Goal: Task Accomplishment & Management: Manage account settings

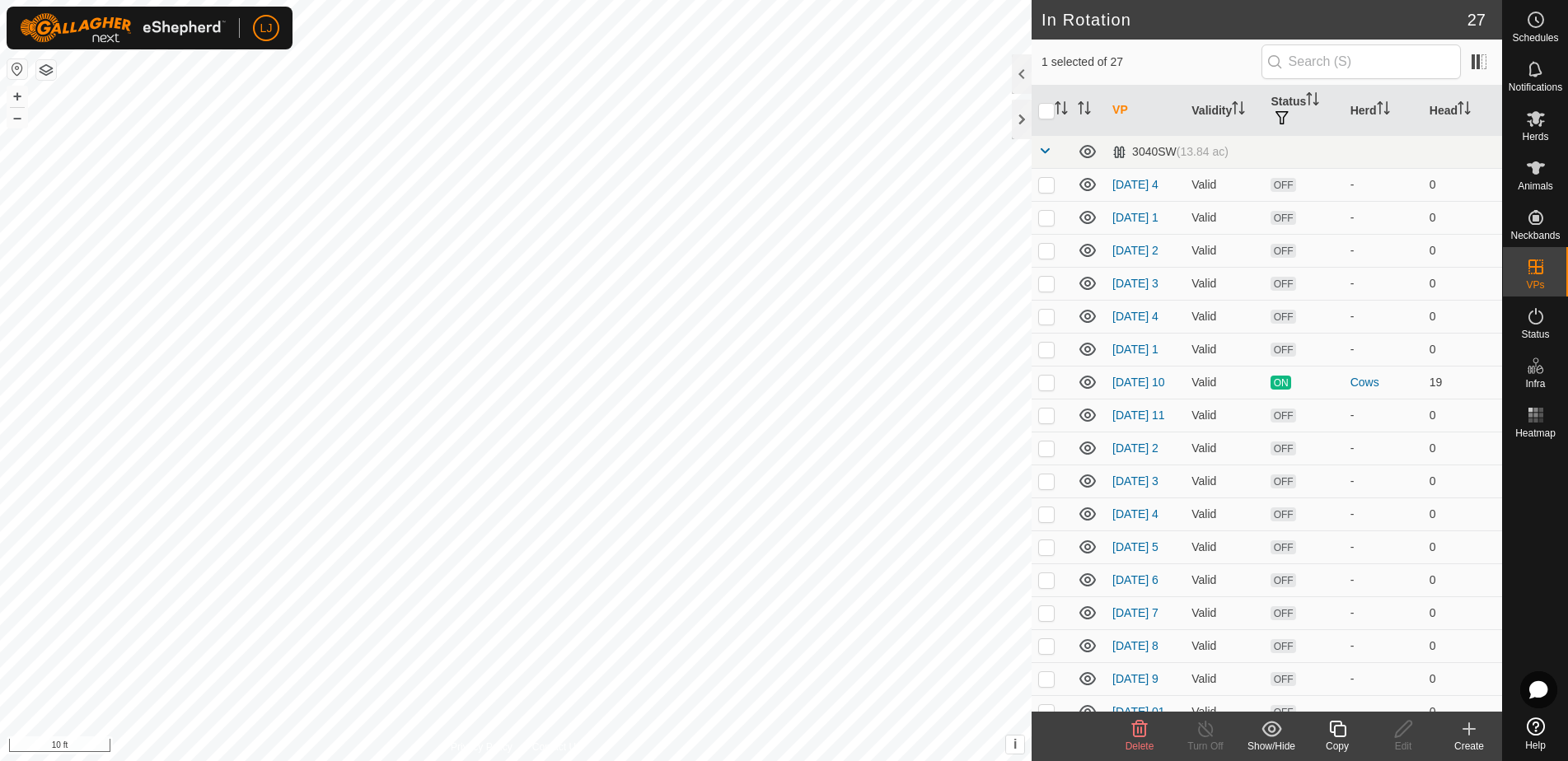
checkbox input "false"
checkbox input "true"
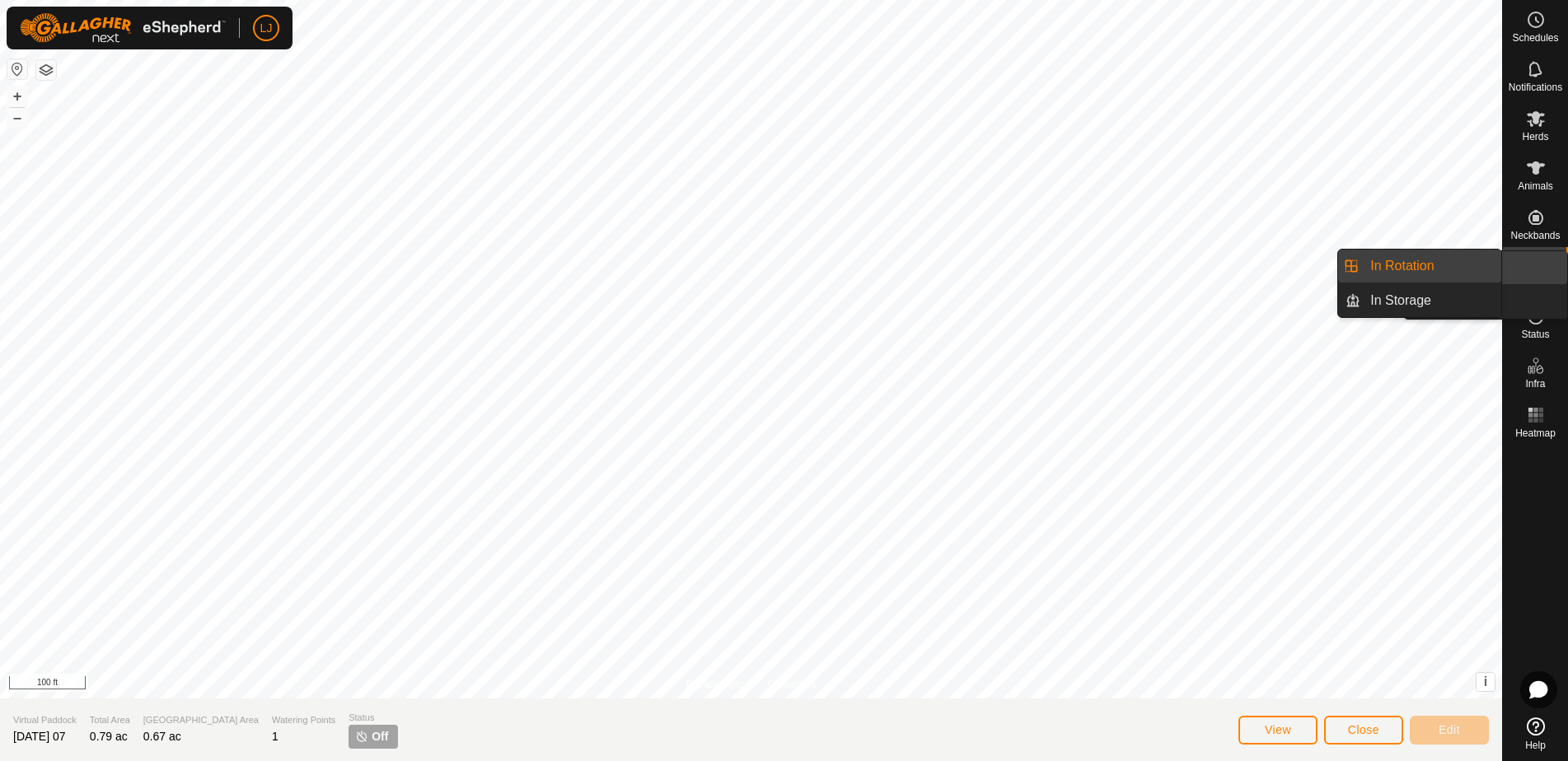
click at [1539, 268] on icon at bounding box center [1535, 266] width 14 height 14
click at [1431, 261] on link "In Rotation" at bounding box center [1430, 266] width 141 height 33
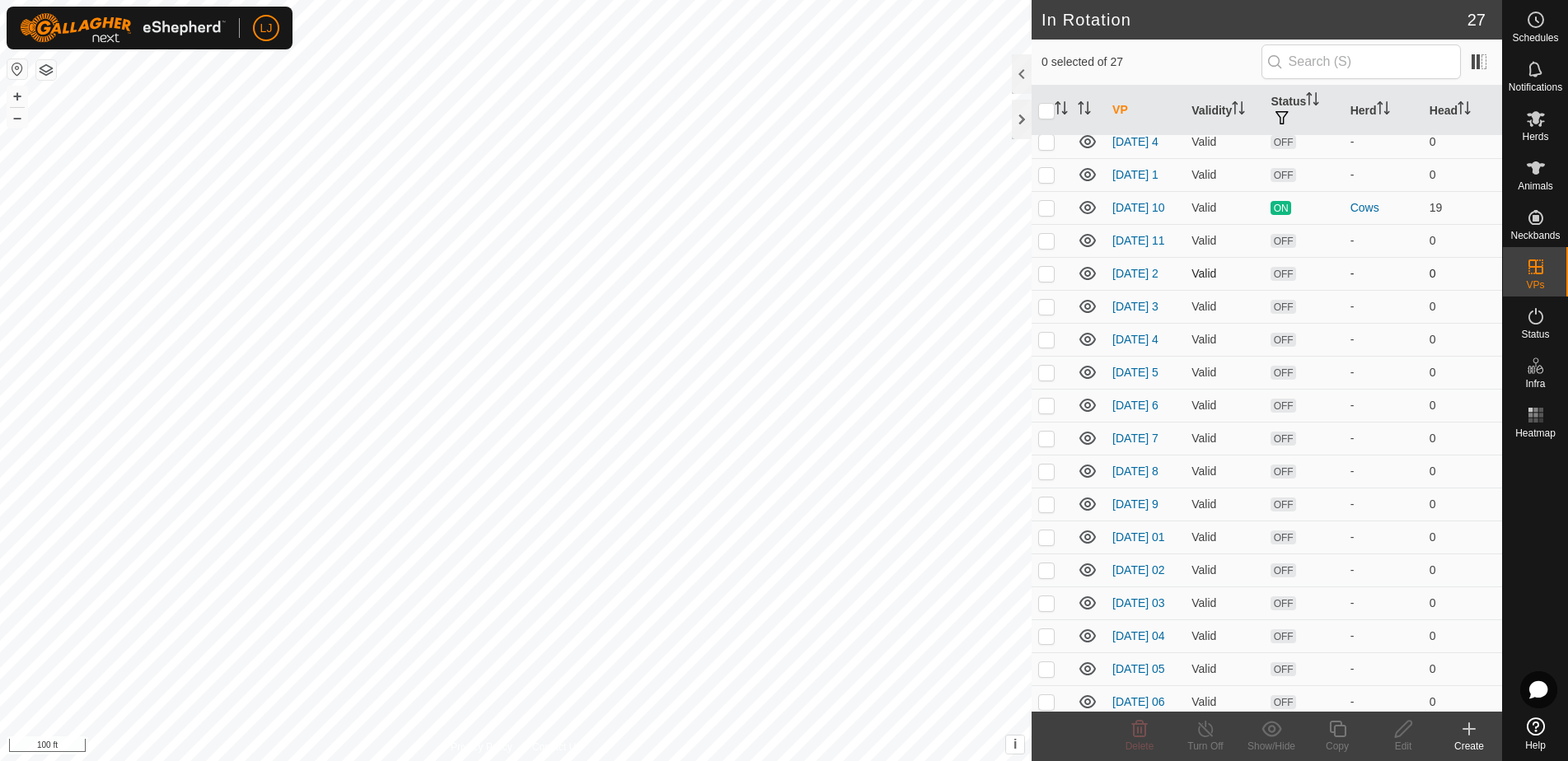
scroll to position [177, 0]
click at [1054, 245] on p-checkbox at bounding box center [1045, 238] width 16 height 13
checkbox input "true"
click at [1551, 128] on div "Herds" at bounding box center [1535, 123] width 65 height 50
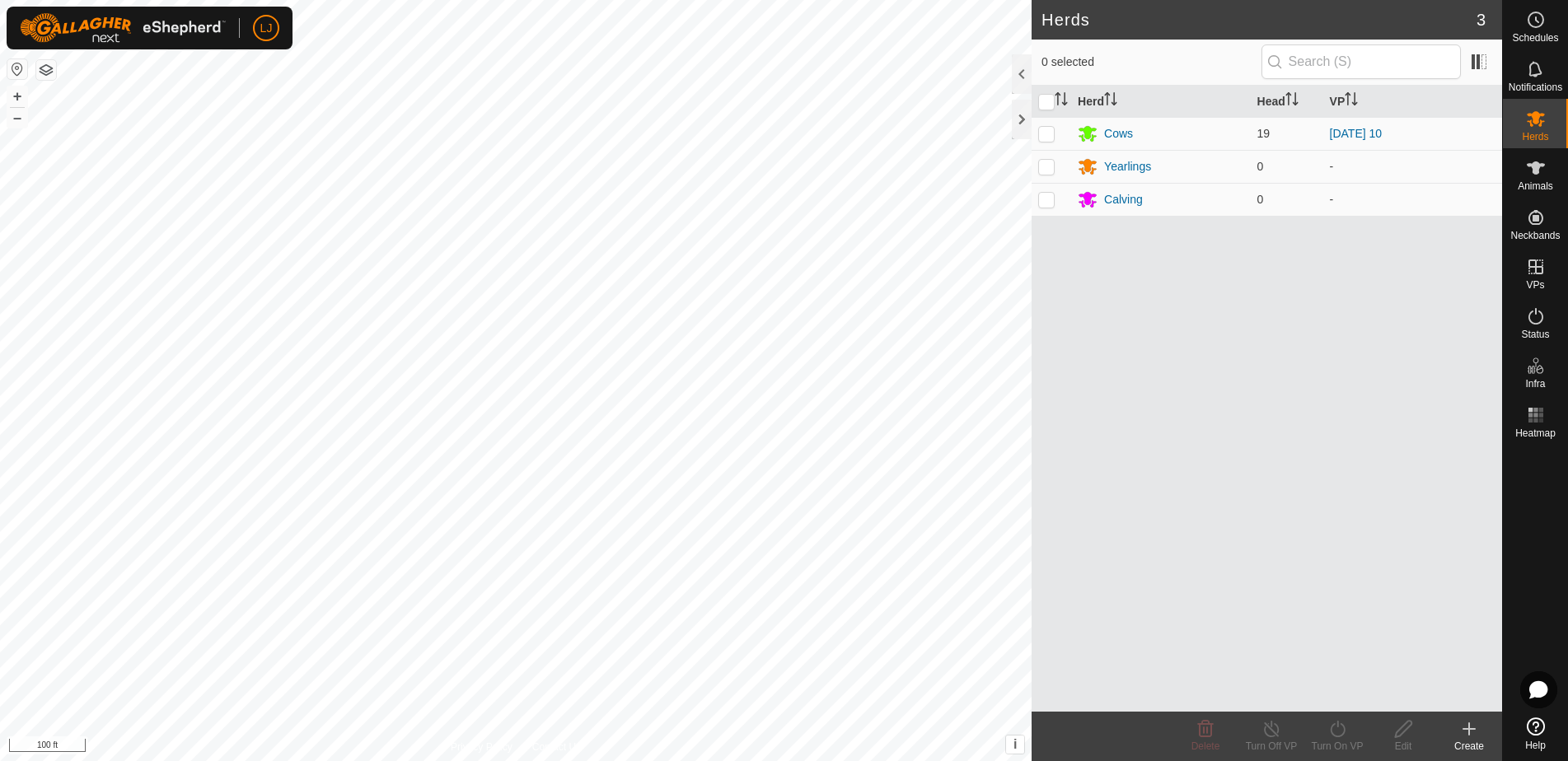
drag, startPoint x: 1049, startPoint y: 139, endPoint x: 1078, endPoint y: 273, distance: 137.1
click at [1049, 139] on p-checkbox at bounding box center [1045, 134] width 16 height 13
checkbox input "true"
click at [1342, 736] on icon at bounding box center [1336, 728] width 14 height 16
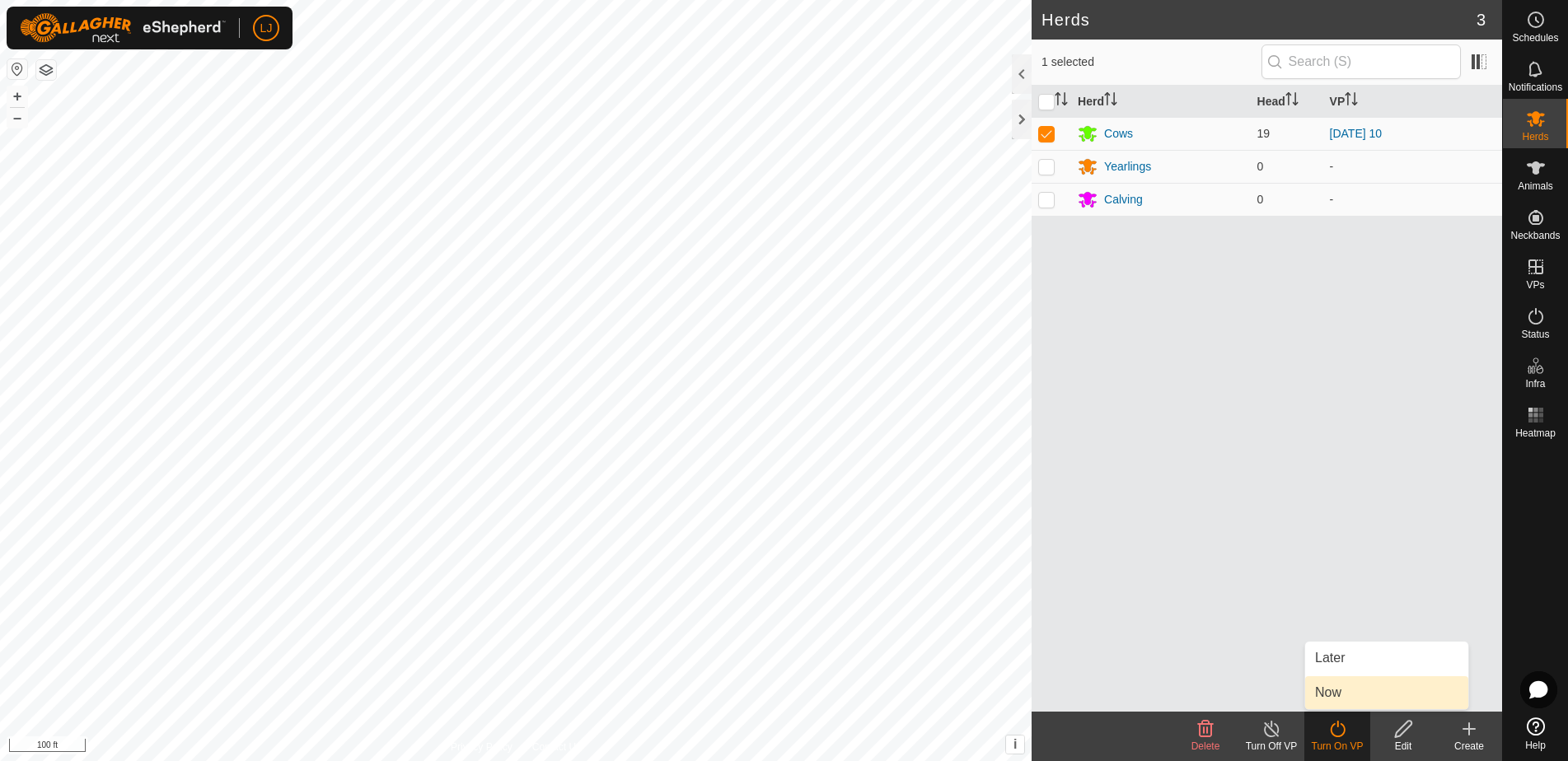
click at [1349, 696] on link "Now" at bounding box center [1386, 693] width 163 height 33
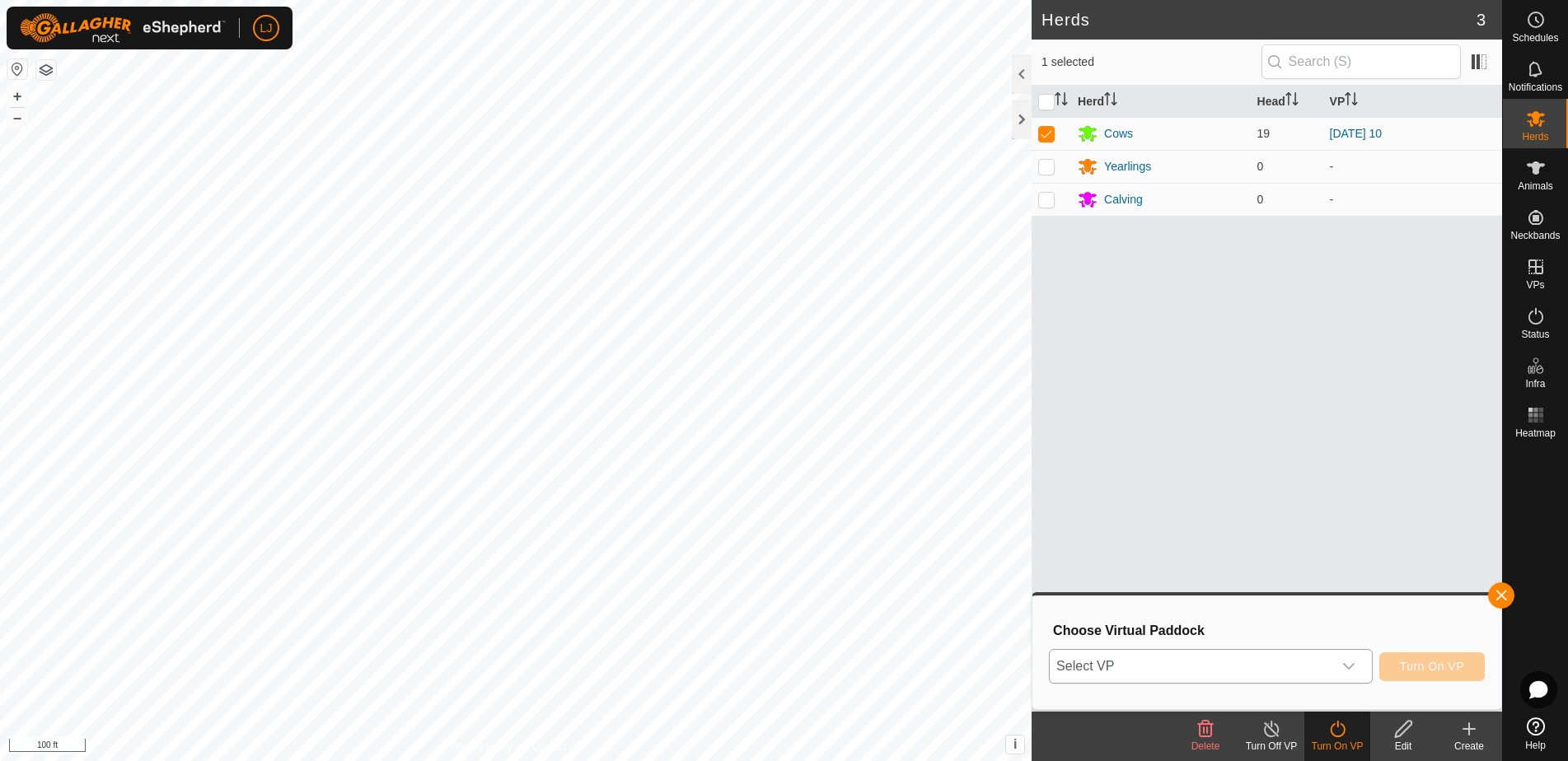
click at [1190, 664] on span "Select VP" at bounding box center [1190, 666] width 282 height 33
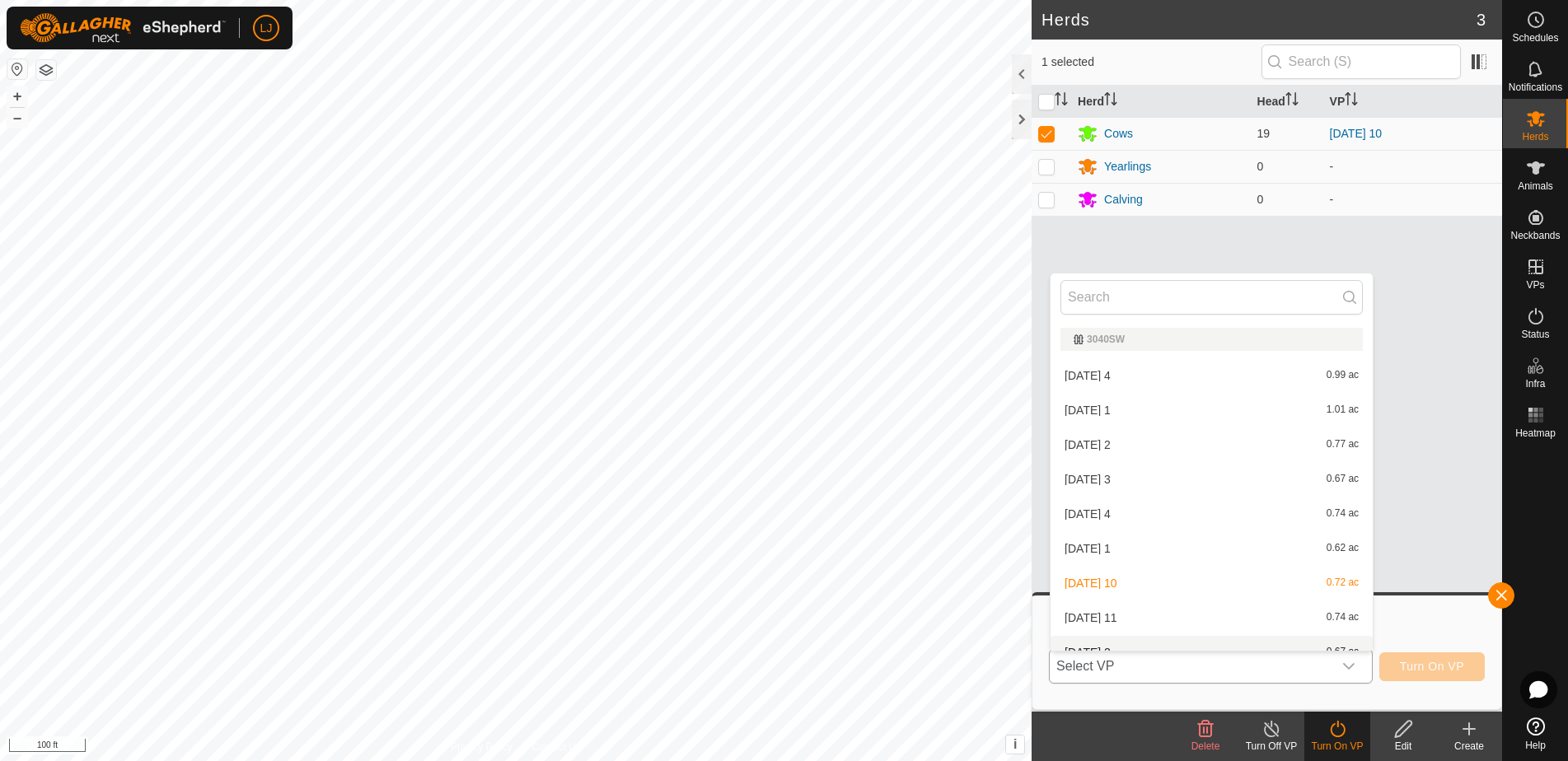
scroll to position [18, 0]
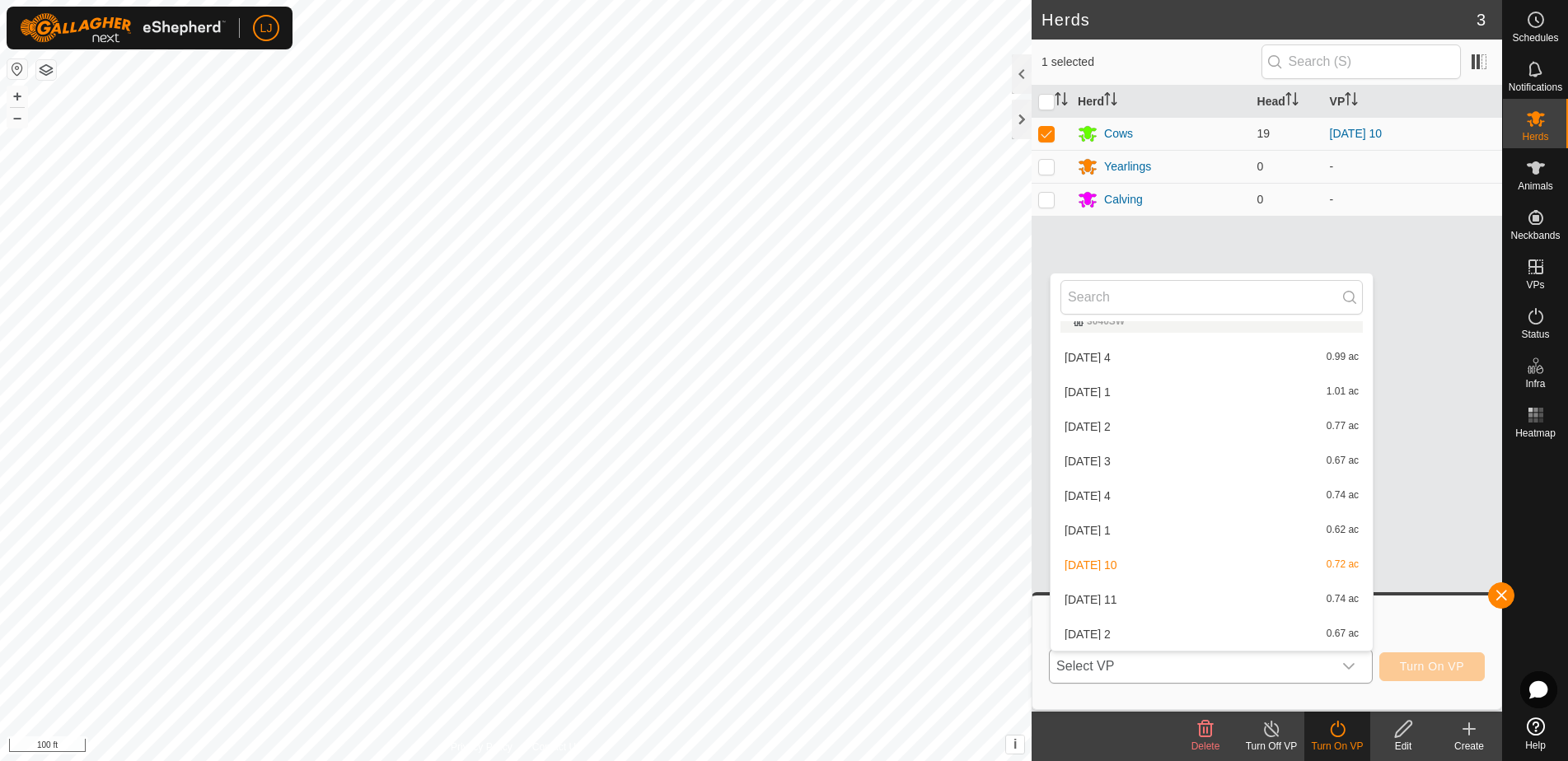
click at [1138, 605] on li "2025-08-22 11 0.74 ac" at bounding box center [1211, 599] width 323 height 33
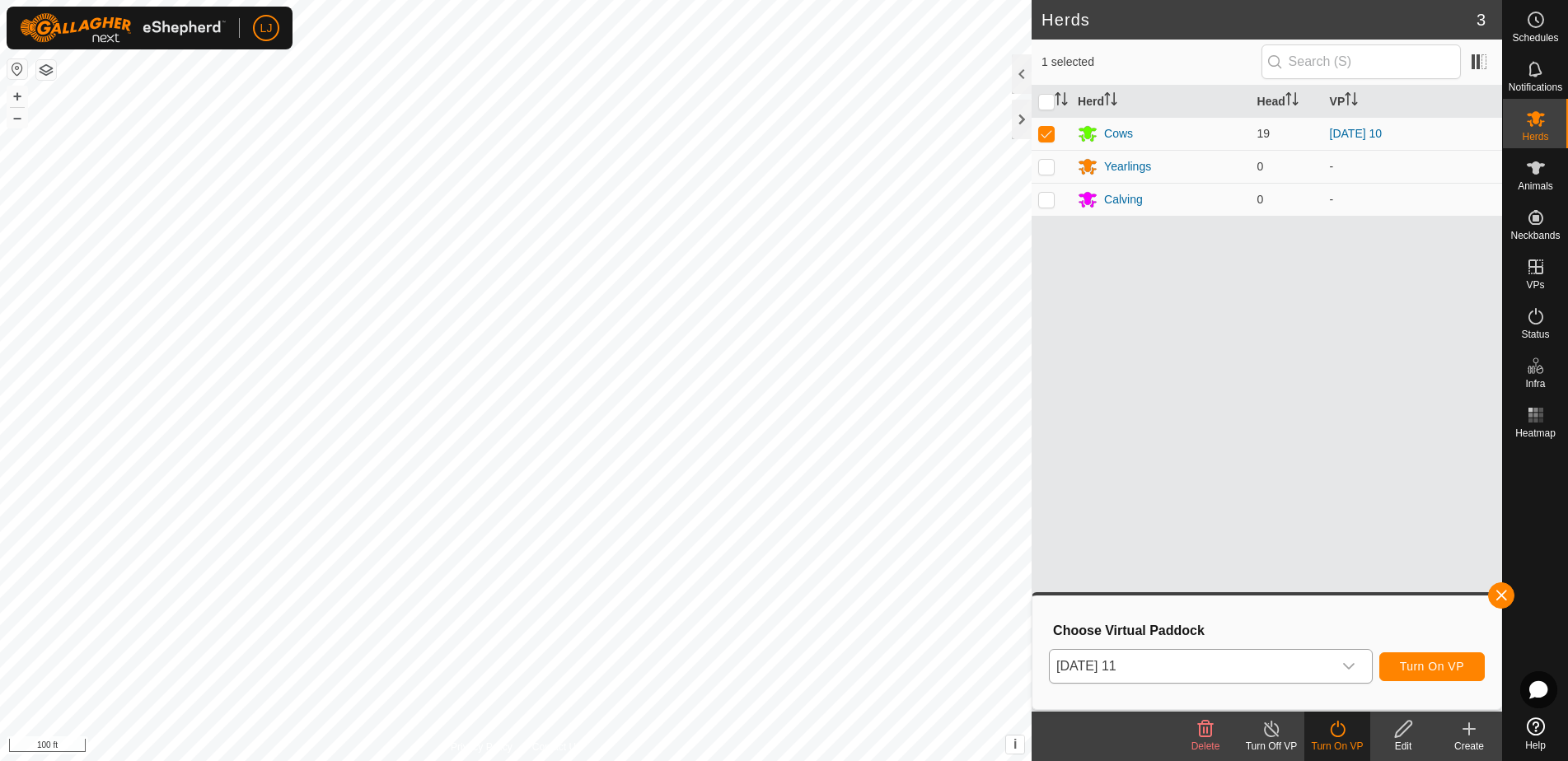
click at [1432, 676] on button "Turn On VP" at bounding box center [1432, 667] width 105 height 29
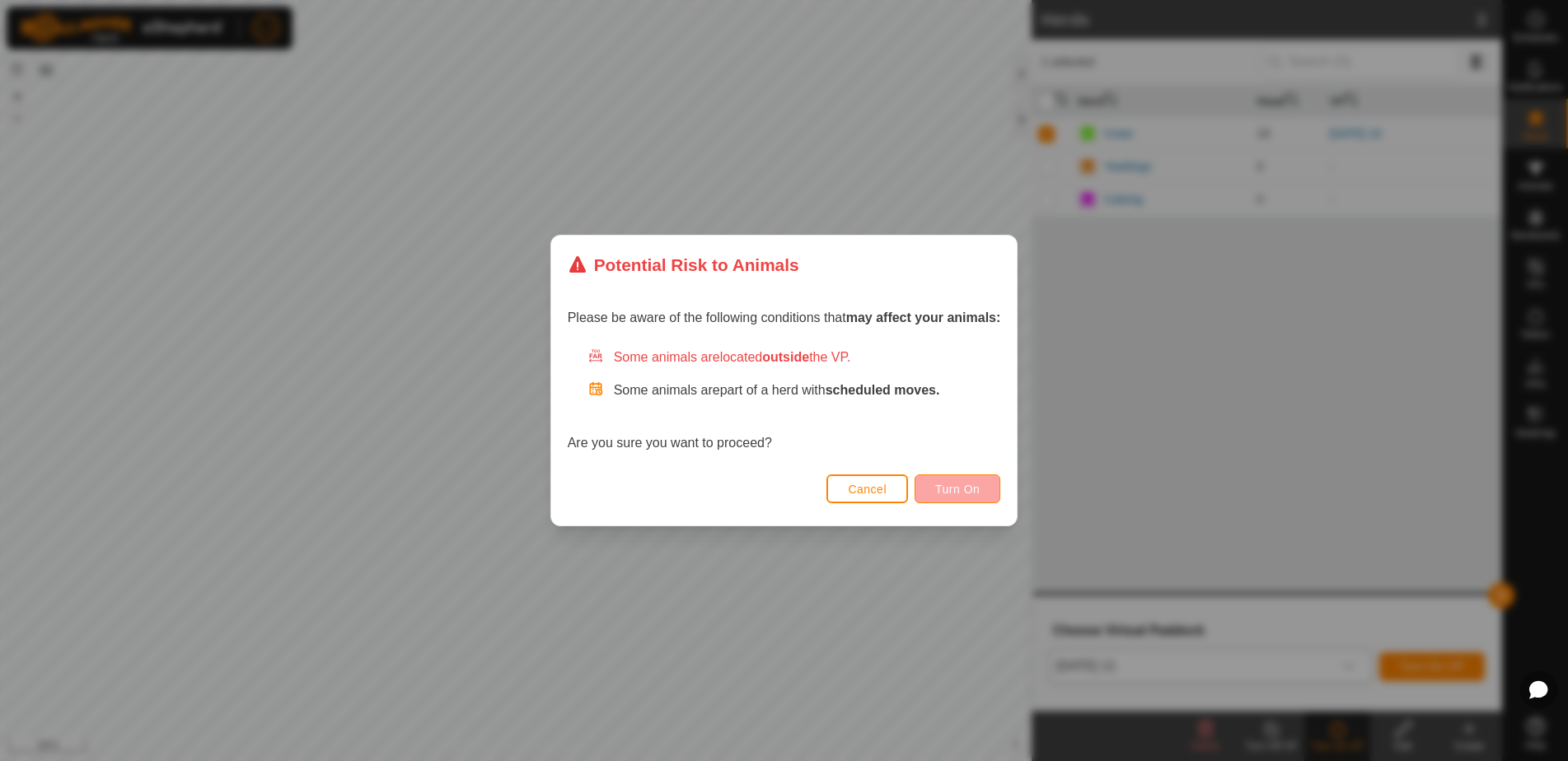
click at [964, 483] on span "Turn On" at bounding box center [957, 489] width 44 height 13
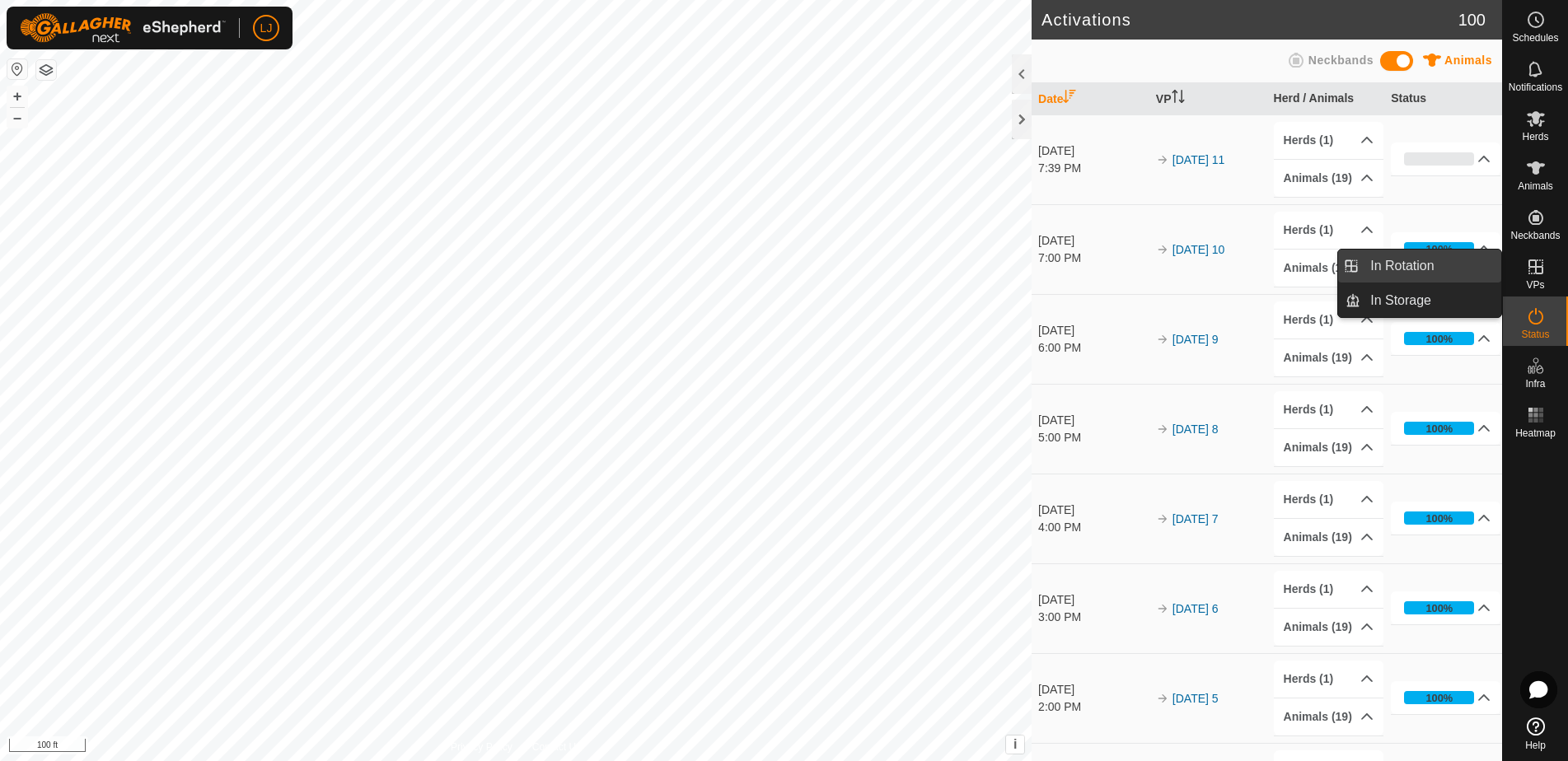
click at [1433, 267] on link "In Rotation" at bounding box center [1430, 266] width 141 height 33
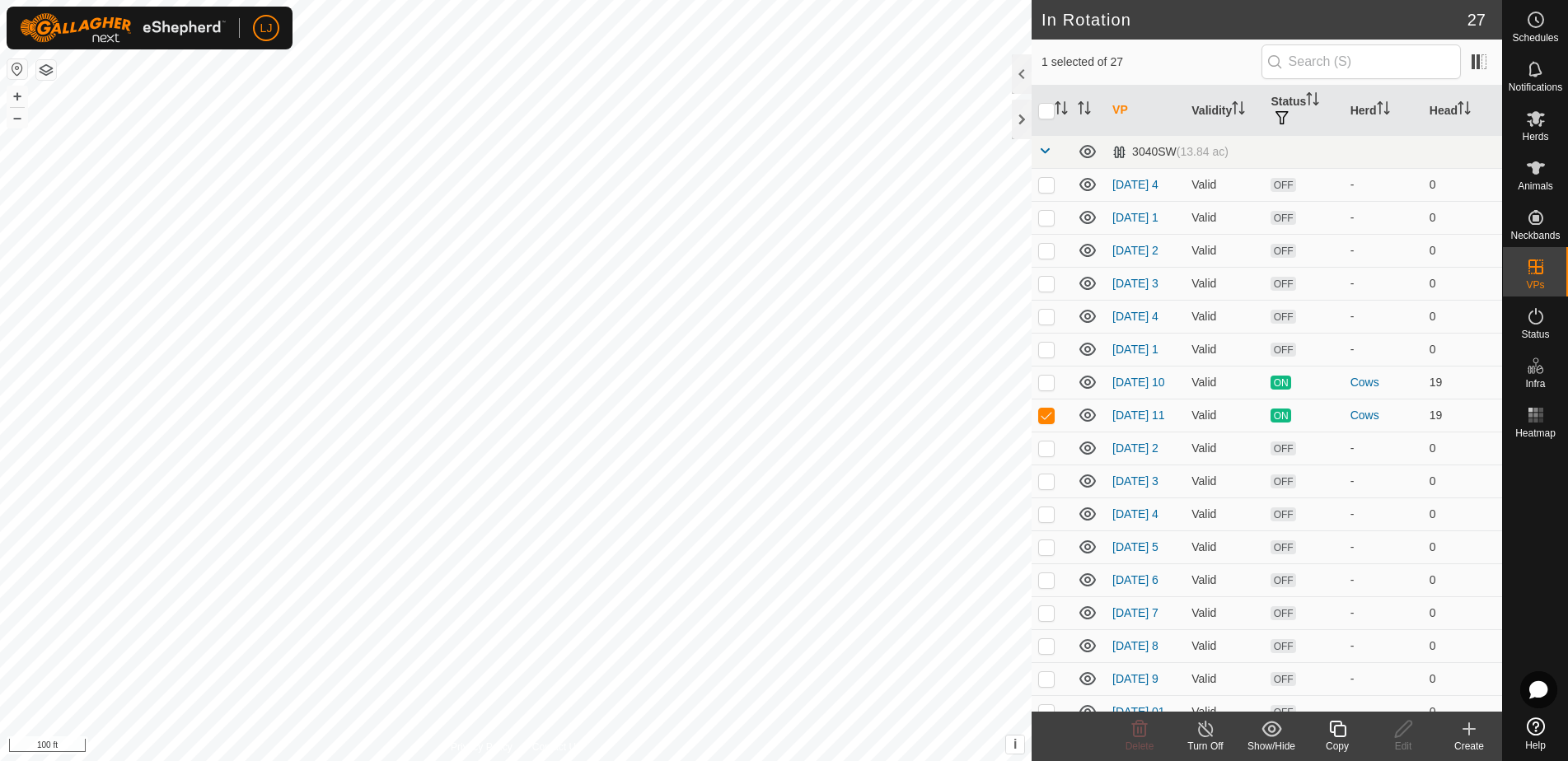
click at [1341, 725] on icon at bounding box center [1338, 728] width 21 height 20
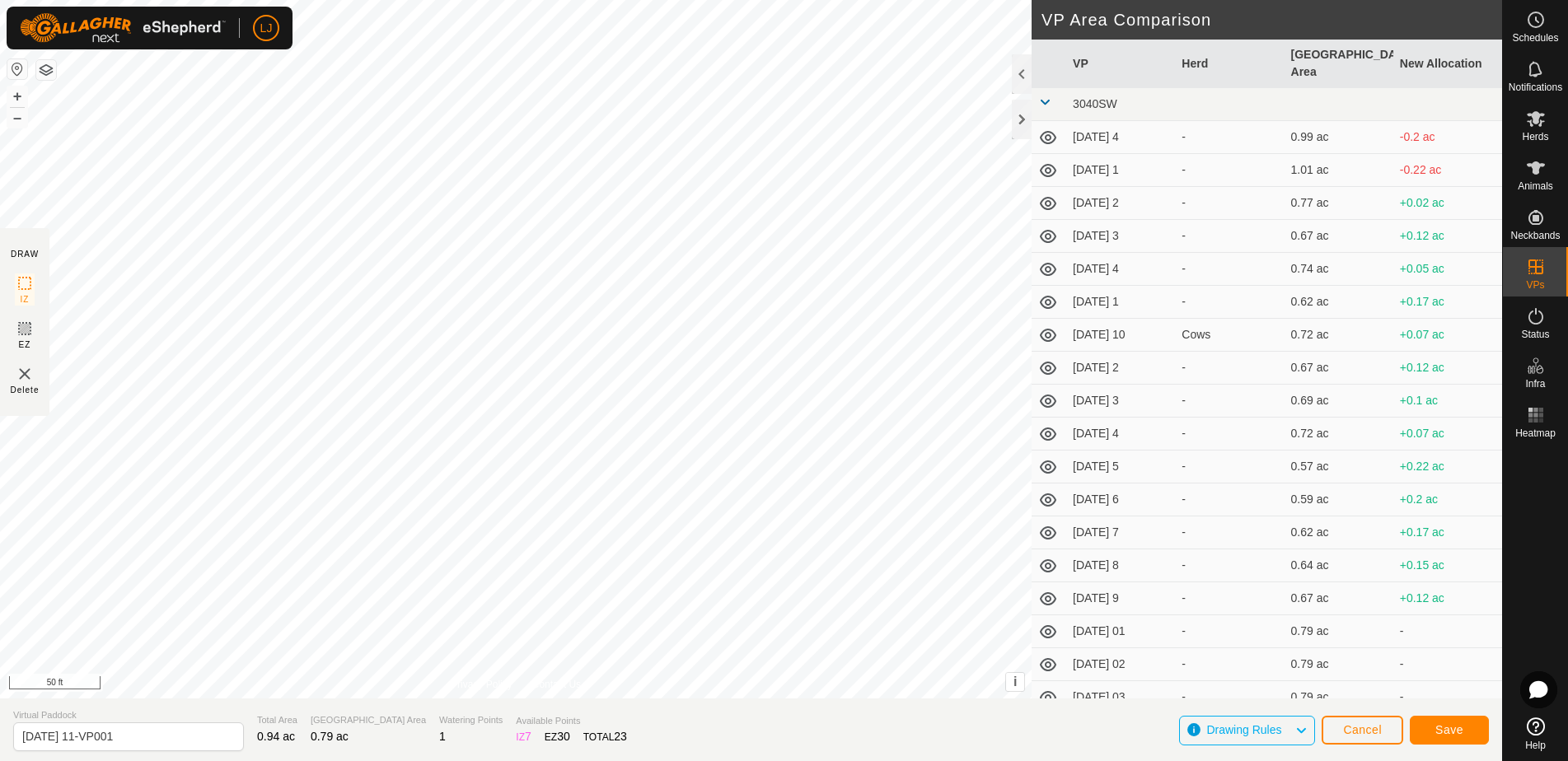
click at [1451, 729] on span "Save" at bounding box center [1448, 730] width 28 height 13
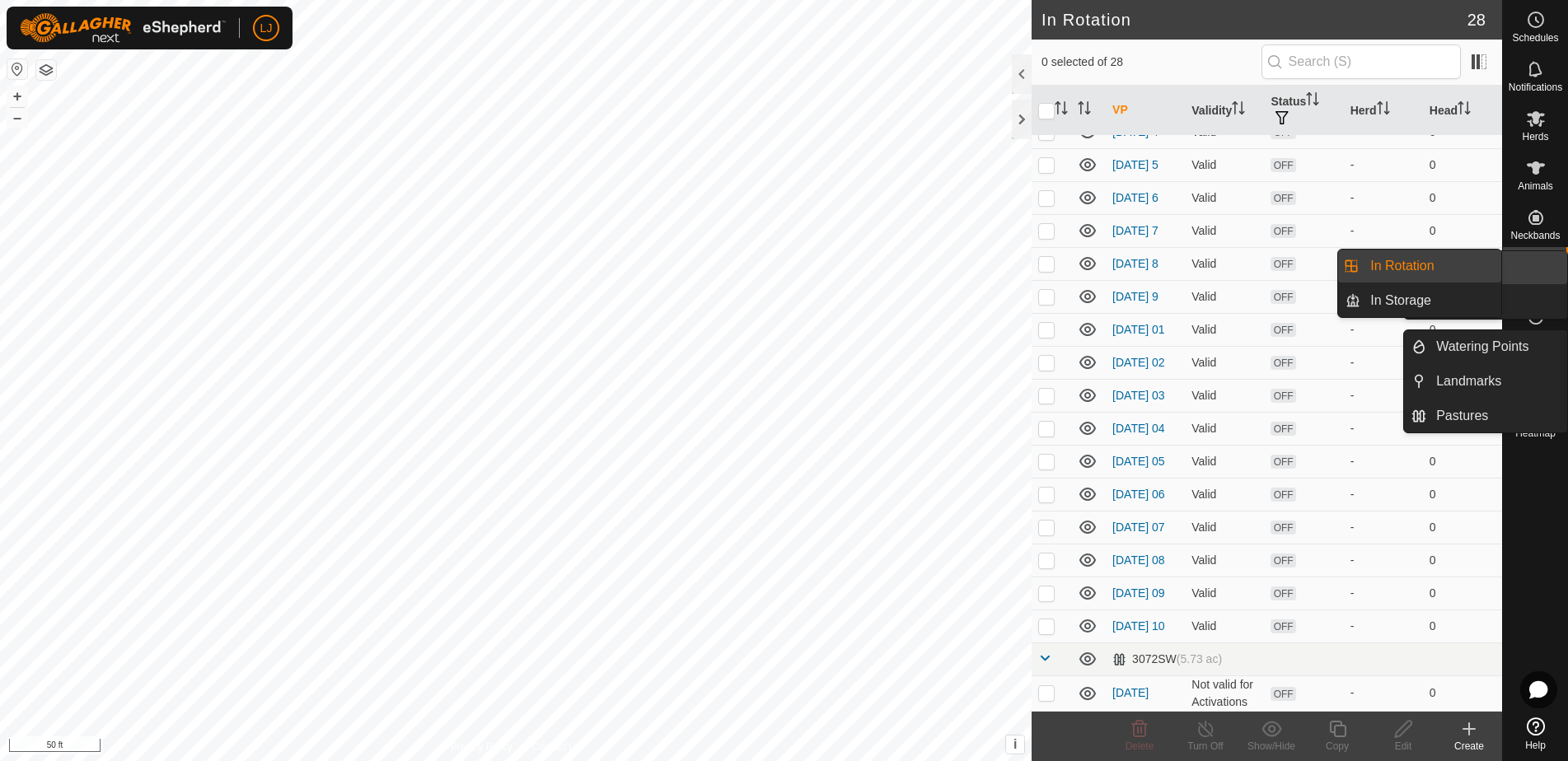
scroll to position [430, 0]
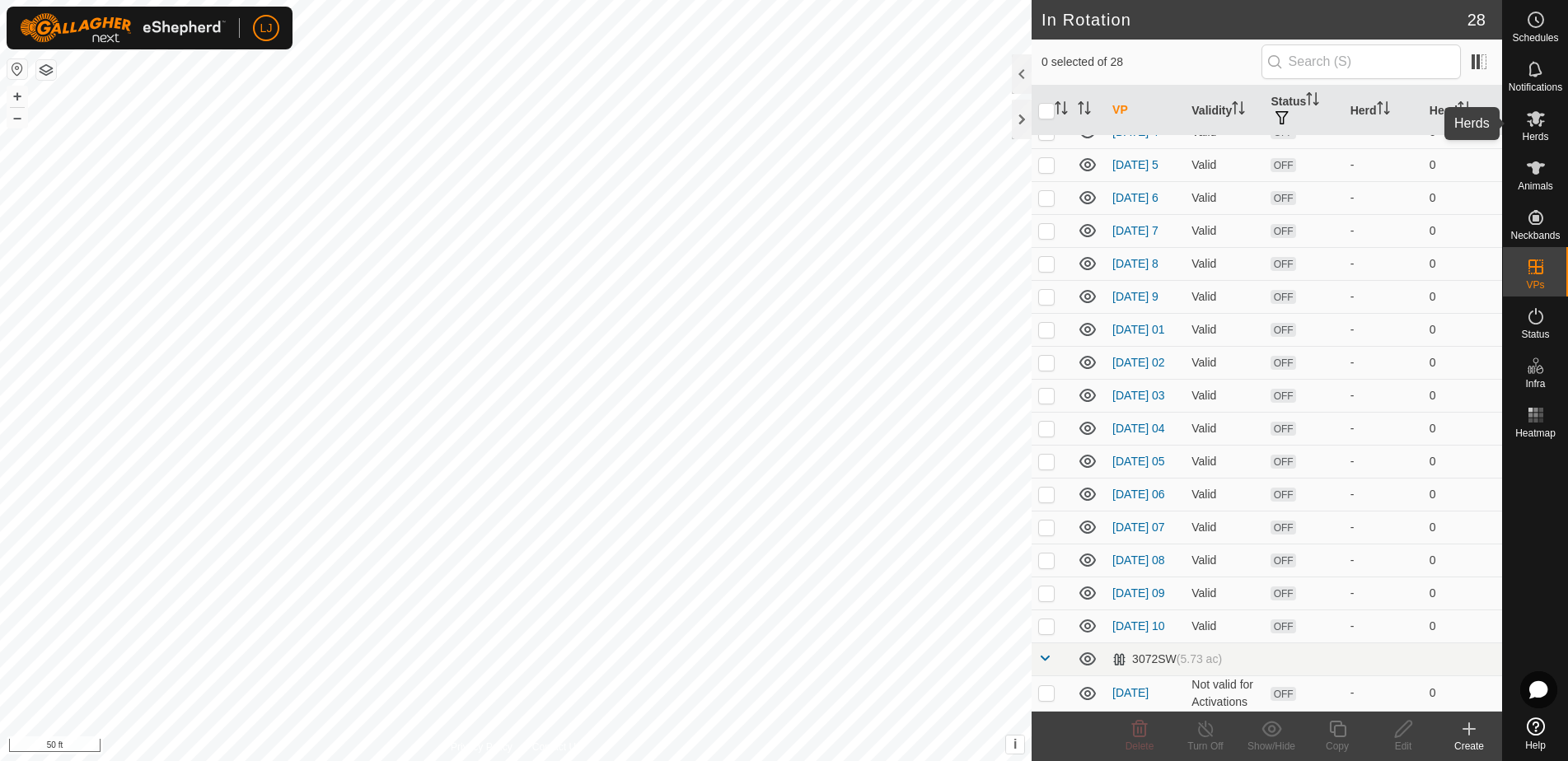
click at [1541, 136] on span "Herds" at bounding box center [1535, 137] width 27 height 10
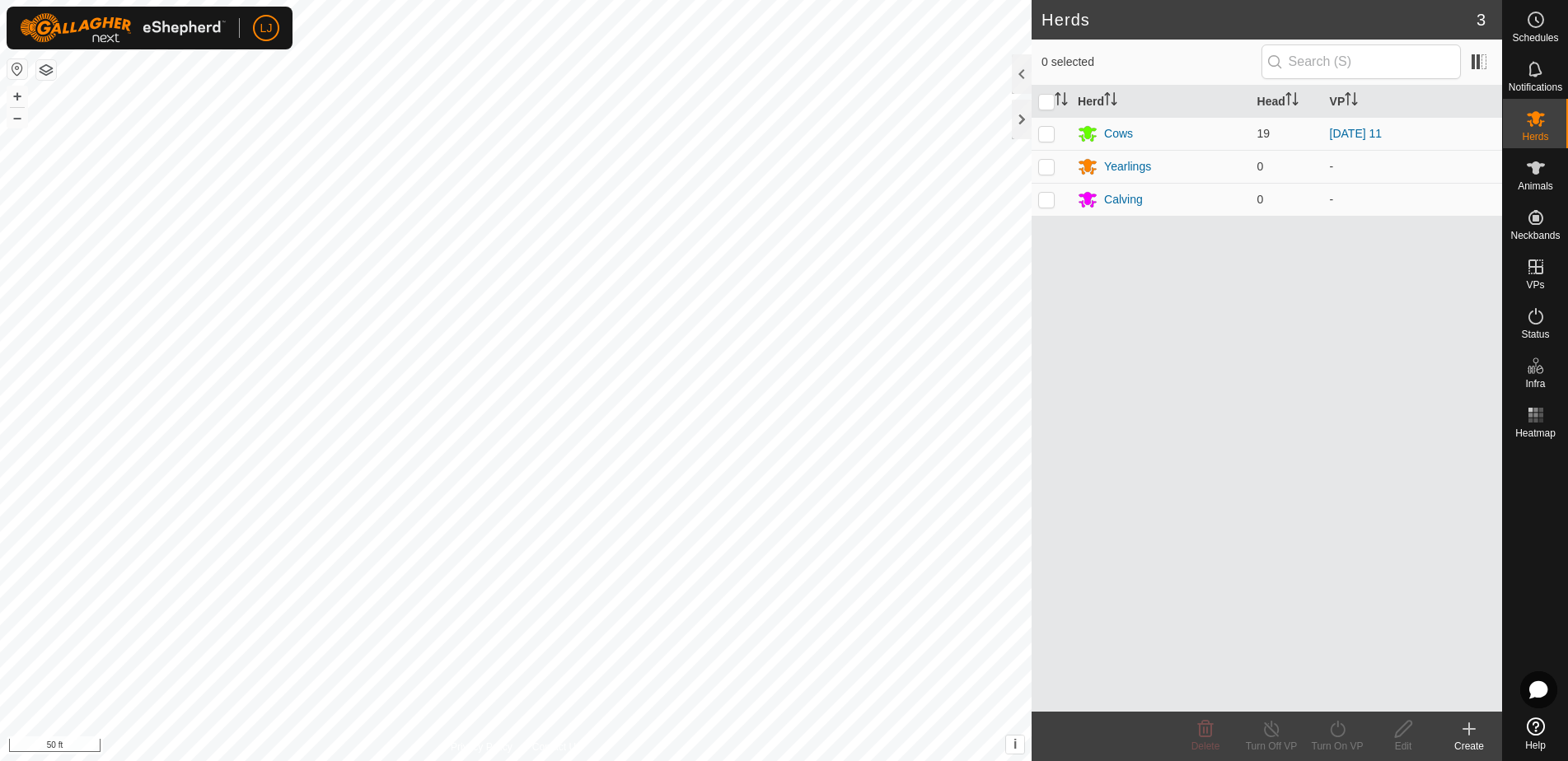
drag, startPoint x: 1039, startPoint y: 134, endPoint x: 1148, endPoint y: 453, distance: 337.1
click at [1041, 134] on p-checkbox at bounding box center [1045, 134] width 16 height 13
checkbox input "true"
click at [1344, 732] on icon at bounding box center [1338, 728] width 21 height 20
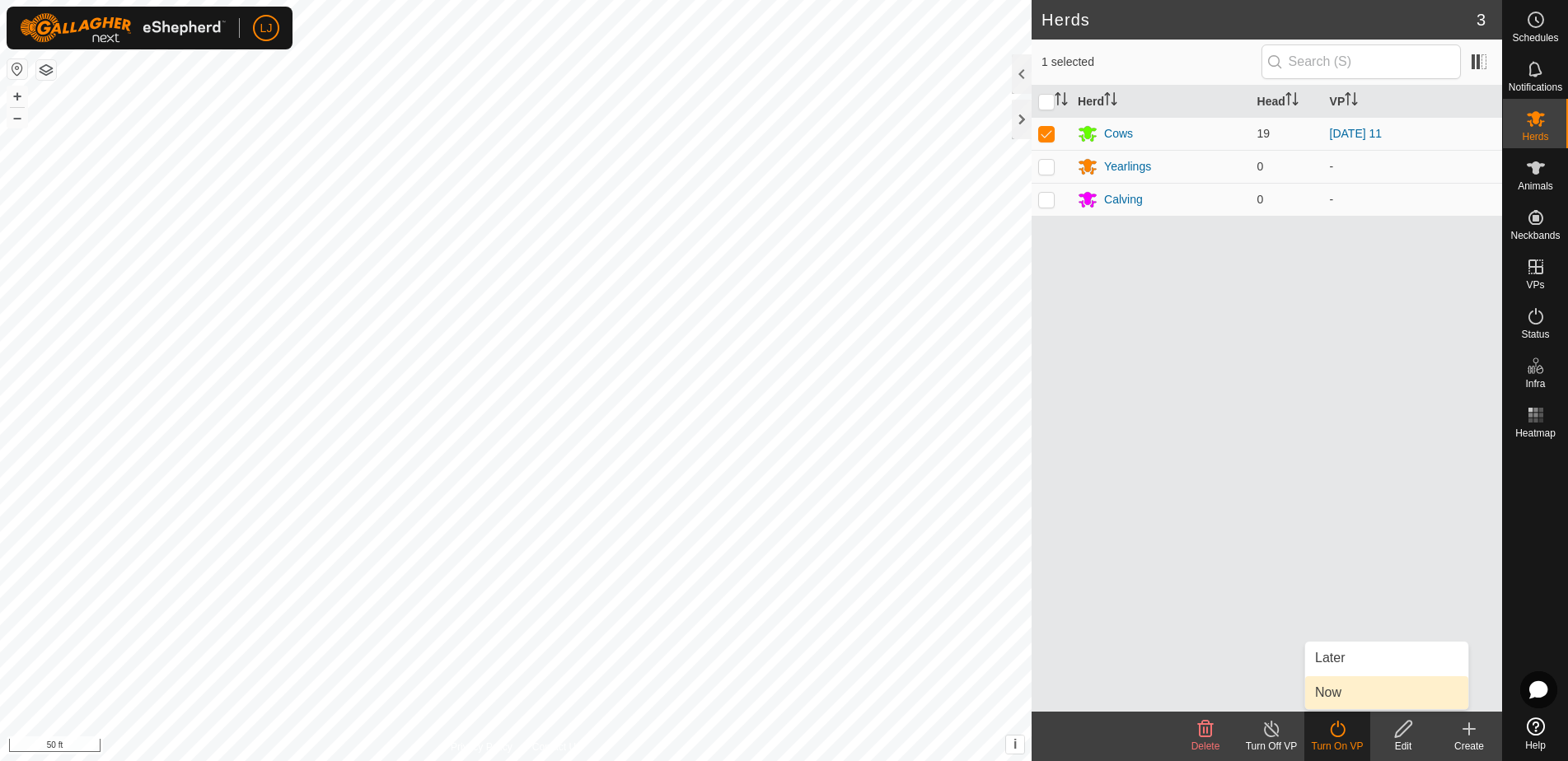
click at [1333, 701] on link "Now" at bounding box center [1386, 693] width 163 height 33
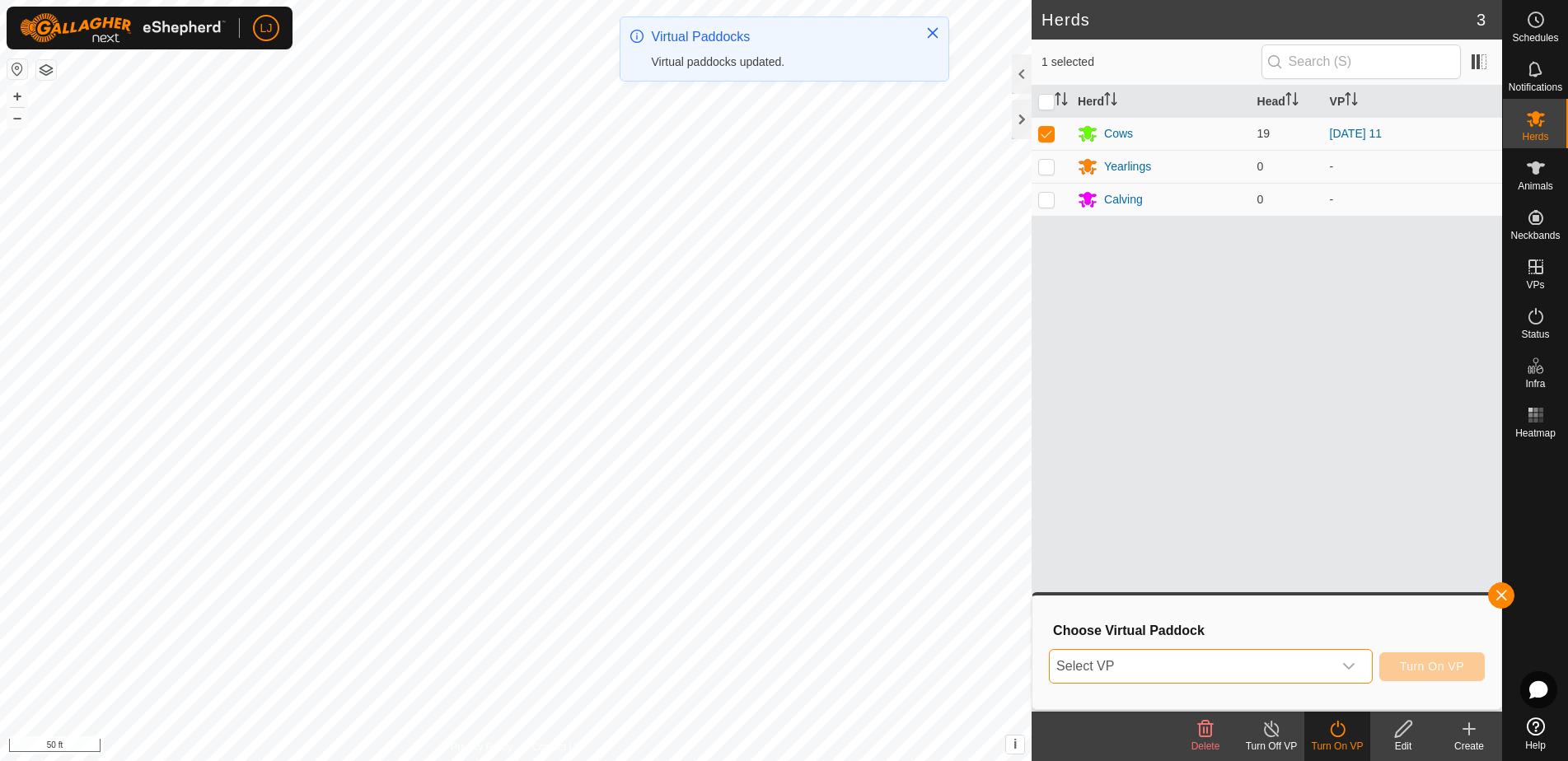
click at [1185, 665] on span "Select VP" at bounding box center [1190, 666] width 282 height 33
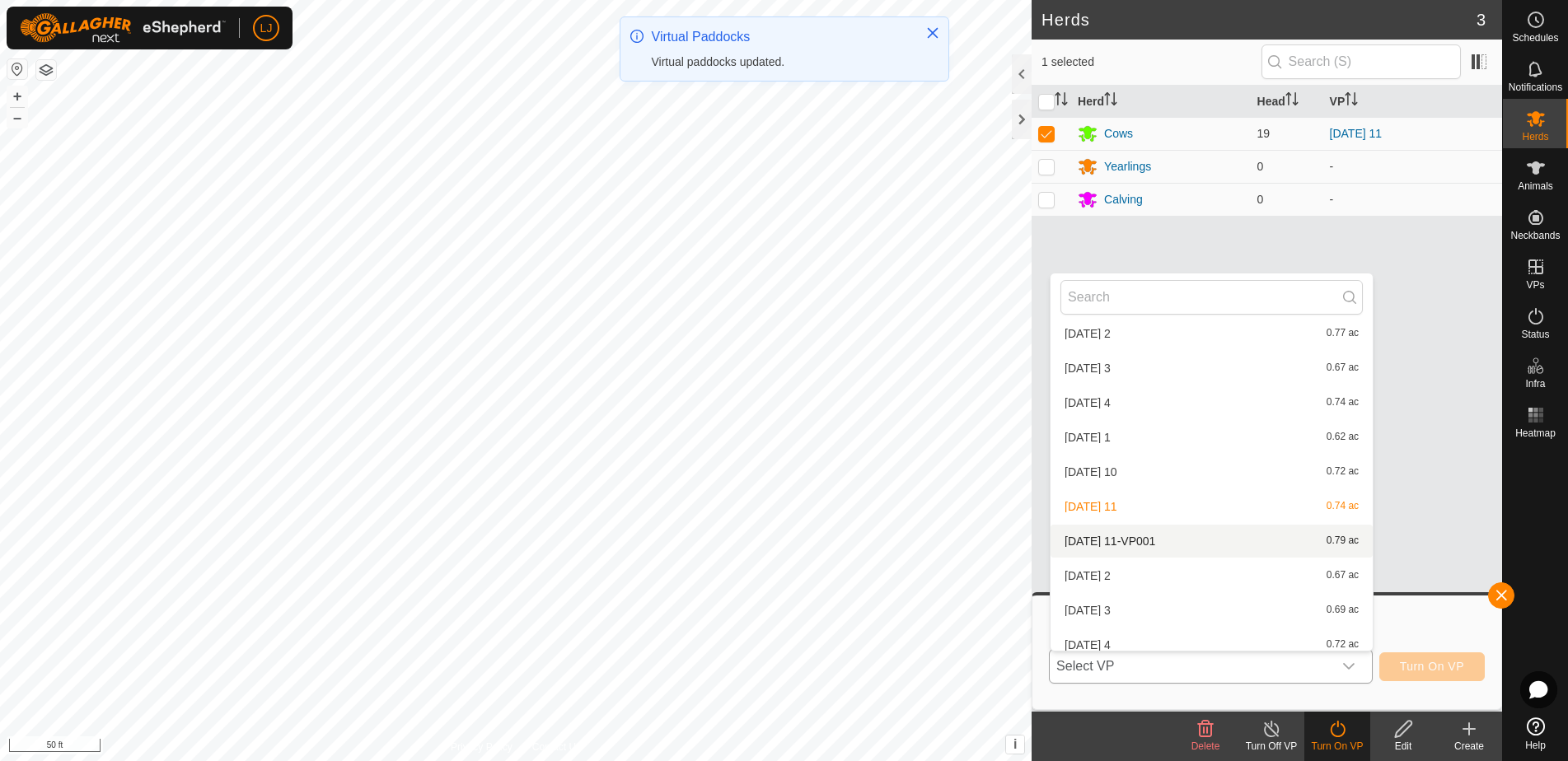
scroll to position [112, 0]
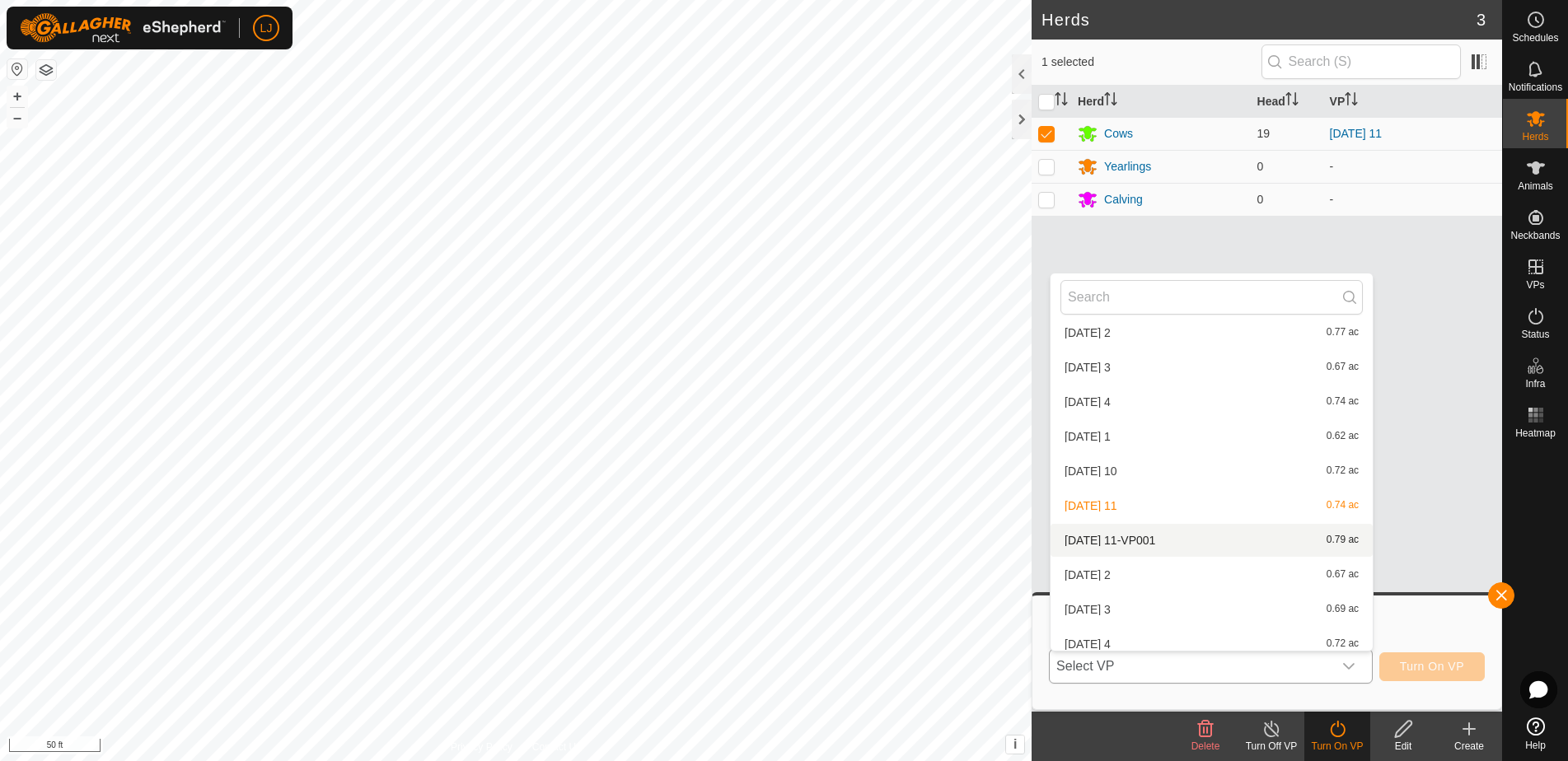
click at [1152, 535] on li "2025-08-22 11-VP001 0.79 ac" at bounding box center [1211, 540] width 323 height 33
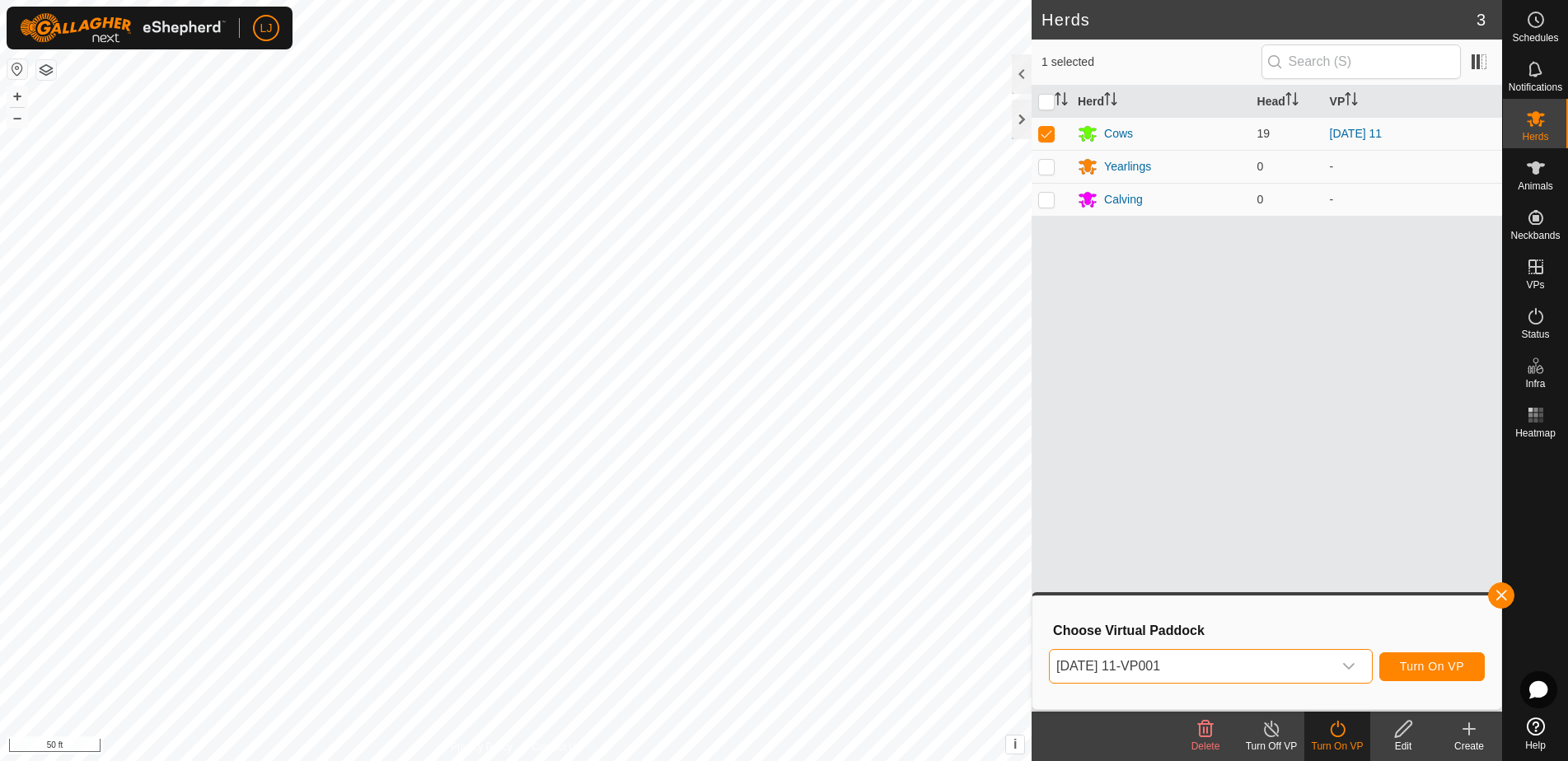
click at [1467, 661] on button "Turn On VP" at bounding box center [1432, 667] width 105 height 29
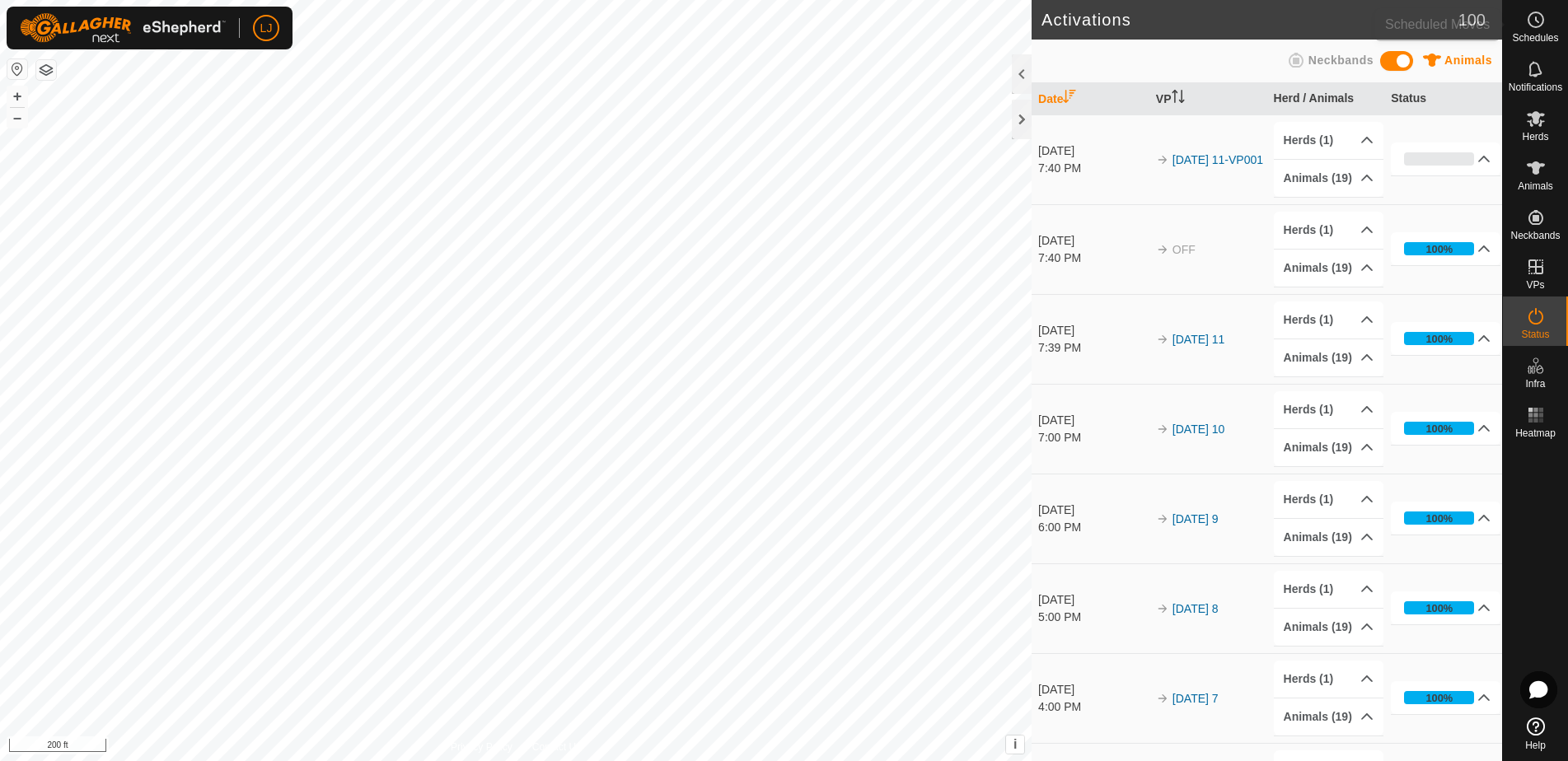
click at [1512, 32] on div "Schedules" at bounding box center [1535, 25] width 65 height 50
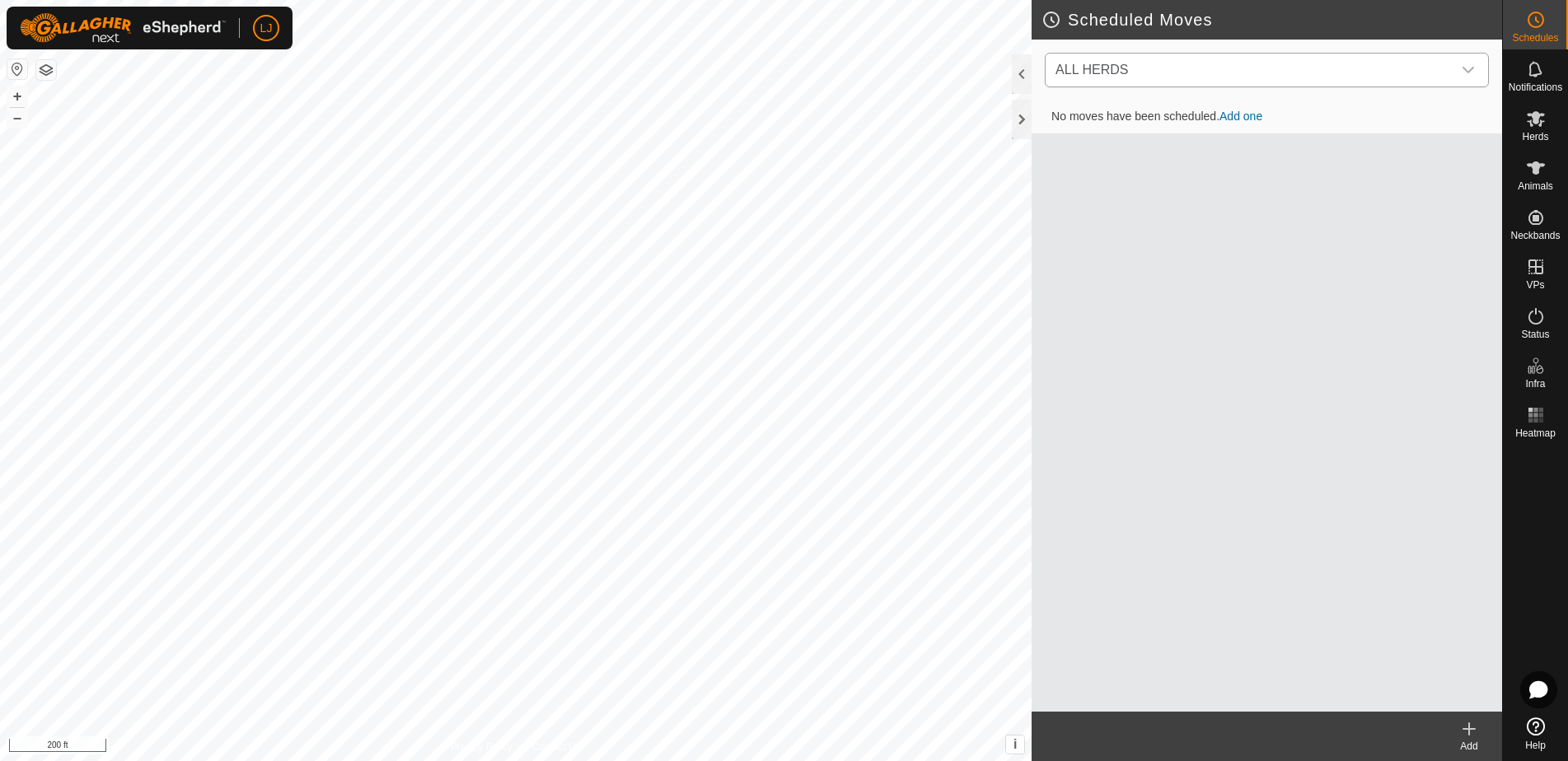
click at [1440, 56] on span "ALL HERDS" at bounding box center [1250, 70] width 403 height 33
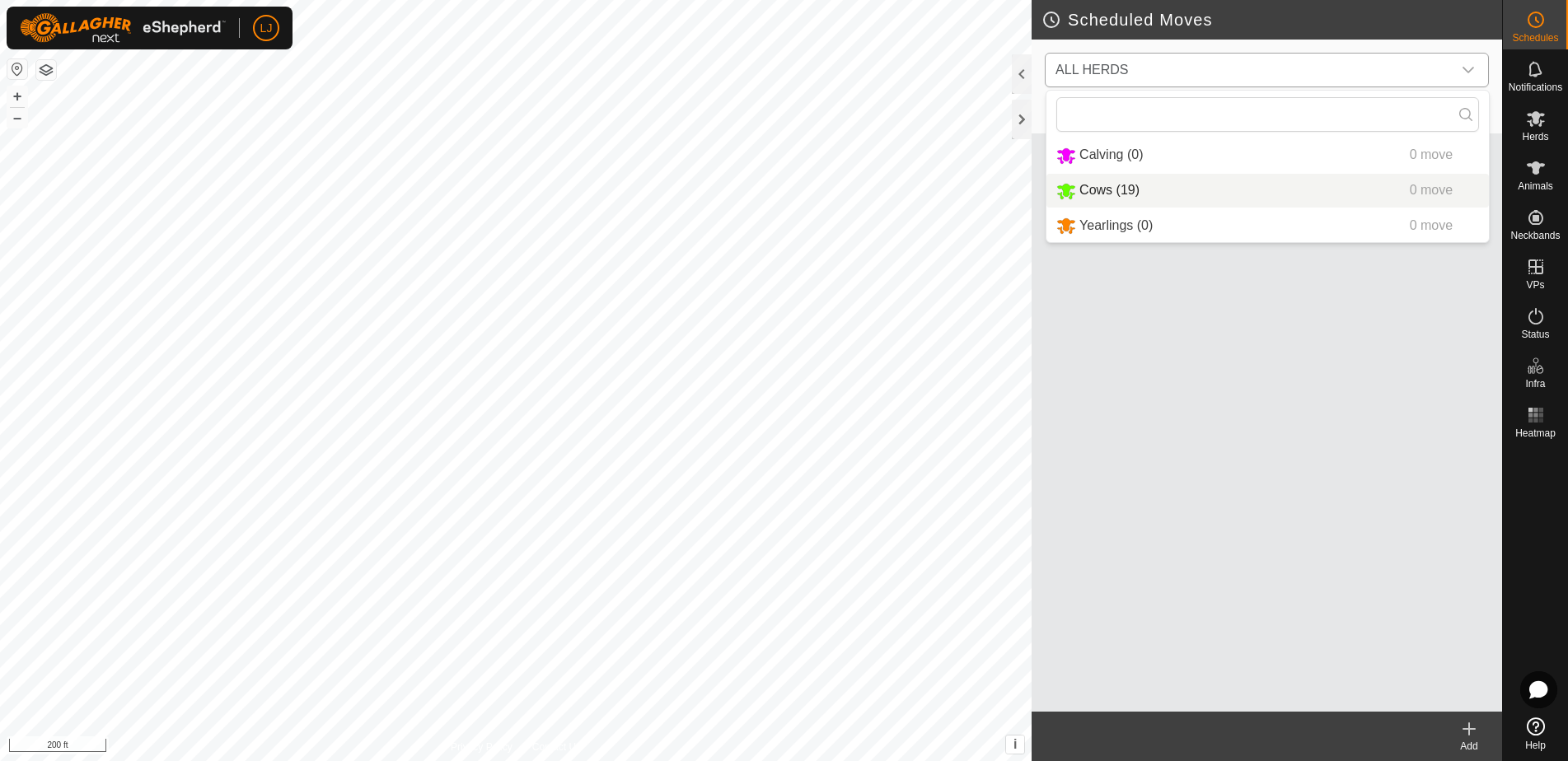
click at [1332, 191] on li "Cows (19) 0 move" at bounding box center [1267, 190] width 442 height 34
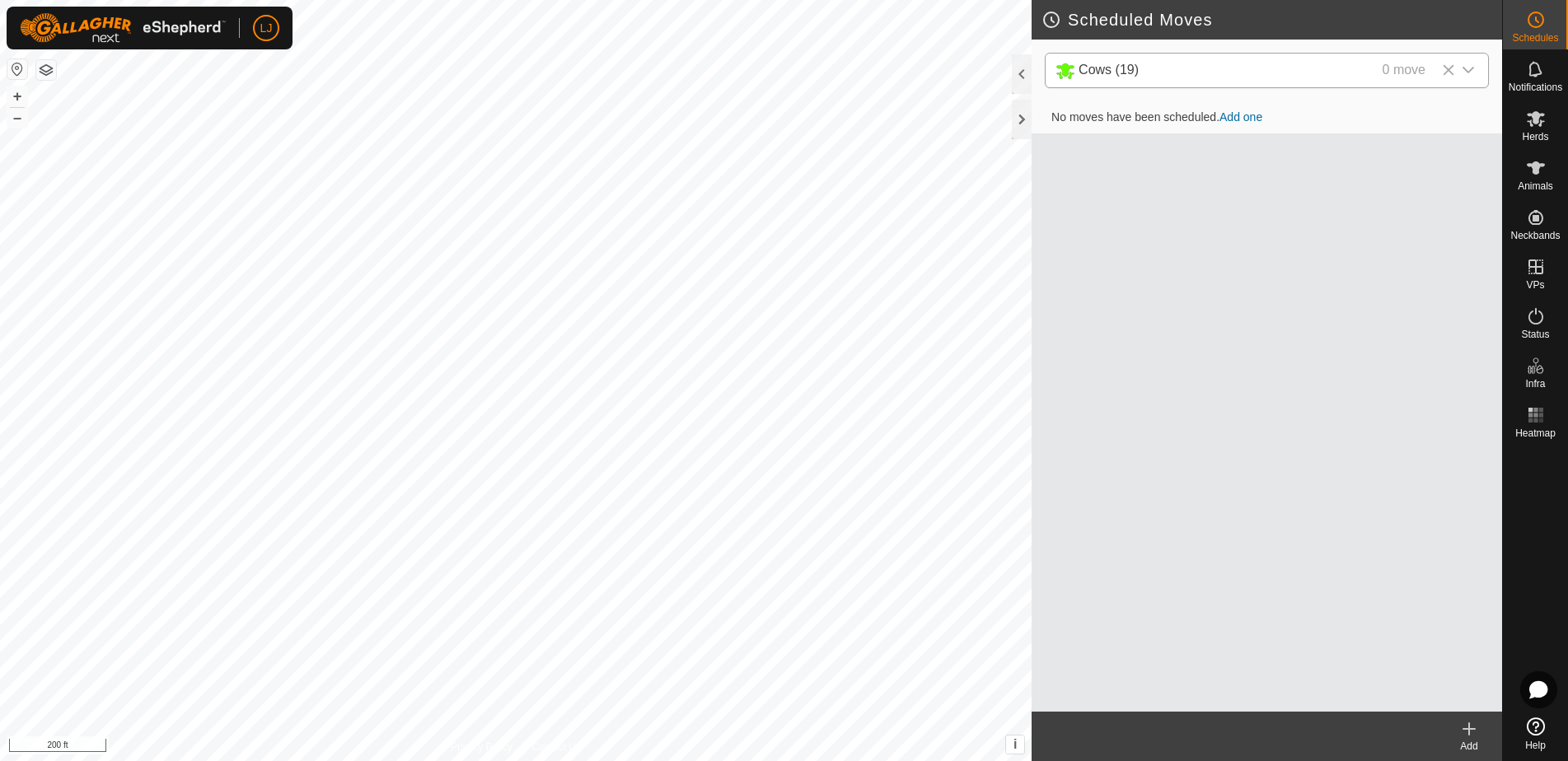
click at [1469, 730] on icon at bounding box center [1469, 729] width 0 height 11
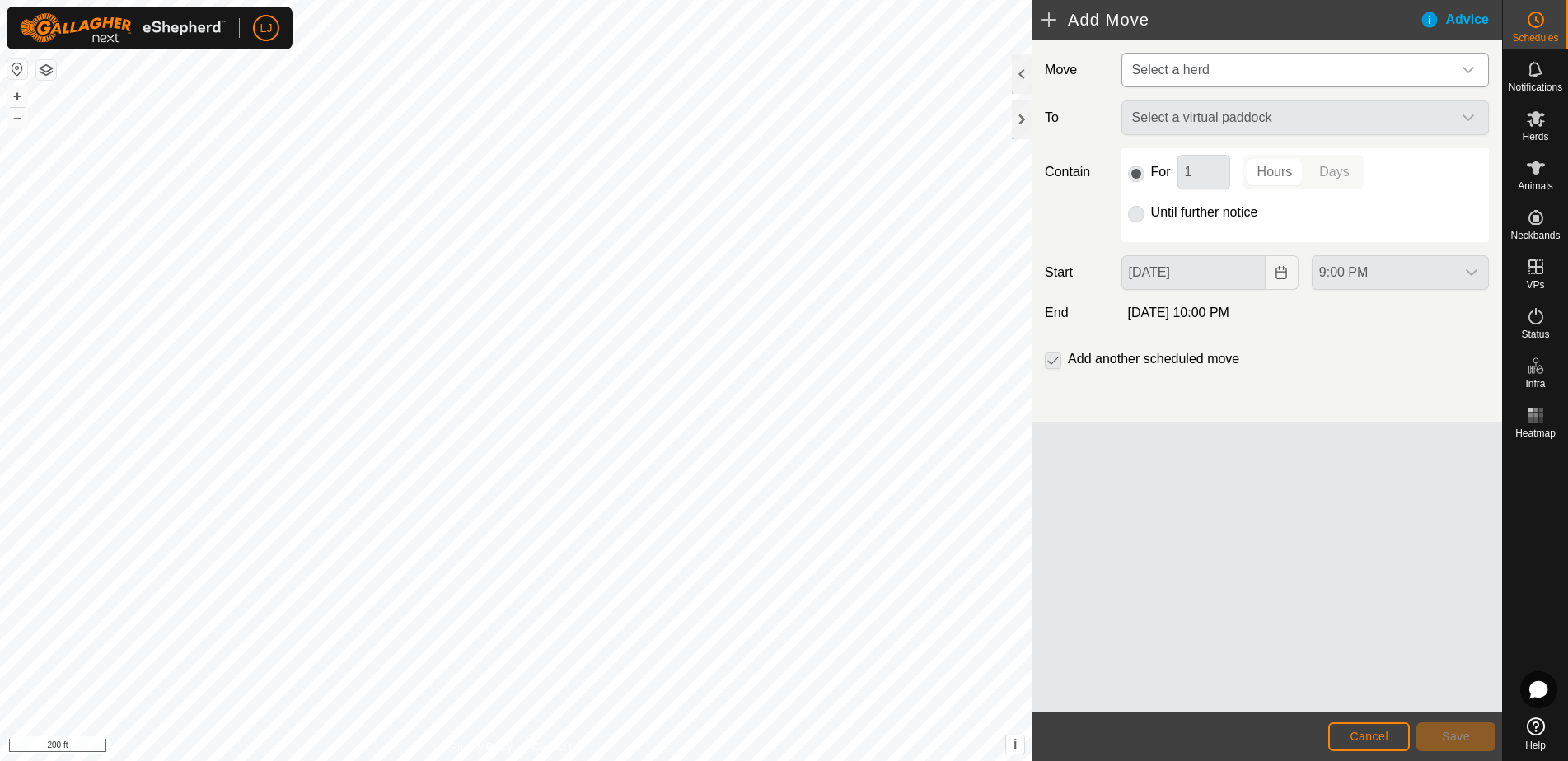
click at [1192, 80] on span "Select a herd" at bounding box center [1288, 70] width 326 height 33
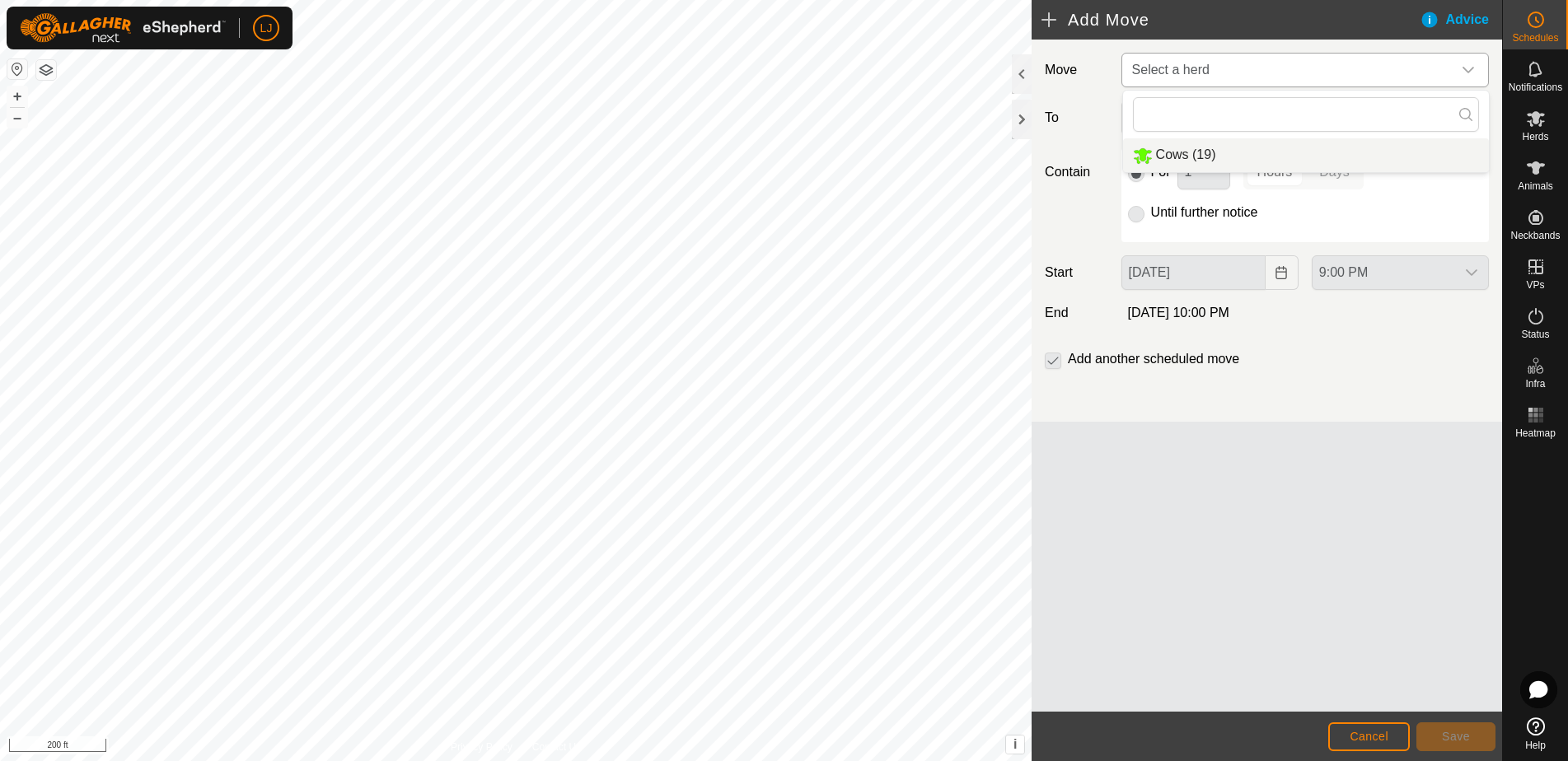
click at [1227, 159] on li "Cows (19)" at bounding box center [1306, 155] width 366 height 34
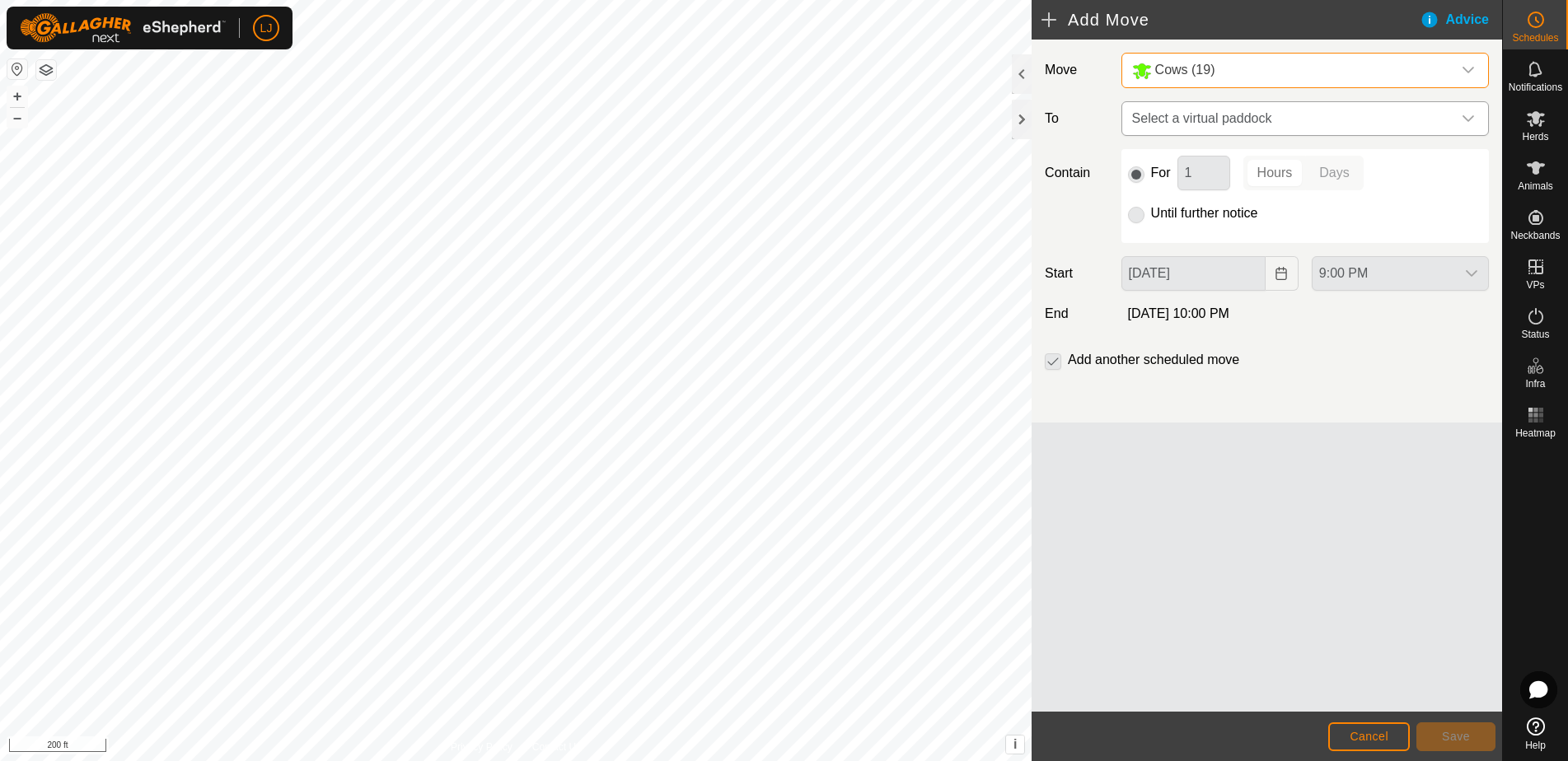
click at [1230, 114] on span "Select a virtual paddock" at bounding box center [1288, 119] width 326 height 33
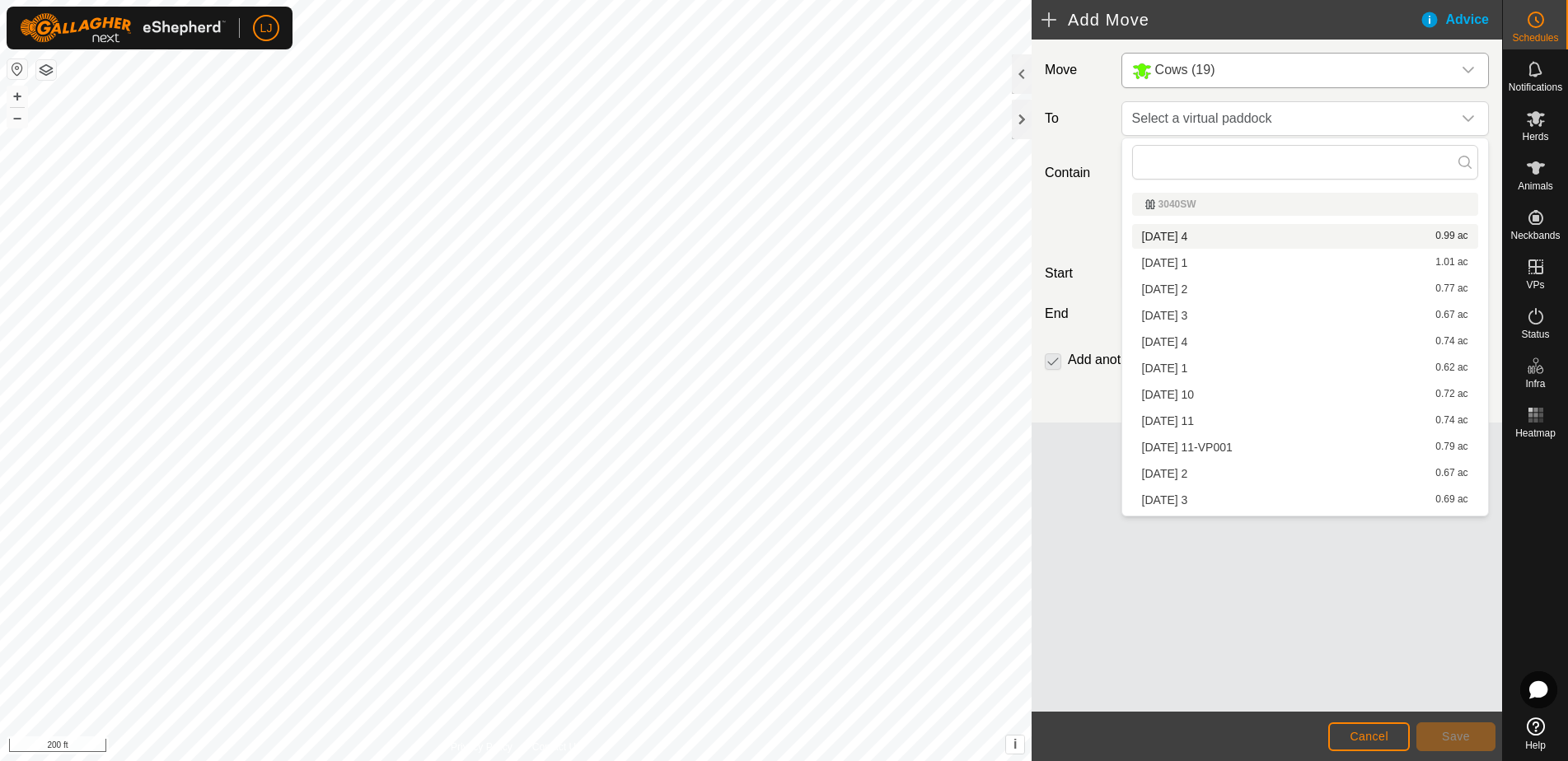
click at [1111, 130] on label "To" at bounding box center [1075, 119] width 76 height 34
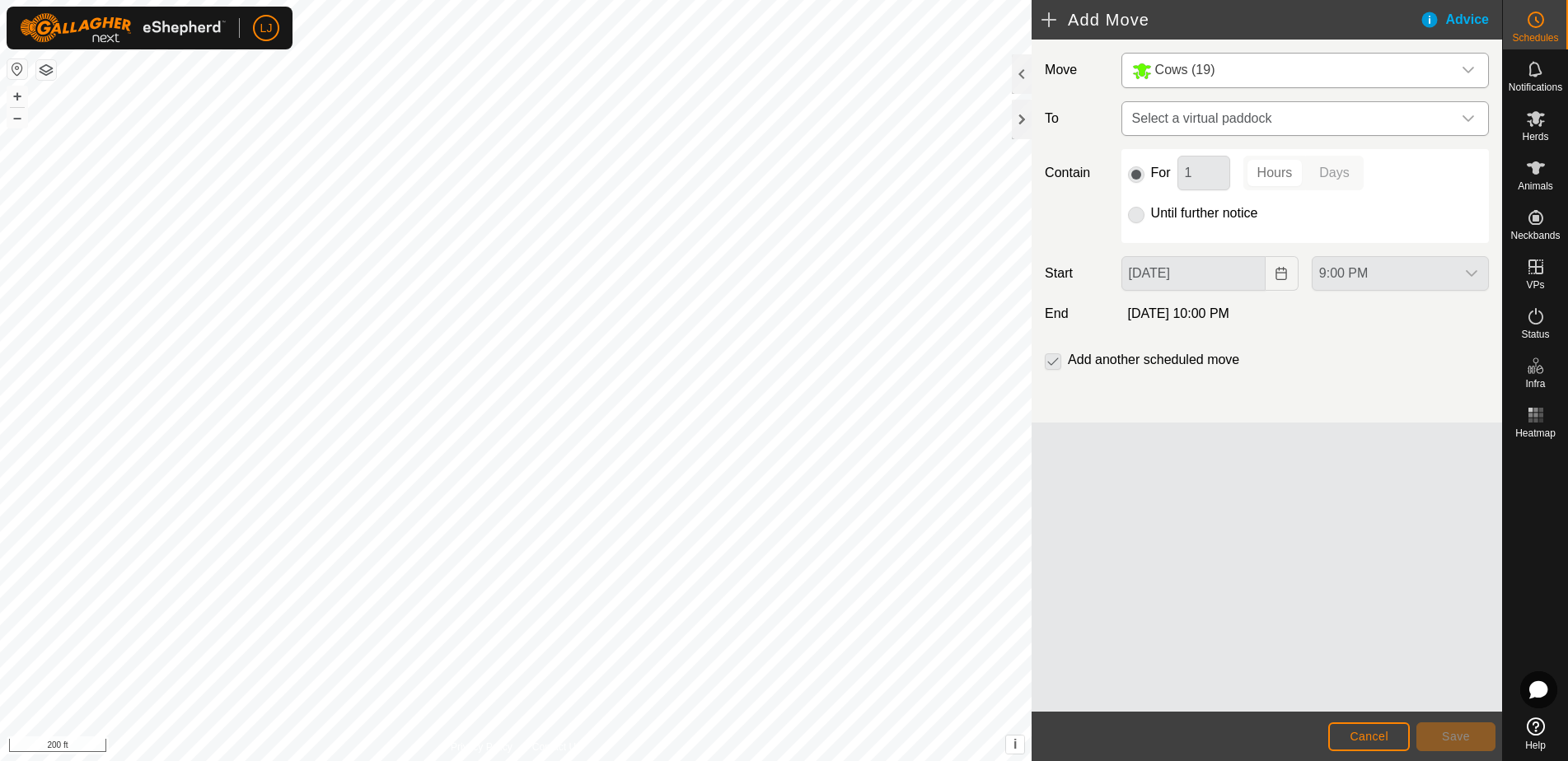
click at [1203, 126] on span "Select a virtual paddock" at bounding box center [1288, 119] width 326 height 33
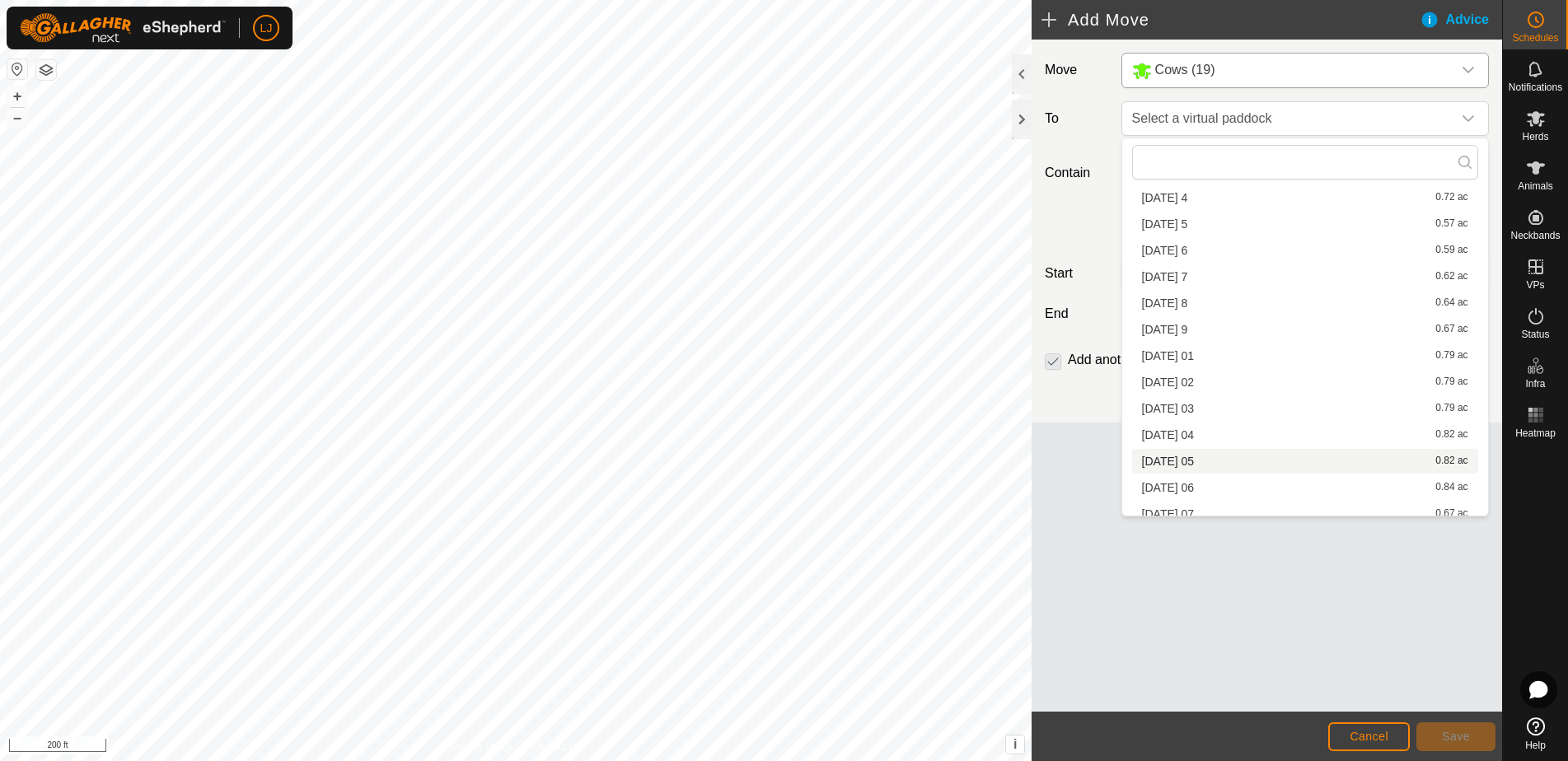
scroll to position [330, 0]
click at [1271, 355] on li "[DATE] 01 0.79 ac" at bounding box center [1305, 354] width 346 height 25
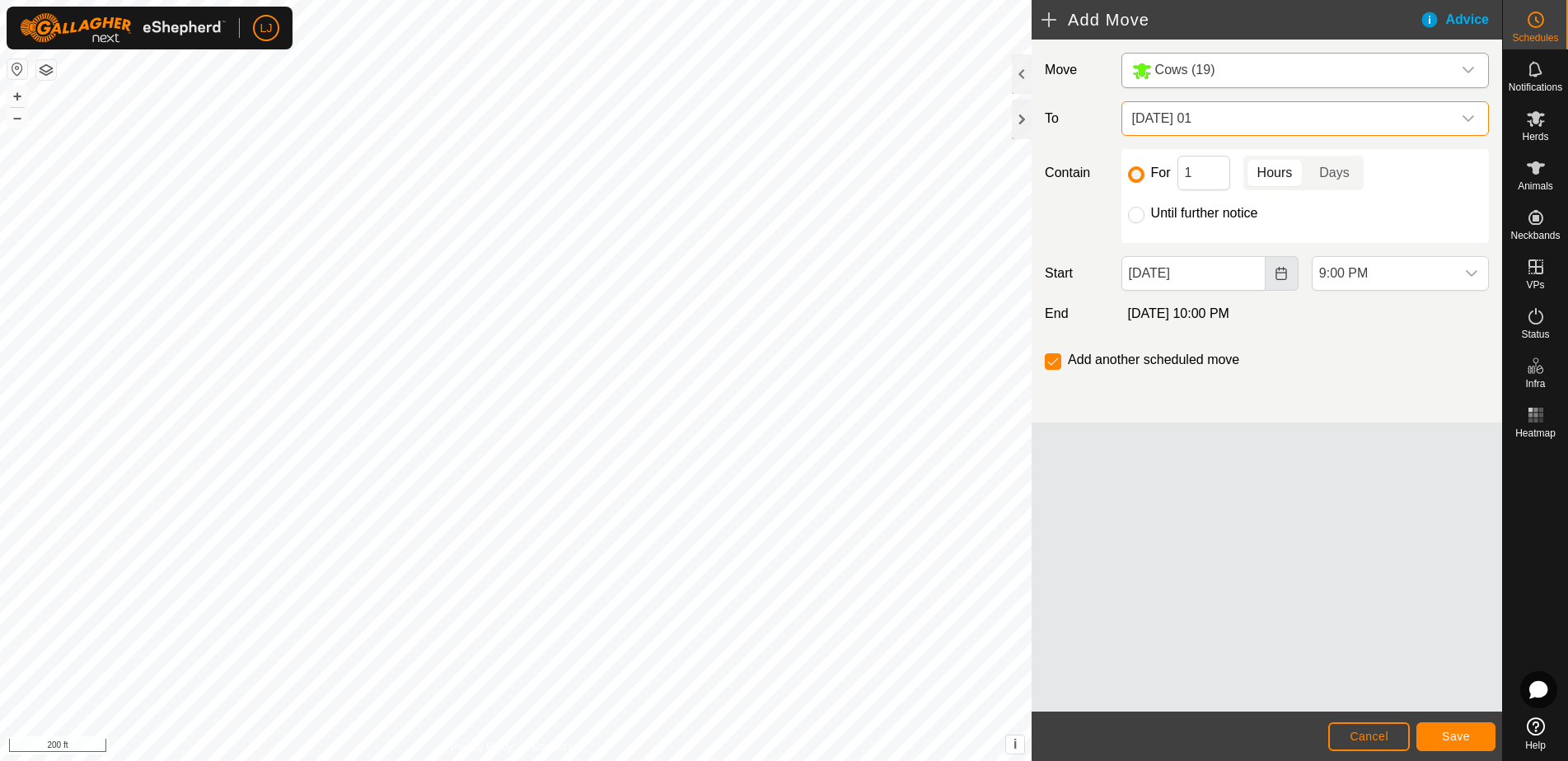
click at [1271, 269] on button "Choose Date" at bounding box center [1282, 274] width 33 height 34
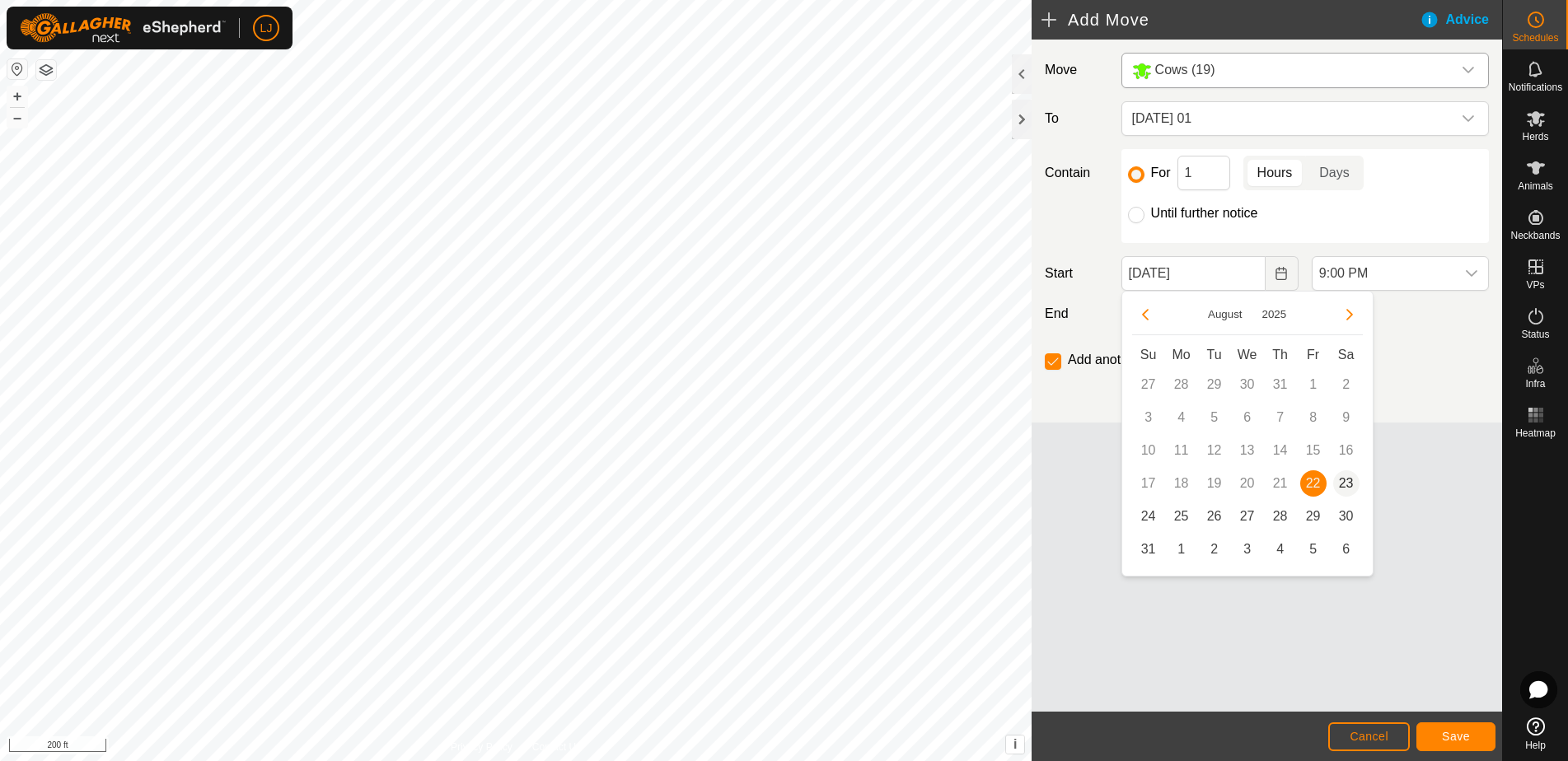
click at [1352, 480] on span "23" at bounding box center [1347, 483] width 27 height 27
type input "[DATE]"
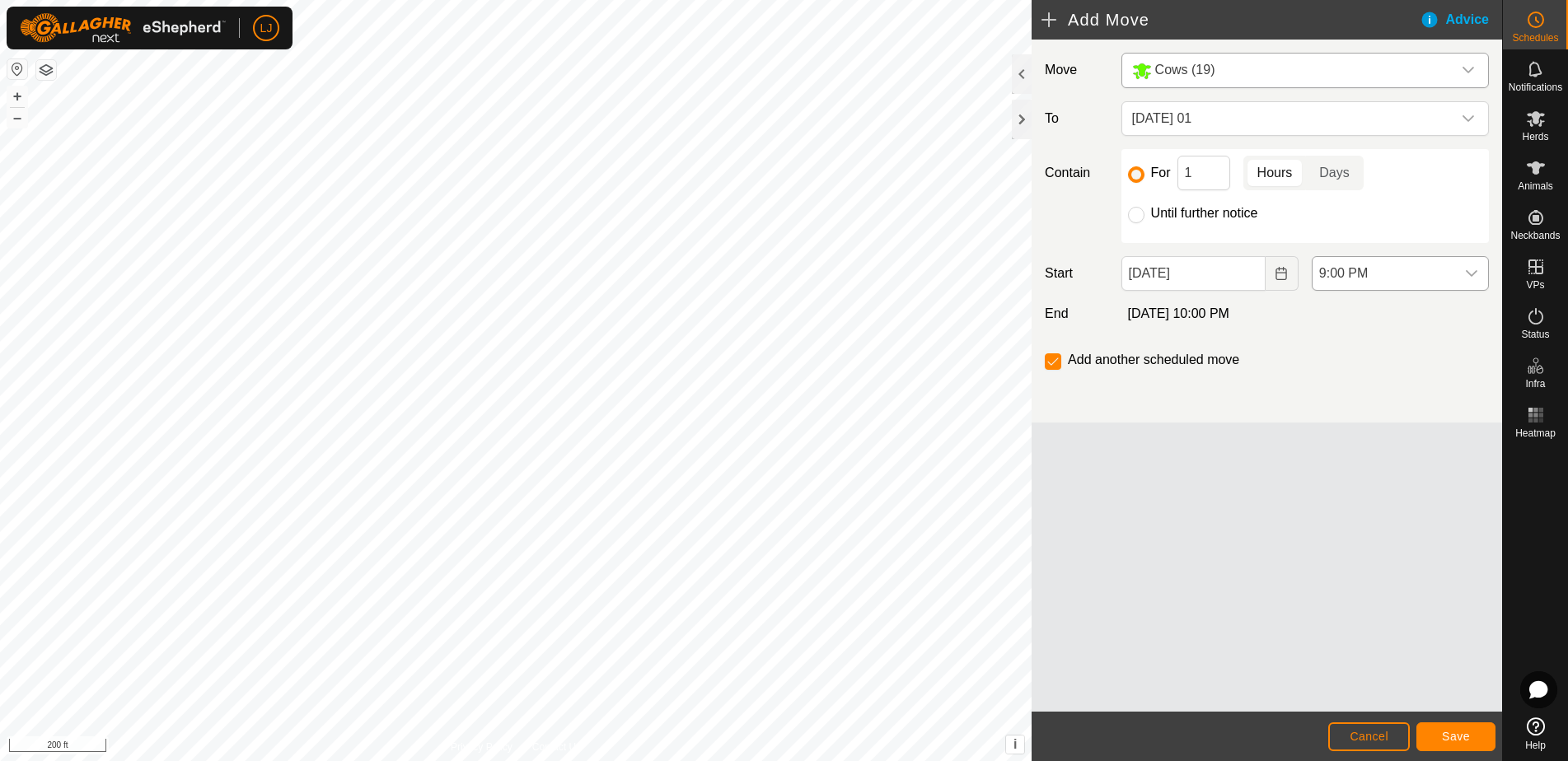
click at [1380, 279] on span "9:00 PM" at bounding box center [1383, 274] width 143 height 33
click at [1386, 353] on li "10:00 AM" at bounding box center [1400, 350] width 175 height 33
click at [1469, 738] on span "Save" at bounding box center [1455, 737] width 28 height 13
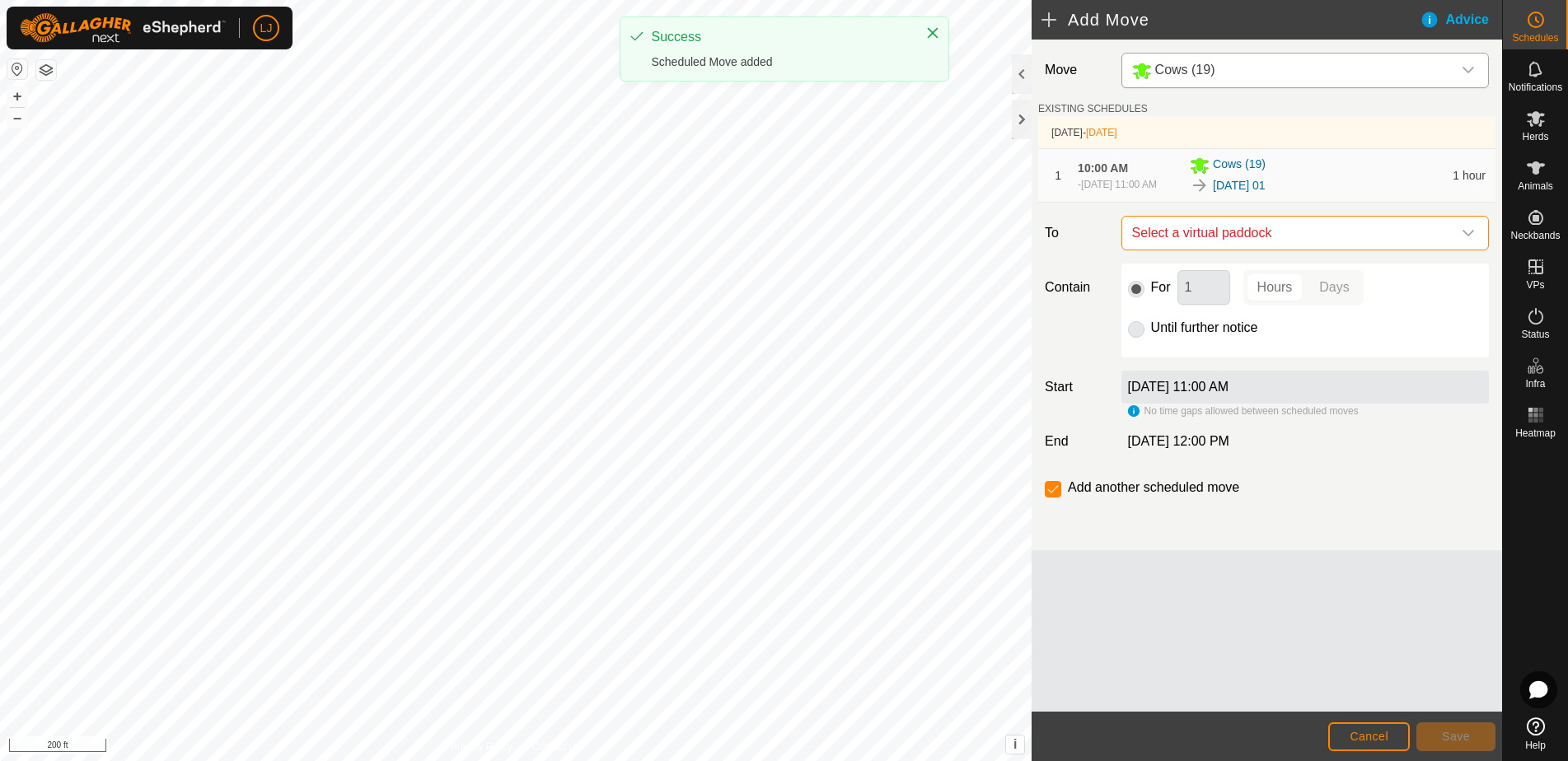
click at [1297, 243] on span "Select a virtual paddock" at bounding box center [1288, 233] width 326 height 33
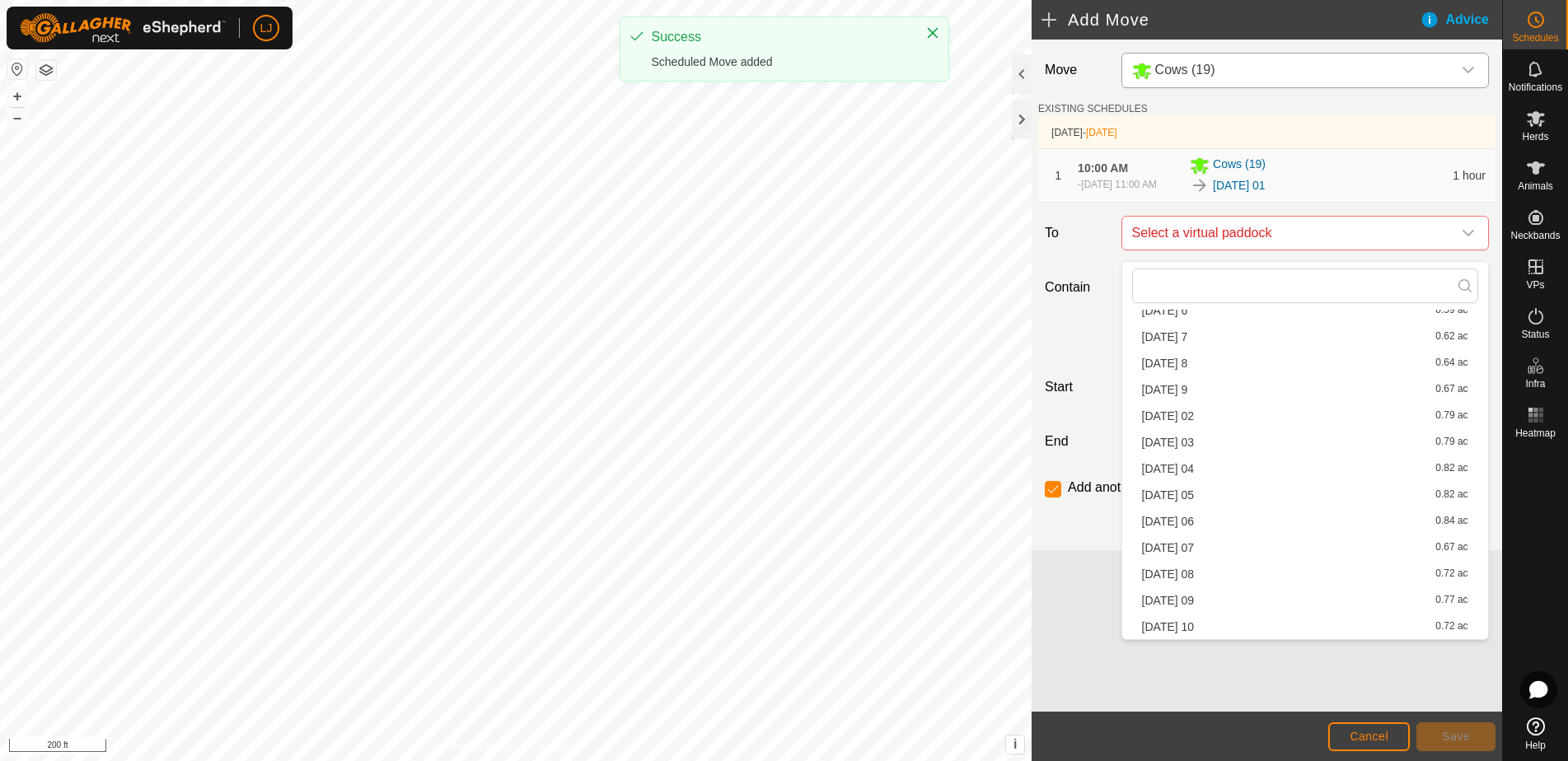
scroll to position [576, 0]
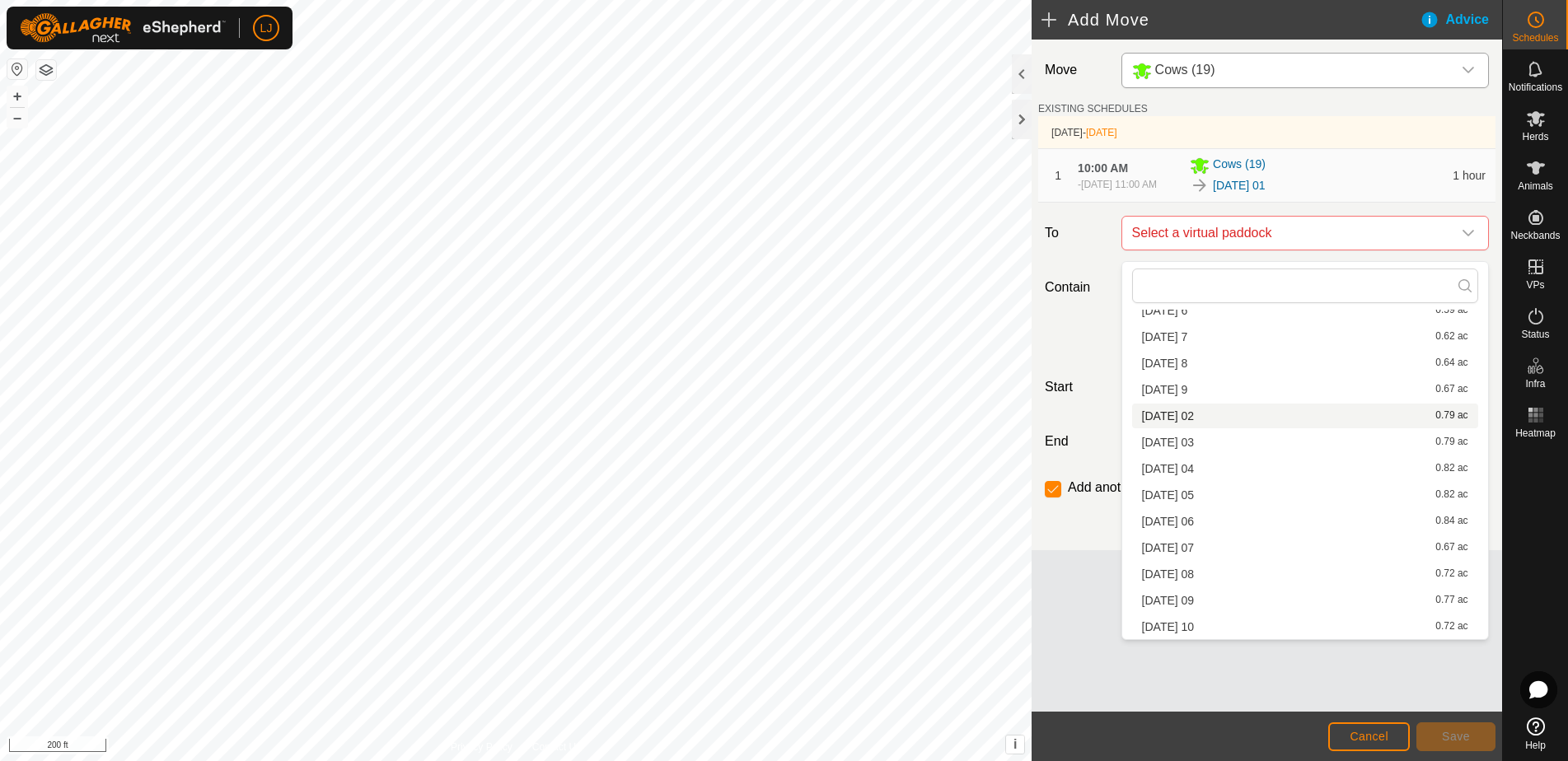
click at [1221, 421] on li "[DATE] 02 0.79 ac" at bounding box center [1305, 416] width 346 height 25
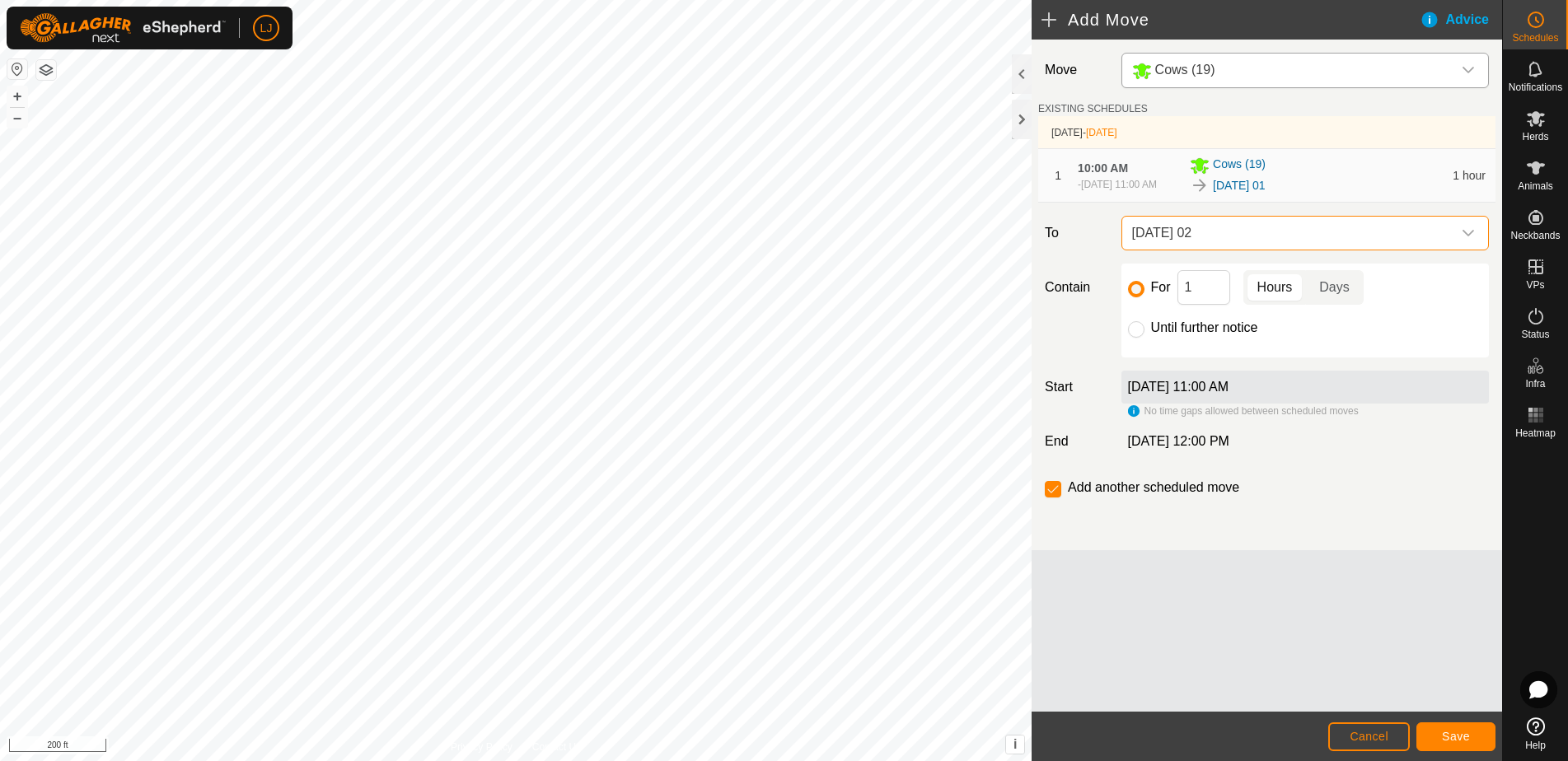
click at [1455, 734] on span "Save" at bounding box center [1455, 737] width 28 height 13
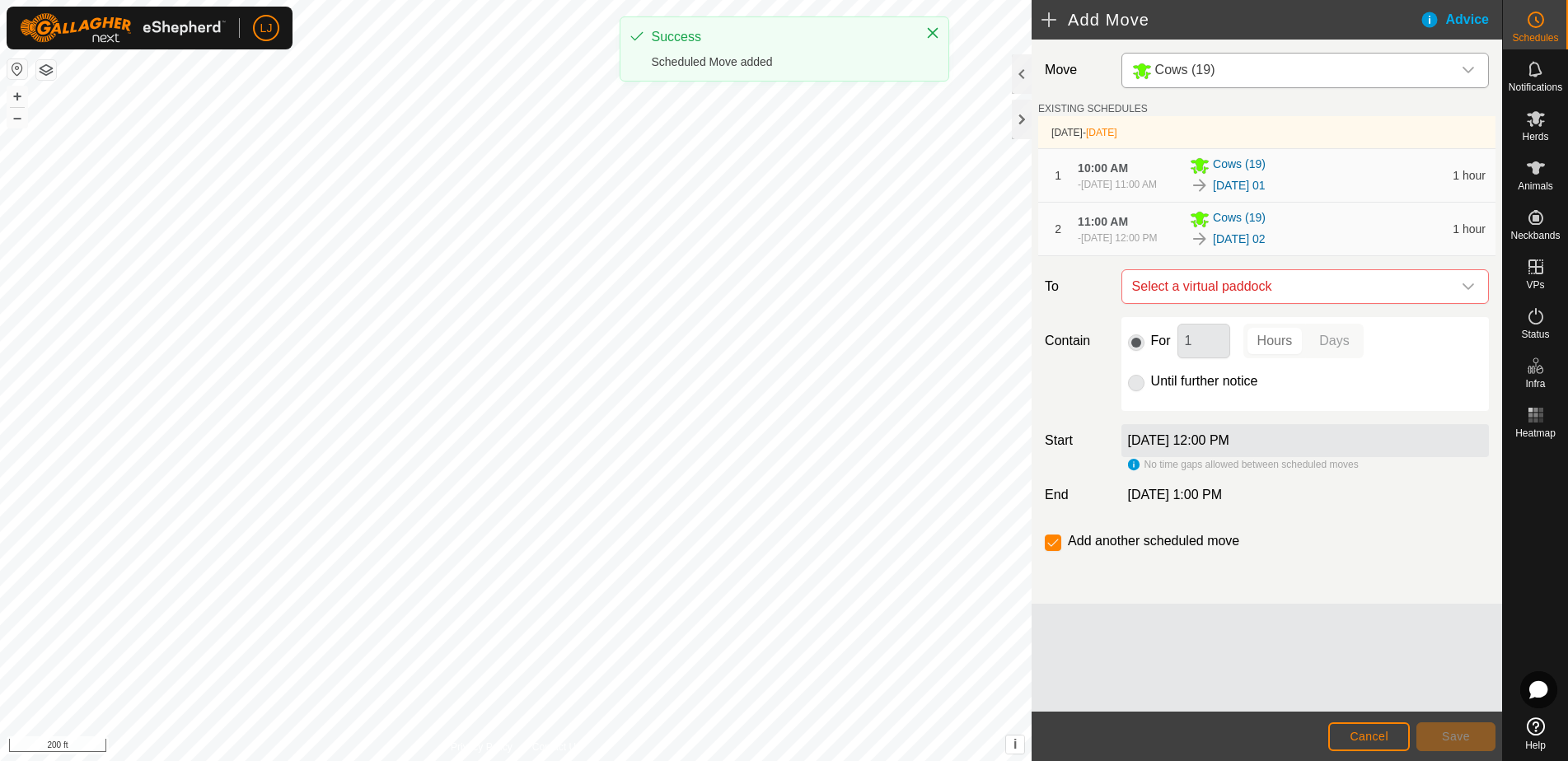
click at [1257, 326] on div "Move Cows (19) EXISTING SCHEDULES [DATE] - [DATE] 1 10:00 AM - [DATE] 11:00 AM …" at bounding box center [1266, 322] width 470 height 565
click at [1258, 303] on span "Select a virtual paddock" at bounding box center [1288, 286] width 326 height 33
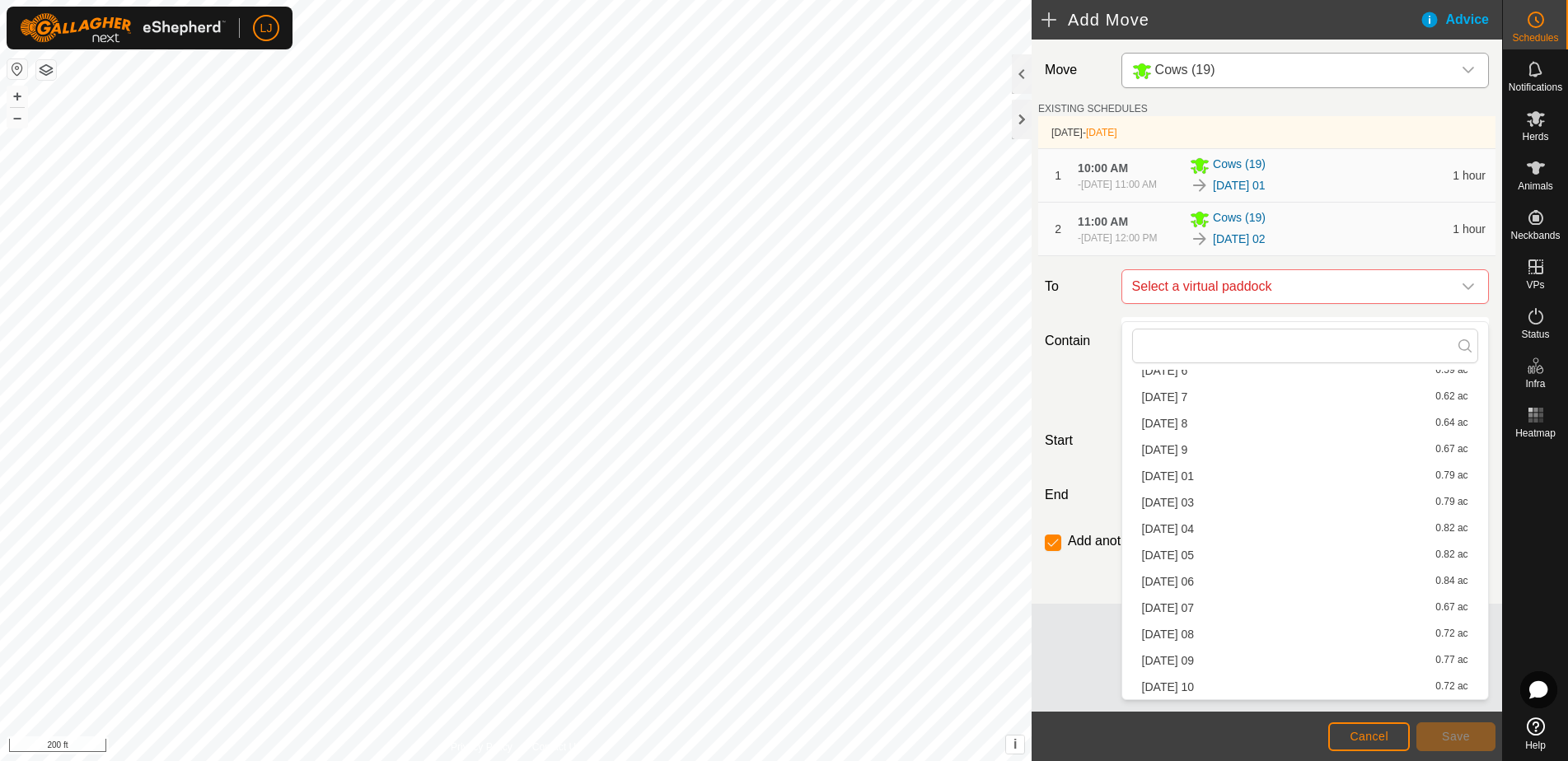
click at [1271, 505] on li "[DATE] 03 0.79 ac" at bounding box center [1305, 503] width 346 height 25
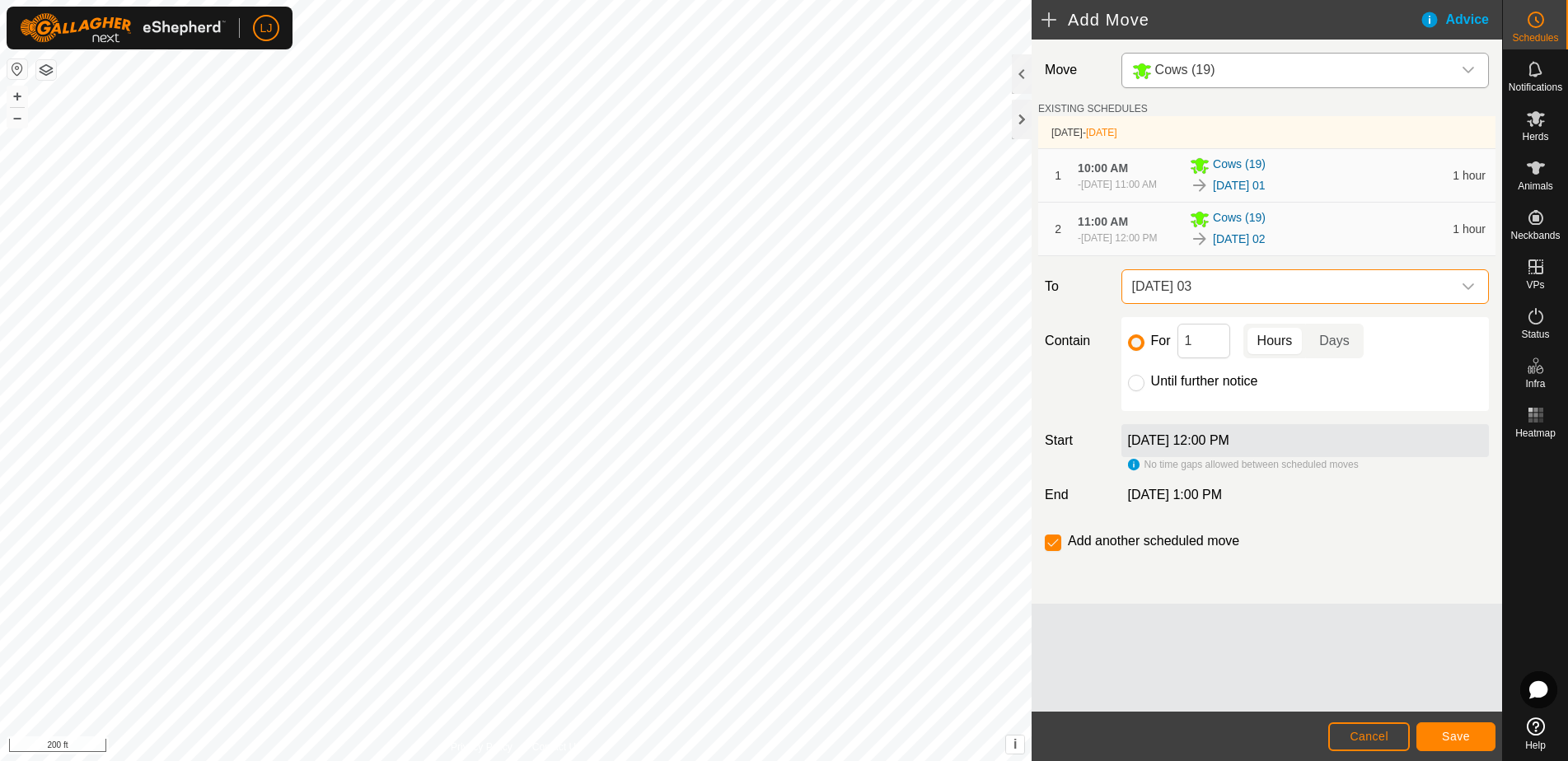
click at [1462, 740] on span "Save" at bounding box center [1455, 737] width 28 height 13
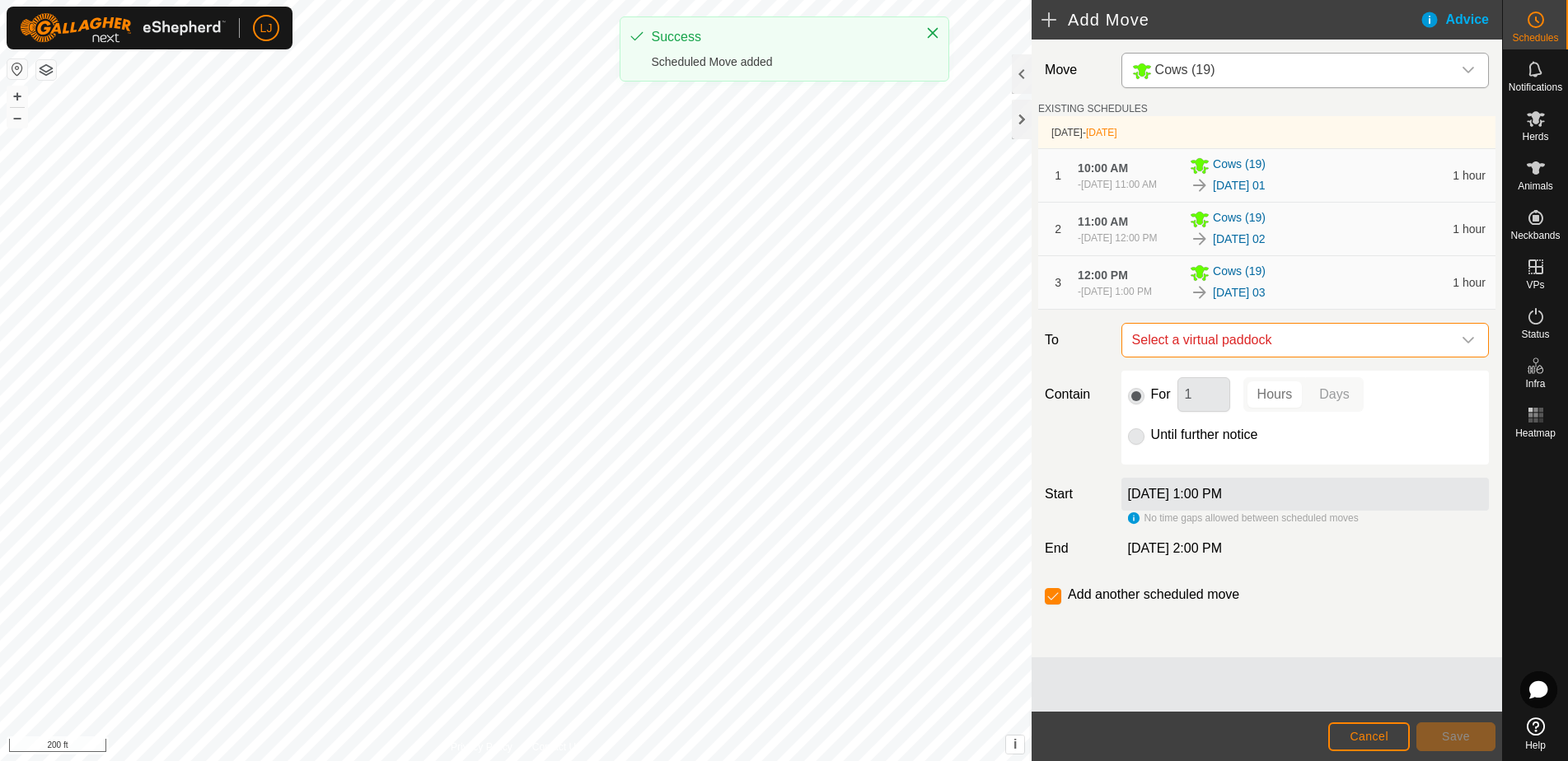
click at [1288, 352] on span "Select a virtual paddock" at bounding box center [1288, 340] width 326 height 33
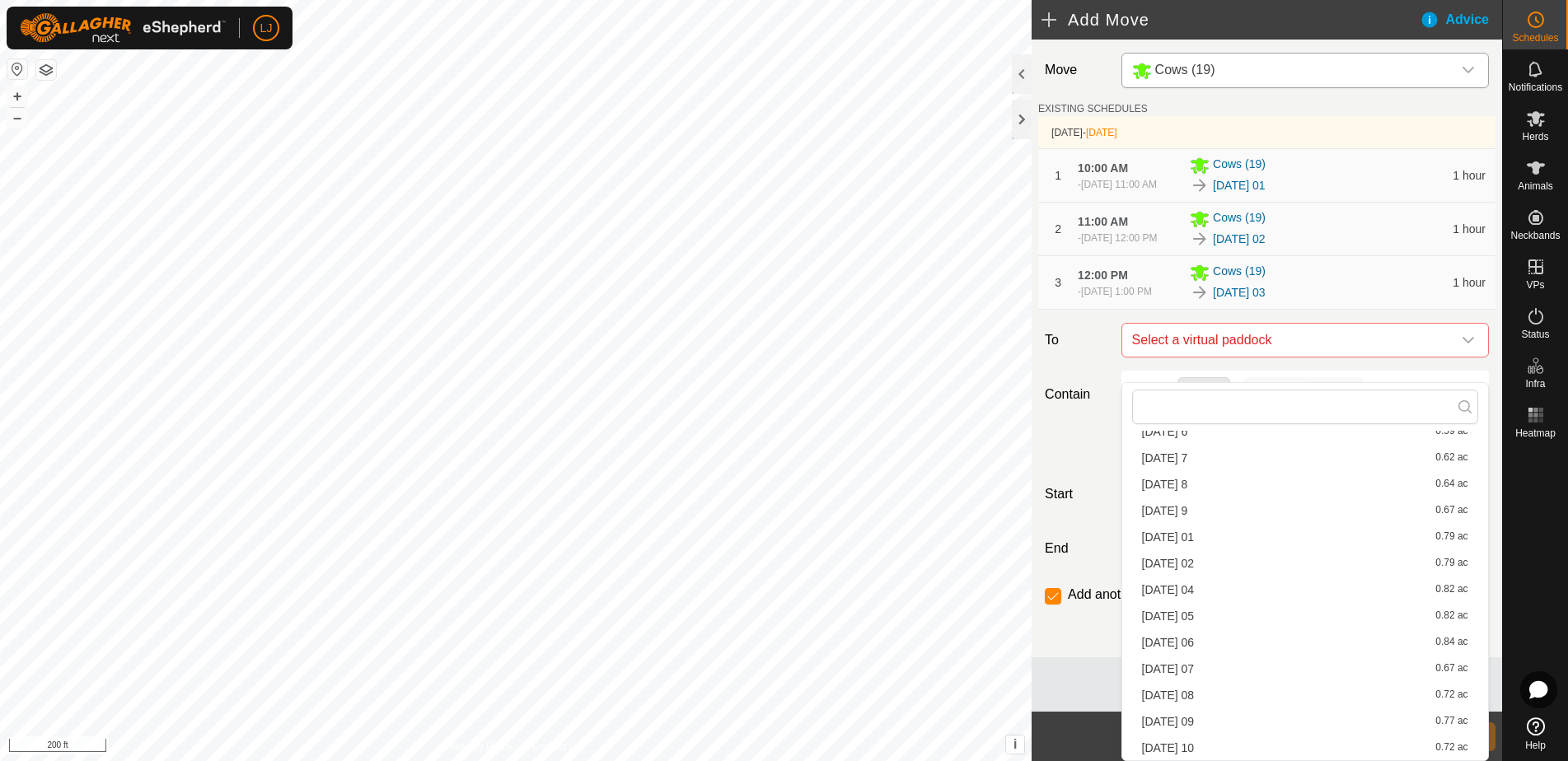
click at [1301, 593] on li "[DATE] 04 0.82 ac" at bounding box center [1305, 590] width 346 height 25
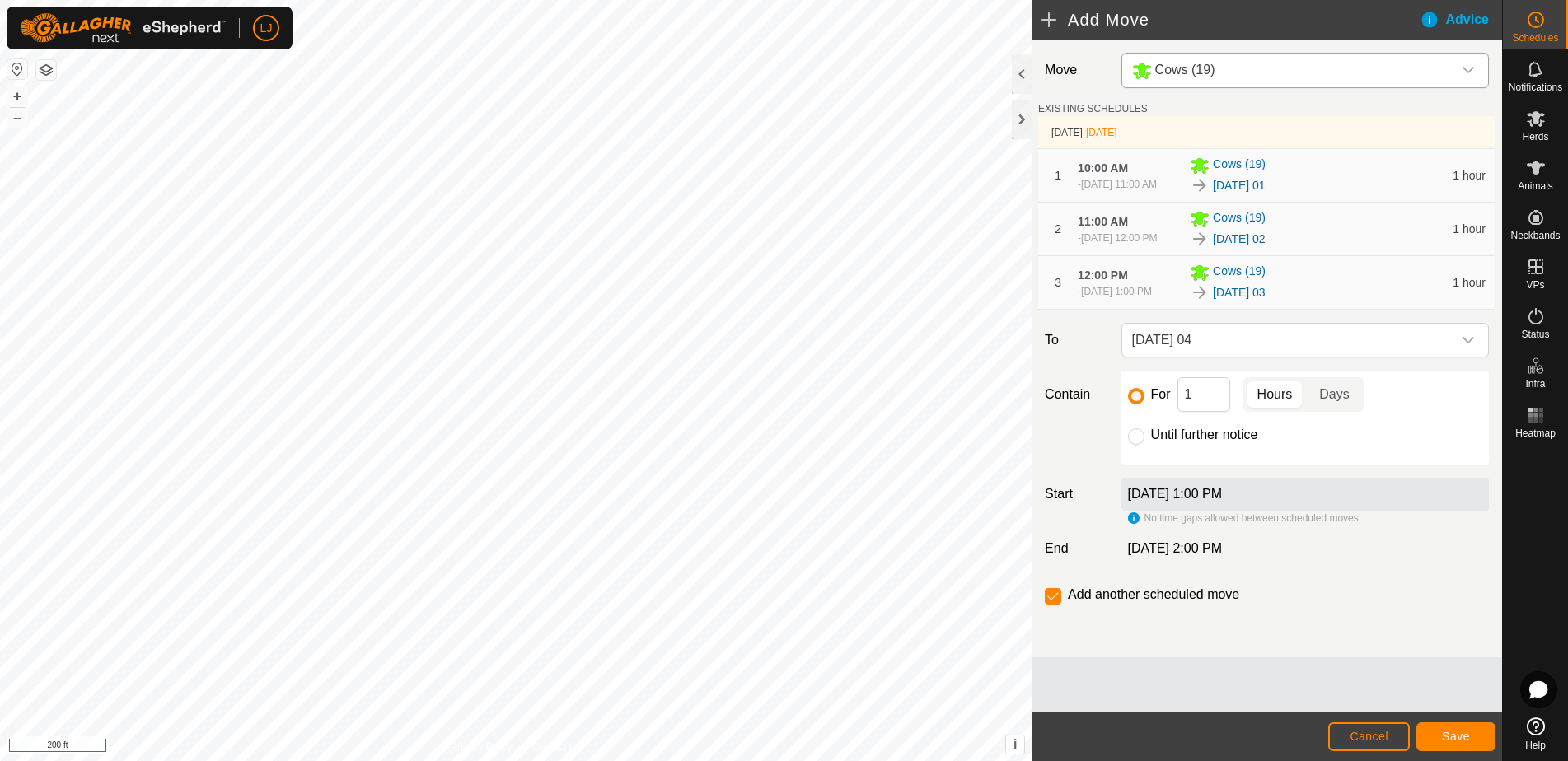
click at [1448, 733] on span "Save" at bounding box center [1455, 737] width 28 height 13
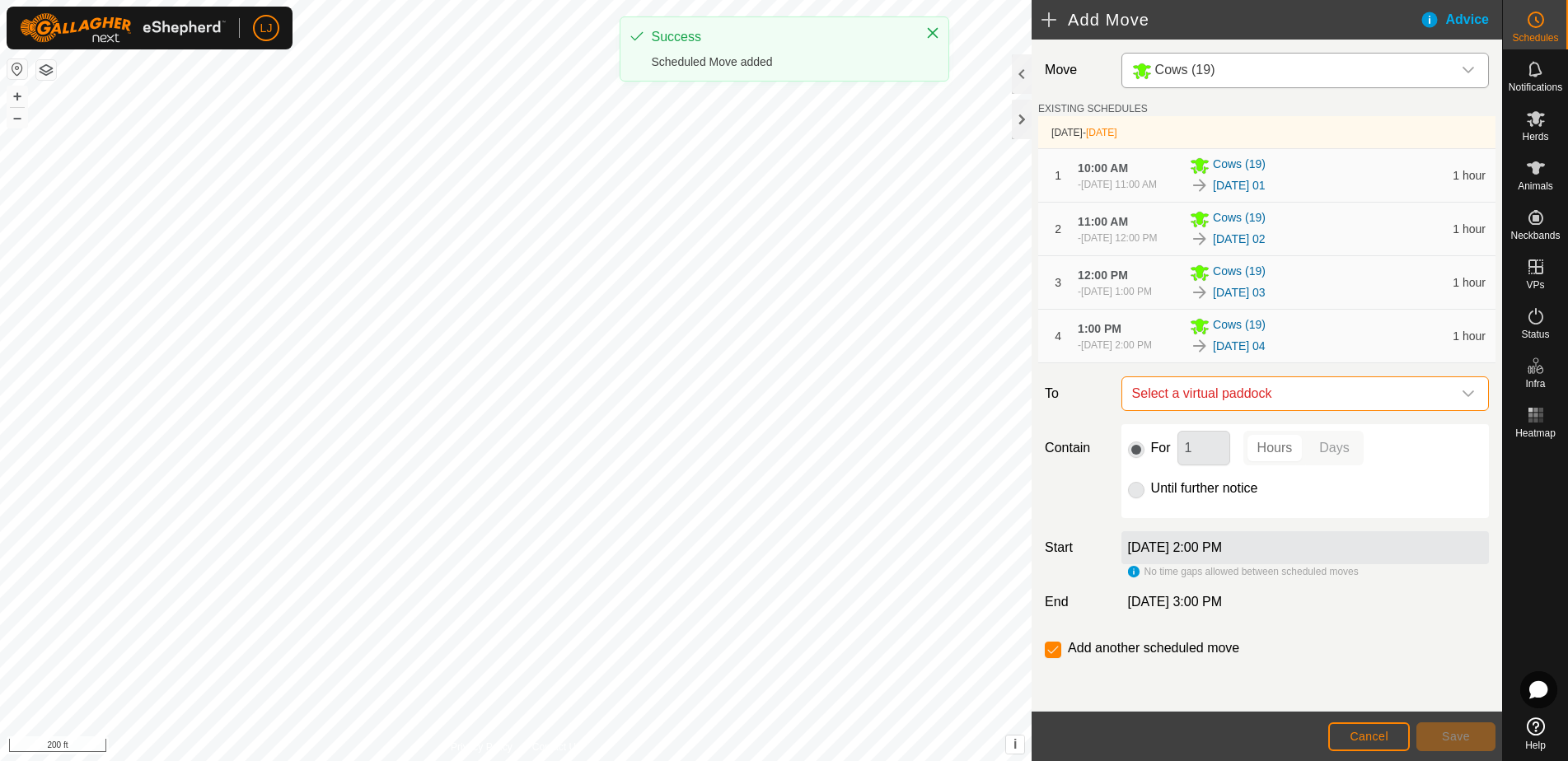
click at [1279, 411] on span "Select a virtual paddock" at bounding box center [1288, 393] width 326 height 33
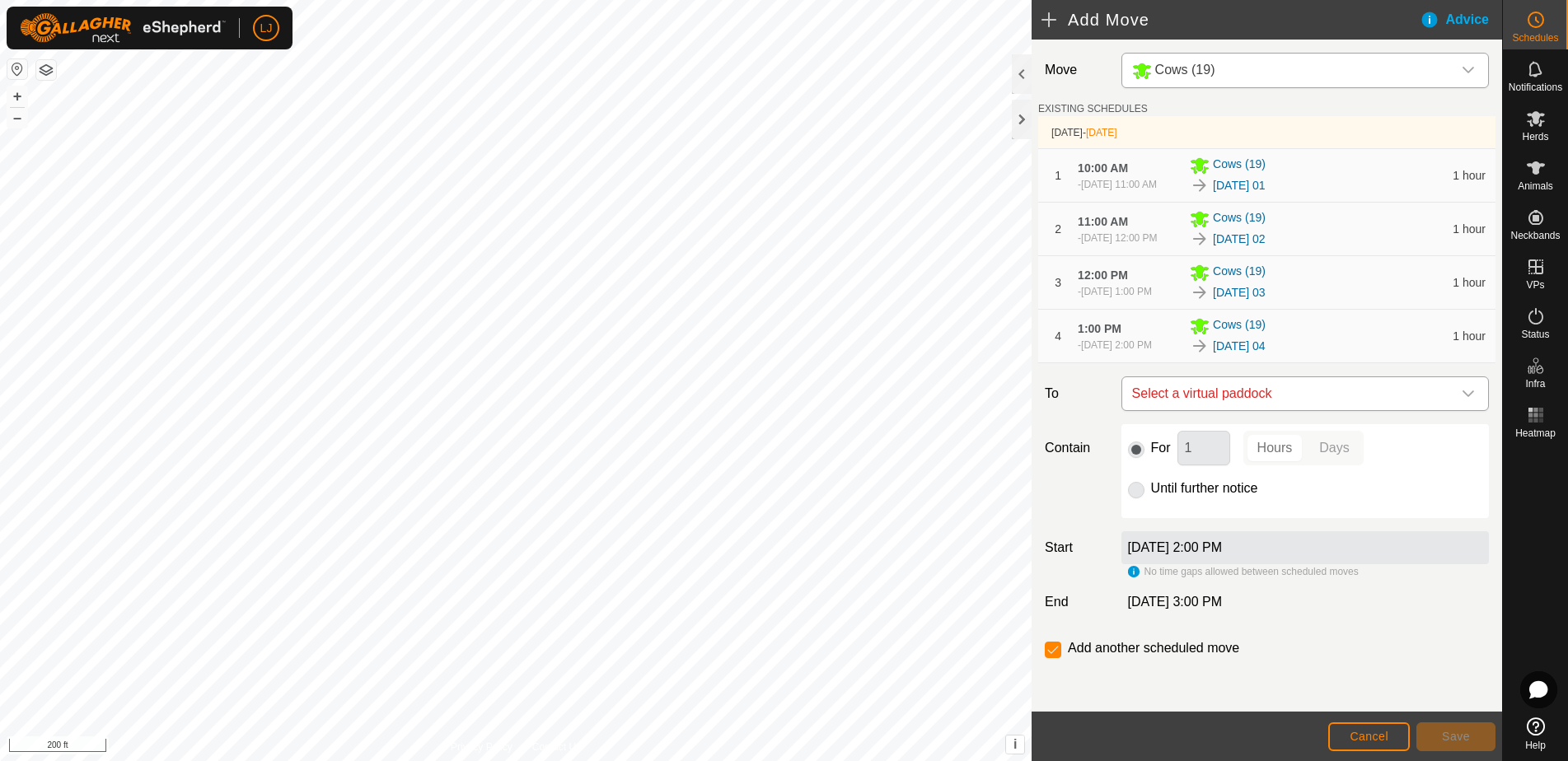
scroll to position [30, 0]
click at [1286, 413] on div "Move Cows (19) EXISTING SCHEDULES [DATE] - [DATE] 1 10:00 AM - [DATE] 11:00 AM …" at bounding box center [1266, 374] width 470 height 671
click at [1286, 401] on span "Select a virtual paddock" at bounding box center [1288, 393] width 326 height 33
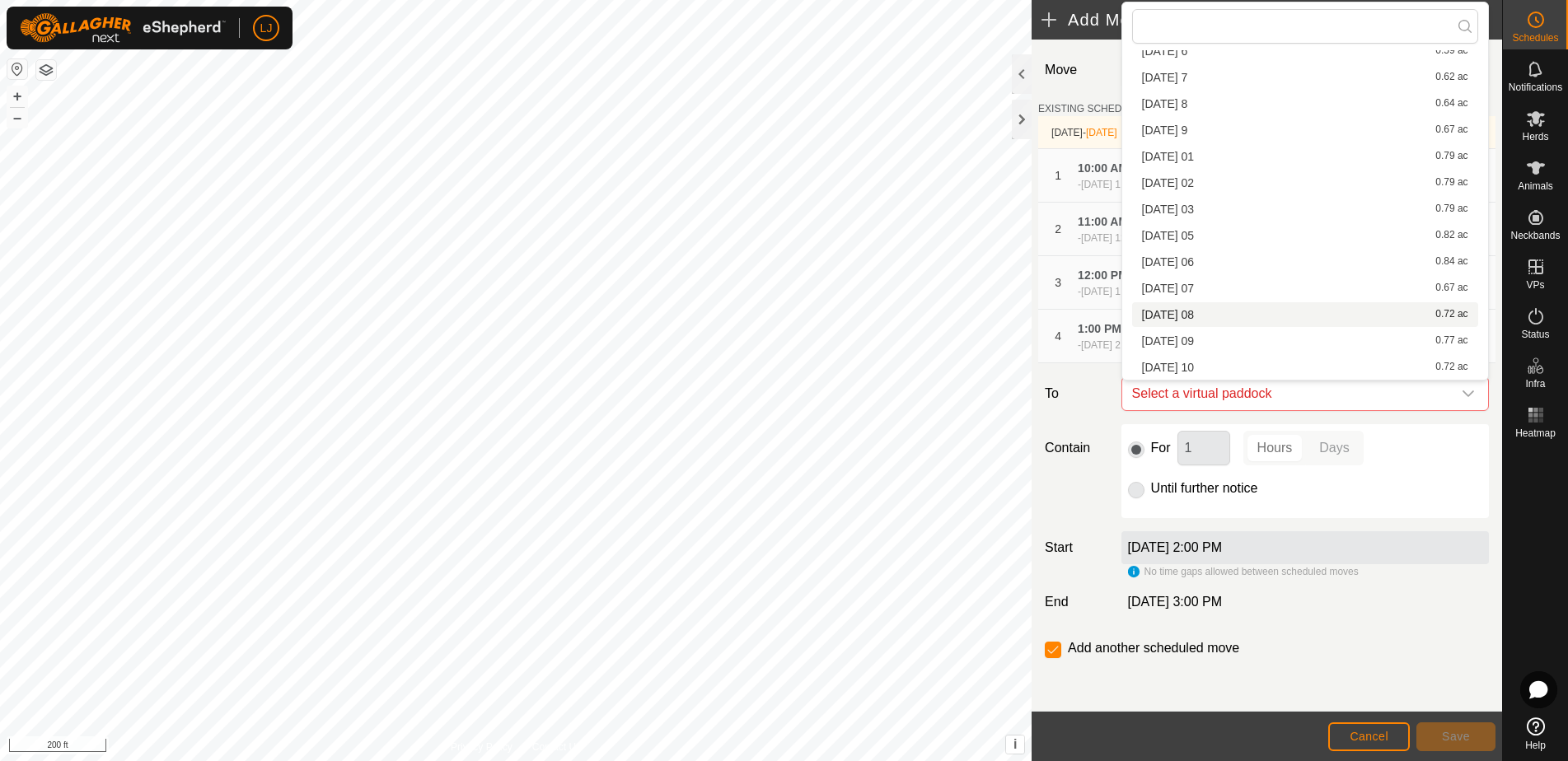
scroll to position [576, 0]
click at [1253, 233] on li "[DATE] 05 0.82 ac" at bounding box center [1305, 235] width 346 height 25
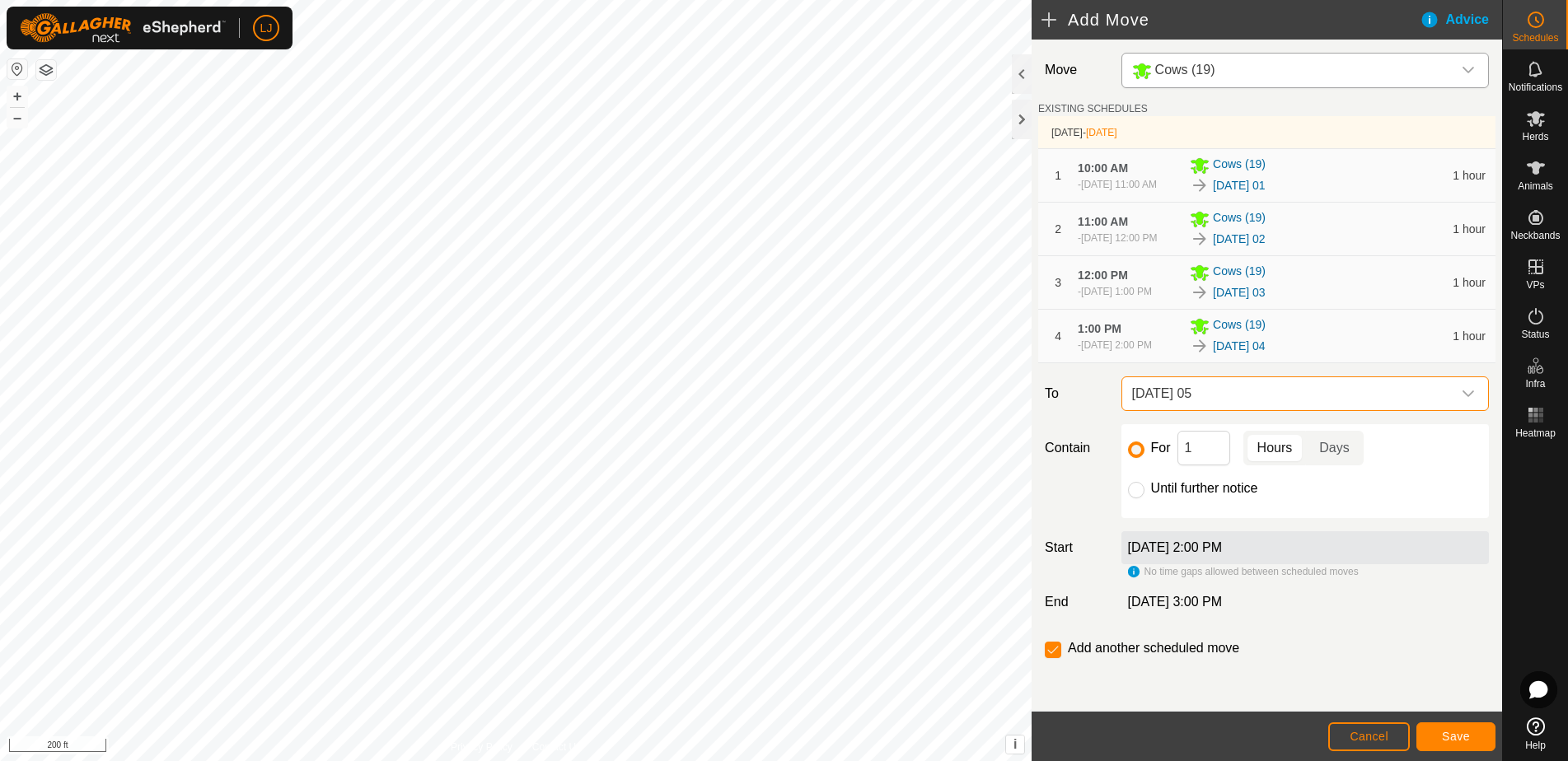
click at [1465, 732] on span "Save" at bounding box center [1455, 737] width 28 height 13
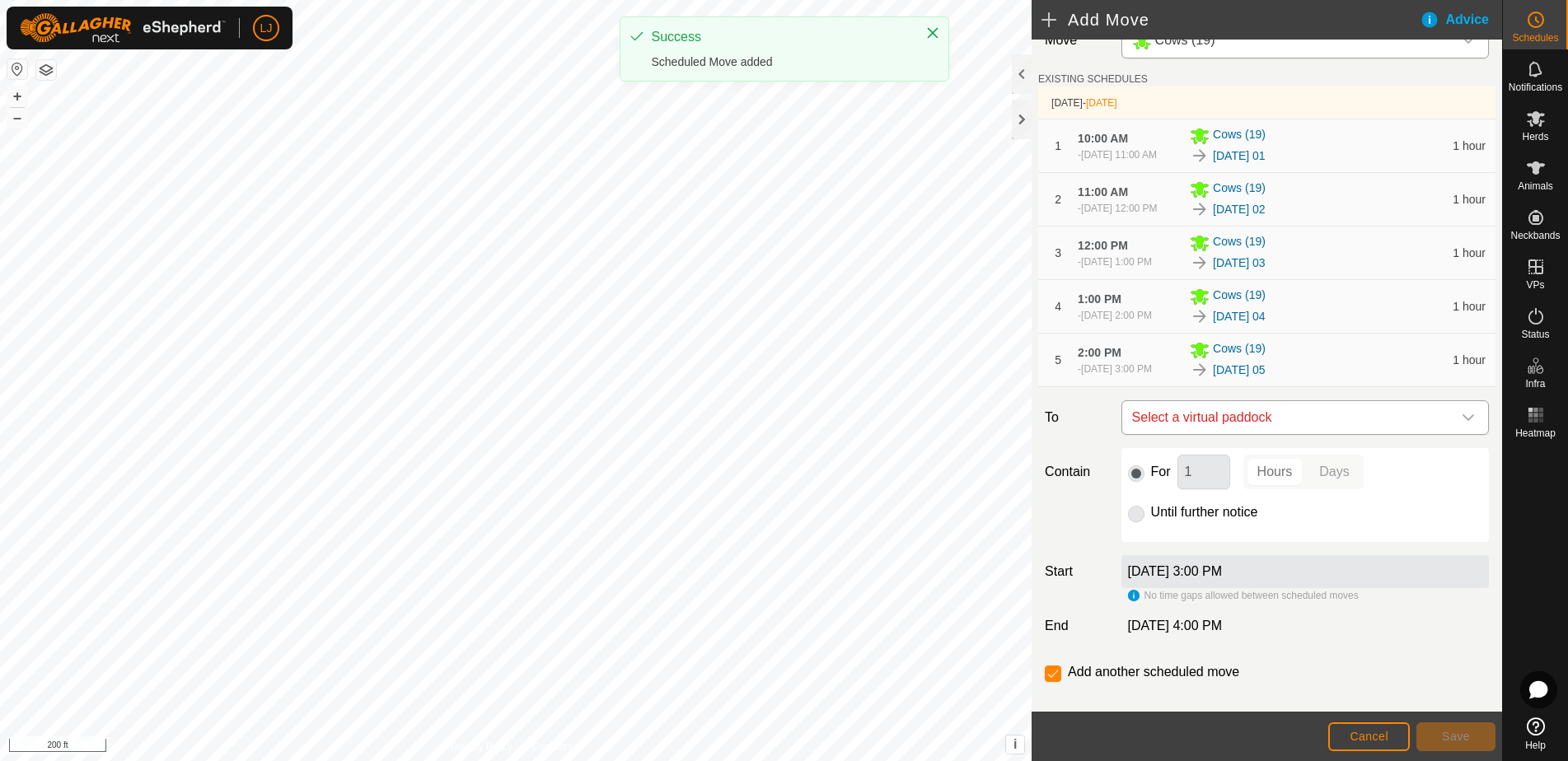
click at [1308, 435] on span "Select a virtual paddock" at bounding box center [1288, 417] width 326 height 33
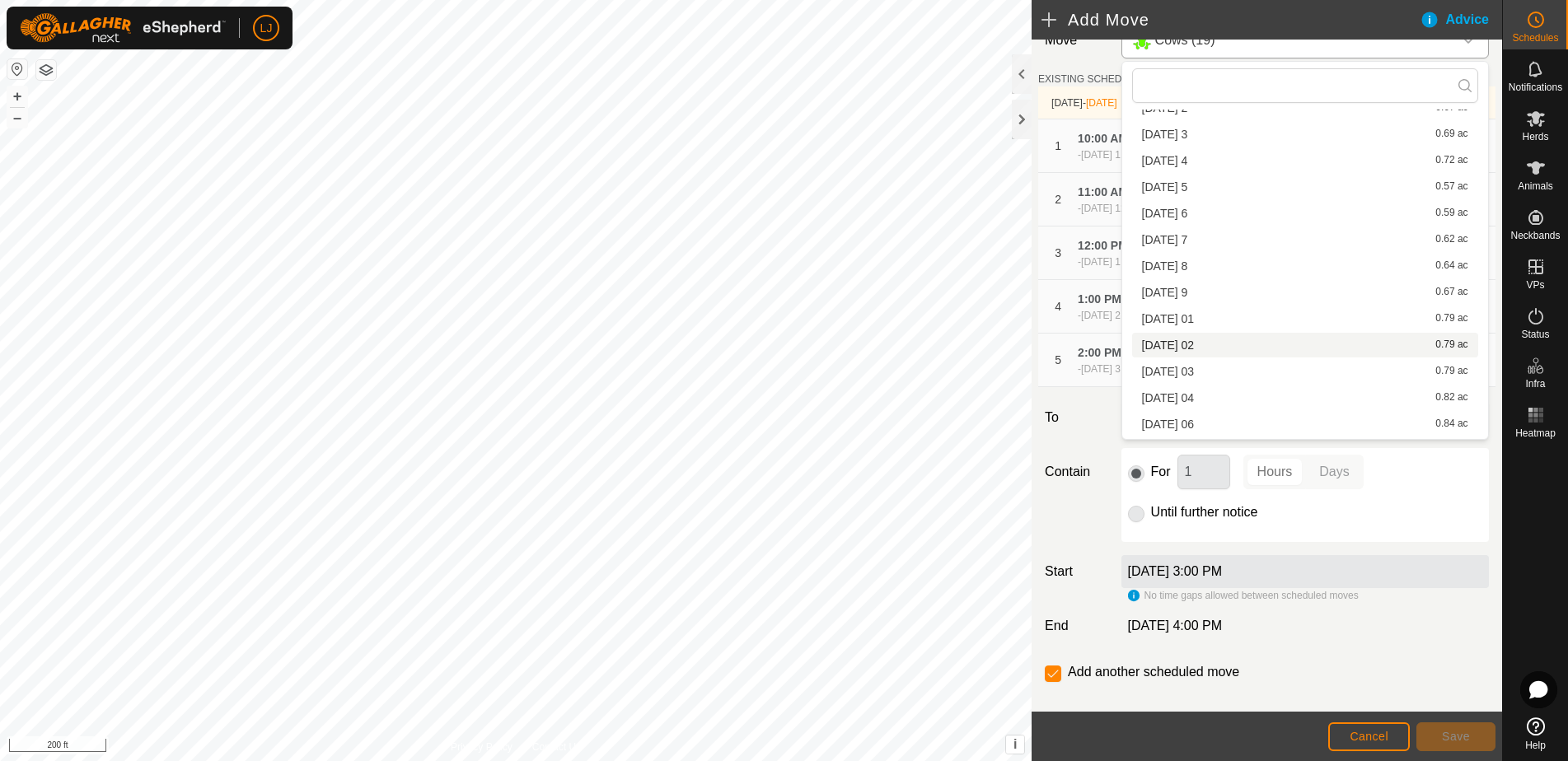
scroll to position [476, 0]
click at [1237, 216] on li "[DATE] 6 0.59 ac" at bounding box center [1305, 212] width 346 height 25
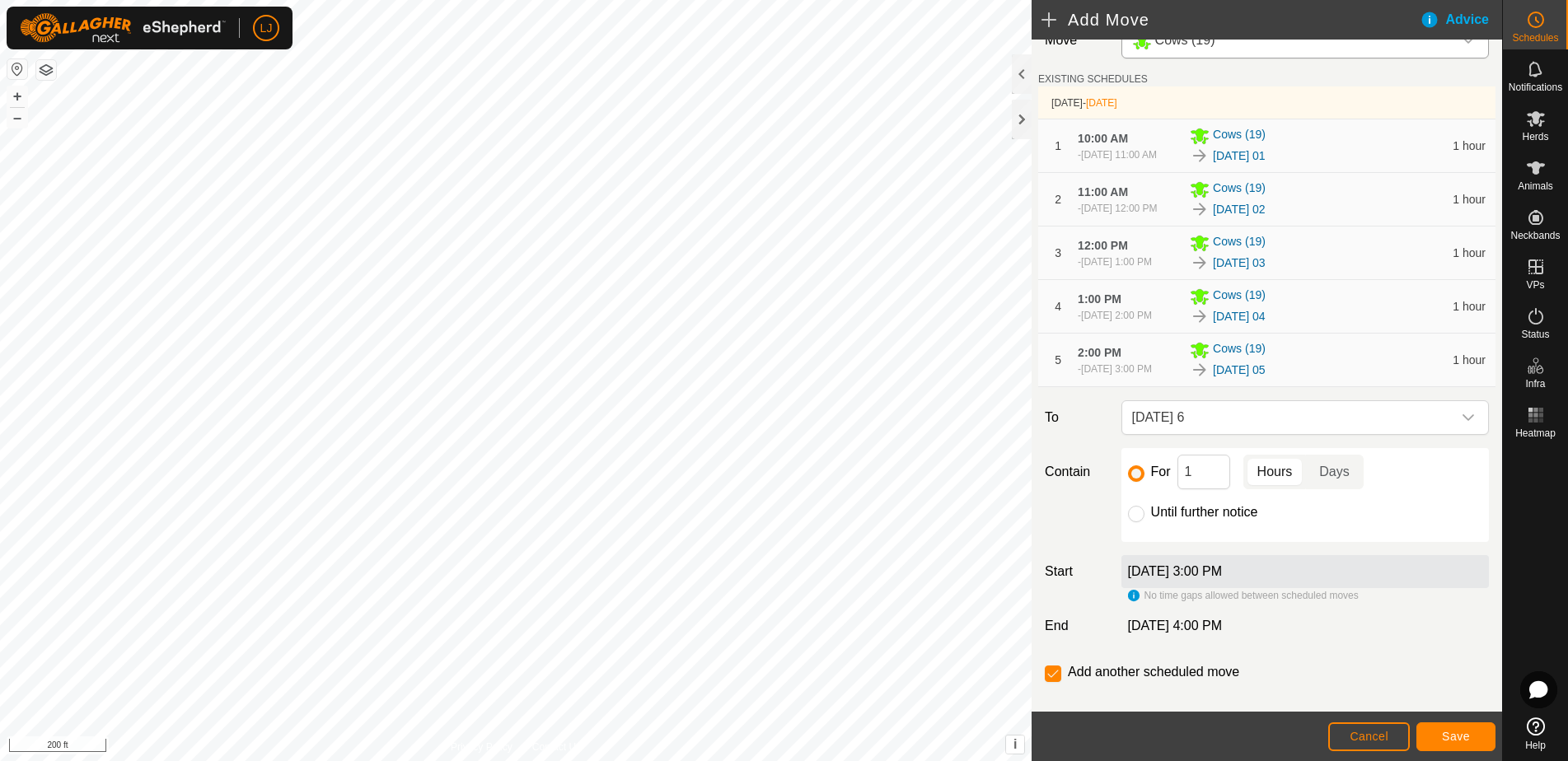
click at [1470, 734] on button "Save" at bounding box center [1455, 737] width 79 height 29
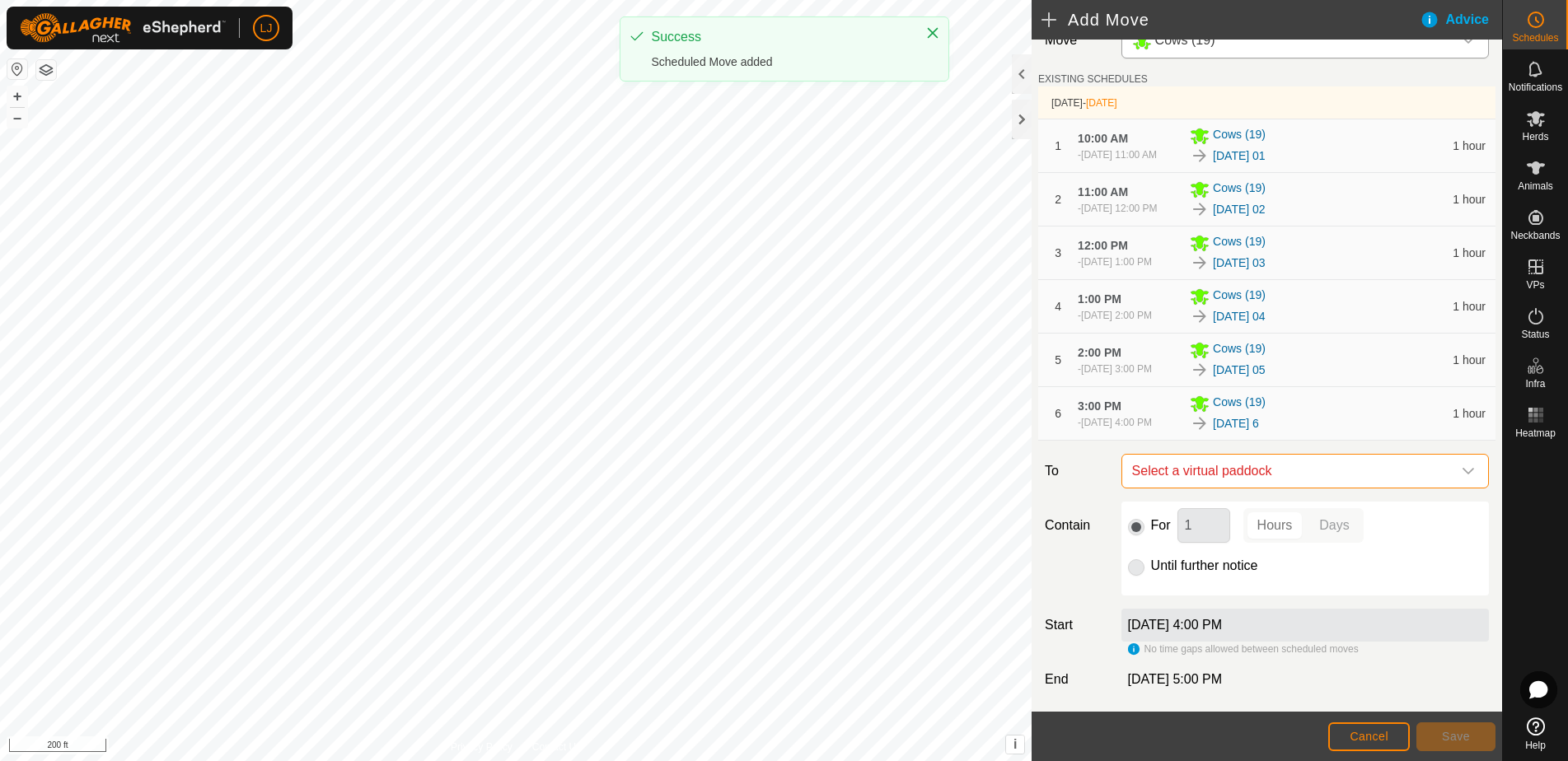
click at [1350, 488] on span "Select a virtual paddock" at bounding box center [1288, 471] width 326 height 33
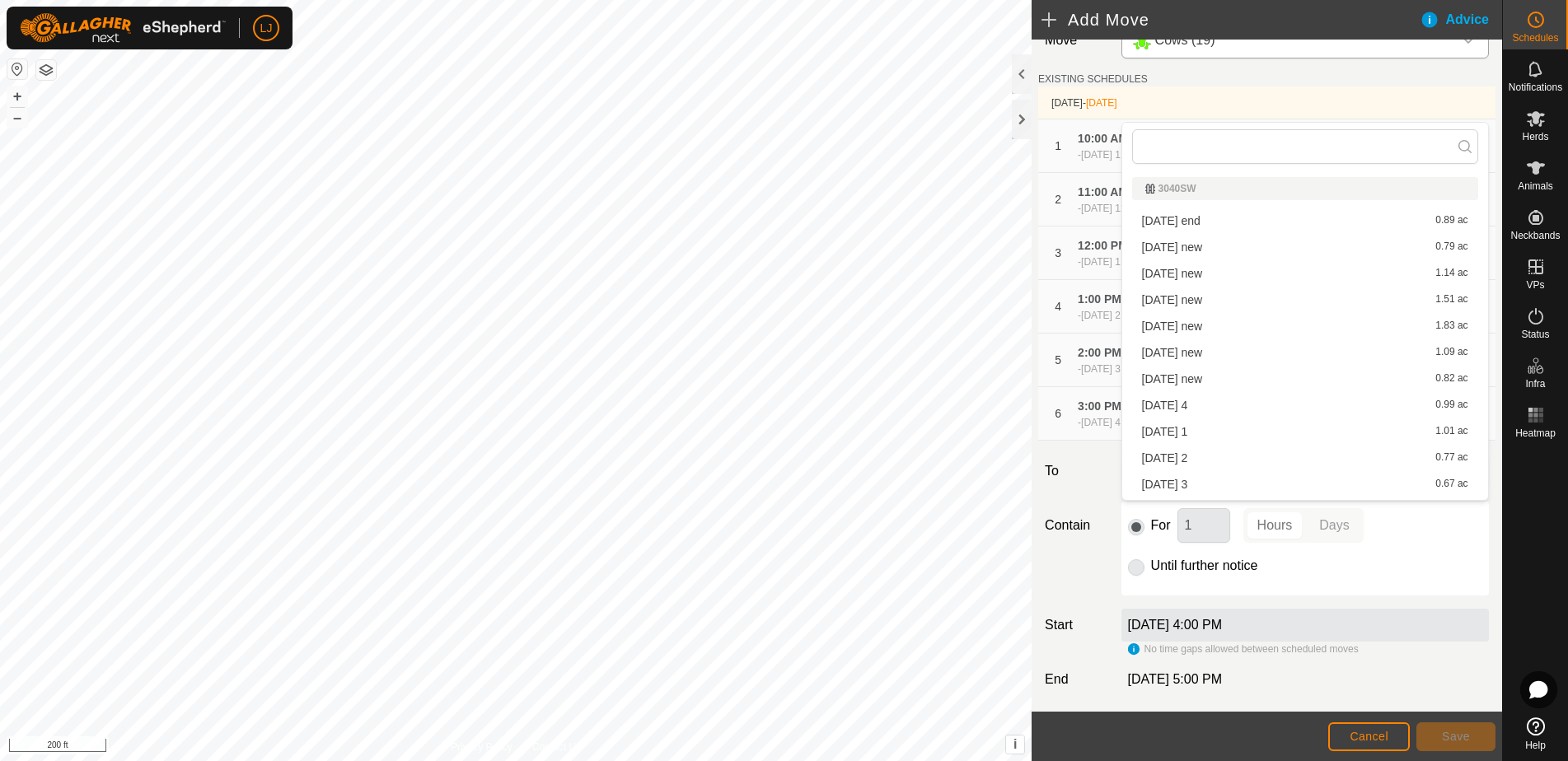
click at [1400, 576] on div "Until further notice" at bounding box center [1305, 566] width 354 height 20
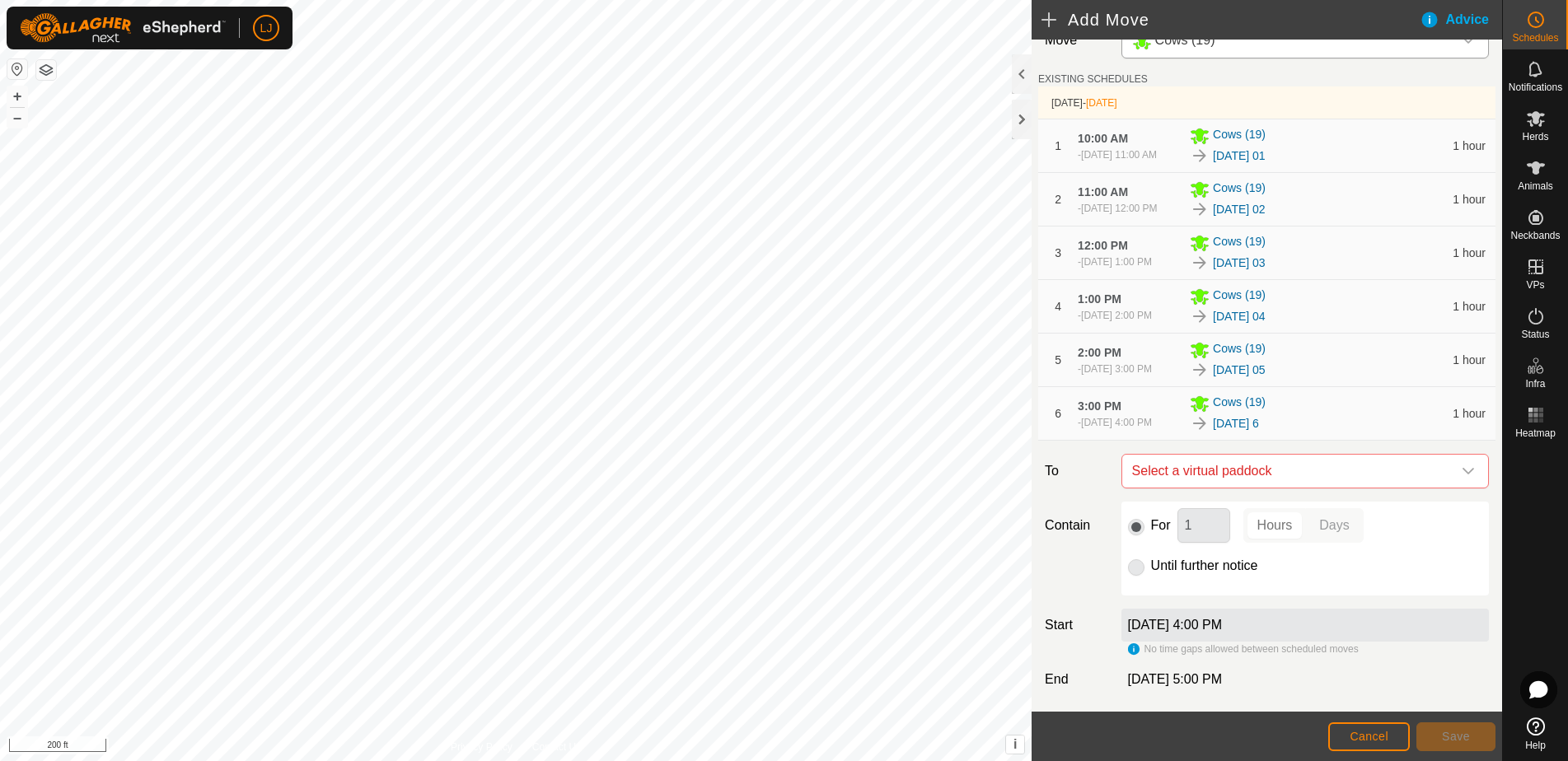
click at [1062, 423] on div "6" at bounding box center [1058, 414] width 20 height 17
click at [1352, 732] on span "Cancel" at bounding box center [1369, 737] width 38 height 13
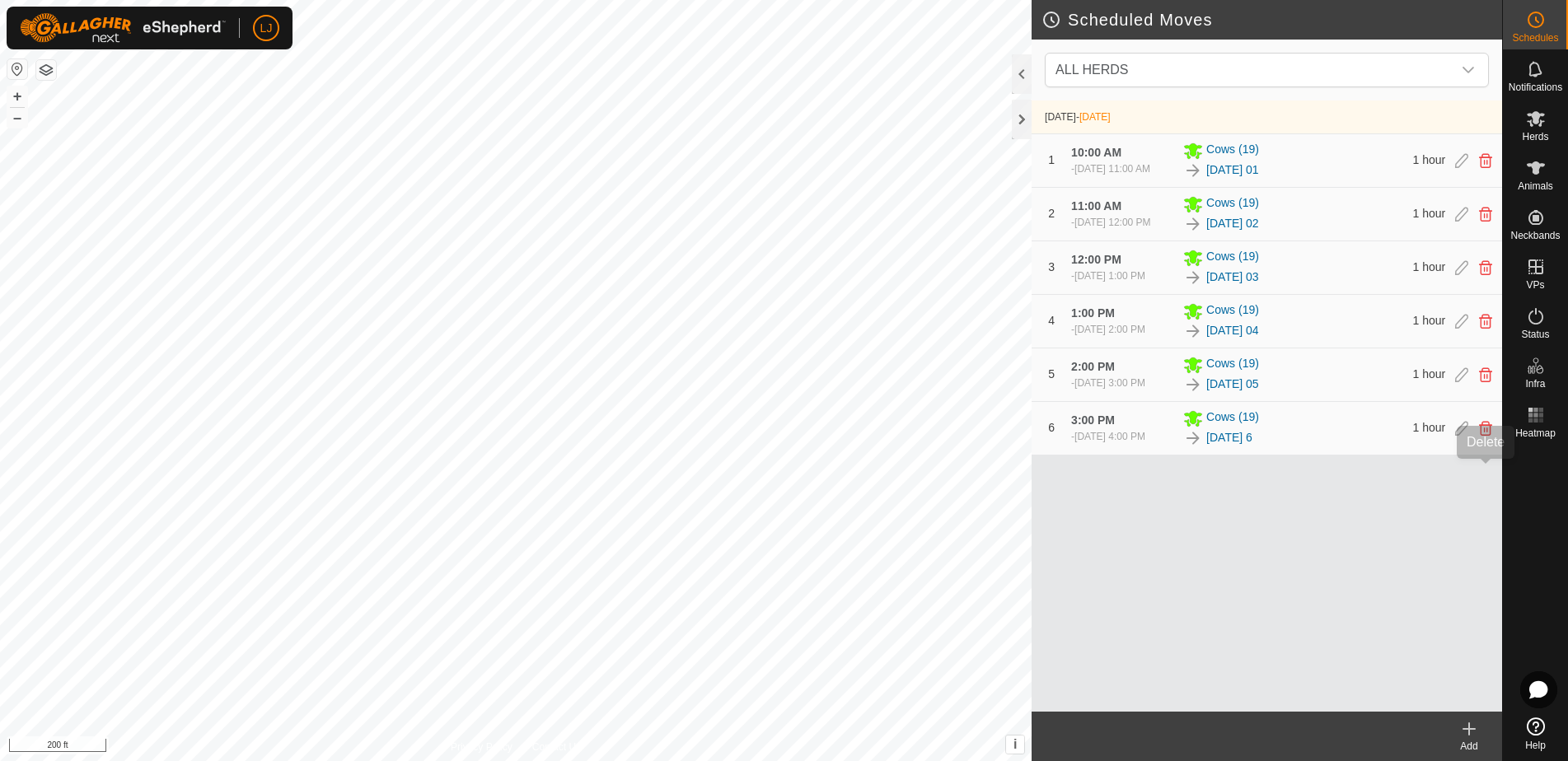
click at [1486, 436] on icon at bounding box center [1486, 428] width 13 height 14
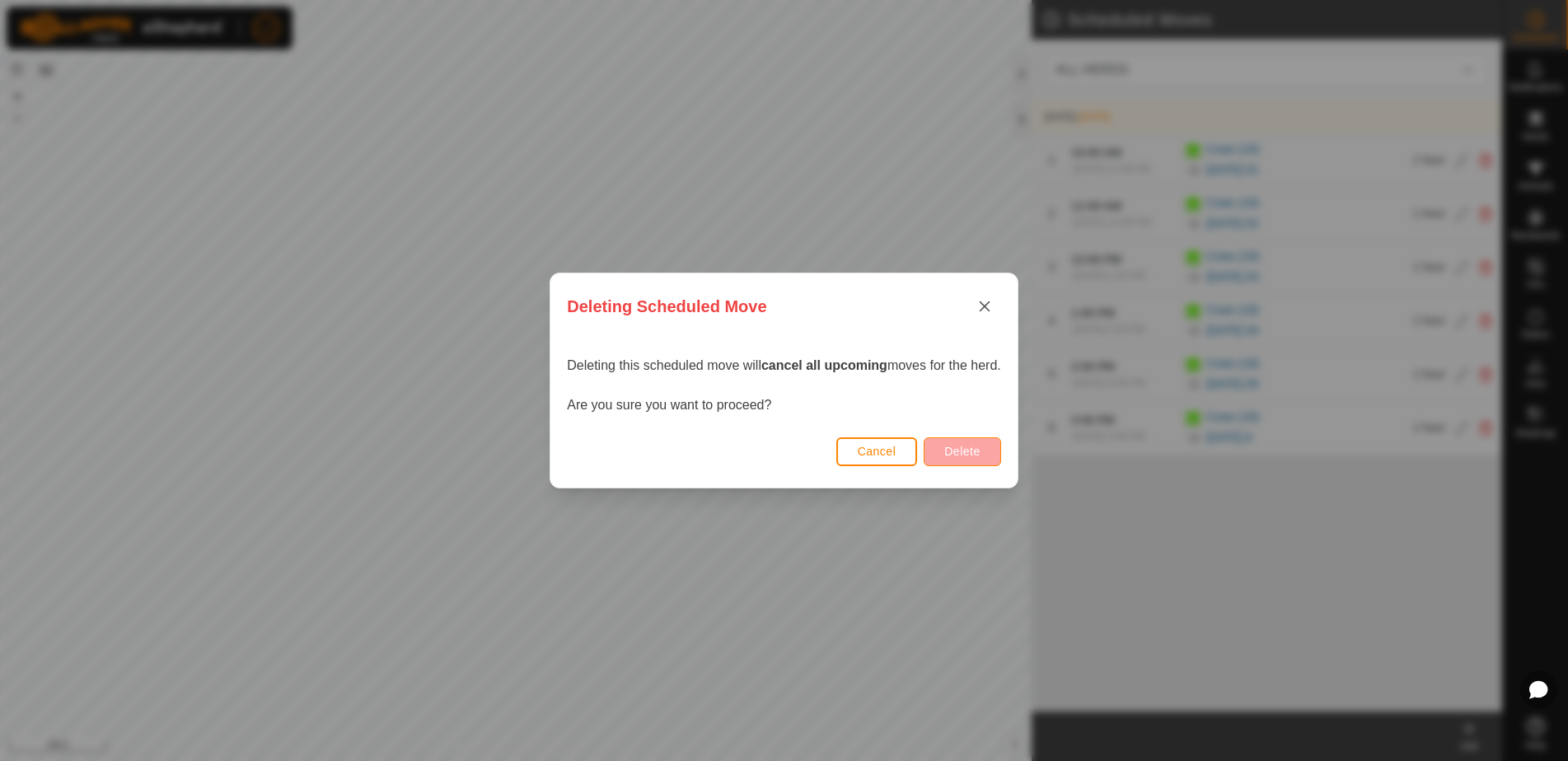
click at [969, 444] on button "Delete" at bounding box center [962, 452] width 77 height 29
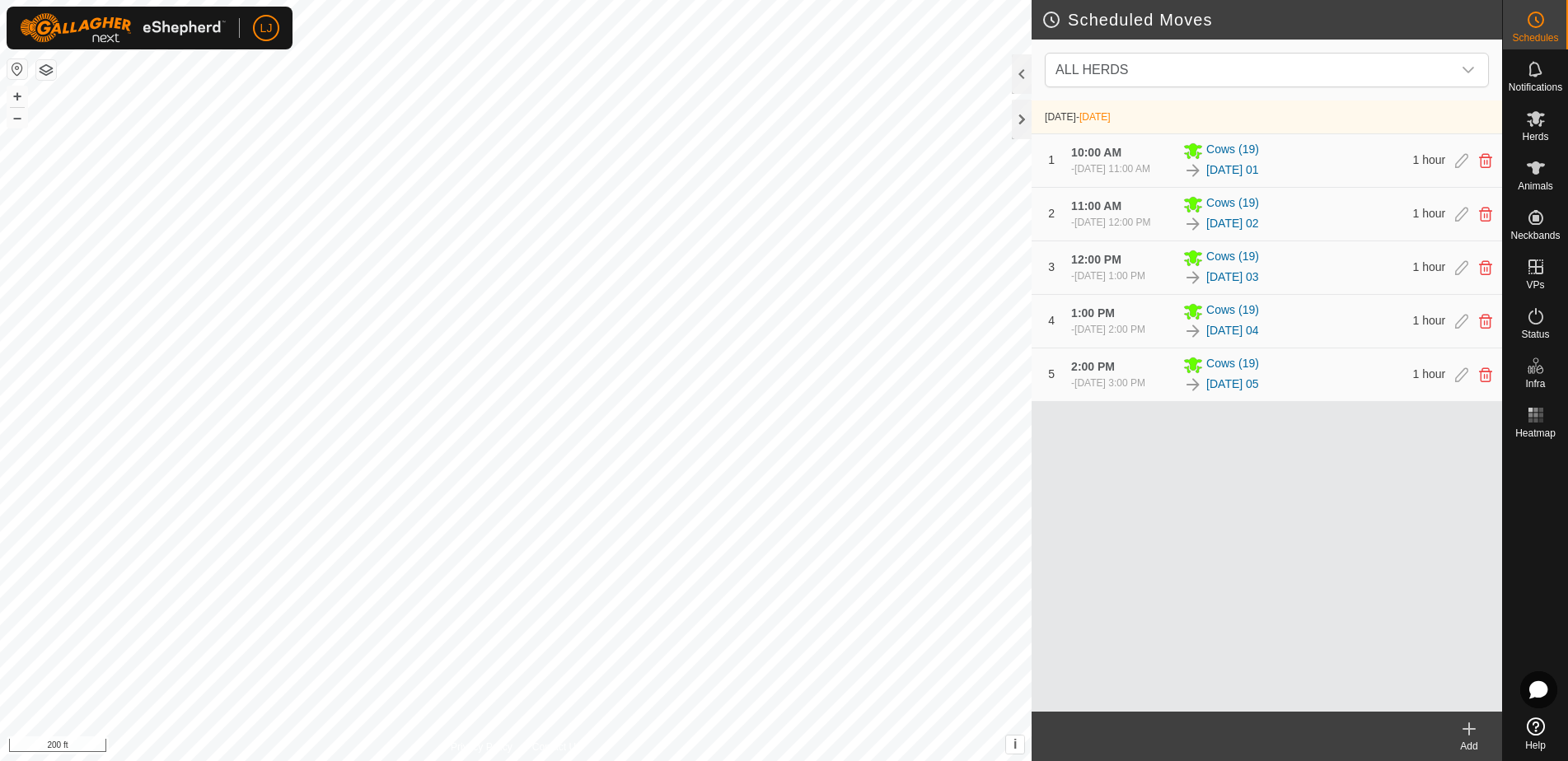
click at [1467, 729] on icon at bounding box center [1469, 729] width 11 height 0
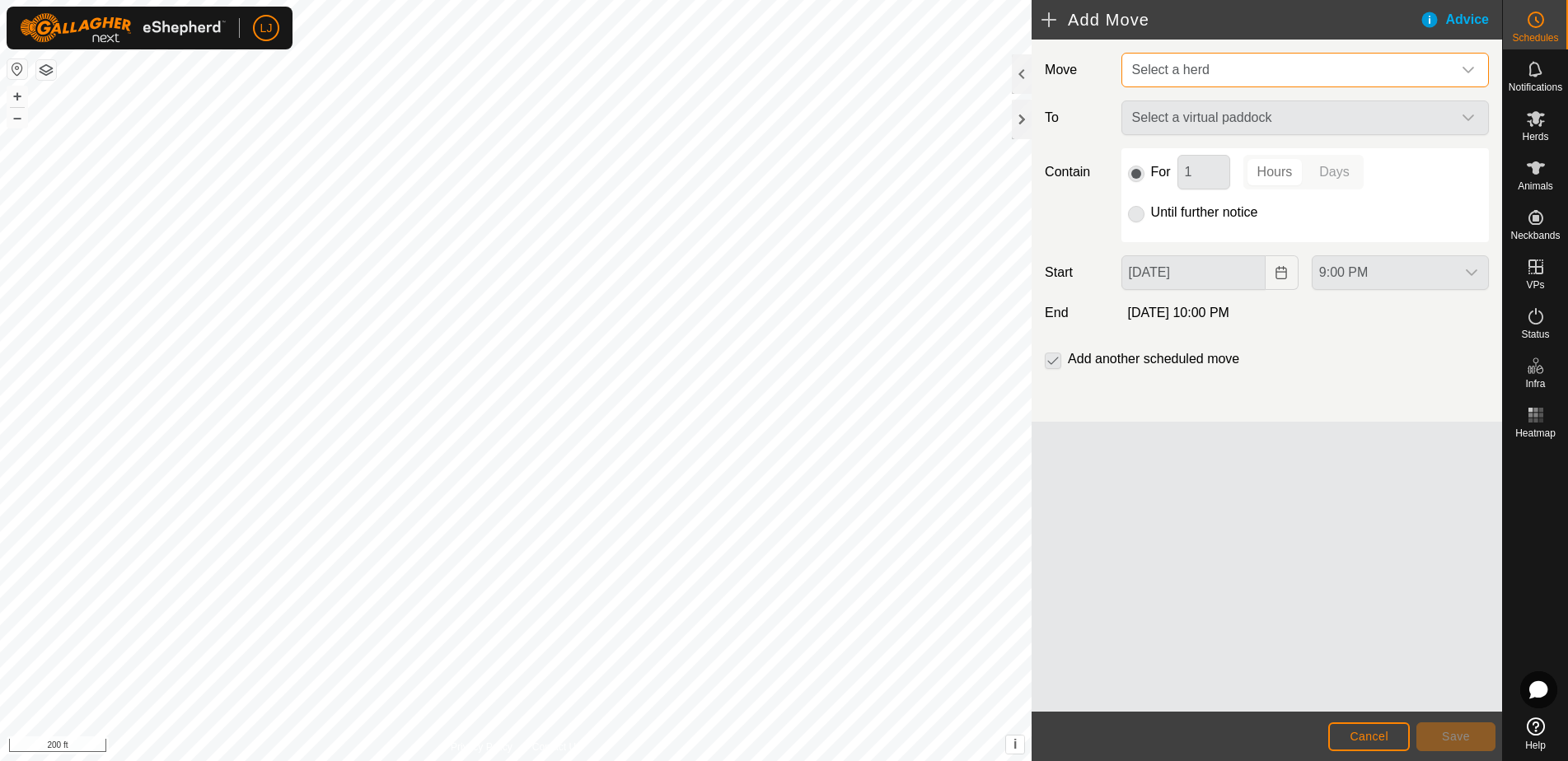
drag, startPoint x: 1158, startPoint y: 60, endPoint x: 1179, endPoint y: 78, distance: 27.7
click at [1159, 61] on span "Select a herd" at bounding box center [1288, 70] width 326 height 33
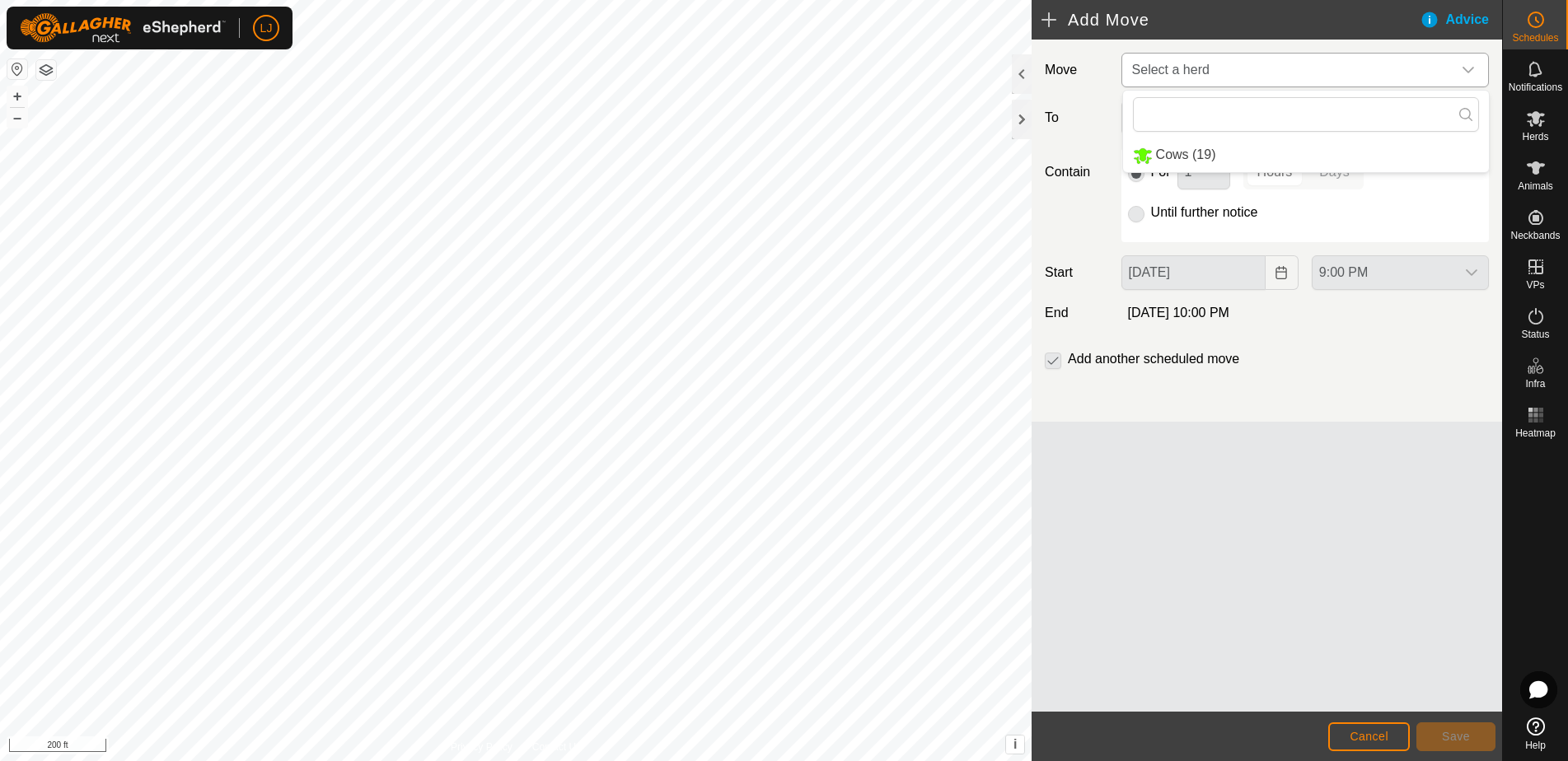
click at [1223, 151] on li "Cows (19)" at bounding box center [1306, 155] width 366 height 34
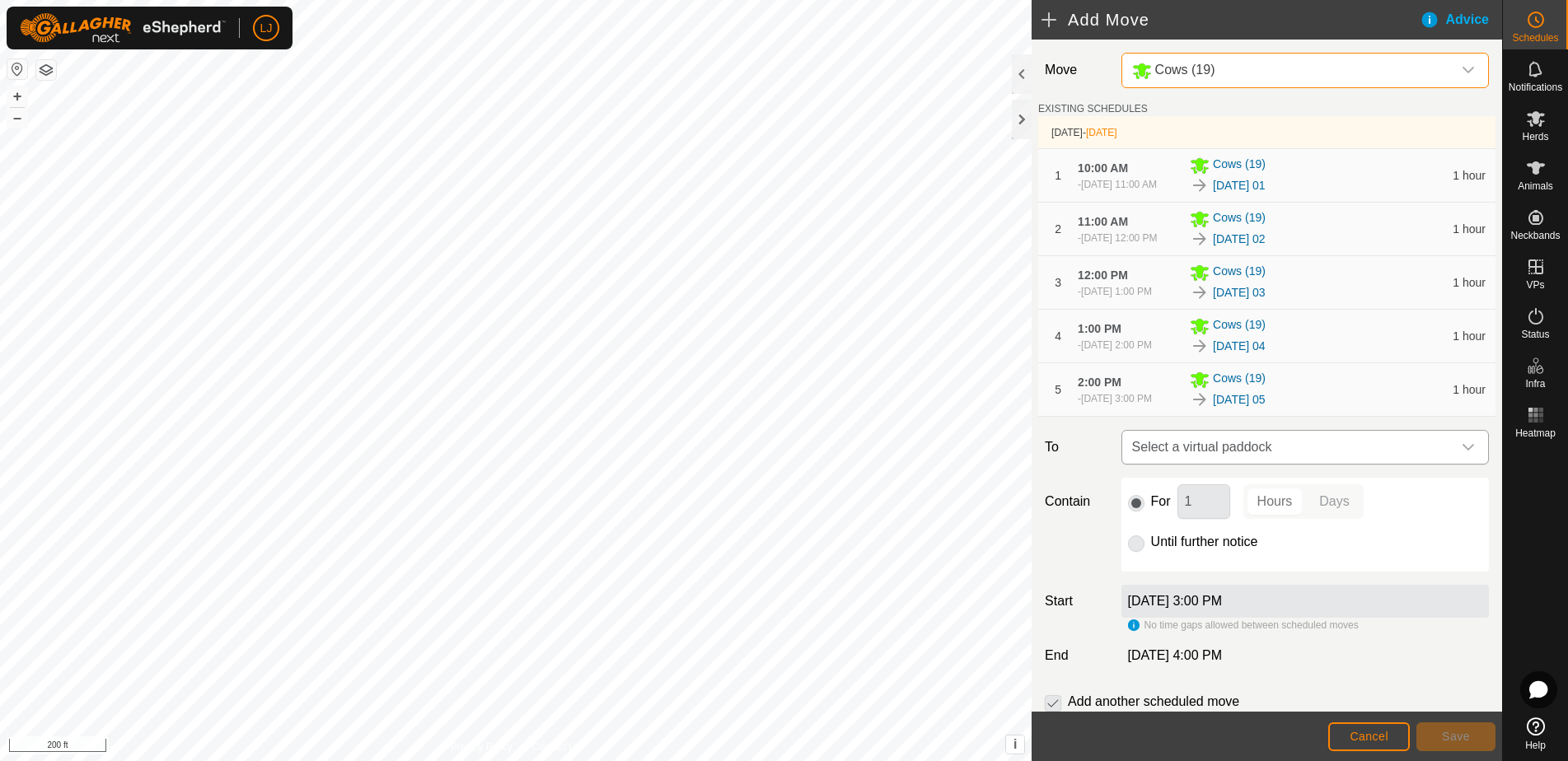
click at [1351, 464] on span "Select a virtual paddock" at bounding box center [1288, 447] width 326 height 33
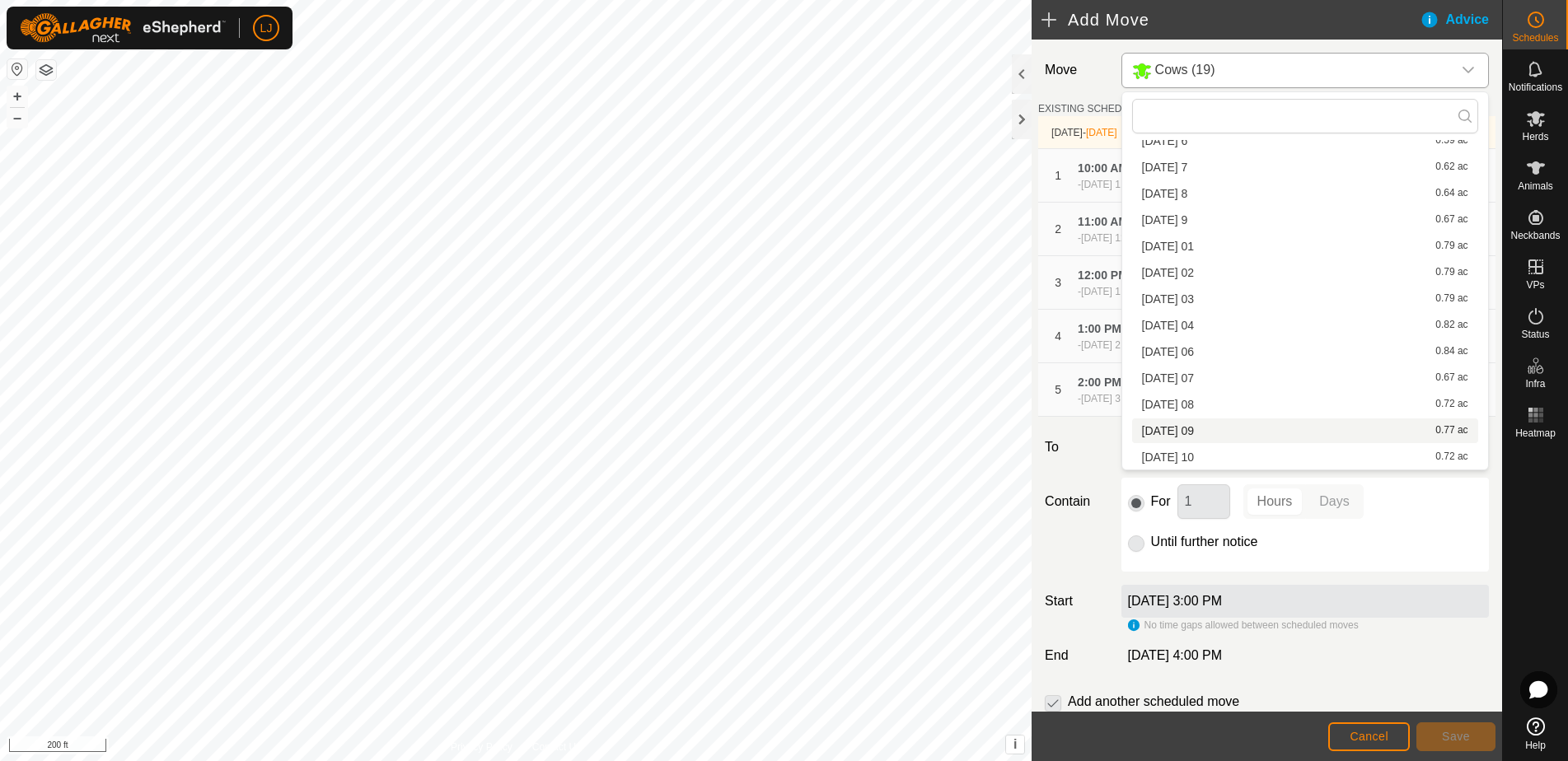
scroll to position [576, 0]
click at [1268, 347] on li "[DATE] 06 0.84 ac" at bounding box center [1305, 352] width 346 height 25
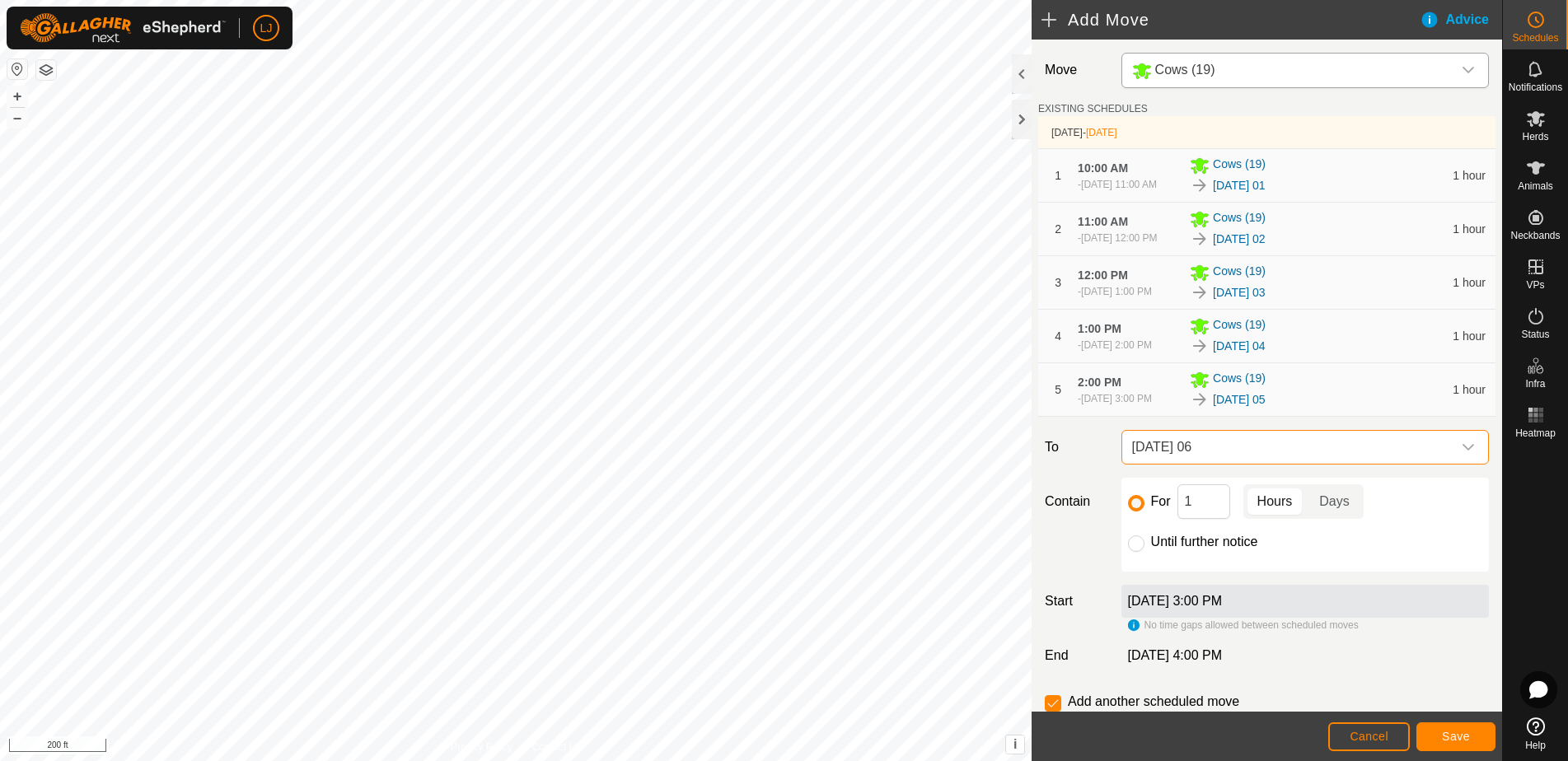
click at [1458, 736] on span "Save" at bounding box center [1455, 737] width 28 height 13
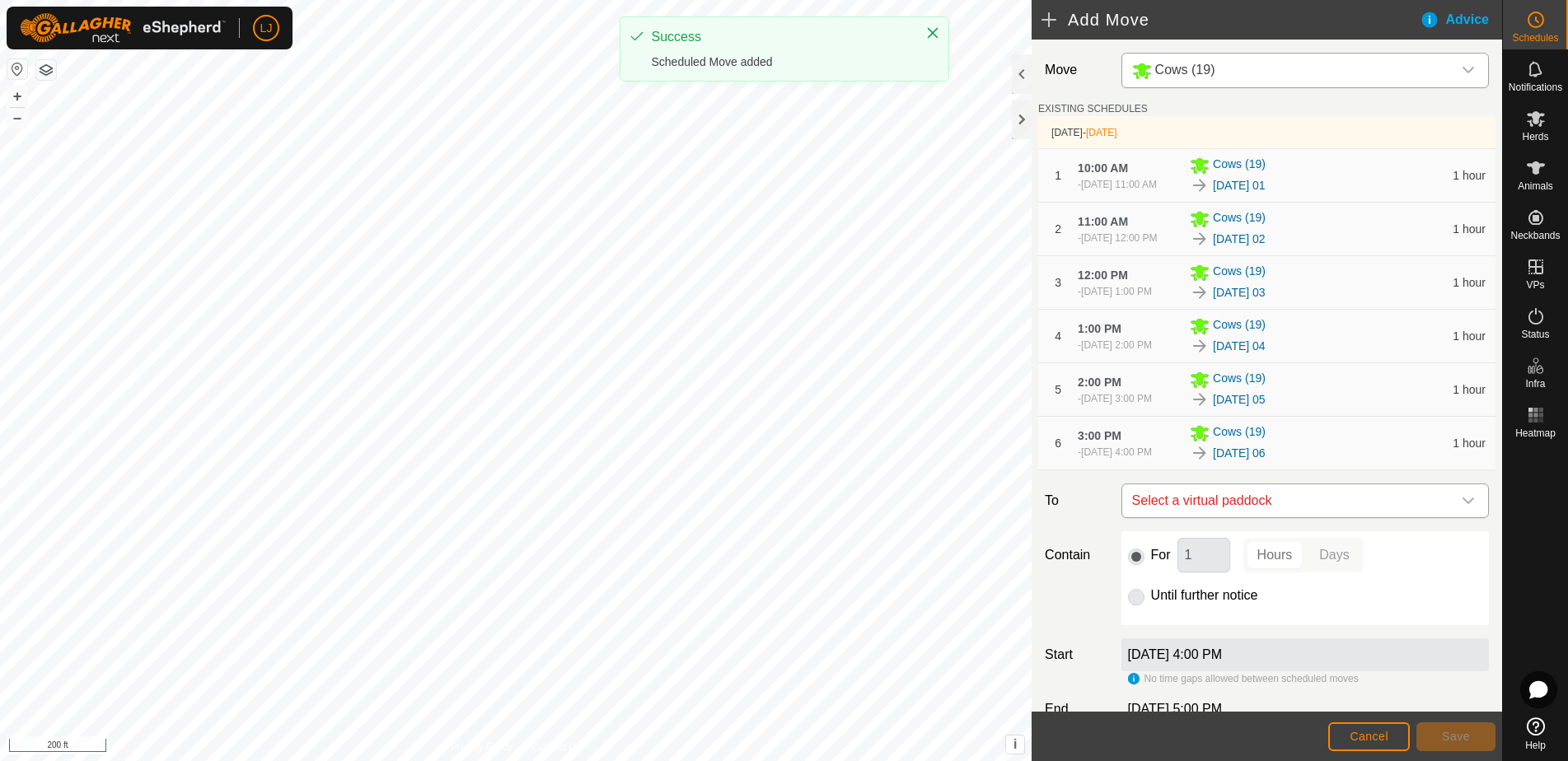
click at [1310, 517] on span "Select a virtual paddock" at bounding box center [1288, 501] width 326 height 33
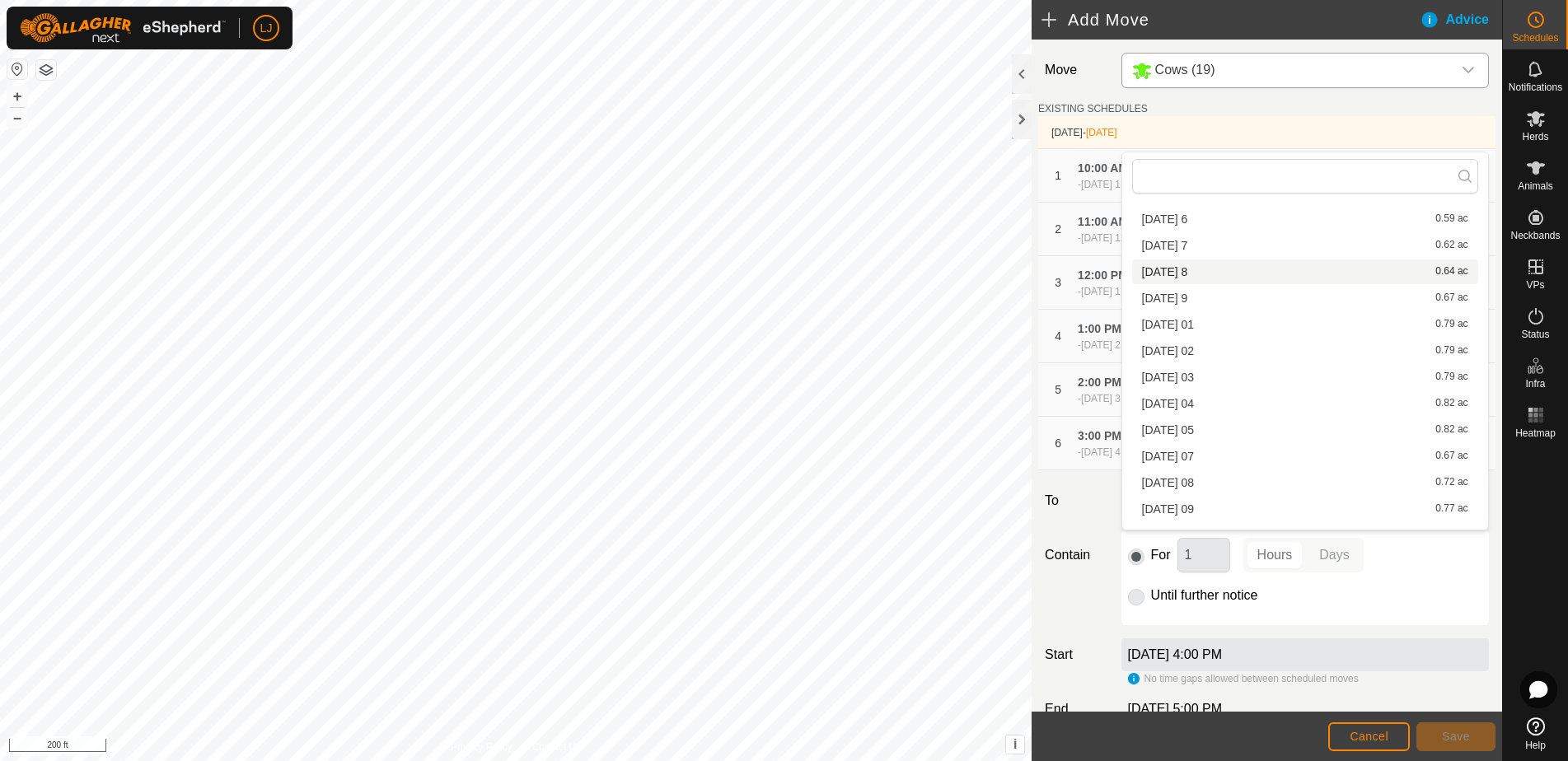
scroll to position [560, 0]
click at [1272, 450] on li "[DATE] 07 0.67 ac" at bounding box center [1305, 455] width 346 height 25
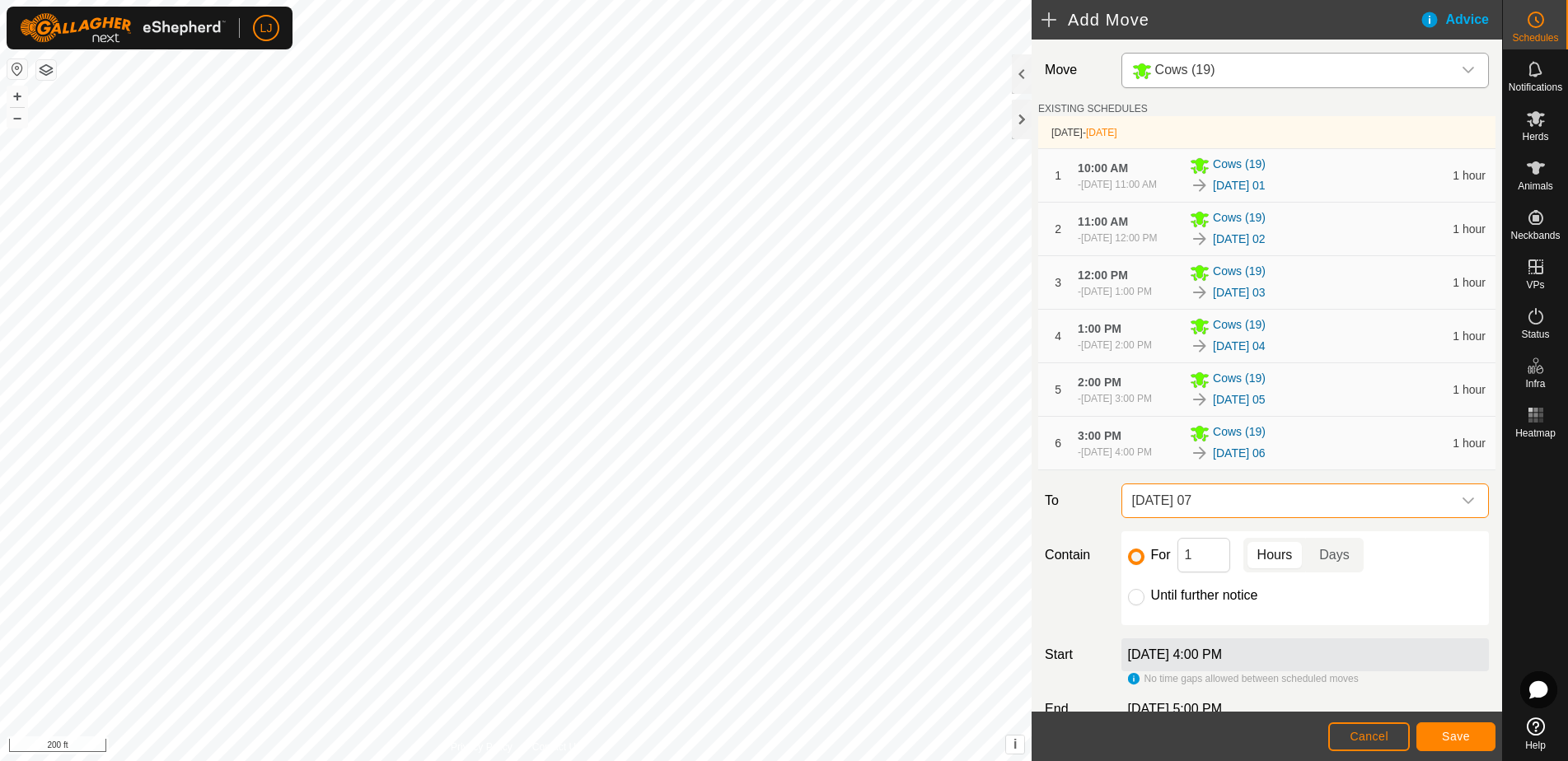
click at [1458, 732] on span "Save" at bounding box center [1455, 737] width 28 height 13
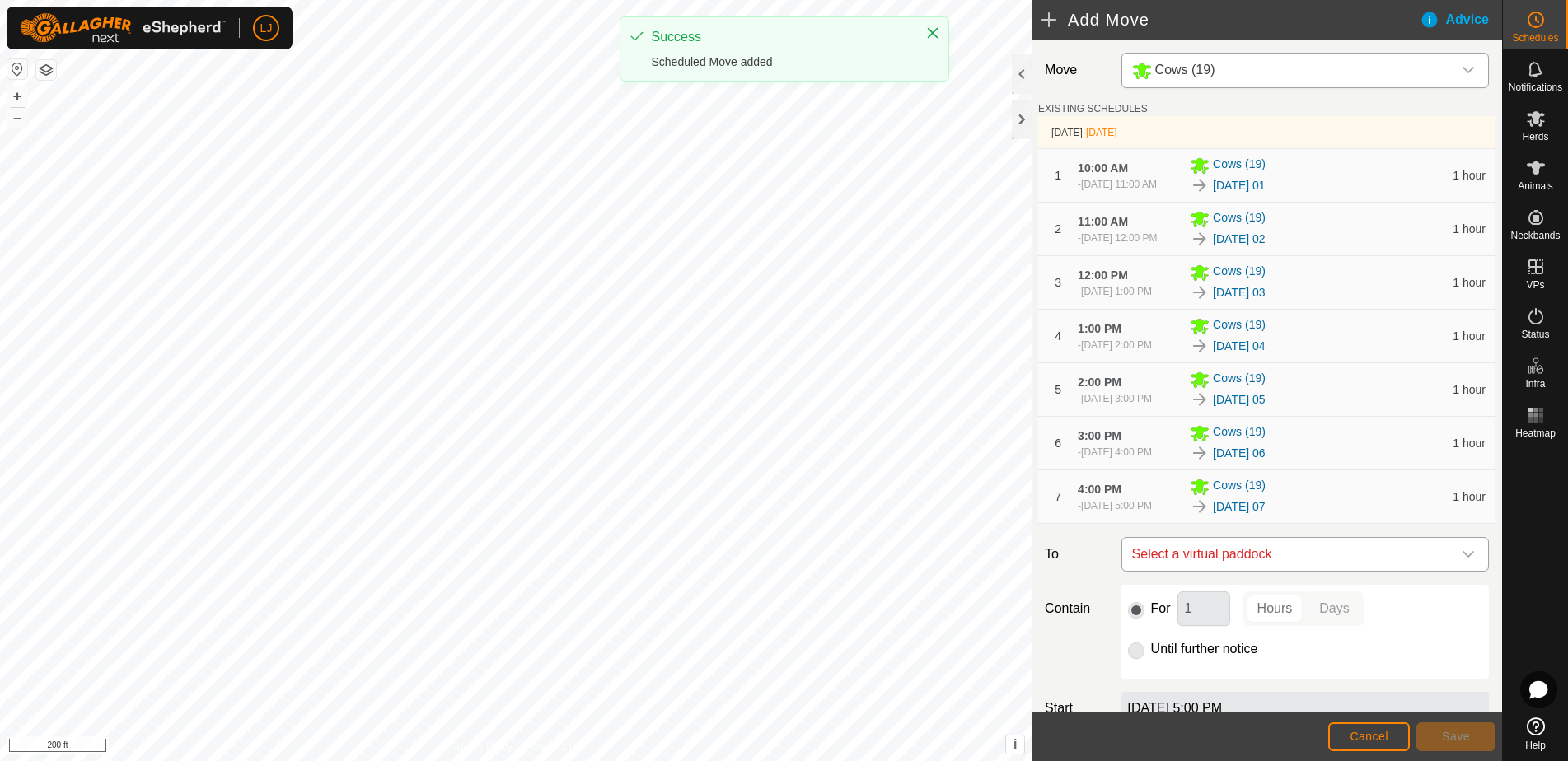
click at [1321, 571] on span "Select a virtual paddock" at bounding box center [1288, 554] width 326 height 33
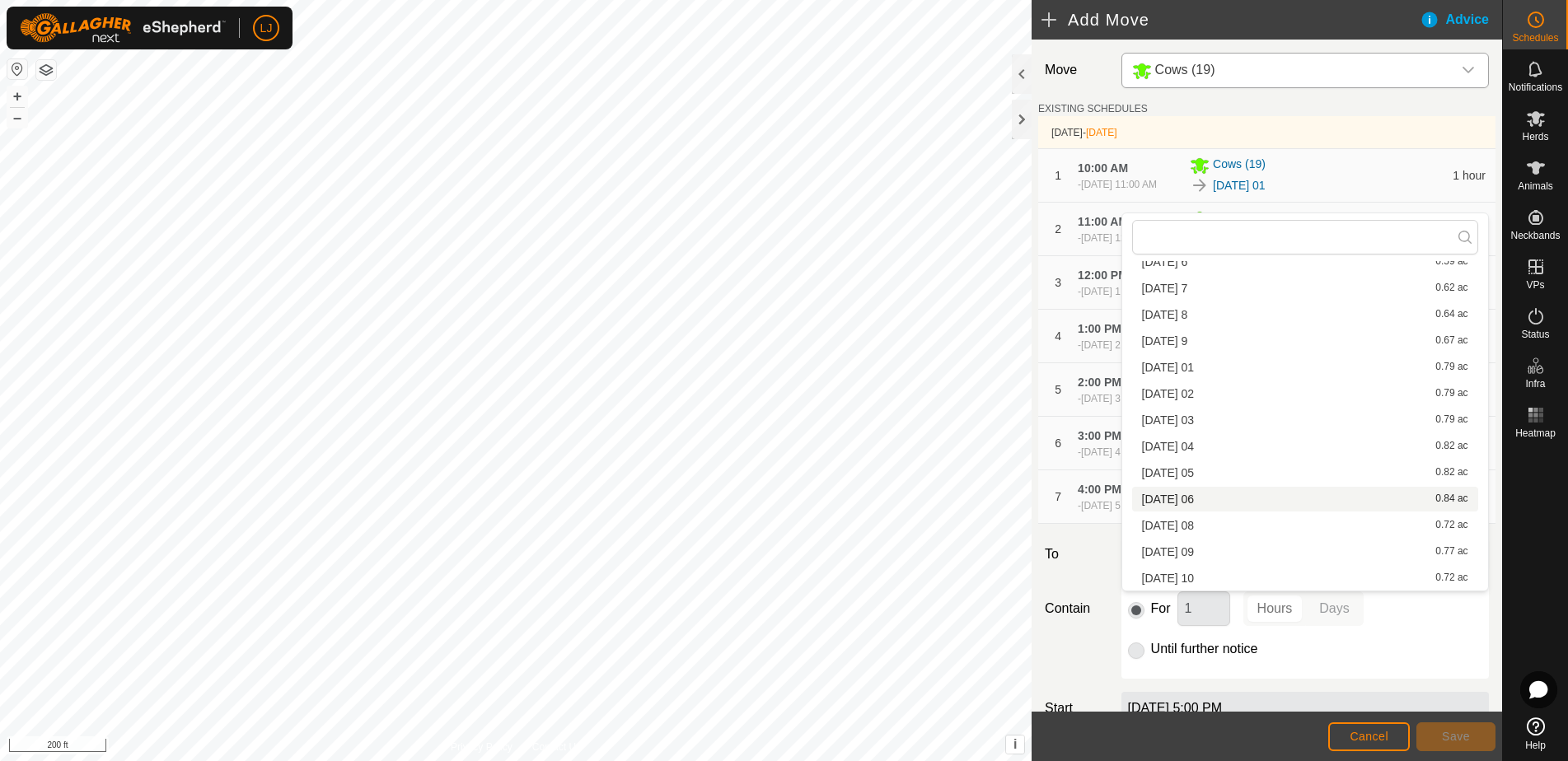
scroll to position [576, 0]
click at [1232, 521] on li "[DATE] 08 0.72 ac" at bounding box center [1305, 526] width 346 height 25
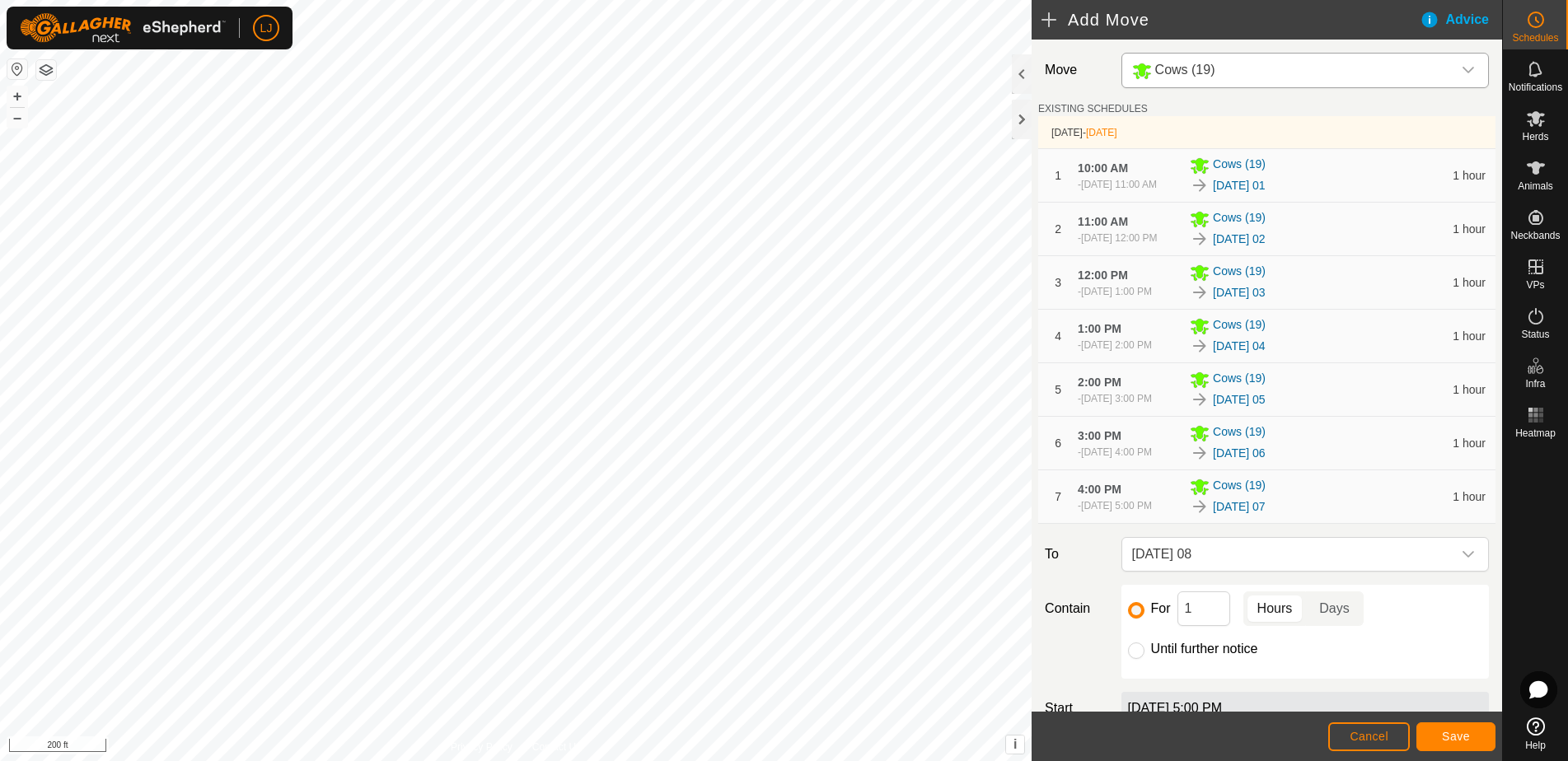
click at [1451, 736] on span "Save" at bounding box center [1455, 737] width 28 height 13
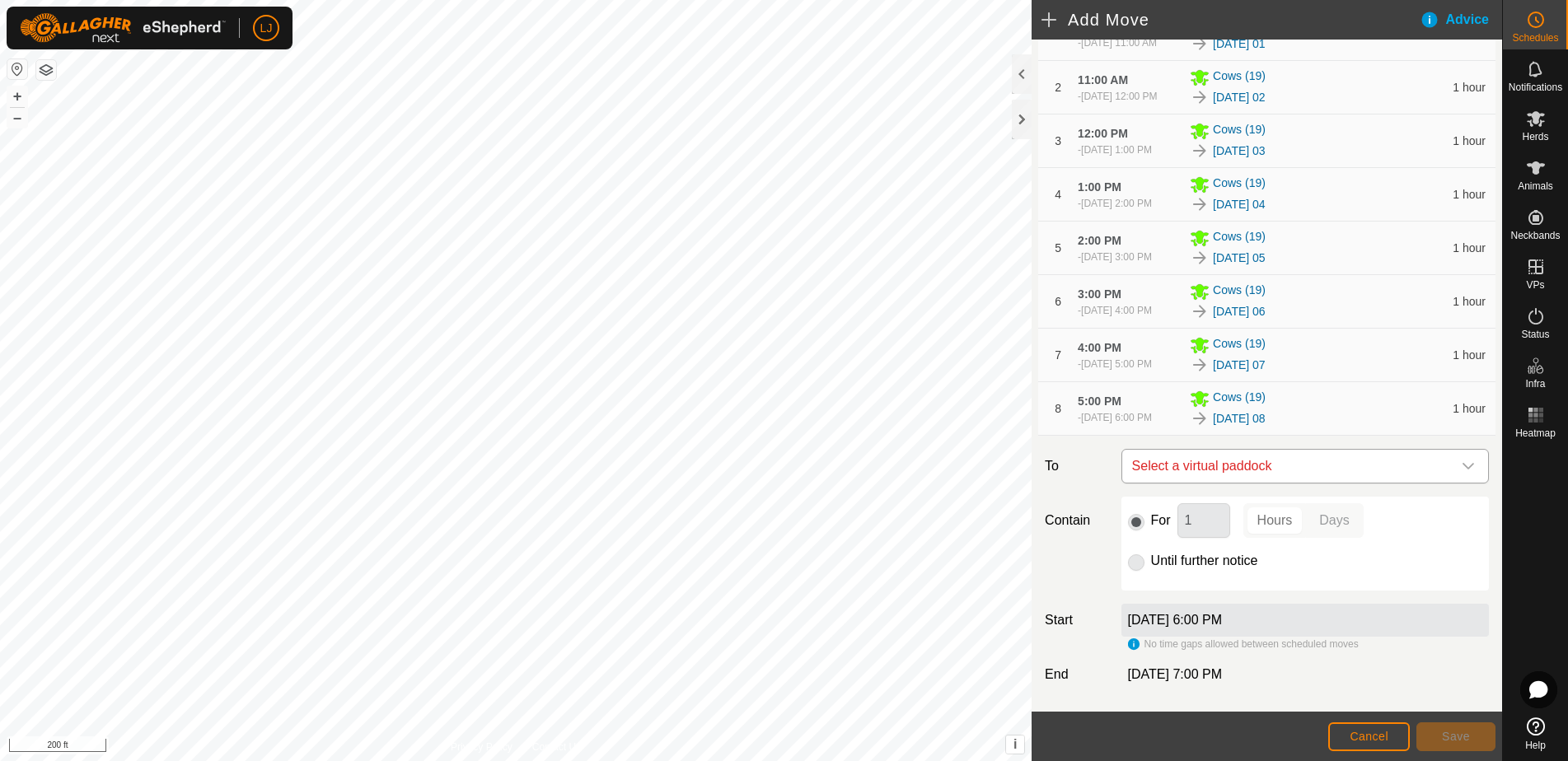
scroll to position [148, 0]
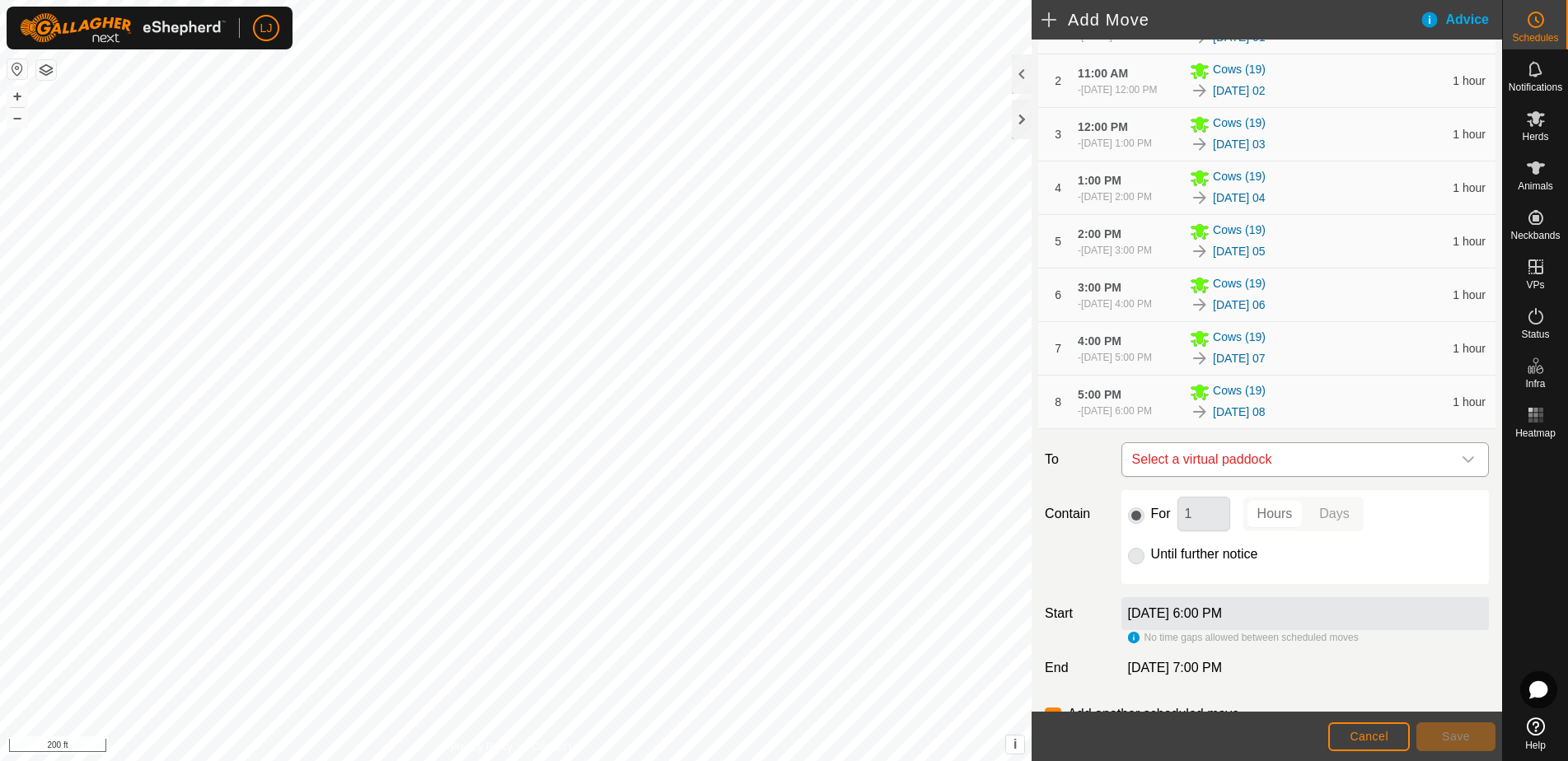
click at [1267, 476] on span "Select a virtual paddock" at bounding box center [1288, 459] width 326 height 33
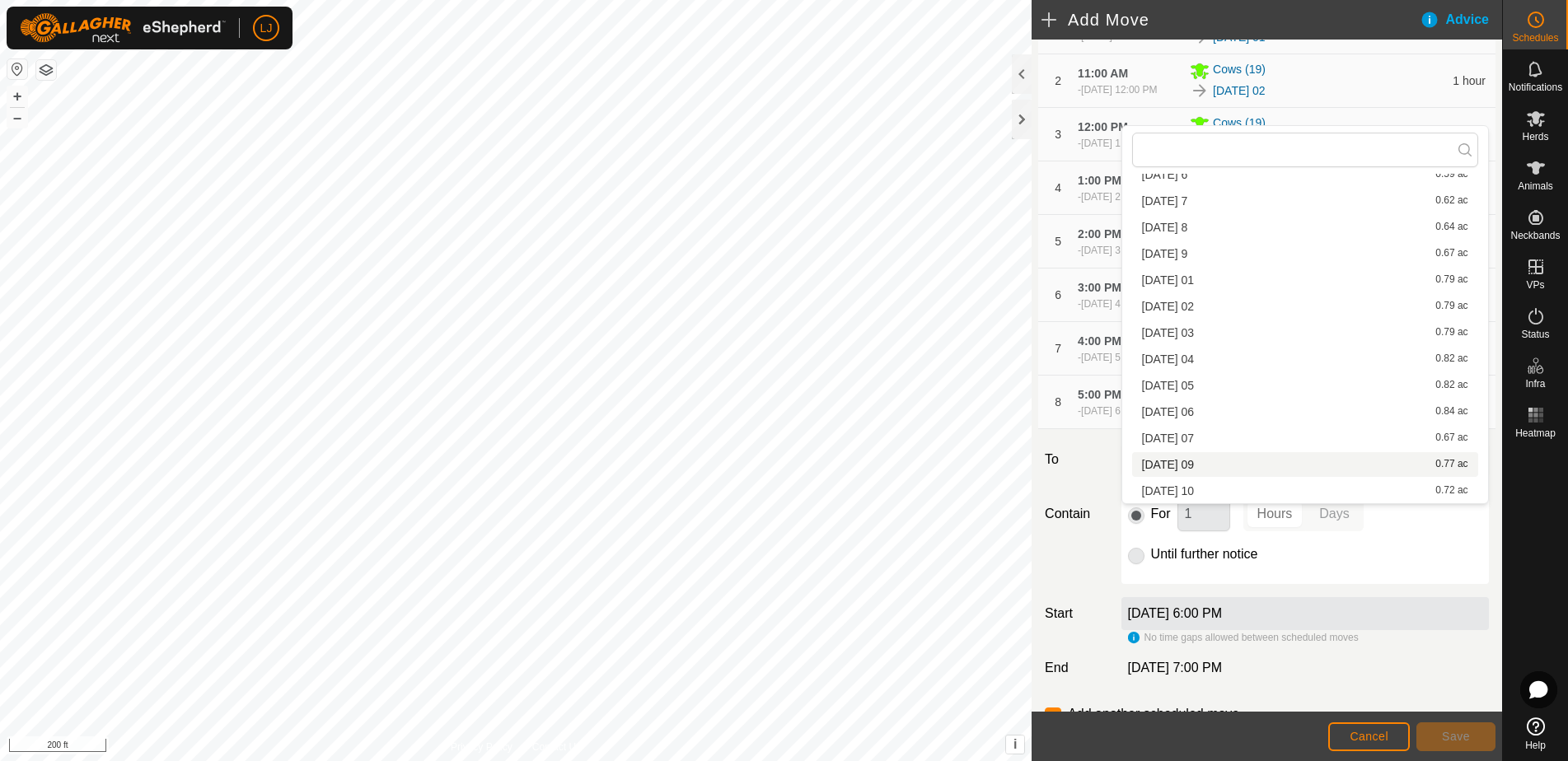
scroll to position [576, 0]
click at [1260, 470] on li "[DATE] 09 0.77 ac" at bounding box center [1305, 465] width 346 height 25
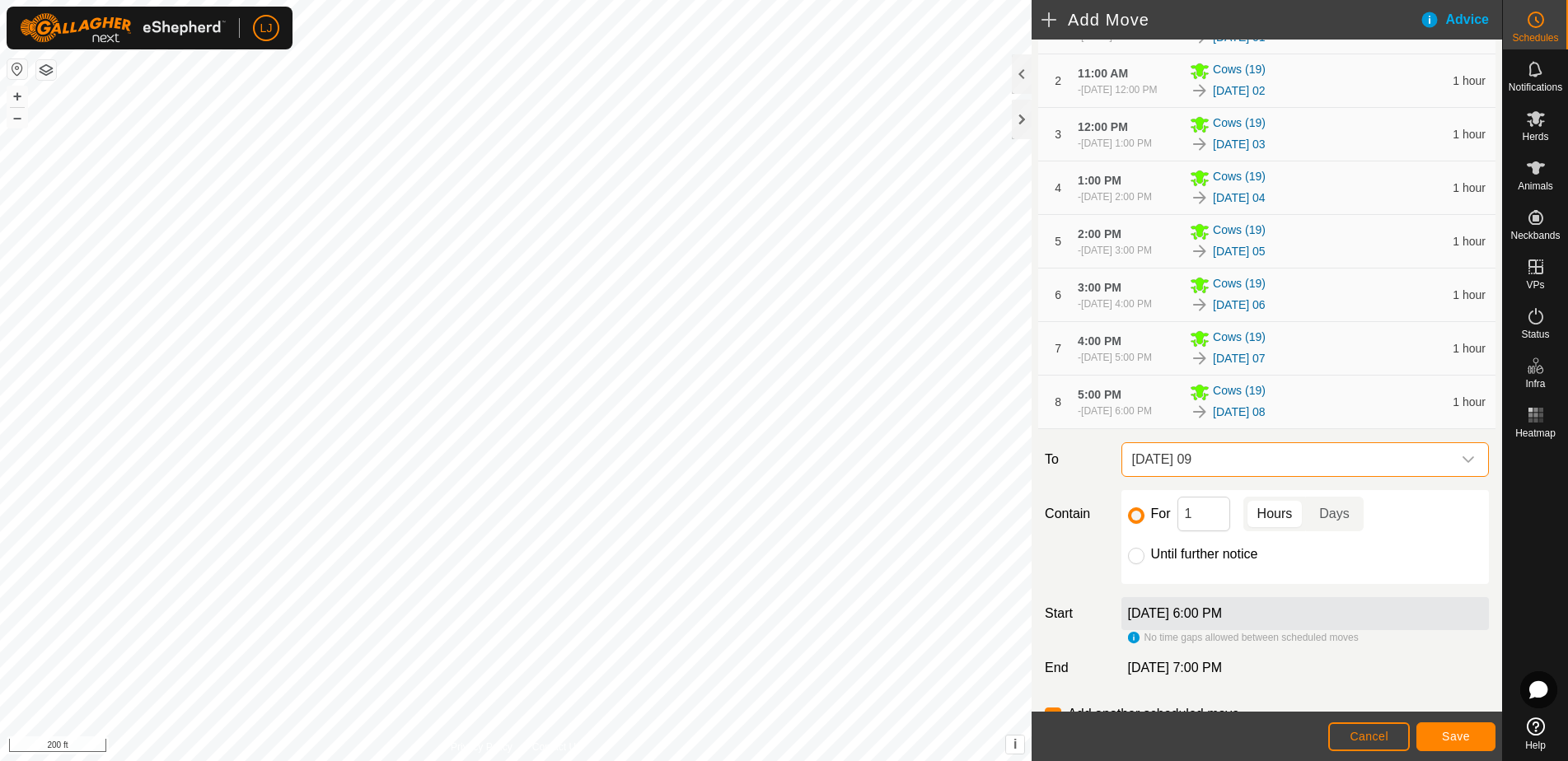
click at [1470, 734] on button "Save" at bounding box center [1455, 737] width 79 height 29
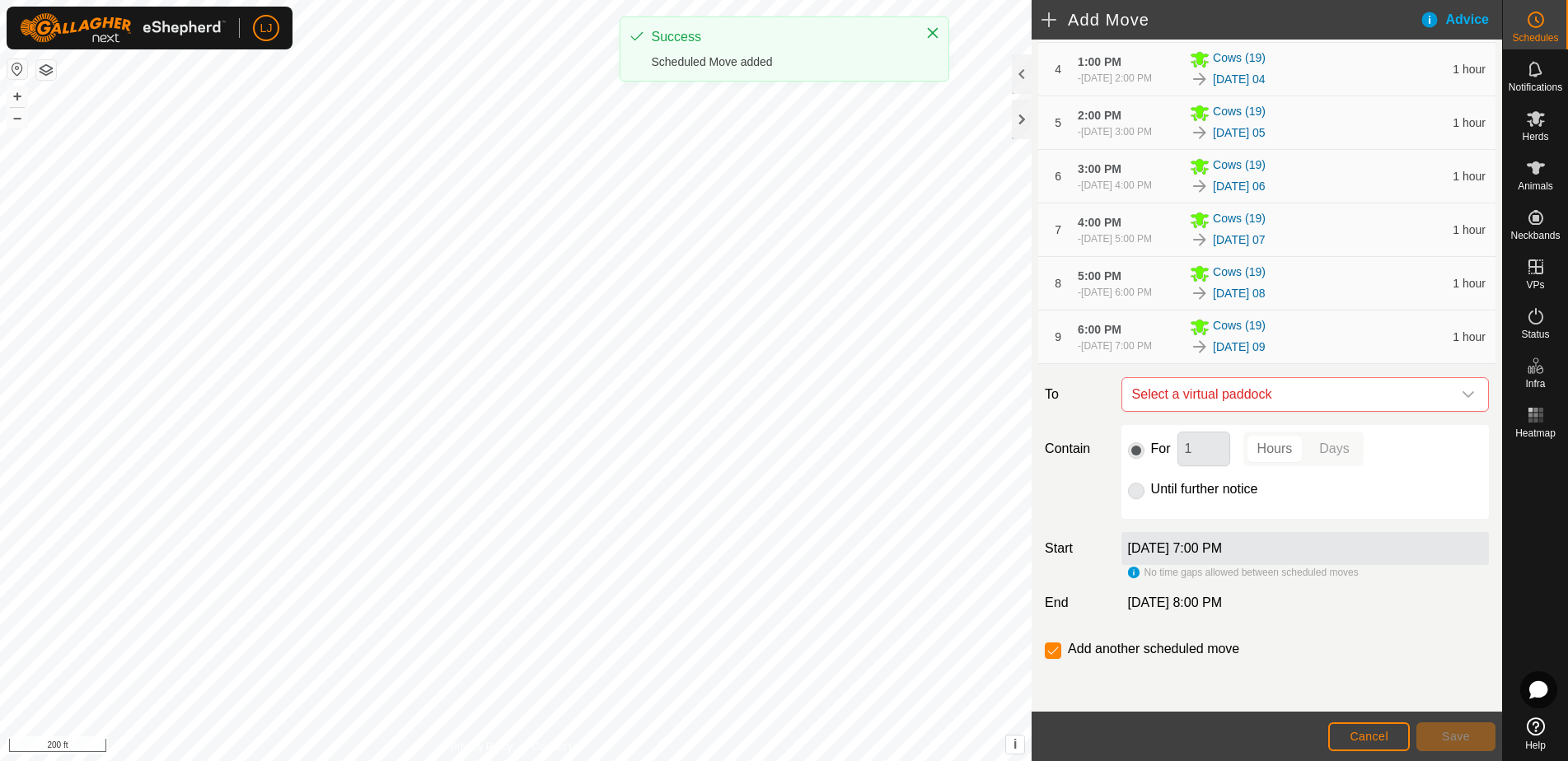
scroll to position [334, 0]
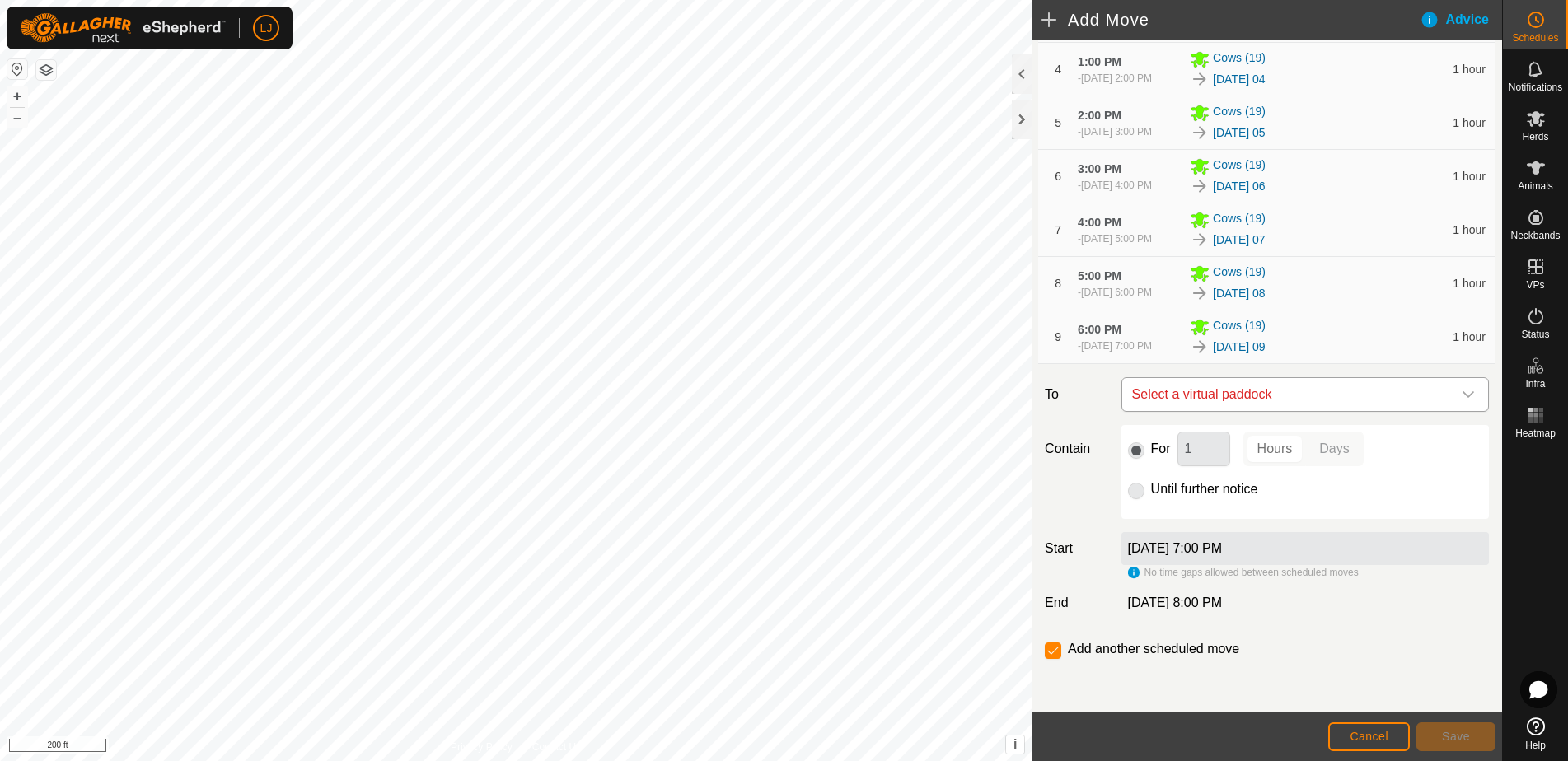
click at [1279, 399] on span "Select a virtual paddock" at bounding box center [1288, 394] width 326 height 33
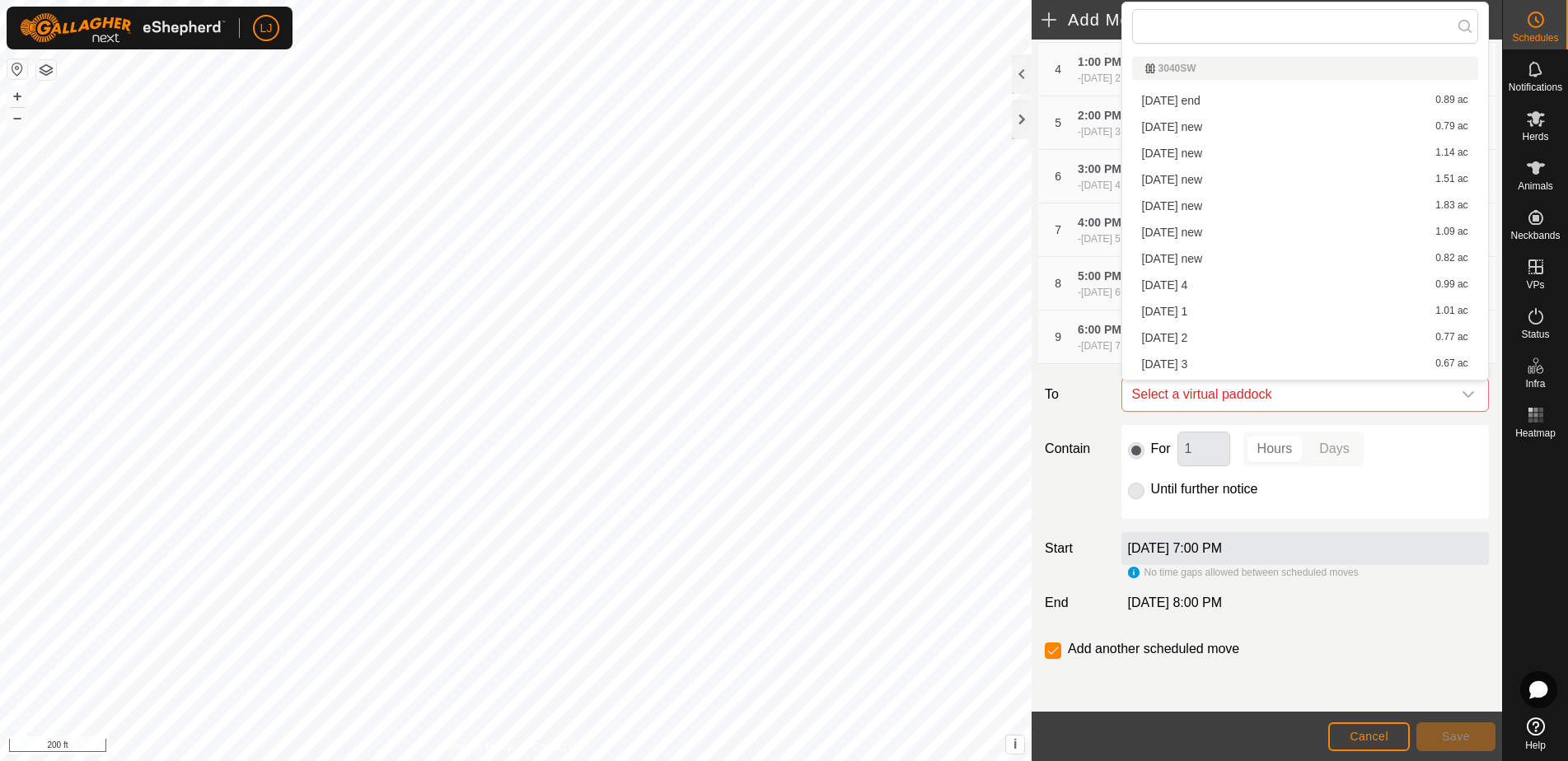
scroll to position [576, 0]
click at [1182, 369] on li "[DATE] 10 0.72 ac" at bounding box center [1305, 368] width 346 height 25
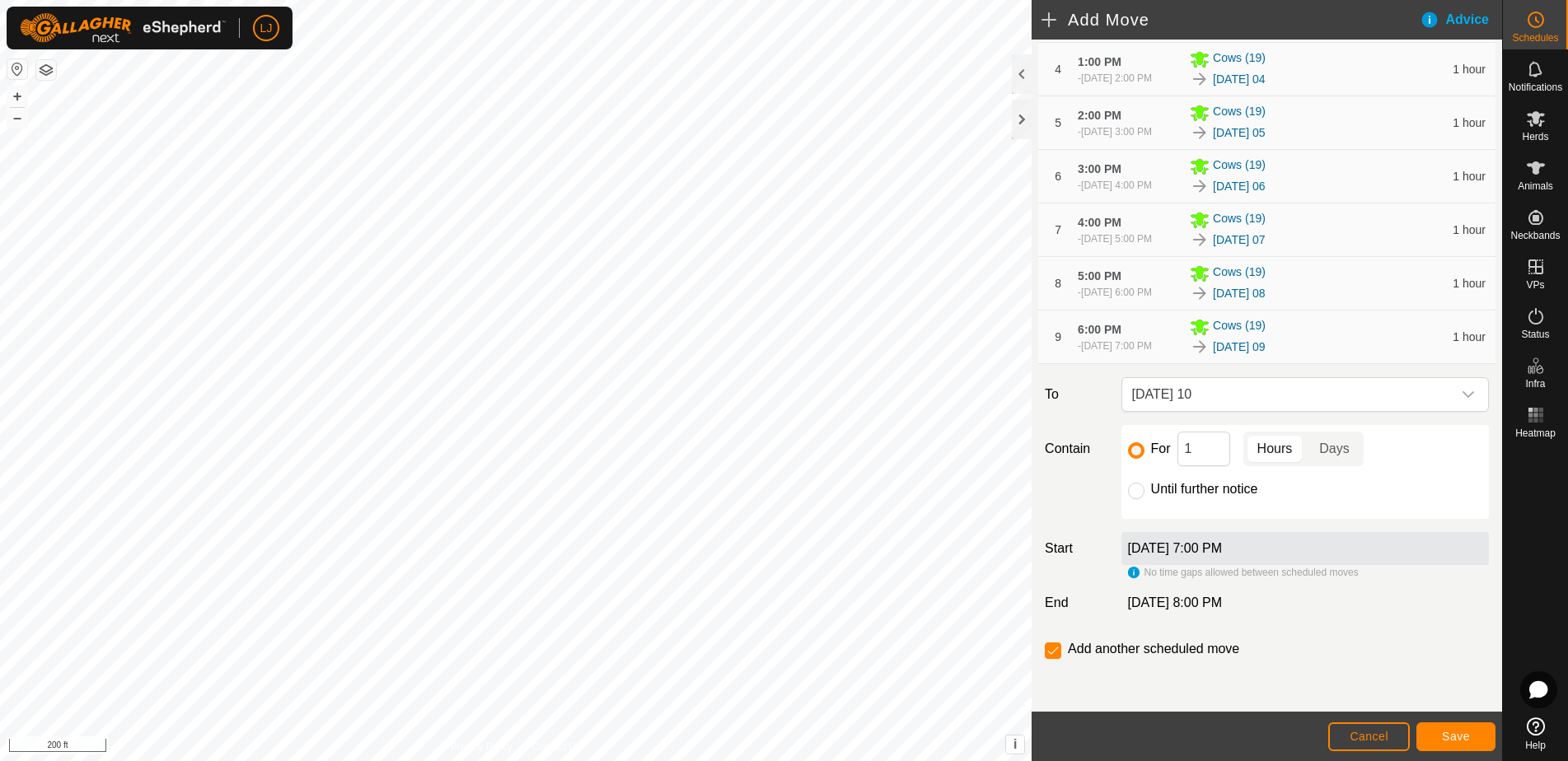
click at [1464, 733] on span "Save" at bounding box center [1455, 737] width 28 height 13
click at [1353, 743] on button "Cancel" at bounding box center [1368, 737] width 81 height 29
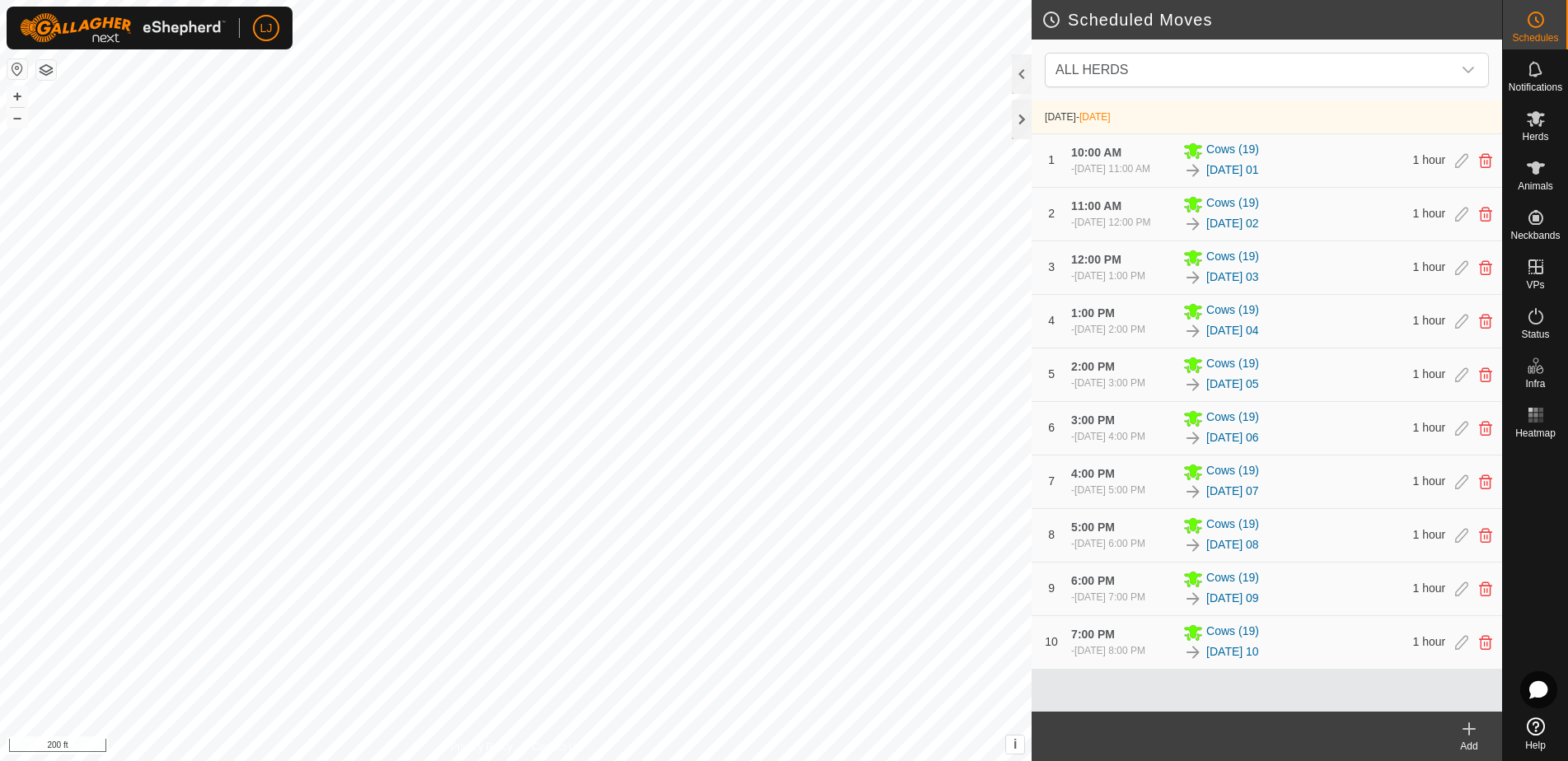
scroll to position [33, 0]
click at [1464, 650] on icon at bounding box center [1462, 642] width 13 height 14
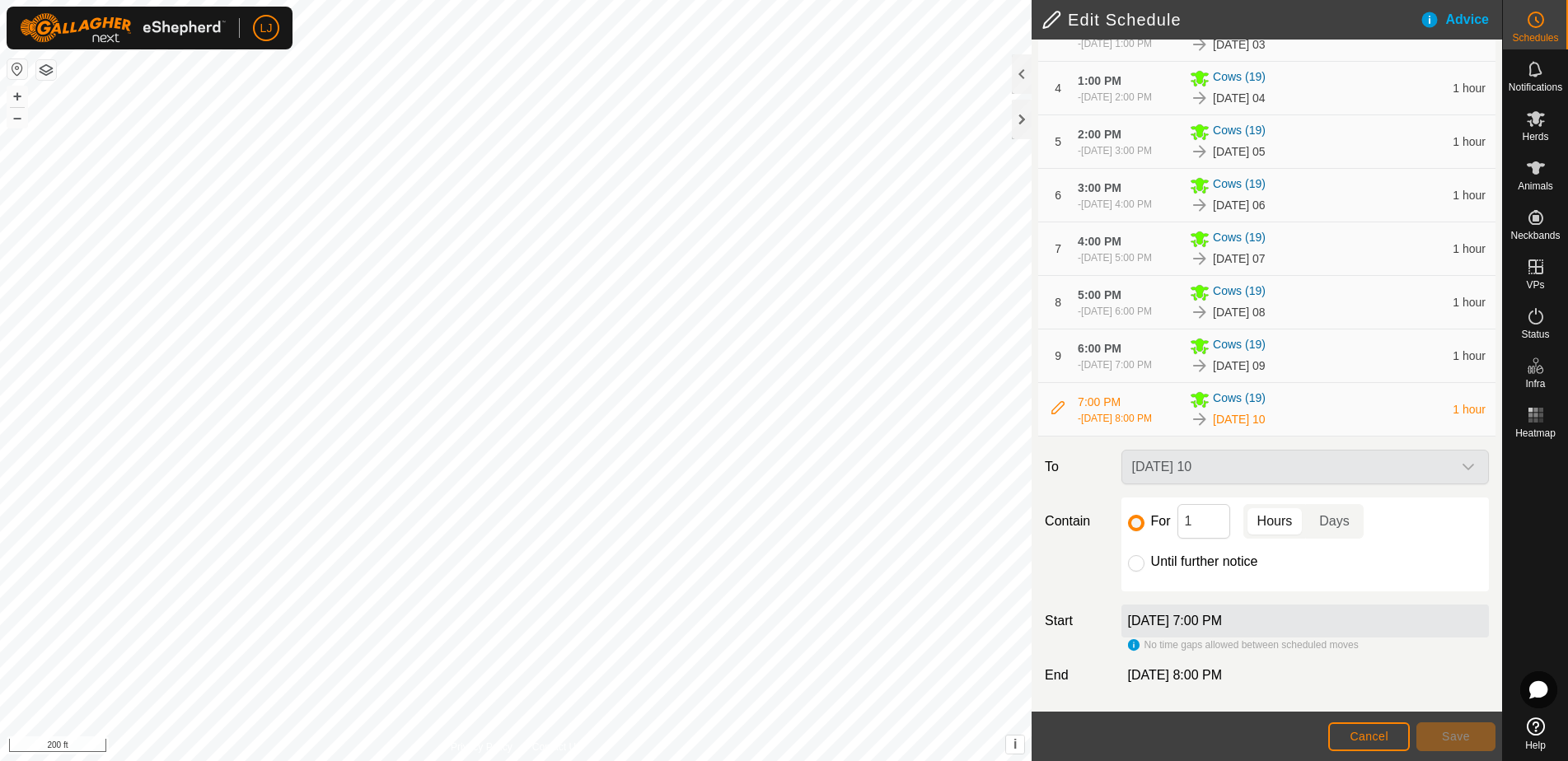
scroll to position [323, 0]
click at [1127, 562] on div "For 1 Hours Days Until further notice" at bounding box center [1305, 545] width 368 height 94
click at [1134, 565] on input "Until further notice" at bounding box center [1135, 563] width 16 height 16
radio input "true"
click at [1456, 741] on span "Save" at bounding box center [1455, 737] width 28 height 13
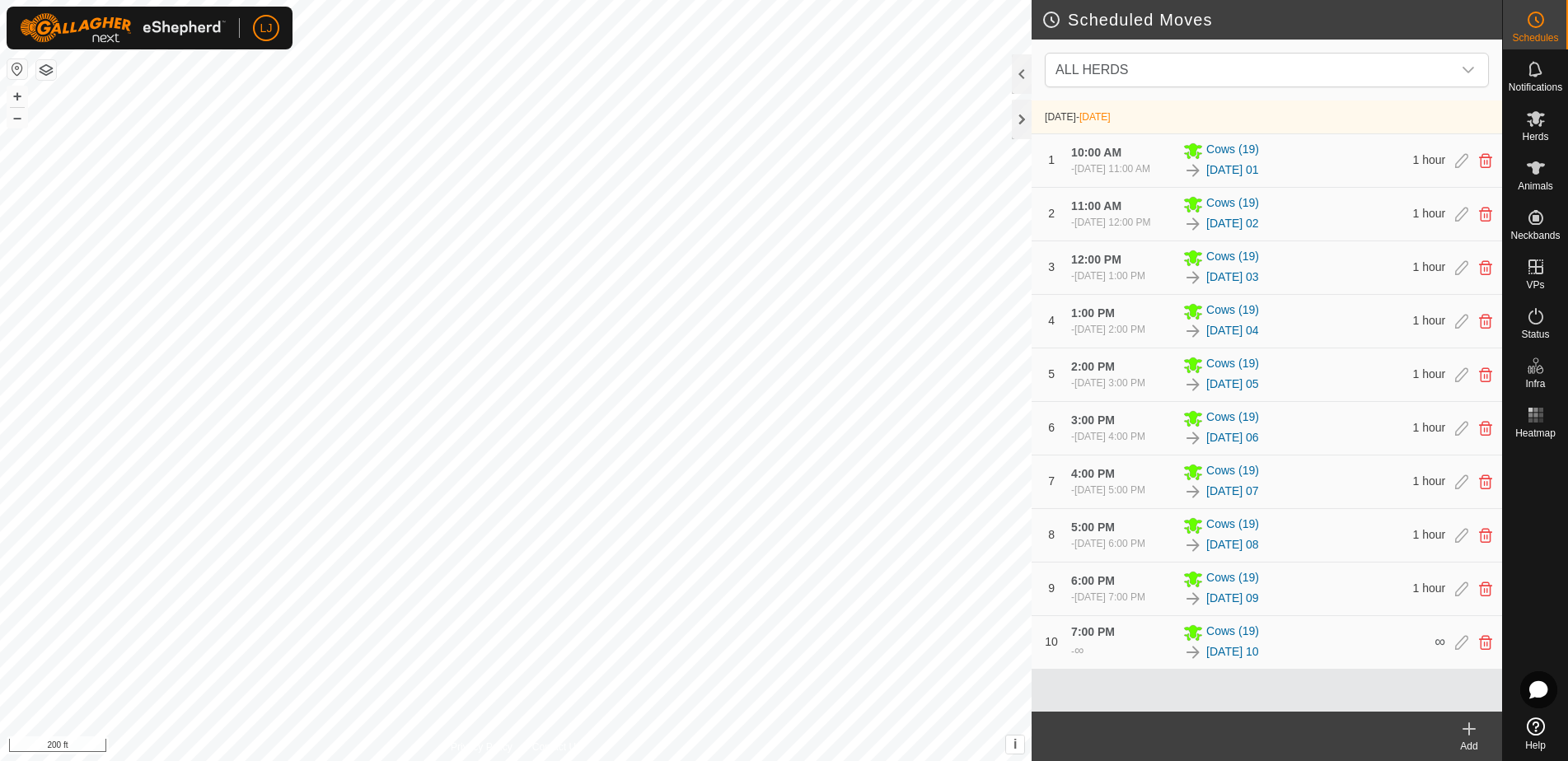
scroll to position [25, 0]
drag, startPoint x: 1492, startPoint y: 268, endPoint x: 1389, endPoint y: 260, distance: 103.3
click at [1389, 260] on link "In Rotation" at bounding box center [1430, 266] width 141 height 33
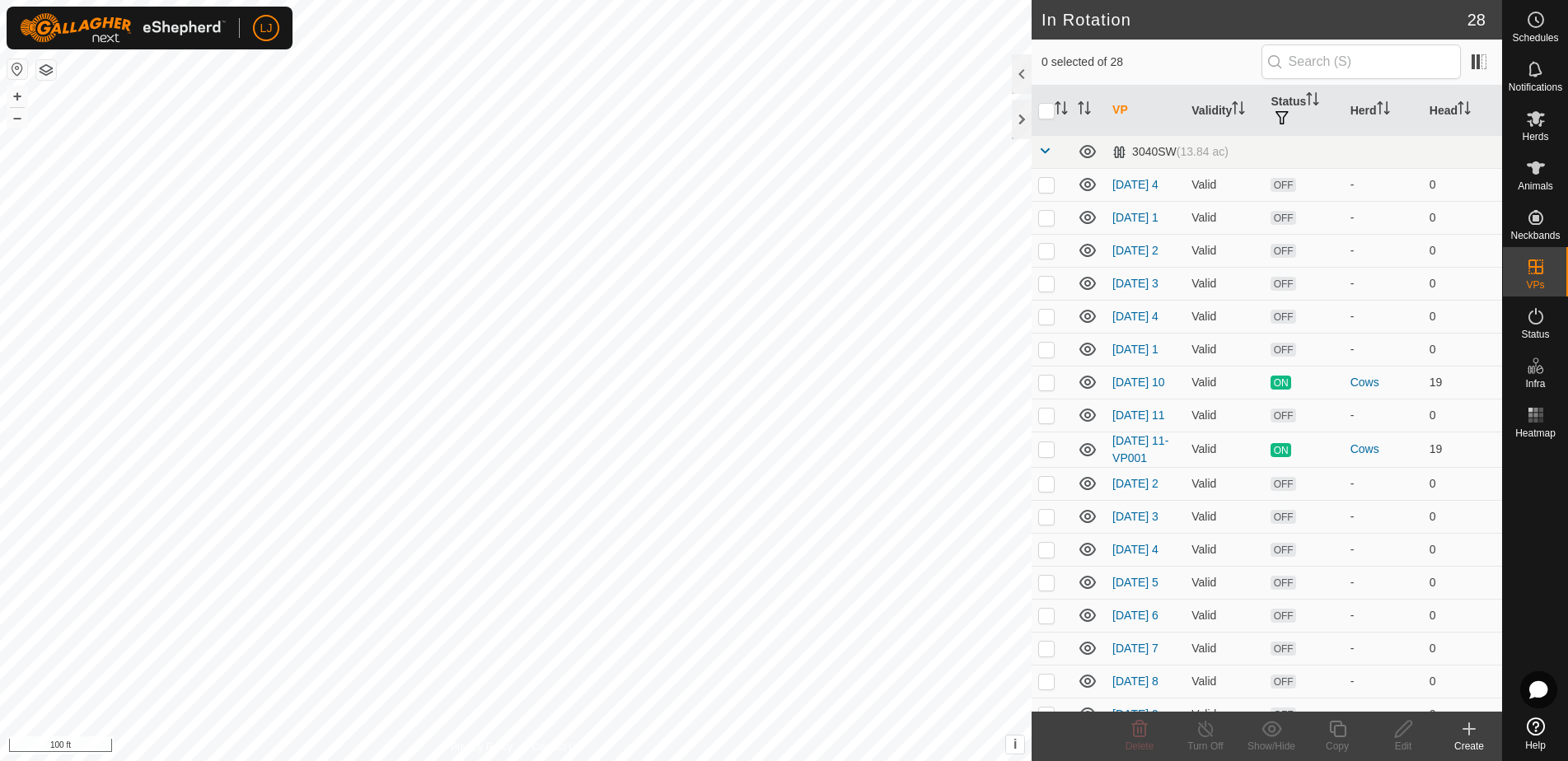
click at [1457, 733] on create-svg-icon at bounding box center [1468, 728] width 66 height 20
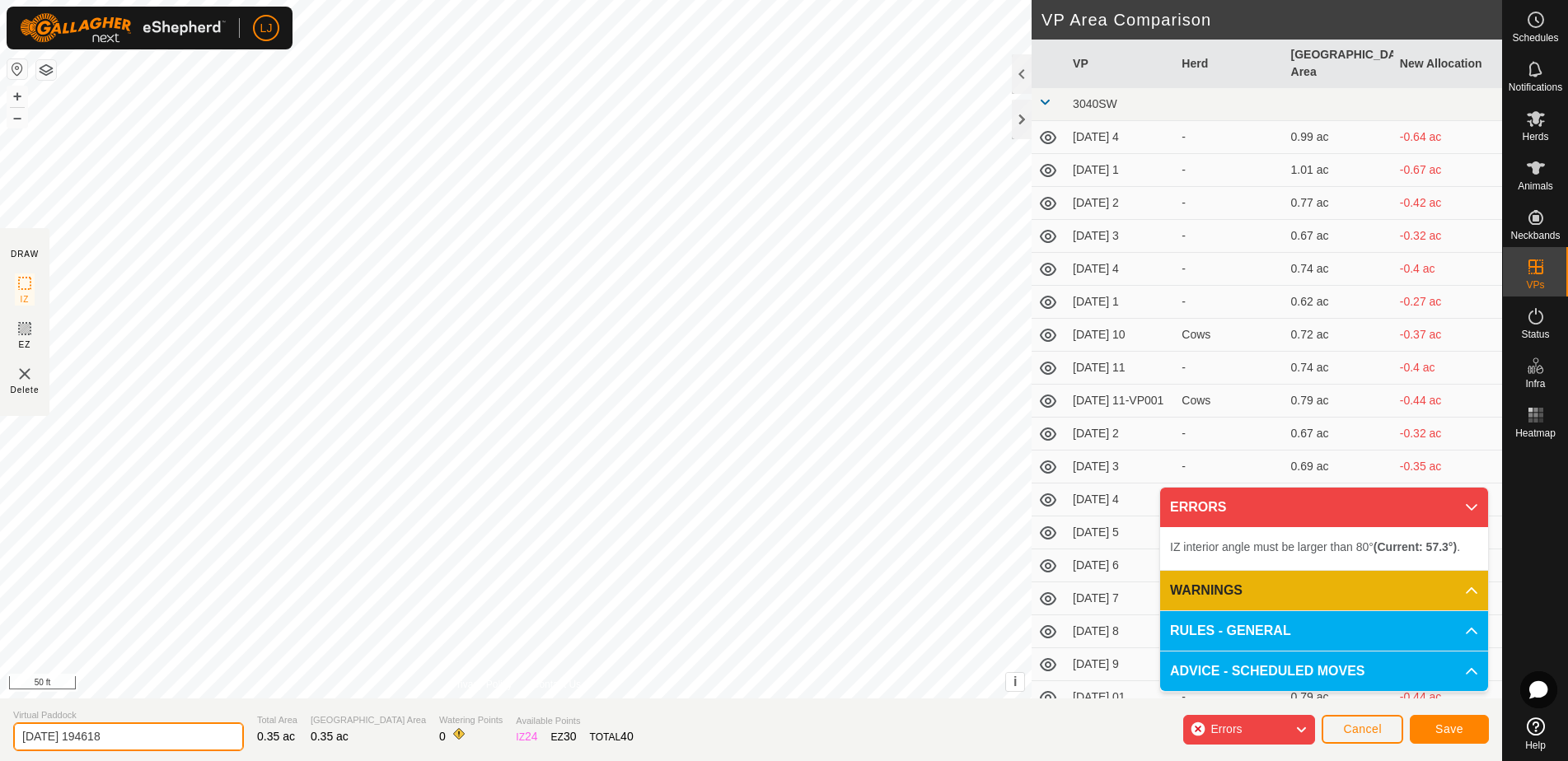
drag, startPoint x: 75, startPoint y: 740, endPoint x: 242, endPoint y: 742, distance: 167.0
click at [242, 742] on section "Virtual Paddock [DATE] 194618 Total Area 0.35 ac Grazing Area 0.35 ac Watering …" at bounding box center [750, 729] width 1502 height 62
type input "[DATE]"
click at [1429, 727] on button "Save" at bounding box center [1449, 729] width 79 height 29
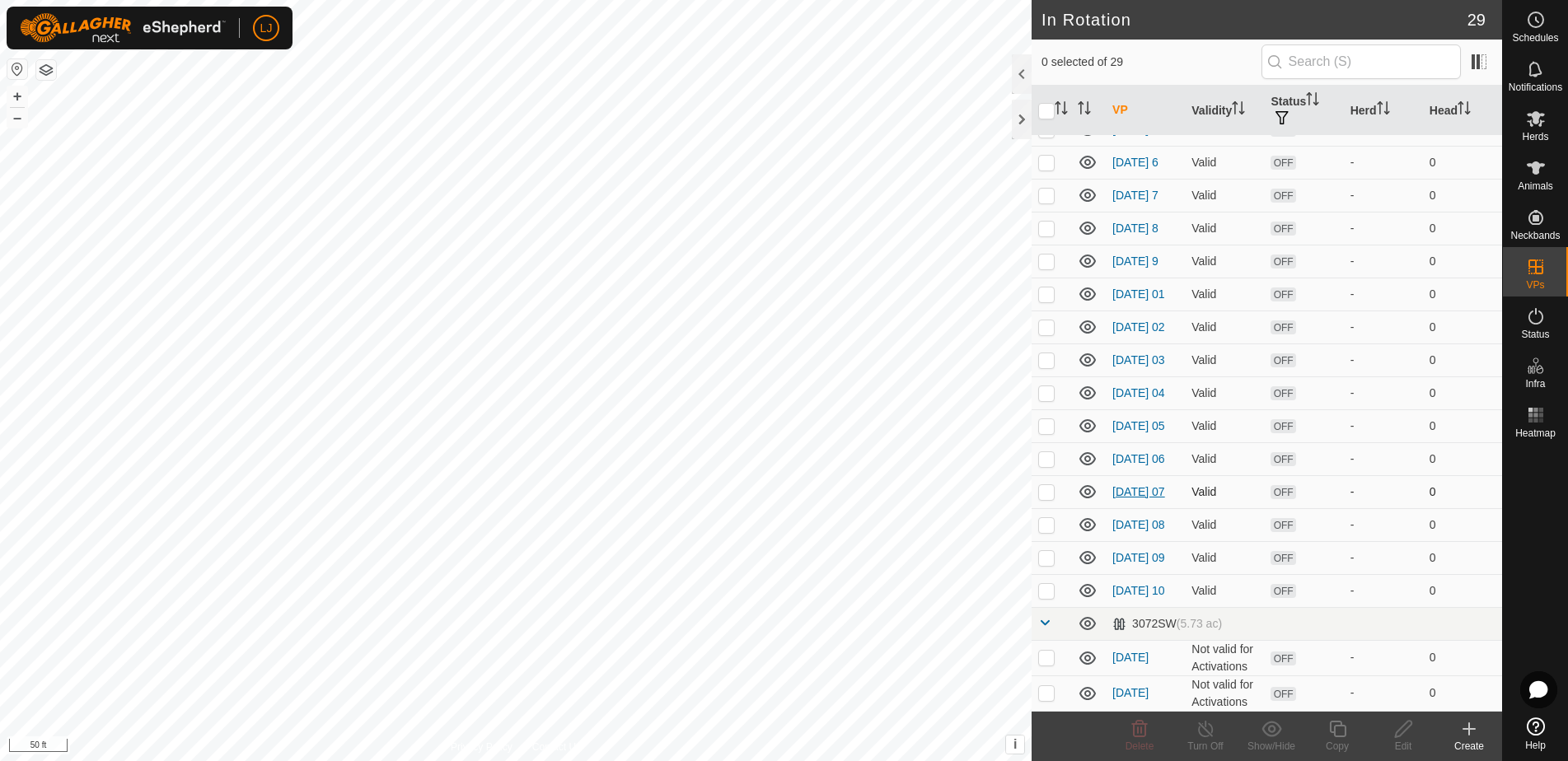
scroll to position [518, 0]
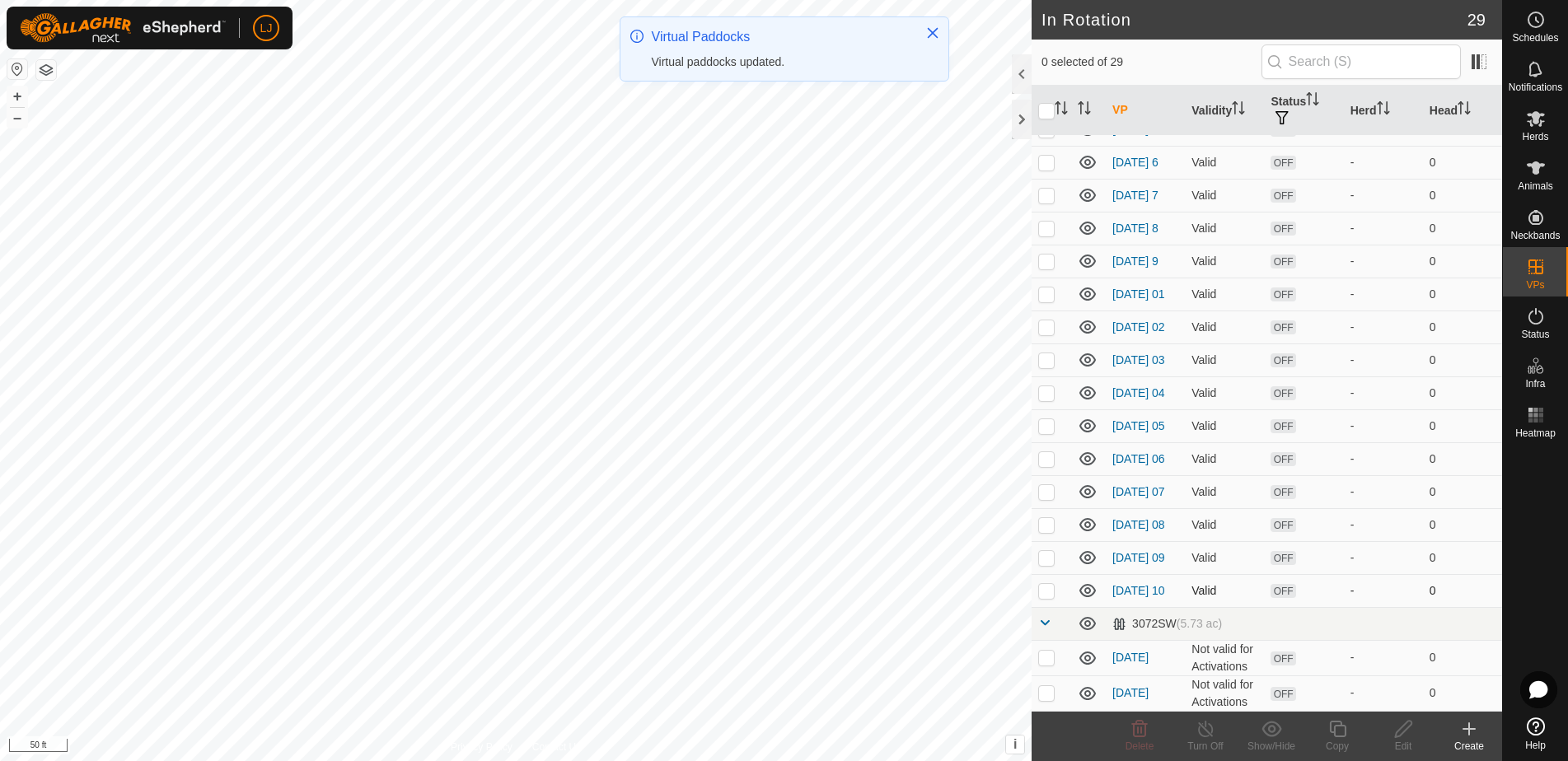
click at [1046, 592] on p-checkbox at bounding box center [1045, 591] width 16 height 13
checkbox input "true"
click at [1339, 734] on icon at bounding box center [1338, 728] width 21 height 20
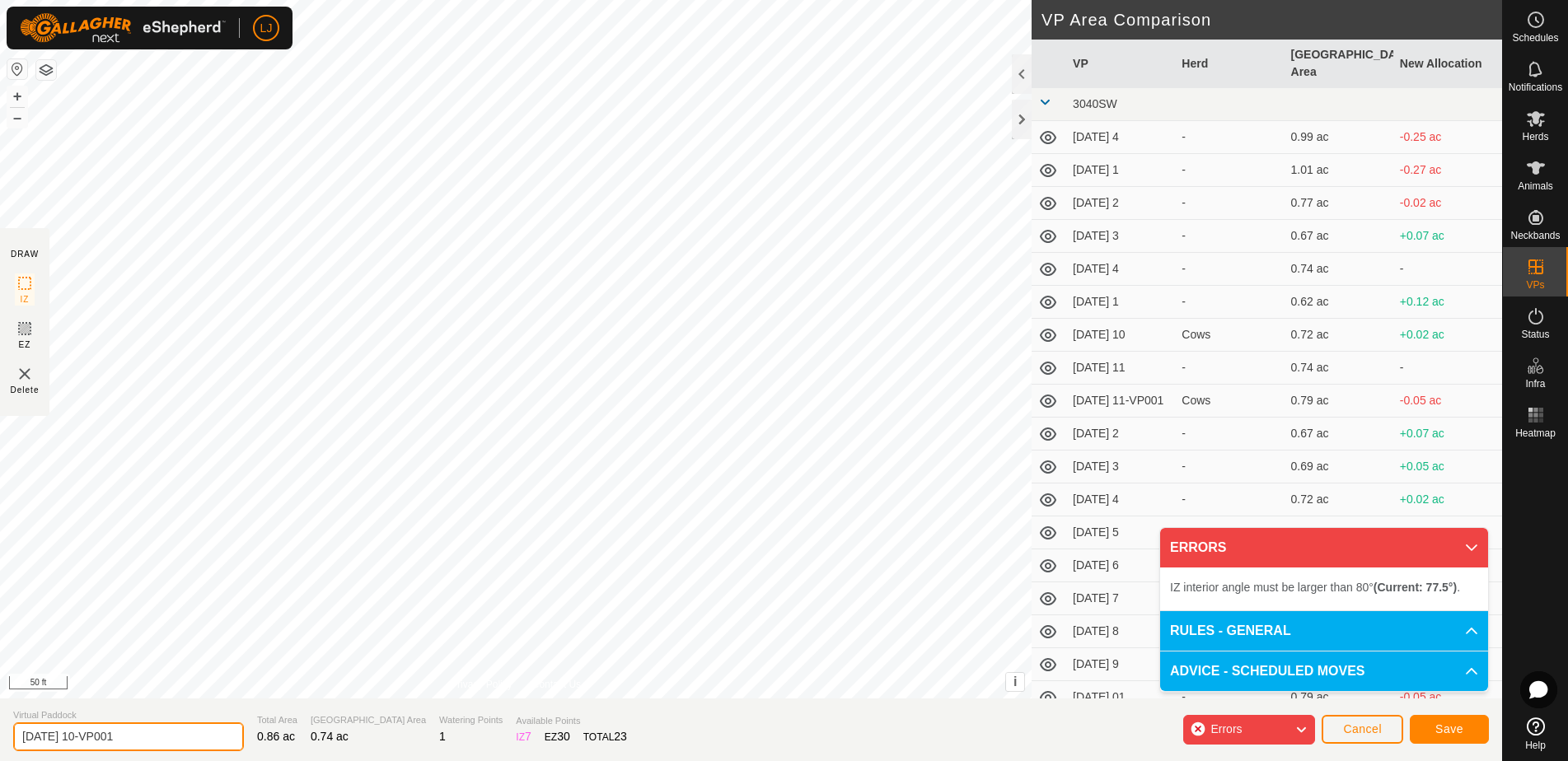
drag, startPoint x: 75, startPoint y: 741, endPoint x: 369, endPoint y: 761, distance: 294.7
click at [369, 760] on html "LJ Schedules Notifications Herds Animals Neckbands VPs Status Infra Heatmap Hel…" at bounding box center [784, 380] width 1568 height 761
type input "[DATE] 01"
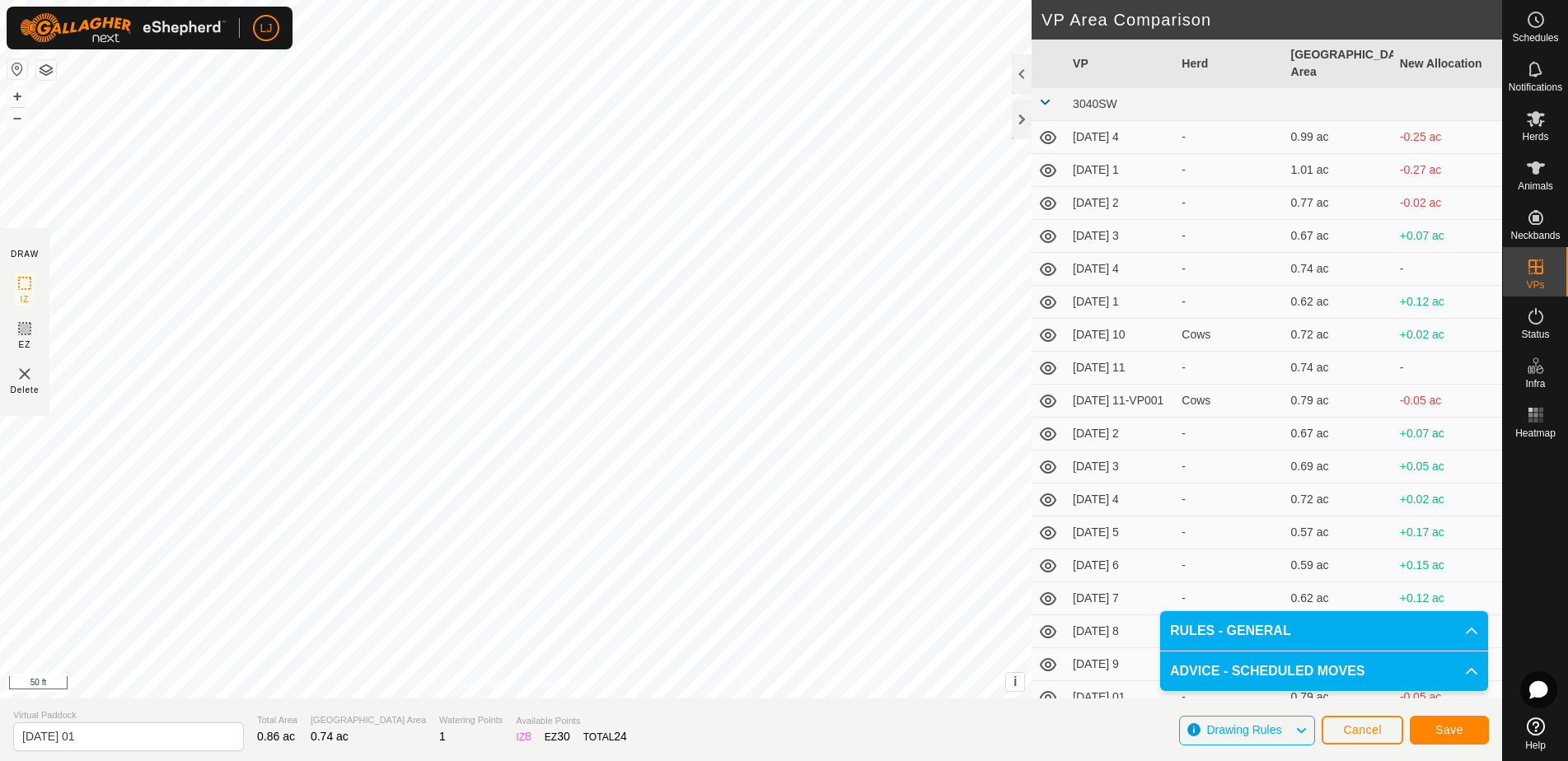
click at [1440, 720] on button "Save" at bounding box center [1449, 730] width 79 height 29
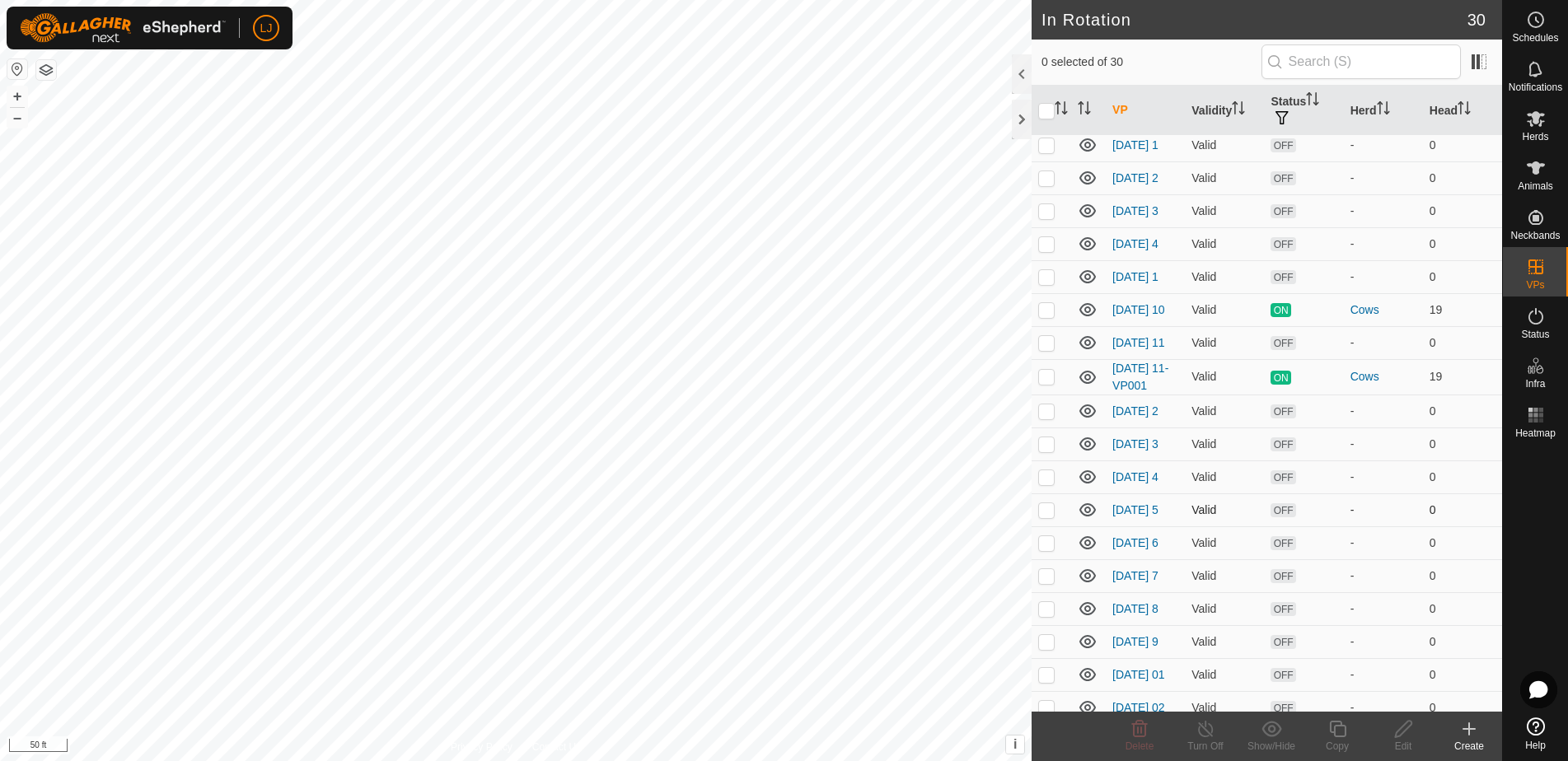
scroll to position [76, 0]
click at [1049, 414] on p-checkbox at bounding box center [1045, 408] width 16 height 13
checkbox input "true"
drag, startPoint x: 1049, startPoint y: 468, endPoint x: 1050, endPoint y: 486, distance: 18.0
click at [1049, 447] on p-checkbox at bounding box center [1045, 441] width 16 height 13
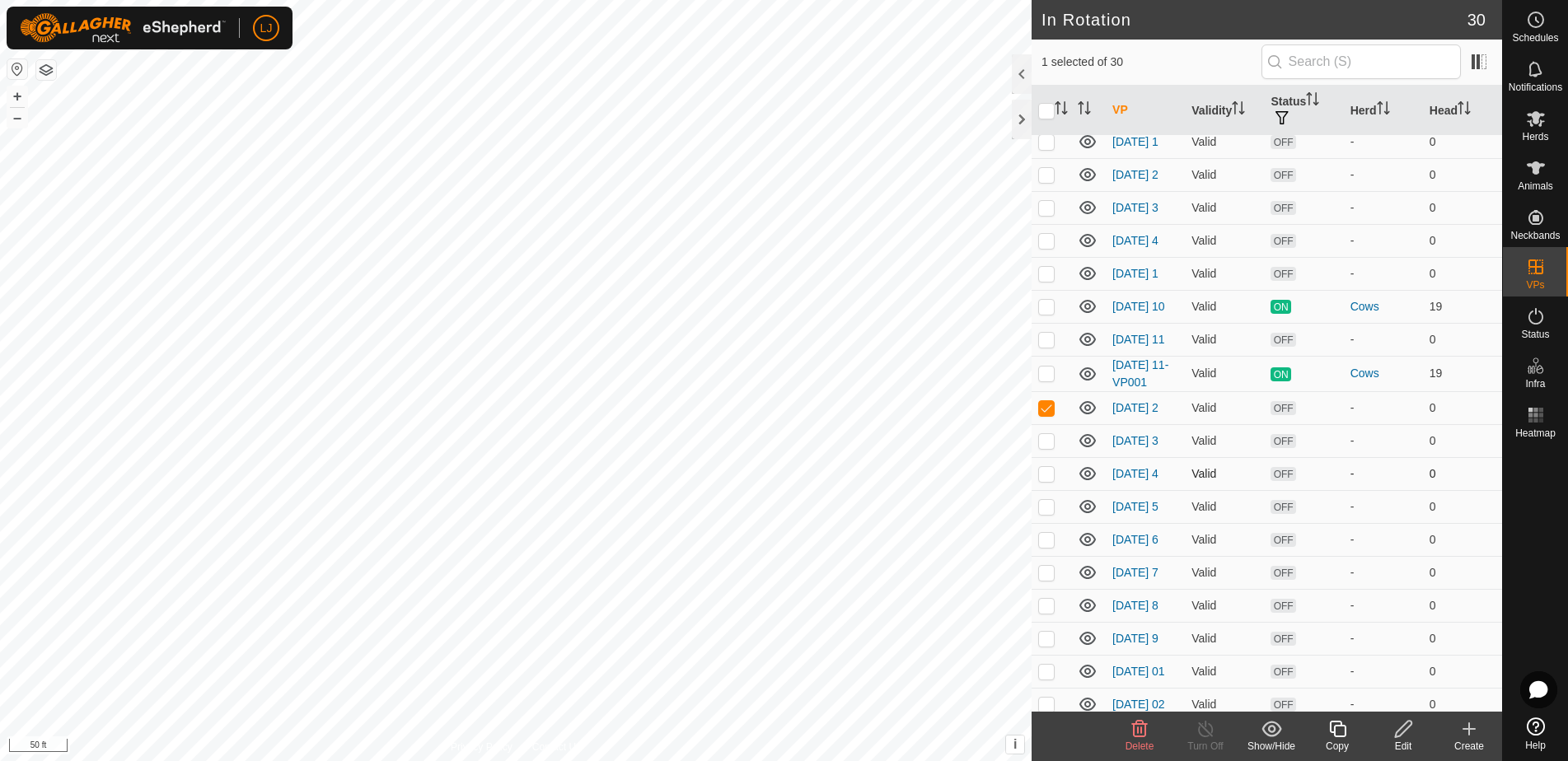
checkbox input "true"
click at [1047, 280] on p-checkbox at bounding box center [1045, 274] width 16 height 13
checkbox input "true"
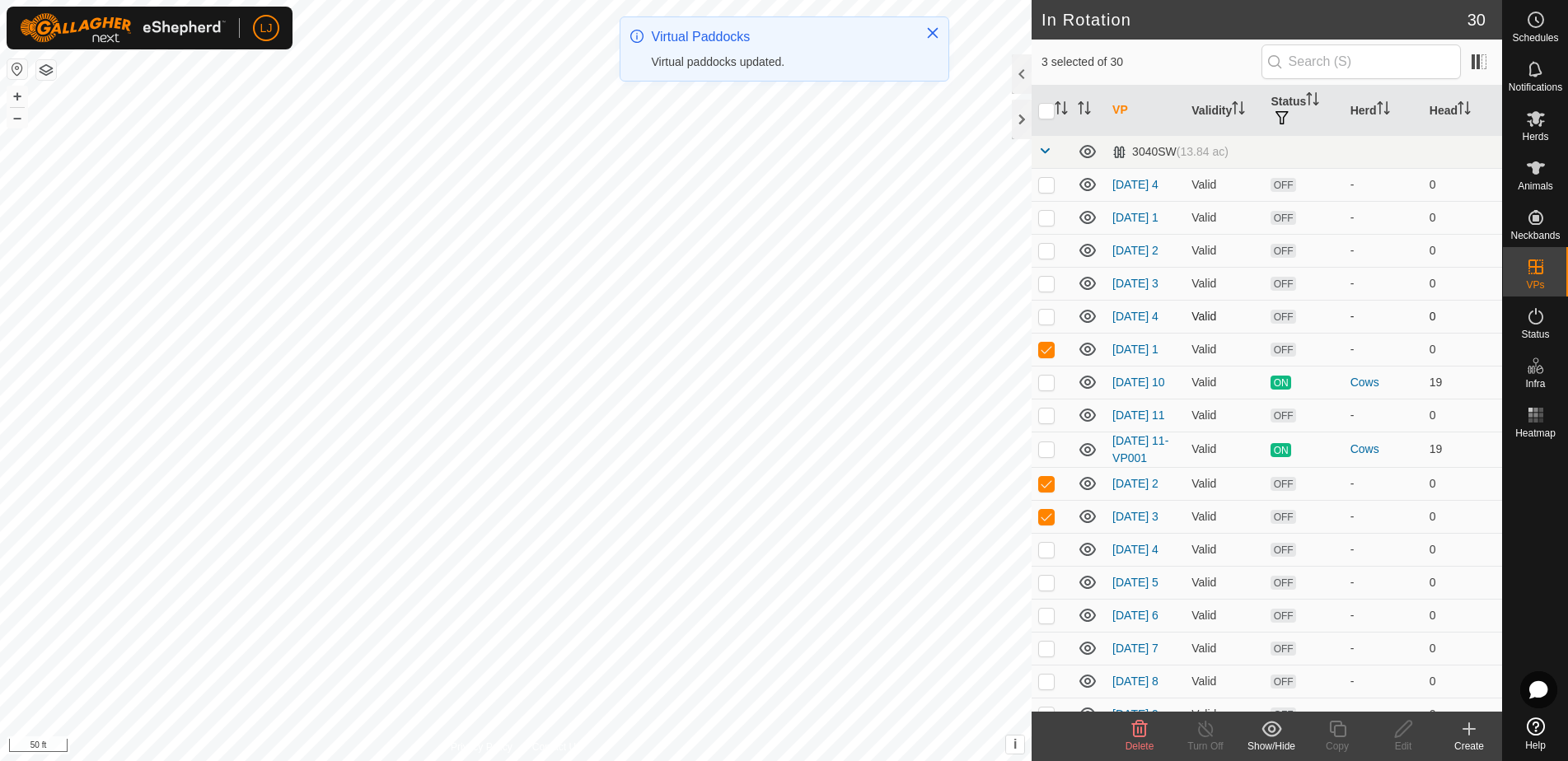
scroll to position [0, 0]
drag, startPoint x: 1049, startPoint y: 330, endPoint x: 1050, endPoint y: 323, distance: 7.1
click at [1049, 323] on p-checkbox at bounding box center [1045, 317] width 16 height 13
checkbox input "true"
click at [1046, 288] on p-checkbox at bounding box center [1045, 283] width 16 height 13
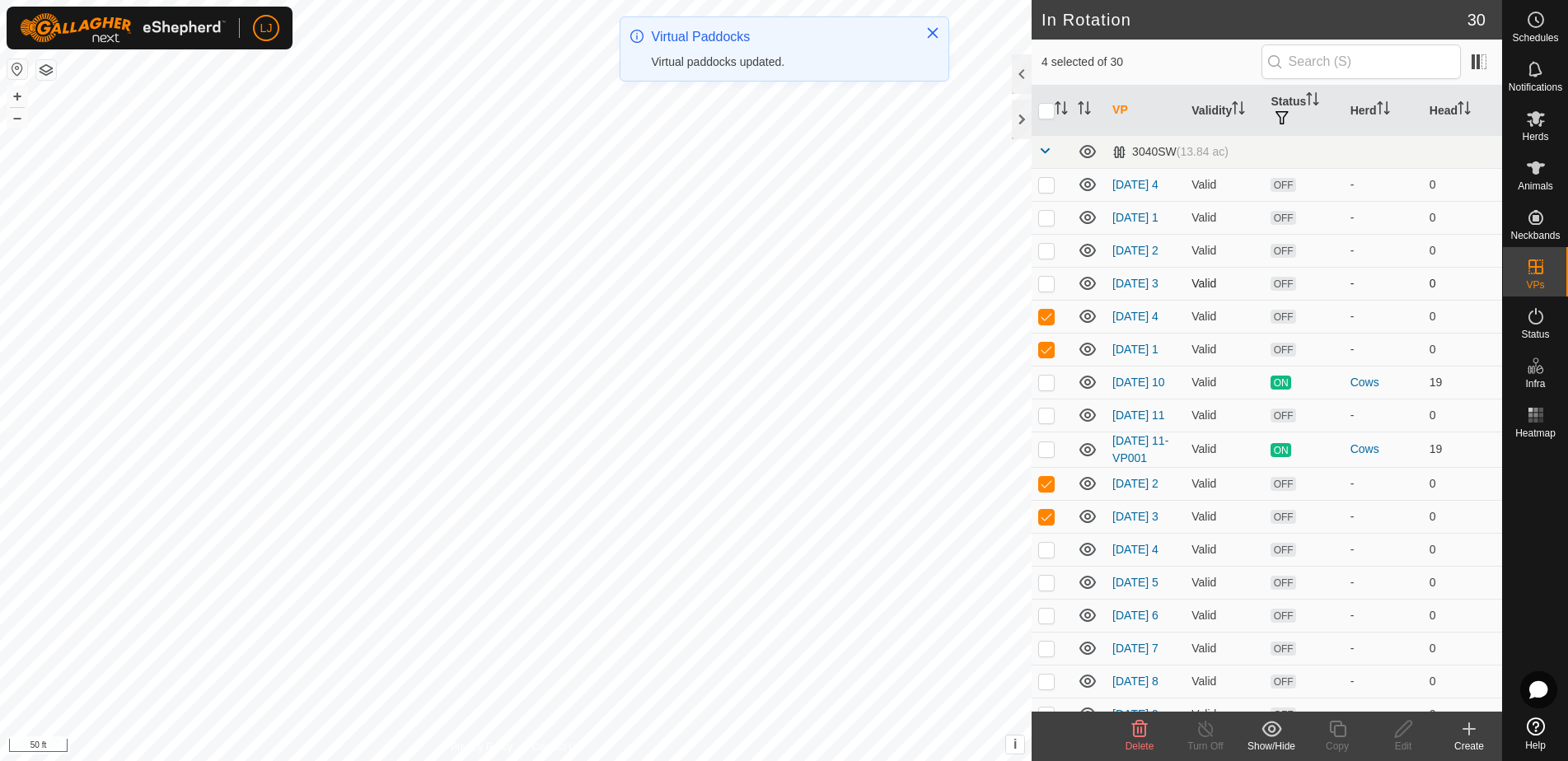
checkbox input "true"
click at [1048, 257] on p-checkbox at bounding box center [1045, 251] width 16 height 13
checkbox input "true"
click at [1044, 214] on td at bounding box center [1051, 217] width 39 height 33
checkbox input "true"
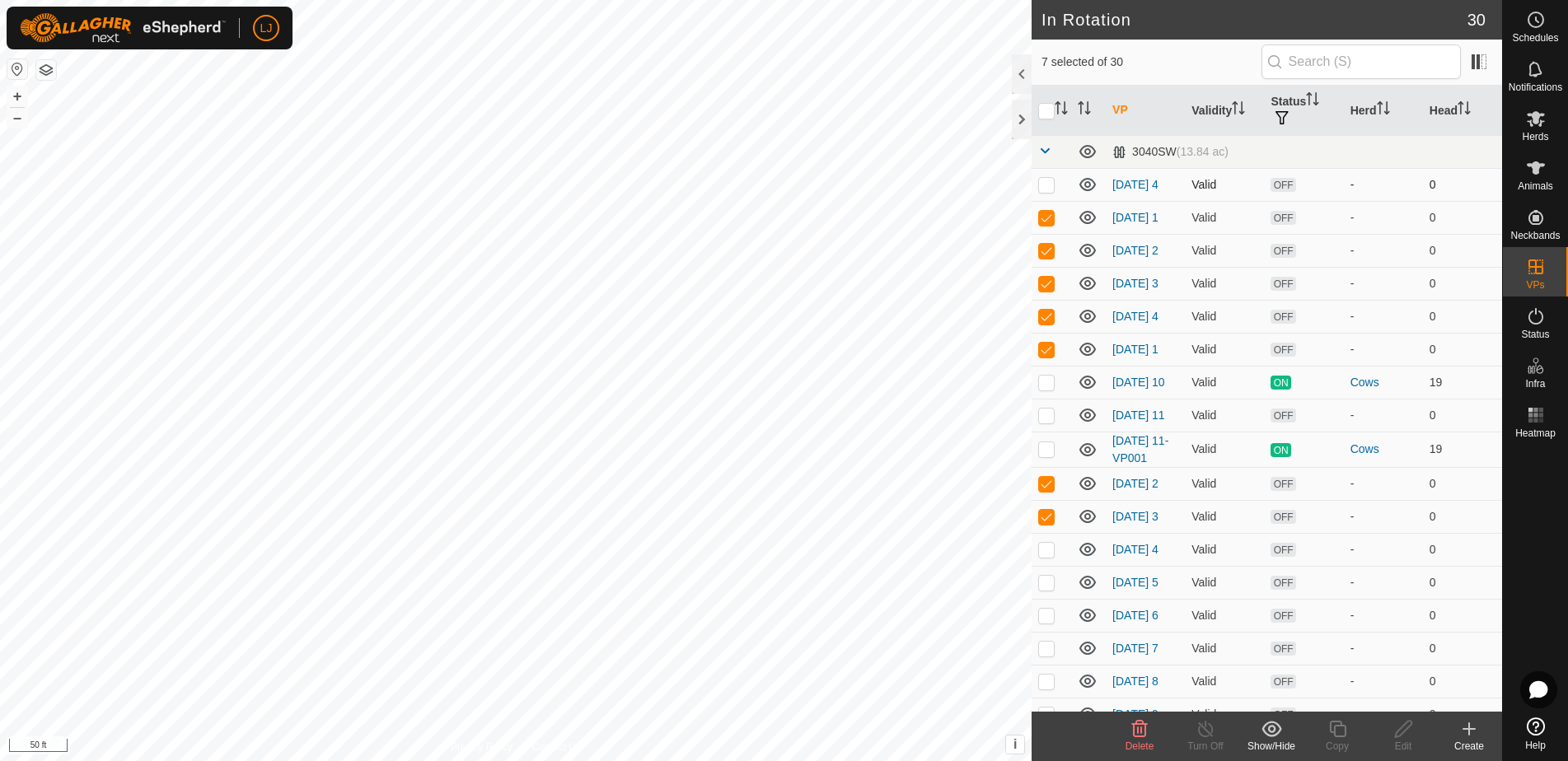
click at [1043, 190] on p-checkbox at bounding box center [1045, 185] width 16 height 13
checkbox input "true"
drag, startPoint x: 1047, startPoint y: 581, endPoint x: 1049, endPoint y: 598, distance: 17.1
click at [1047, 565] on td at bounding box center [1051, 548] width 39 height 33
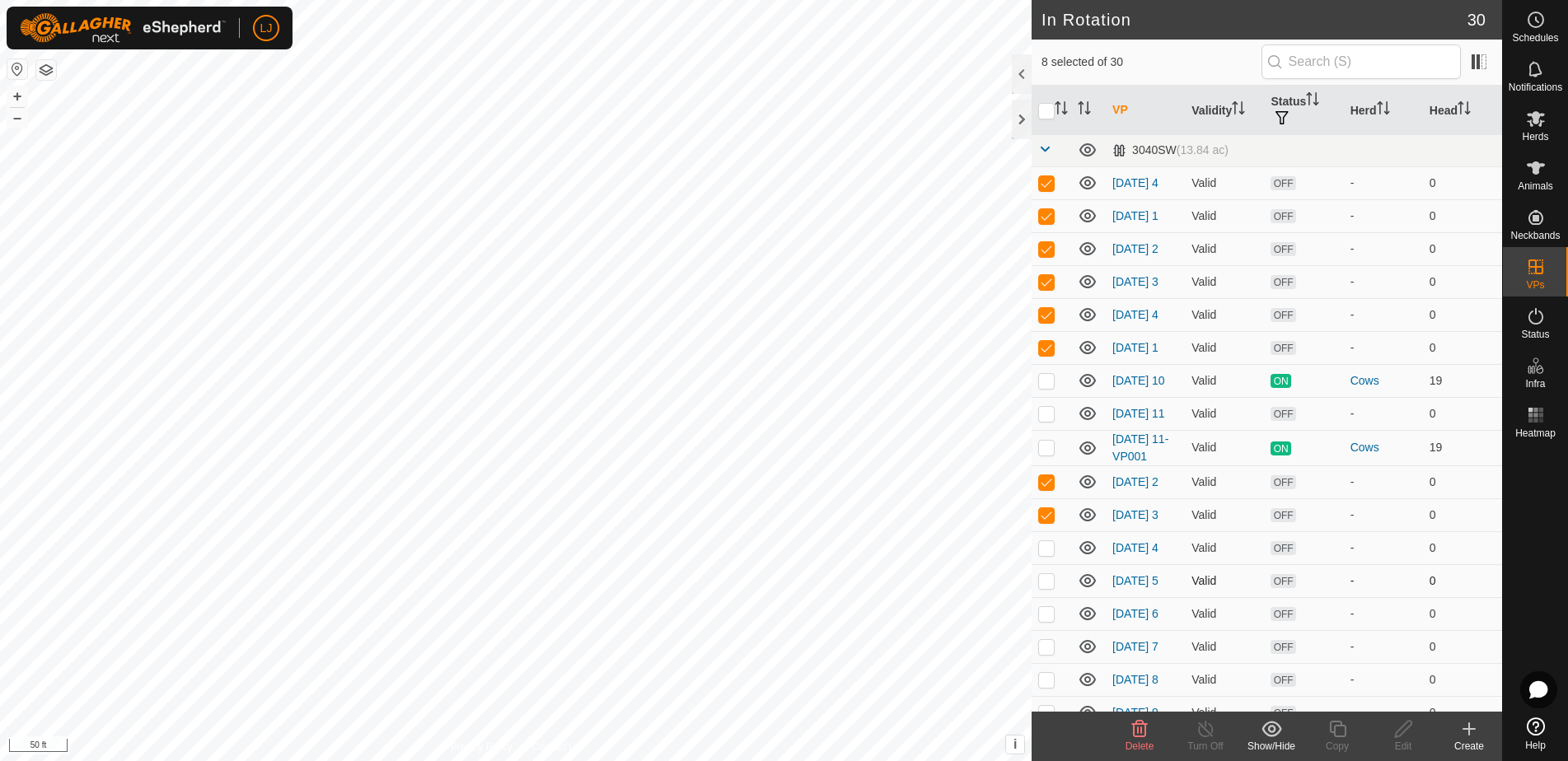
checkbox input "true"
click at [1046, 588] on p-checkbox at bounding box center [1045, 581] width 16 height 13
checkbox input "true"
click at [1046, 620] on p-checkbox at bounding box center [1045, 614] width 16 height 13
checkbox input "true"
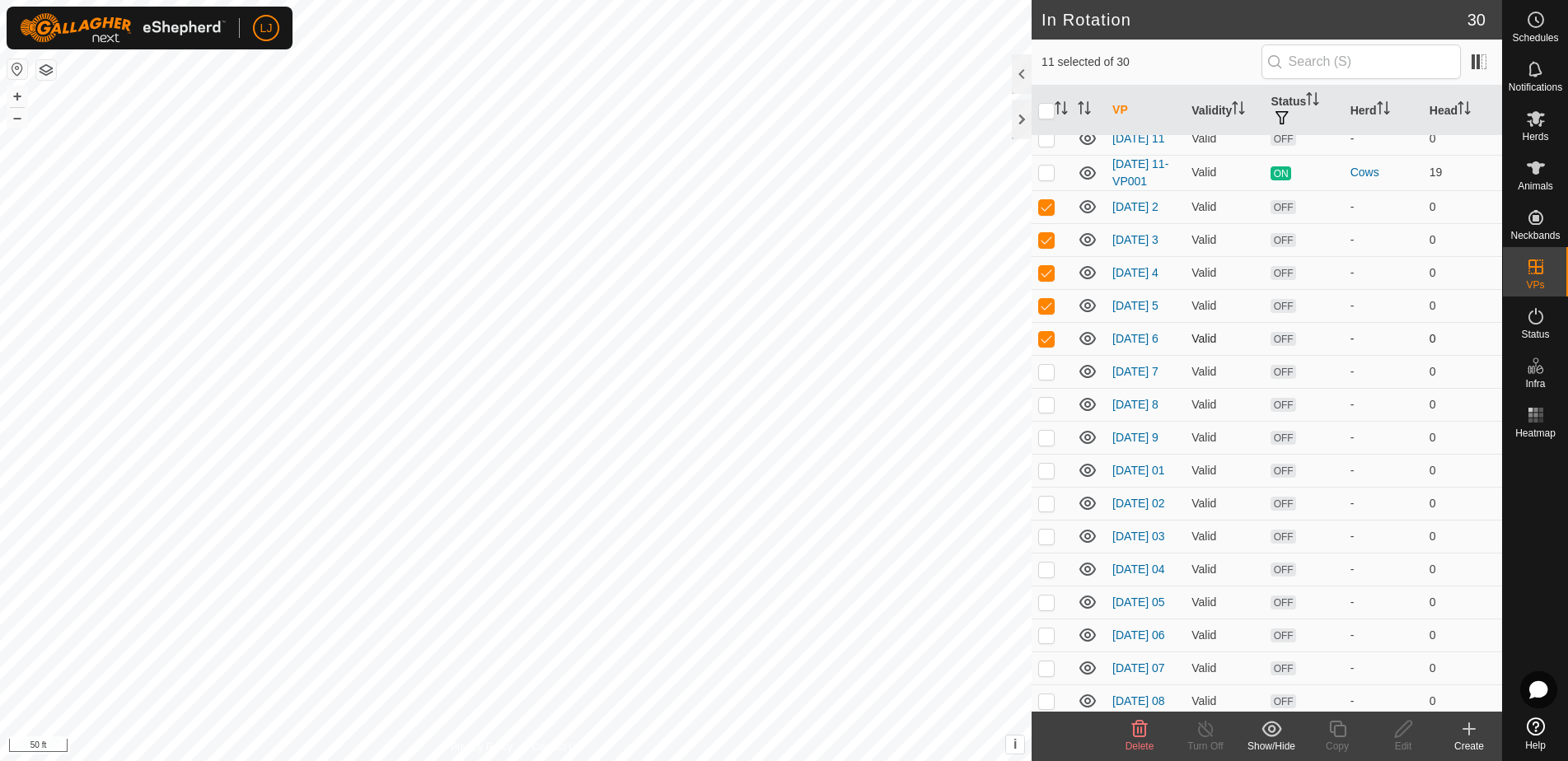
scroll to position [306, 0]
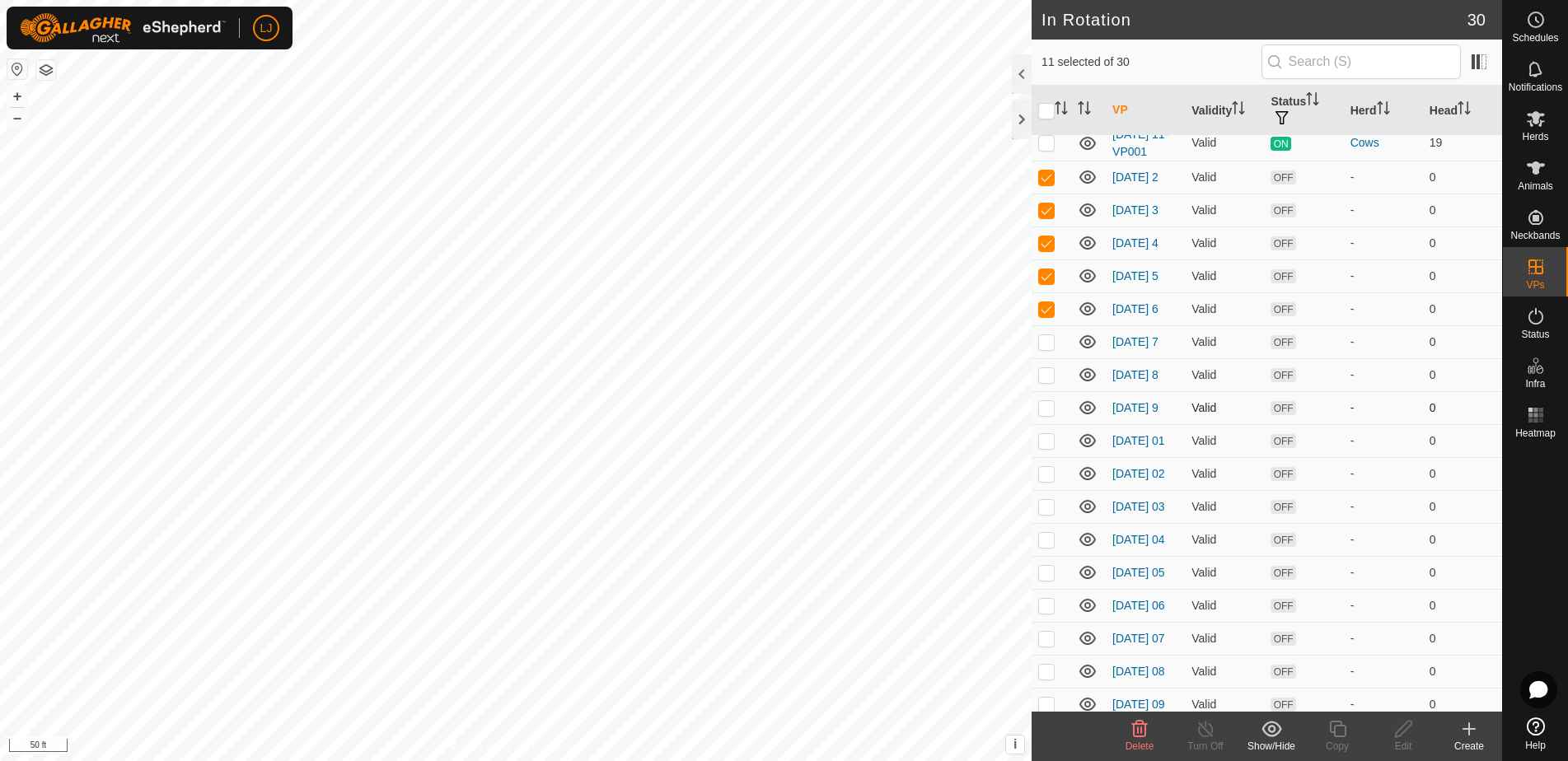
click at [1047, 348] on p-checkbox at bounding box center [1045, 342] width 16 height 13
click at [1044, 381] on p-checkbox at bounding box center [1045, 375] width 16 height 13
click at [1049, 348] on p-checkbox at bounding box center [1045, 342] width 16 height 13
checkbox input "false"
click at [1049, 381] on p-checkbox at bounding box center [1045, 375] width 16 height 13
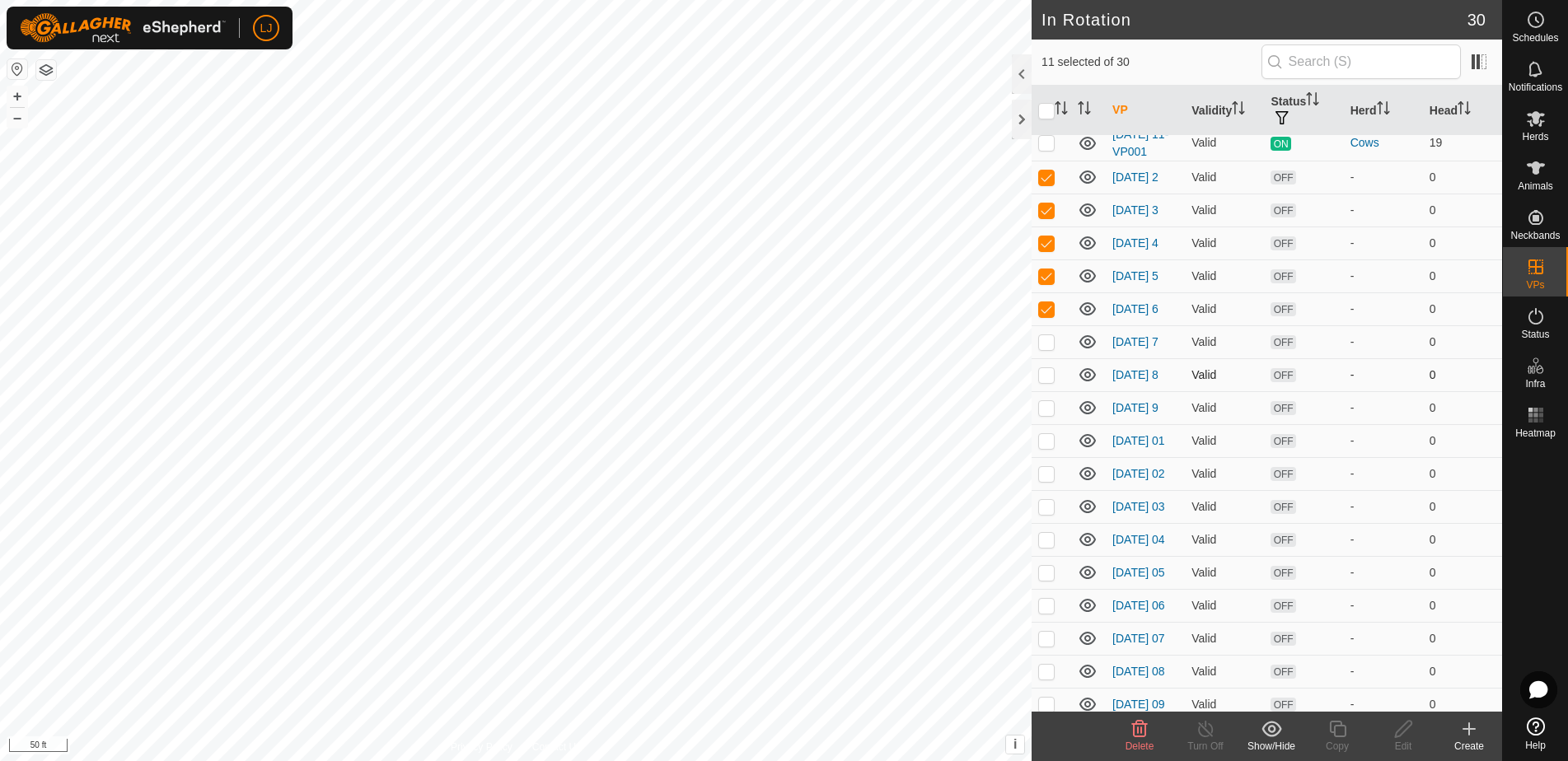
scroll to position [314, 0]
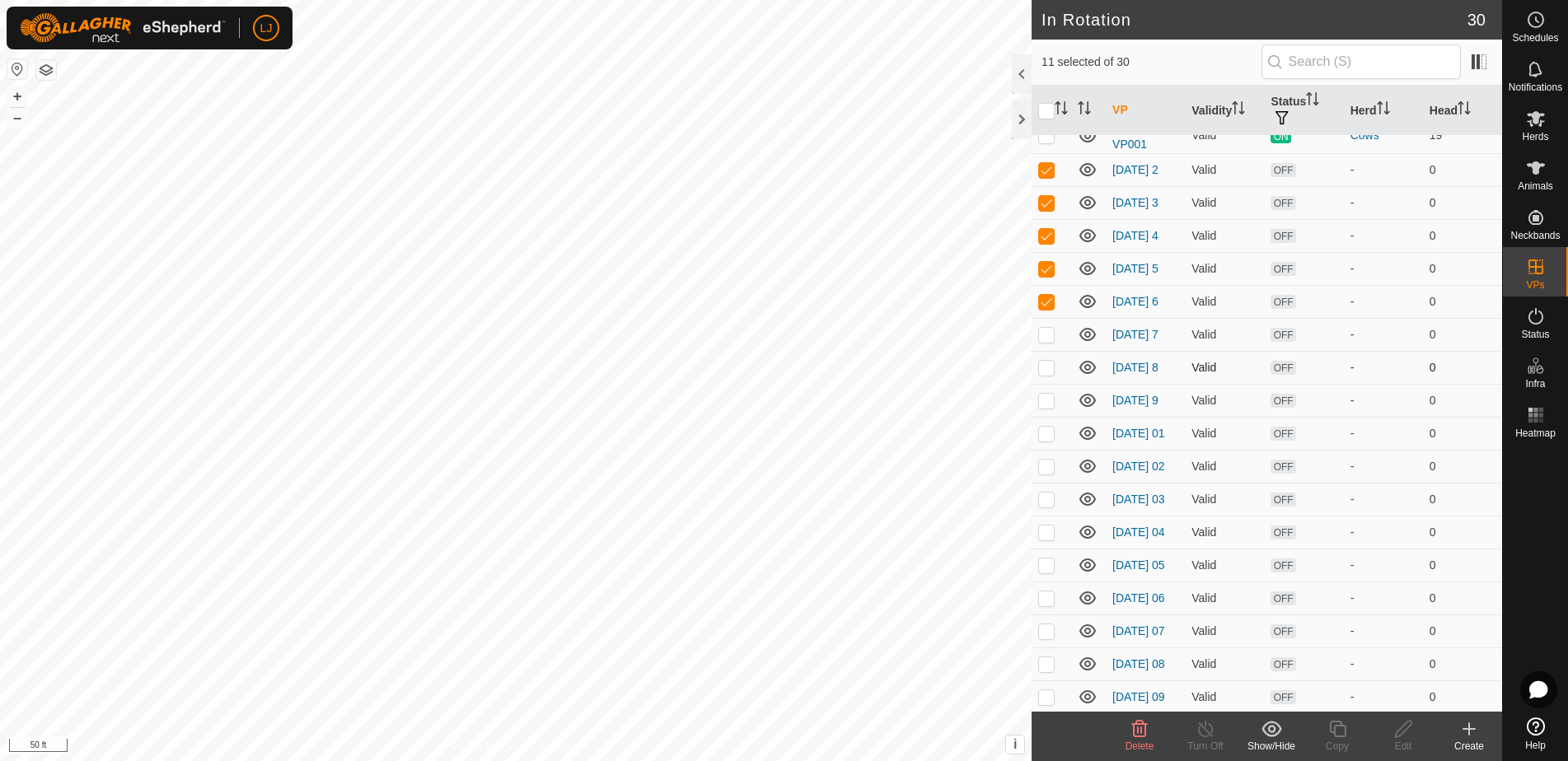
click at [1053, 384] on td at bounding box center [1051, 368] width 39 height 33
checkbox input "true"
click at [1052, 341] on p-checkbox at bounding box center [1045, 335] width 16 height 13
checkbox input "true"
click at [1046, 407] on p-checkbox at bounding box center [1045, 400] width 16 height 13
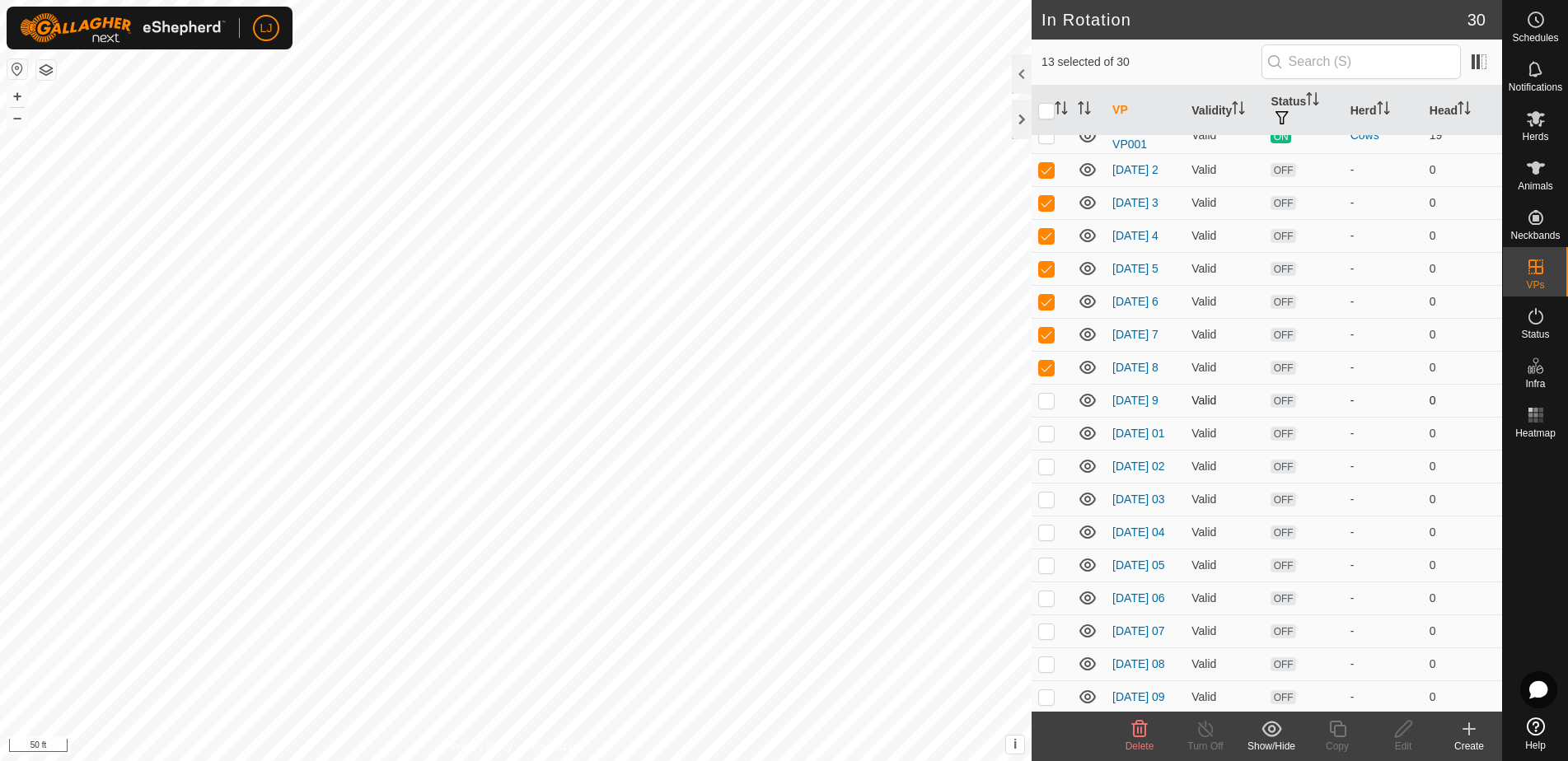
checkbox input "true"
click at [1136, 744] on span "Delete" at bounding box center [1140, 747] width 29 height 11
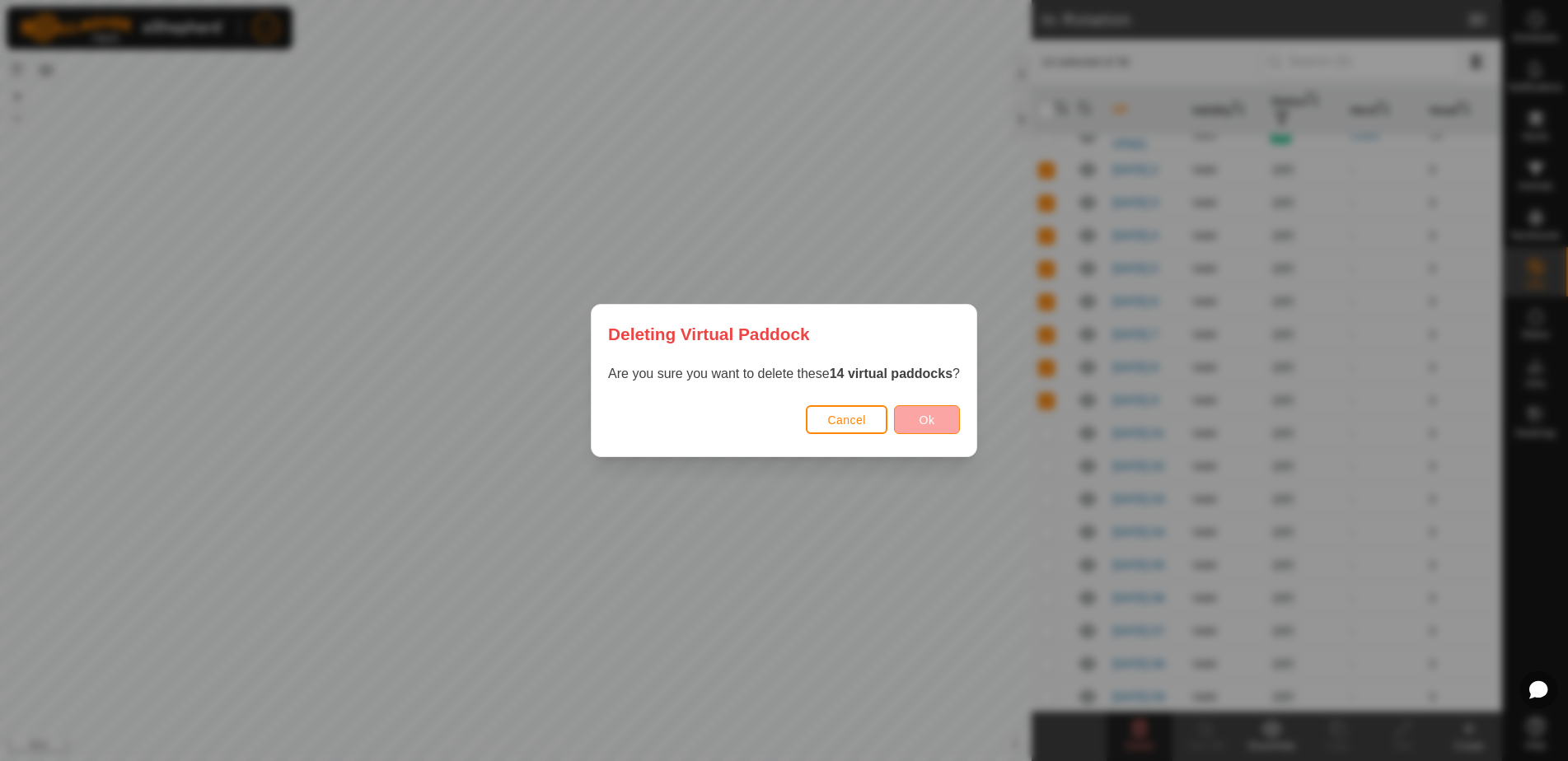
click at [957, 421] on button "Ok" at bounding box center [927, 419] width 66 height 29
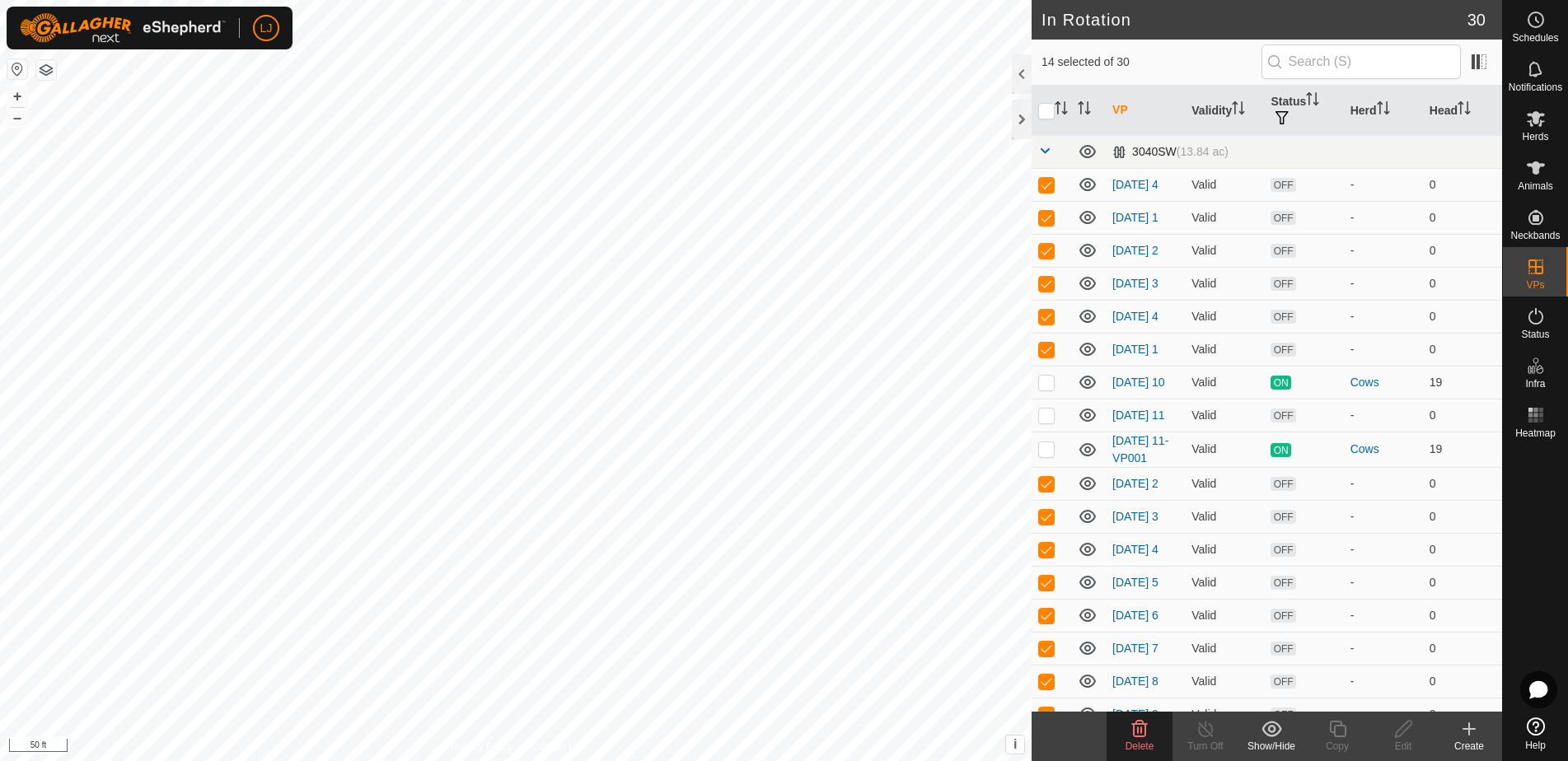
scroll to position [0, 0]
drag, startPoint x: 1042, startPoint y: 185, endPoint x: 1069, endPoint y: 261, distance: 80.7
click at [1043, 186] on p-checkbox at bounding box center [1045, 185] width 16 height 13
checkbox input "false"
click at [1140, 729] on icon at bounding box center [1140, 728] width 15 height 16
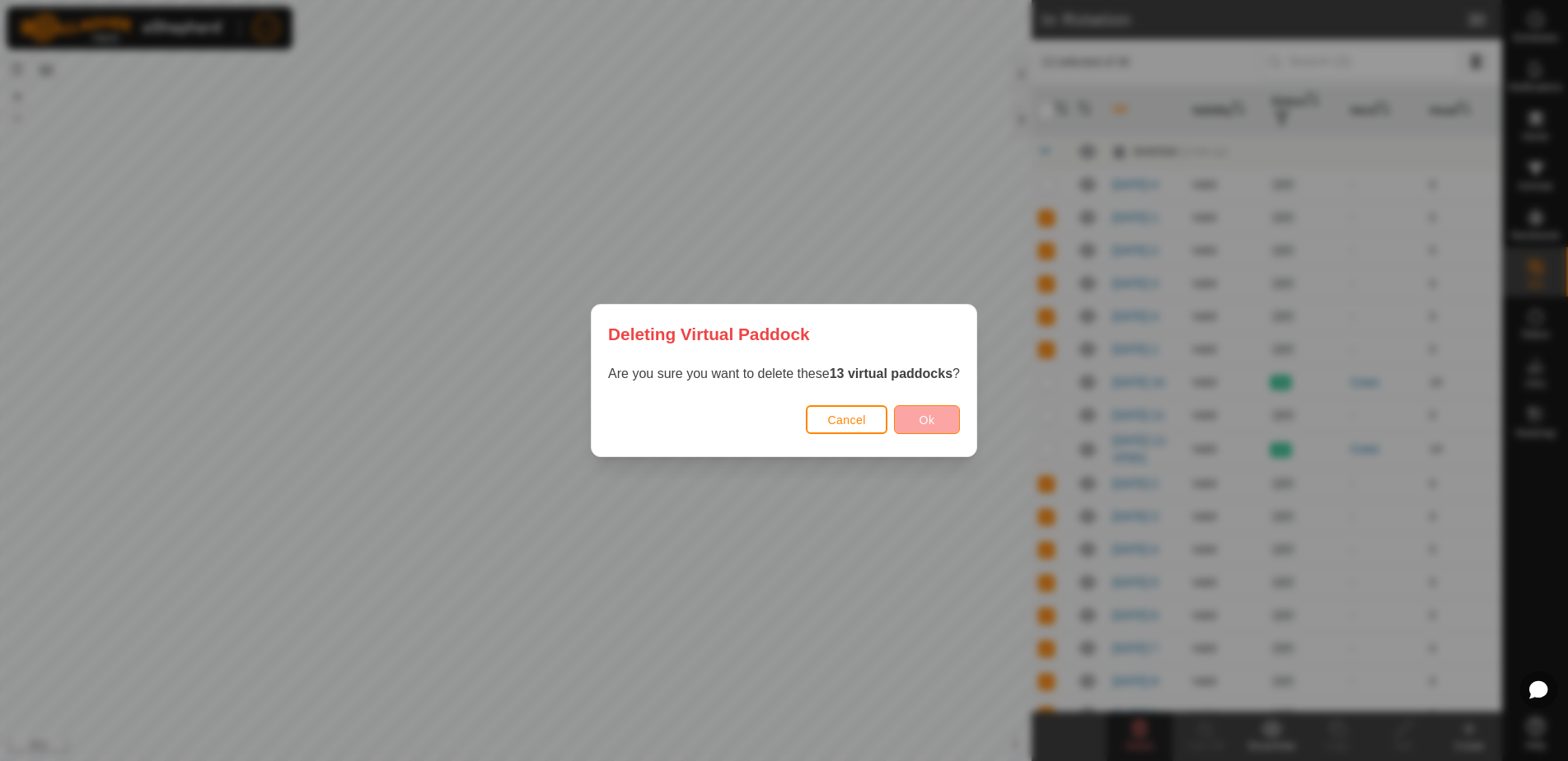
click at [935, 420] on span "Ok" at bounding box center [927, 420] width 15 height 13
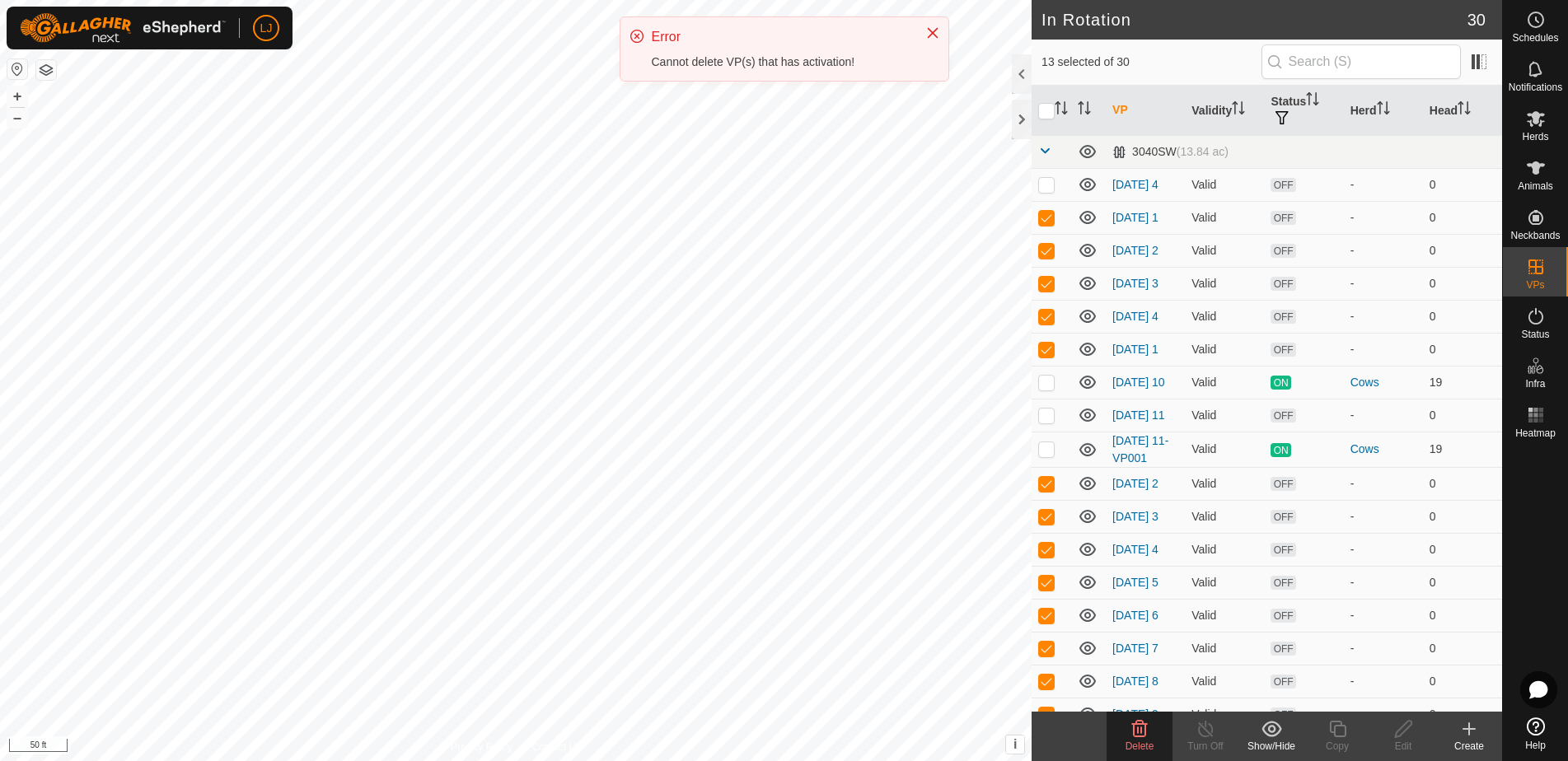
drag, startPoint x: 937, startPoint y: 30, endPoint x: 944, endPoint y: 38, distance: 10.6
click at [937, 31] on icon "Close" at bounding box center [932, 34] width 13 height 13
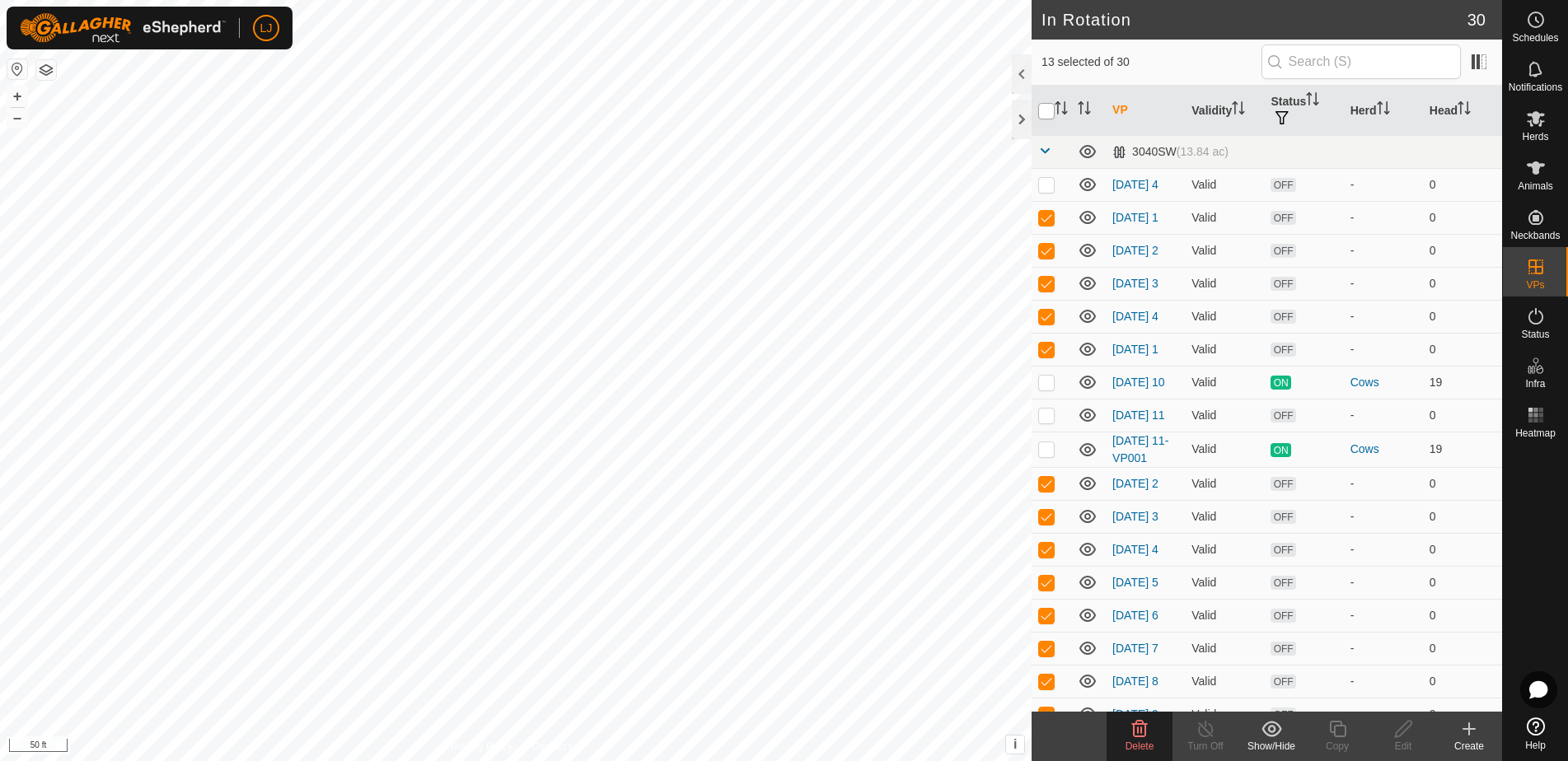
click at [1044, 109] on input "checkbox" at bounding box center [1045, 111] width 16 height 16
checkbox input "true"
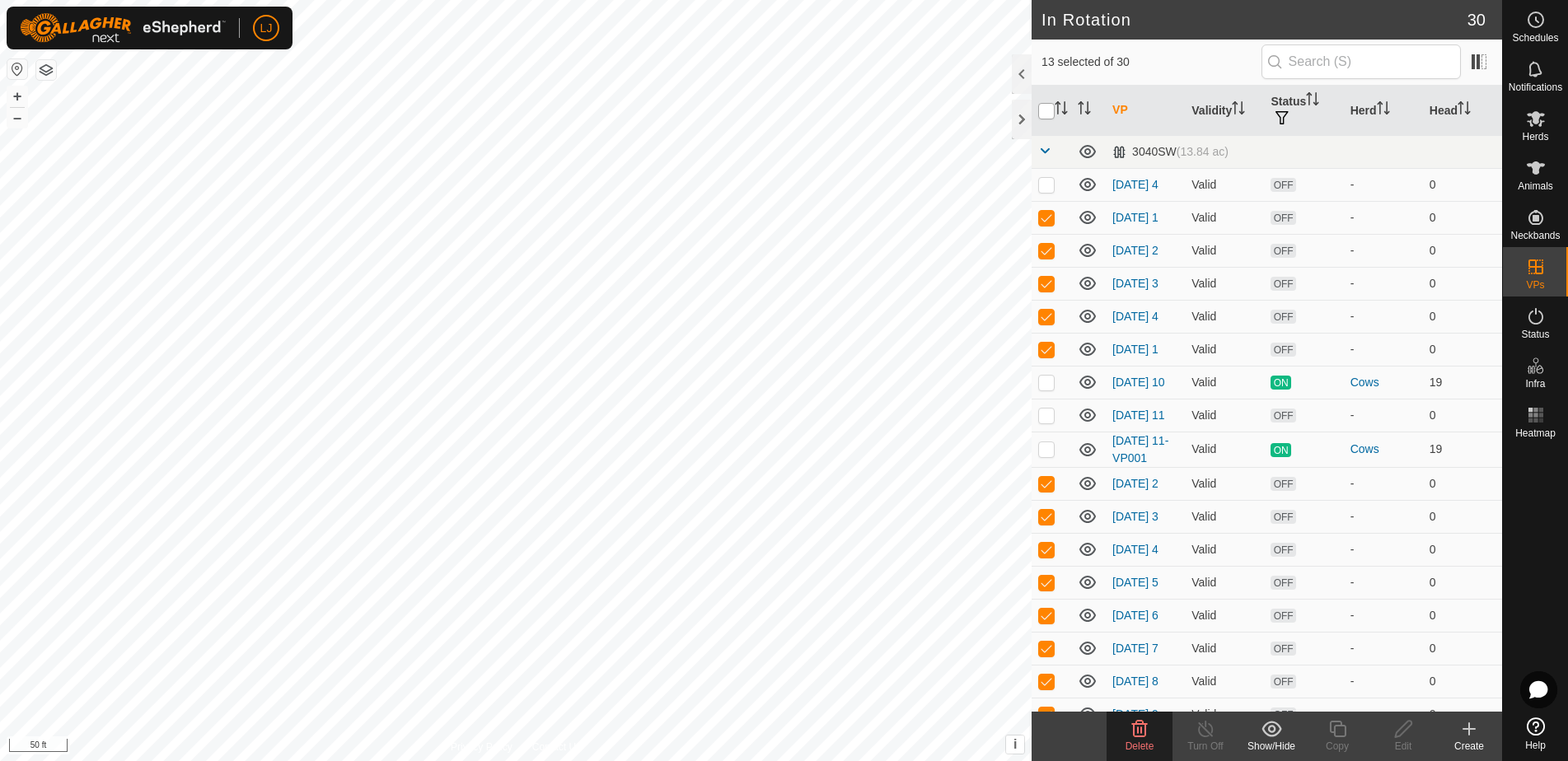
checkbox input "true"
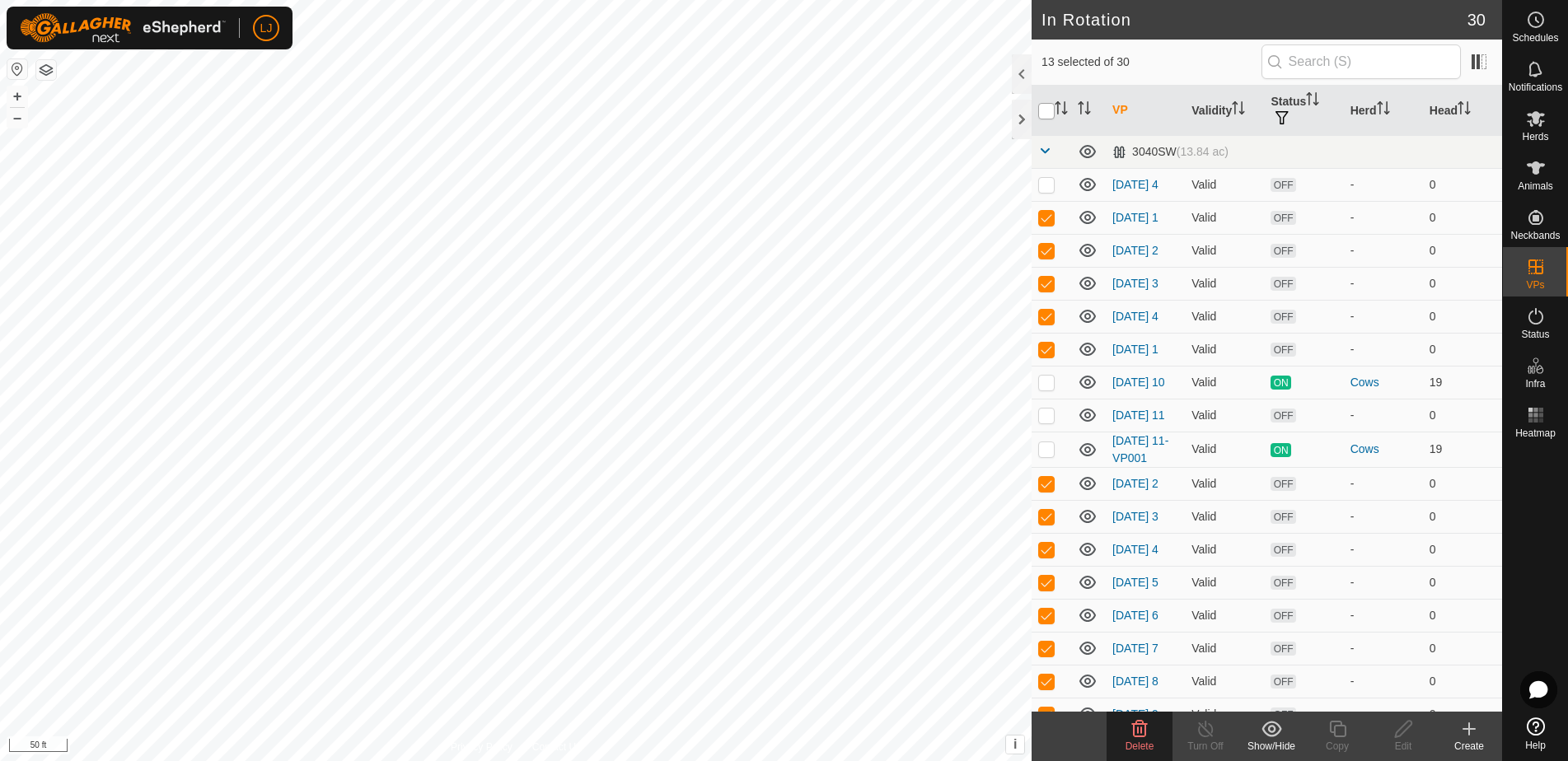
checkbox input "true"
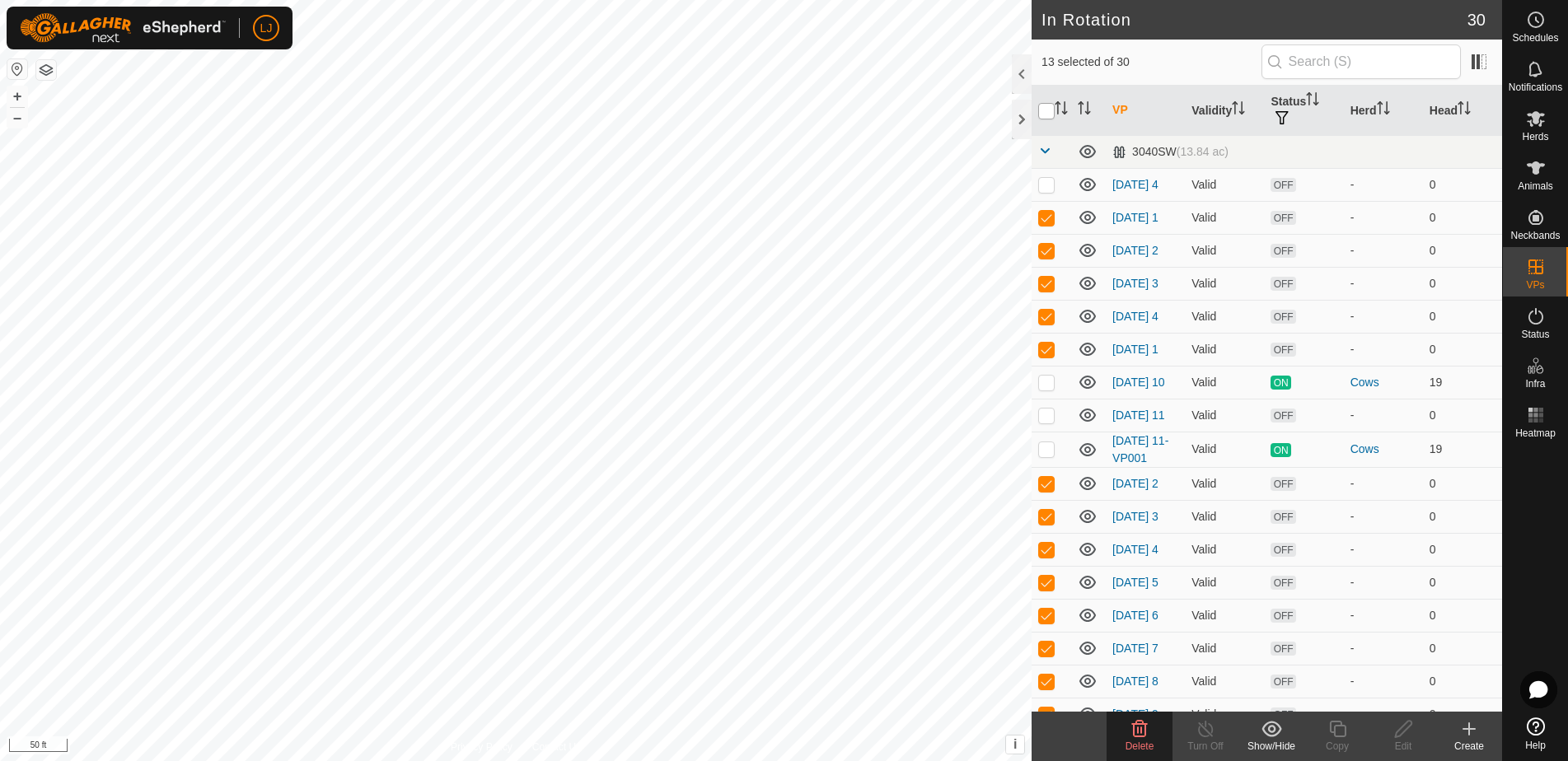
checkbox input "true"
click at [1044, 109] on input "checkbox" at bounding box center [1045, 111] width 16 height 16
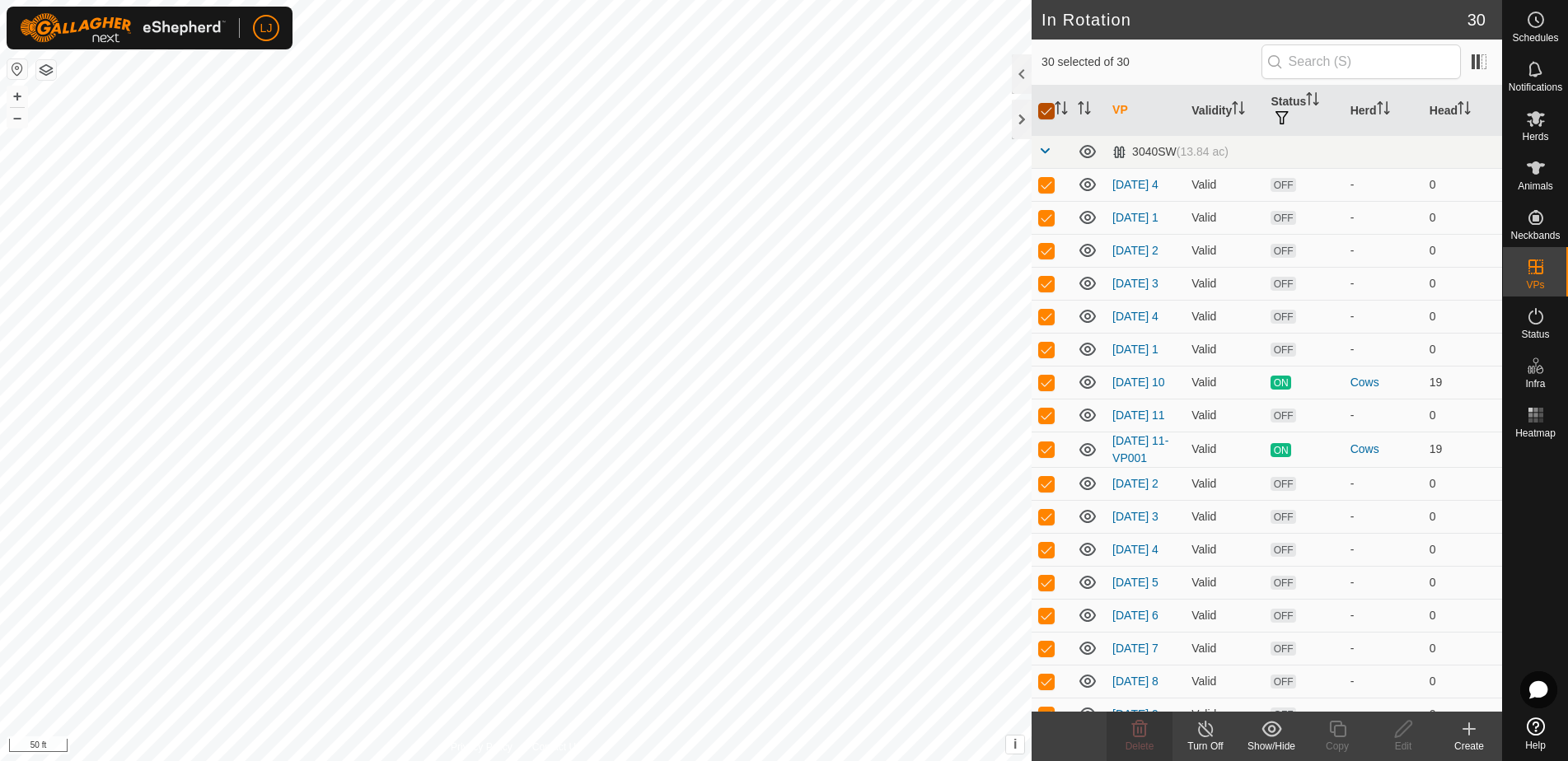
checkbox input "false"
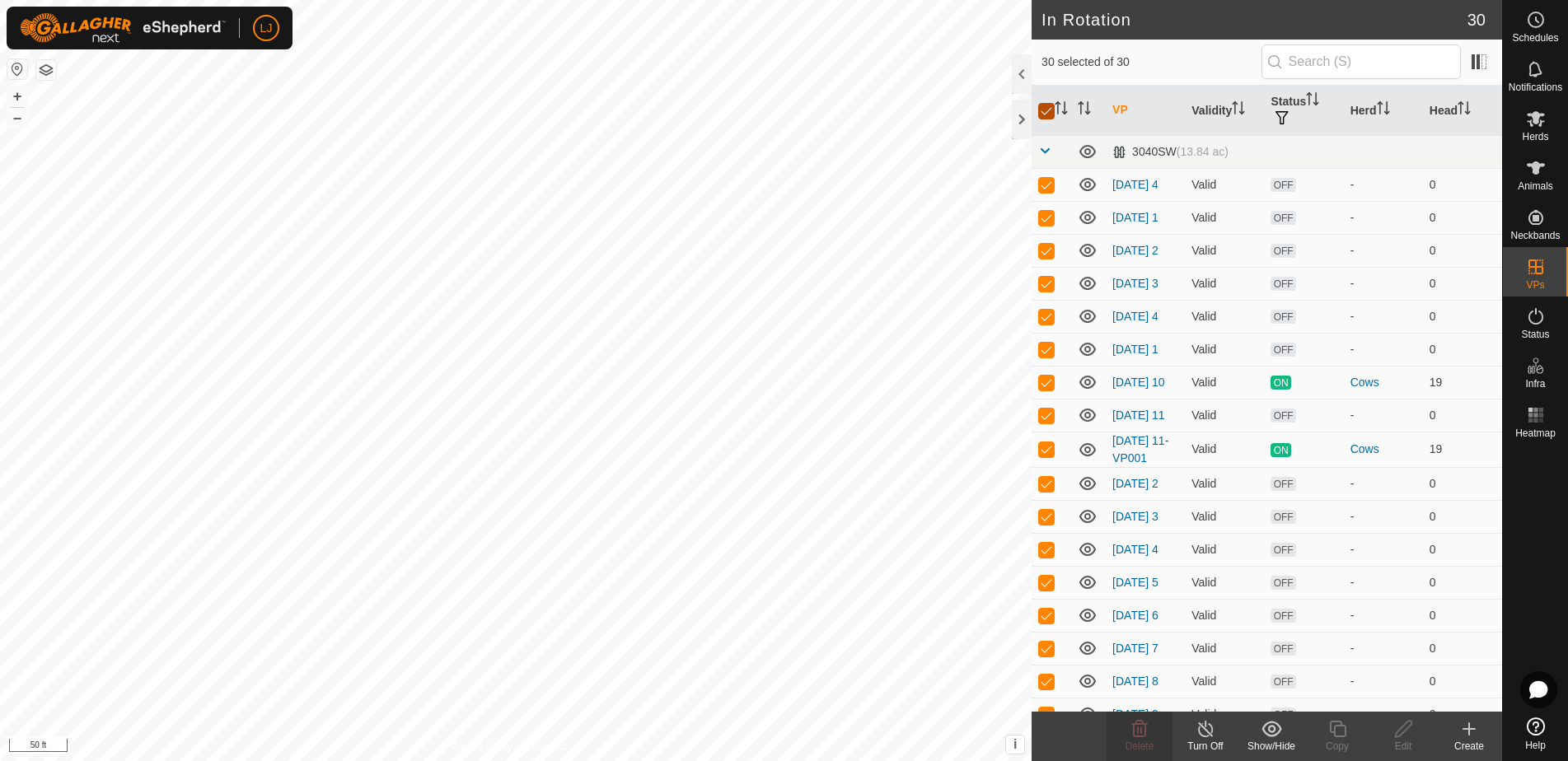
checkbox input "false"
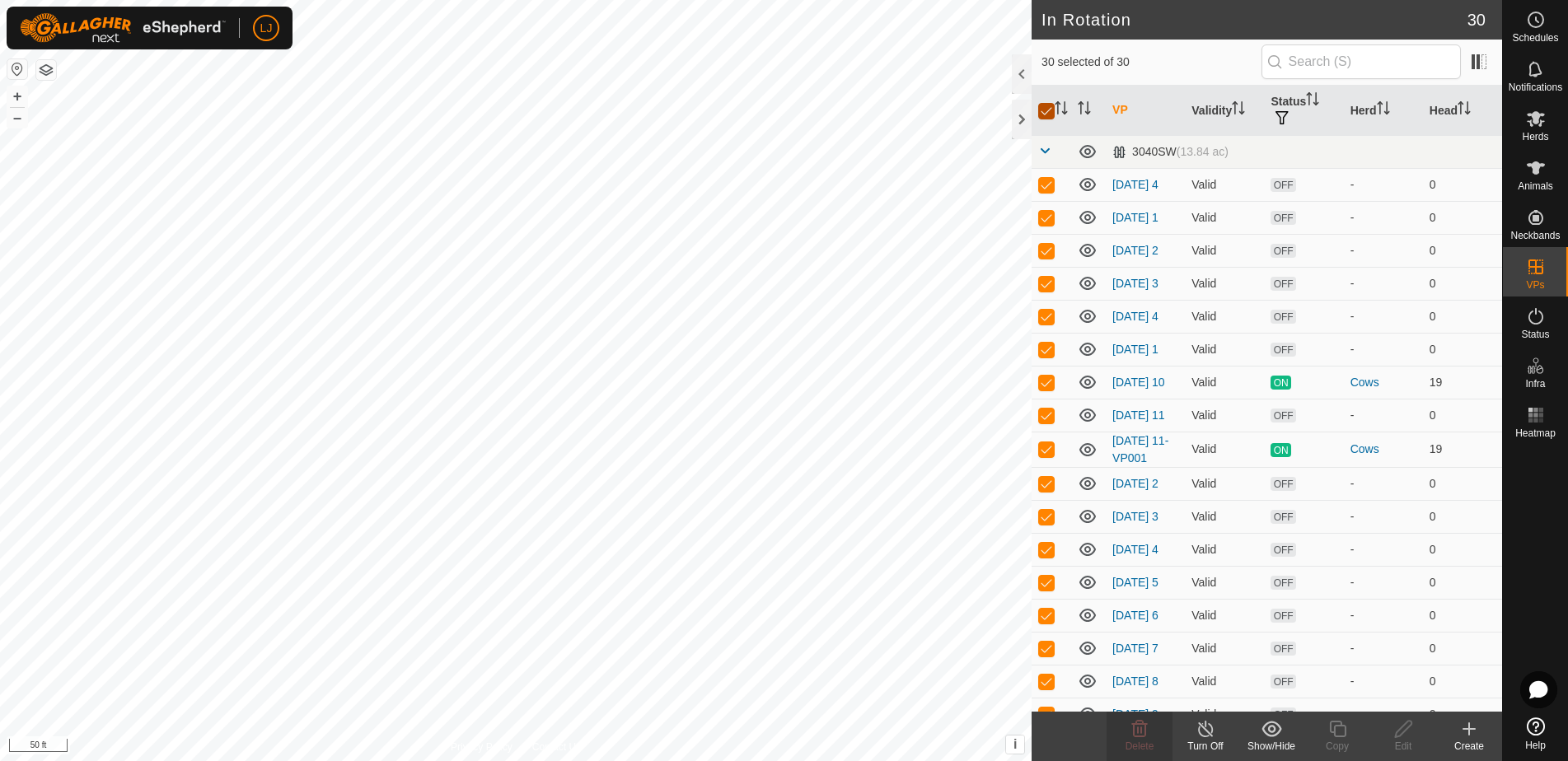
checkbox input "false"
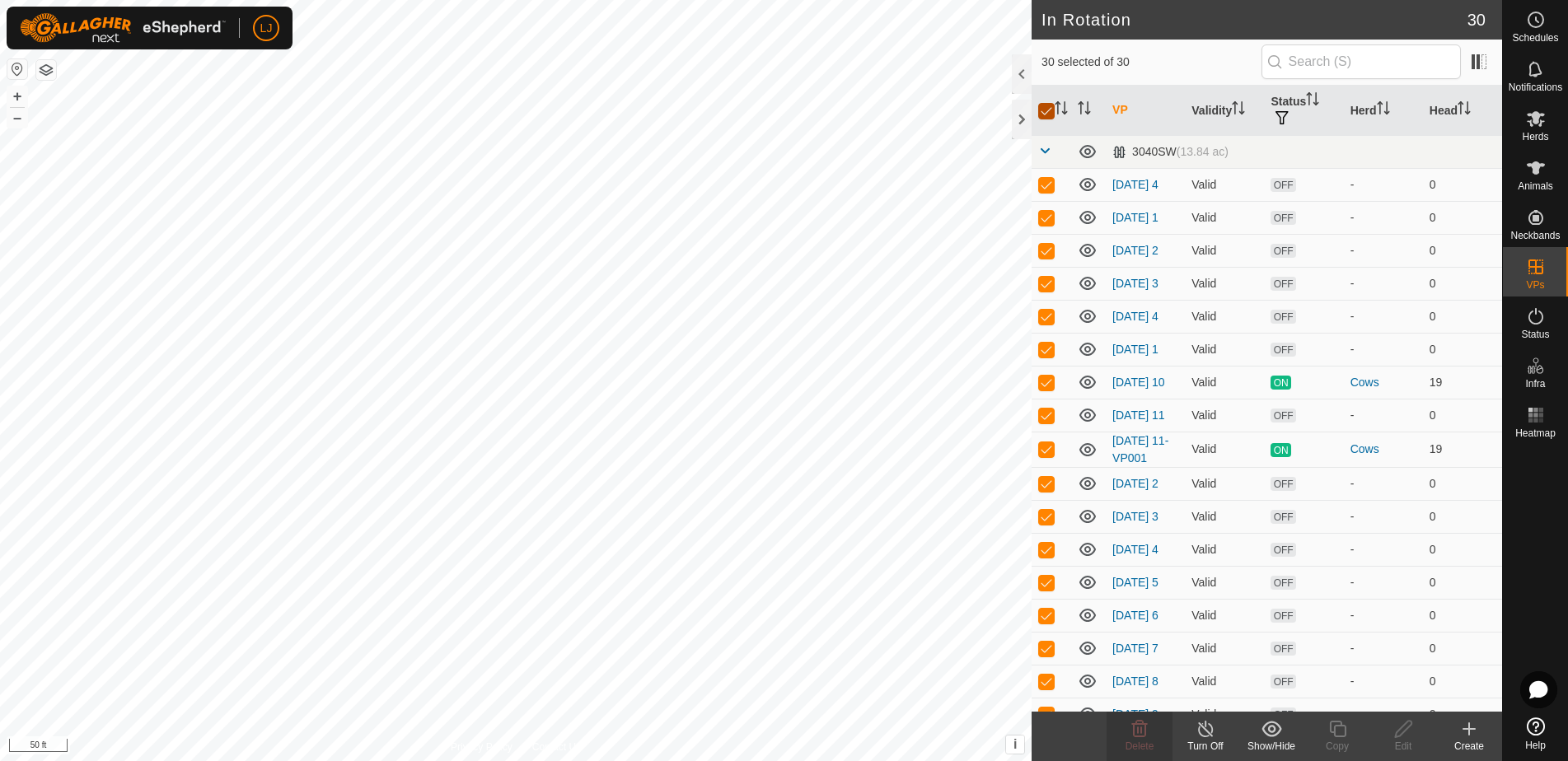
checkbox input "false"
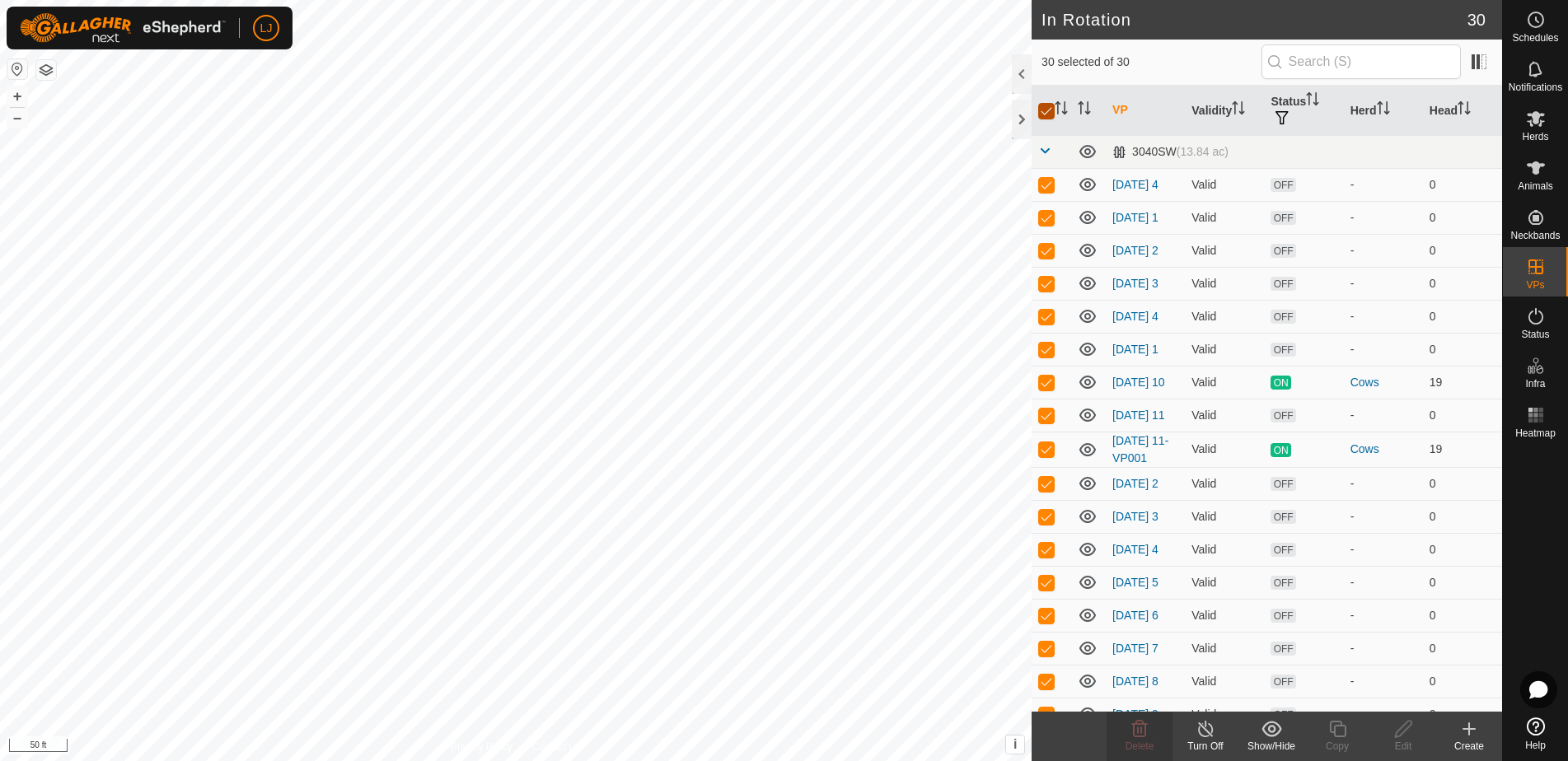
checkbox input "false"
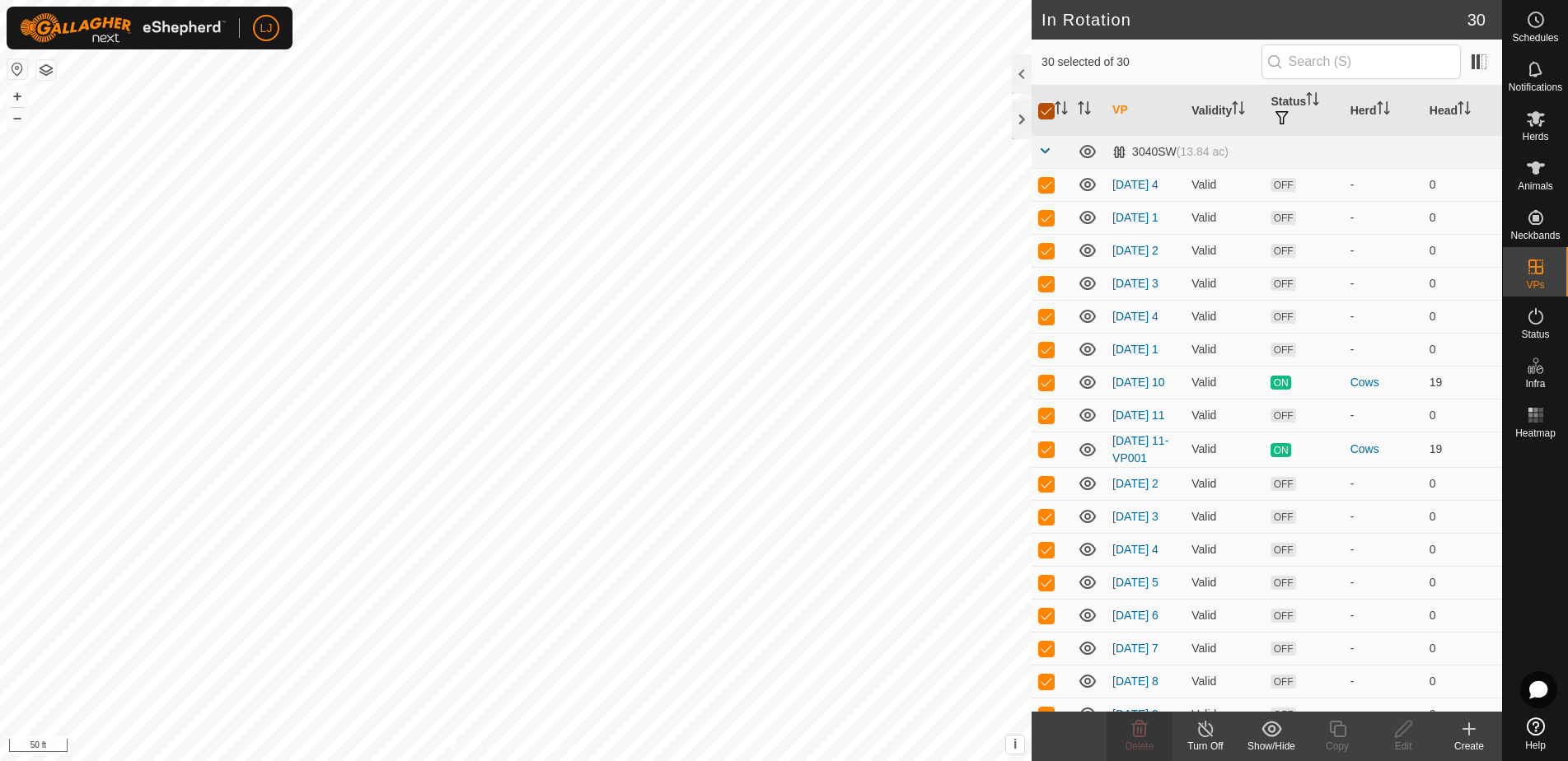
checkbox input "false"
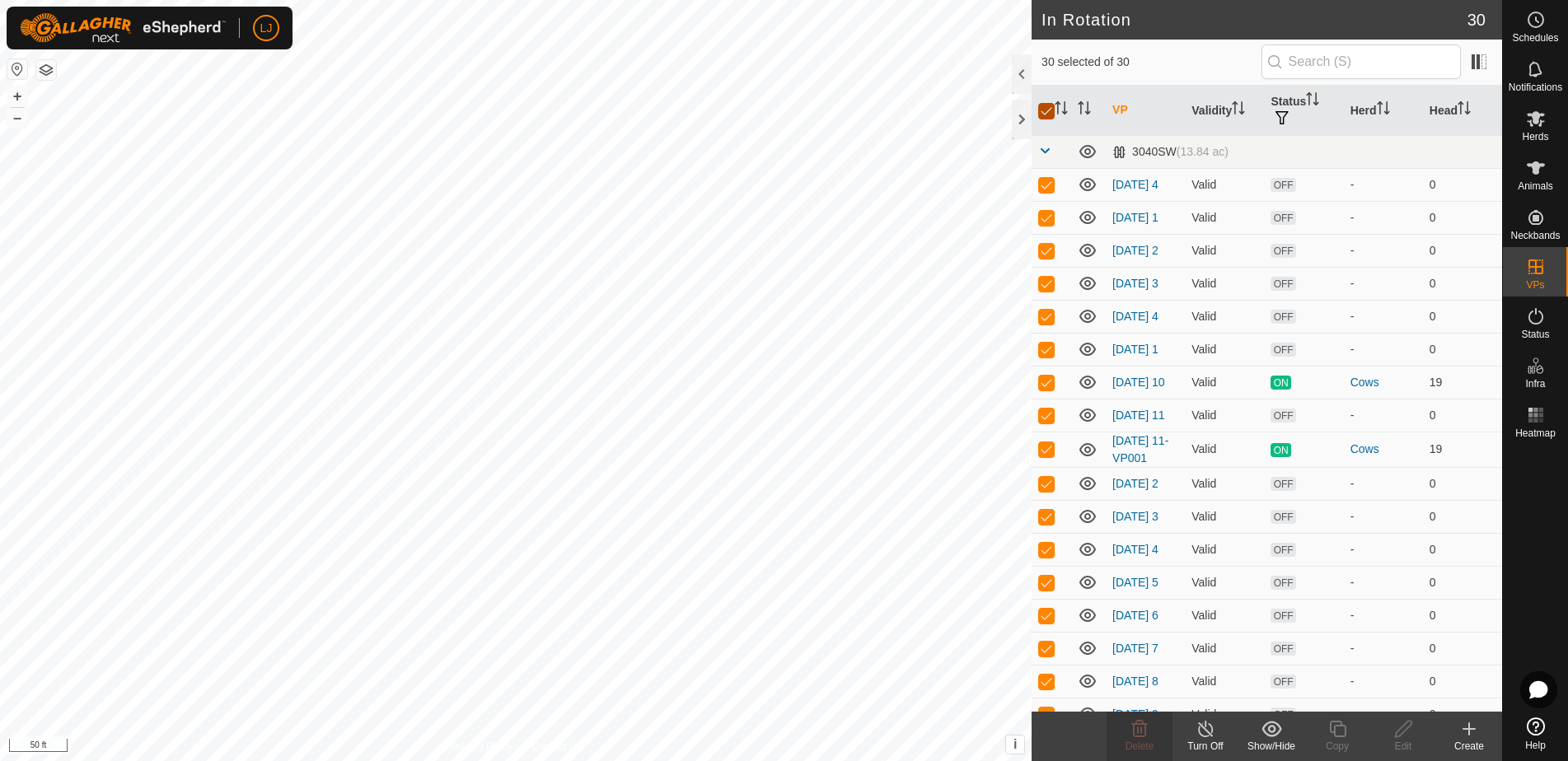
checkbox input "false"
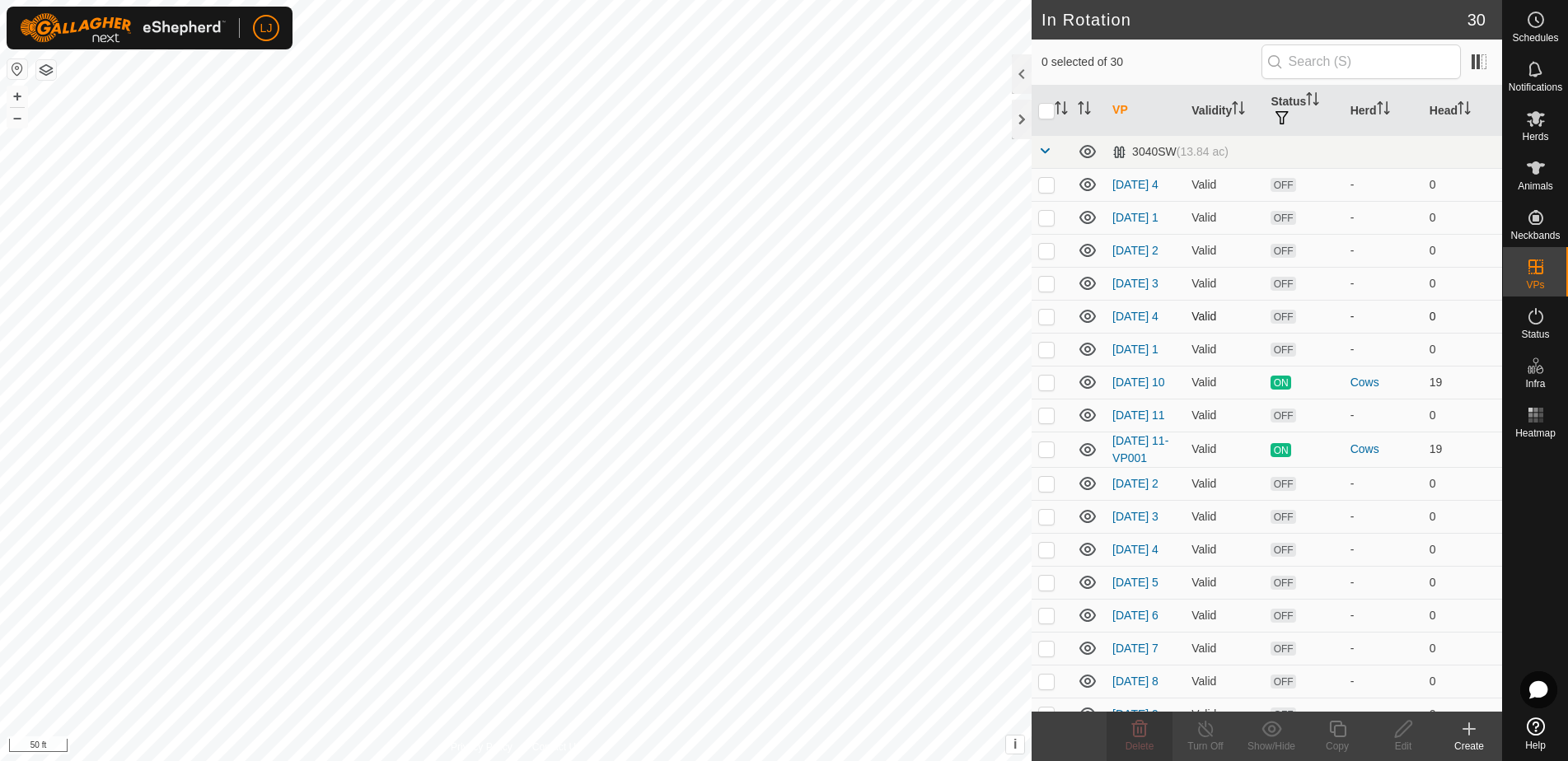
drag, startPoint x: 1049, startPoint y: 223, endPoint x: 1091, endPoint y: 325, distance: 110.3
click at [1049, 223] on p-checkbox at bounding box center [1045, 217] width 16 height 13
checkbox input "true"
drag, startPoint x: 1050, startPoint y: 263, endPoint x: 1053, endPoint y: 280, distance: 17.3
click at [1049, 257] on p-checkbox at bounding box center [1045, 251] width 16 height 13
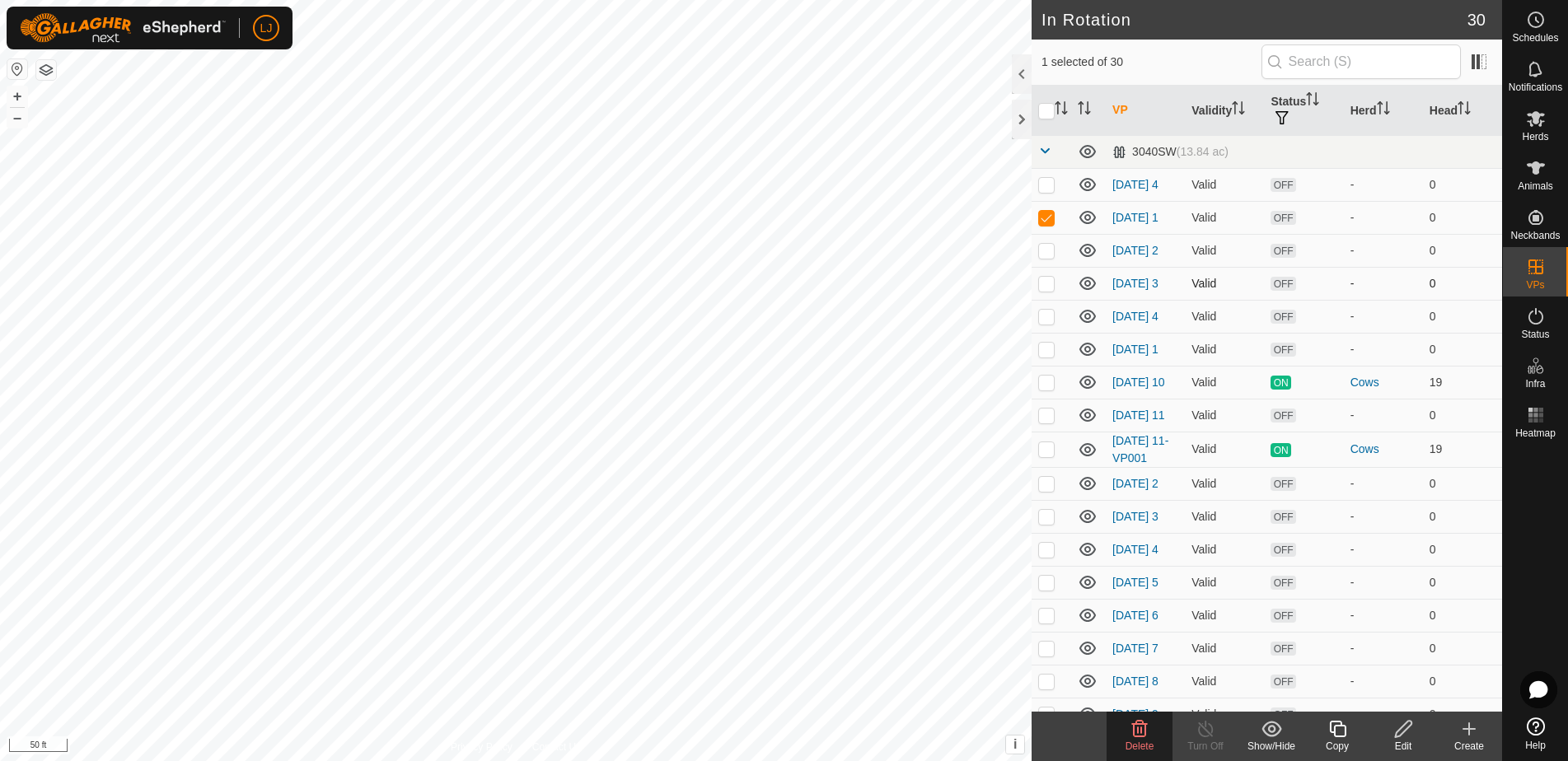
checkbox input "true"
click at [1051, 290] on p-checkbox at bounding box center [1045, 283] width 16 height 13
checkbox input "true"
click at [1117, 749] on div "Delete" at bounding box center [1139, 746] width 66 height 14
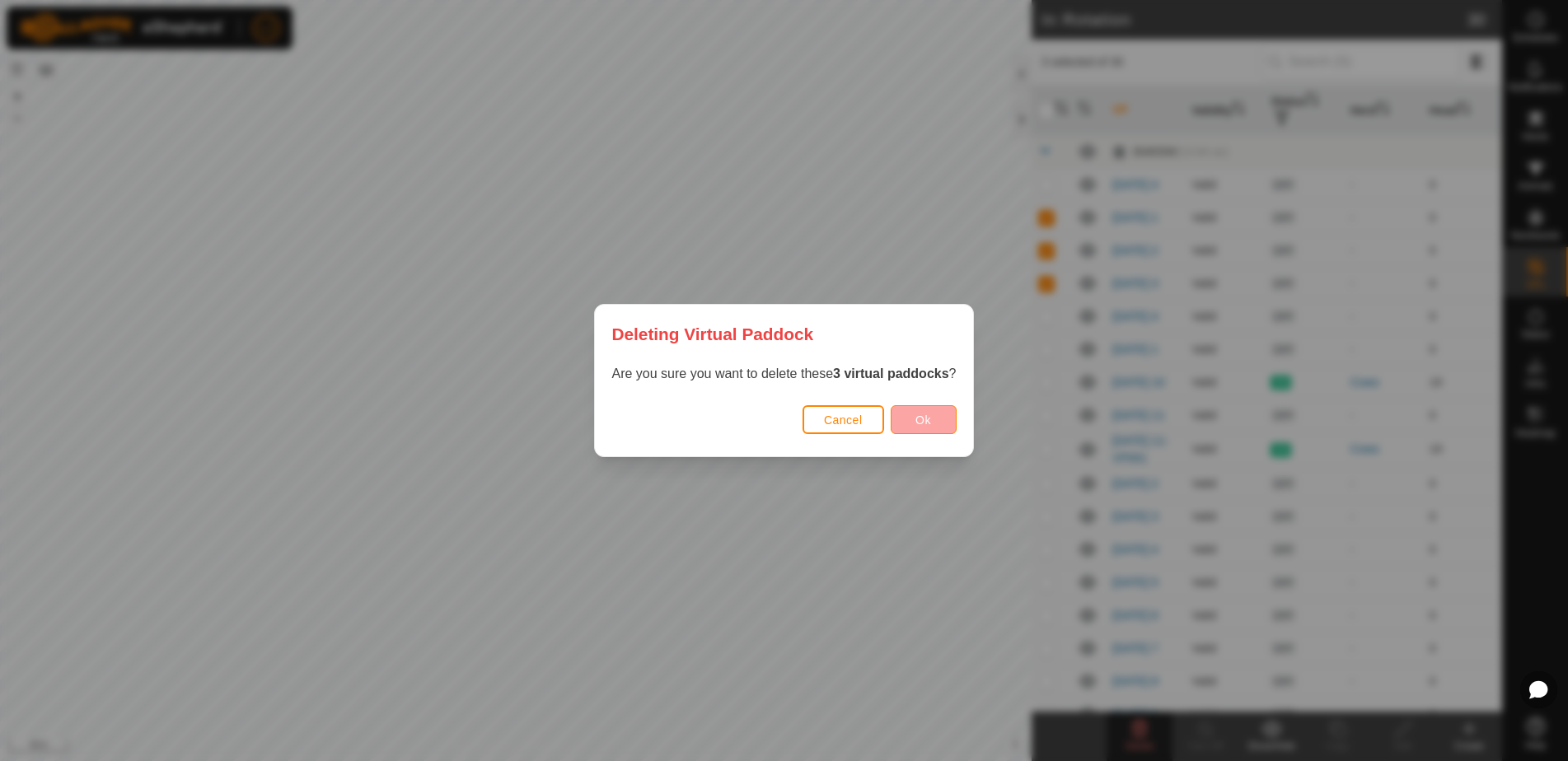
click at [920, 420] on span "Ok" at bounding box center [923, 420] width 15 height 13
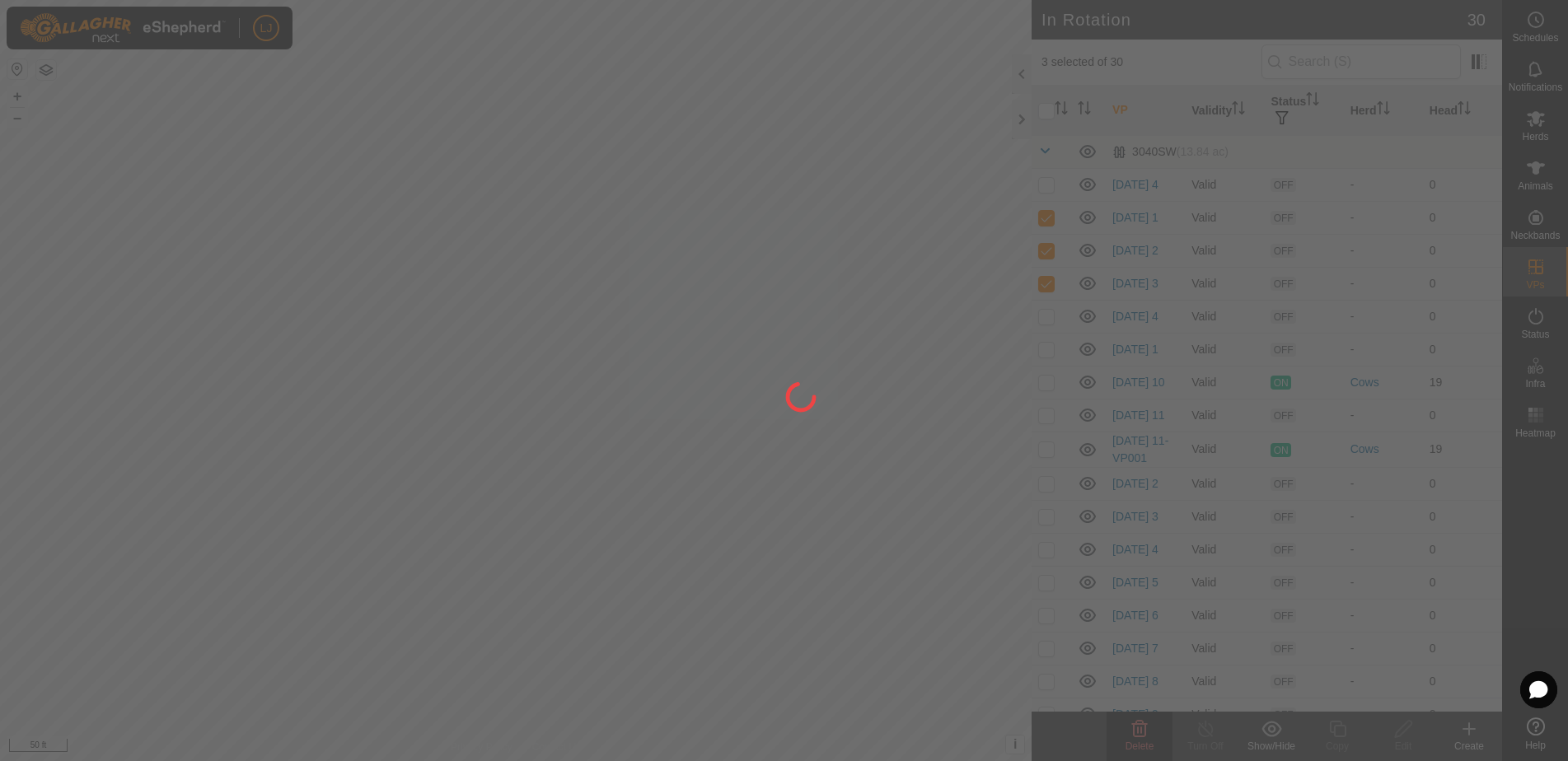
checkbox input "false"
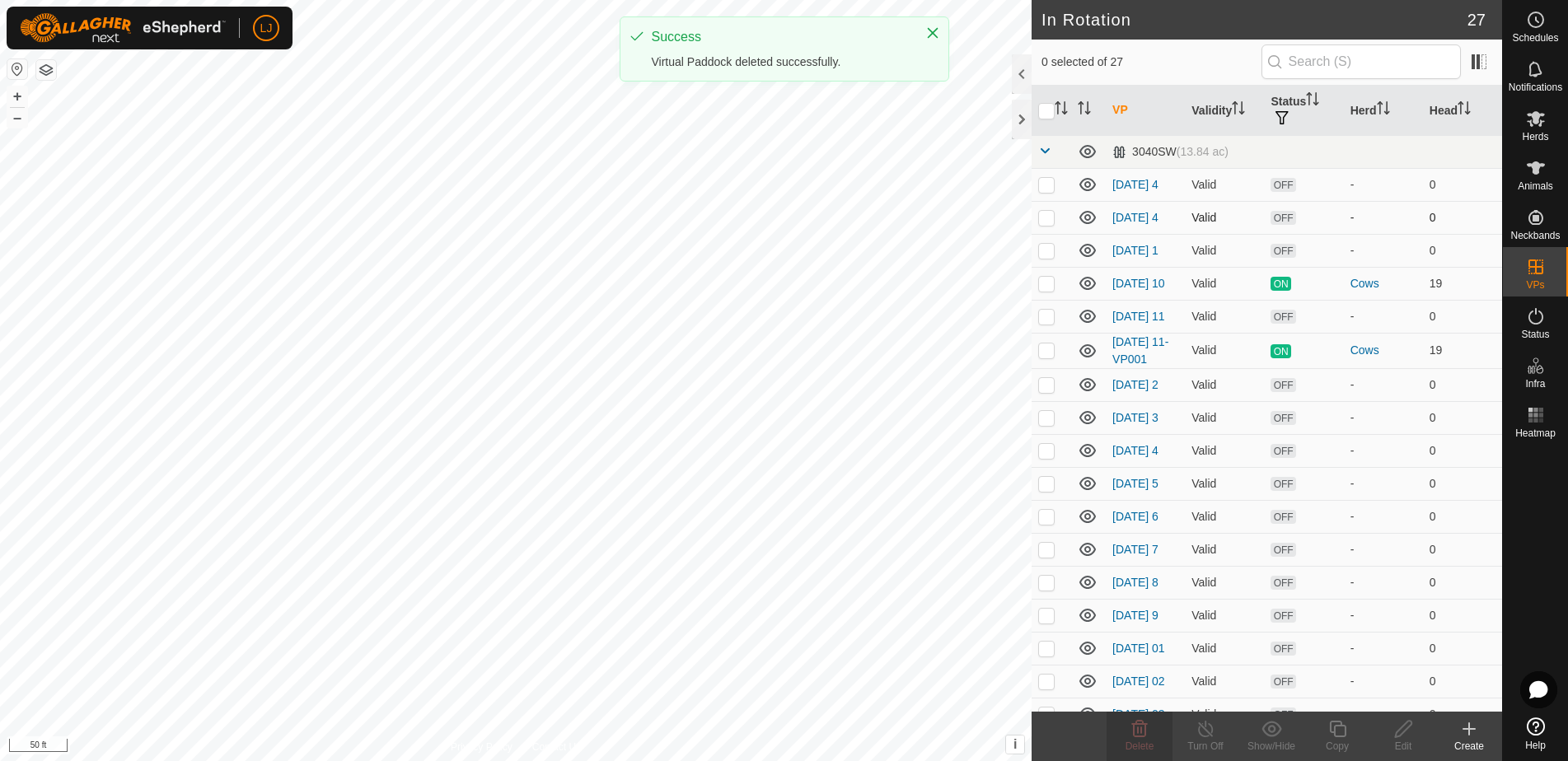
click at [1042, 218] on p-checkbox at bounding box center [1045, 217] width 16 height 13
checkbox input "true"
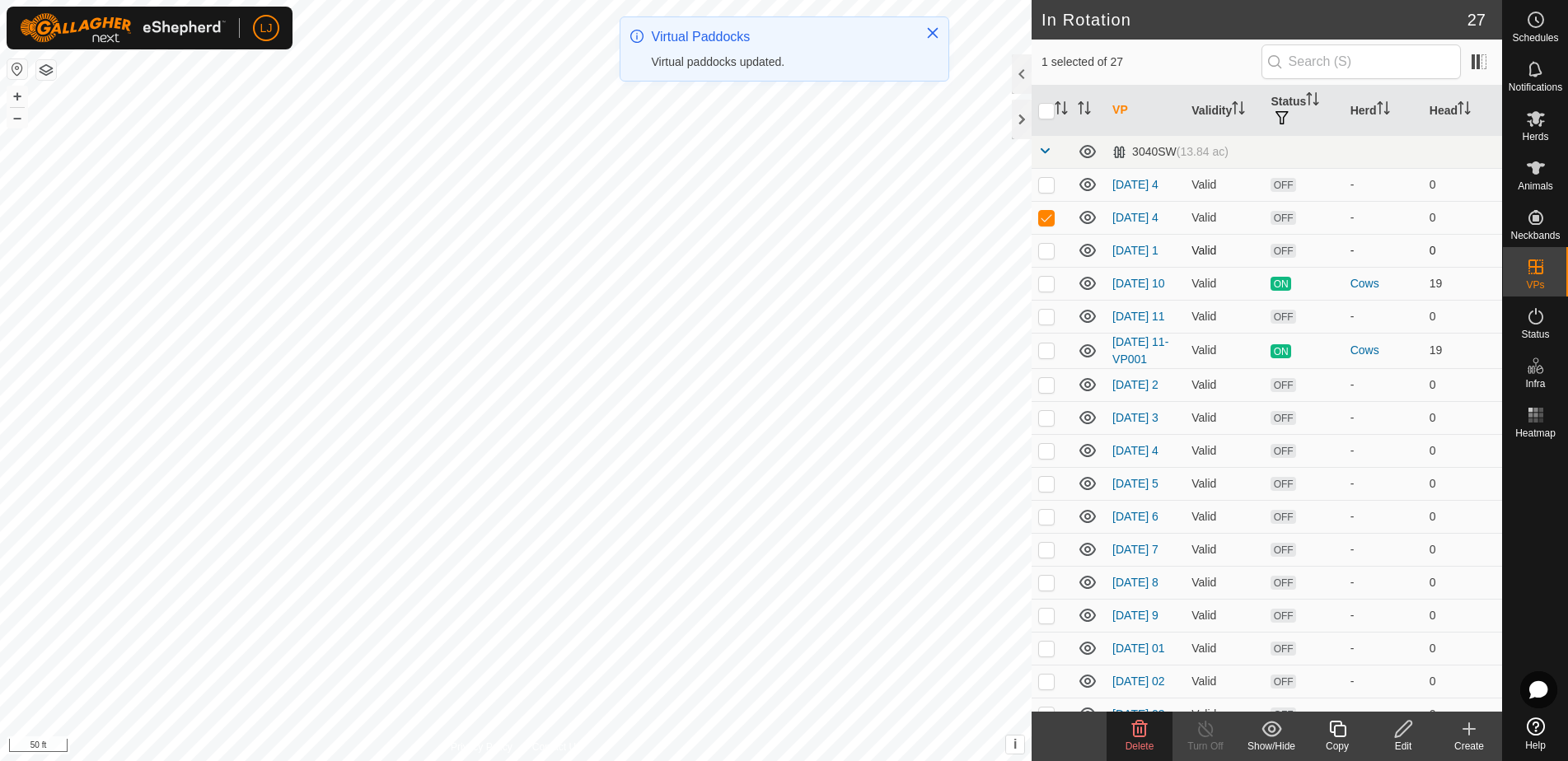
click at [1050, 257] on p-checkbox at bounding box center [1045, 251] width 16 height 13
checkbox input "true"
click at [1136, 748] on span "Delete" at bounding box center [1140, 747] width 29 height 11
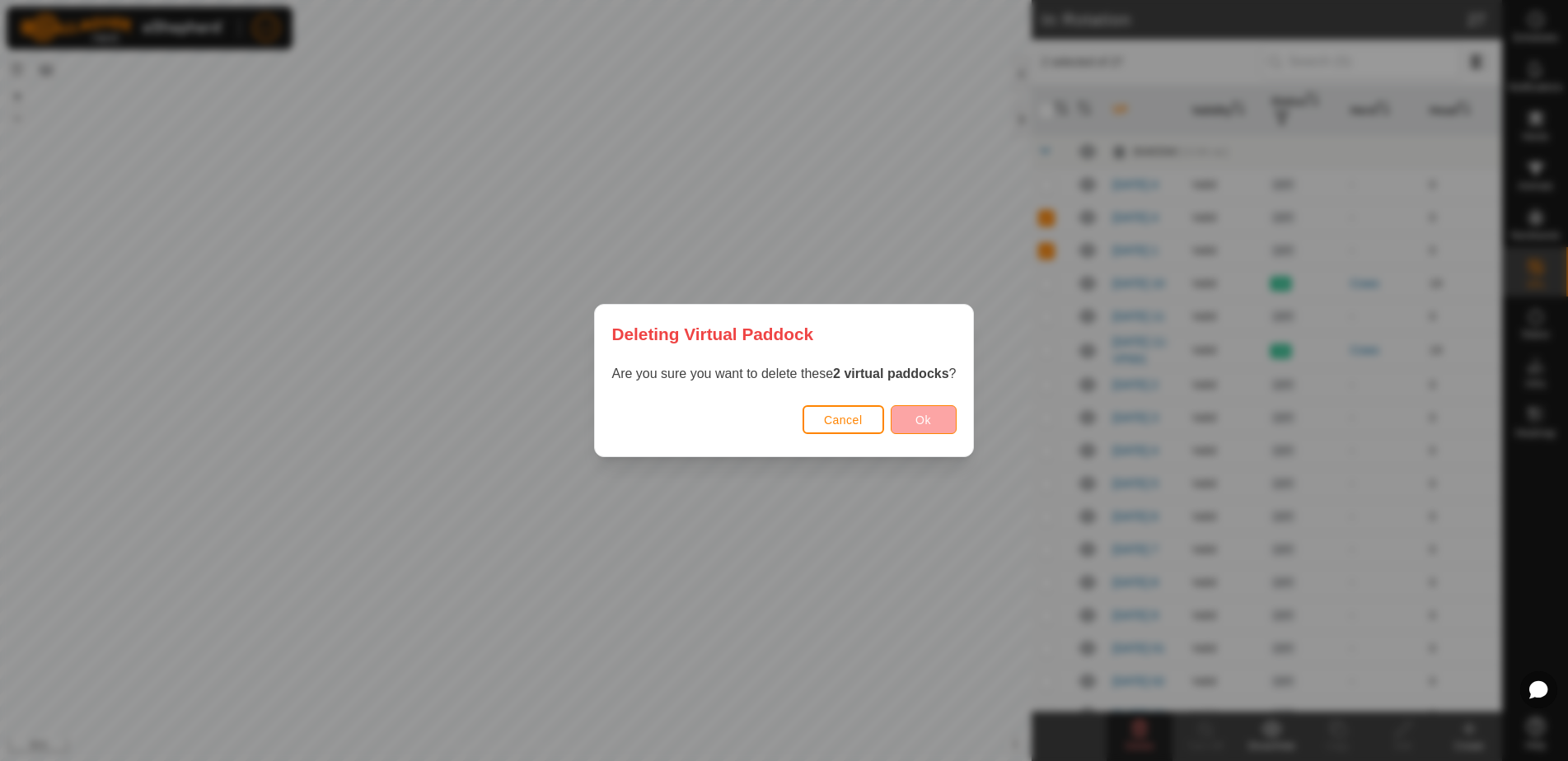
click at [913, 411] on button "Ok" at bounding box center [923, 419] width 66 height 29
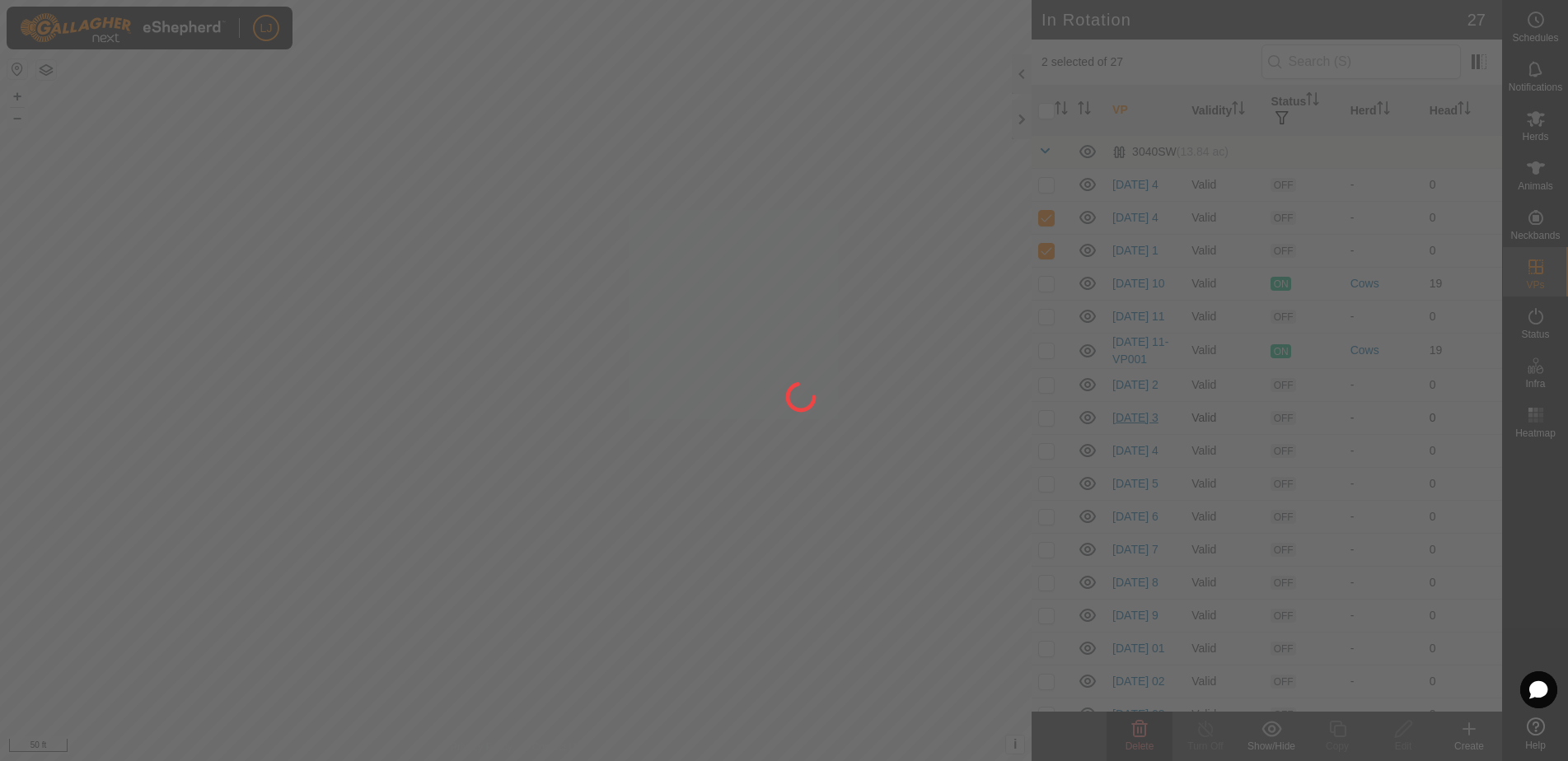
checkbox input "false"
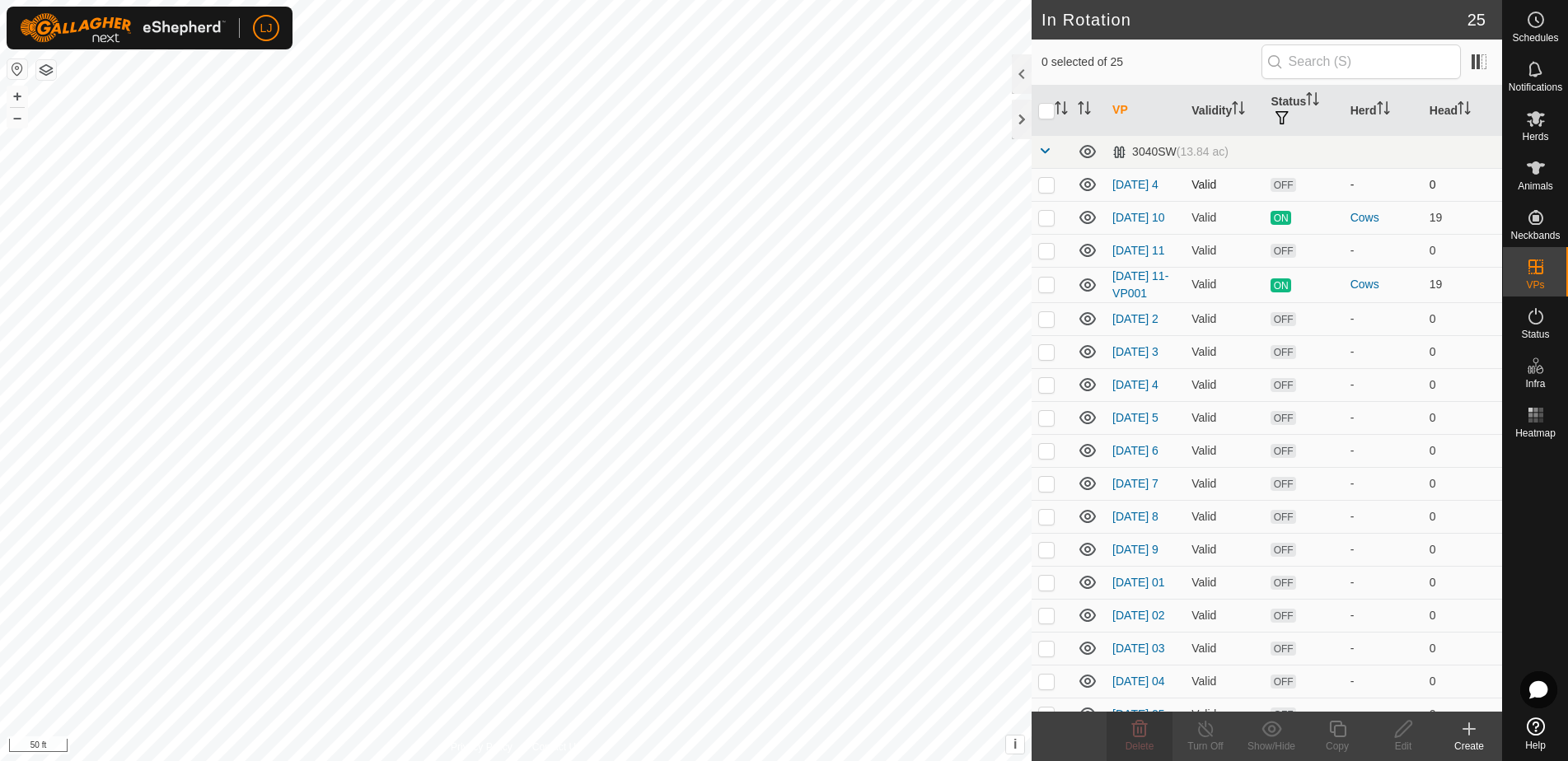
click at [1049, 187] on p-checkbox at bounding box center [1045, 185] width 16 height 13
checkbox input "true"
click at [1156, 718] on div "Delete" at bounding box center [1139, 737] width 66 height 50
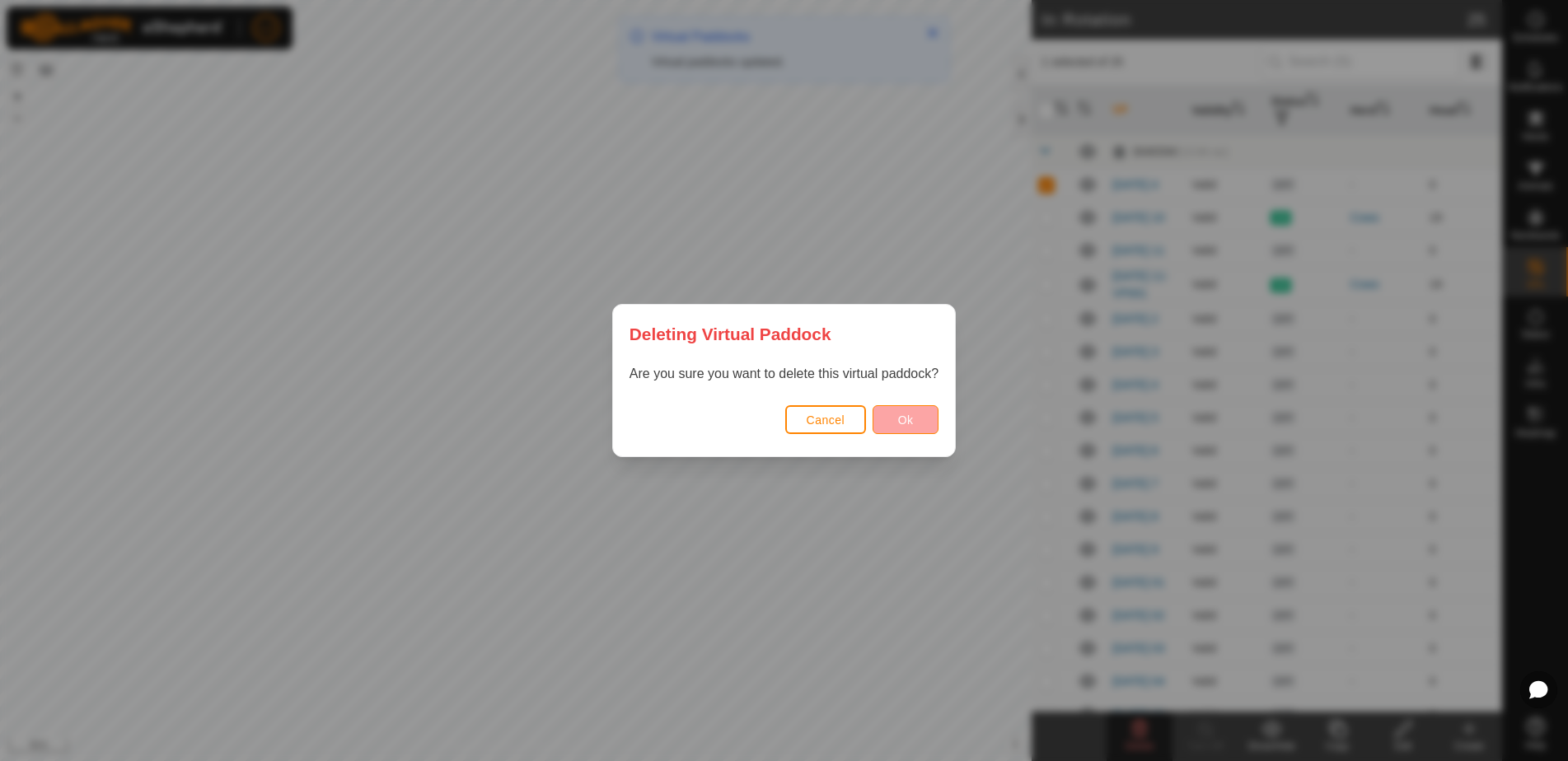
click at [899, 417] on span "Ok" at bounding box center [906, 420] width 15 height 13
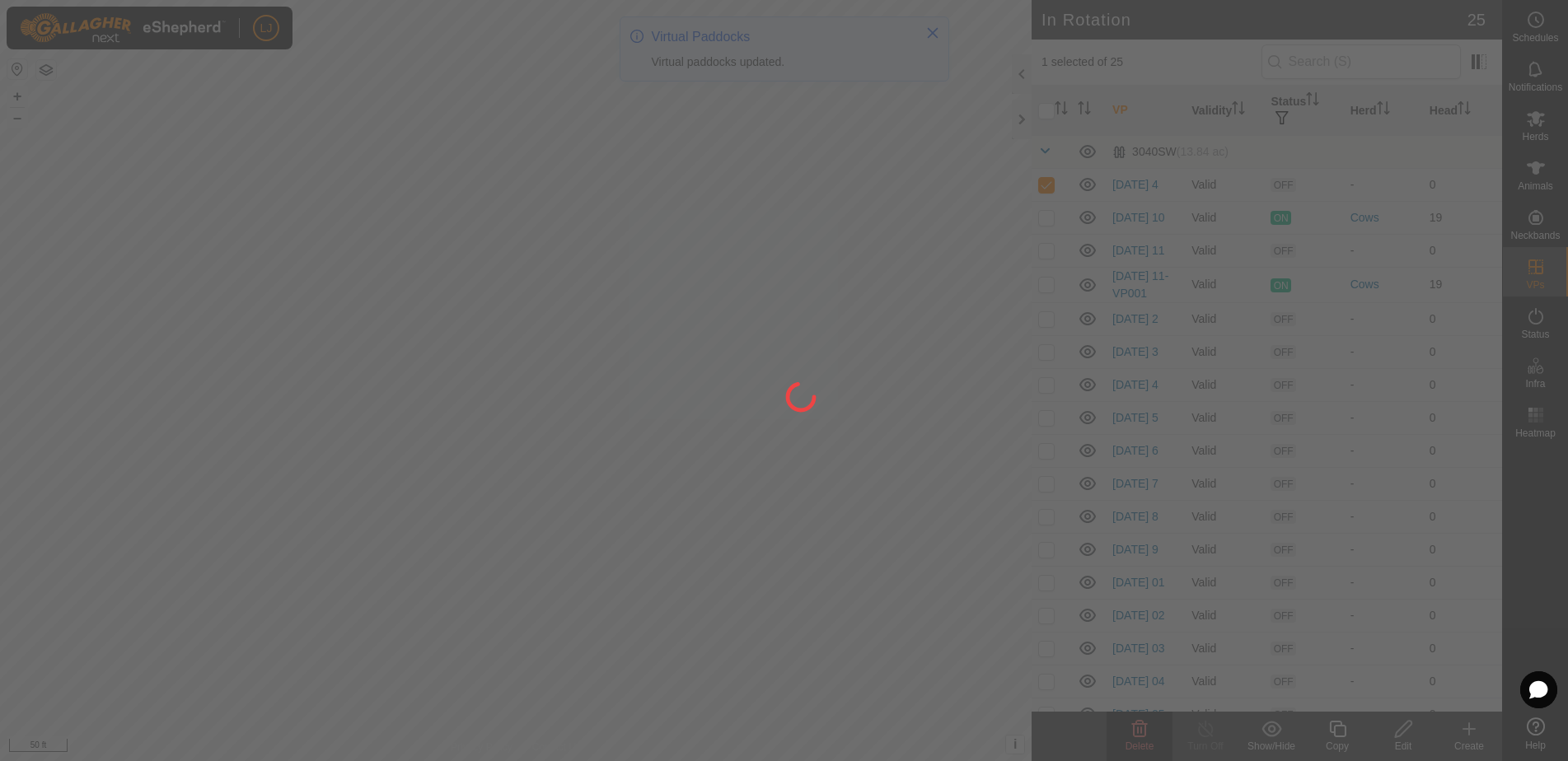
checkbox input "false"
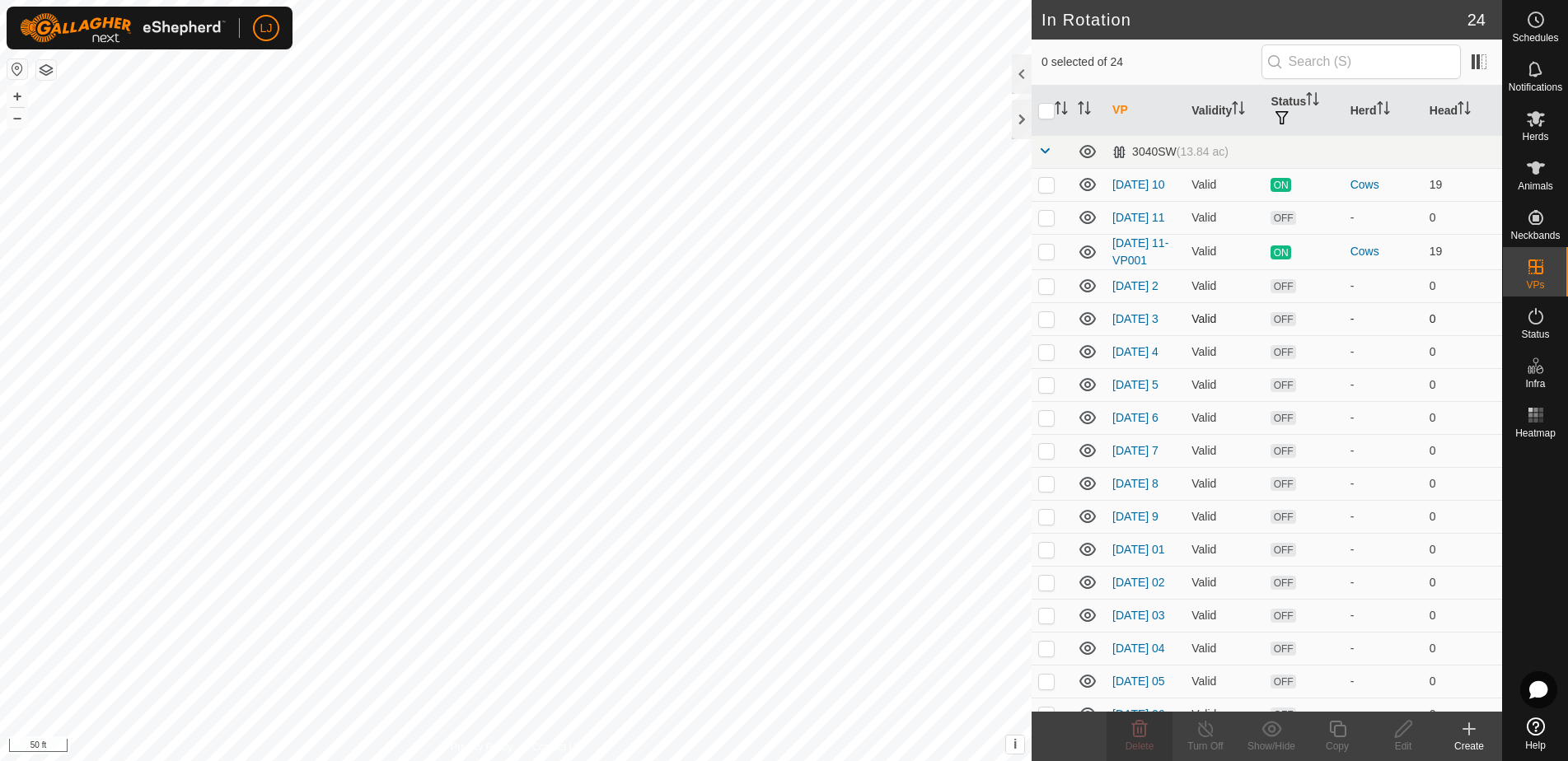
drag, startPoint x: 1044, startPoint y: 295, endPoint x: 1047, endPoint y: 310, distance: 15.3
click at [1044, 293] on p-checkbox at bounding box center [1045, 286] width 16 height 13
checkbox input "true"
click at [1049, 325] on p-checkbox at bounding box center [1045, 319] width 16 height 13
checkbox input "true"
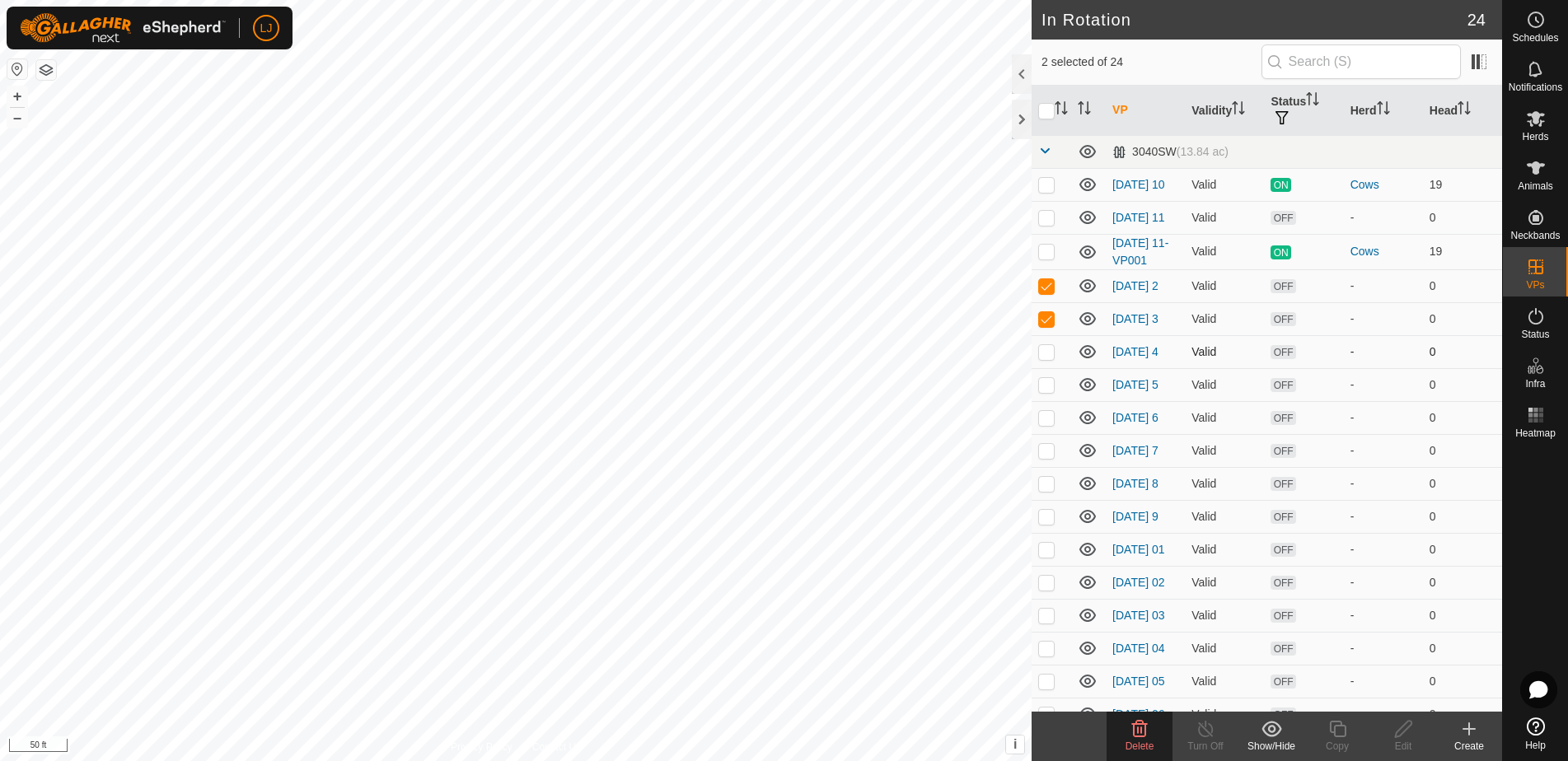
click at [1050, 358] on p-checkbox at bounding box center [1045, 352] width 16 height 13
checkbox input "true"
drag, startPoint x: 1044, startPoint y: 393, endPoint x: 1045, endPoint y: 403, distance: 10.0
click at [1044, 392] on p-checkbox at bounding box center [1045, 385] width 16 height 13
checkbox input "true"
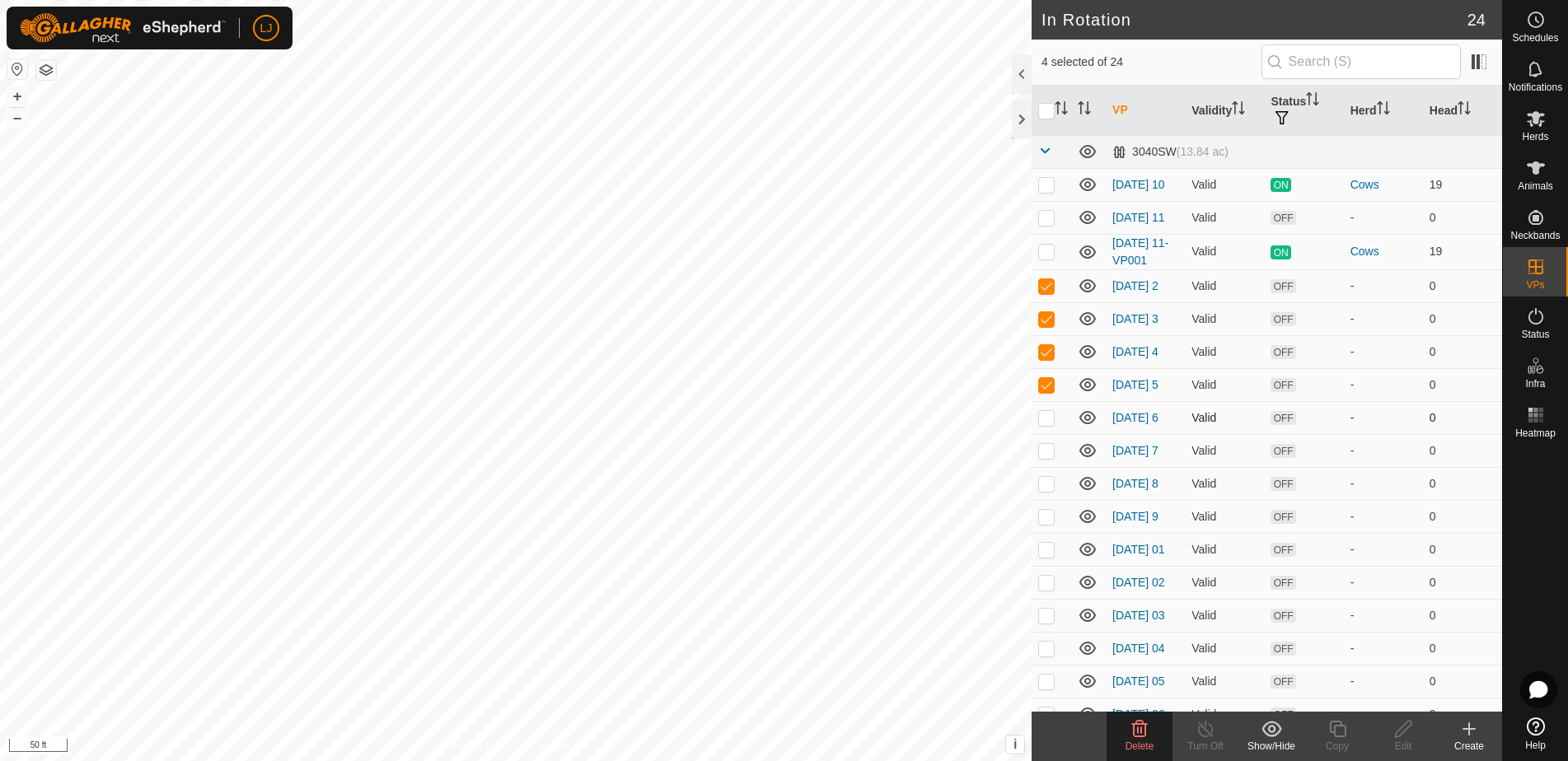
click at [1052, 424] on td at bounding box center [1051, 417] width 39 height 33
checkbox input "true"
click at [1047, 458] on p-checkbox at bounding box center [1045, 451] width 16 height 13
checkbox input "true"
click at [1049, 490] on p-checkbox at bounding box center [1045, 483] width 16 height 13
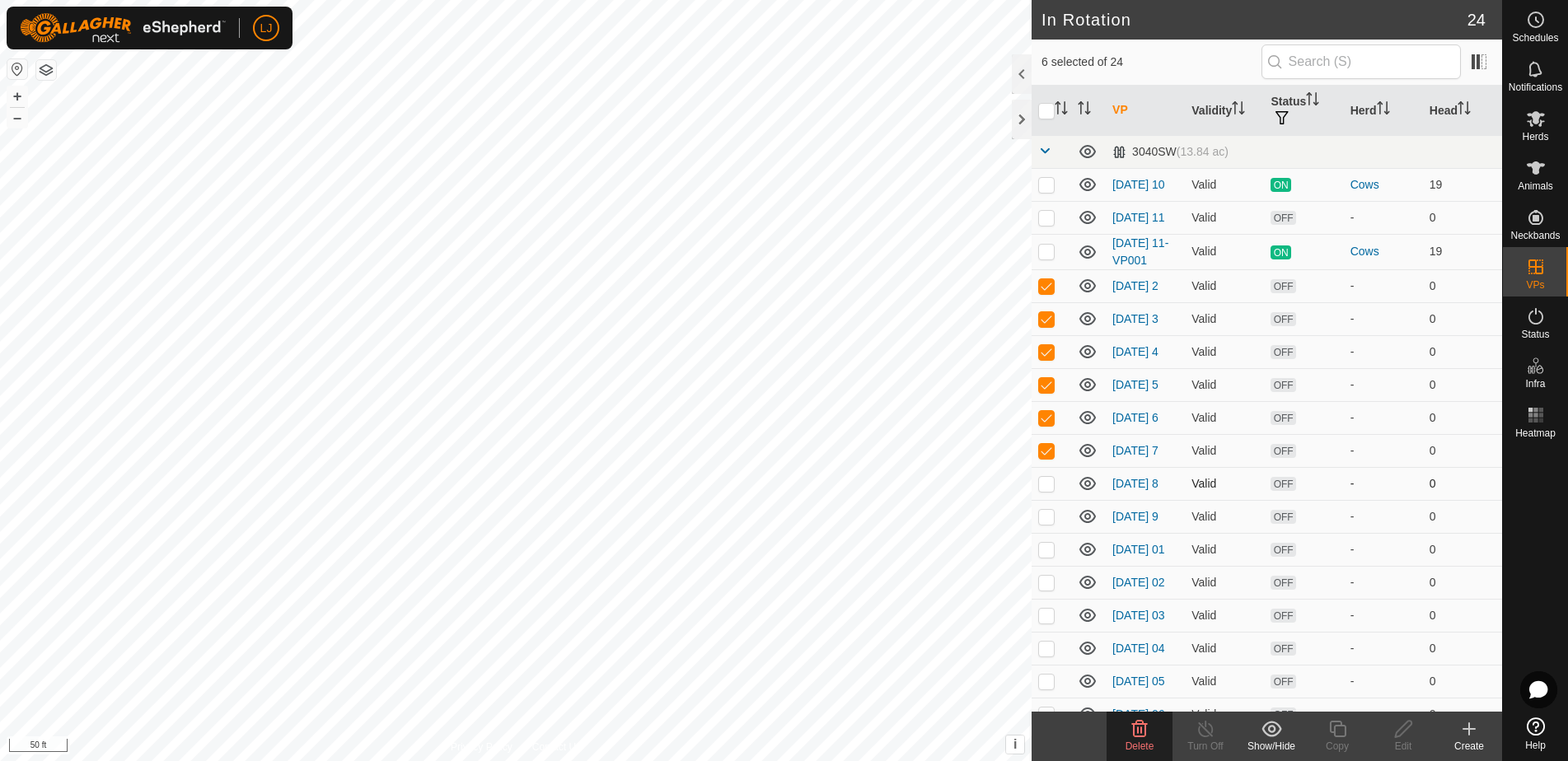
checkbox input "true"
click at [1049, 524] on p-checkbox at bounding box center [1045, 517] width 16 height 13
checkbox input "true"
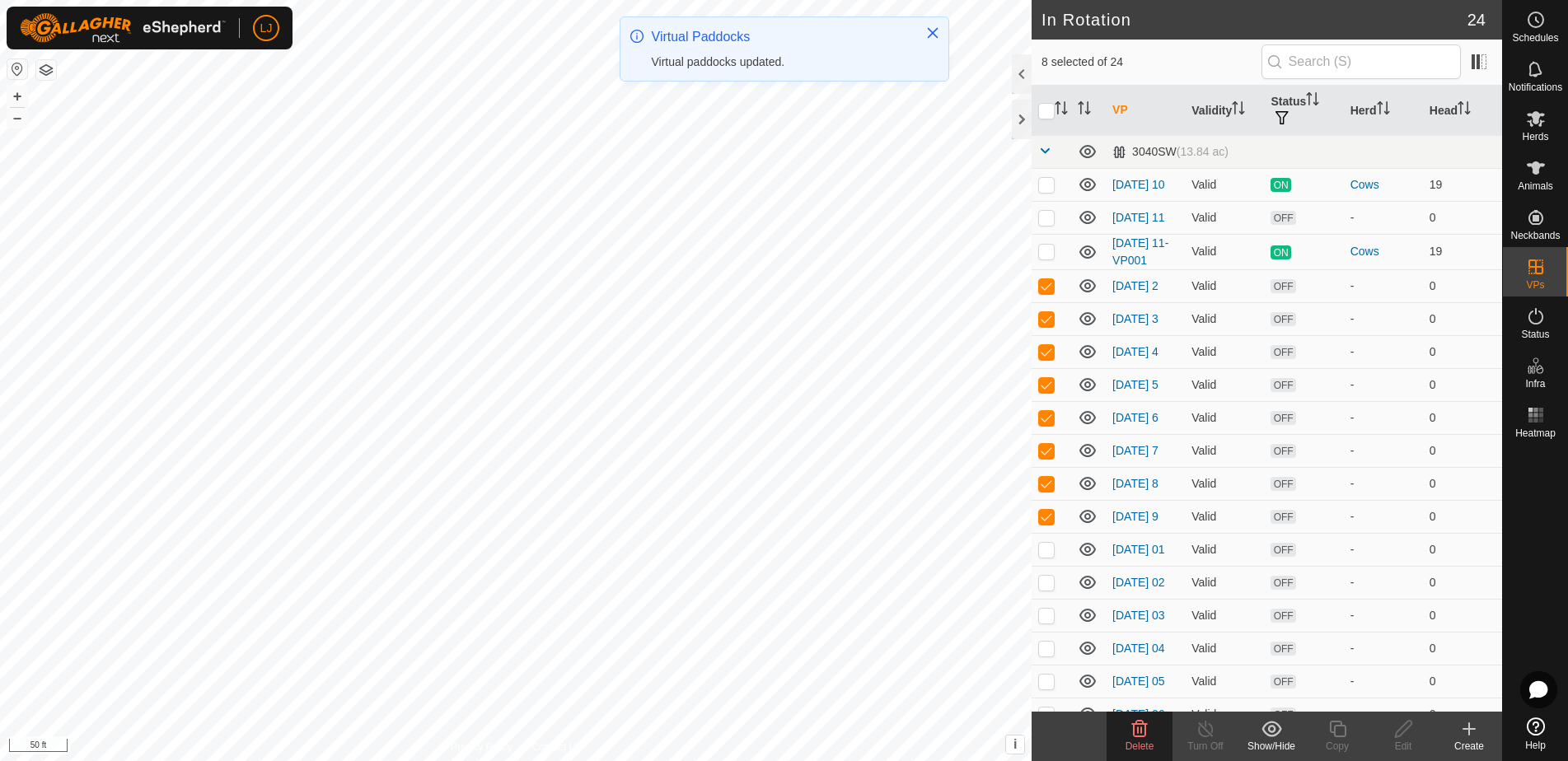
click at [1151, 741] on span "Delete" at bounding box center [1140, 747] width 29 height 11
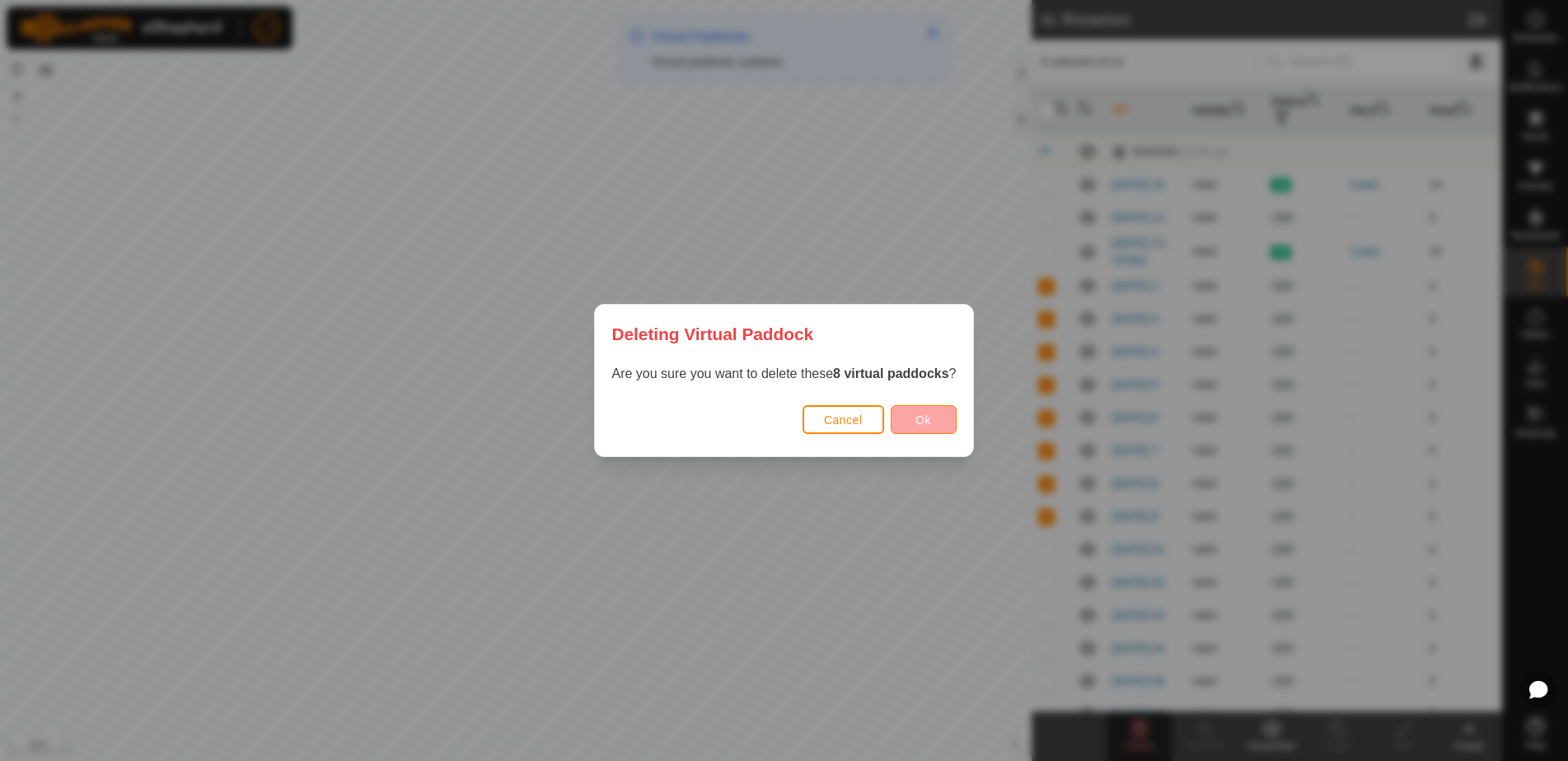
click at [916, 411] on button "Ok" at bounding box center [923, 419] width 66 height 29
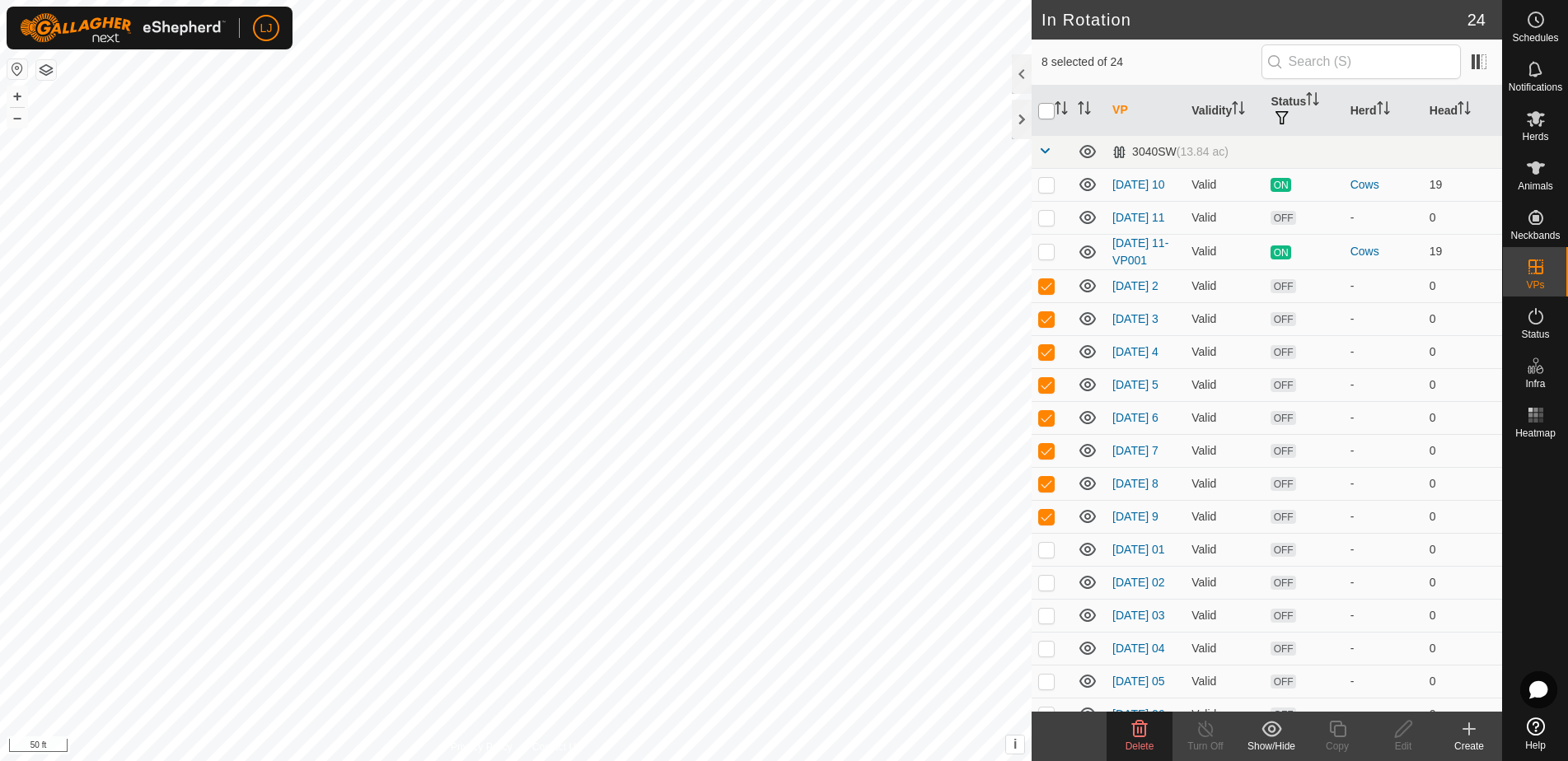
click at [1047, 110] on input "checkbox" at bounding box center [1045, 111] width 16 height 16
checkbox input "true"
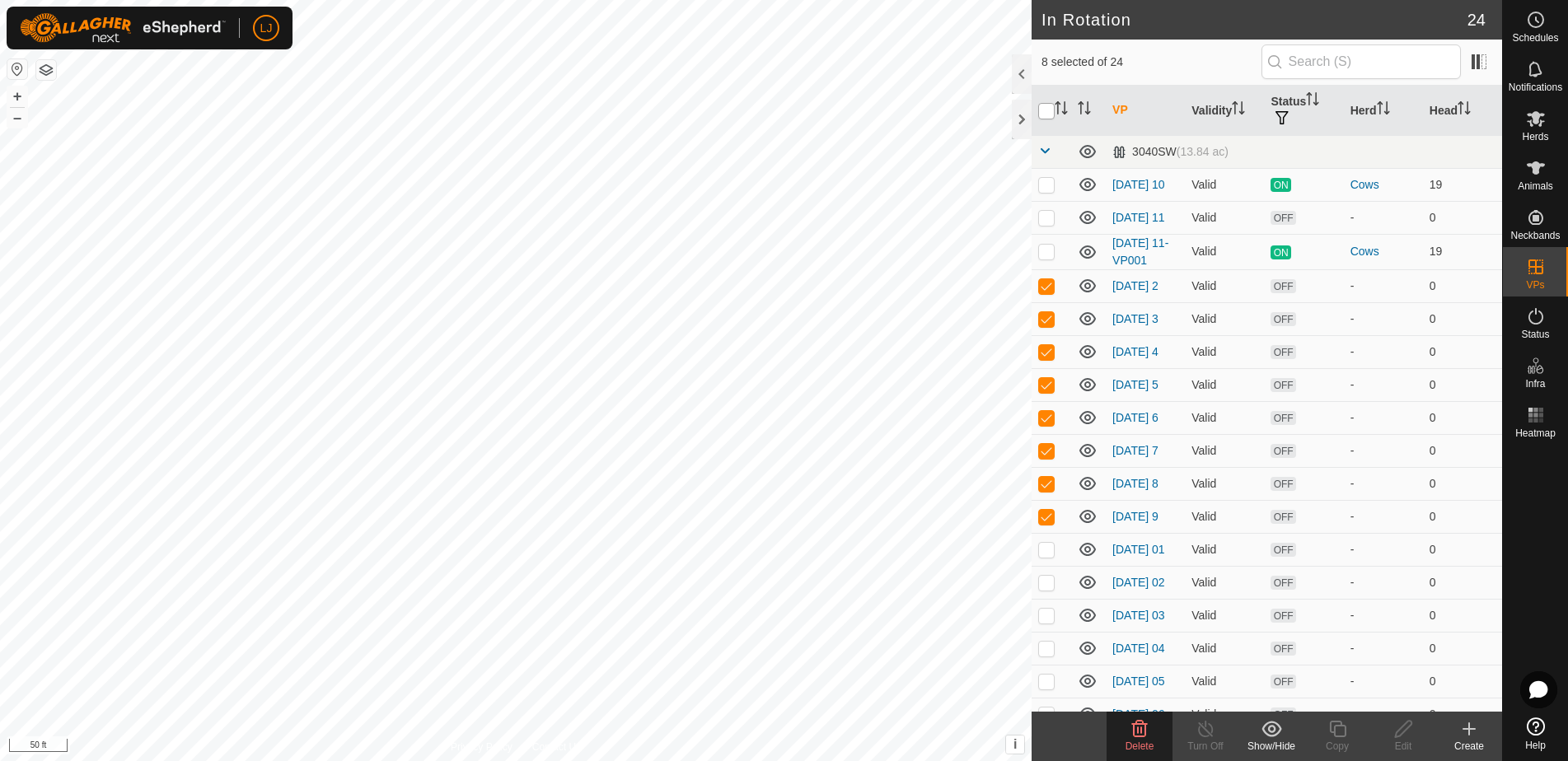
checkbox input "true"
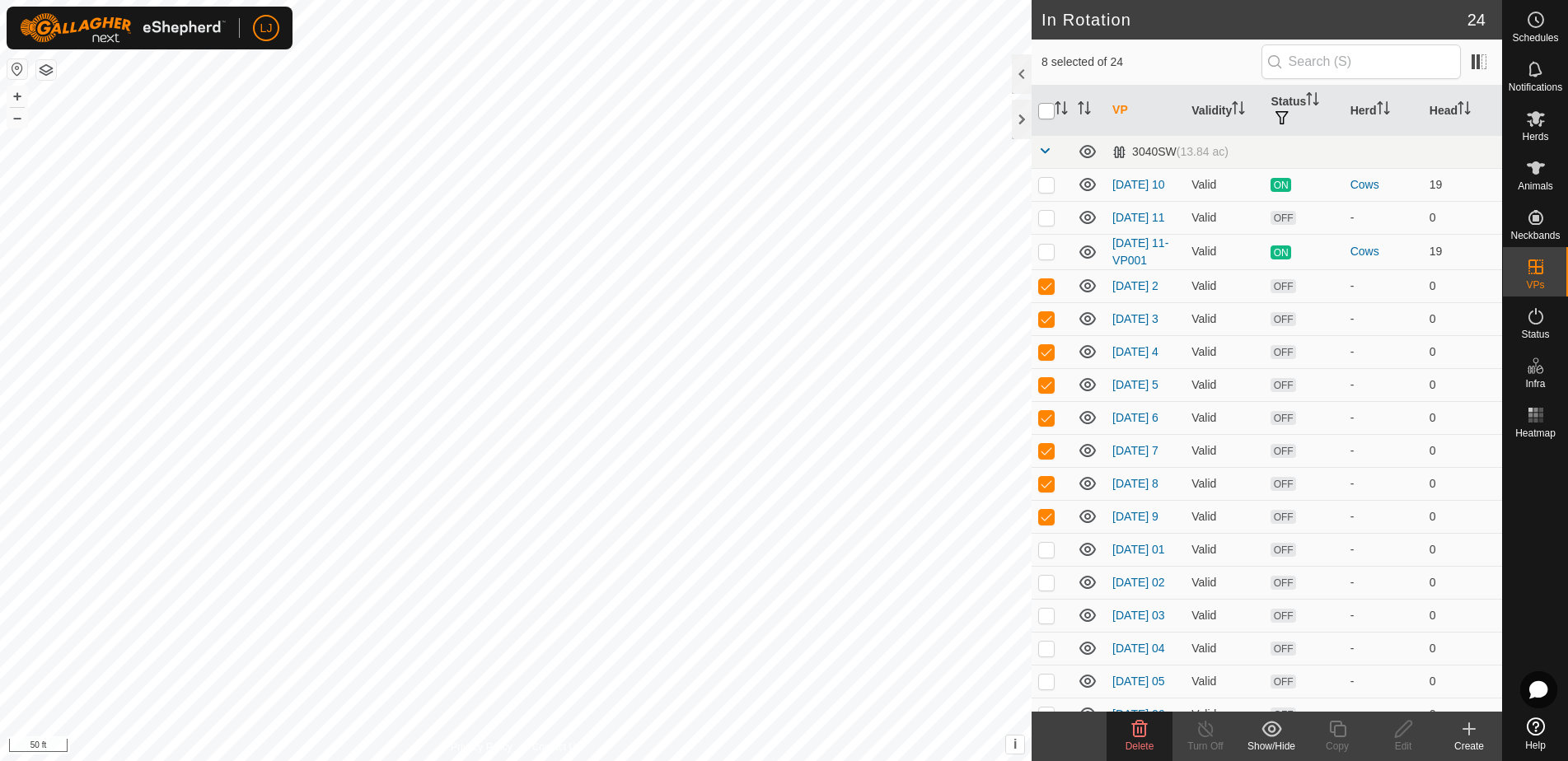
checkbox input "true"
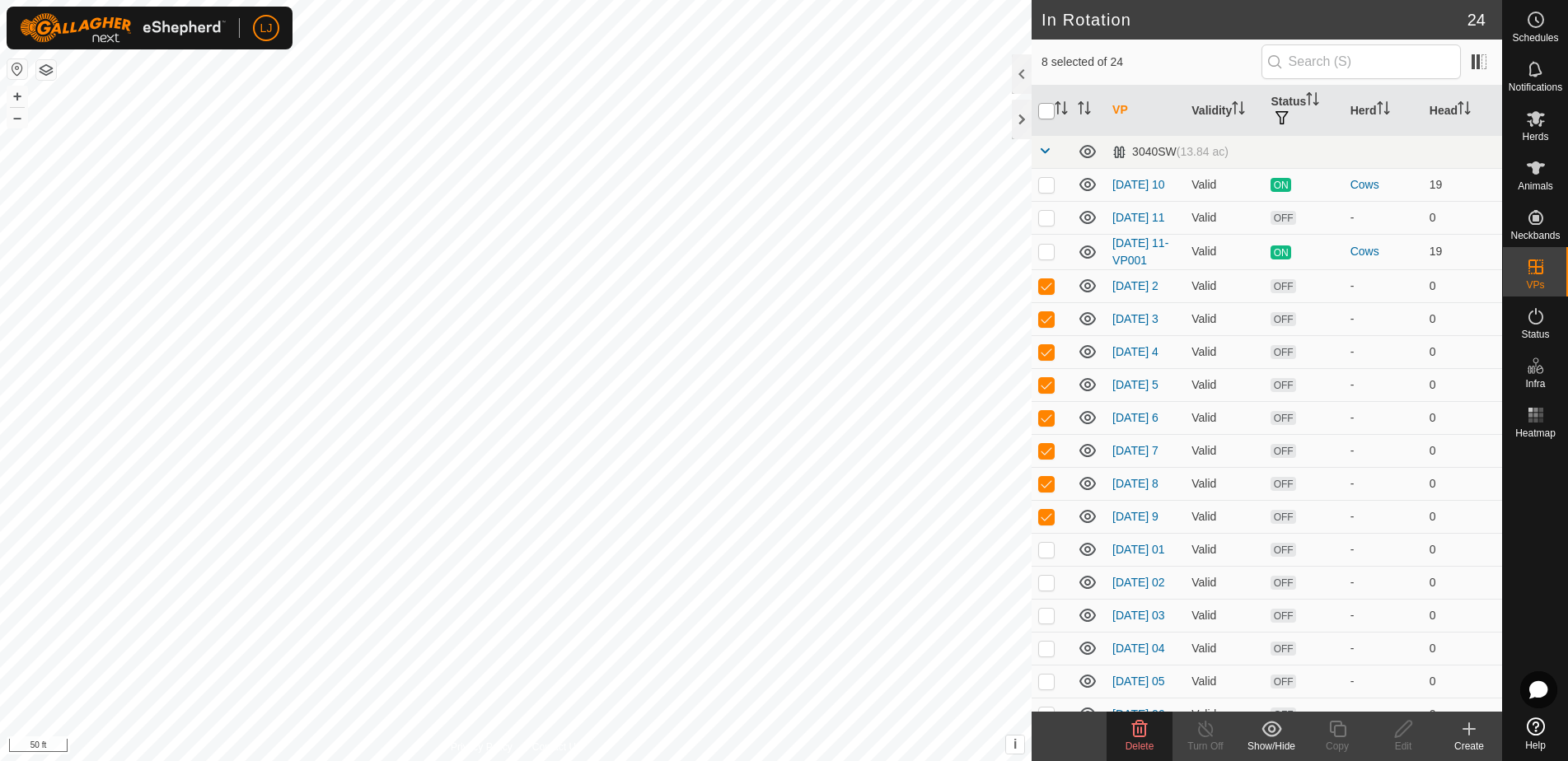
checkbox input "true"
click at [1047, 110] on input "checkbox" at bounding box center [1045, 111] width 16 height 16
checkbox input "false"
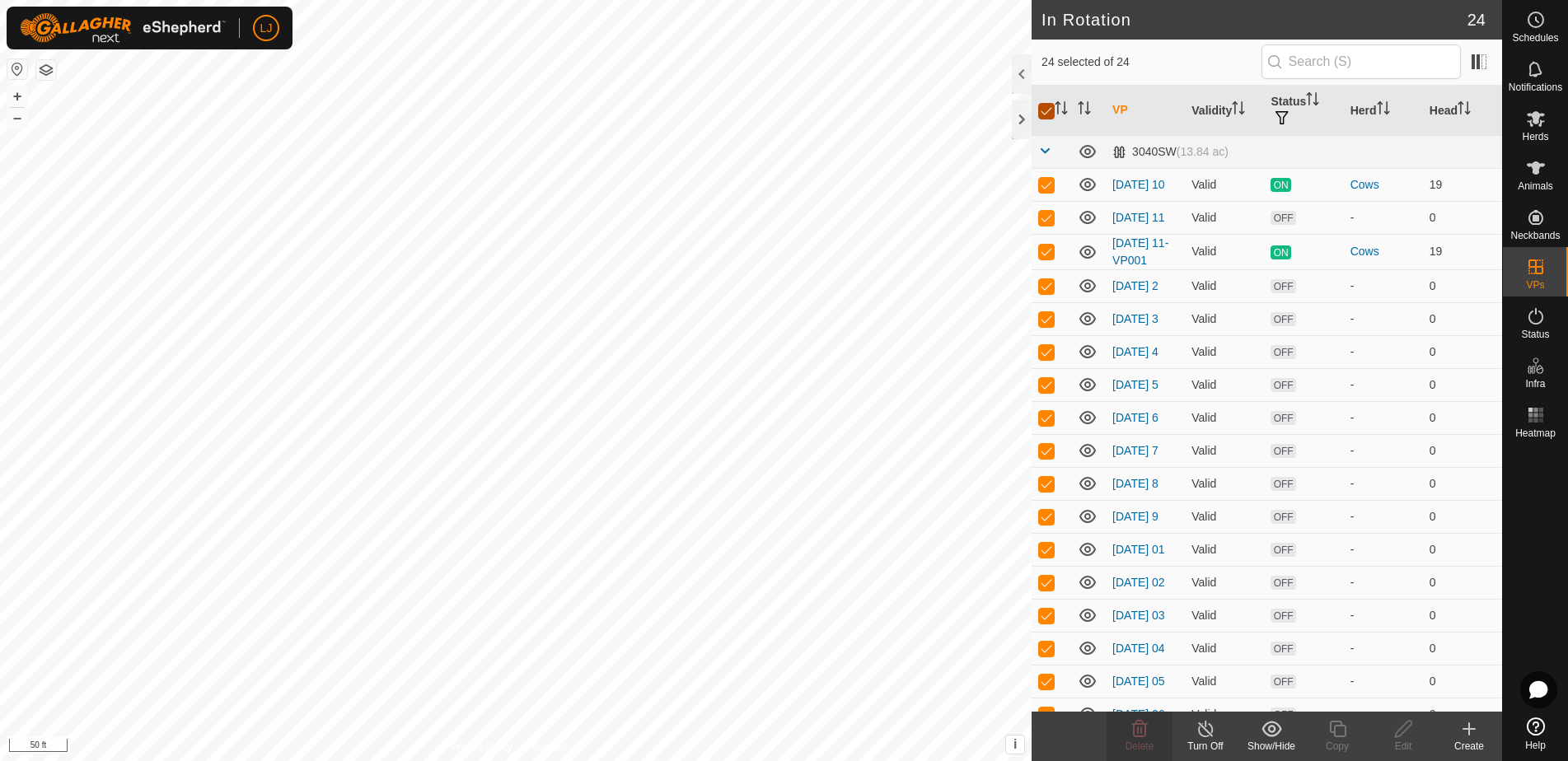
checkbox input "false"
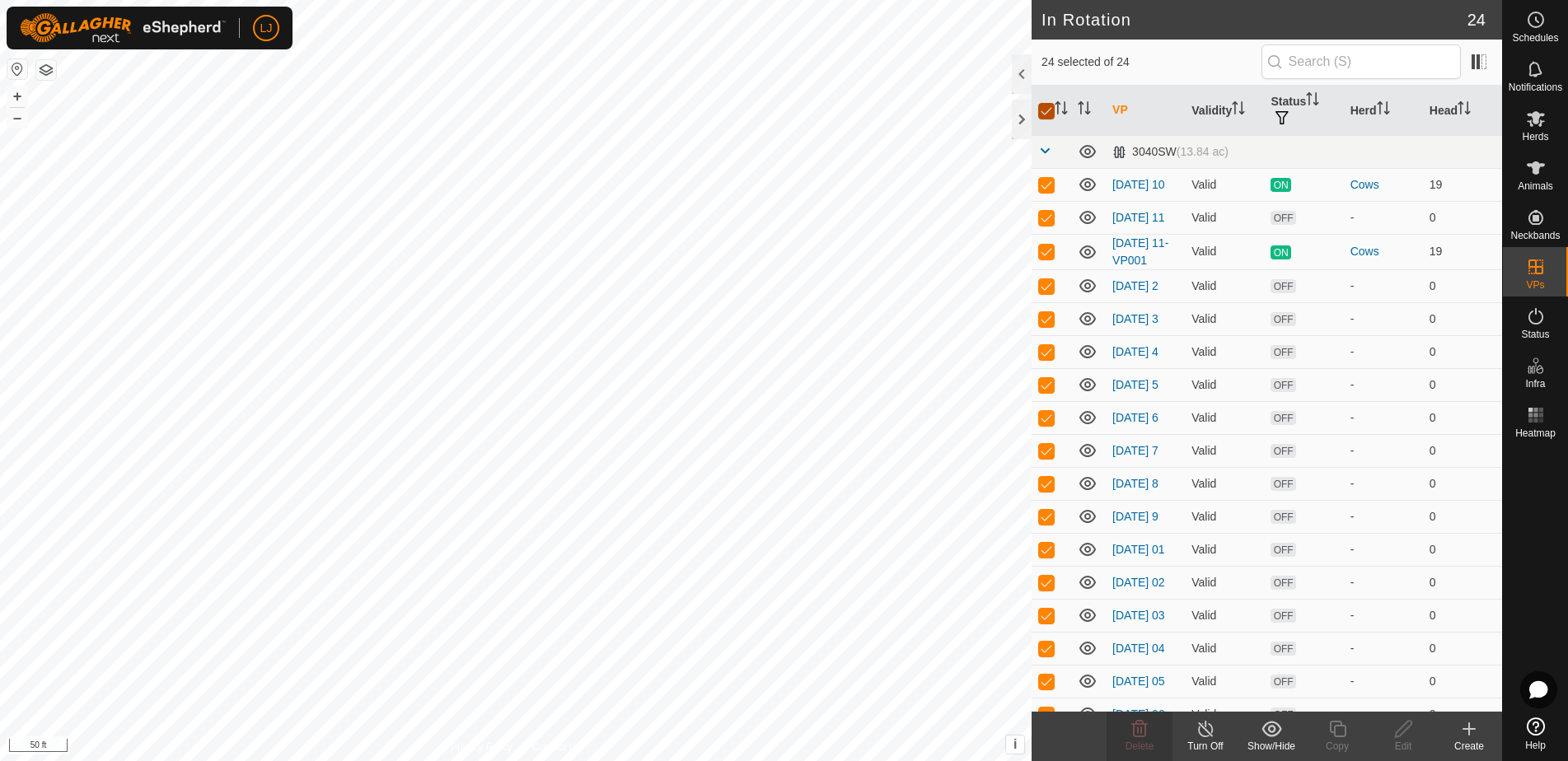
checkbox input "false"
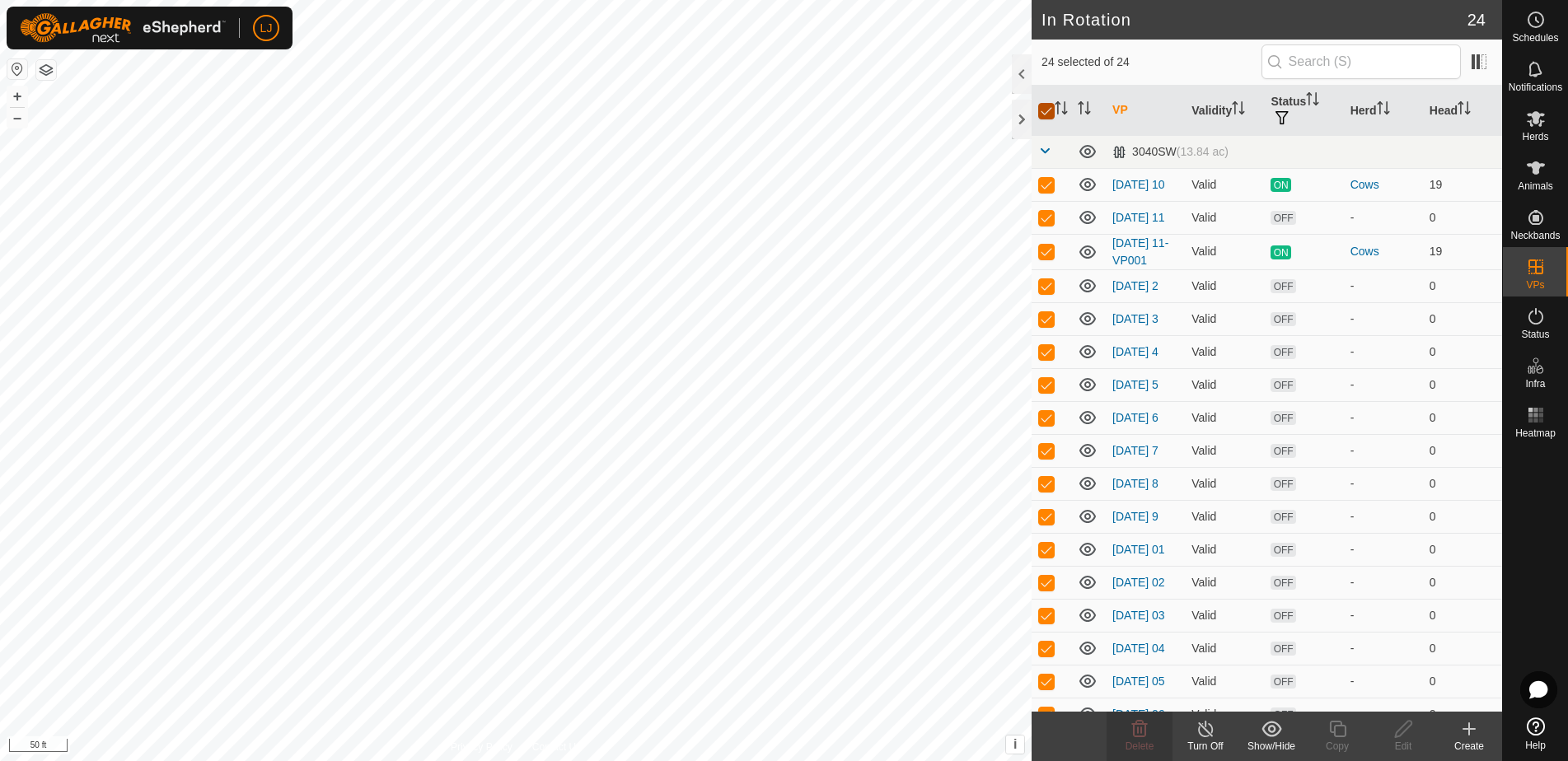
checkbox input "false"
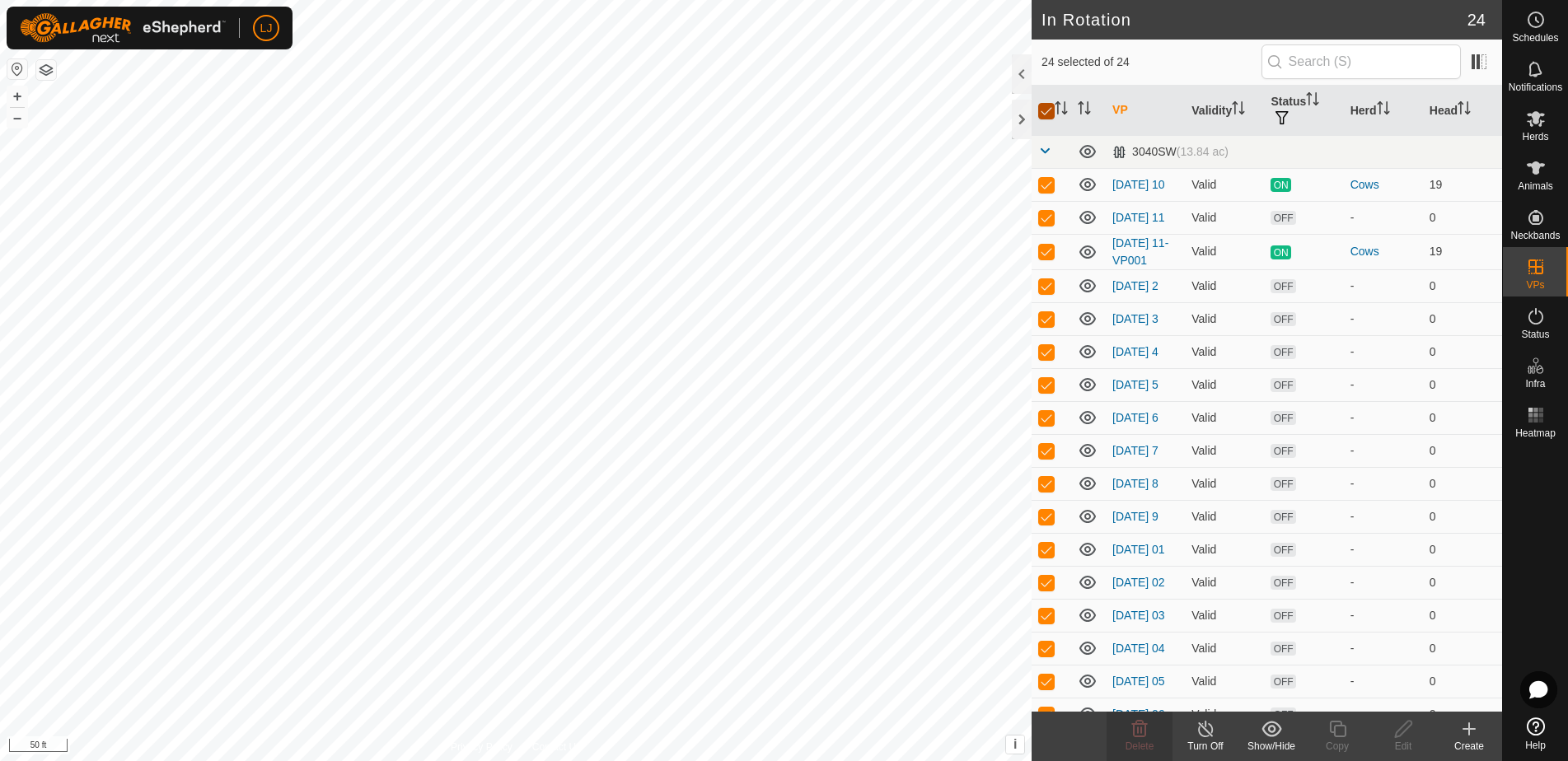
checkbox input "false"
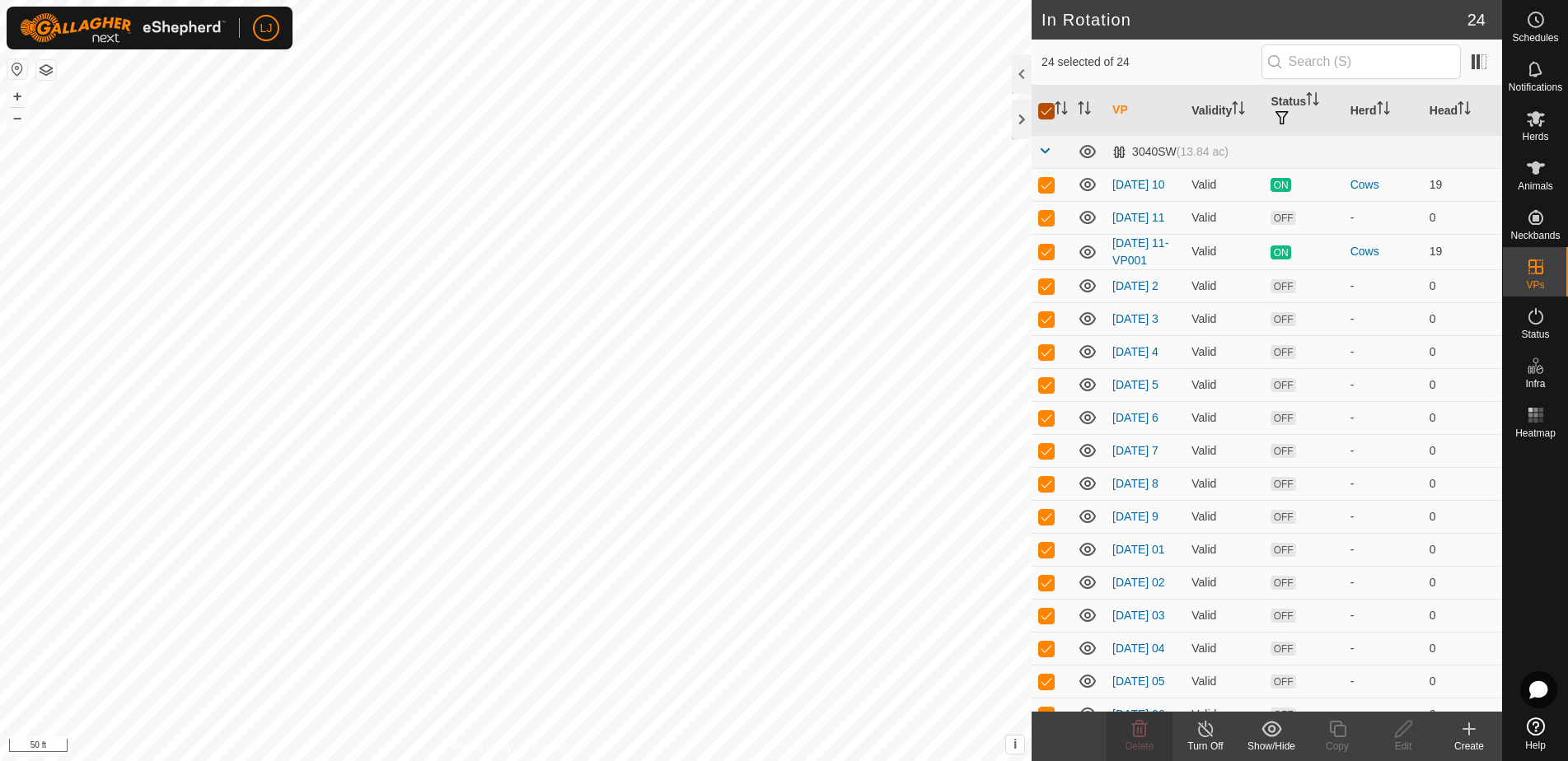
checkbox input "false"
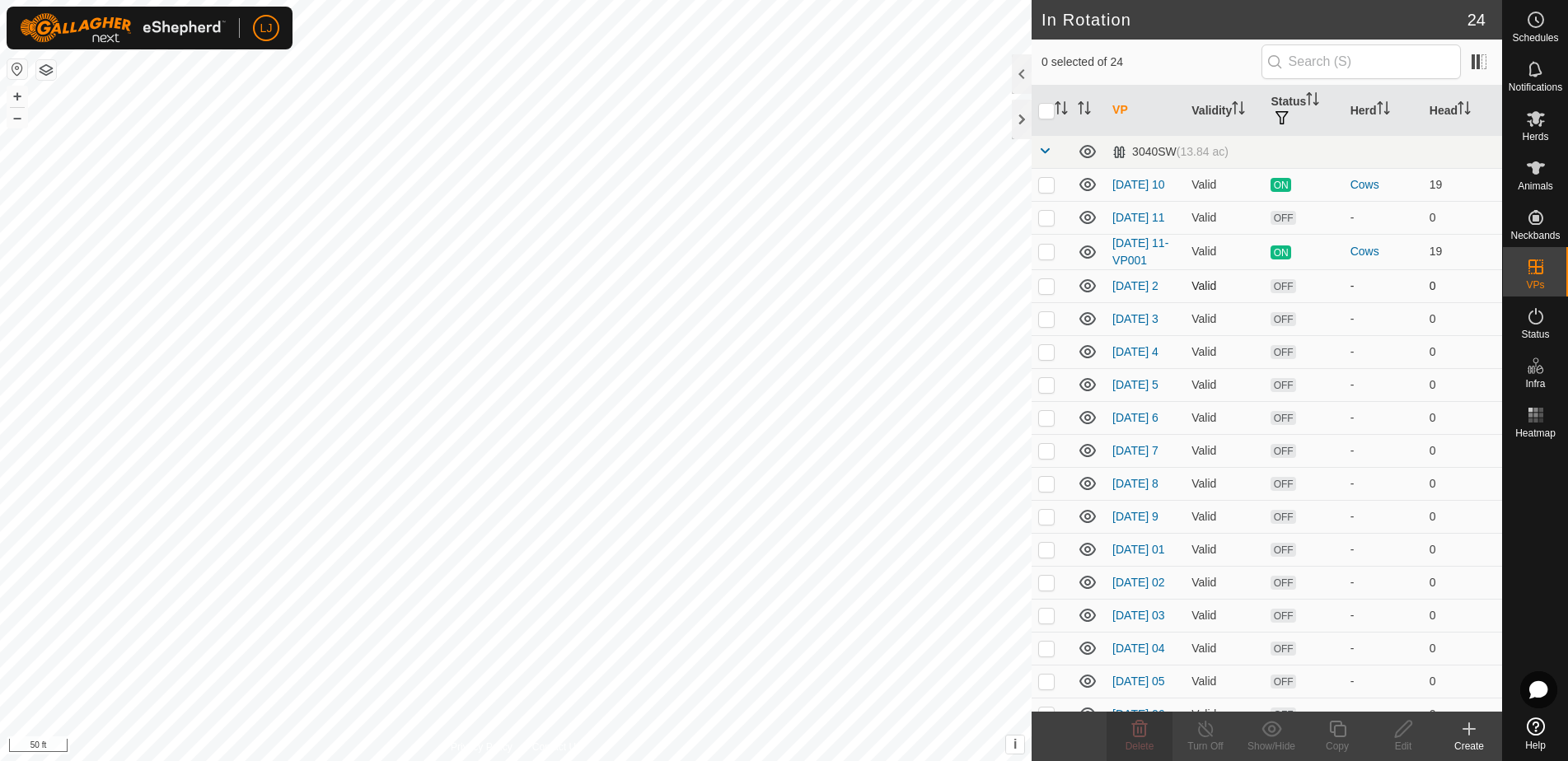
click at [1042, 293] on p-checkbox at bounding box center [1045, 286] width 16 height 13
checkbox input "true"
drag, startPoint x: 1051, startPoint y: 339, endPoint x: 1045, endPoint y: 356, distance: 18.0
click at [1051, 335] on td at bounding box center [1051, 319] width 39 height 33
checkbox input "true"
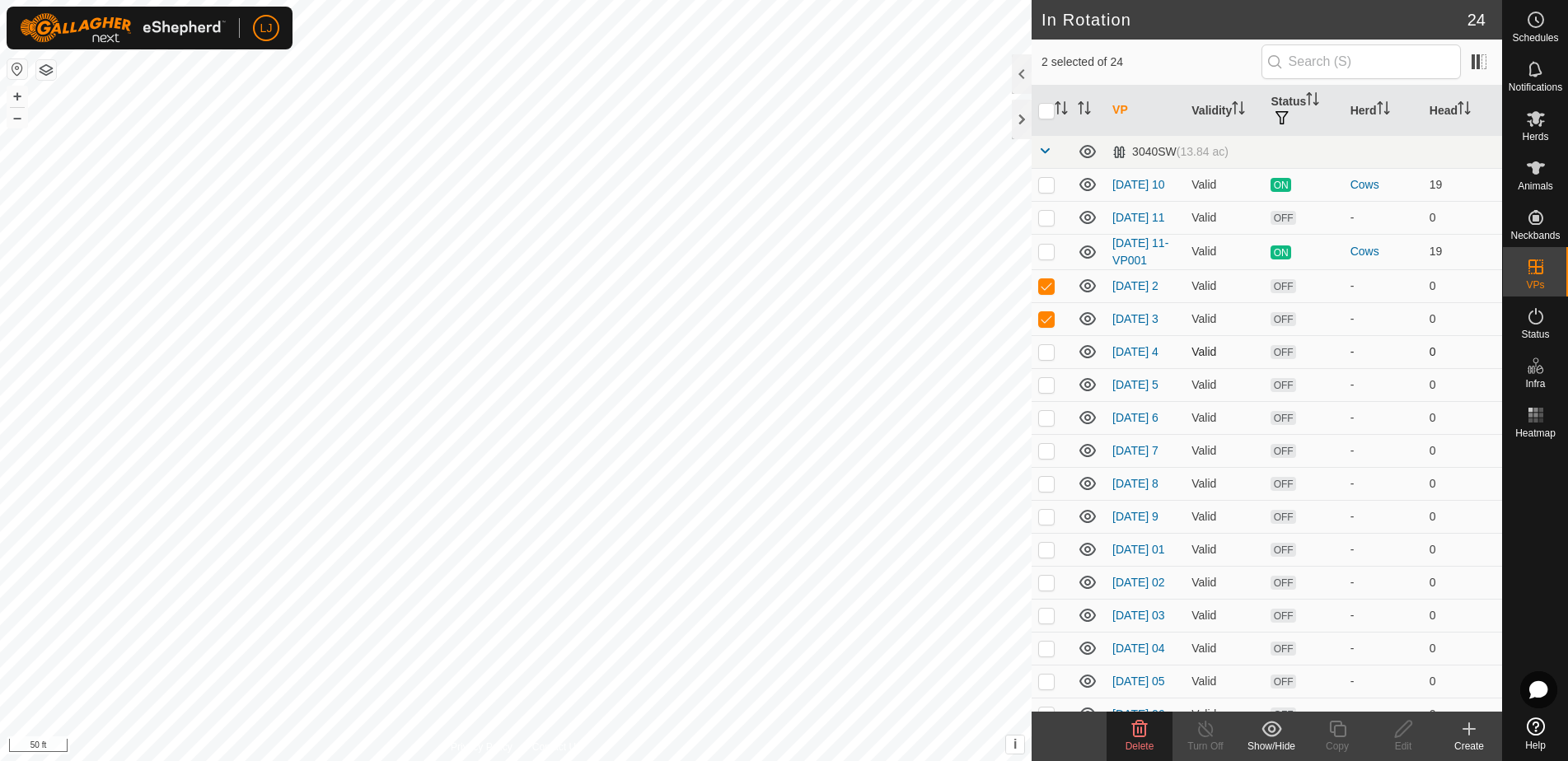
click at [1045, 358] on p-checkbox at bounding box center [1045, 352] width 16 height 13
checkbox input "true"
click at [1130, 733] on icon at bounding box center [1139, 728] width 20 height 20
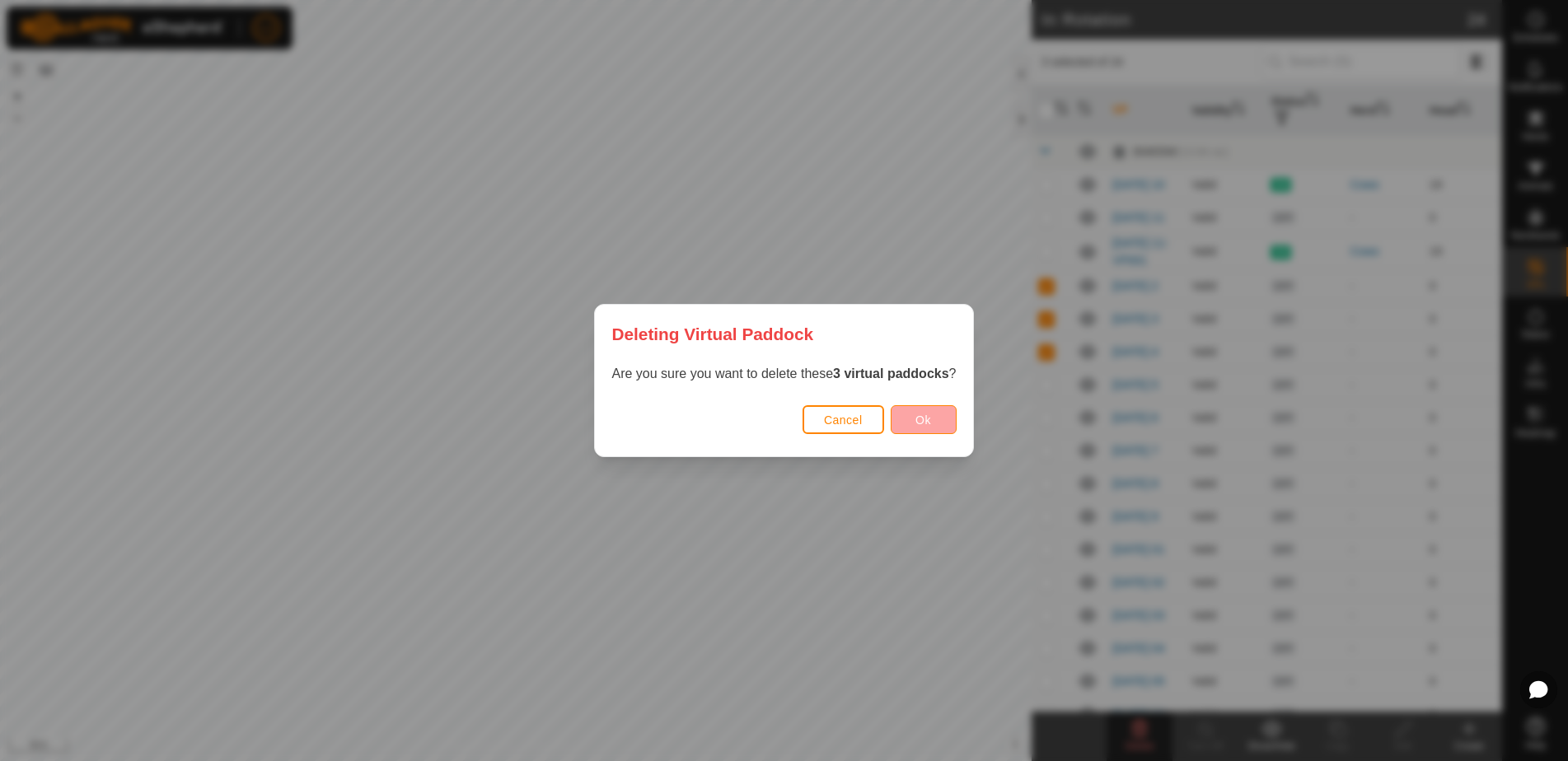
click at [922, 419] on span "Ok" at bounding box center [923, 420] width 15 height 13
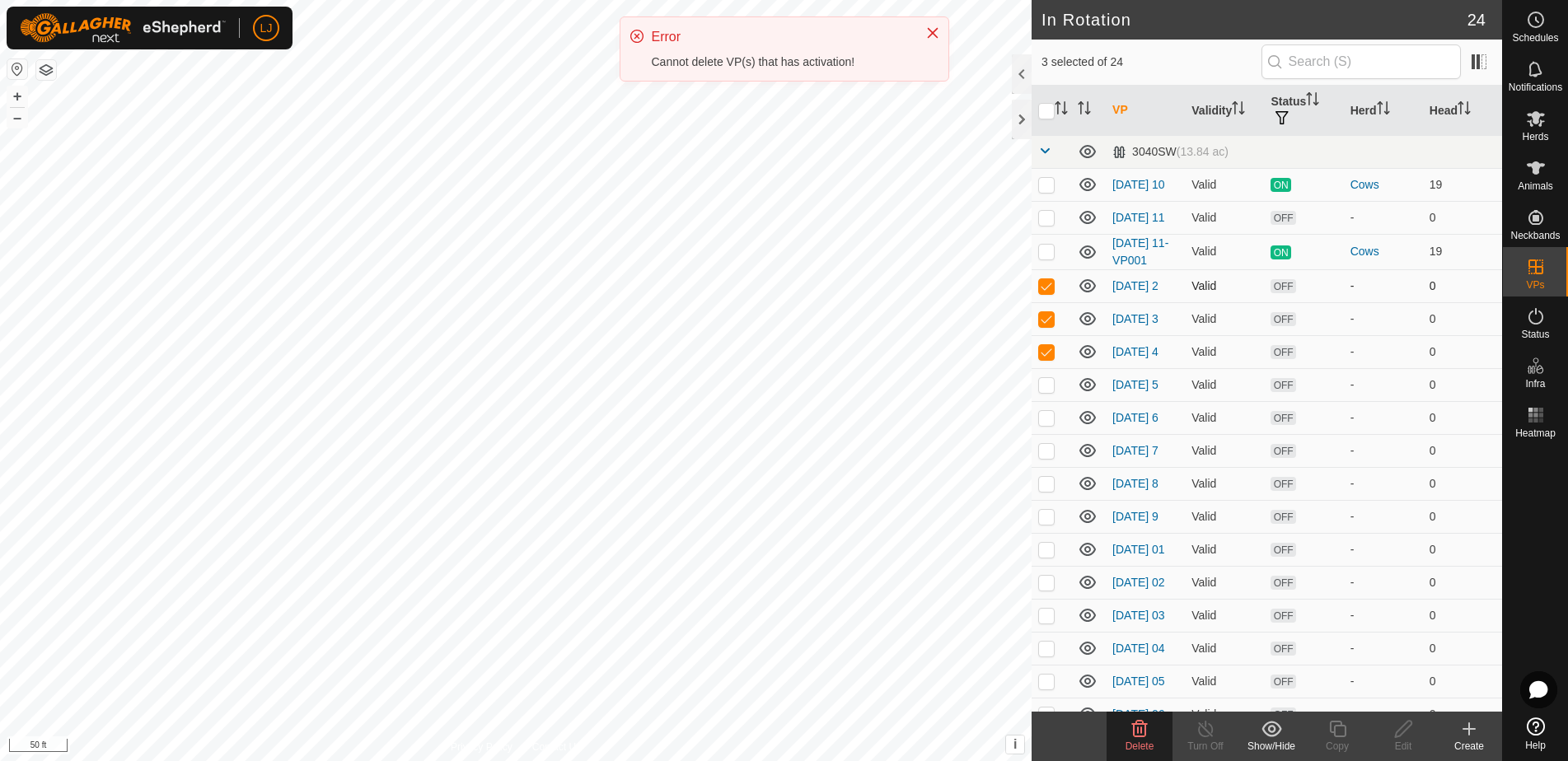
click at [1047, 293] on p-checkbox at bounding box center [1045, 286] width 16 height 13
checkbox input "false"
click at [1138, 737] on icon at bounding box center [1140, 728] width 15 height 16
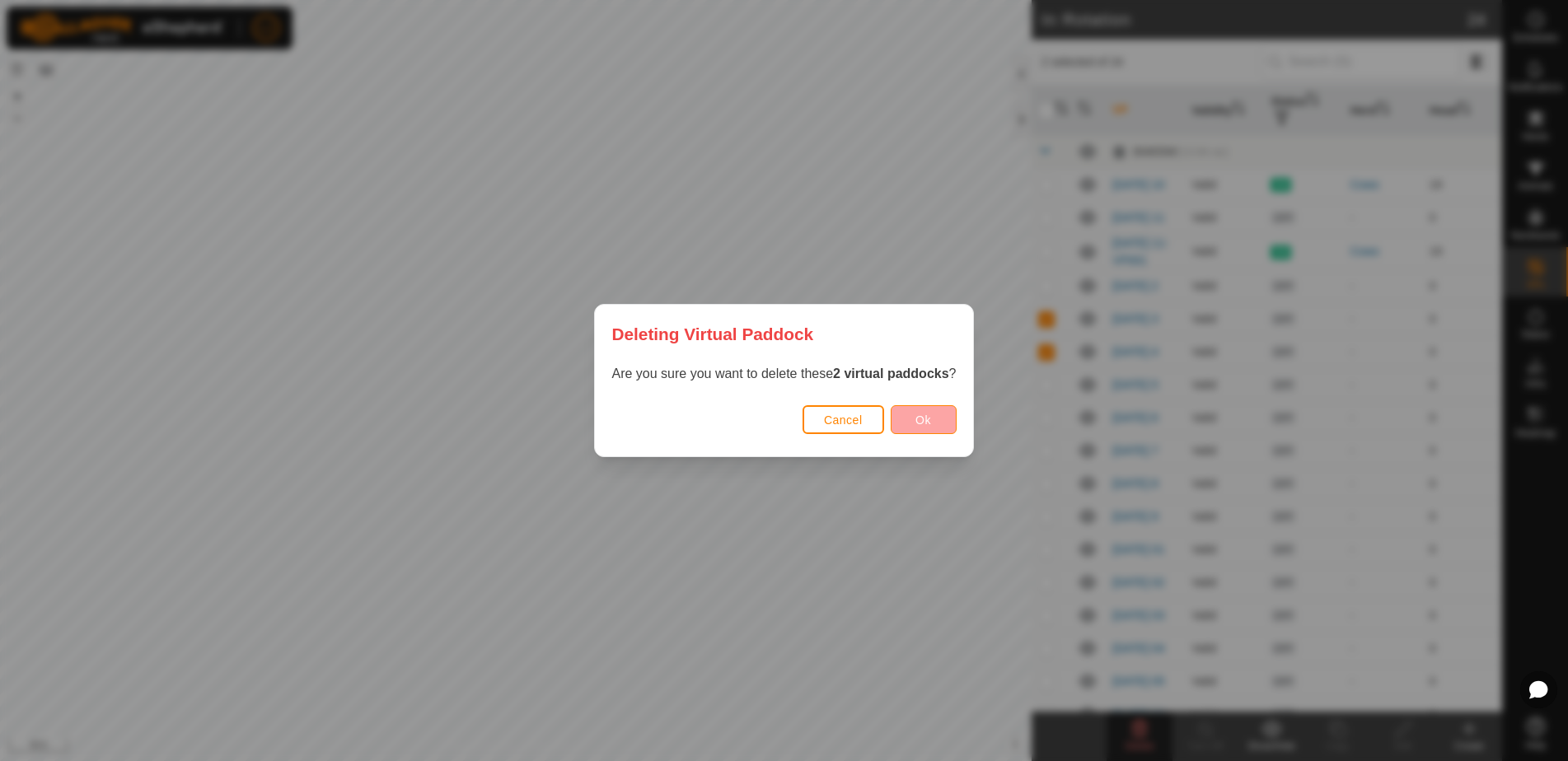
click at [943, 427] on button "Ok" at bounding box center [923, 419] width 66 height 29
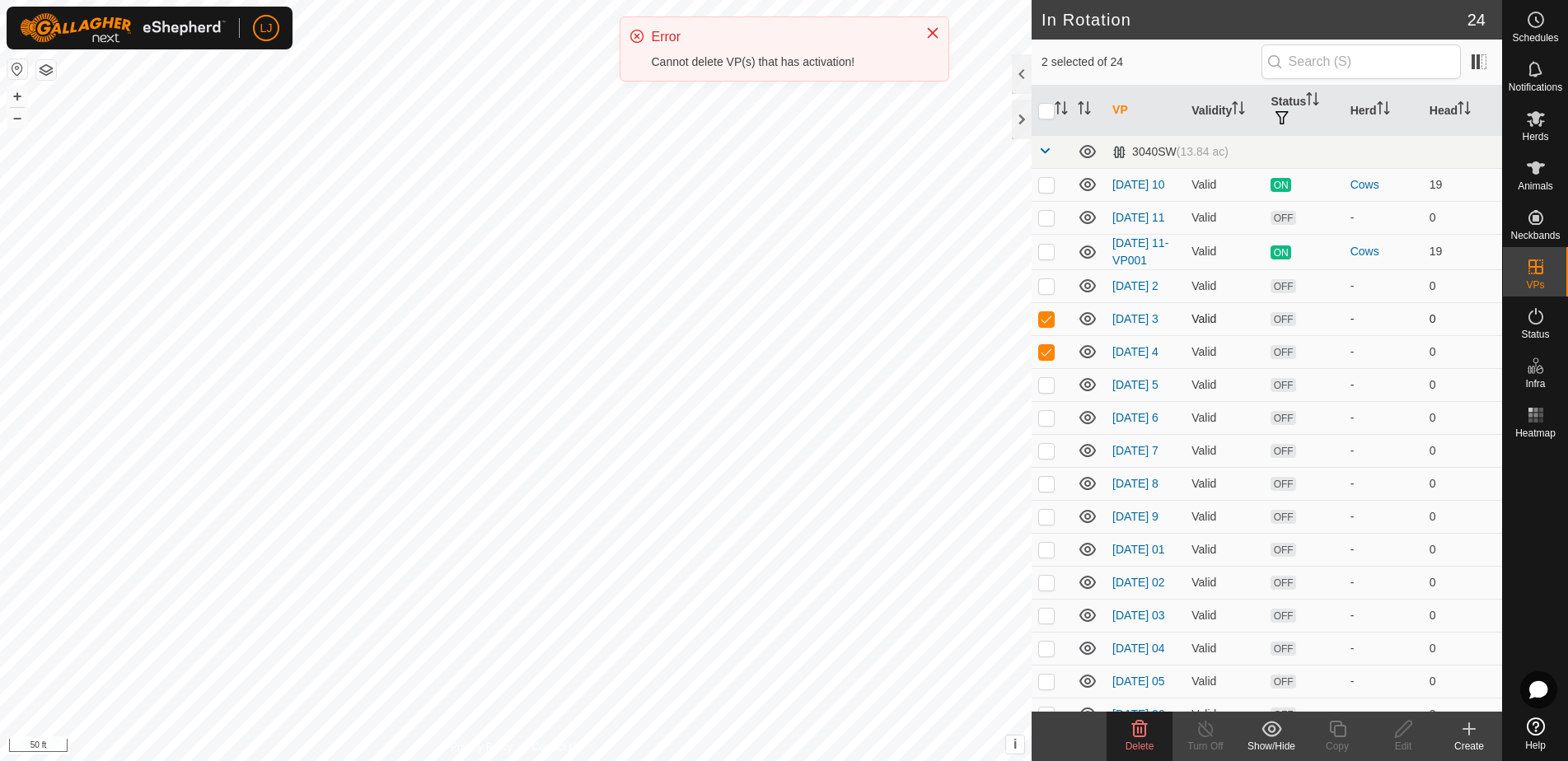
click at [1046, 325] on p-checkbox at bounding box center [1045, 319] width 16 height 13
checkbox input "false"
click at [1156, 742] on div "Delete" at bounding box center [1139, 746] width 66 height 14
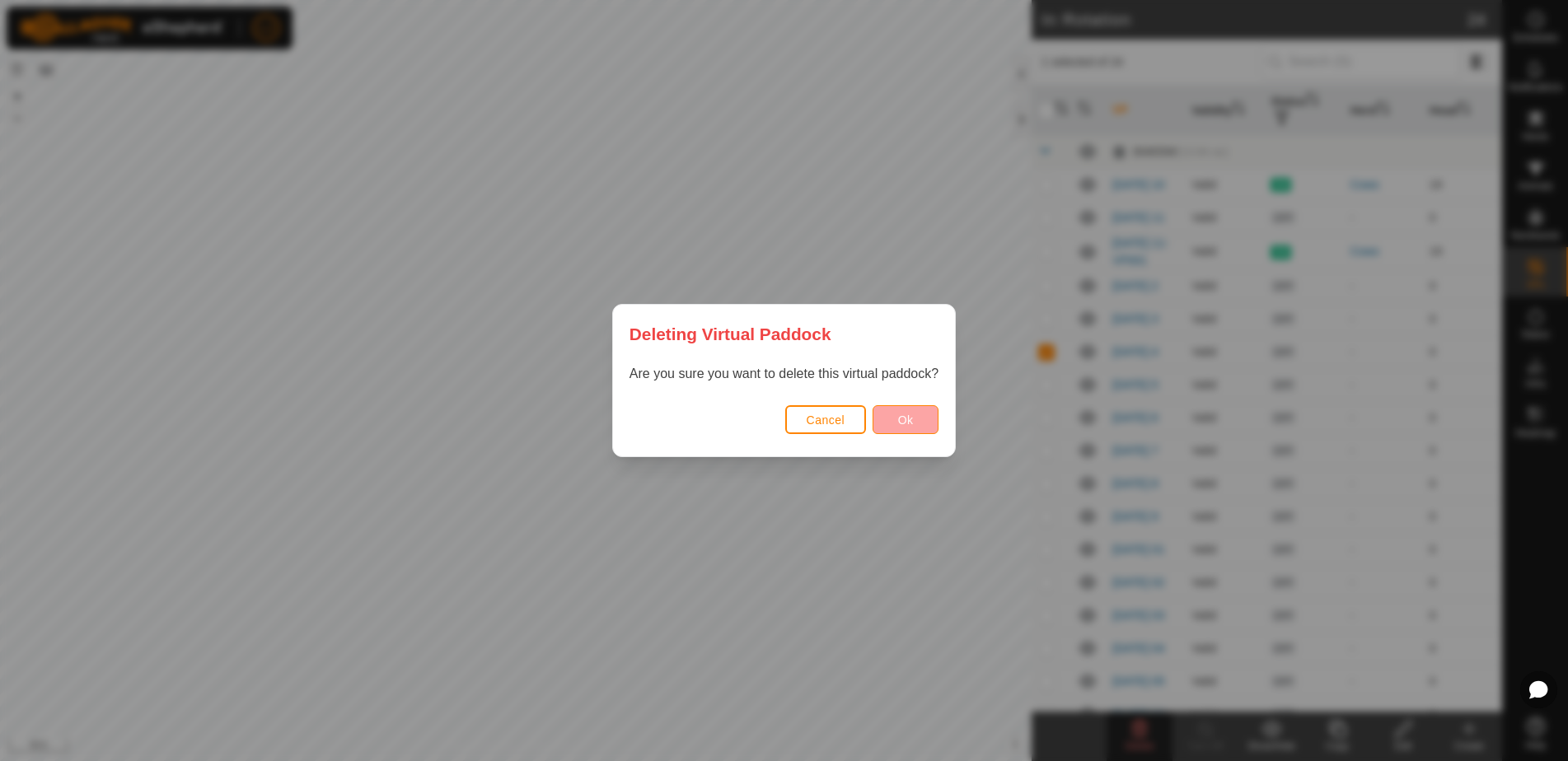
click at [907, 428] on button "Ok" at bounding box center [905, 419] width 66 height 29
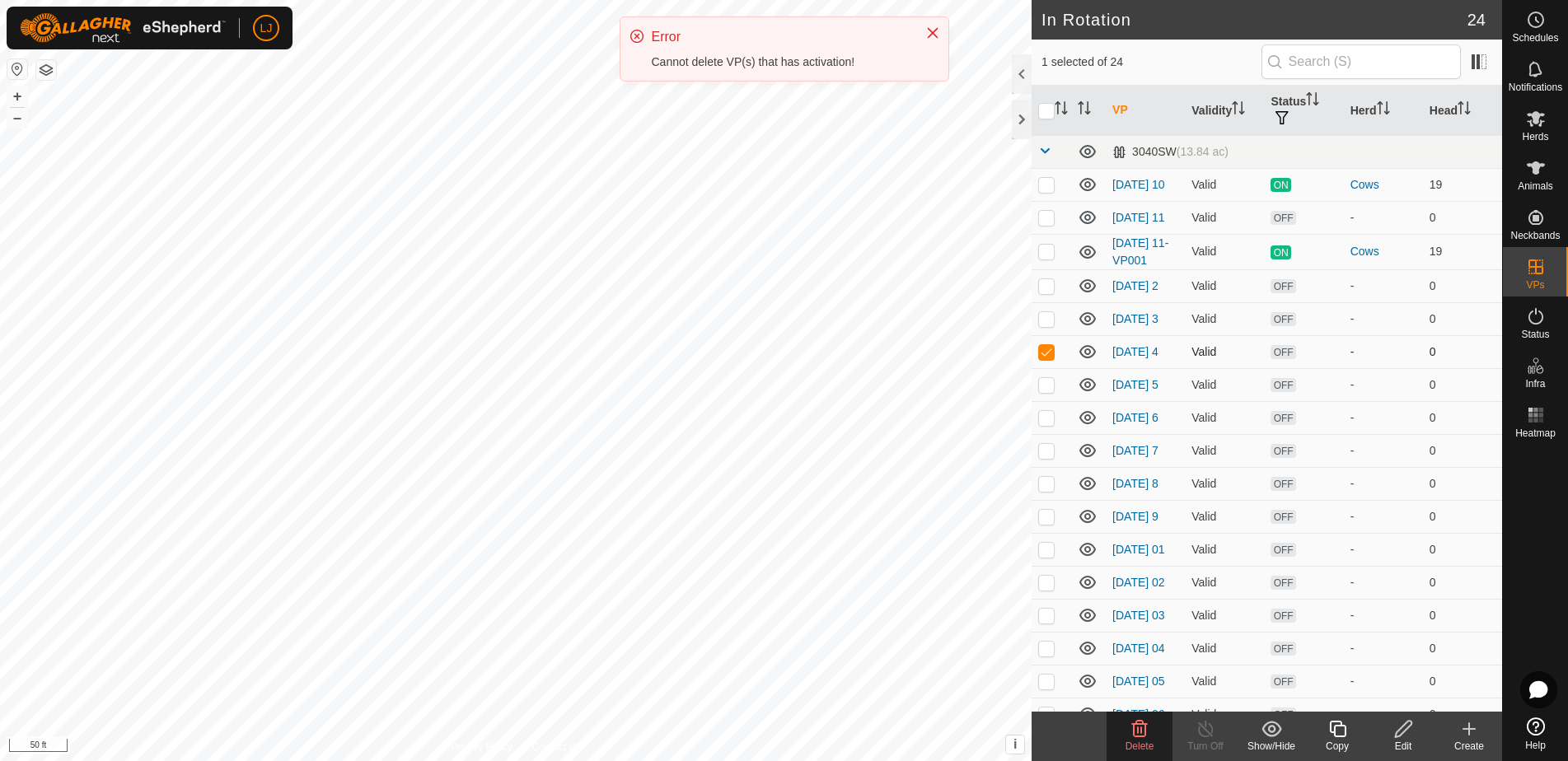
click at [1055, 358] on p-checkbox at bounding box center [1045, 352] width 16 height 13
checkbox input "false"
click at [1043, 325] on p-checkbox at bounding box center [1045, 319] width 16 height 13
click at [1128, 729] on delete-svg-icon at bounding box center [1139, 728] width 66 height 20
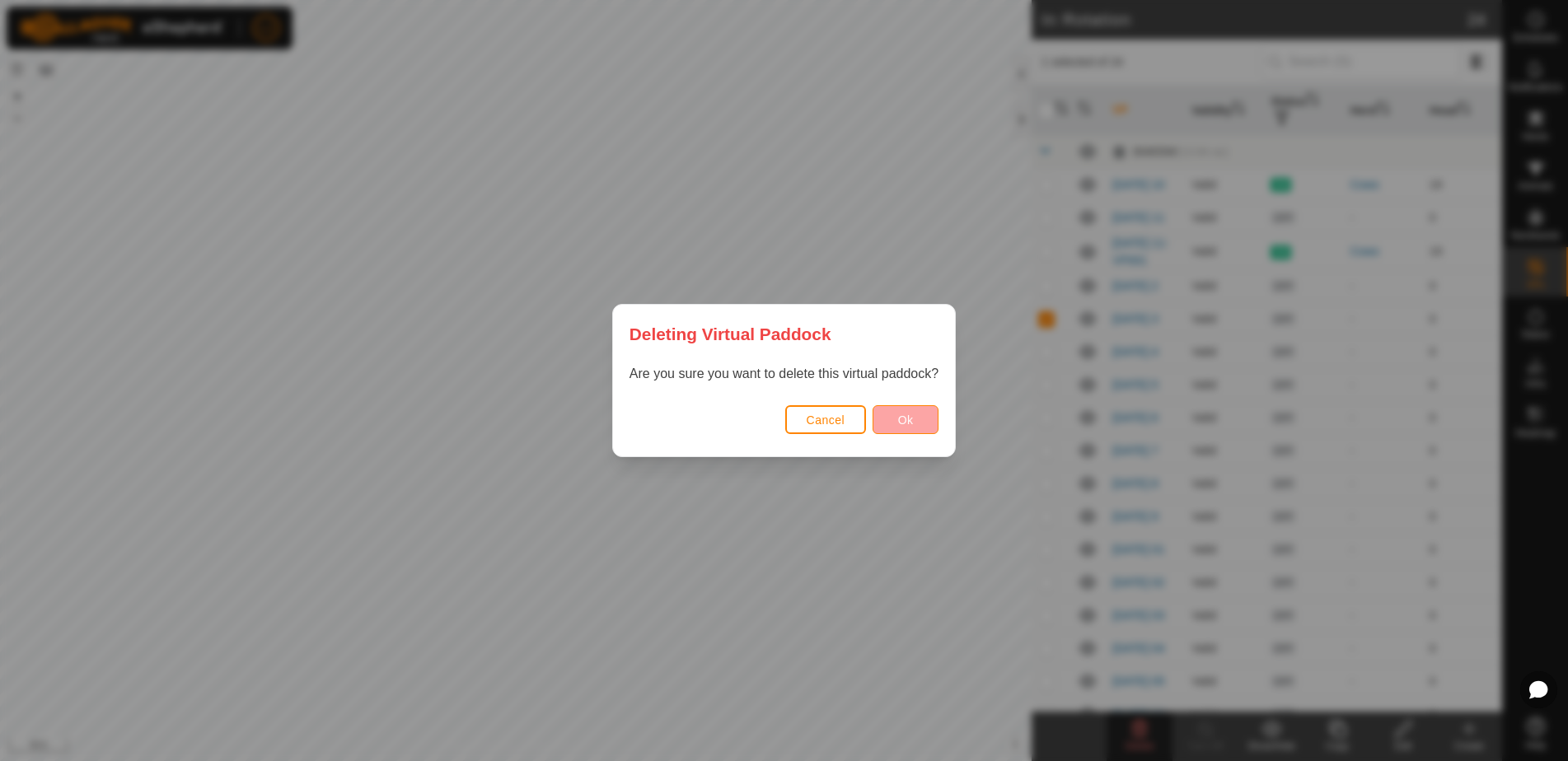
click at [920, 425] on button "Ok" at bounding box center [905, 419] width 66 height 29
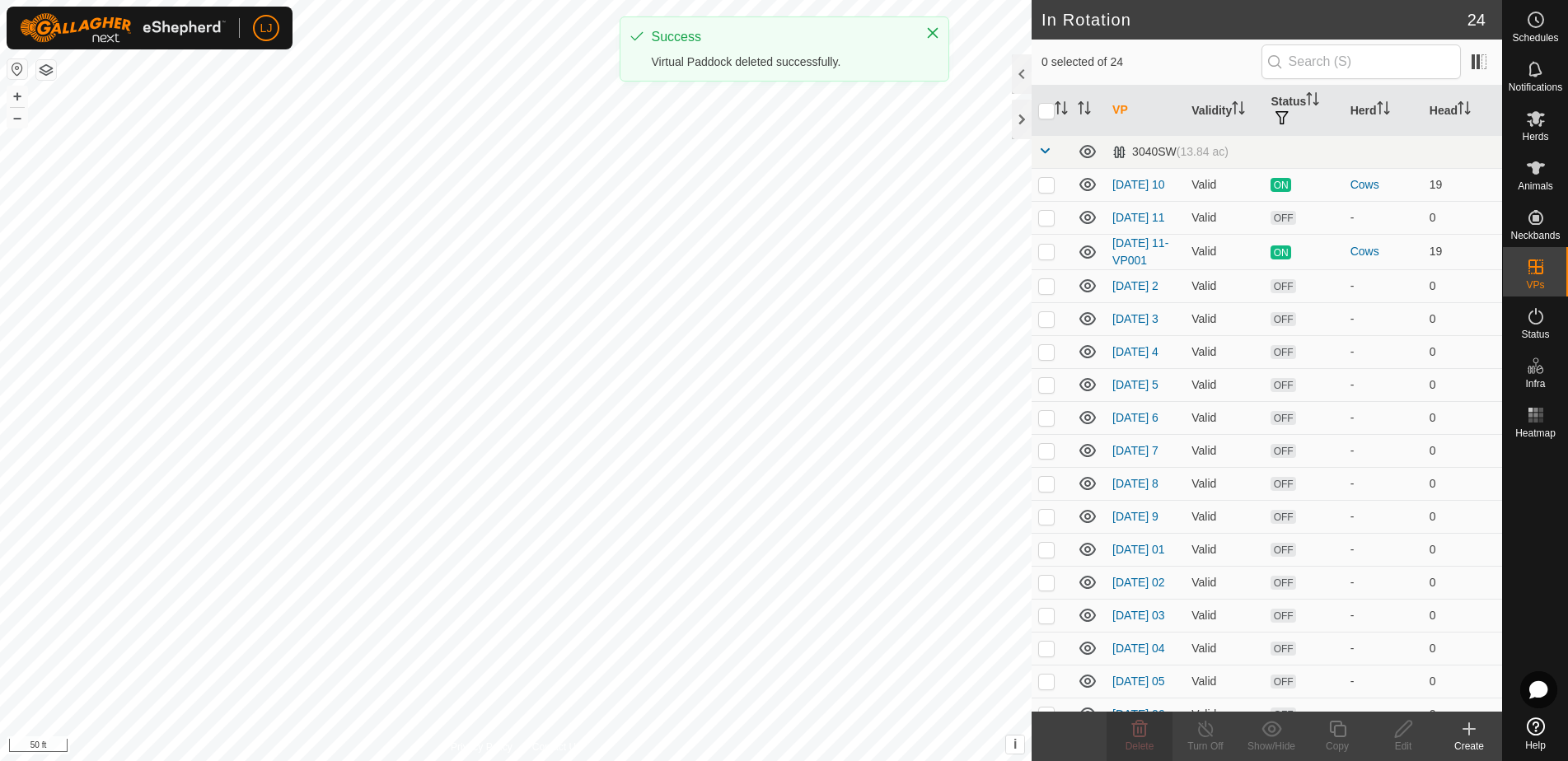
checkbox input "false"
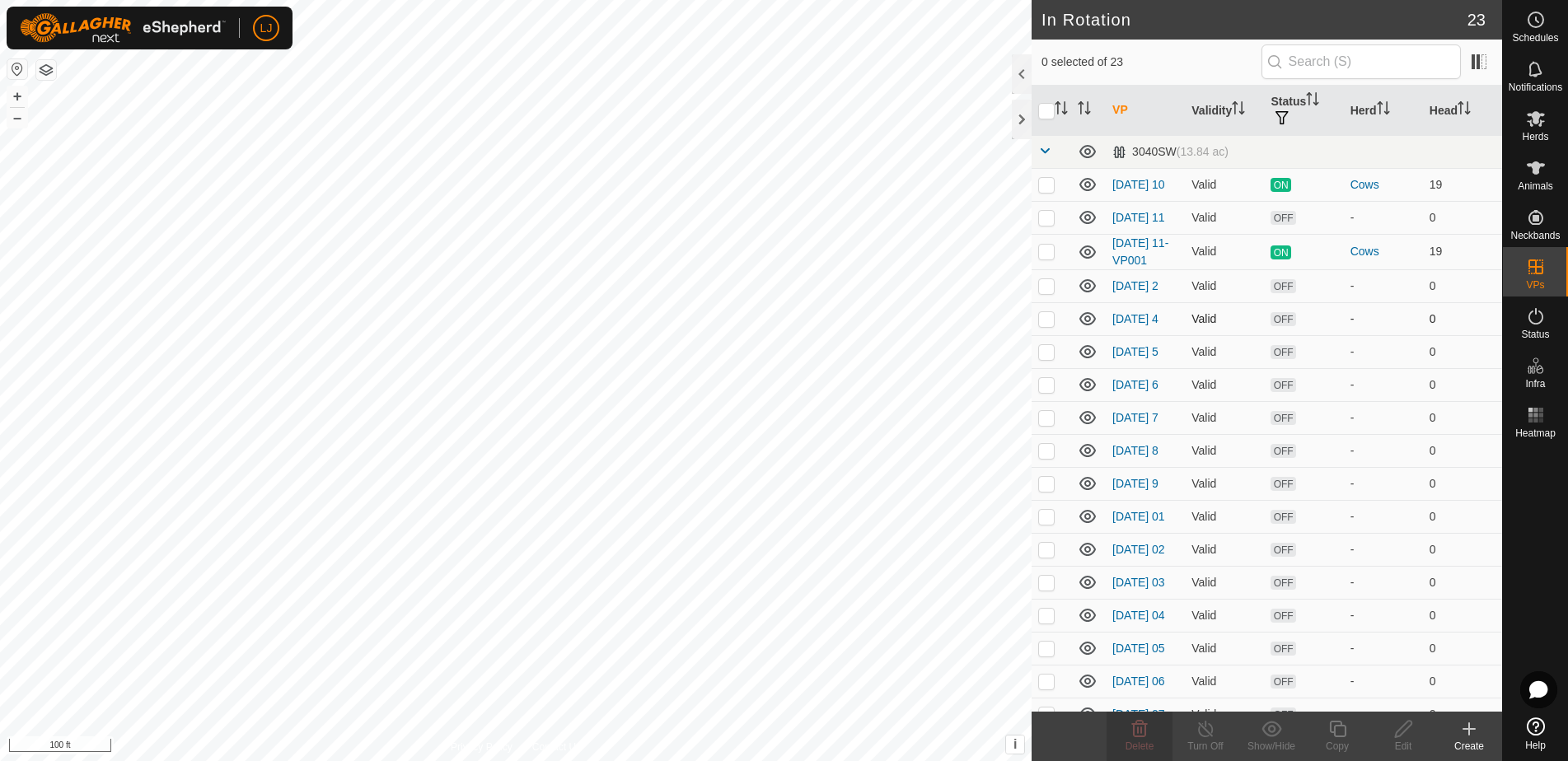
click at [1047, 292] on p-checkbox at bounding box center [1045, 286] width 16 height 13
click at [1146, 728] on icon at bounding box center [1140, 728] width 15 height 16
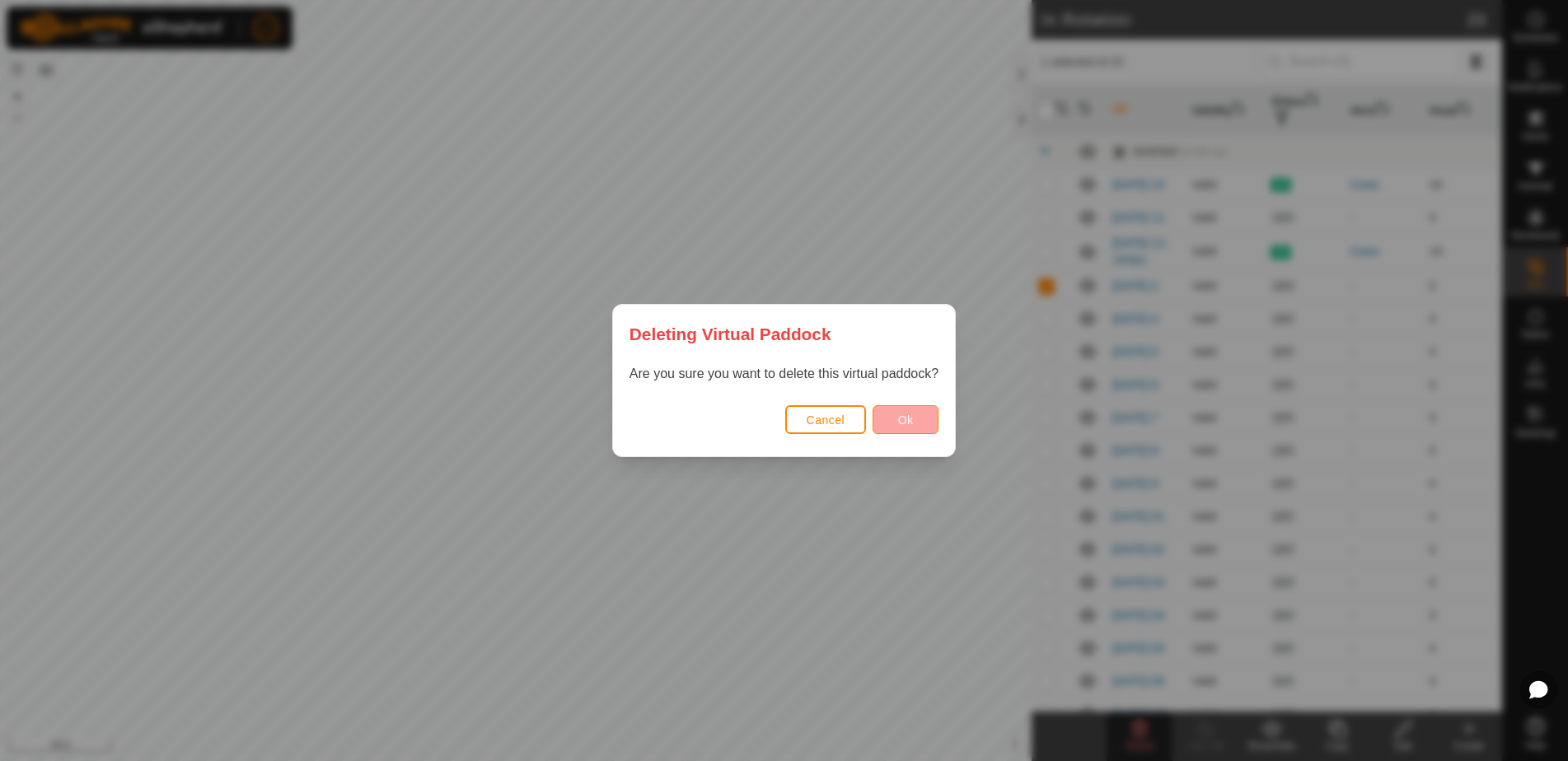
click at [909, 420] on span "Ok" at bounding box center [906, 420] width 15 height 13
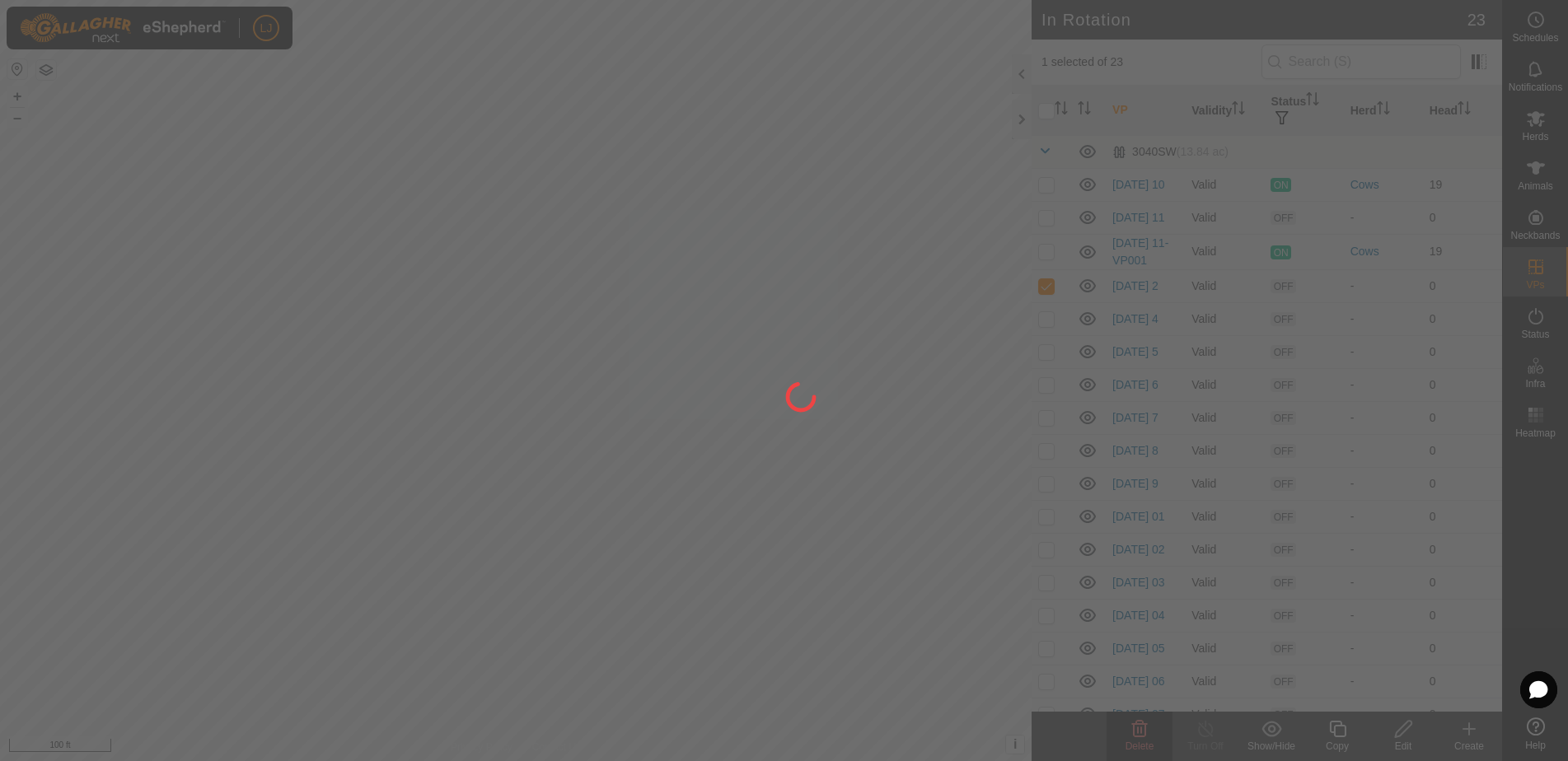
checkbox input "false"
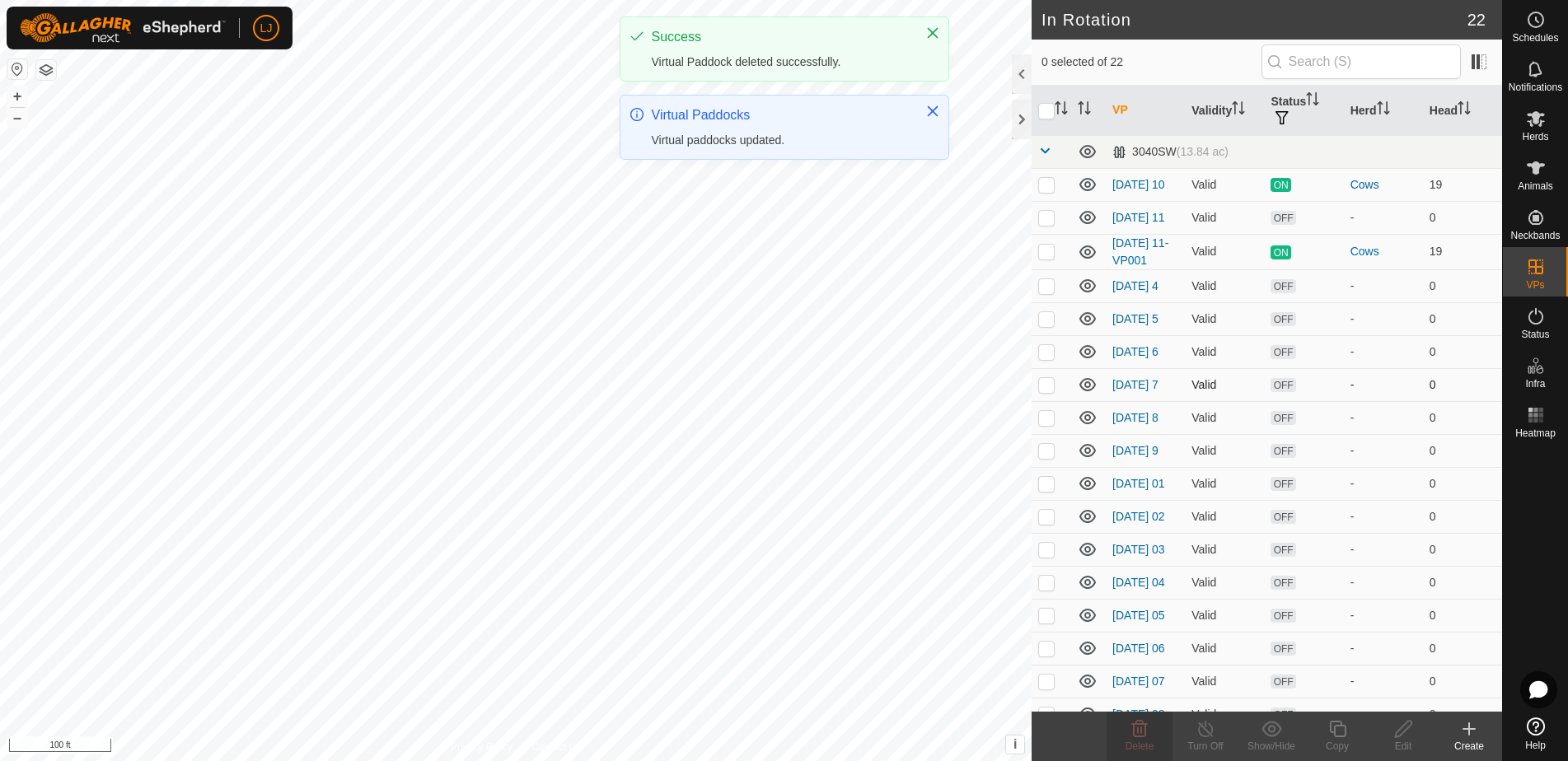
click at [1043, 392] on p-checkbox at bounding box center [1045, 385] width 16 height 13
checkbox input "true"
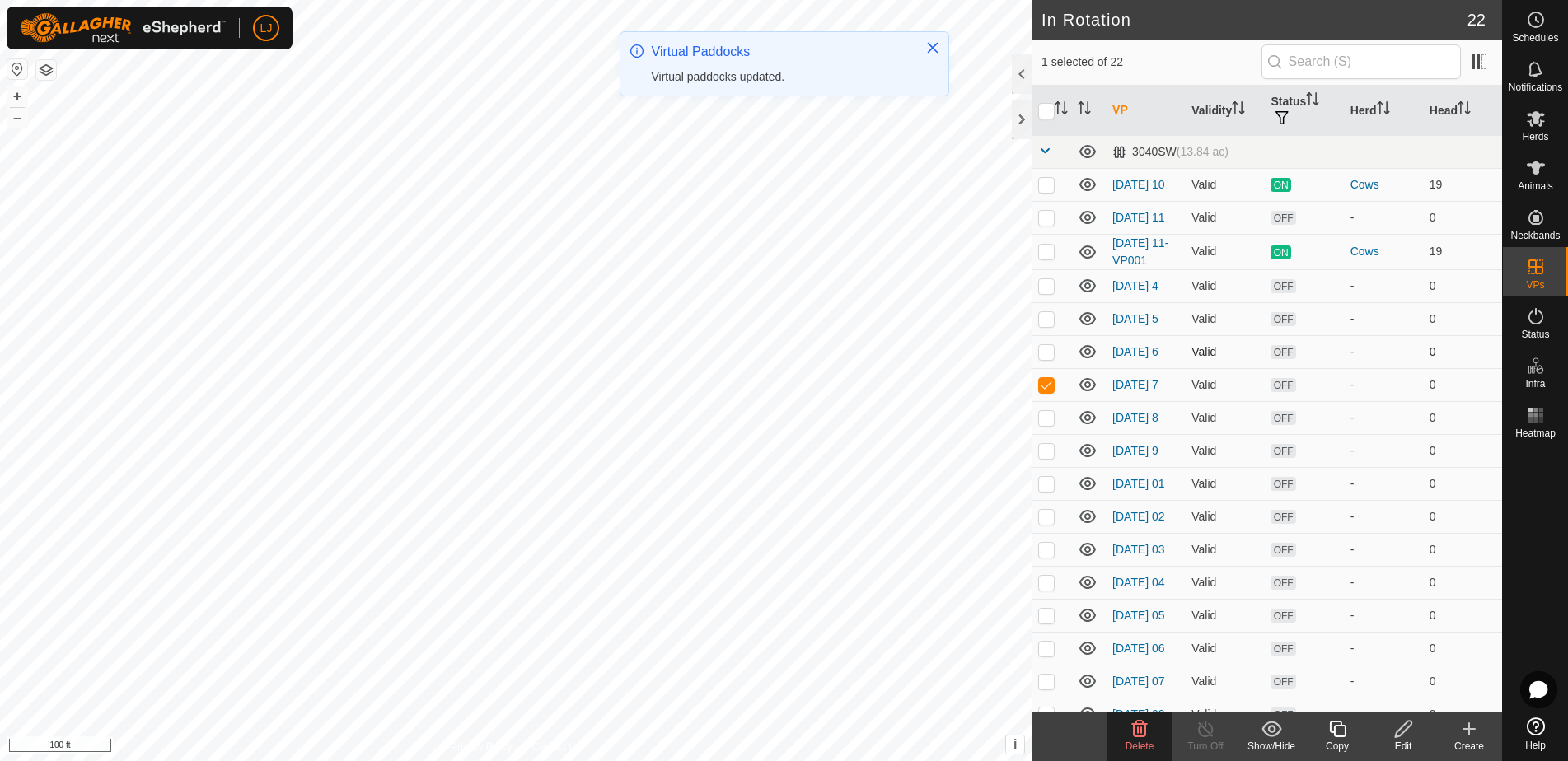
click at [1046, 358] on p-checkbox at bounding box center [1045, 352] width 16 height 13
click at [1140, 738] on div "Delete" at bounding box center [1139, 737] width 66 height 50
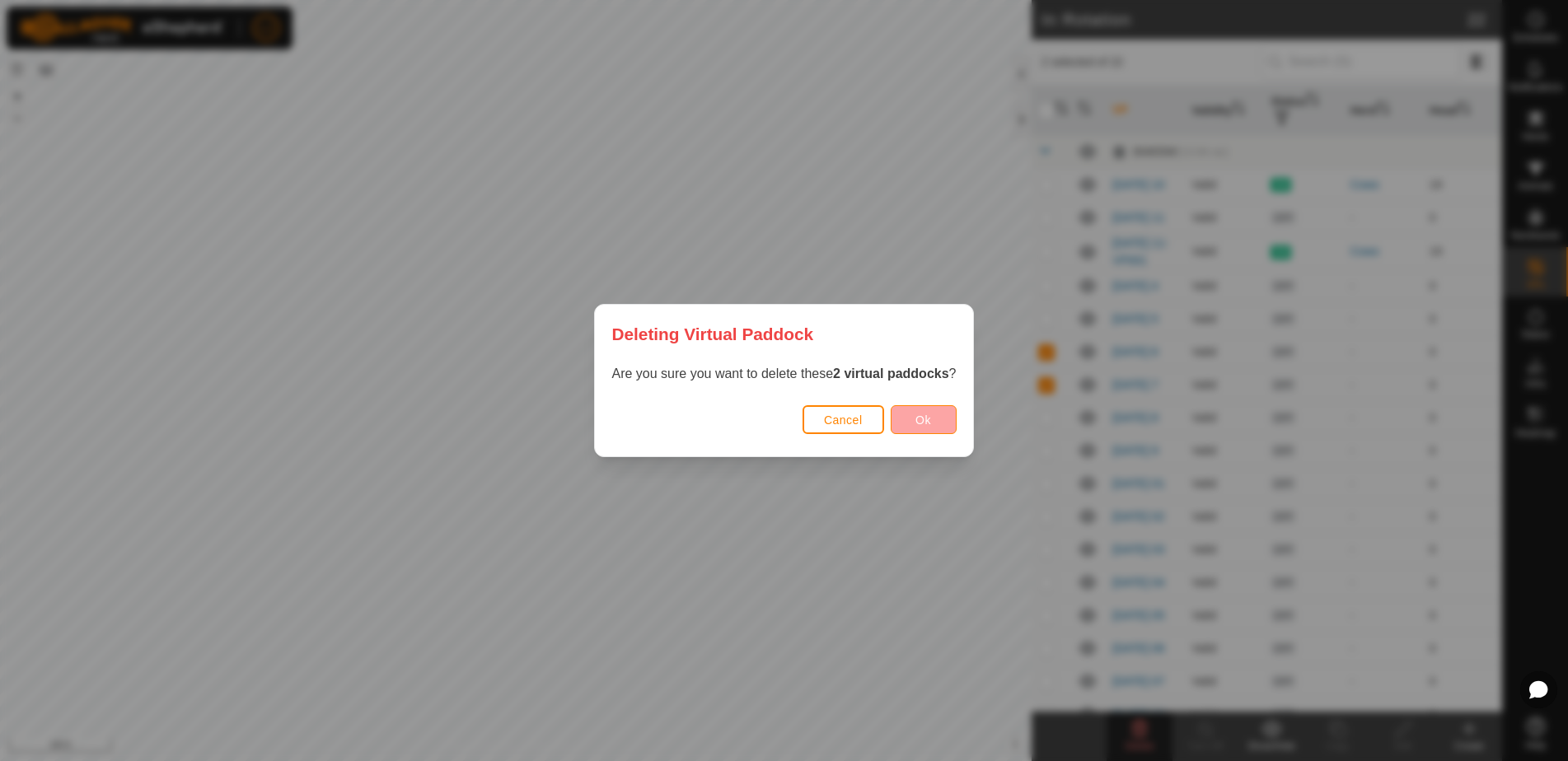
click at [923, 428] on button "Ok" at bounding box center [923, 419] width 66 height 29
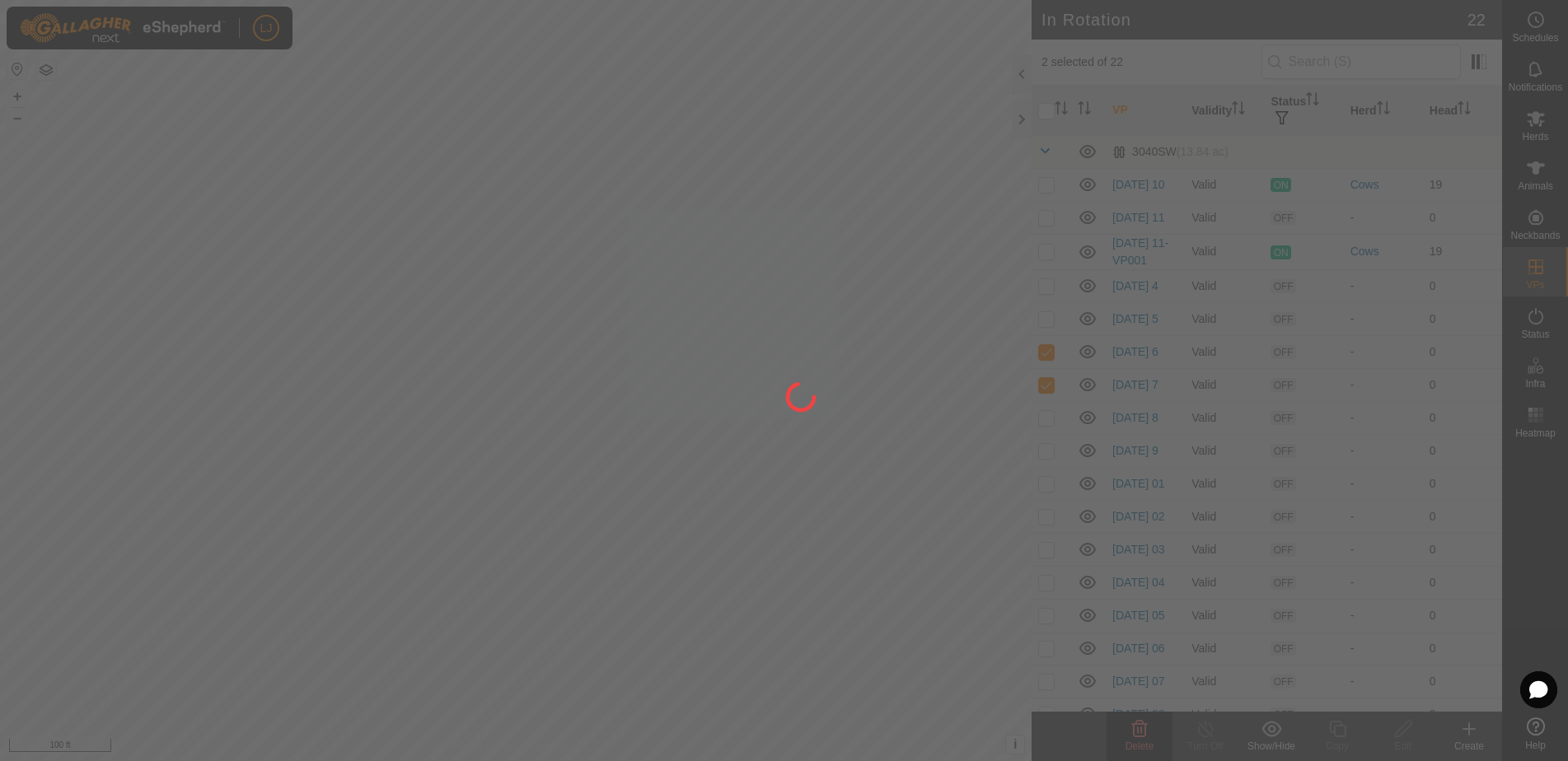
checkbox input "false"
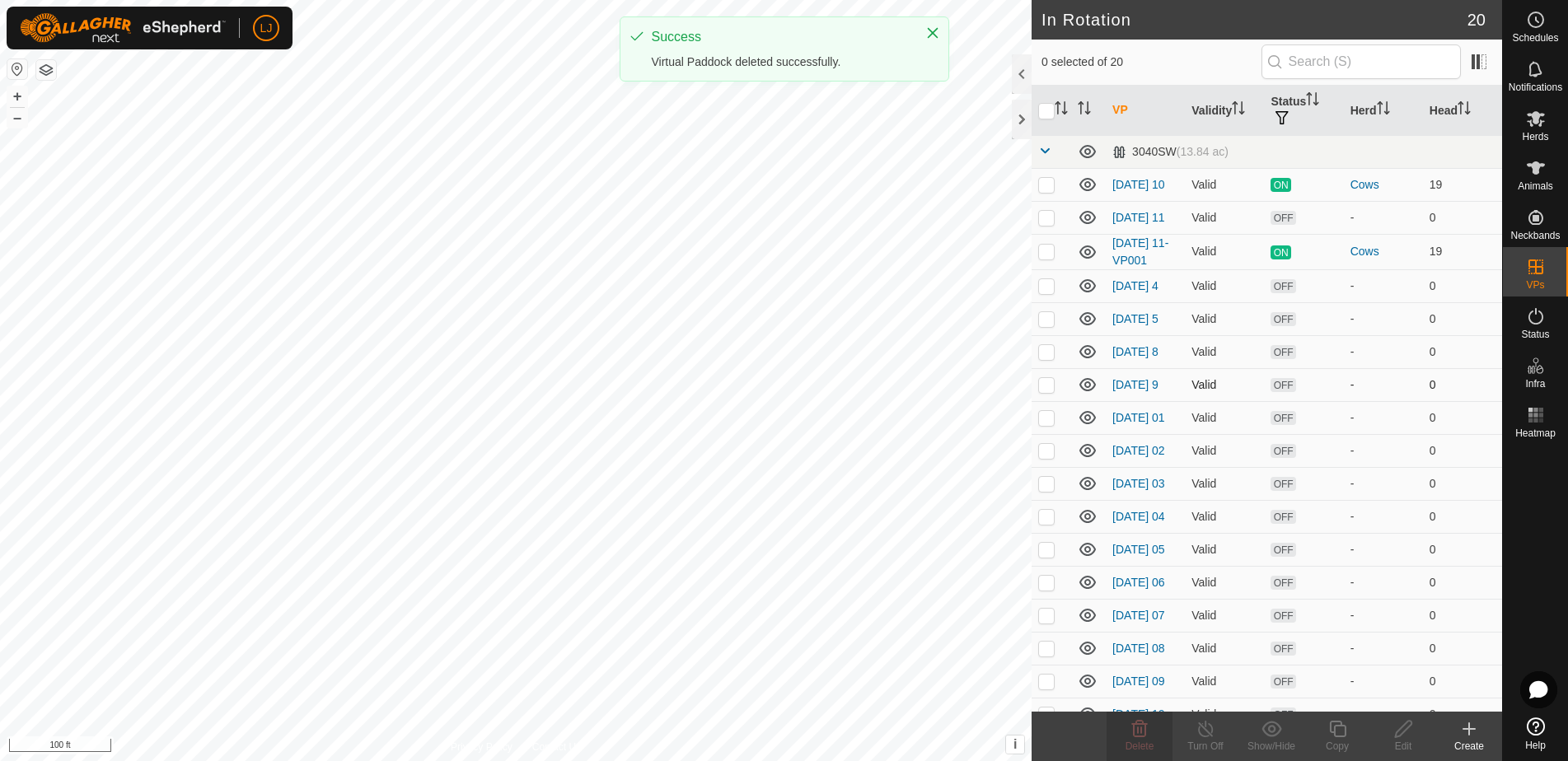
drag, startPoint x: 1049, startPoint y: 362, endPoint x: 1049, endPoint y: 394, distance: 32.0
click at [1049, 358] on p-checkbox at bounding box center [1045, 352] width 16 height 13
checkbox input "true"
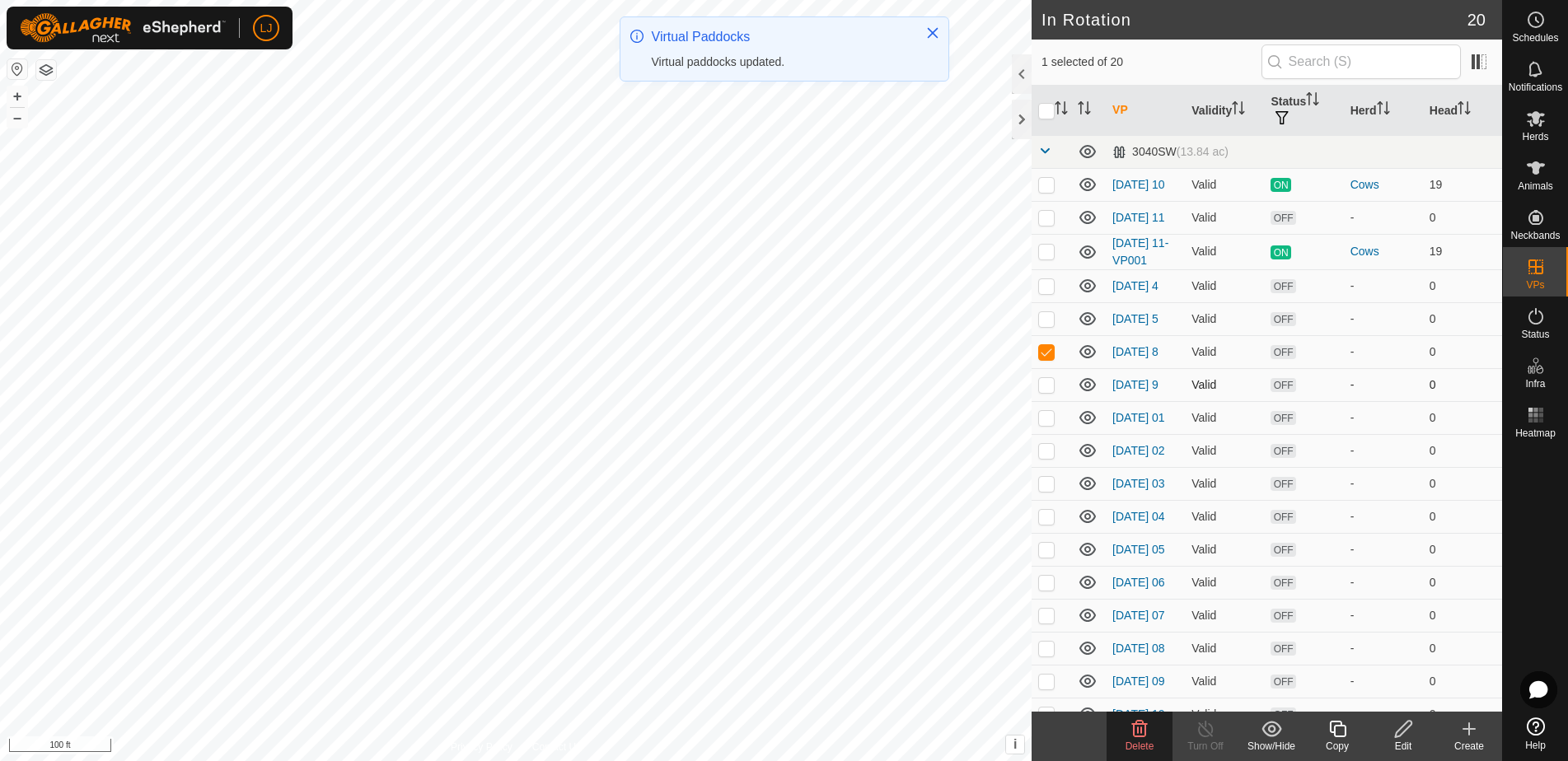
click at [1052, 392] on p-checkbox at bounding box center [1045, 385] width 16 height 13
checkbox input "true"
click at [1140, 736] on icon at bounding box center [1140, 728] width 15 height 16
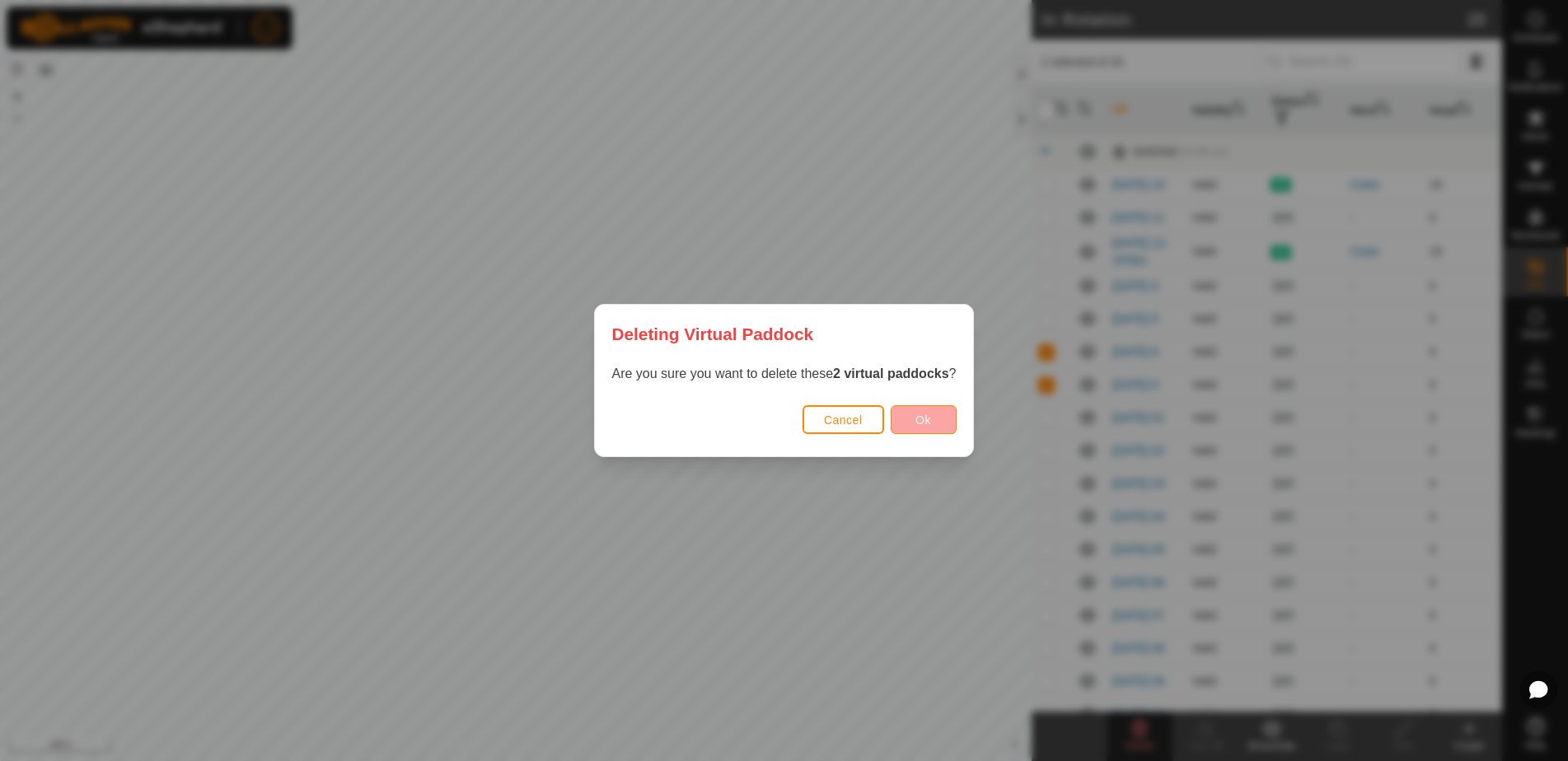
click at [929, 430] on button "Ok" at bounding box center [923, 419] width 66 height 29
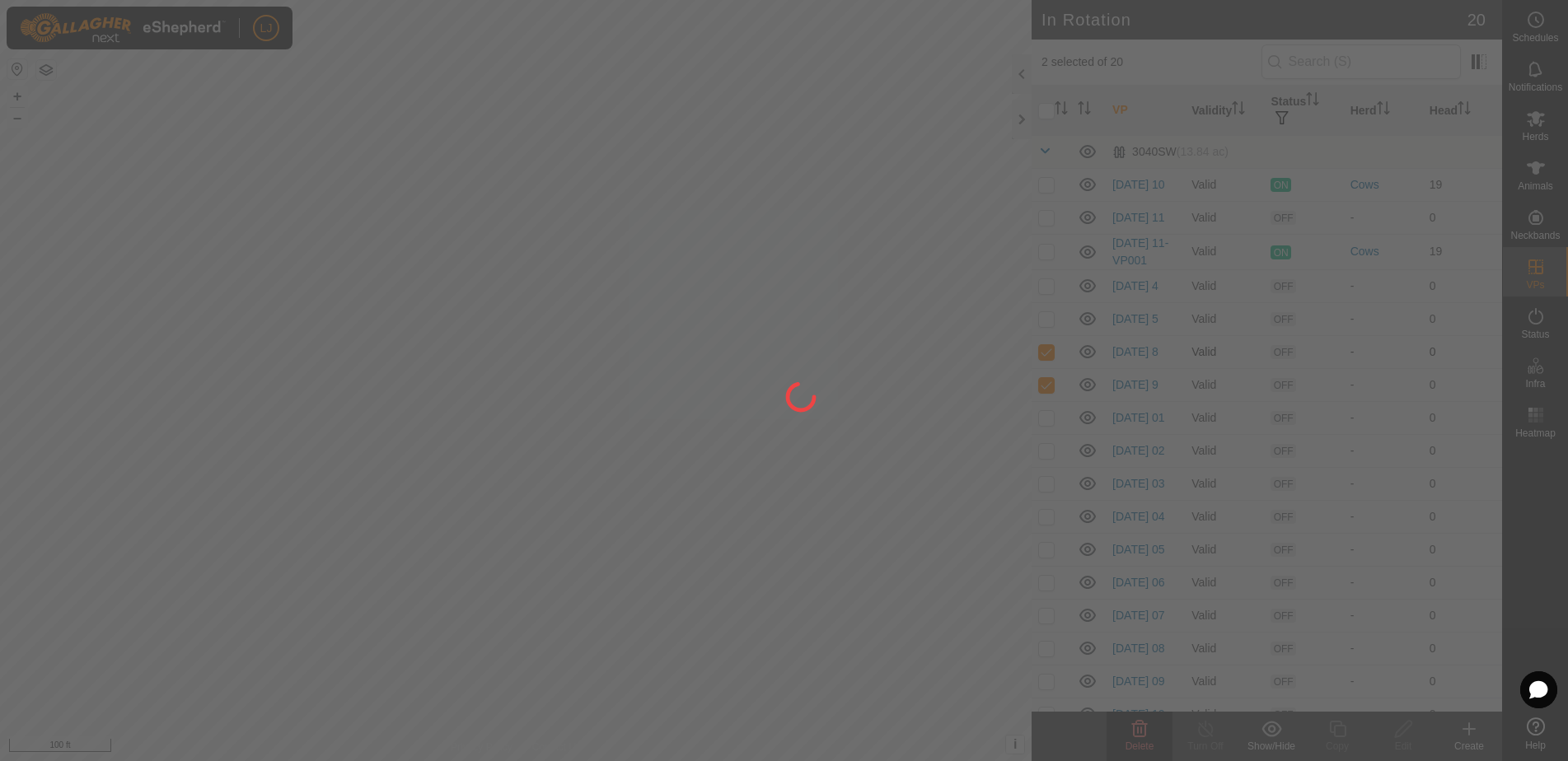
checkbox input "false"
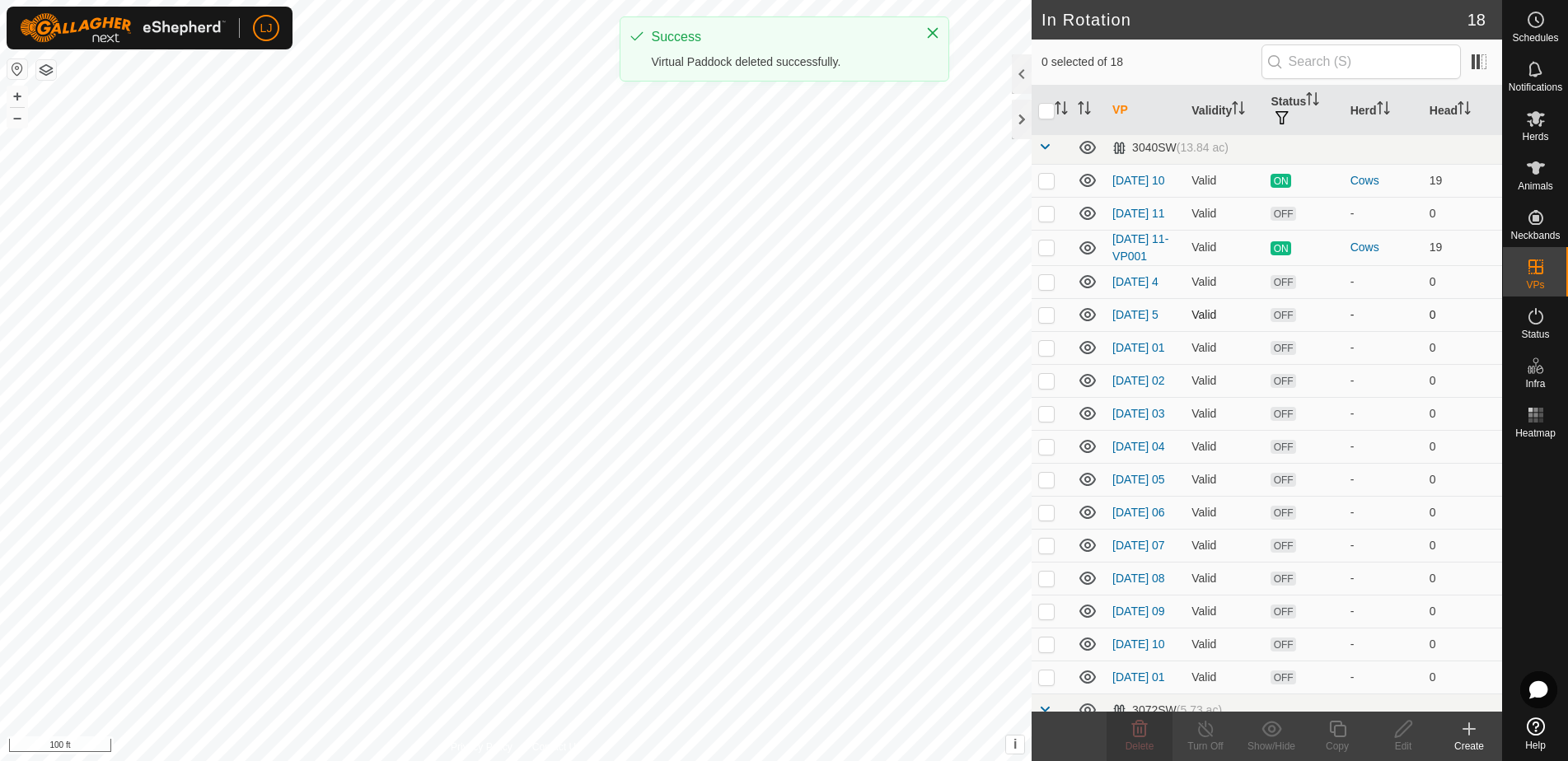
scroll to position [6, 0]
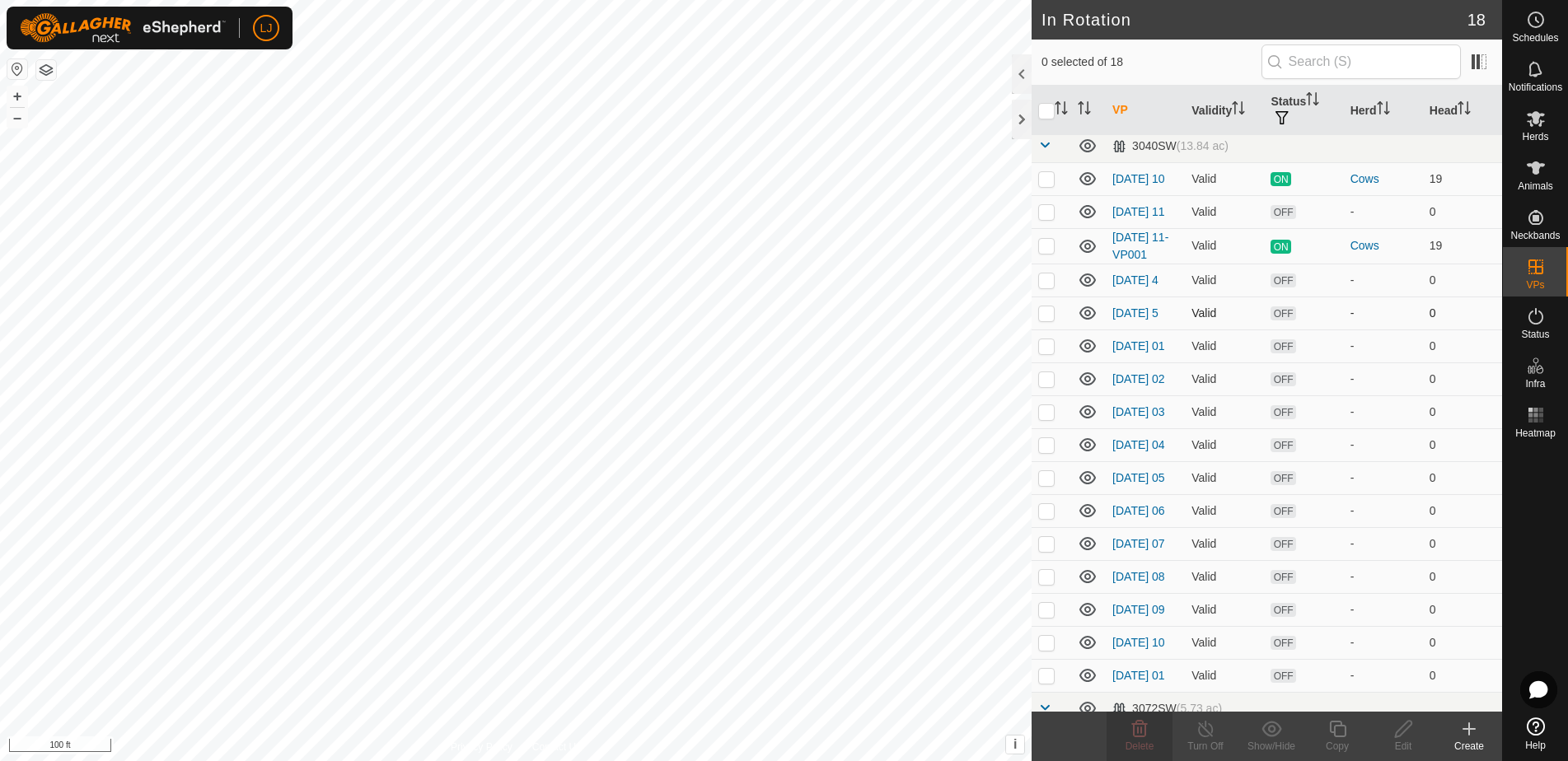
drag, startPoint x: 1049, startPoint y: 287, endPoint x: 1049, endPoint y: 322, distance: 35.0
click at [1049, 287] on p-checkbox at bounding box center [1045, 280] width 16 height 13
checkbox input "true"
click at [1050, 329] on td at bounding box center [1051, 313] width 39 height 33
checkbox input "true"
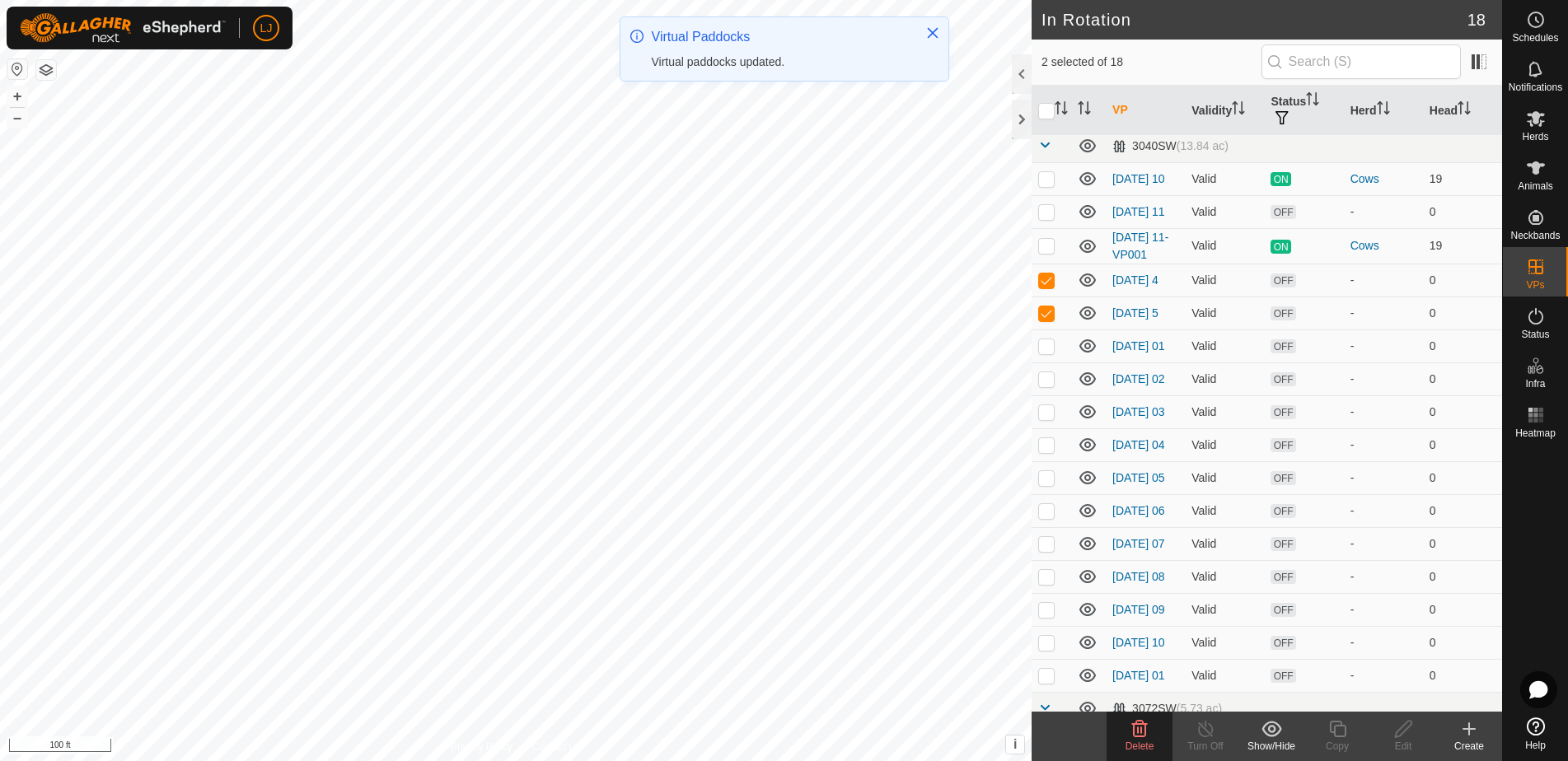
click at [1143, 739] on div "Delete" at bounding box center [1139, 746] width 66 height 14
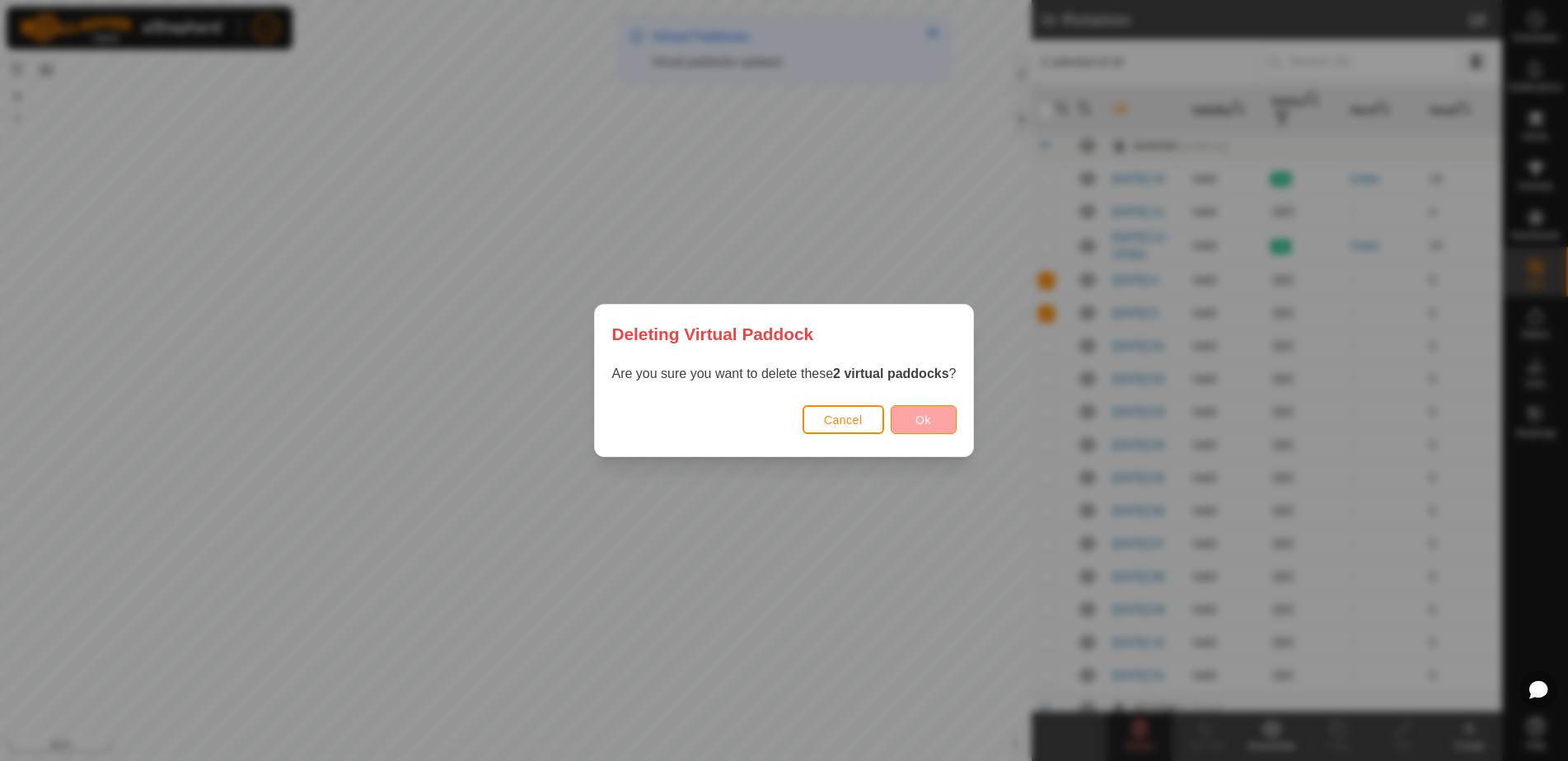
click at [928, 415] on span "Ok" at bounding box center [923, 420] width 15 height 13
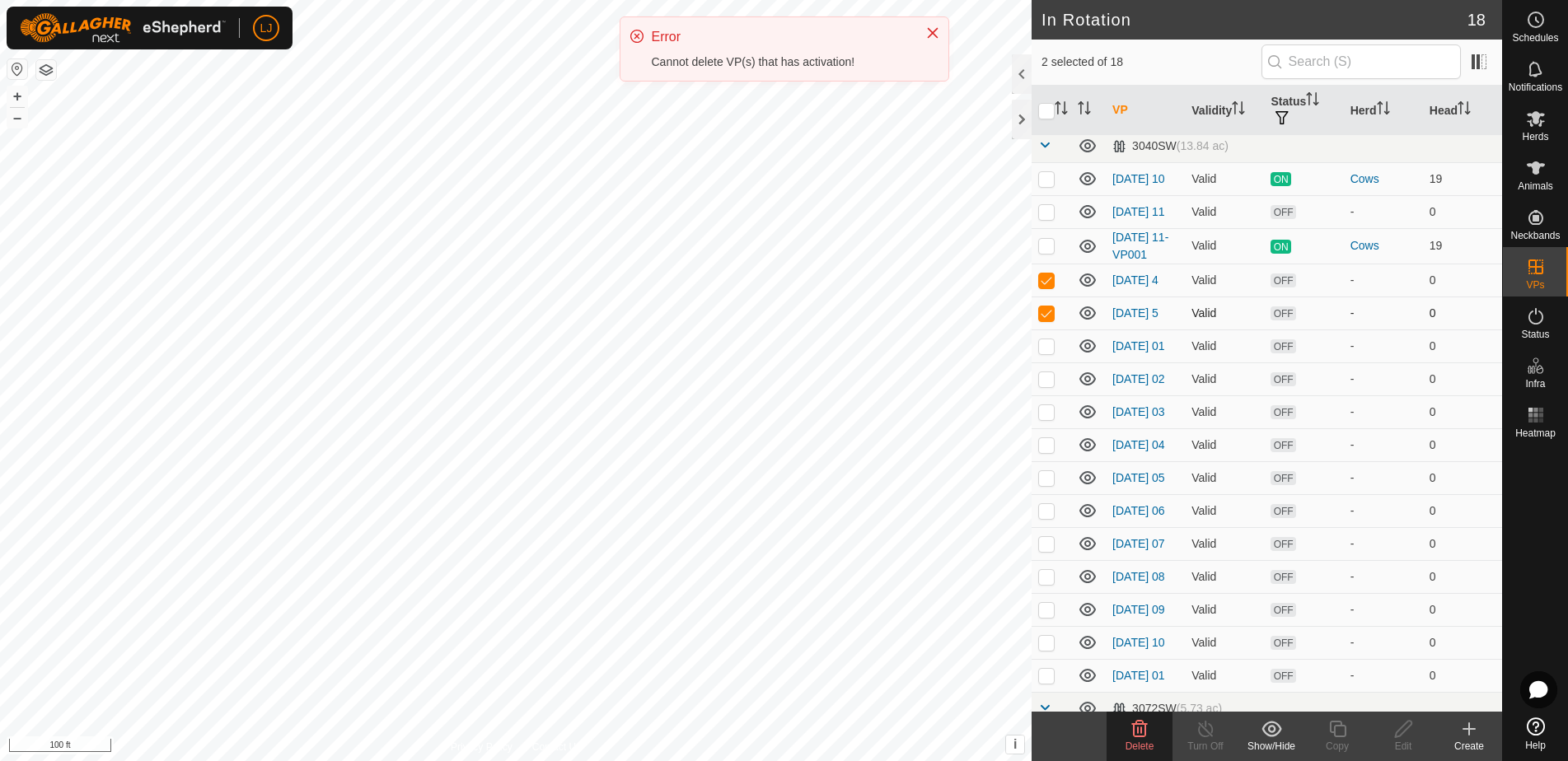
click at [1046, 320] on p-checkbox at bounding box center [1045, 313] width 16 height 13
checkbox input "false"
click at [1039, 278] on td at bounding box center [1051, 280] width 39 height 33
checkbox input "false"
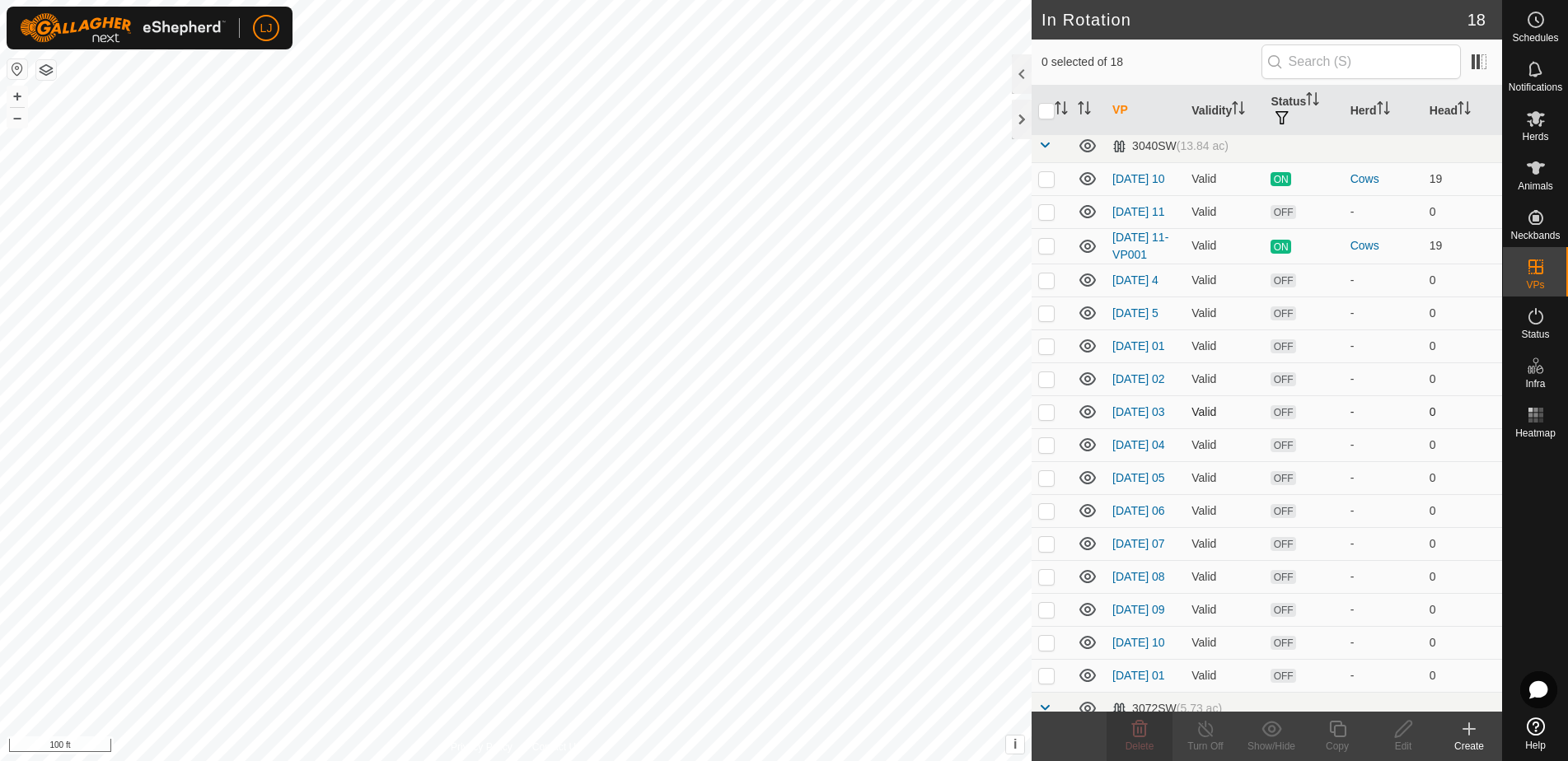
drag, startPoint x: 1049, startPoint y: 319, endPoint x: 1092, endPoint y: 411, distance: 101.6
click at [1051, 320] on p-checkbox at bounding box center [1045, 313] width 16 height 13
click at [1156, 727] on delete-svg-icon at bounding box center [1139, 728] width 66 height 20
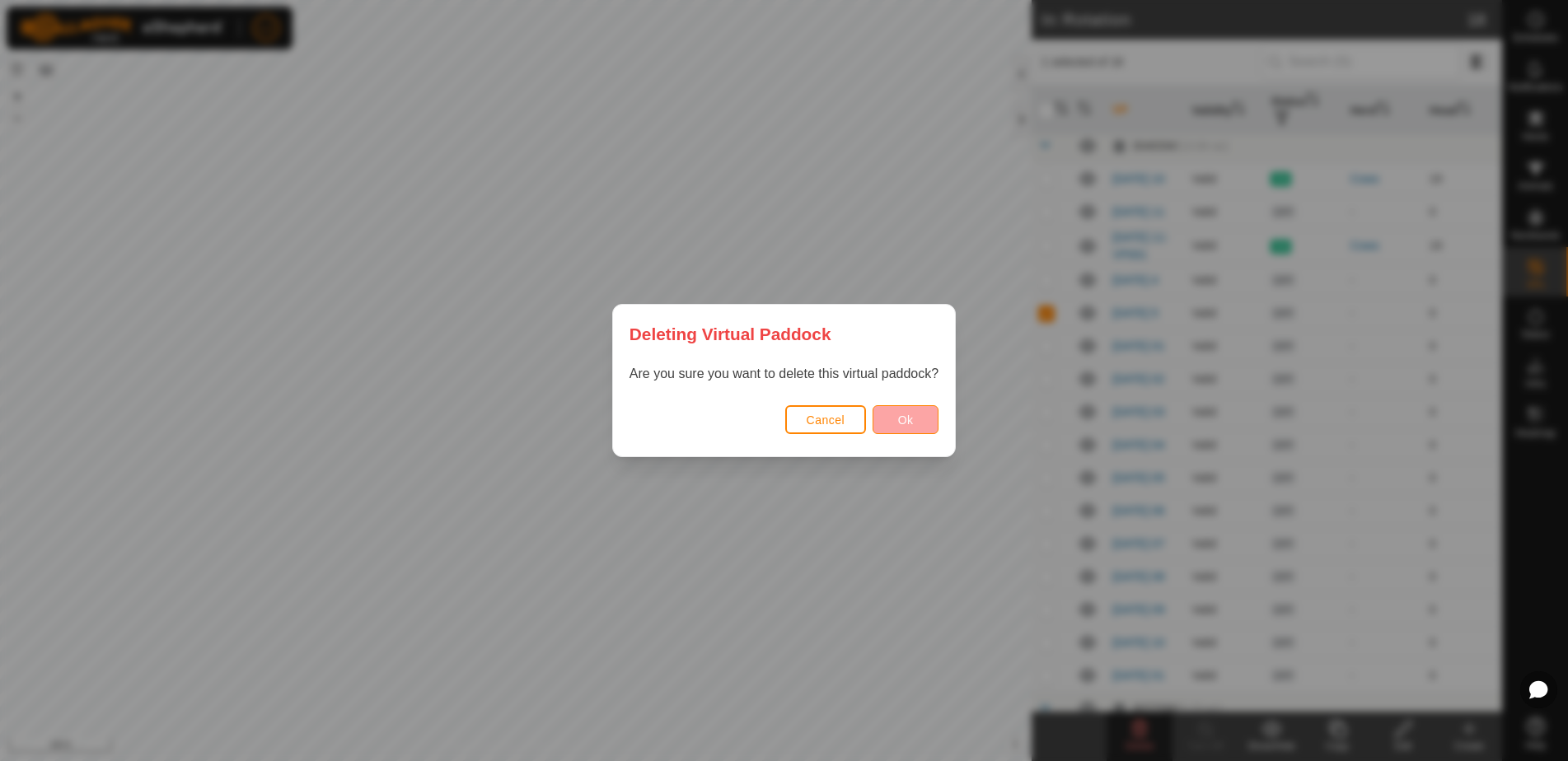
click at [905, 417] on span "Ok" at bounding box center [906, 420] width 15 height 13
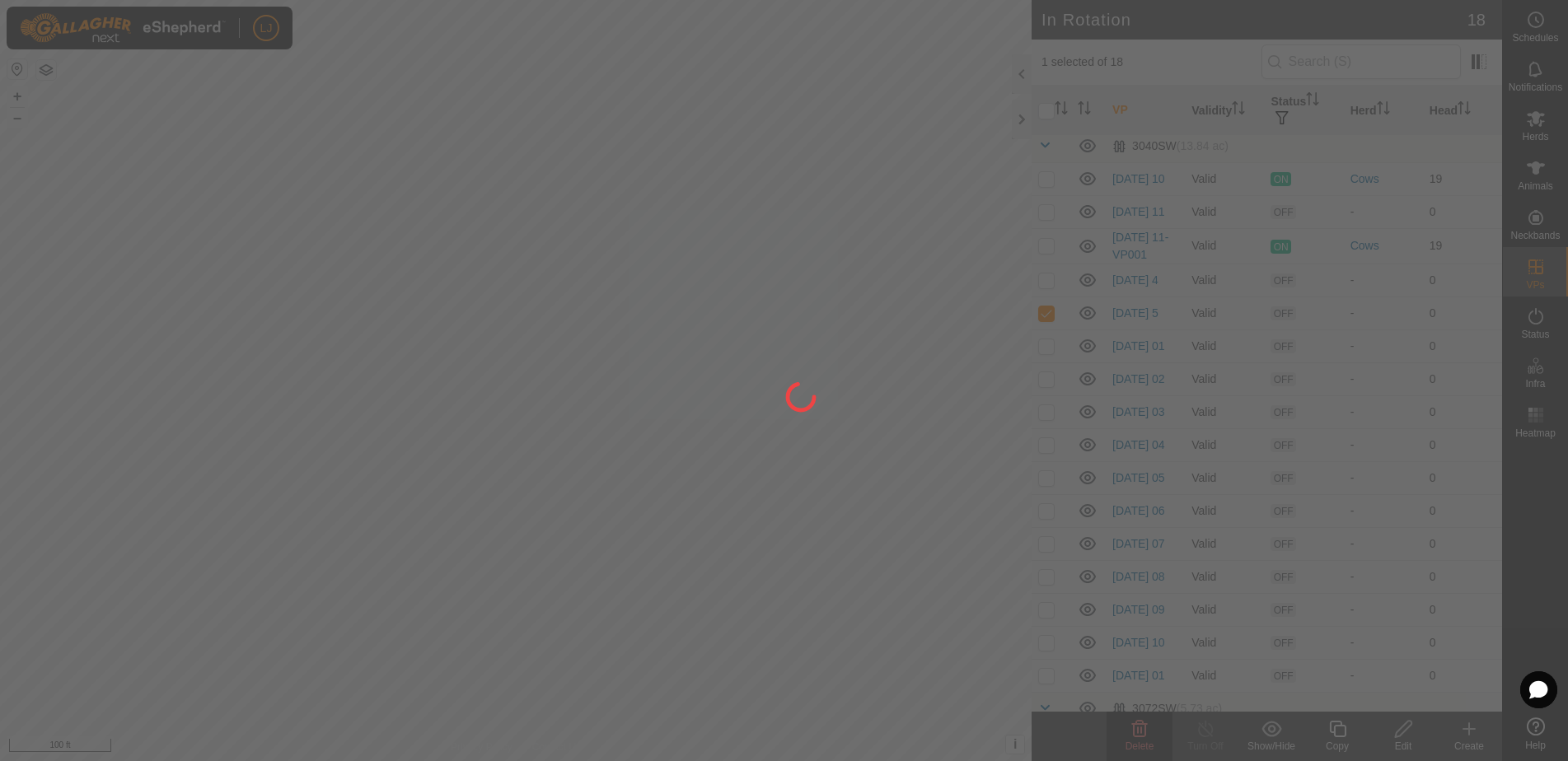
checkbox input "false"
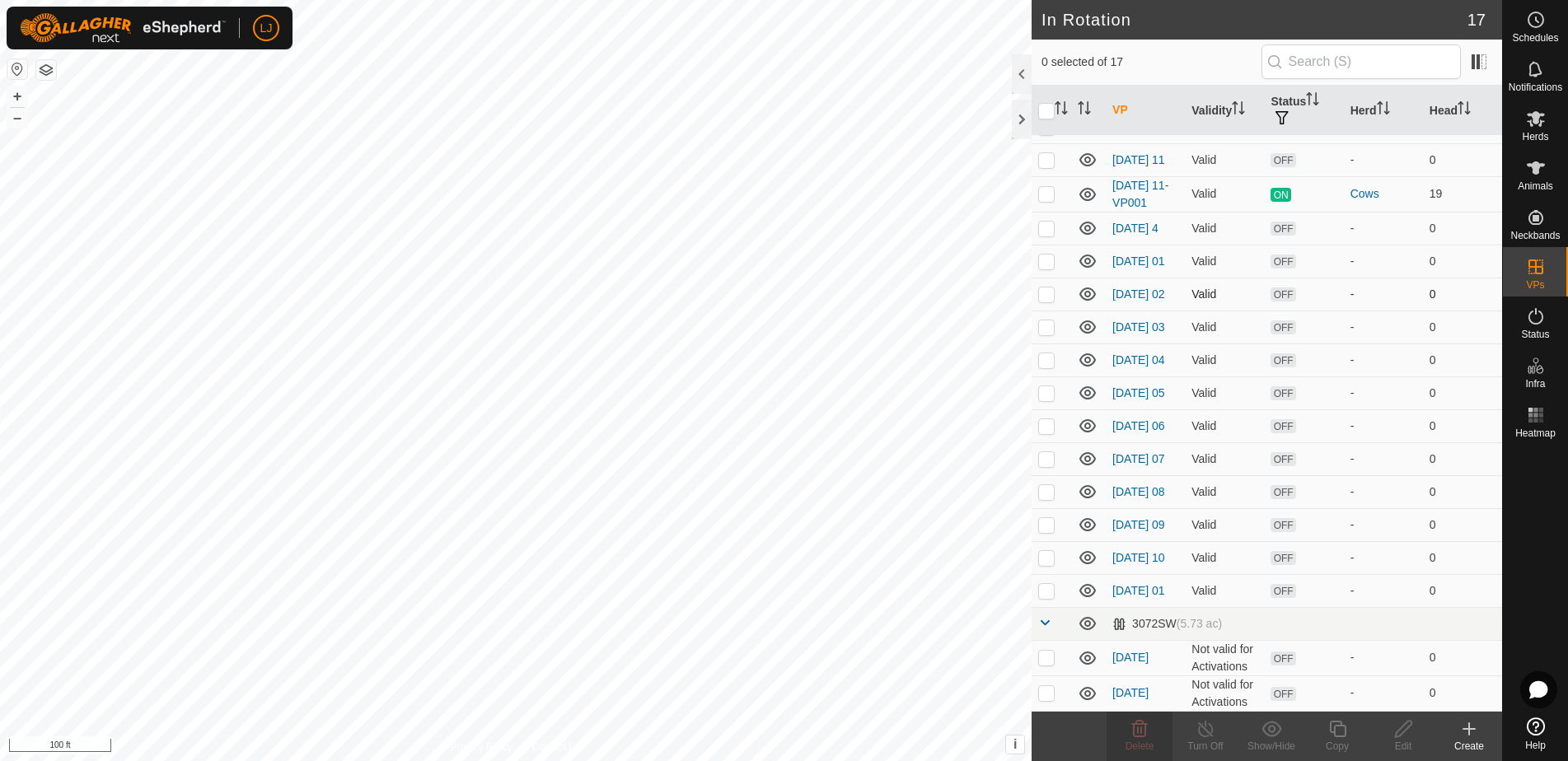
scroll to position [93, 0]
click at [1043, 660] on p-checkbox at bounding box center [1045, 658] width 16 height 13
checkbox input "true"
click at [1124, 732] on delete-svg-icon at bounding box center [1139, 728] width 66 height 20
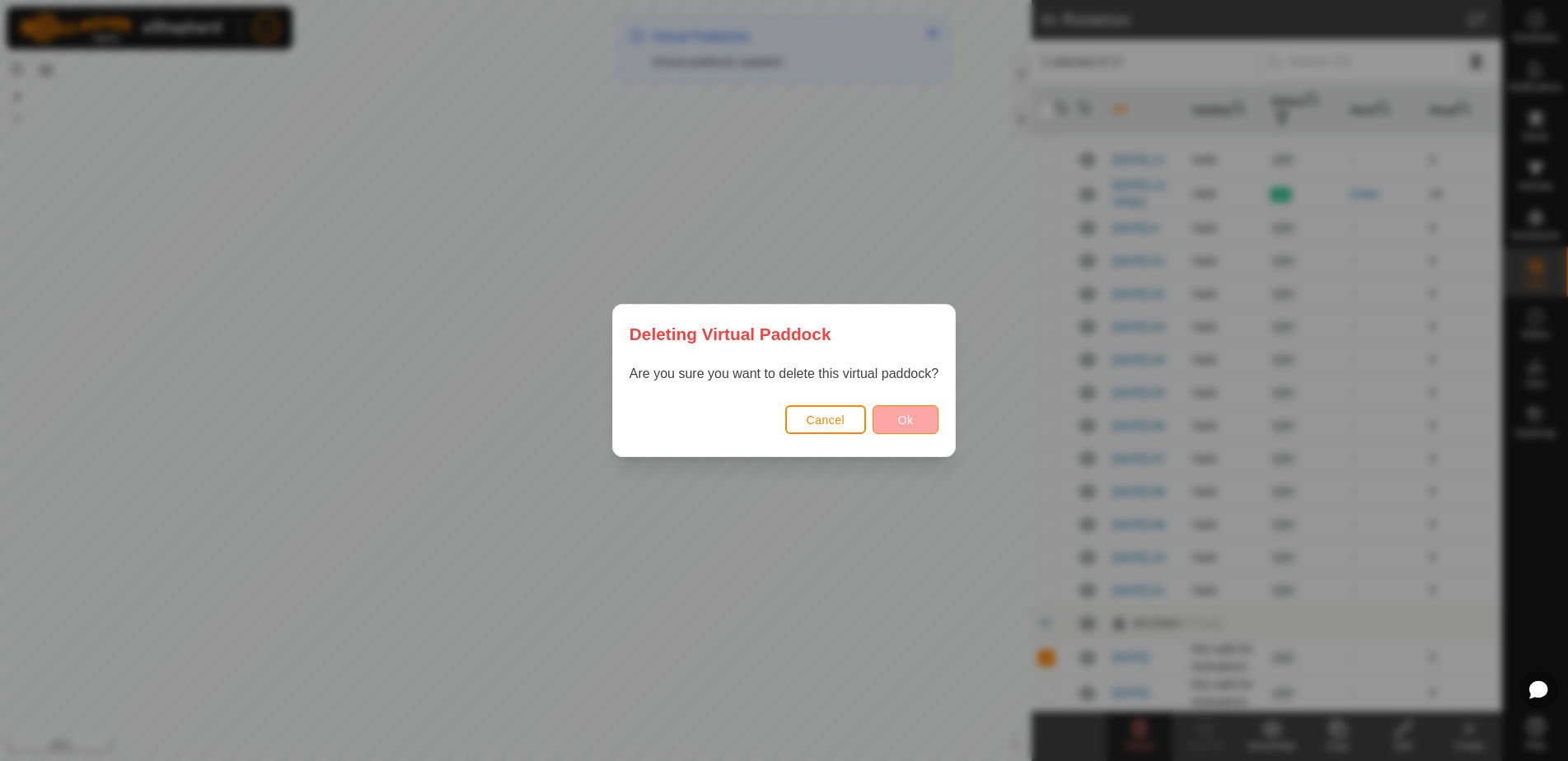
click at [912, 416] on span "Ok" at bounding box center [906, 420] width 15 height 13
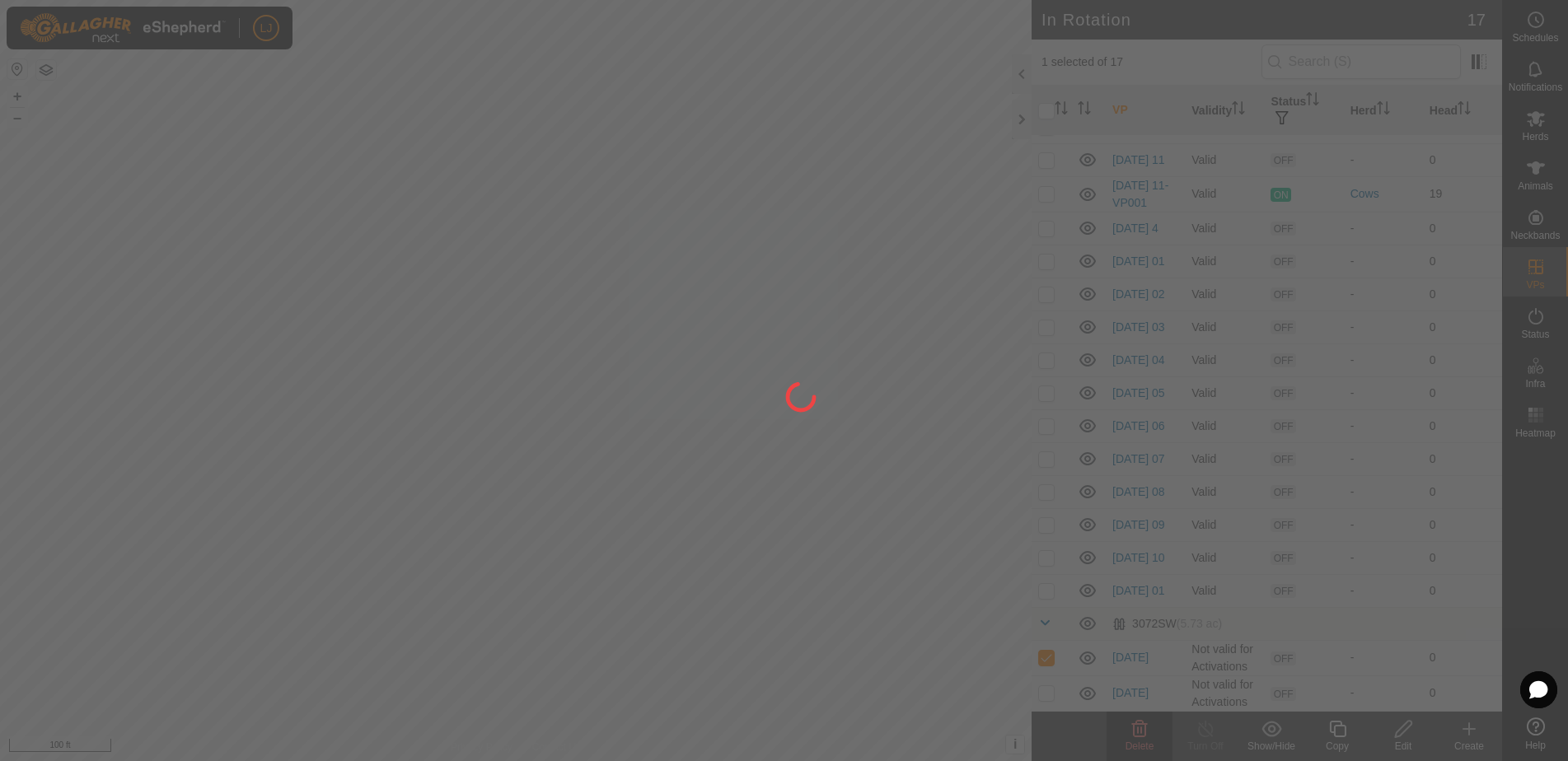
checkbox input "false"
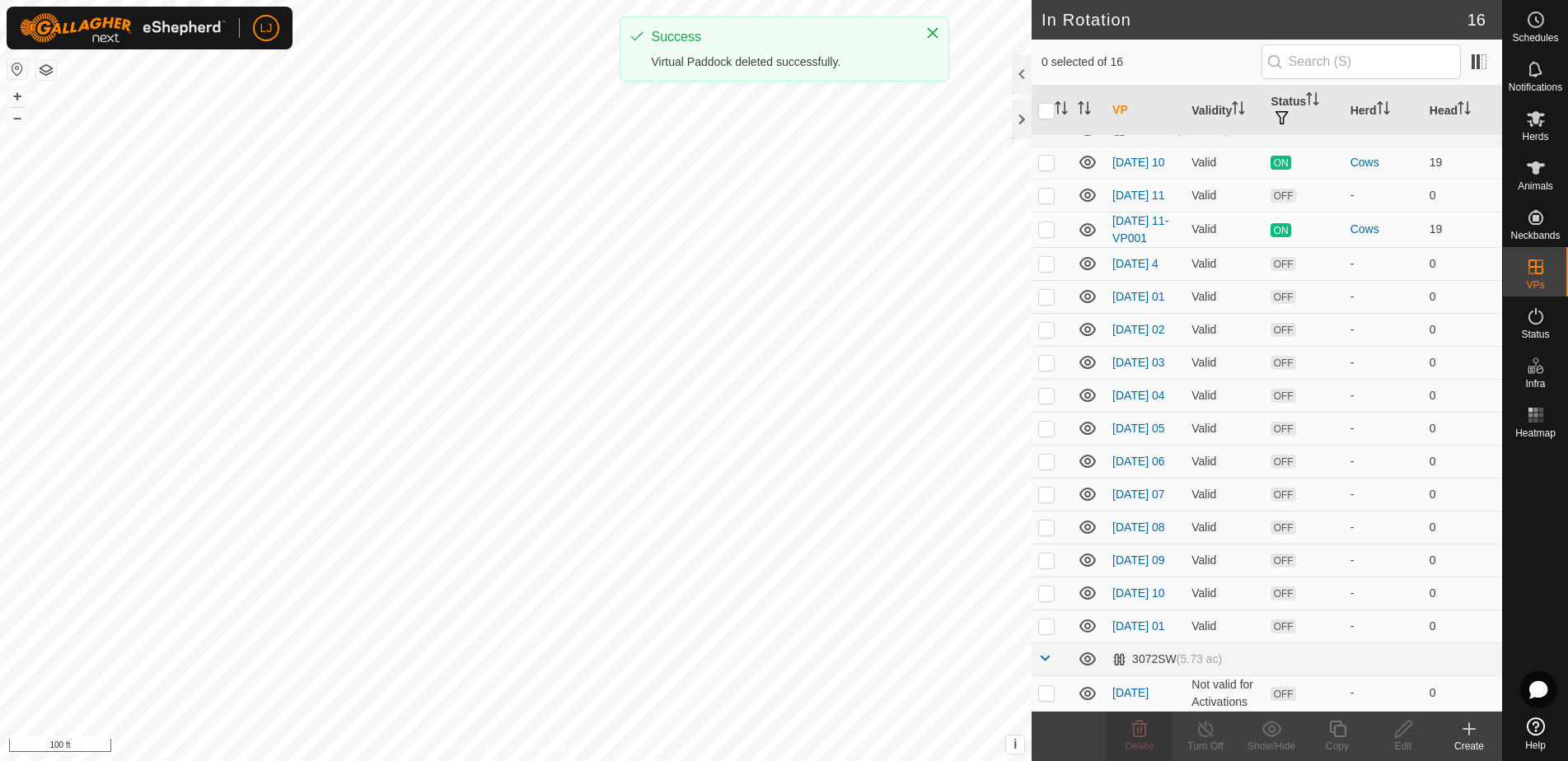
scroll to position [57, 0]
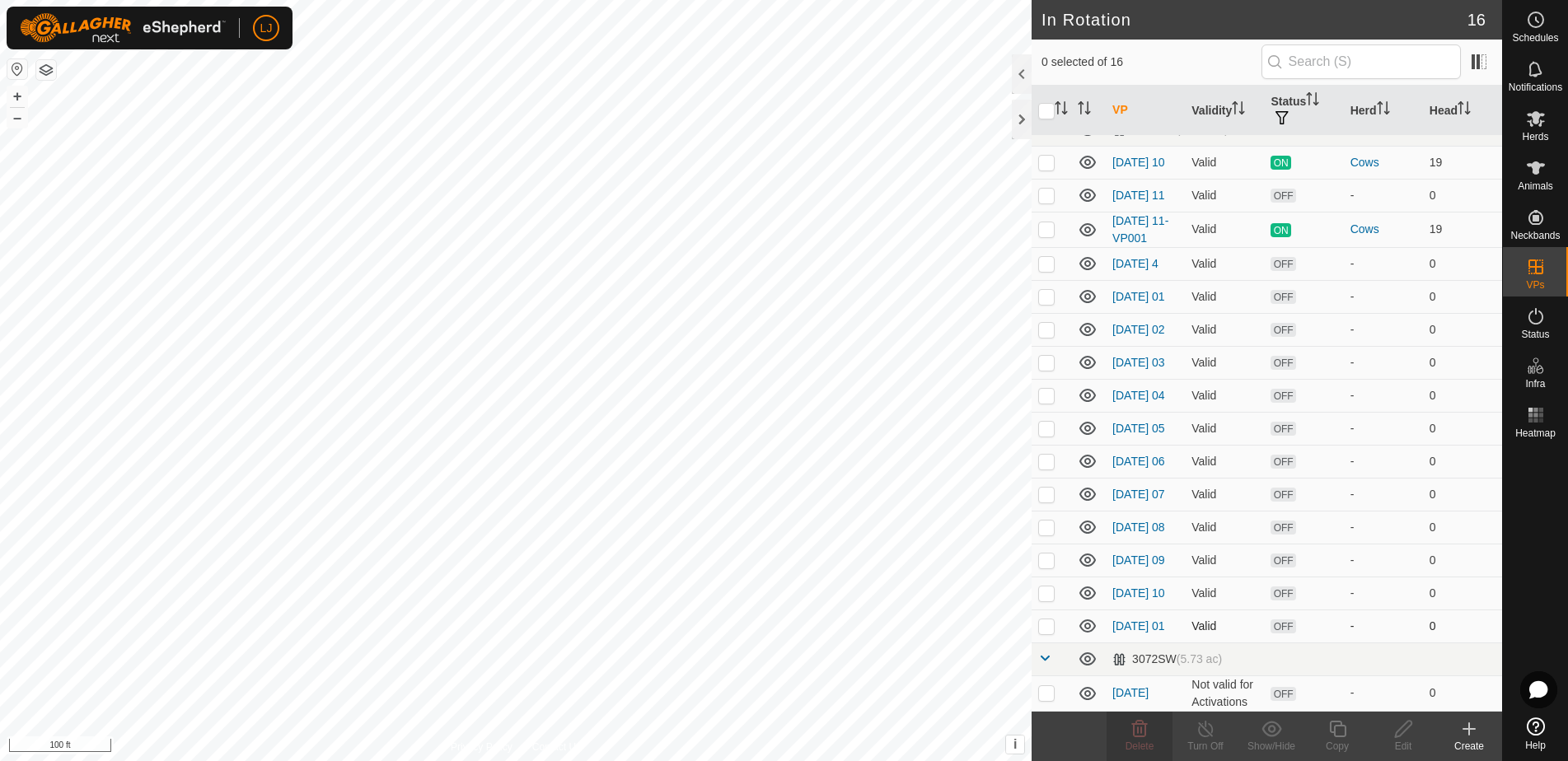
click at [1046, 629] on p-checkbox at bounding box center [1045, 626] width 16 height 13
checkbox input "true"
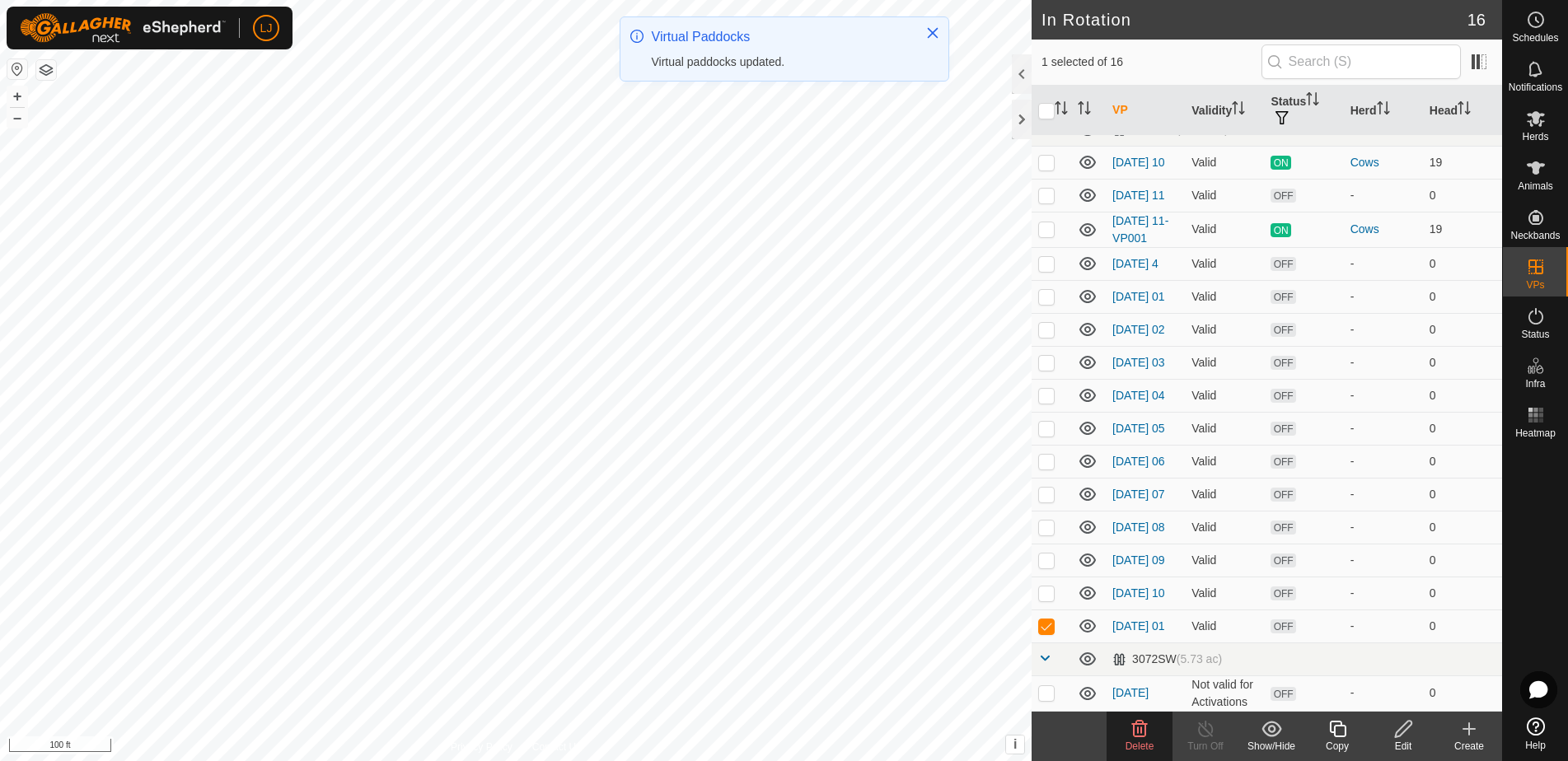
click at [1327, 740] on div "Copy" at bounding box center [1336, 746] width 66 height 14
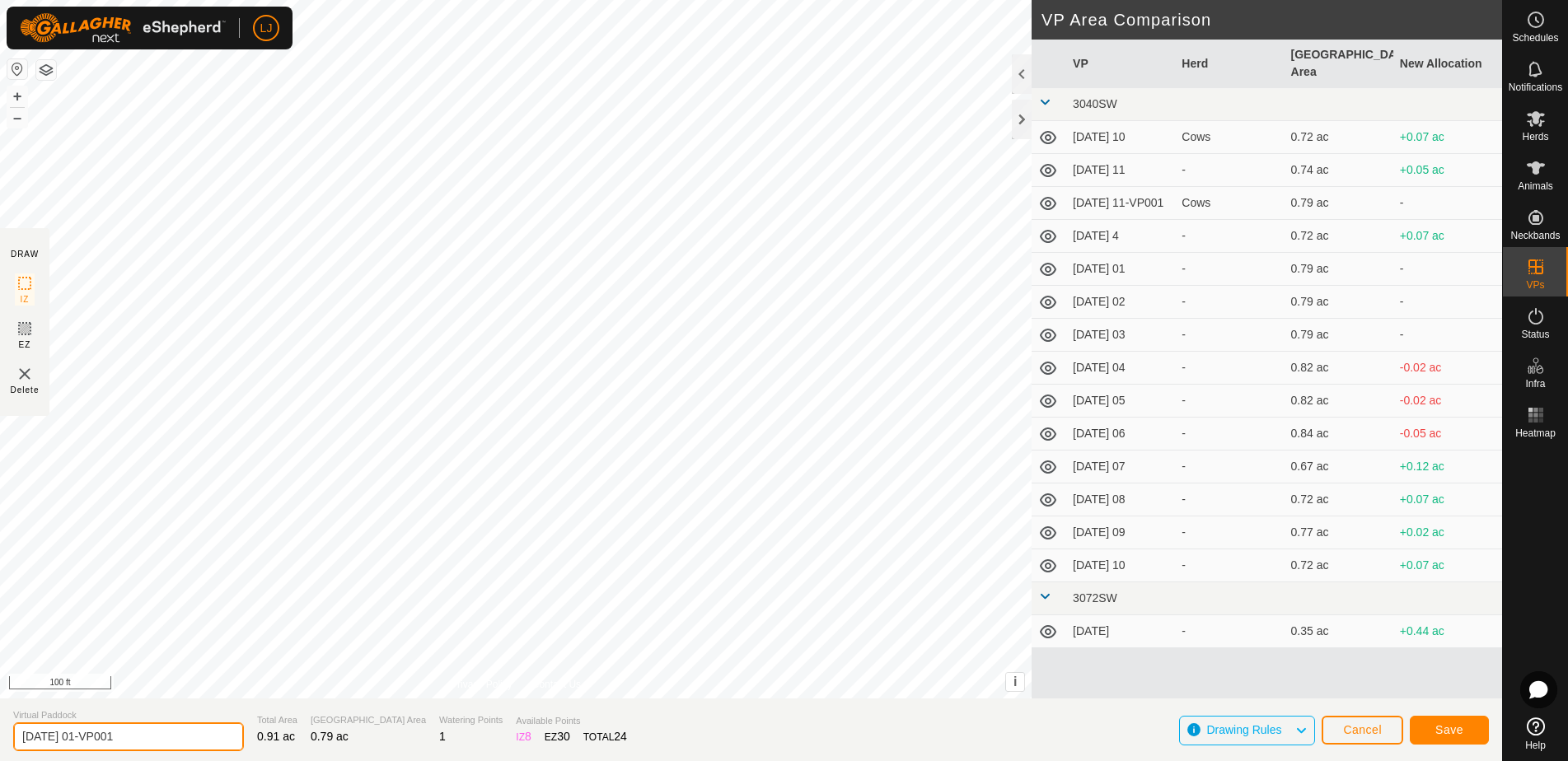
drag, startPoint x: 92, startPoint y: 740, endPoint x: 219, endPoint y: 736, distance: 127.1
click at [219, 736] on section "Virtual Paddock [DATE] 01-VP001 Total Area 0.91 ac Grazing Area 0.79 ac Waterin…" at bounding box center [750, 729] width 1502 height 62
type input "[DATE] 02"
click at [1455, 731] on span "Save" at bounding box center [1448, 730] width 28 height 13
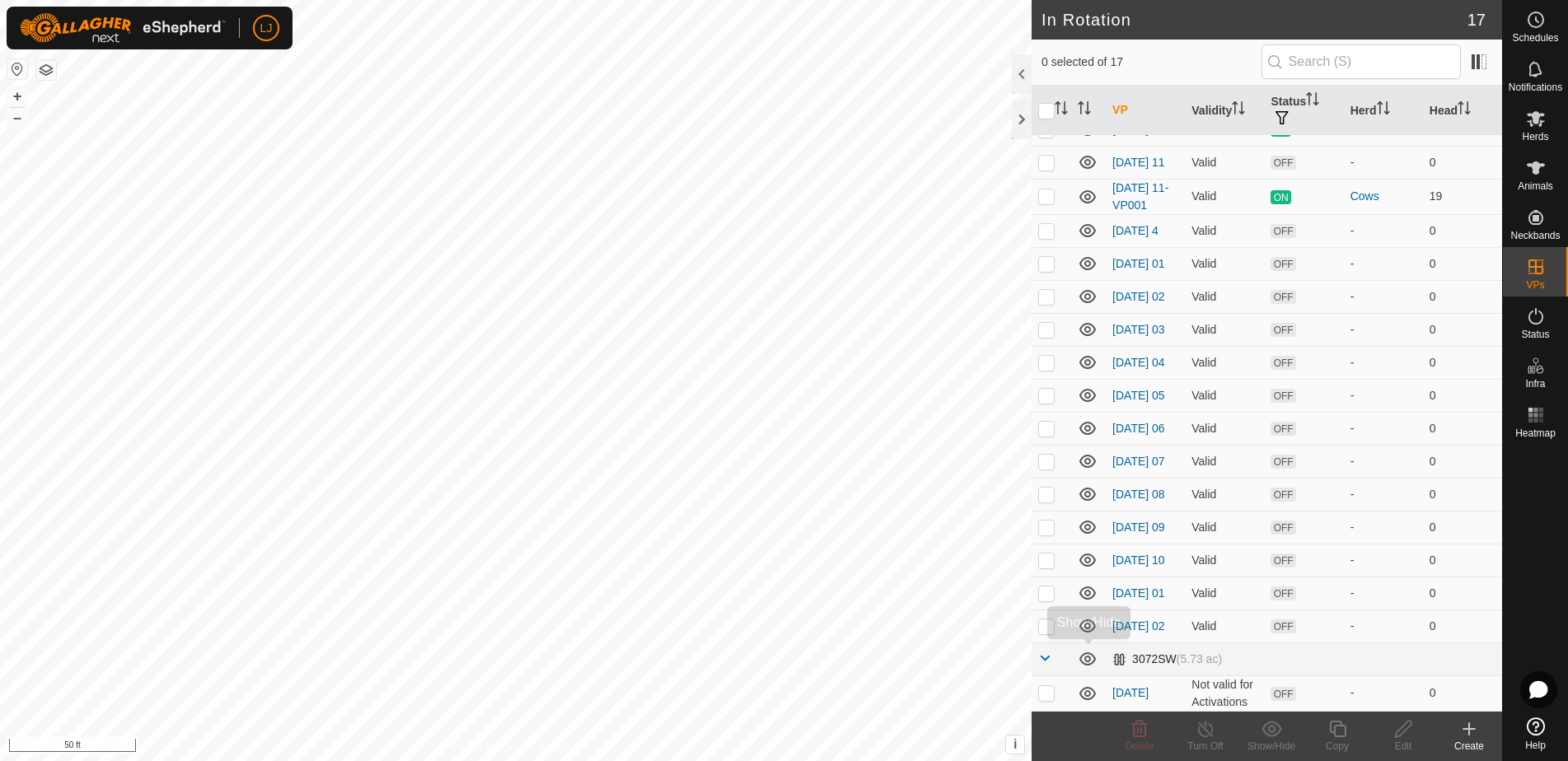
scroll to position [93, 0]
click at [1049, 630] on p-checkbox at bounding box center [1045, 626] width 16 height 13
checkbox input "true"
click at [1333, 725] on icon at bounding box center [1338, 728] width 21 height 20
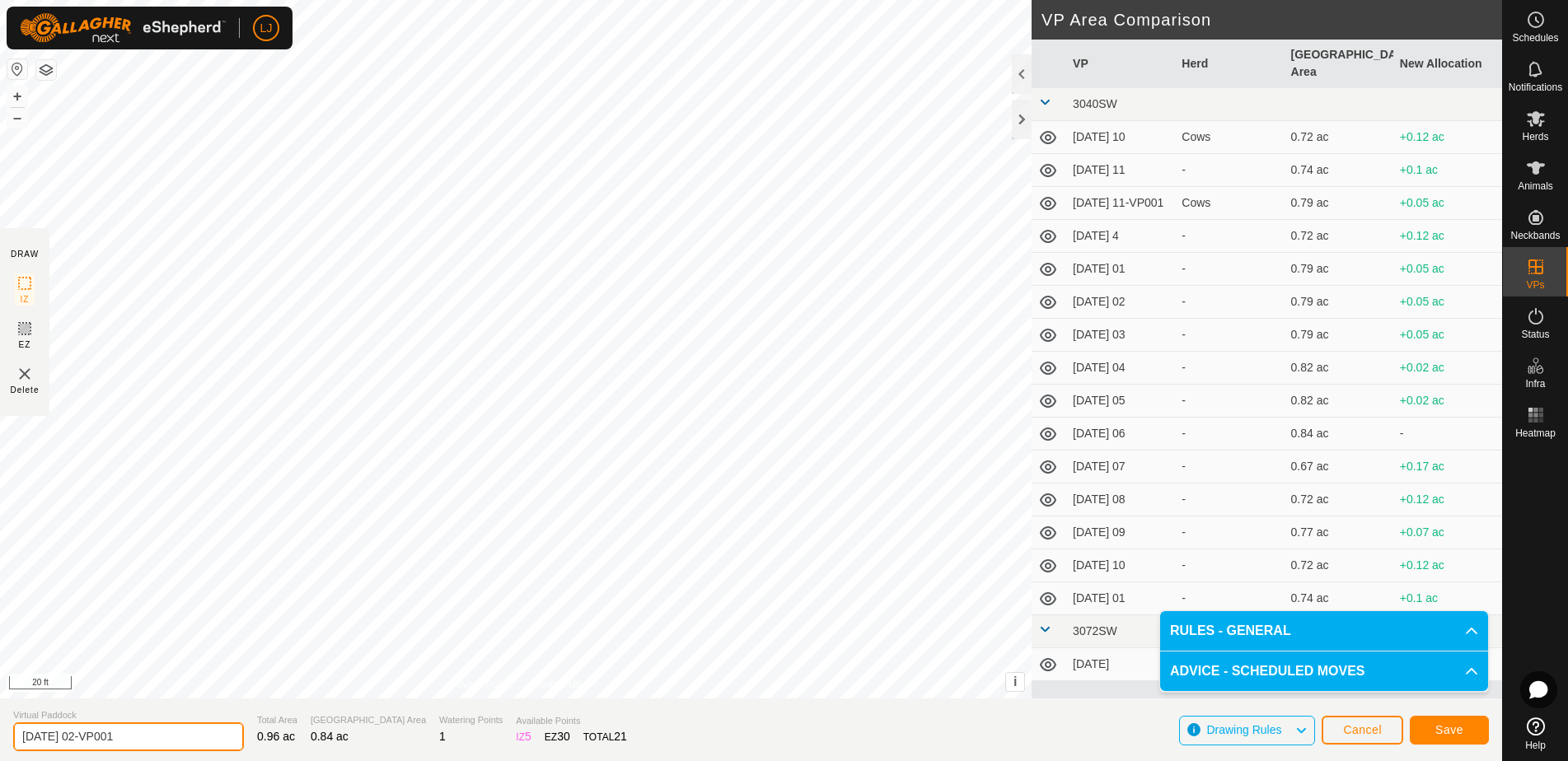
drag, startPoint x: 92, startPoint y: 733, endPoint x: 260, endPoint y: 736, distance: 168.0
click at [260, 736] on section "Virtual Paddock [DATE] 02-VP001 Total Area 0.96 ac Grazing Area 0.84 ac Waterin…" at bounding box center [750, 729] width 1502 height 62
type input "[DATE] 03"
click at [1440, 725] on span "Save" at bounding box center [1448, 730] width 28 height 13
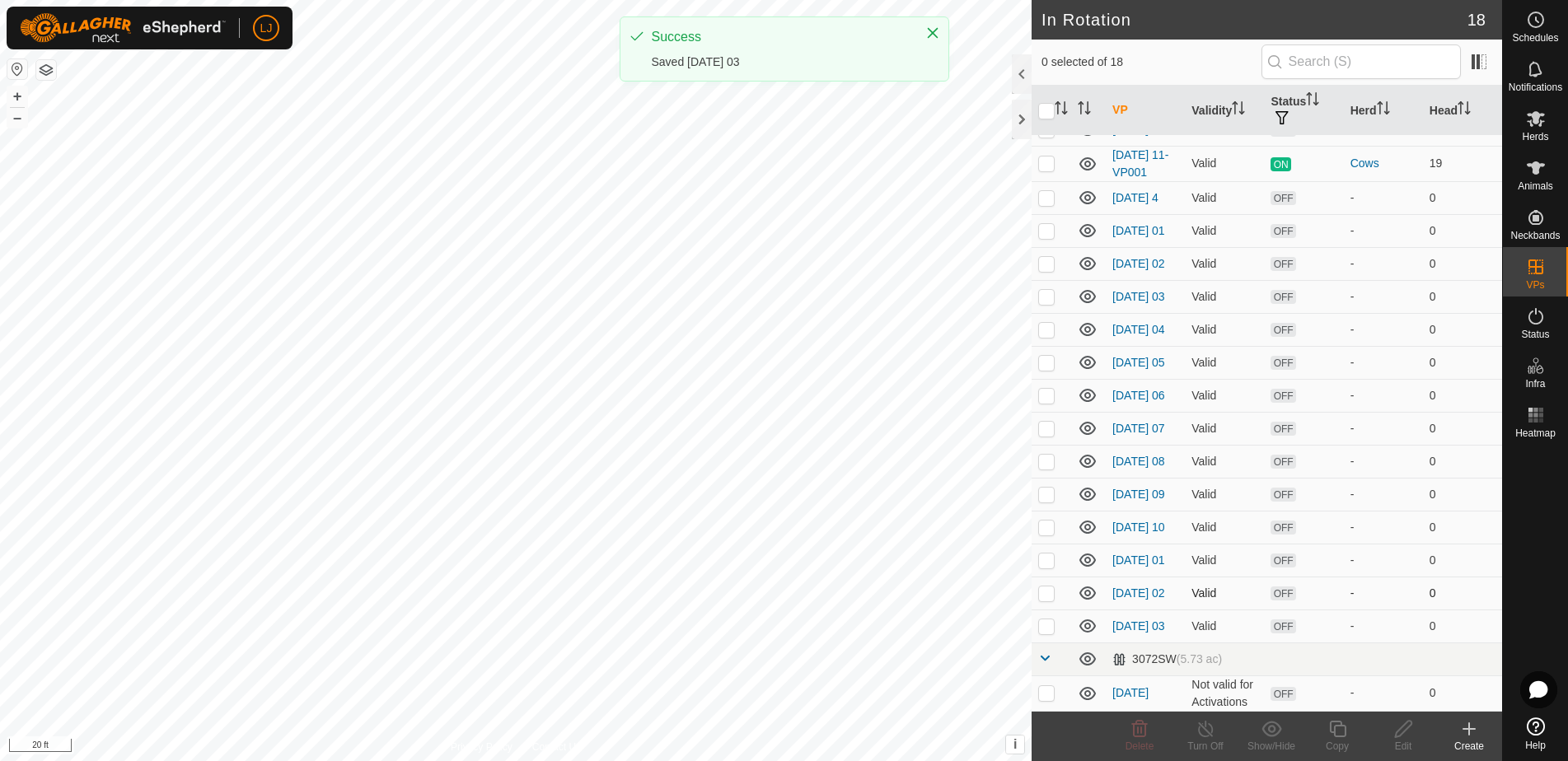
scroll to position [128, 0]
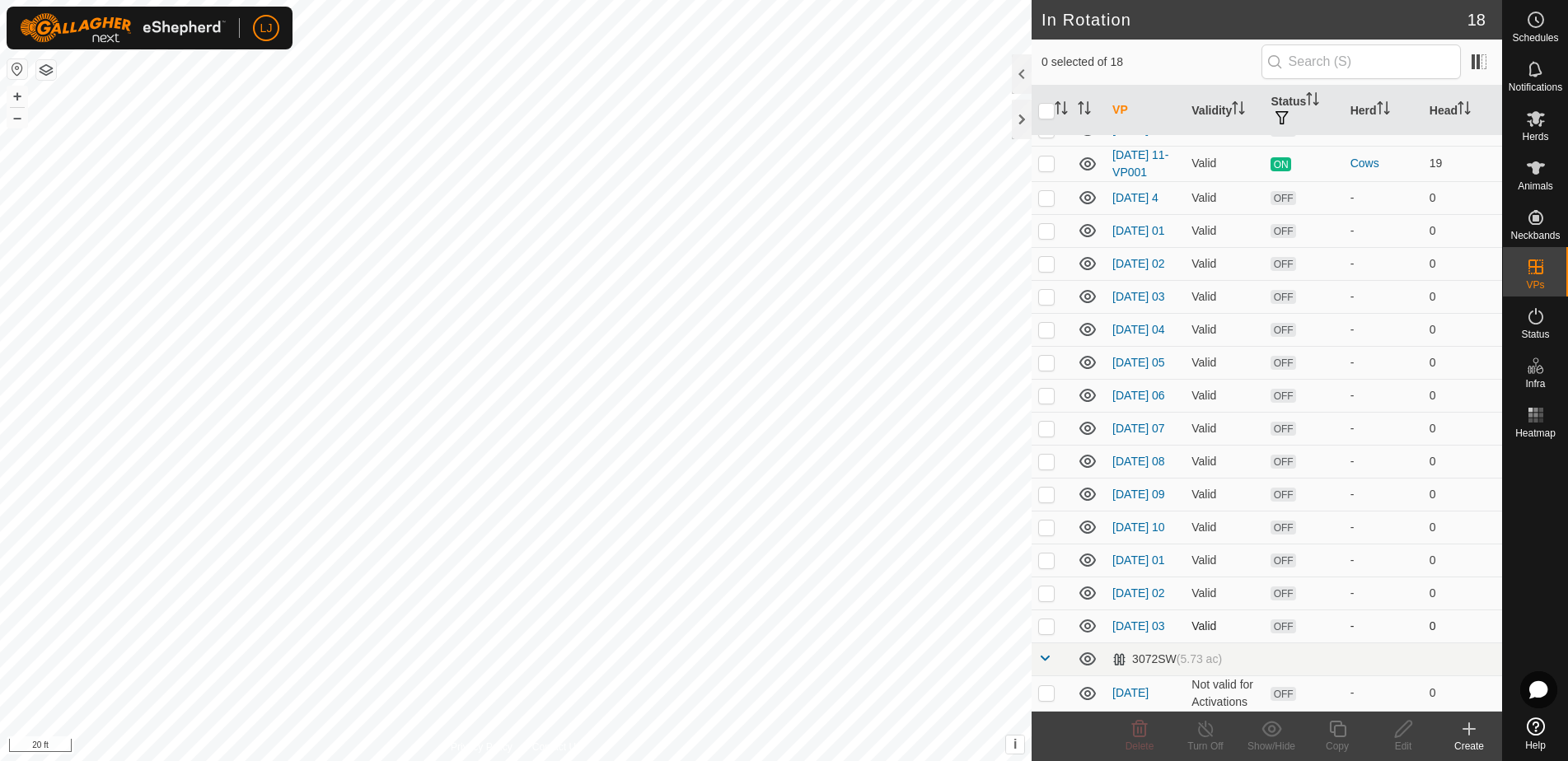
click at [1045, 630] on p-checkbox at bounding box center [1045, 626] width 16 height 13
checkbox input "true"
click at [1328, 733] on icon at bounding box center [1338, 728] width 21 height 20
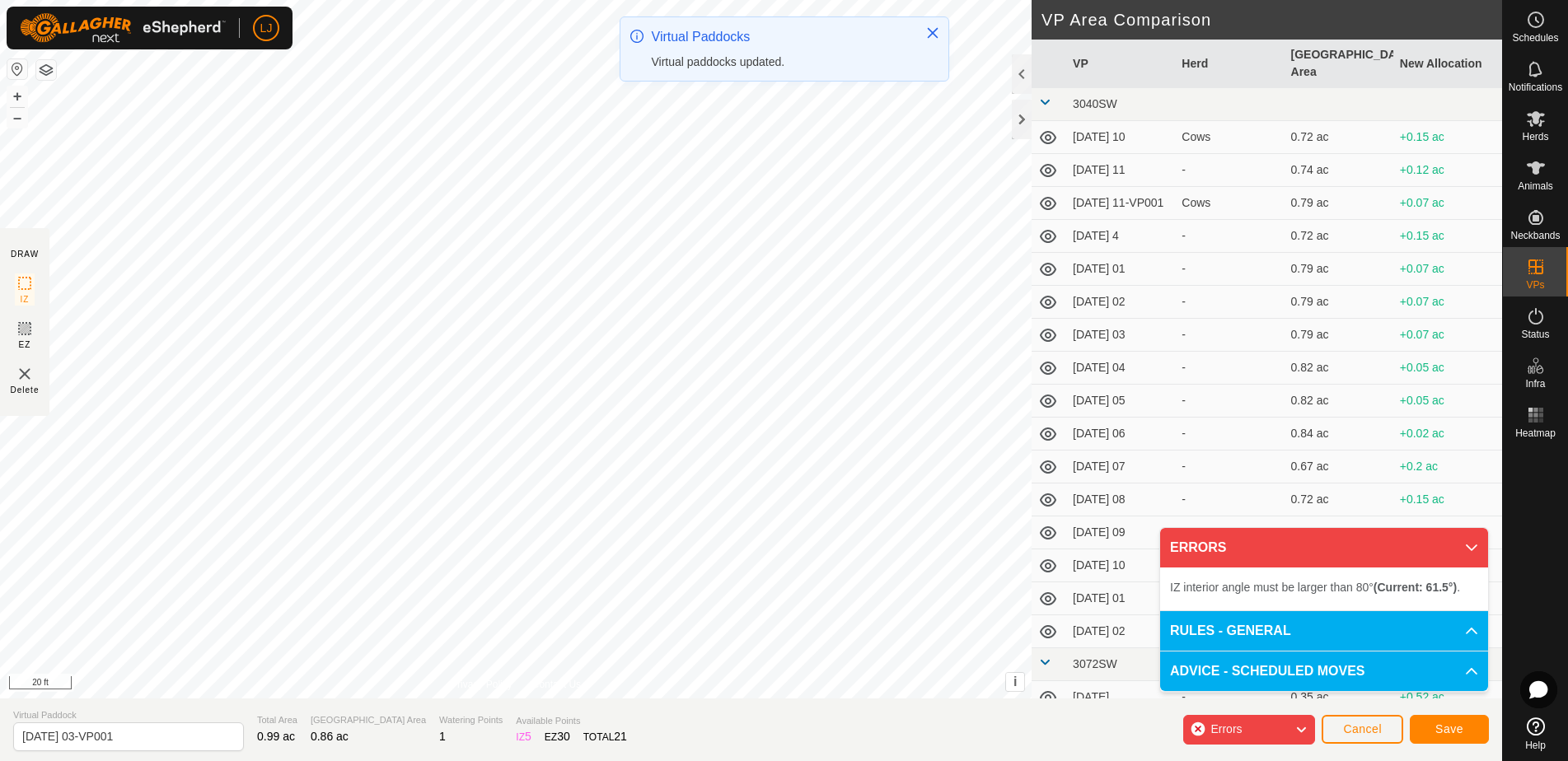
click at [426, 646] on div "IZ interior angle must be larger than 80° (Current: 61.5°) . + – ⇧ i This appli…" at bounding box center [516, 349] width 1032 height 699
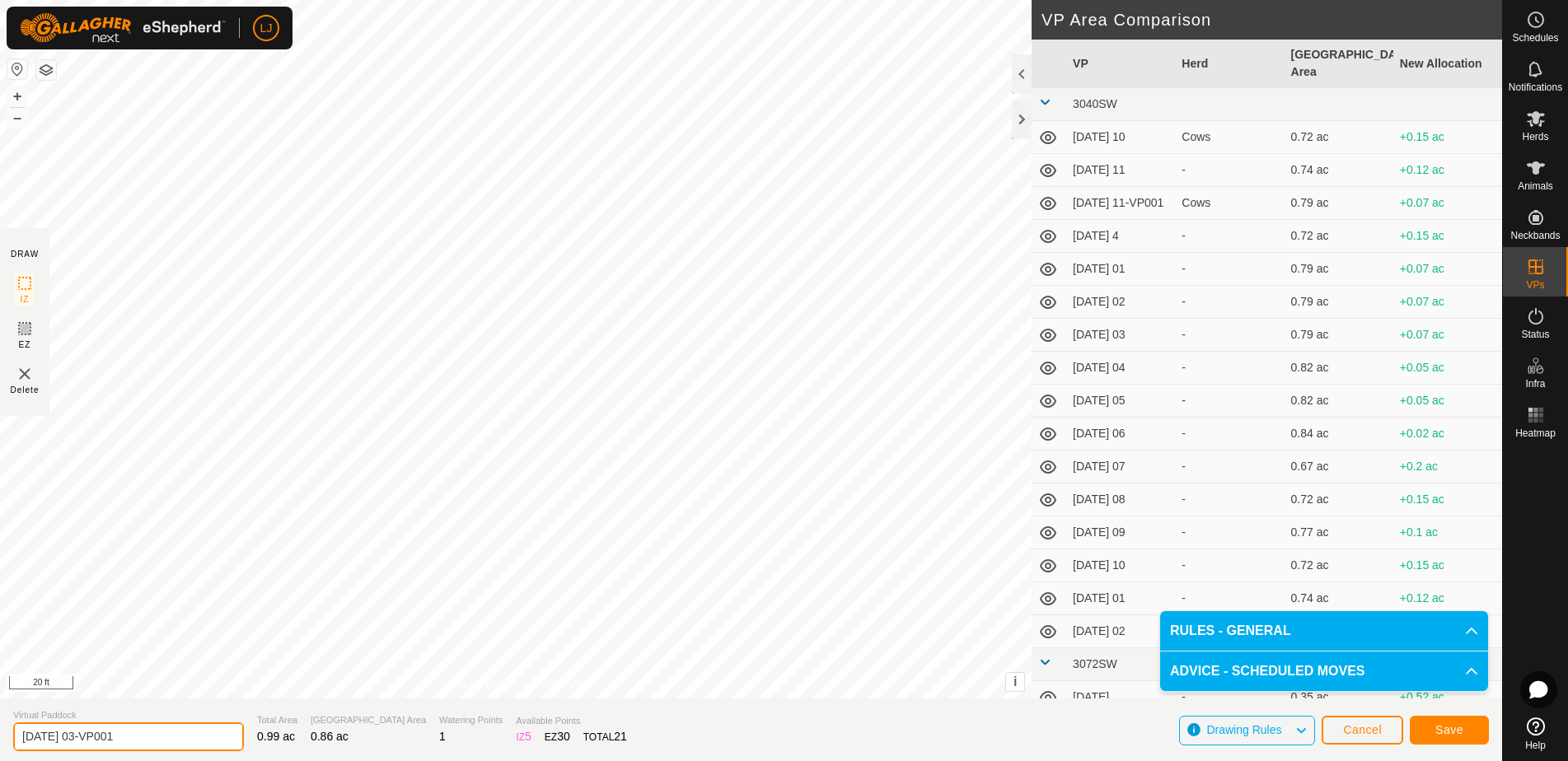
drag, startPoint x: 87, startPoint y: 739, endPoint x: 239, endPoint y: 738, distance: 152.0
click at [239, 738] on section "Virtual Paddock [DATE] 03-VP001 Total Area 0.99 ac Grazing Area 0.86 ac Waterin…" at bounding box center [750, 729] width 1502 height 62
type input "[DATE] 04"
click at [1460, 728] on span "Save" at bounding box center [1448, 730] width 28 height 13
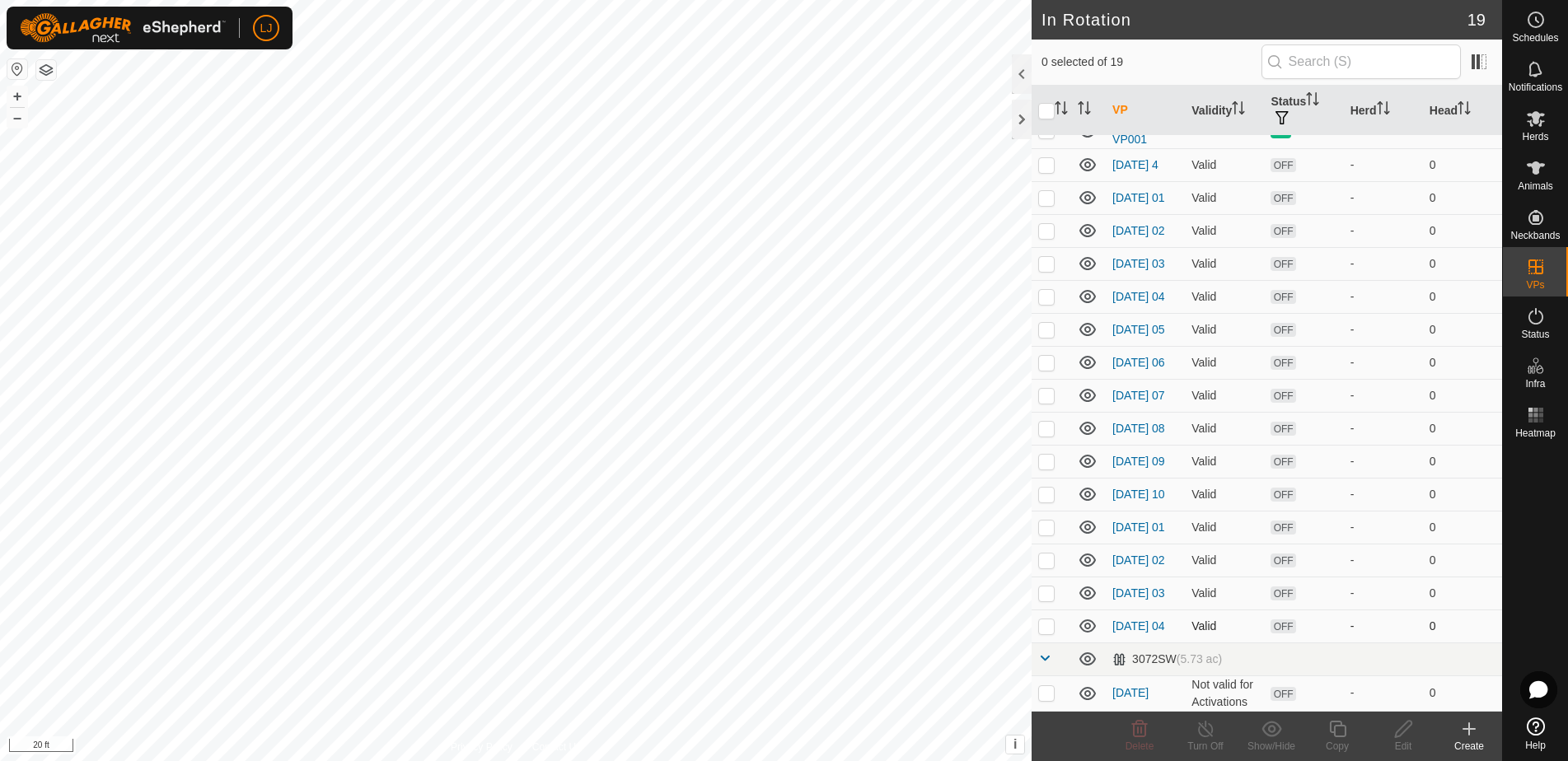
scroll to position [164, 0]
click at [1049, 630] on p-checkbox at bounding box center [1045, 626] width 16 height 13
checkbox input "true"
click at [1337, 733] on icon at bounding box center [1338, 728] width 21 height 20
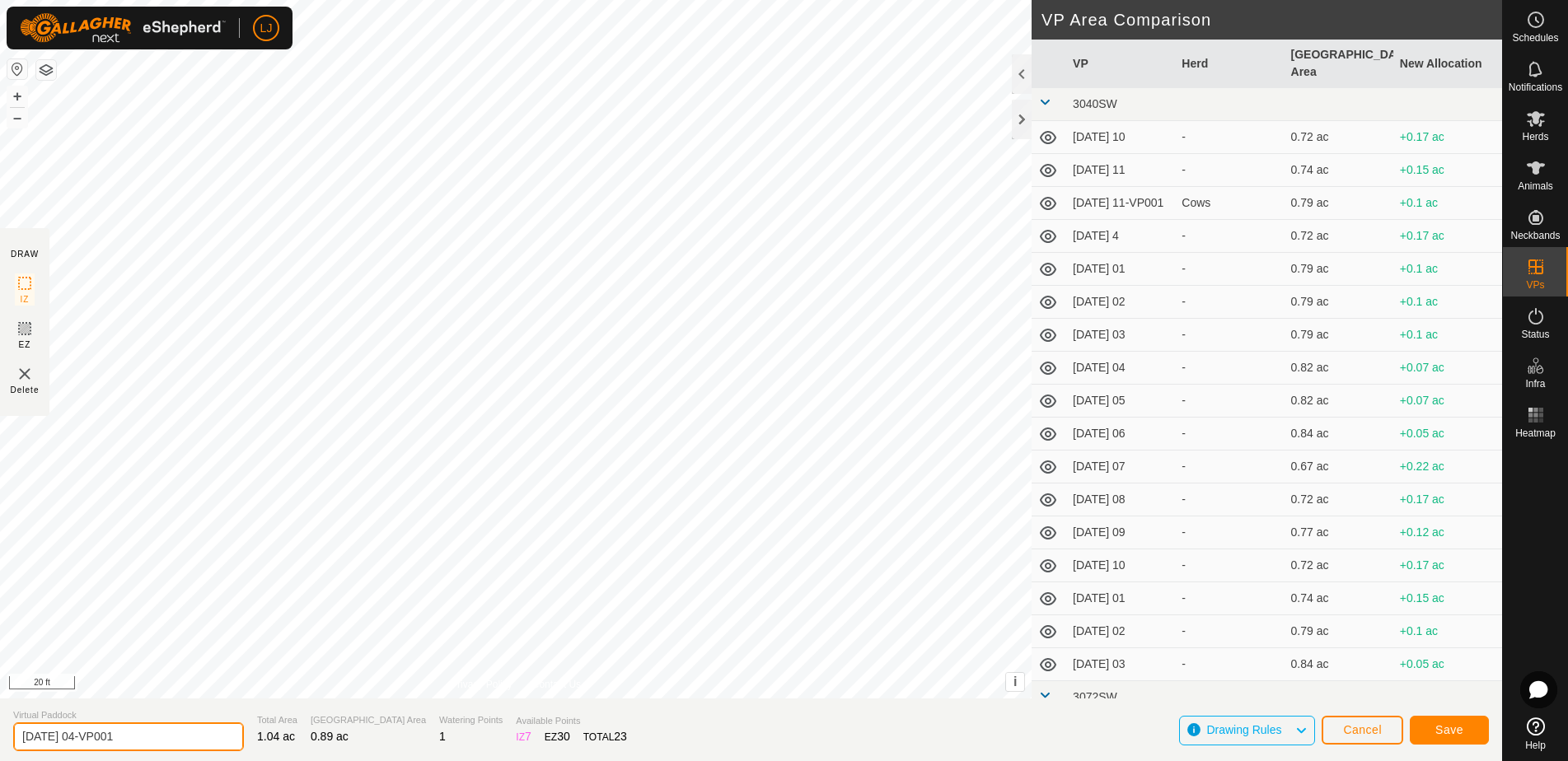
drag, startPoint x: 95, startPoint y: 736, endPoint x: 274, endPoint y: 739, distance: 179.0
click at [274, 739] on section "Virtual Paddock [DATE] 04-VP001 Total Area 1.04 ac Grazing Area 0.89 ac Waterin…" at bounding box center [750, 729] width 1502 height 62
type input "[DATE] 05"
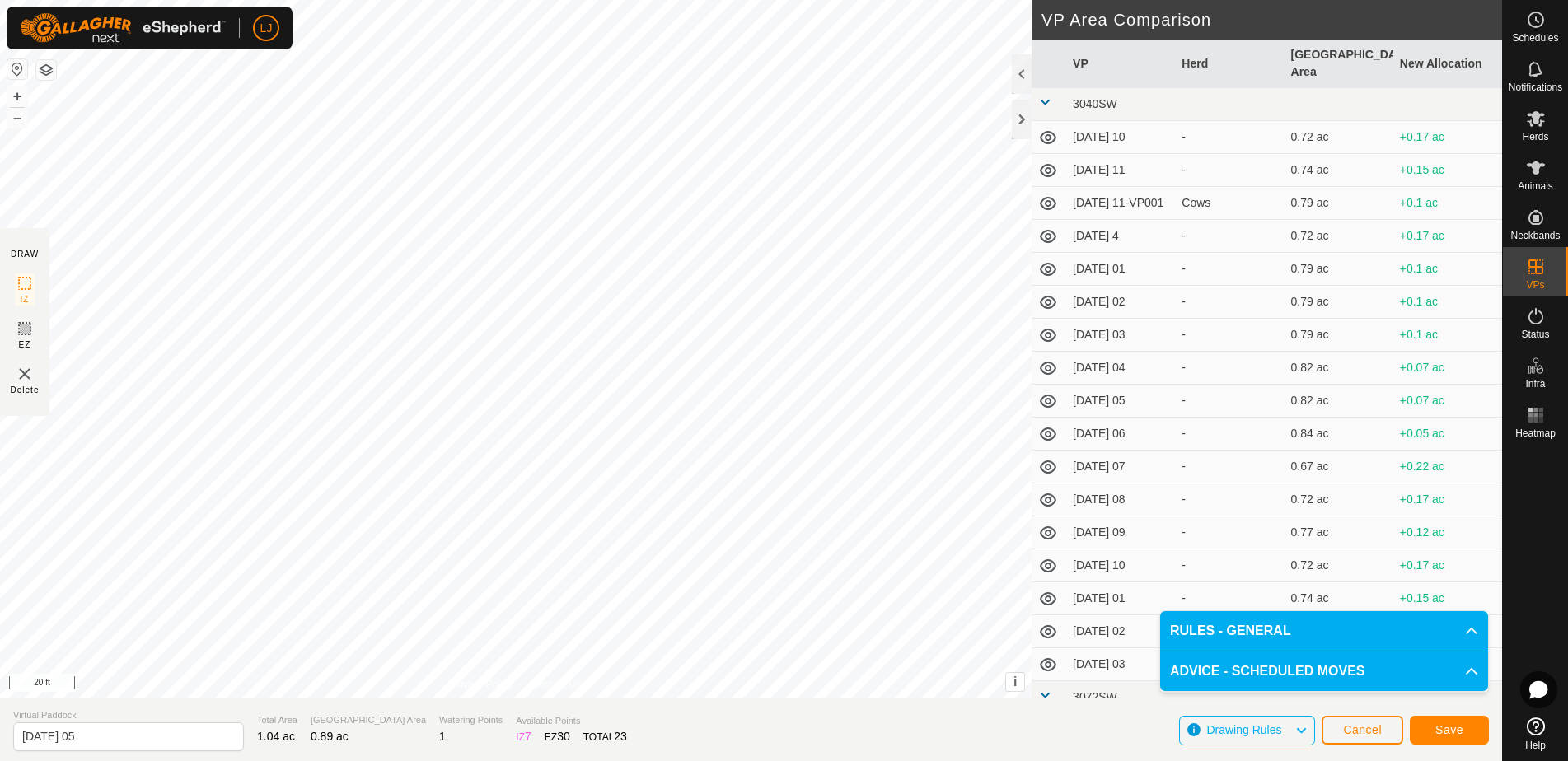
click at [1457, 733] on span "Save" at bounding box center [1448, 730] width 28 height 13
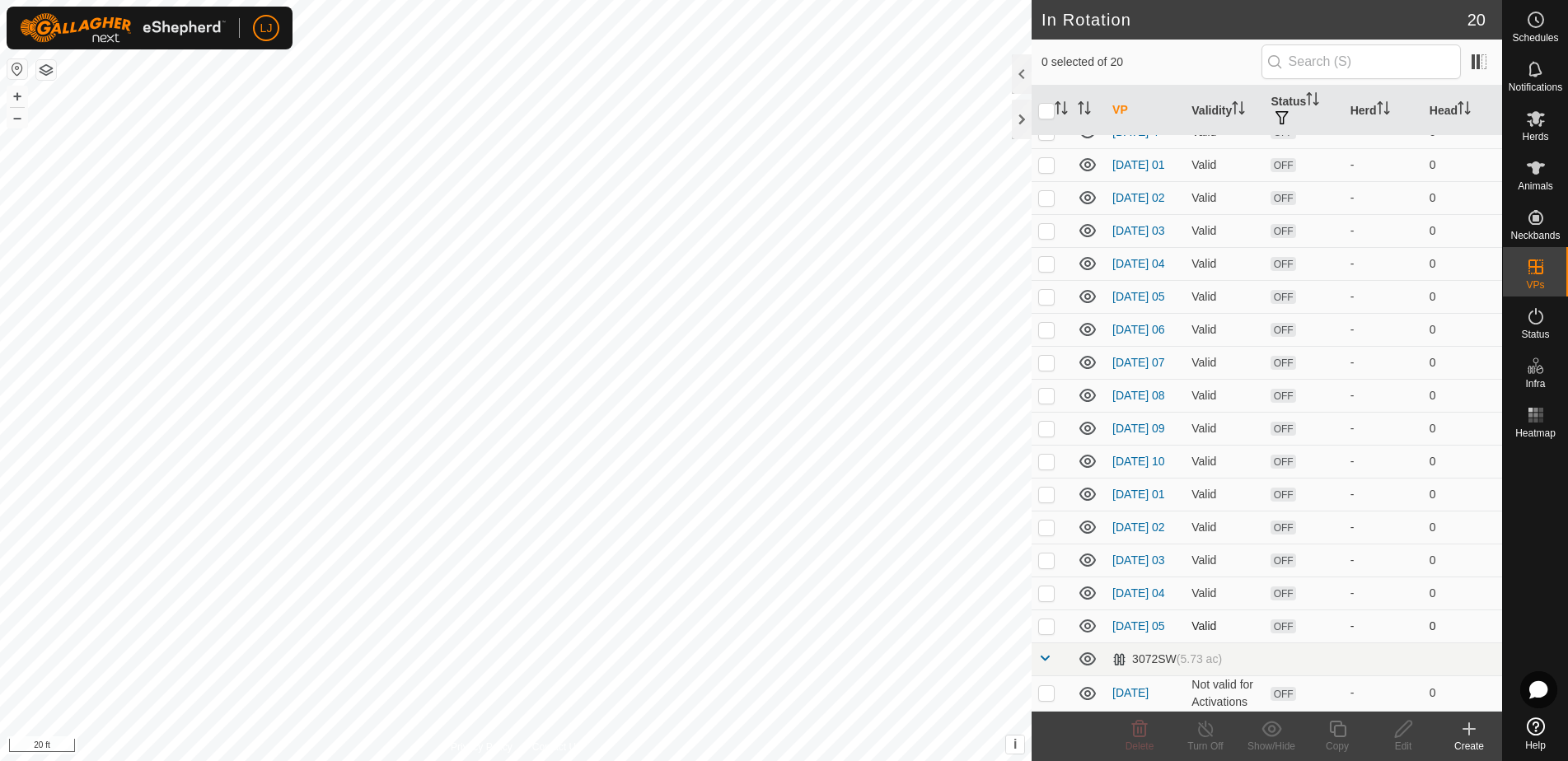
scroll to position [199, 0]
click at [1048, 629] on p-checkbox at bounding box center [1045, 626] width 16 height 13
checkbox input "true"
click at [1335, 728] on icon at bounding box center [1338, 728] width 21 height 20
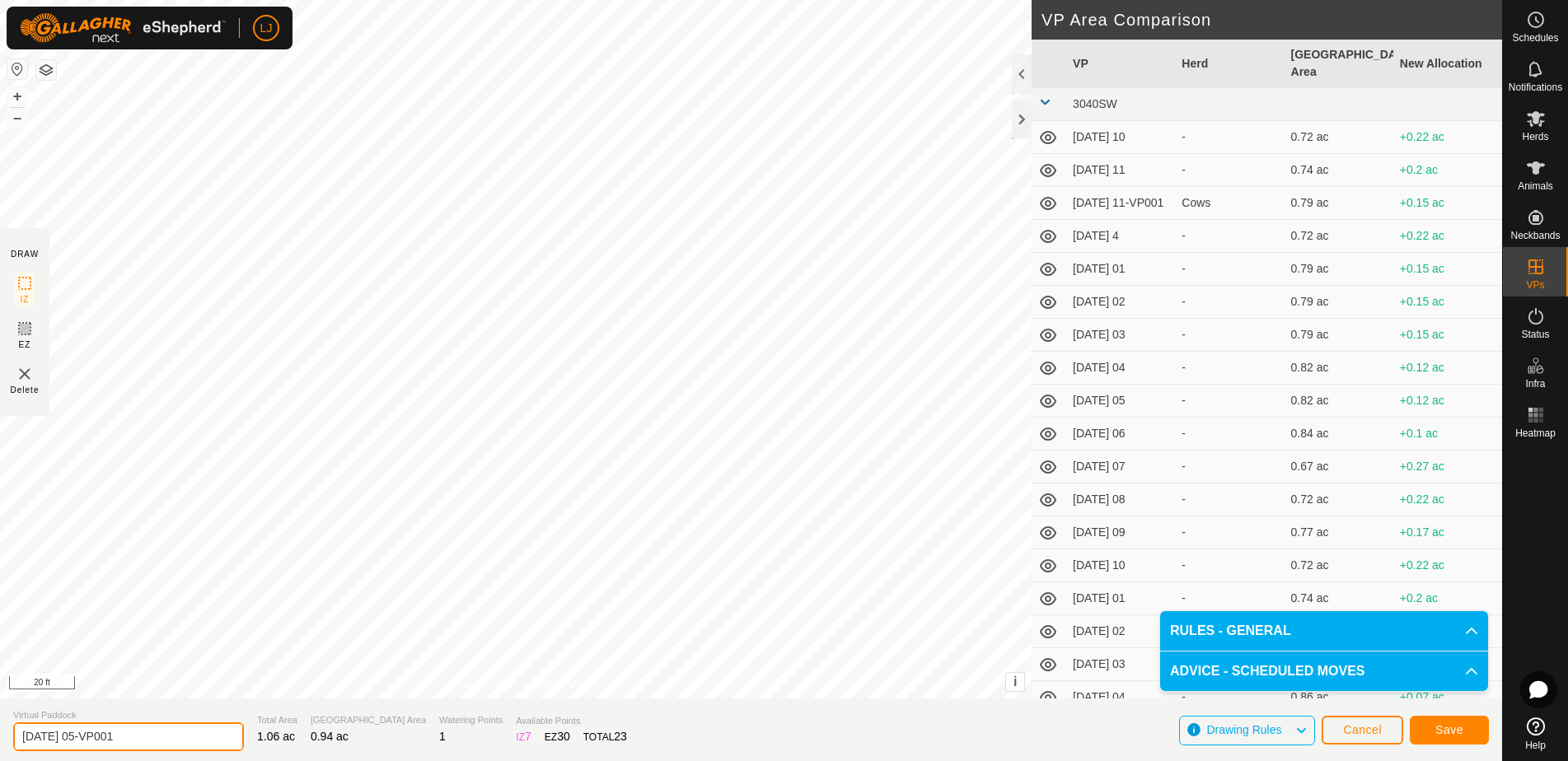
drag, startPoint x: 91, startPoint y: 740, endPoint x: 246, endPoint y: 736, distance: 155.1
click at [246, 736] on section "Virtual Paddock [DATE] 05-VP001 Total Area 1.06 ac Grazing Area 0.94 ac Waterin…" at bounding box center [750, 729] width 1502 height 62
type input "[DATE] 06"
click at [1450, 736] on span "Save" at bounding box center [1448, 730] width 28 height 13
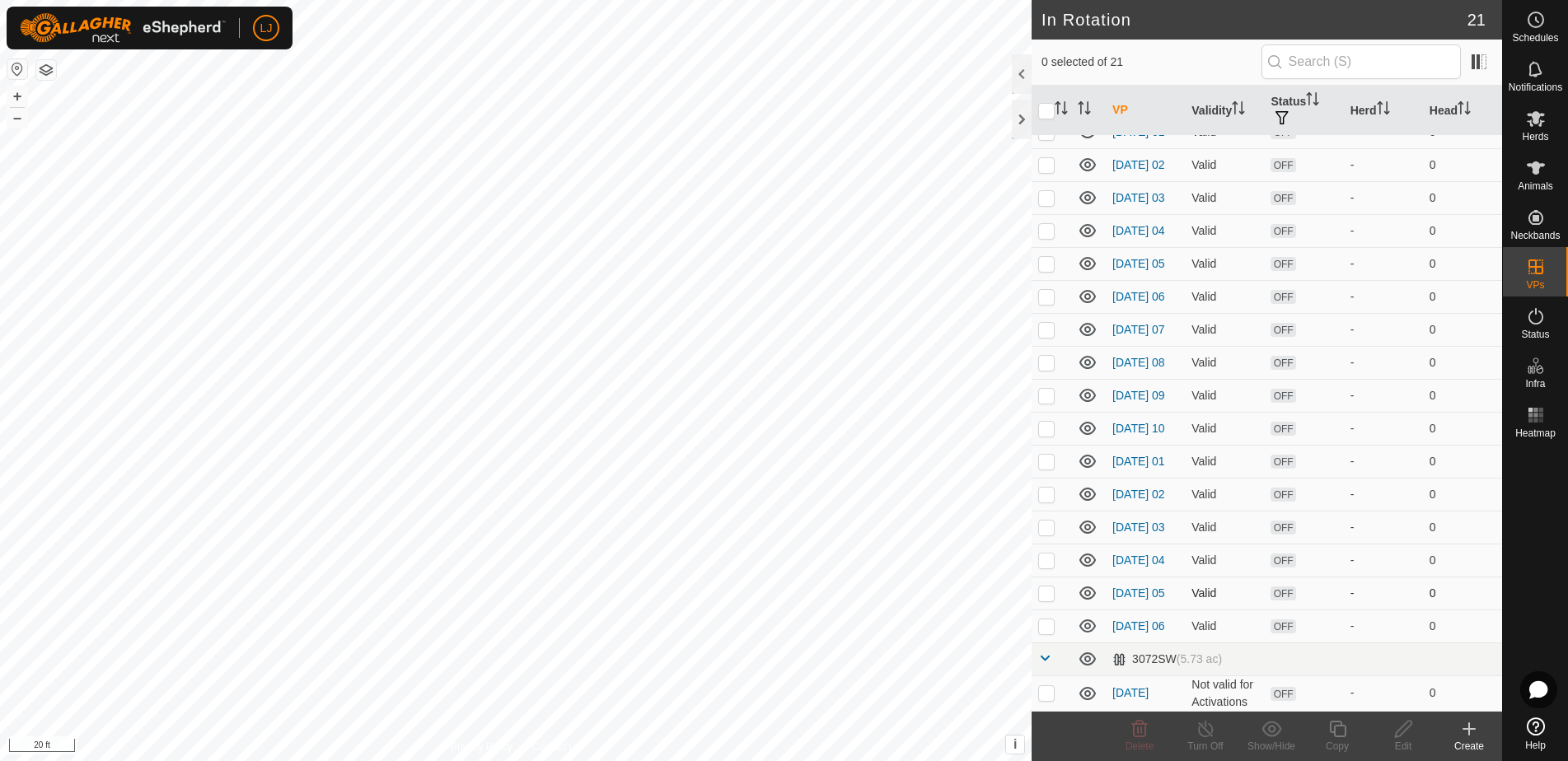
scroll to position [235, 0]
click at [1048, 625] on p-checkbox at bounding box center [1045, 626] width 16 height 13
checkbox input "true"
click at [1339, 735] on icon at bounding box center [1338, 728] width 21 height 20
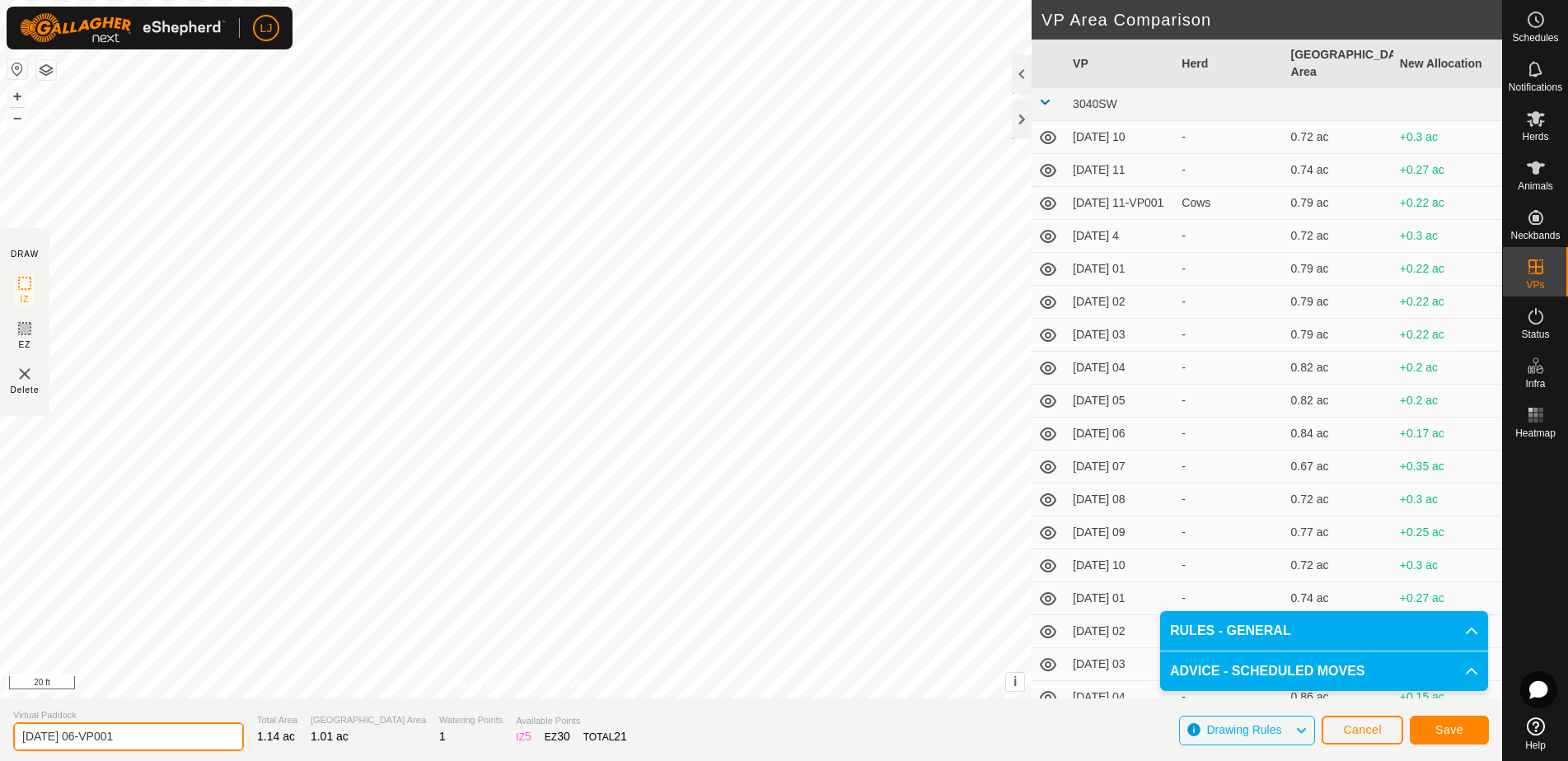
click at [257, 730] on section "Virtual Paddock [DATE] 06-VP001 Total Area 1.14 ac Grazing Area 1.01 ac Waterin…" at bounding box center [750, 729] width 1502 height 62
type input "[DATE] 07"
click at [1451, 731] on span "Save" at bounding box center [1448, 730] width 28 height 13
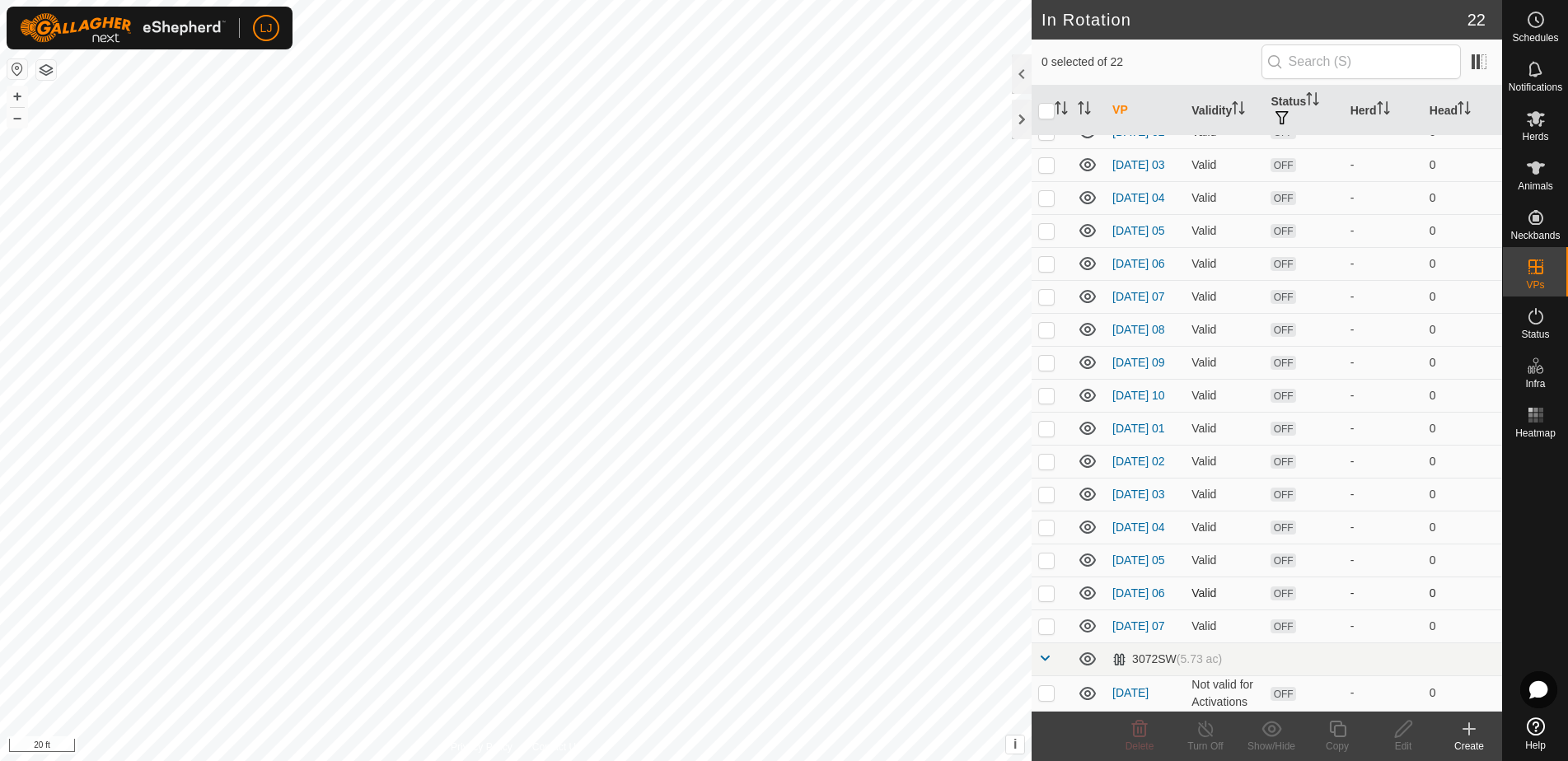
scroll to position [270, 0]
click at [1048, 630] on p-checkbox at bounding box center [1045, 626] width 16 height 13
checkbox input "true"
click at [1346, 736] on icon at bounding box center [1338, 728] width 21 height 20
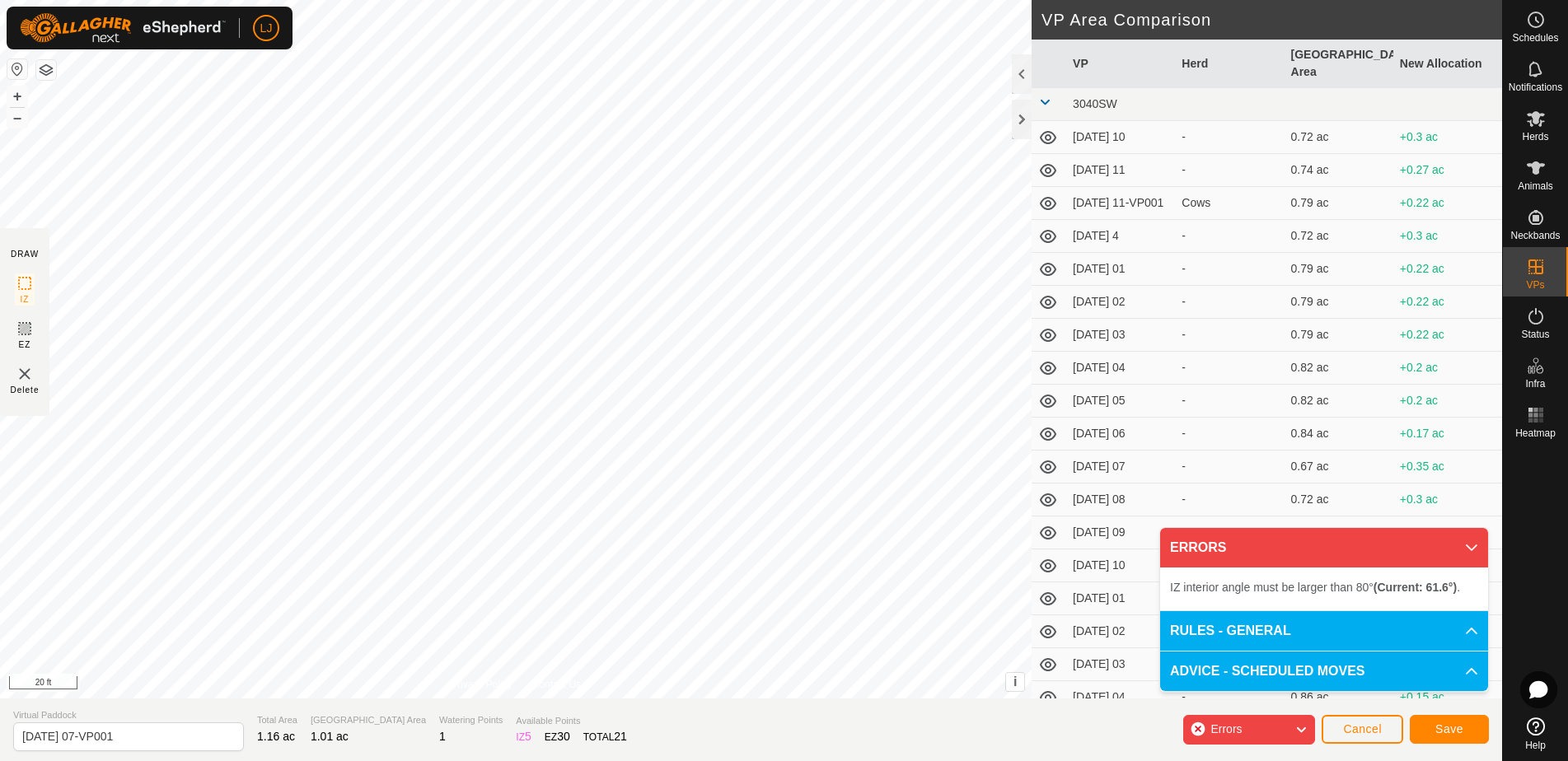
click at [550, 152] on div "IZ interior angle must be larger than 80° (Current: 61.6°) . + – ⇧ i This appli…" at bounding box center [516, 349] width 1032 height 699
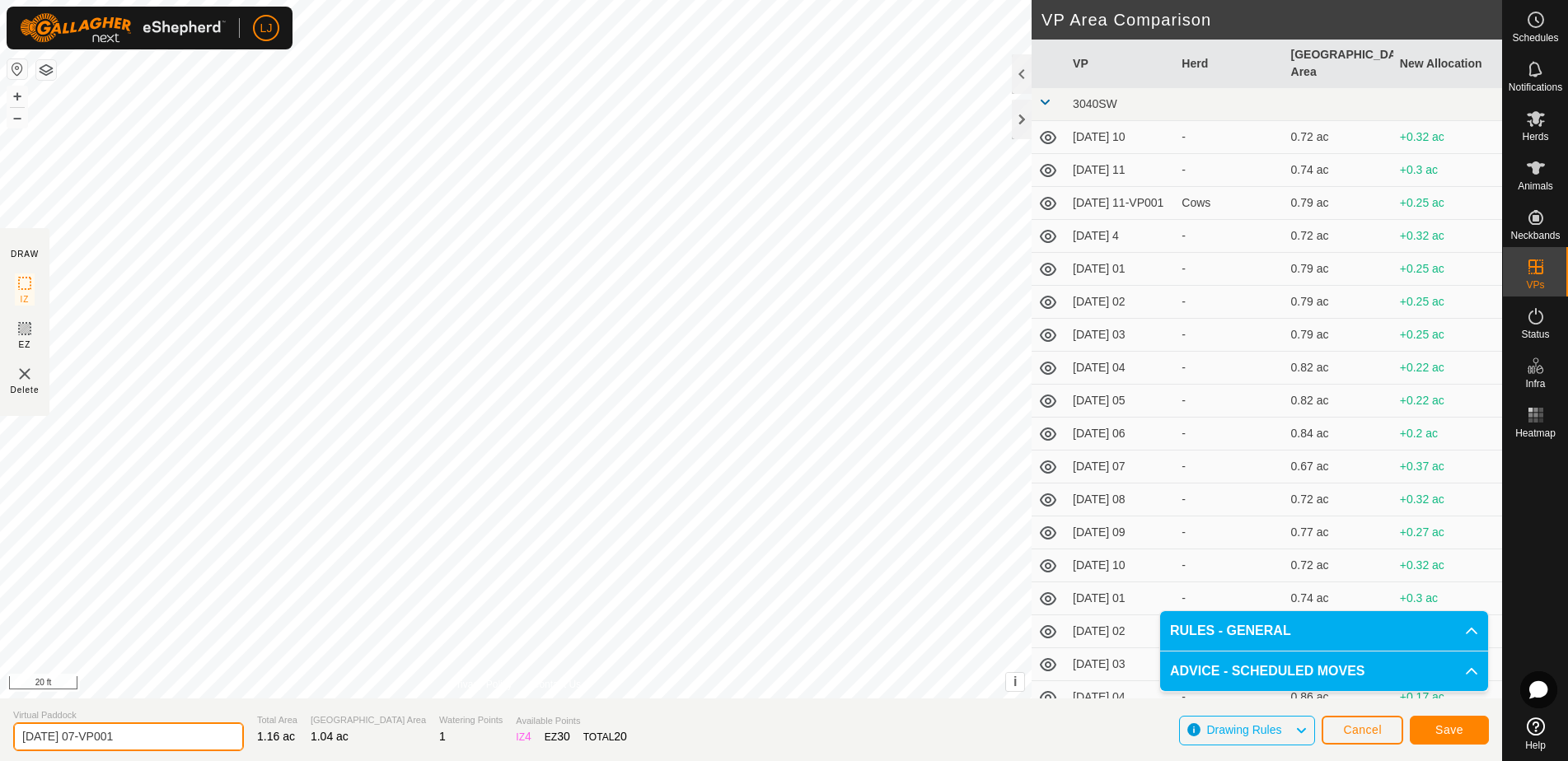
drag, startPoint x: 91, startPoint y: 738, endPoint x: 304, endPoint y: 733, distance: 213.1
click at [294, 734] on section "Virtual Paddock [DATE] 07-VP001 Total Area 1.16 ac Grazing Area 1.04 ac Waterin…" at bounding box center [750, 729] width 1502 height 62
type input "[DATE] 08"
click at [1456, 730] on span "Save" at bounding box center [1448, 730] width 28 height 13
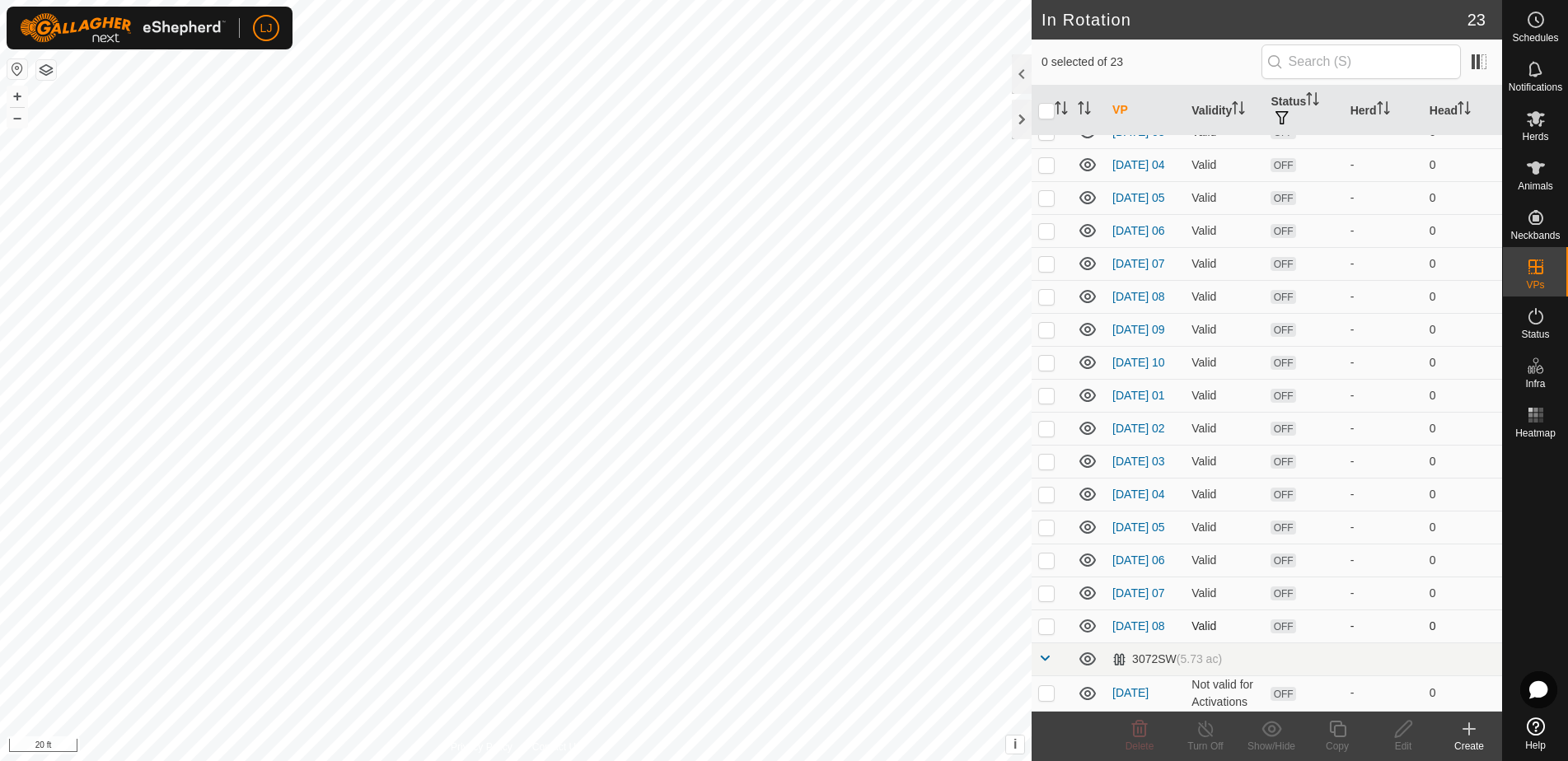
scroll to position [305, 0]
click at [1048, 630] on p-checkbox at bounding box center [1045, 626] width 16 height 13
checkbox input "true"
click at [1339, 736] on icon at bounding box center [1336, 728] width 16 height 16
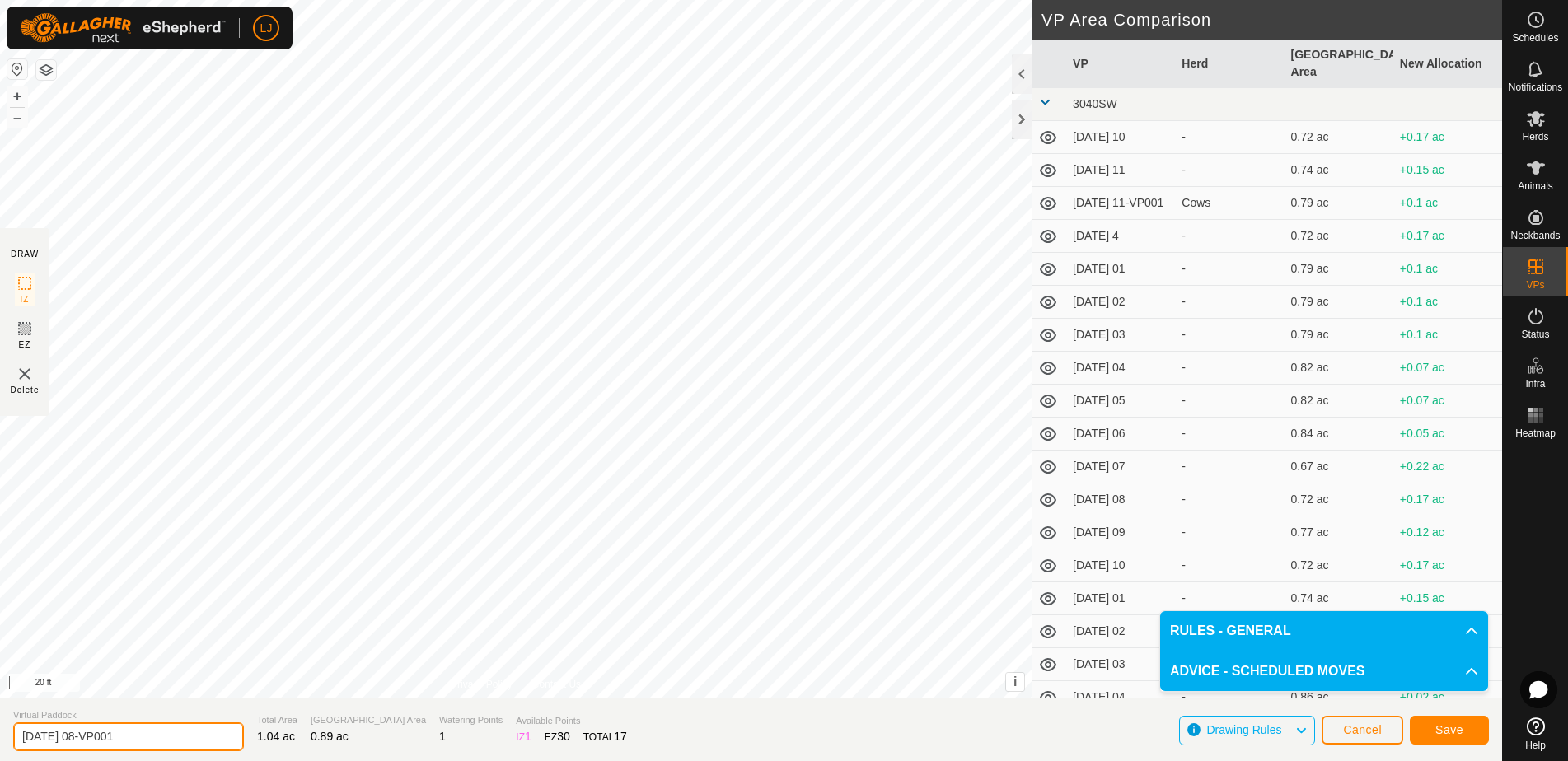
drag, startPoint x: 91, startPoint y: 739, endPoint x: 252, endPoint y: 738, distance: 161.0
click at [247, 738] on section "Virtual Paddock [DATE] 08-VP001 Total Area 1.04 ac Grazing Area 0.89 ac Waterin…" at bounding box center [750, 729] width 1502 height 62
type input "[DATE] 09"
click at [1440, 730] on span "Save" at bounding box center [1448, 730] width 28 height 13
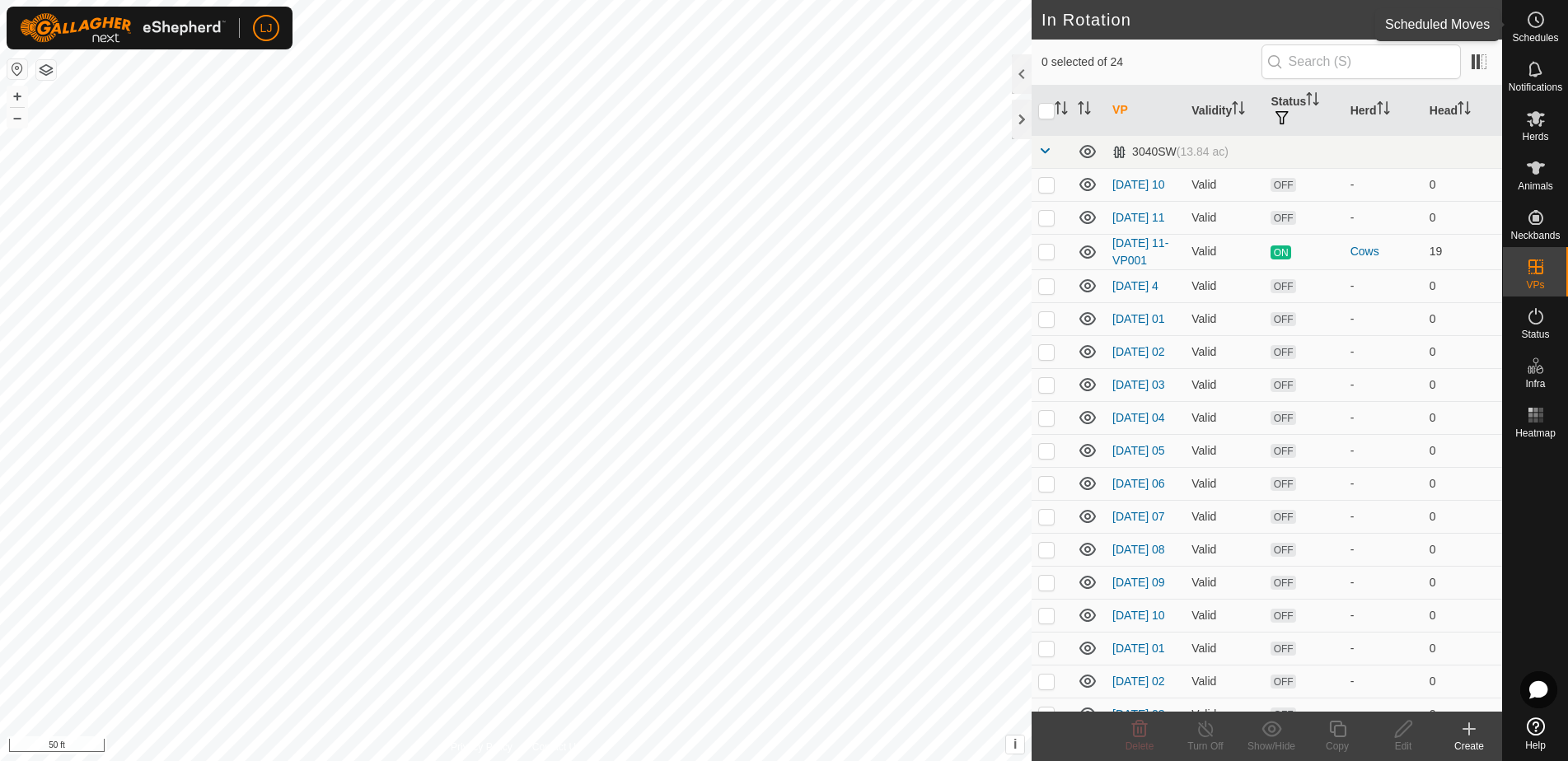
click at [1539, 29] on icon at bounding box center [1535, 19] width 20 height 20
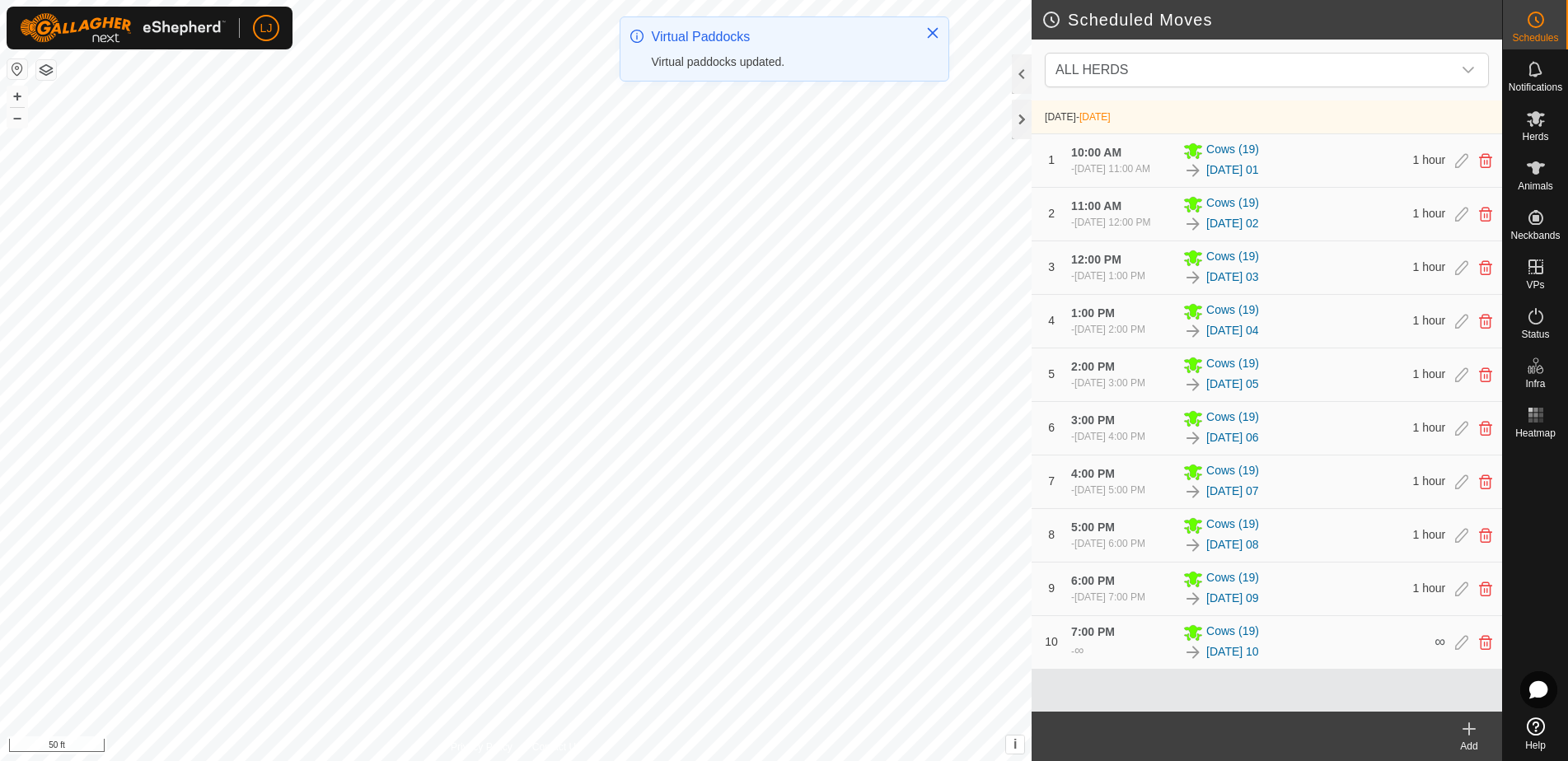
scroll to position [25, 0]
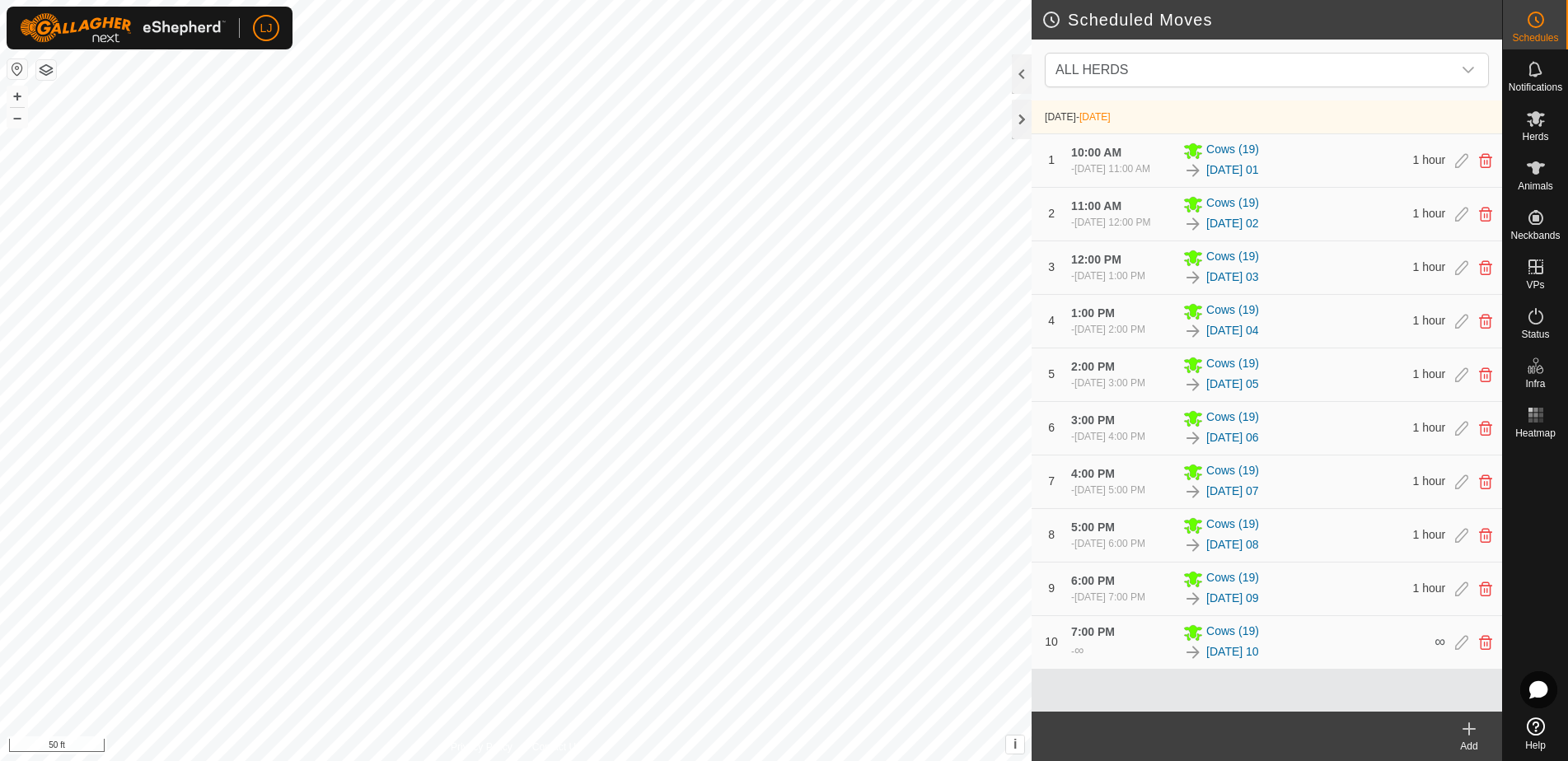
click at [1466, 732] on icon at bounding box center [1468, 728] width 20 height 20
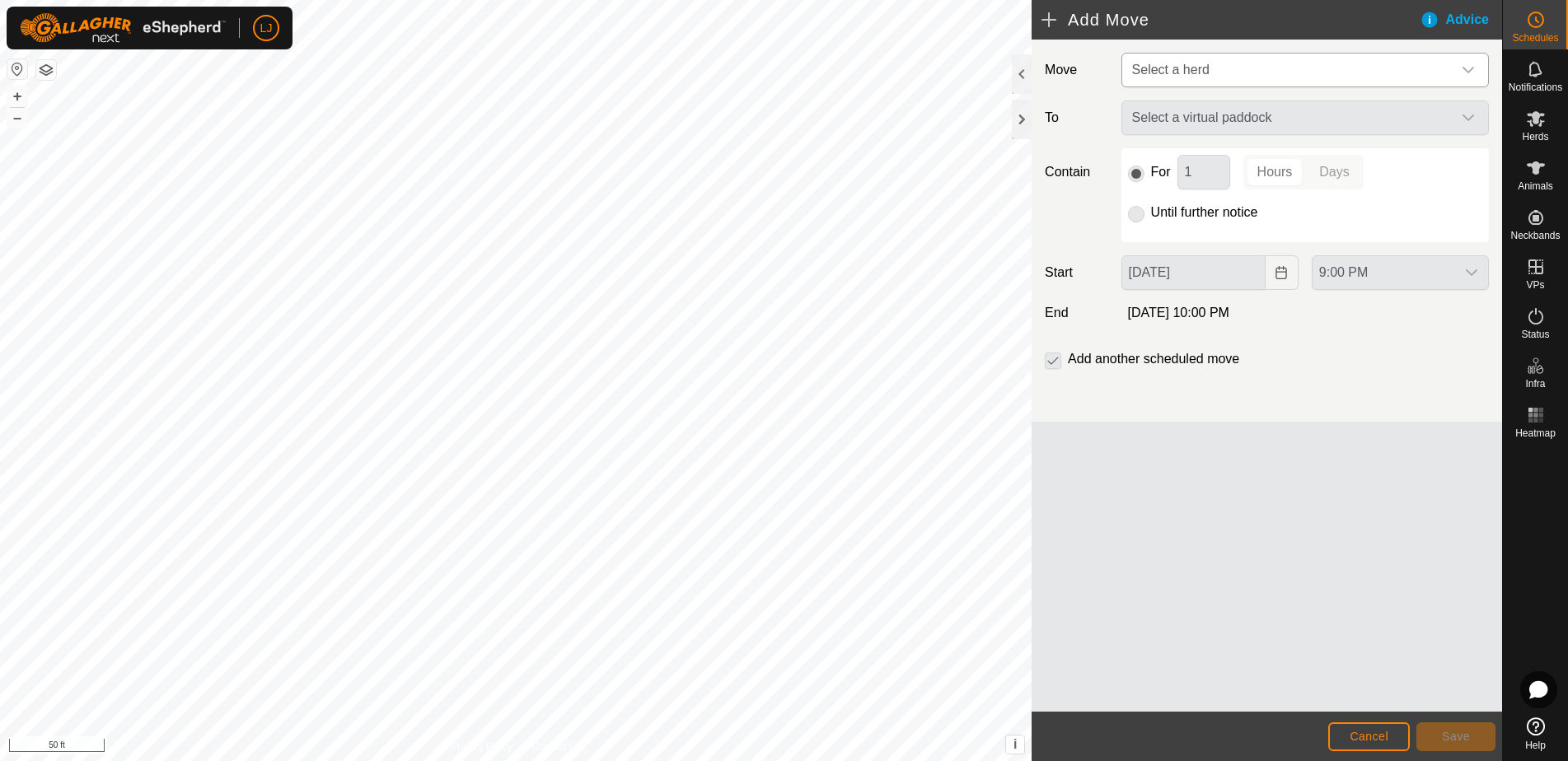
click at [1241, 65] on span "Select a herd" at bounding box center [1288, 70] width 326 height 33
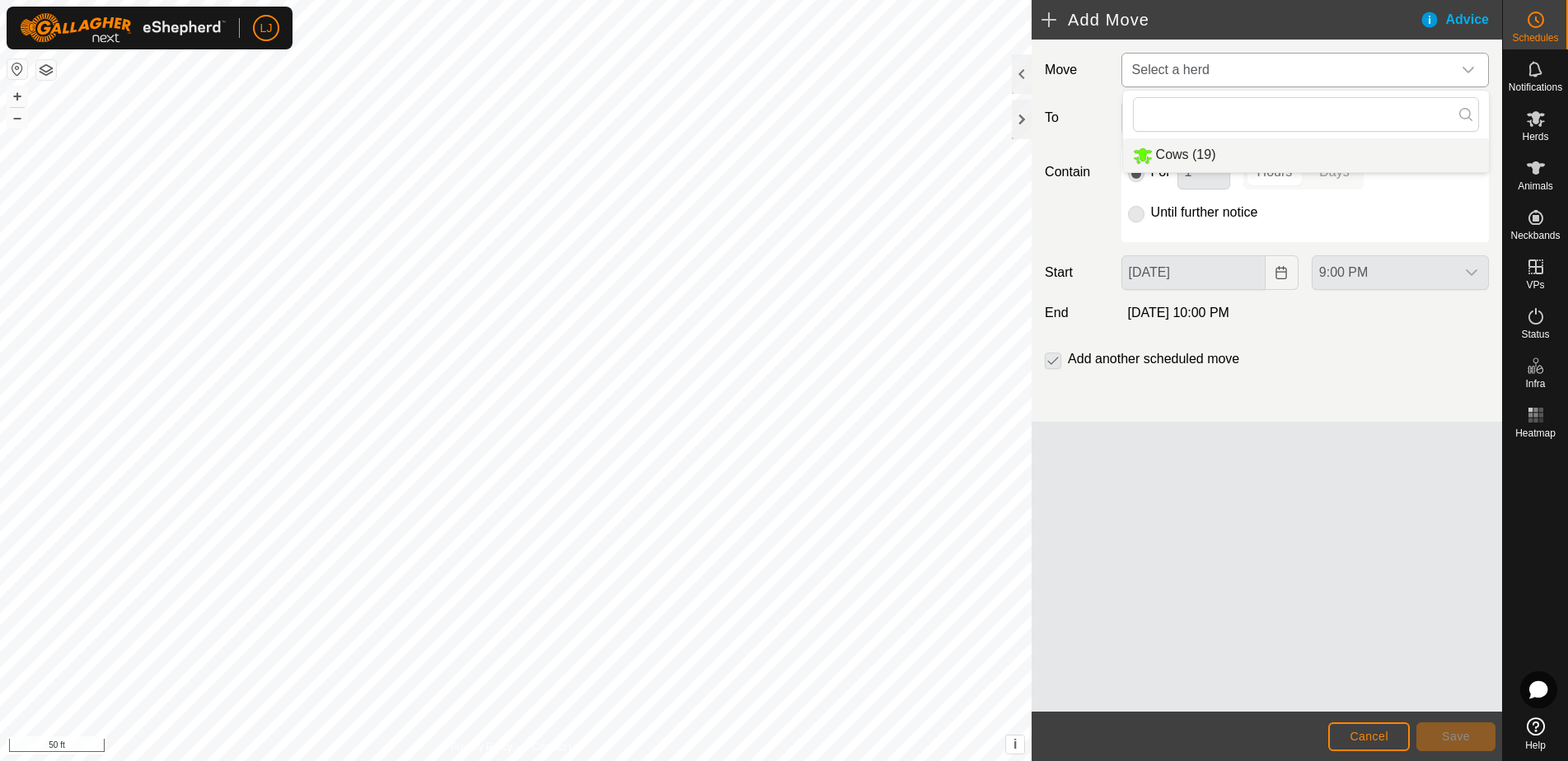
click at [1311, 151] on li "Cows (19)" at bounding box center [1306, 155] width 366 height 34
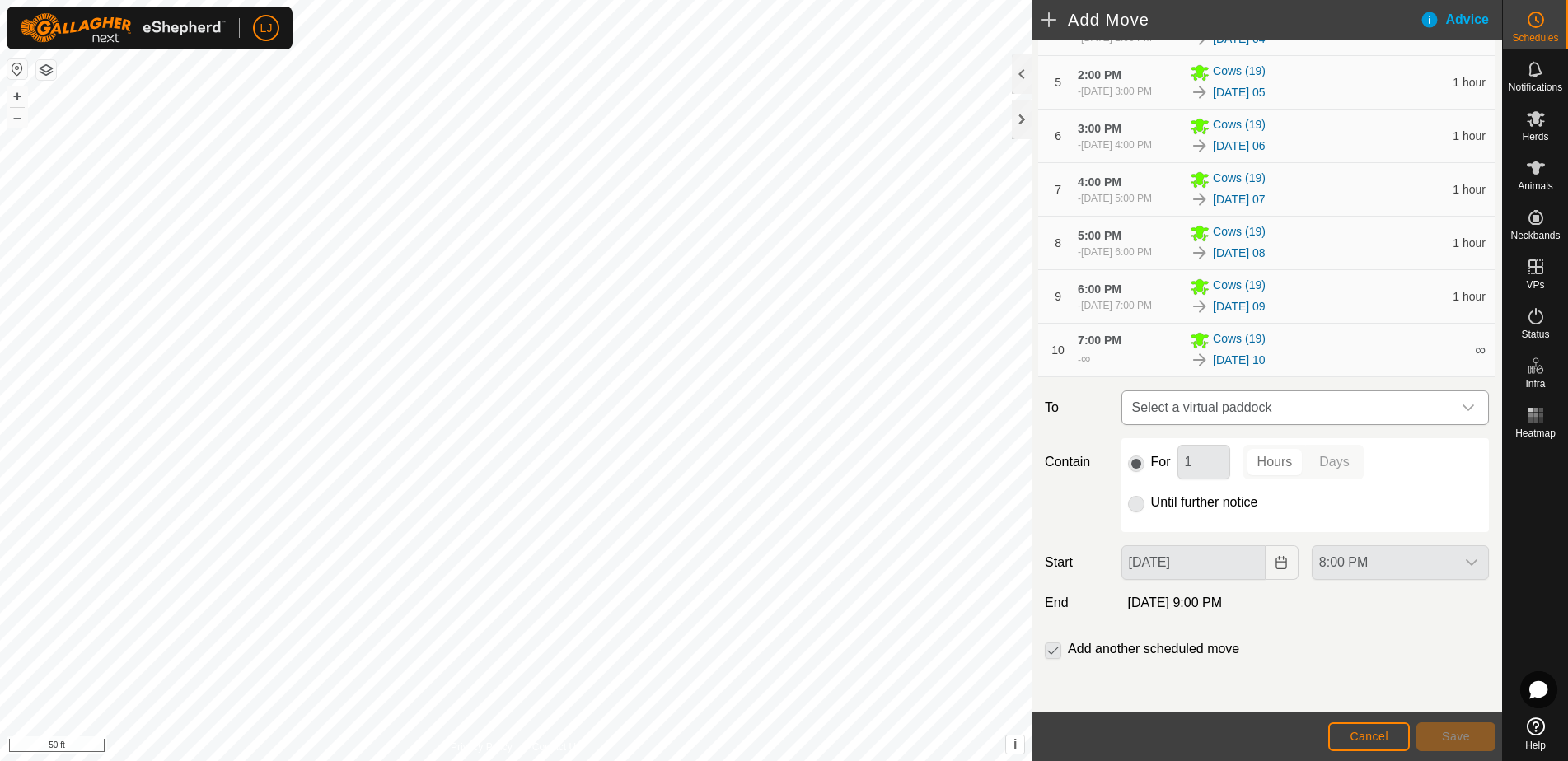
scroll to position [375, 0]
click at [1265, 416] on span "Select a virtual paddock" at bounding box center [1288, 408] width 326 height 33
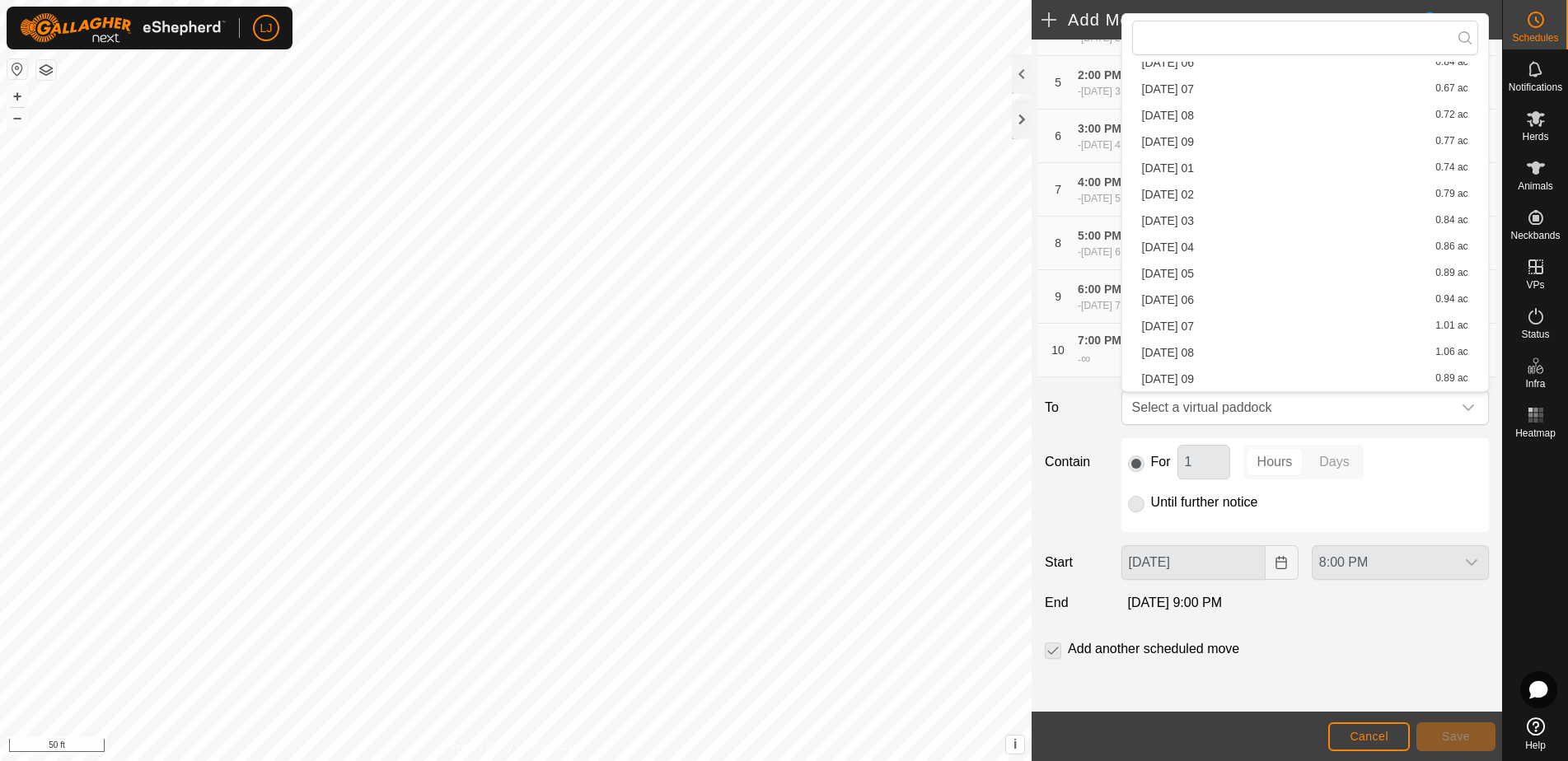
scroll to position [471, 0]
click at [1207, 172] on li "[DATE] 01 0.74 ac" at bounding box center [1305, 168] width 346 height 25
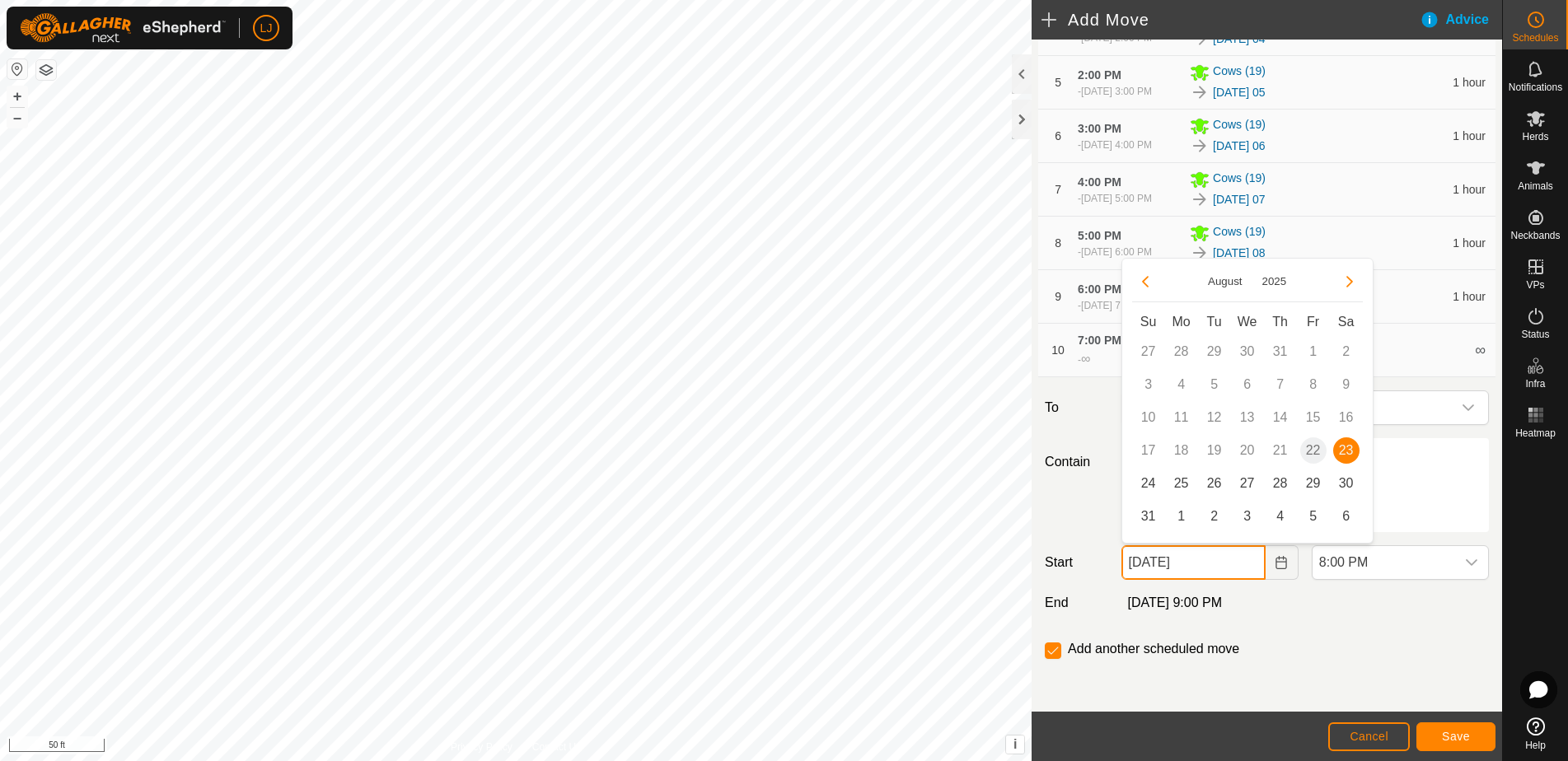
drag, startPoint x: 1186, startPoint y: 562, endPoint x: 1219, endPoint y: 561, distance: 33.0
click at [1188, 562] on input "[DATE]" at bounding box center [1193, 563] width 145 height 34
drag, startPoint x: 1154, startPoint y: 486, endPoint x: 1220, endPoint y: 494, distance: 66.5
click at [1154, 486] on span "24" at bounding box center [1149, 483] width 27 height 27
type input "[DATE]"
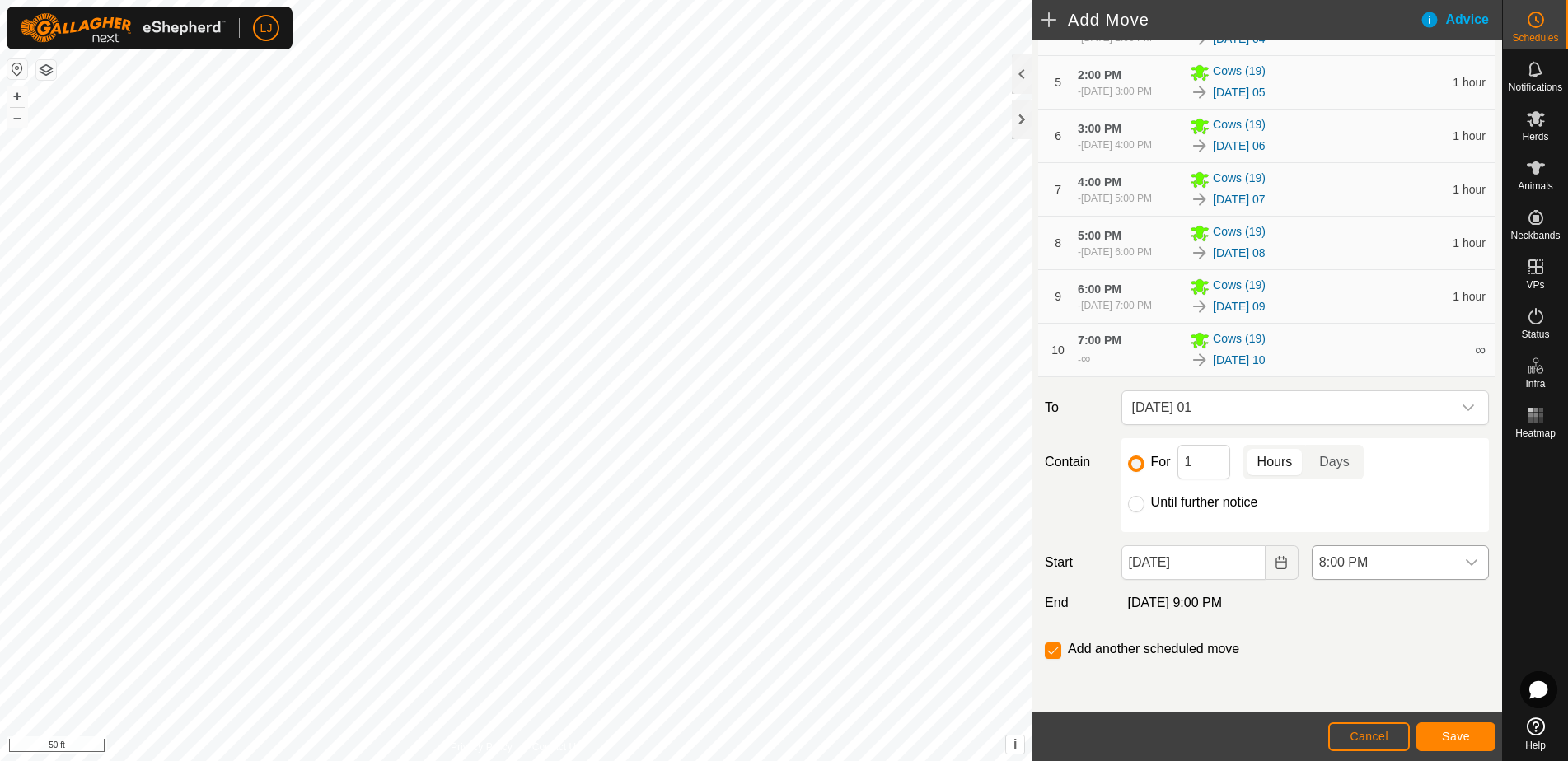
click at [1380, 549] on span "8:00 PM" at bounding box center [1383, 563] width 143 height 33
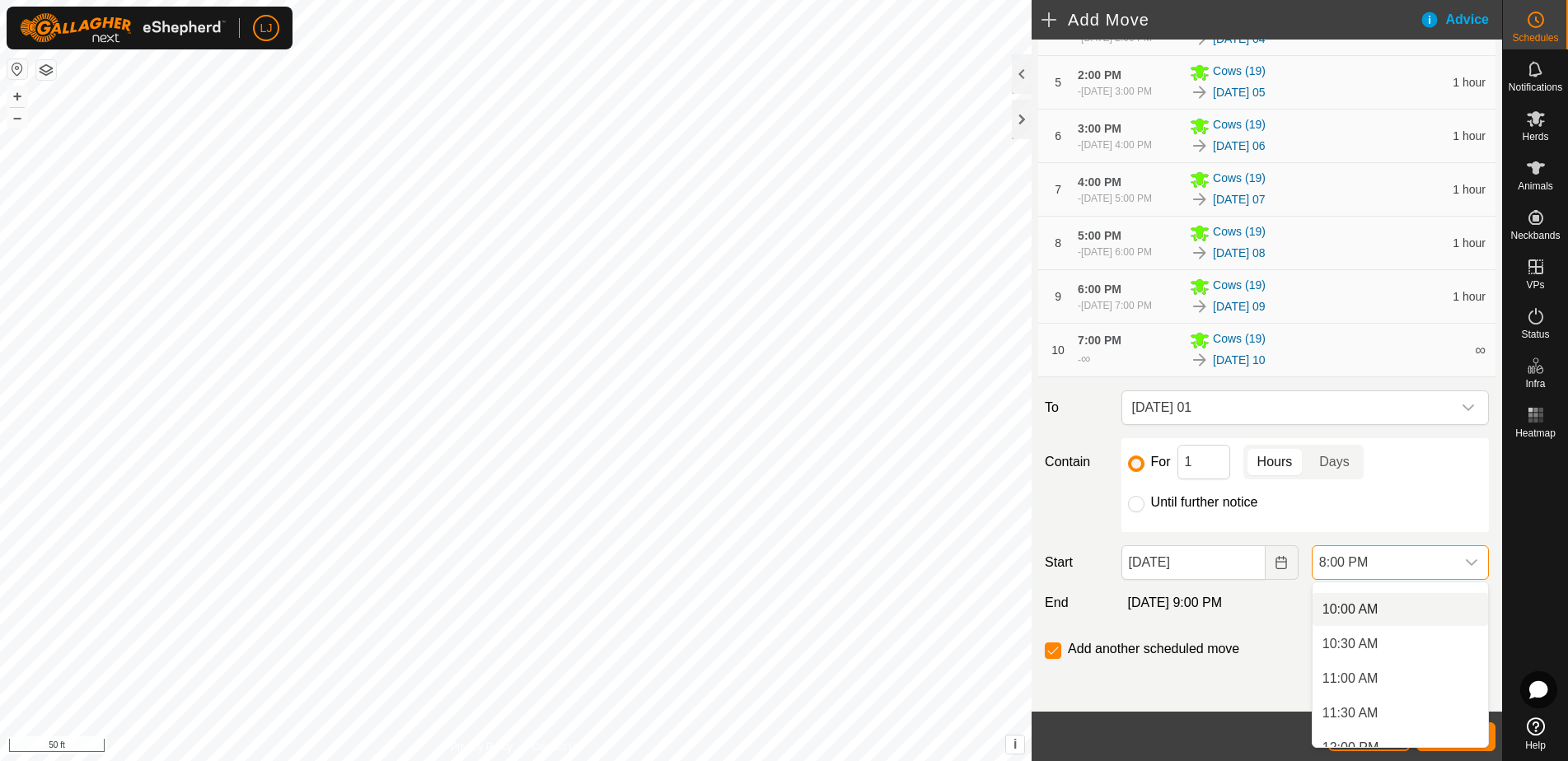
click at [1398, 612] on li "10:00 AM" at bounding box center [1400, 610] width 175 height 33
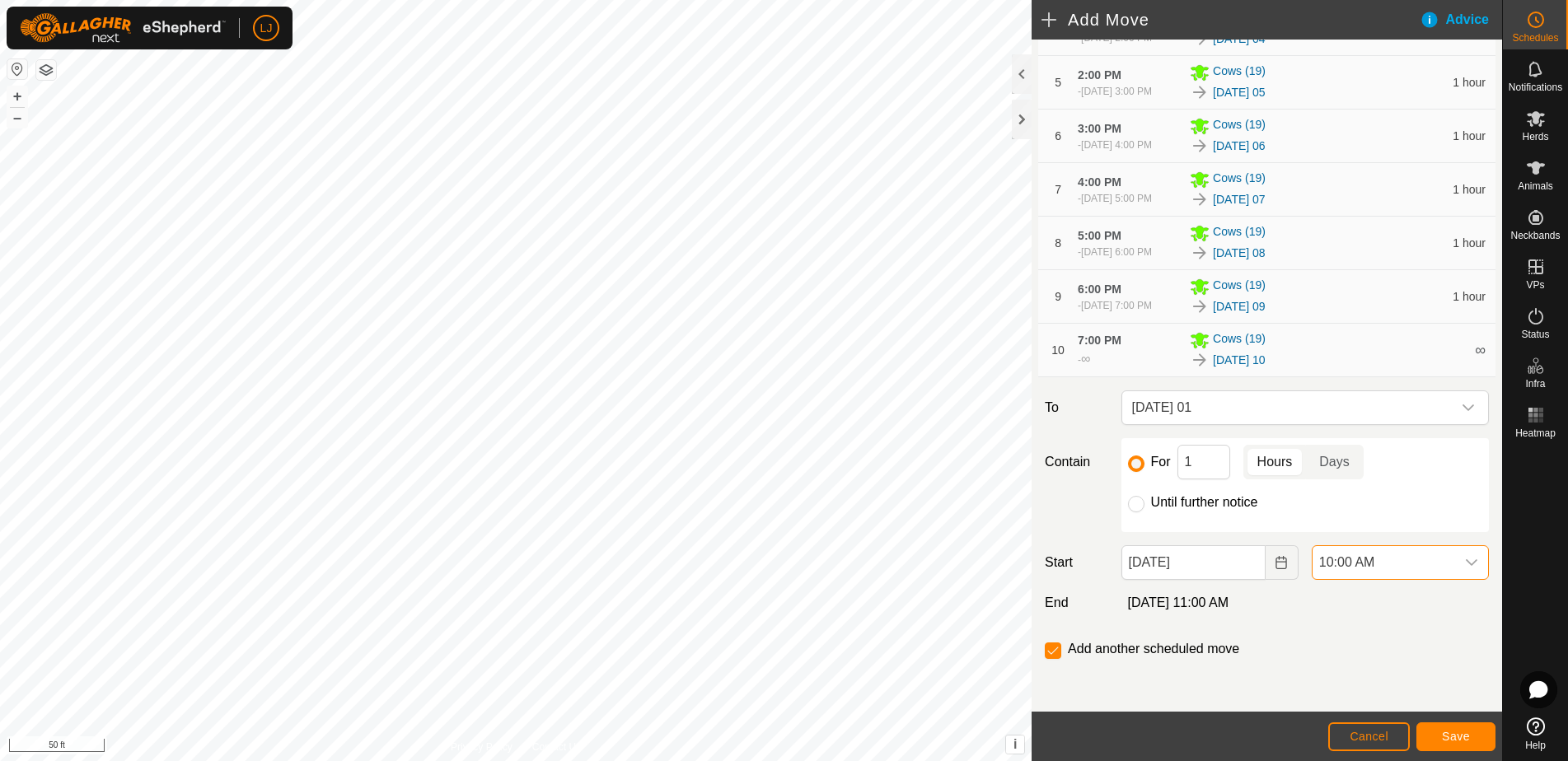
scroll to position [1254, 0]
click at [1451, 735] on span "Save" at bounding box center [1455, 737] width 28 height 13
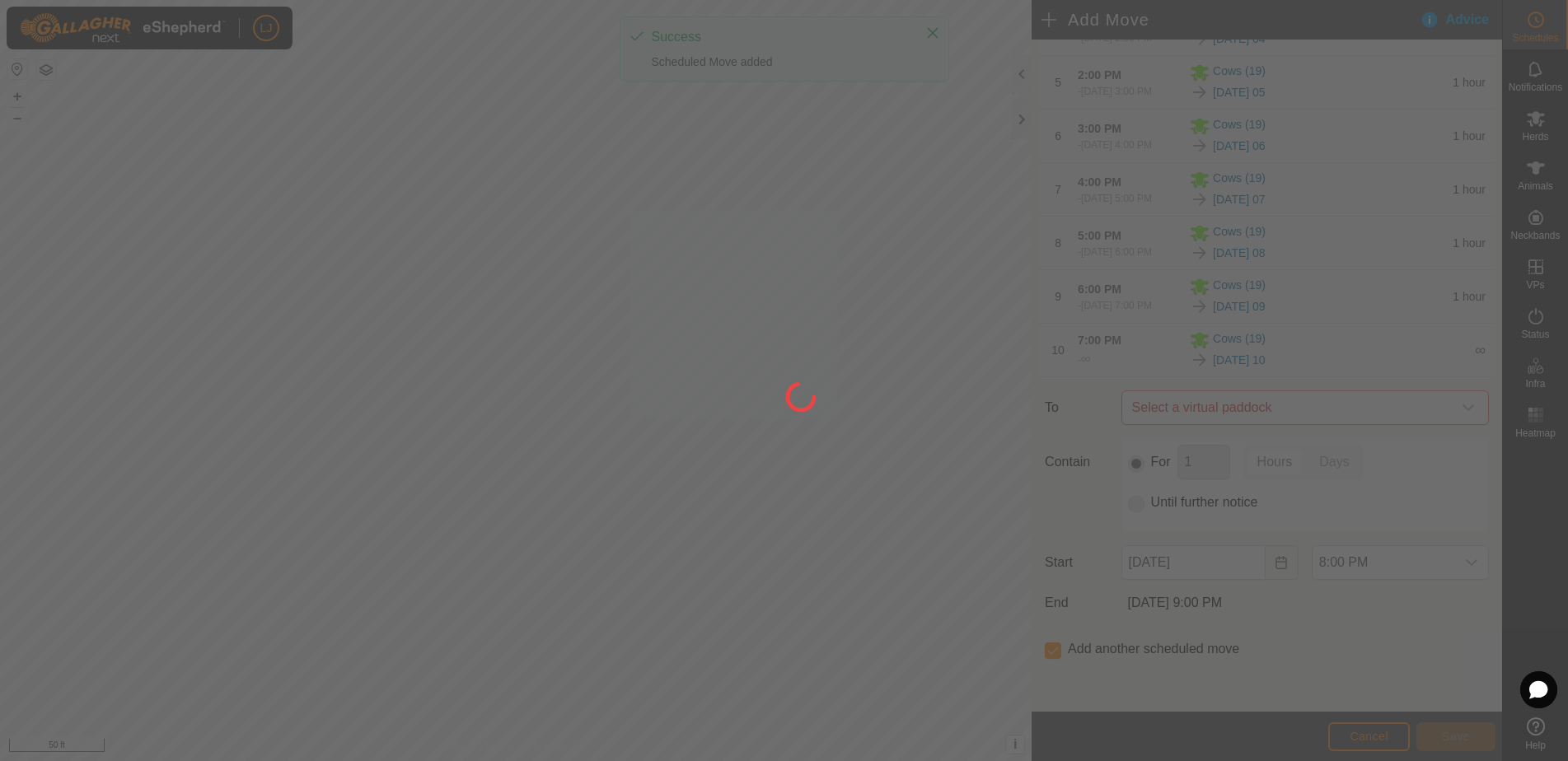
scroll to position [375, 0]
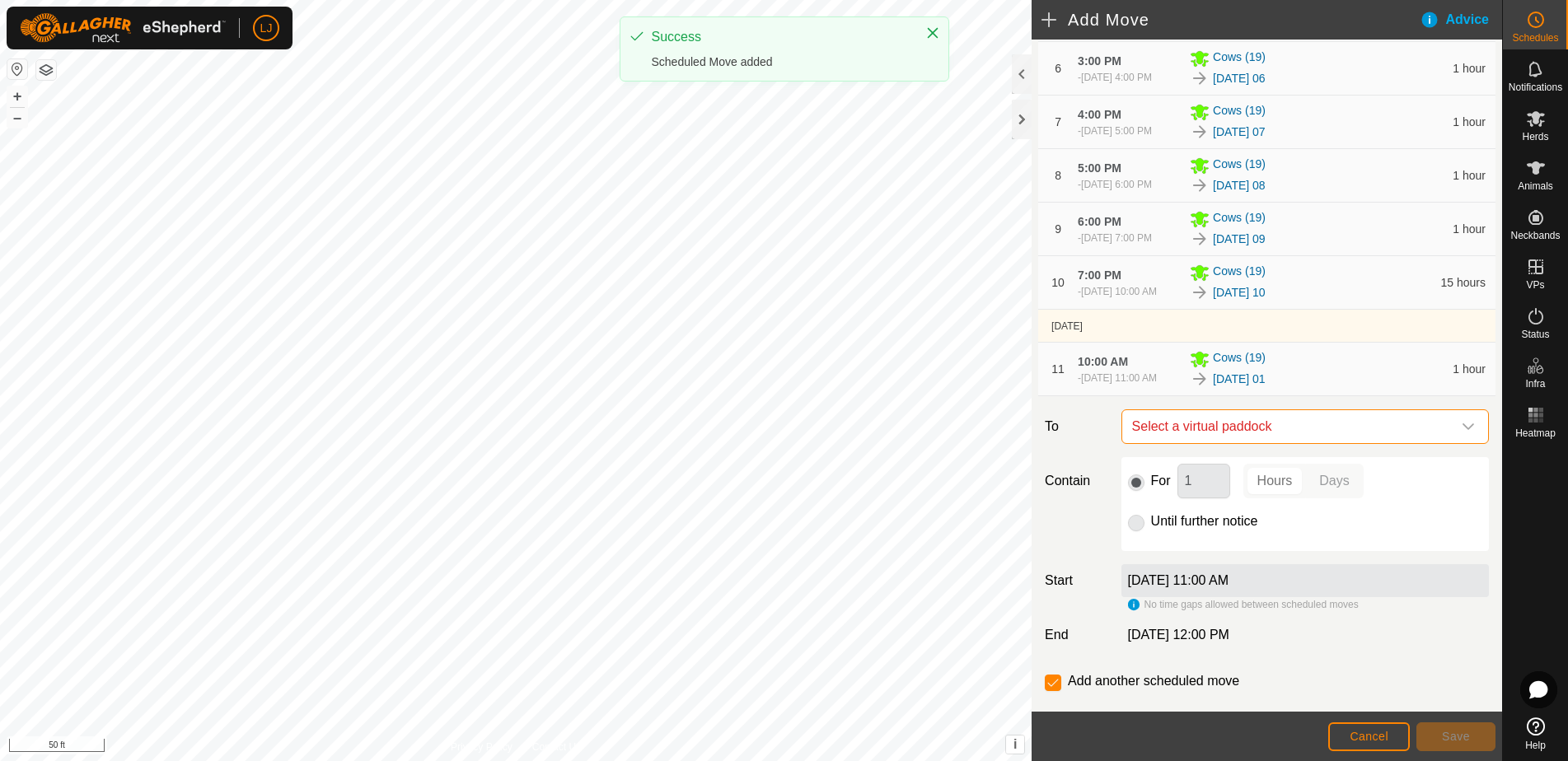
click at [1287, 443] on span "Select a virtual paddock" at bounding box center [1288, 427] width 326 height 33
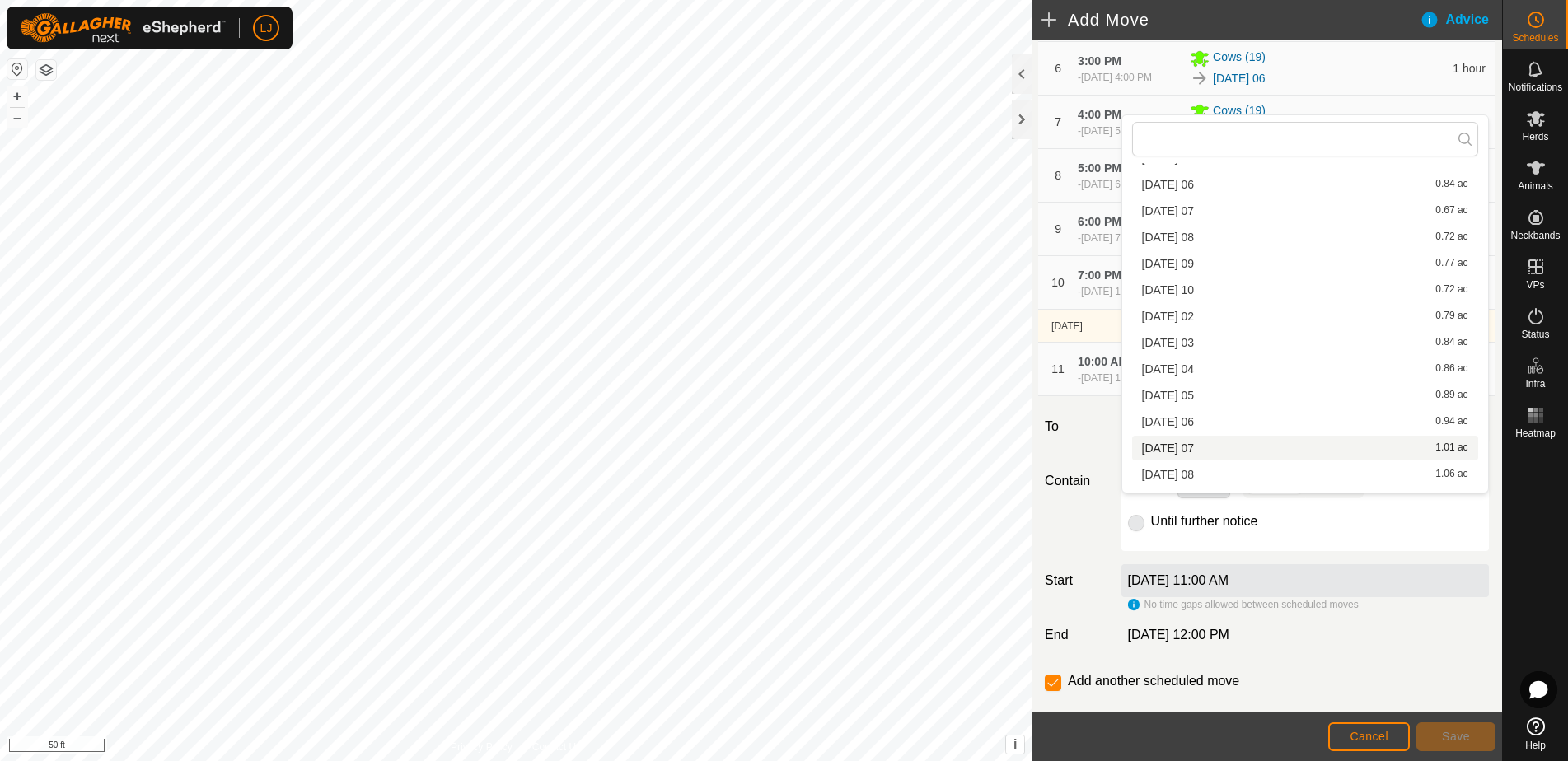
scroll to position [444, 0]
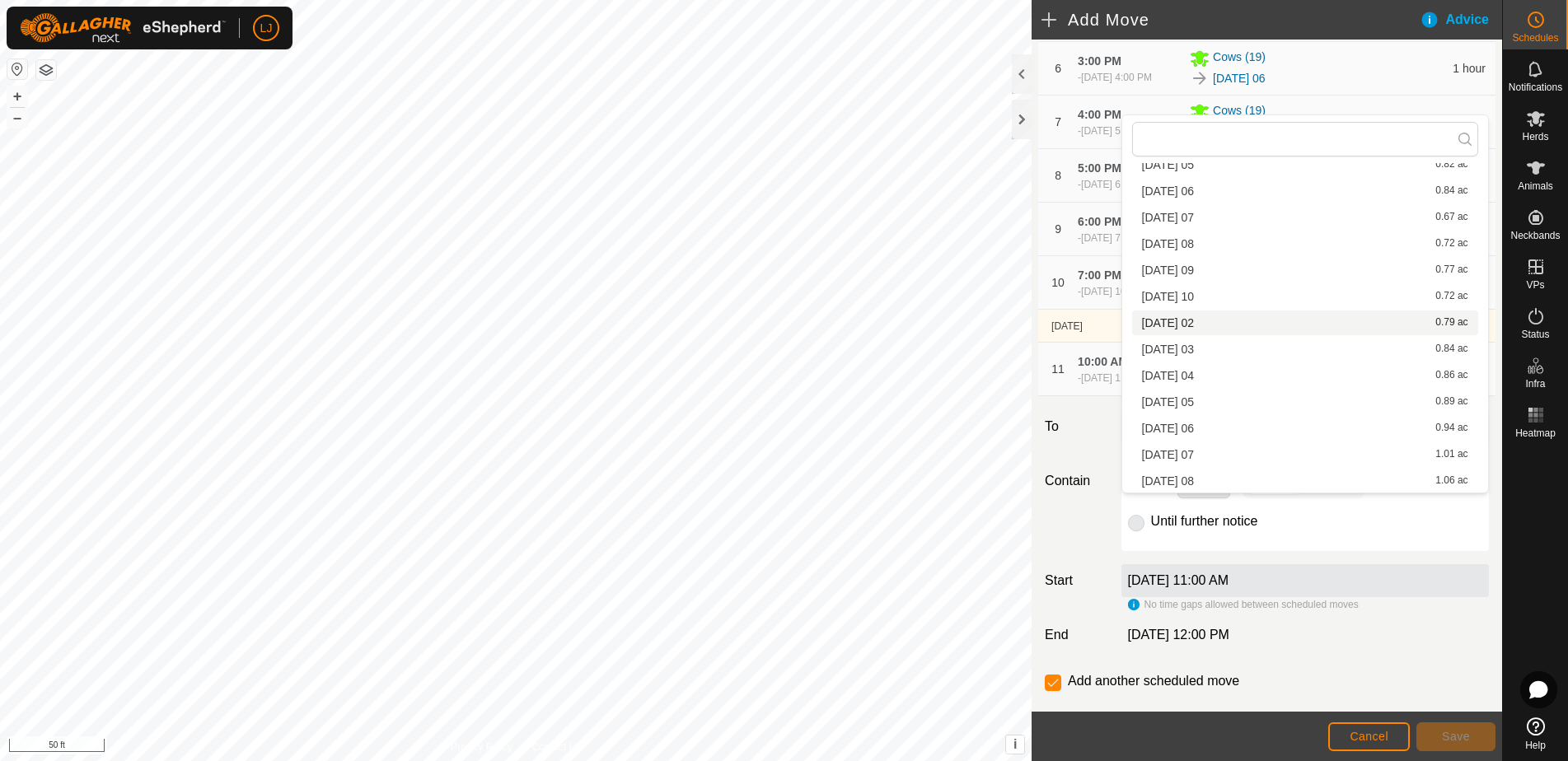
click at [1227, 327] on li "[DATE] 02 0.79 ac" at bounding box center [1305, 323] width 346 height 25
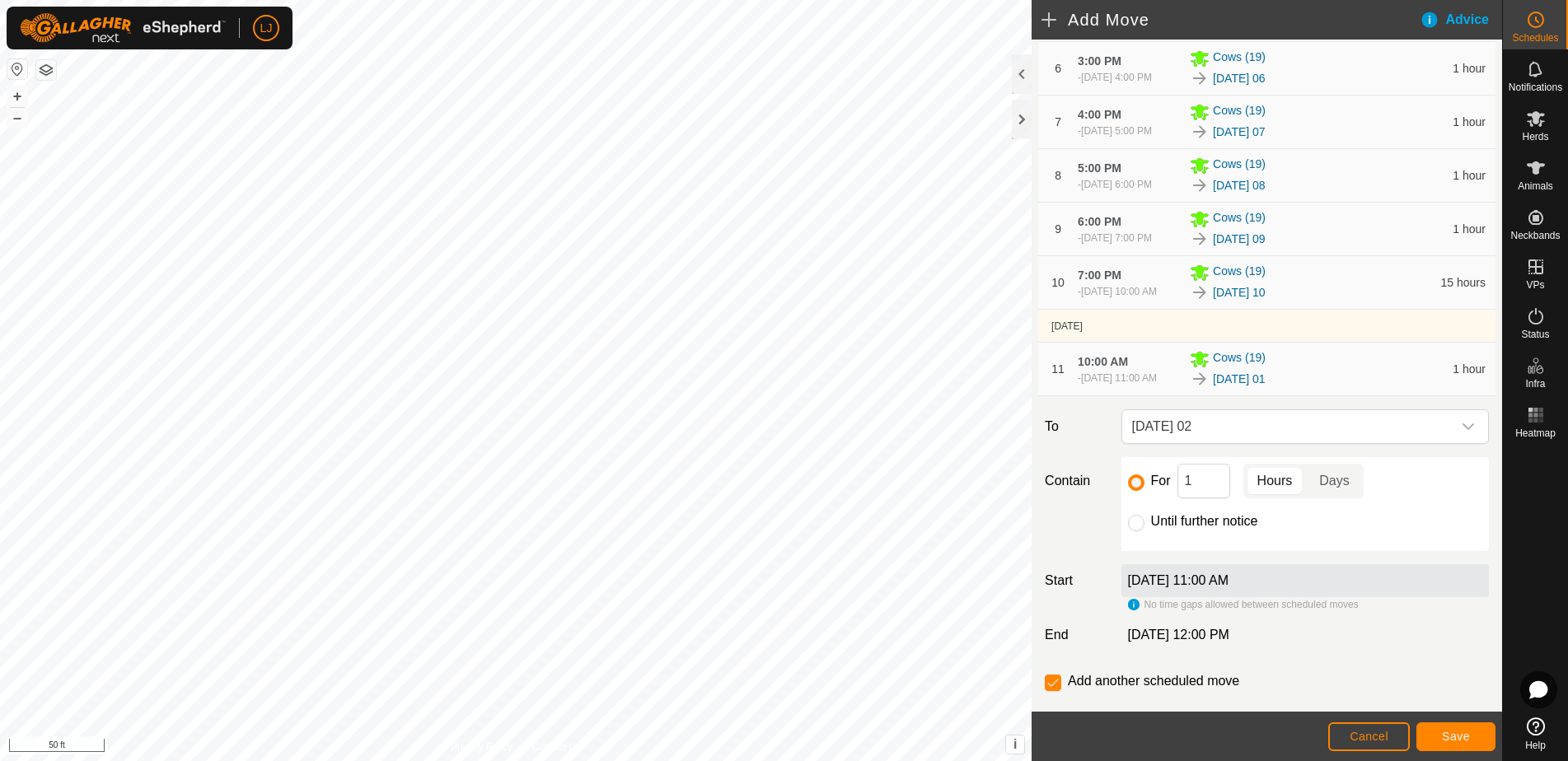
click at [1450, 729] on button "Save" at bounding box center [1455, 737] width 79 height 29
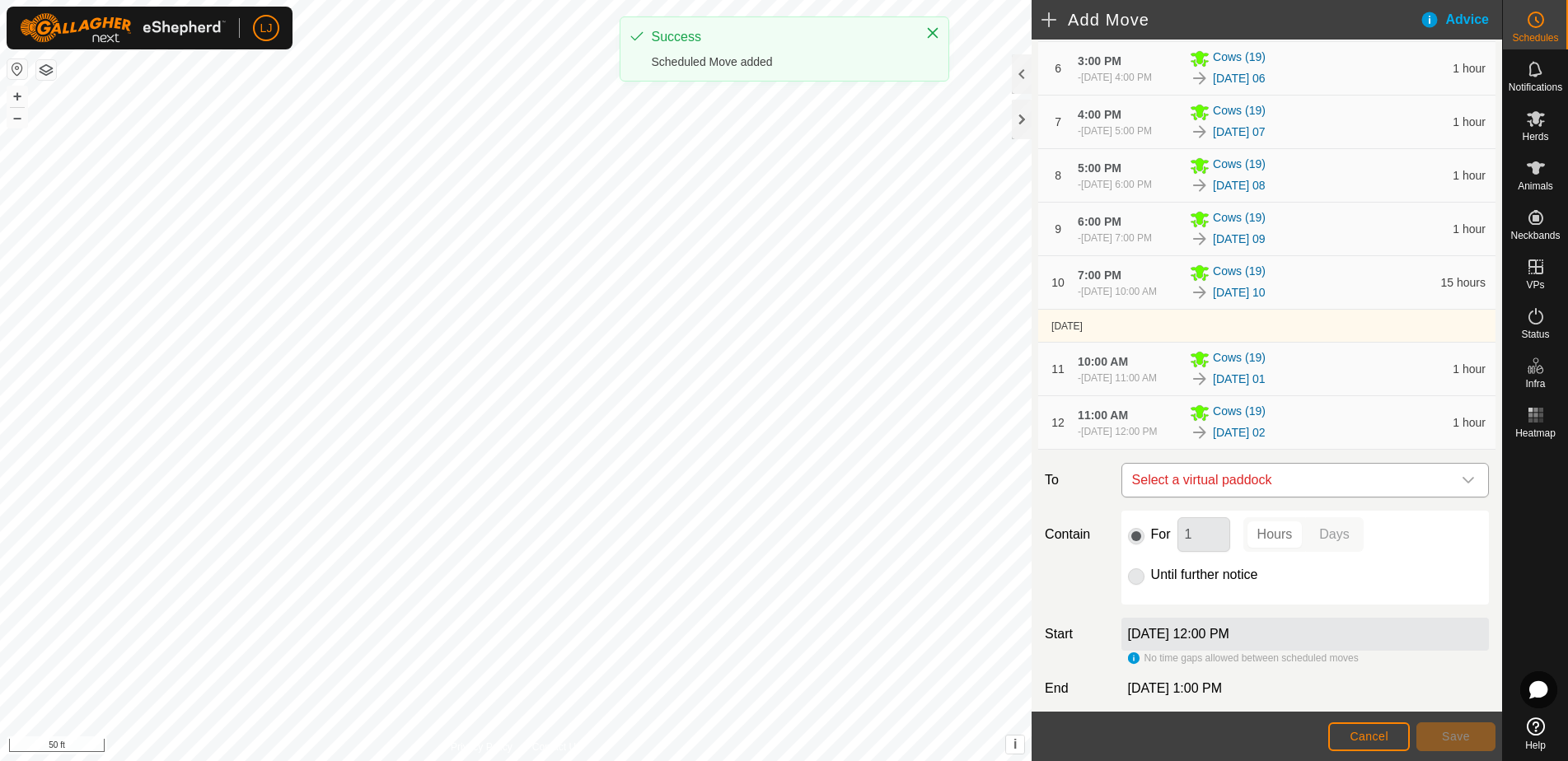
click at [1306, 497] on span "Select a virtual paddock" at bounding box center [1288, 481] width 326 height 33
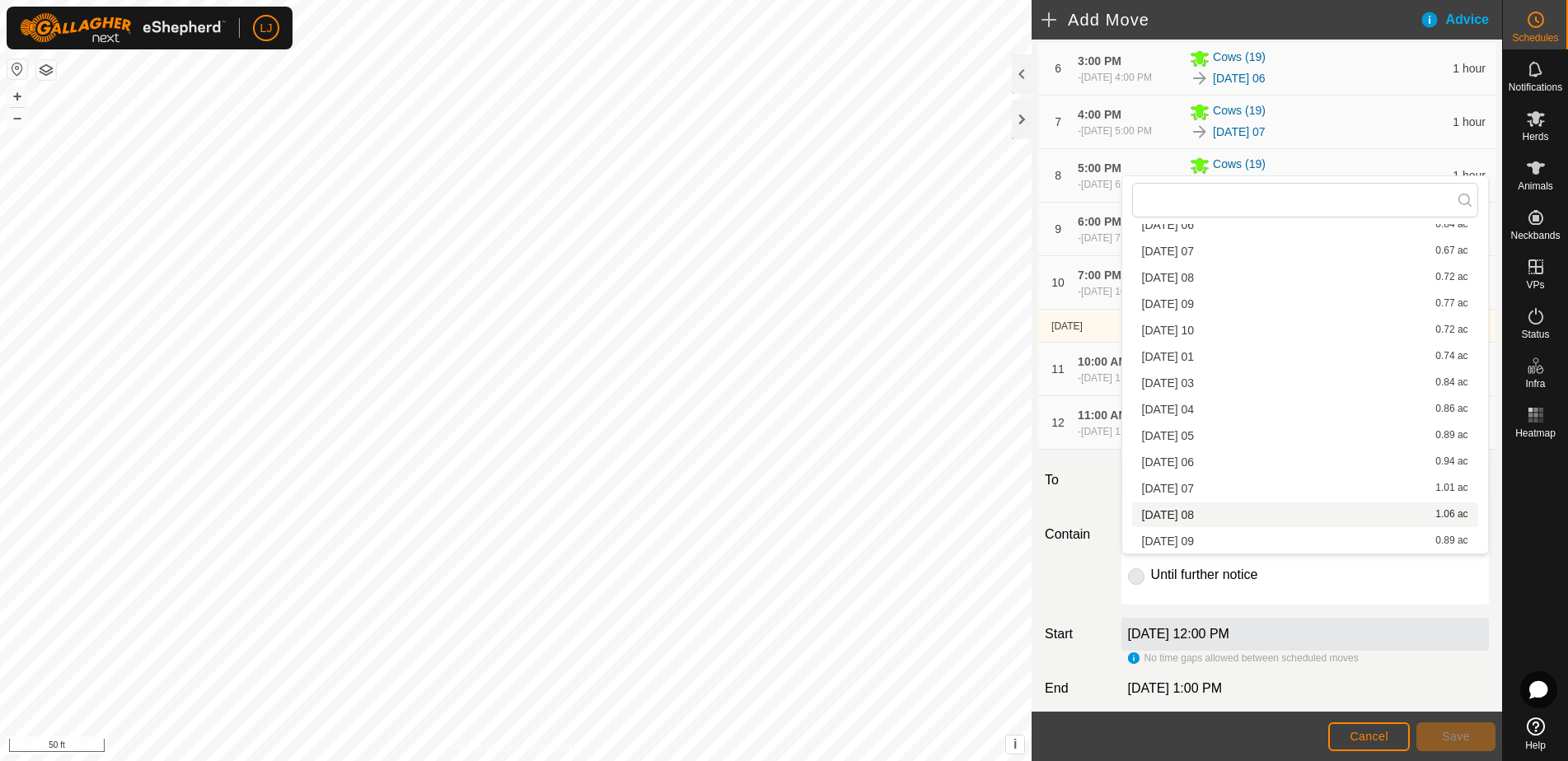
scroll to position [471, 0]
click at [1247, 385] on li "[DATE] 03 0.84 ac" at bounding box center [1305, 383] width 346 height 25
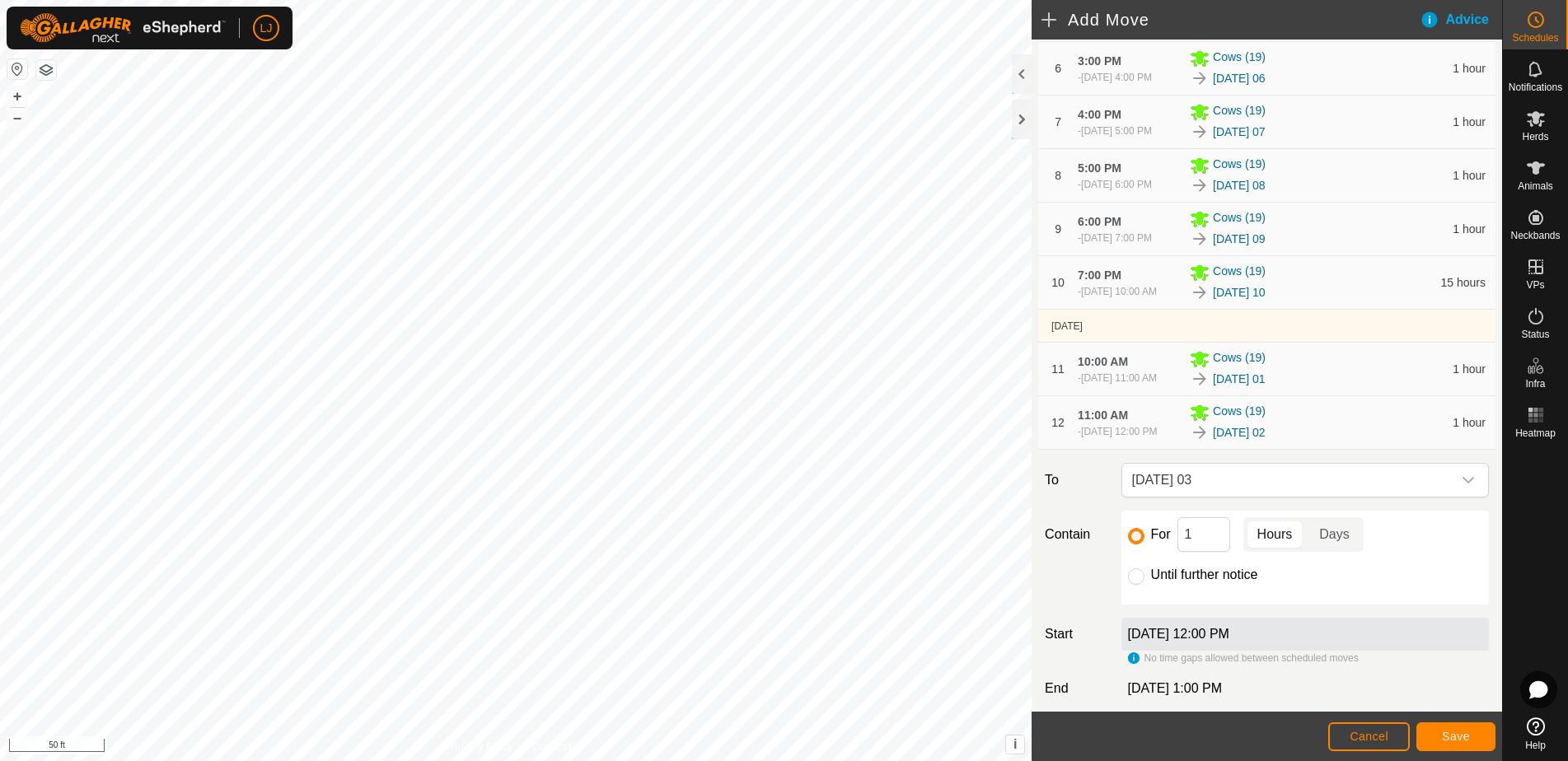
click at [1455, 745] on button "Save" at bounding box center [1455, 737] width 79 height 29
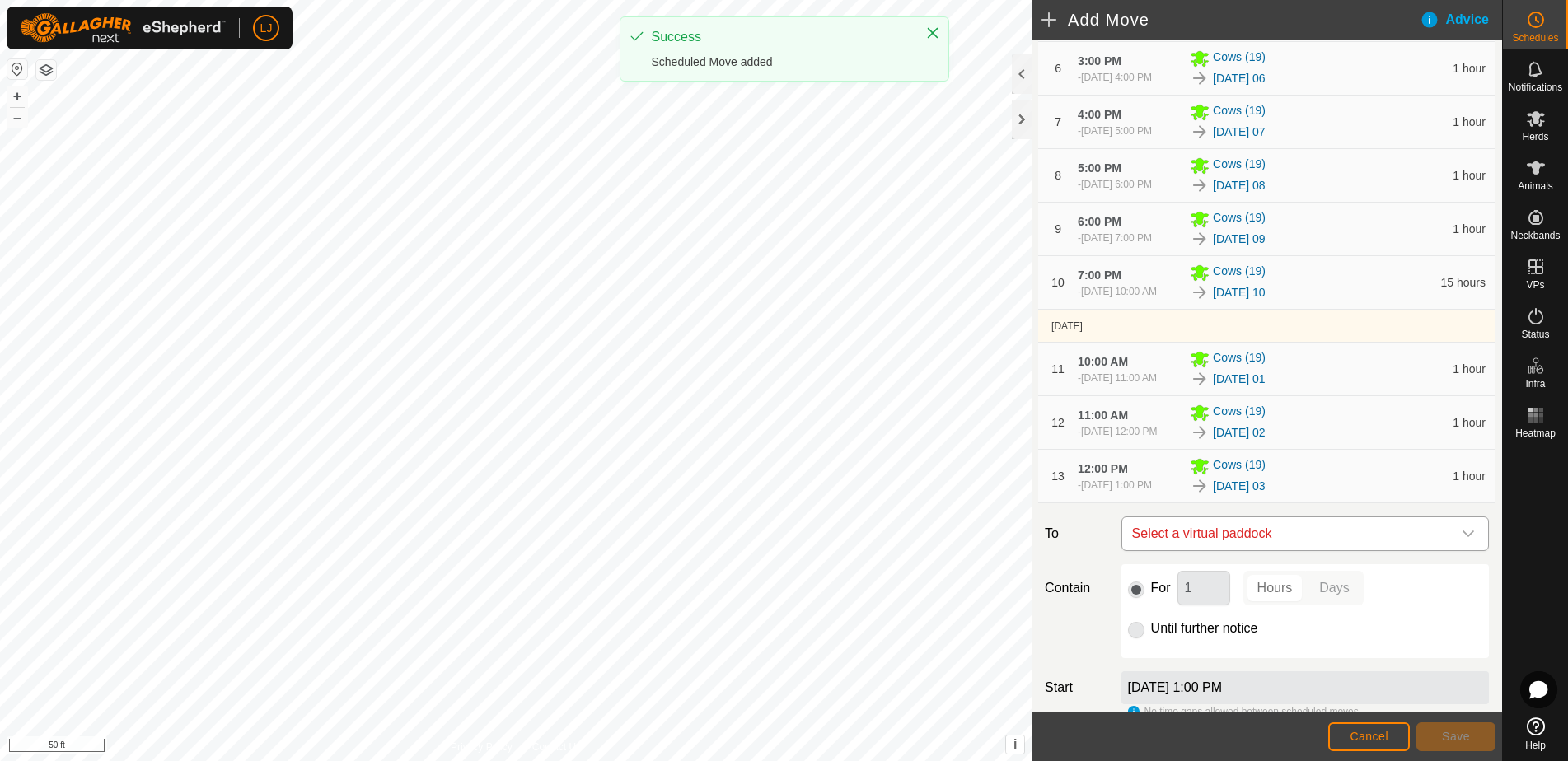
click at [1349, 550] on span "Select a virtual paddock" at bounding box center [1288, 533] width 326 height 33
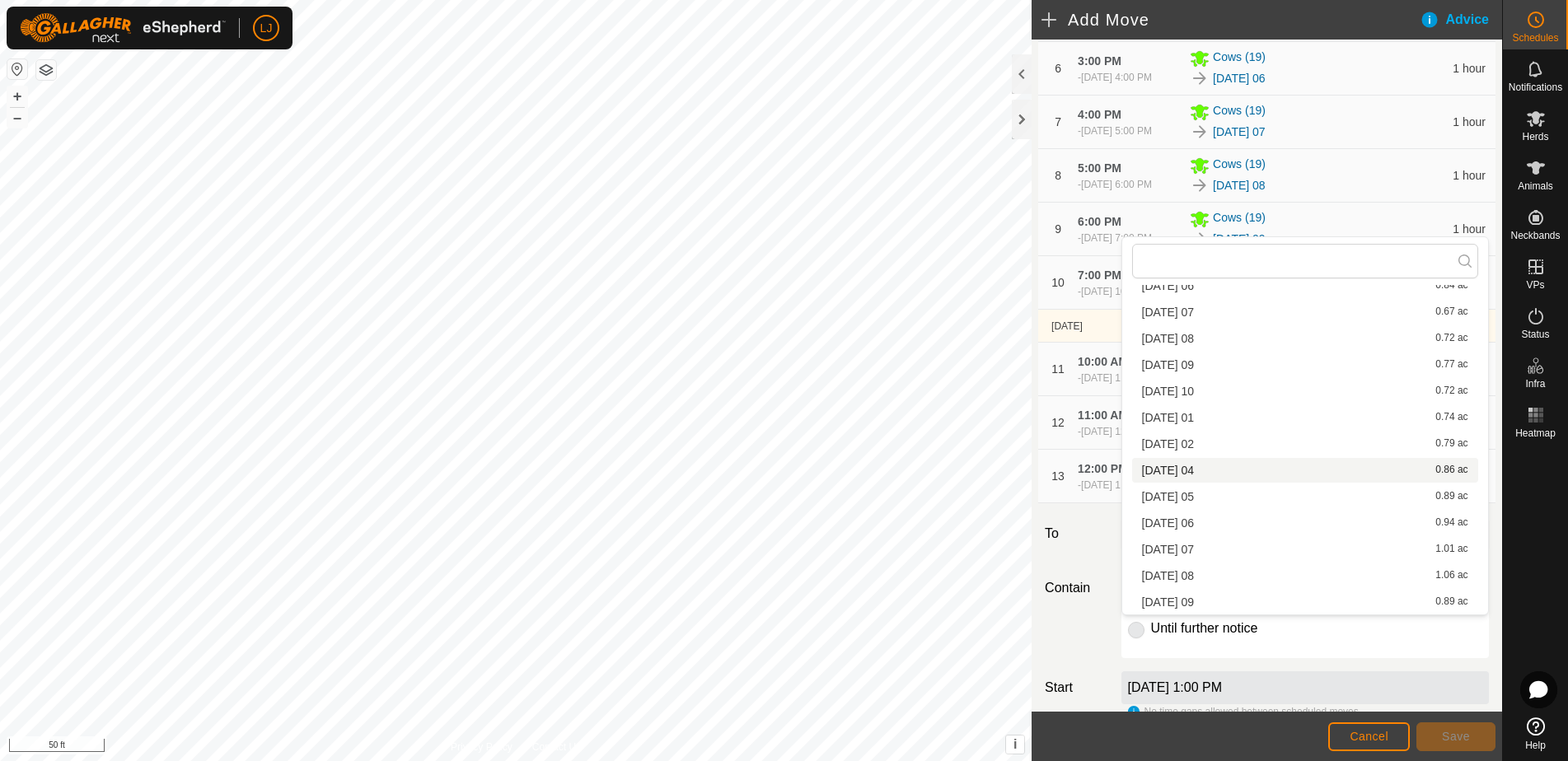
click at [1222, 470] on li "[DATE] 04 0.86 ac" at bounding box center [1305, 471] width 346 height 25
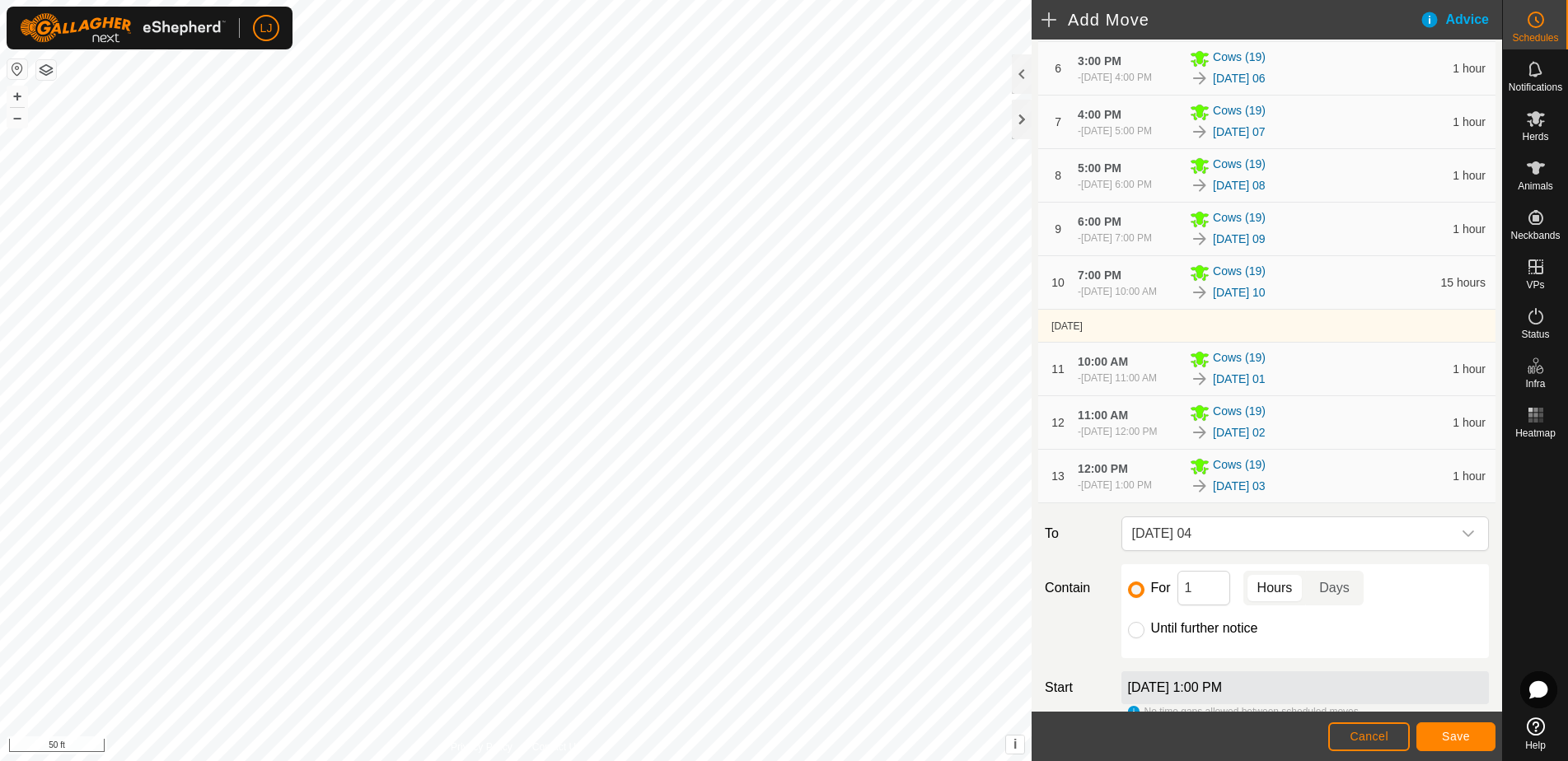
click at [1504, 749] on link "Help" at bounding box center [1535, 734] width 65 height 46
click at [1478, 744] on button "Save" at bounding box center [1455, 737] width 79 height 29
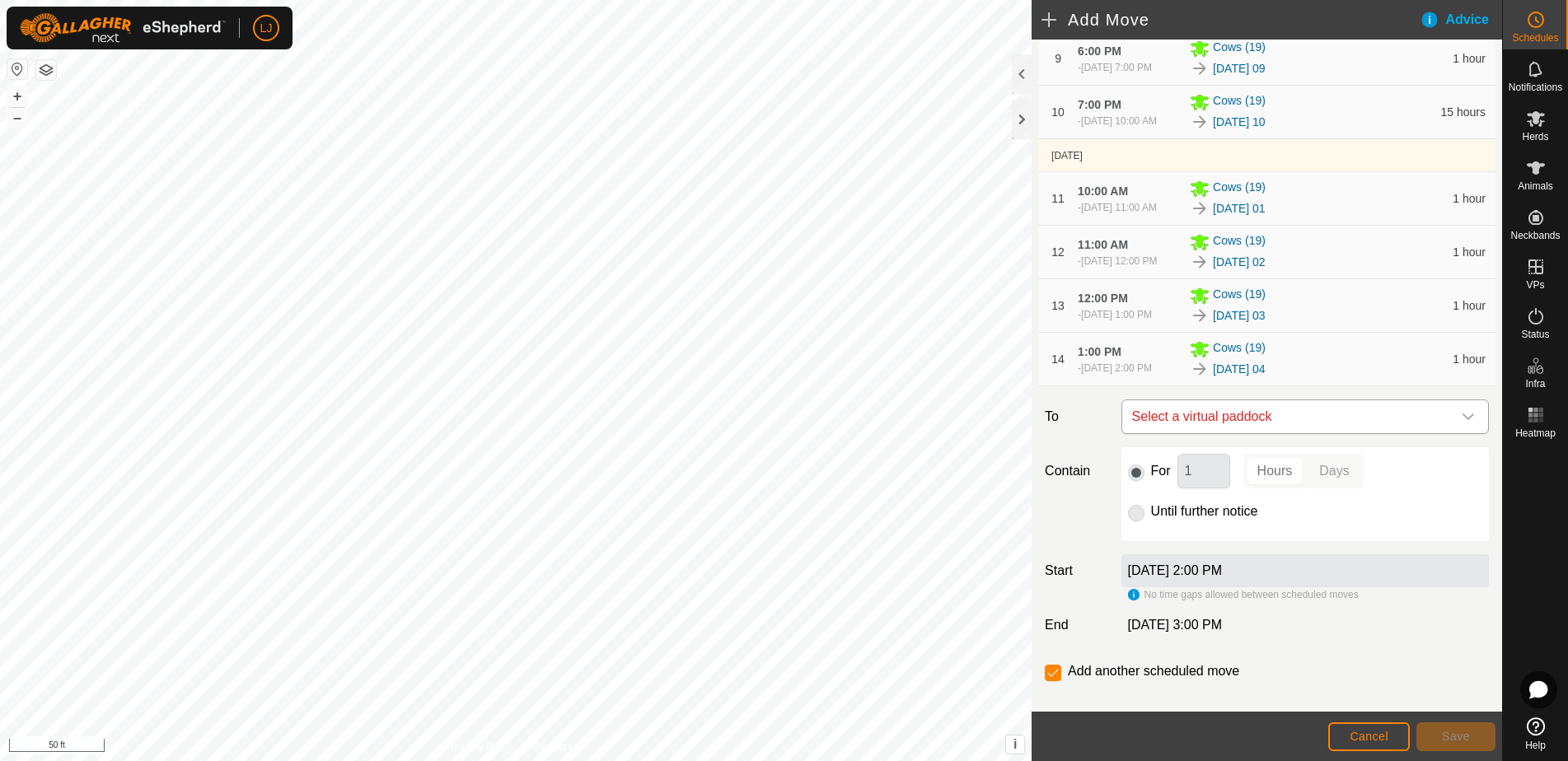
scroll to position [547, 0]
click at [1278, 433] on span "Select a virtual paddock" at bounding box center [1288, 415] width 326 height 33
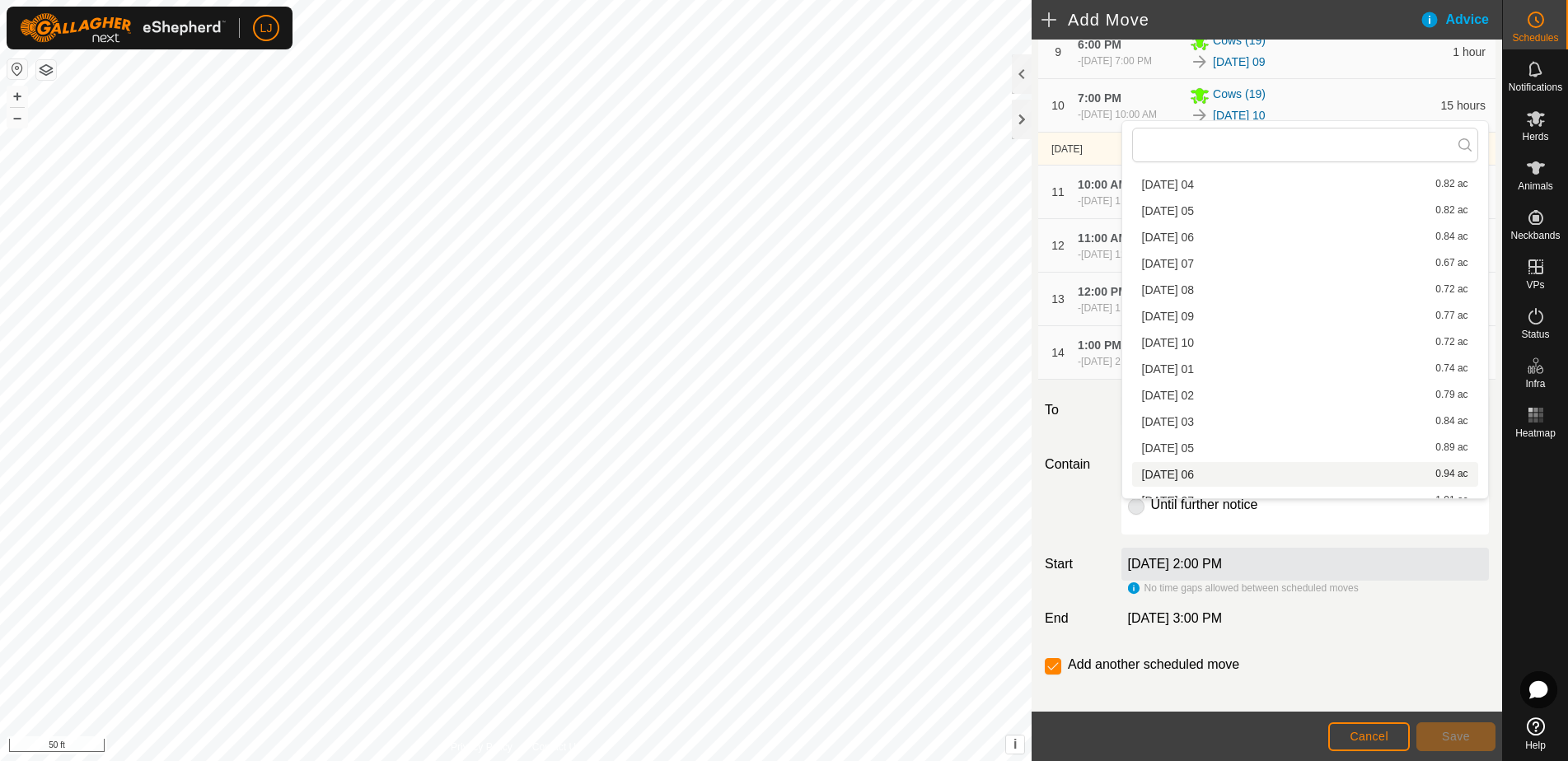
scroll to position [405, 0]
click at [1258, 440] on li "[DATE] 05 0.89 ac" at bounding box center [1305, 447] width 346 height 25
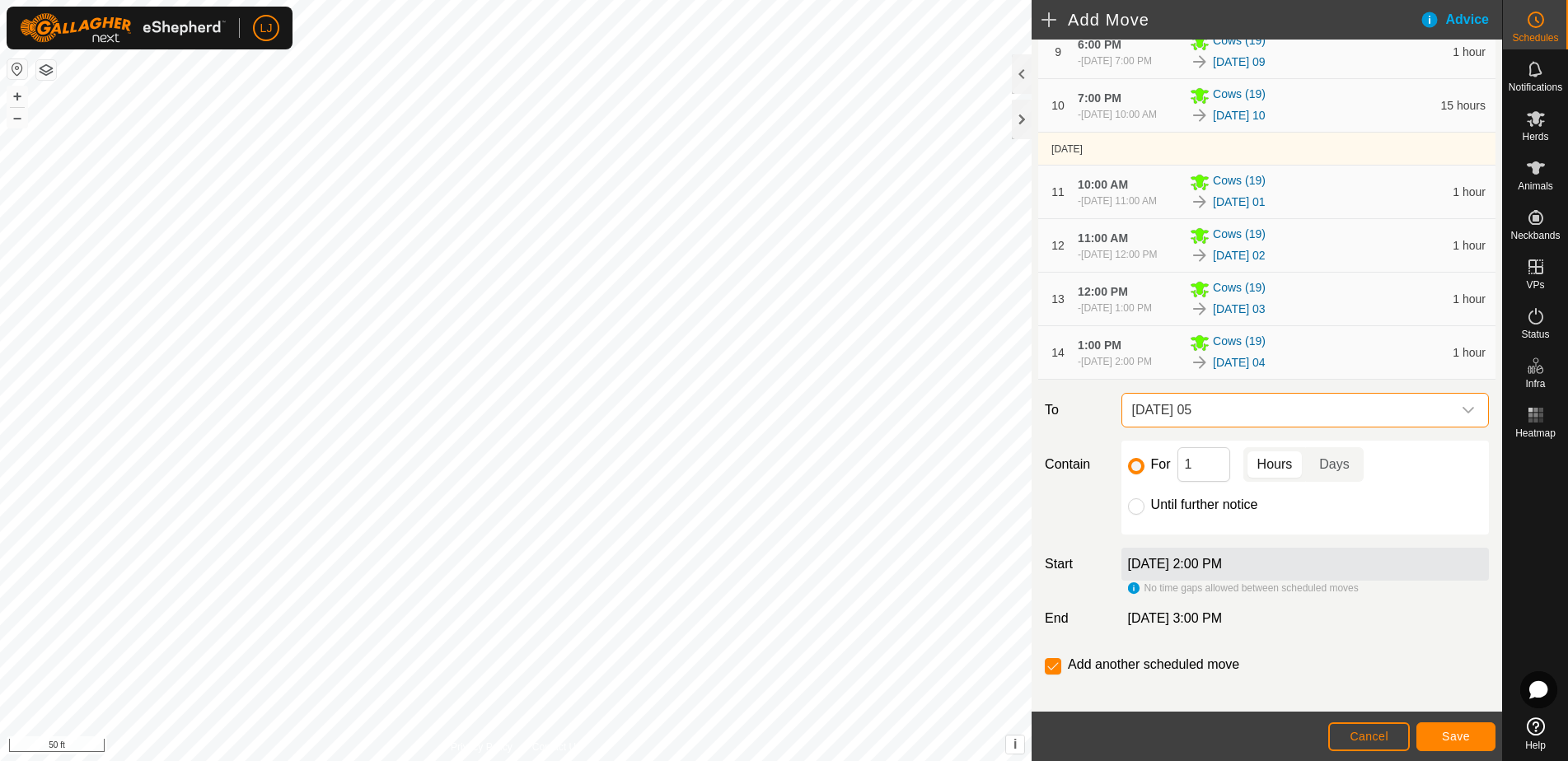
click at [1462, 730] on span "Save" at bounding box center [1455, 737] width 28 height 13
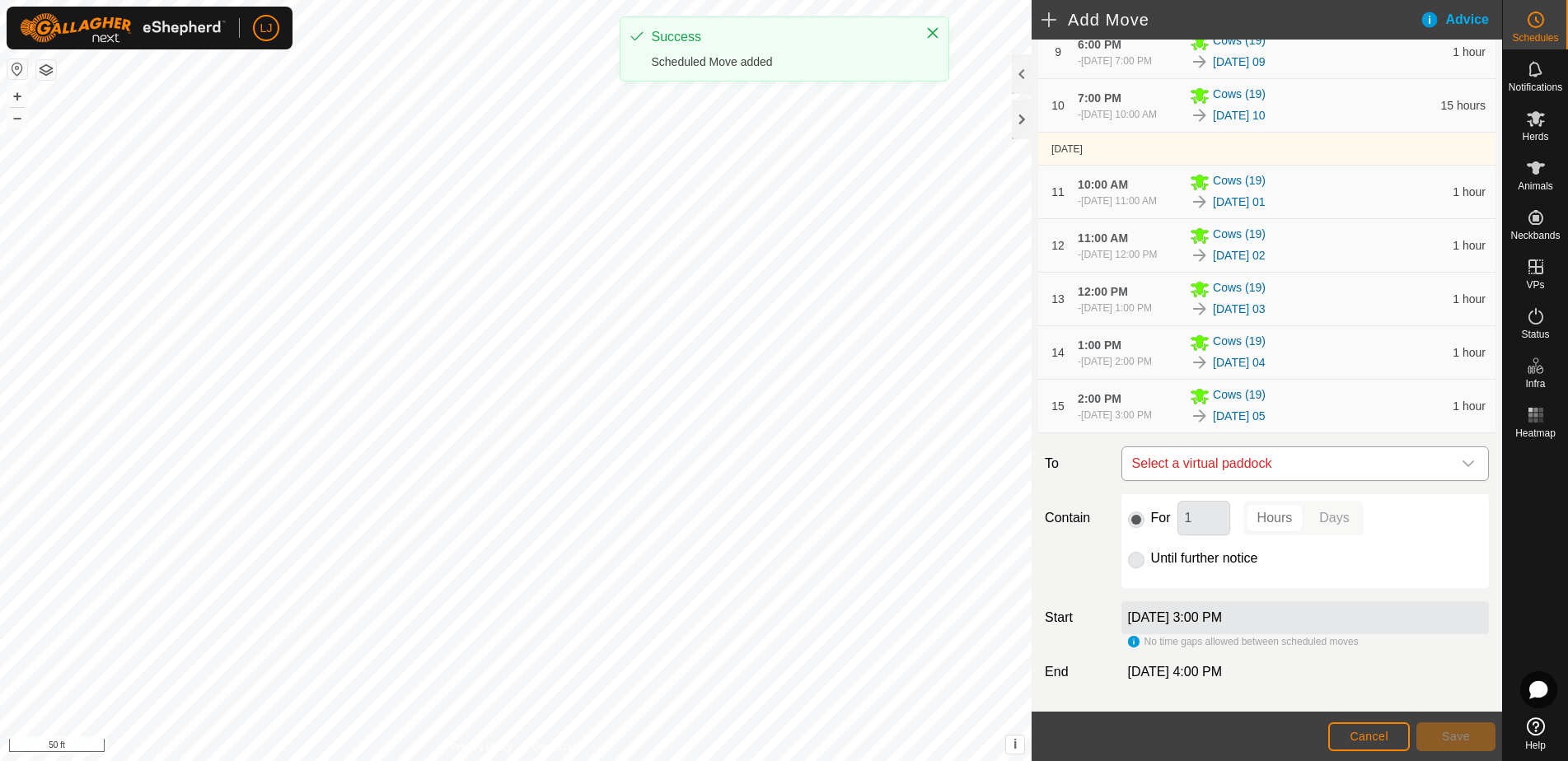
click at [1270, 481] on span "Select a virtual paddock" at bounding box center [1288, 463] width 326 height 33
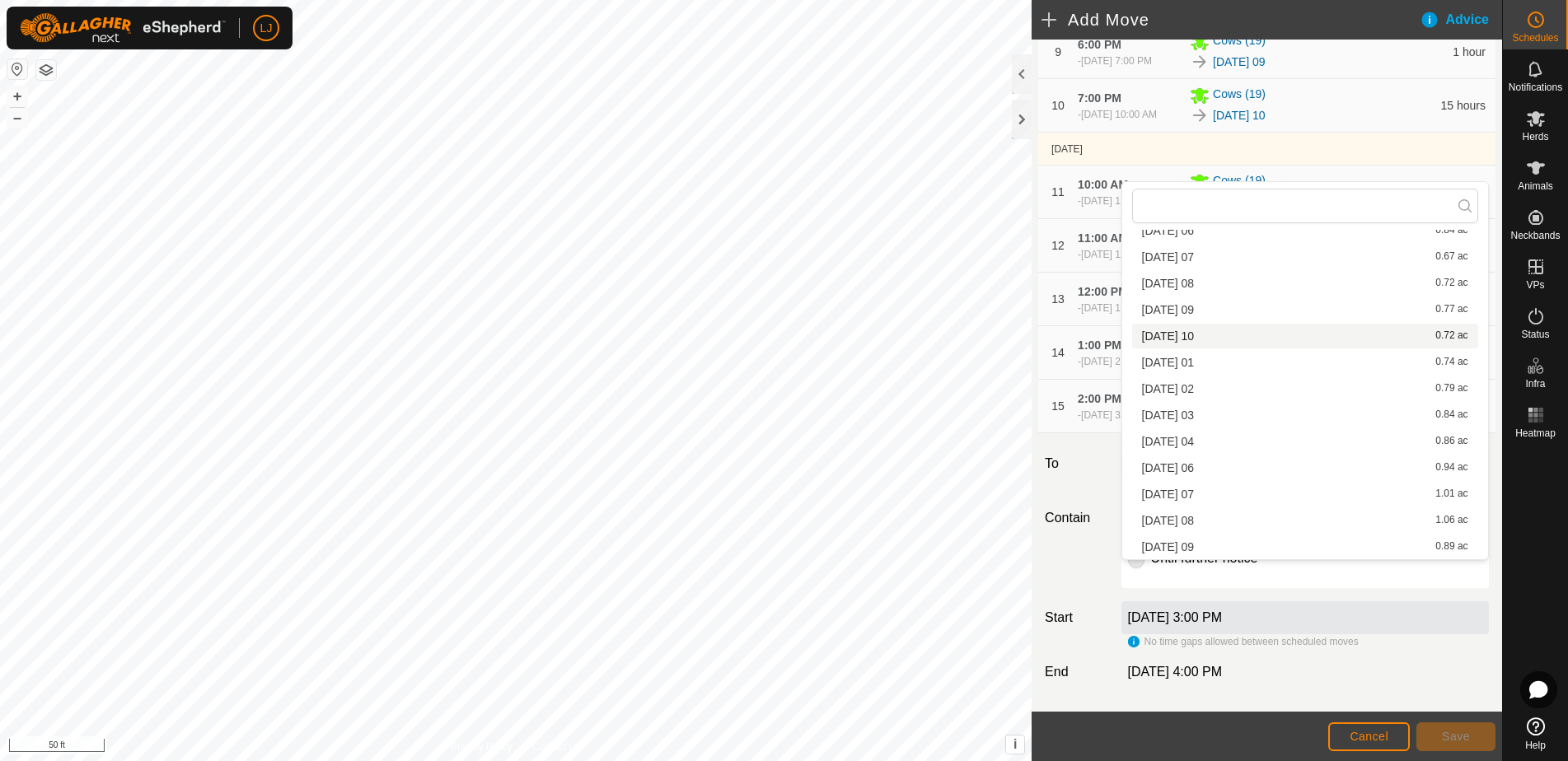
scroll to position [471, 0]
click at [1266, 470] on li "[DATE] 06 0.94 ac" at bounding box center [1305, 468] width 346 height 25
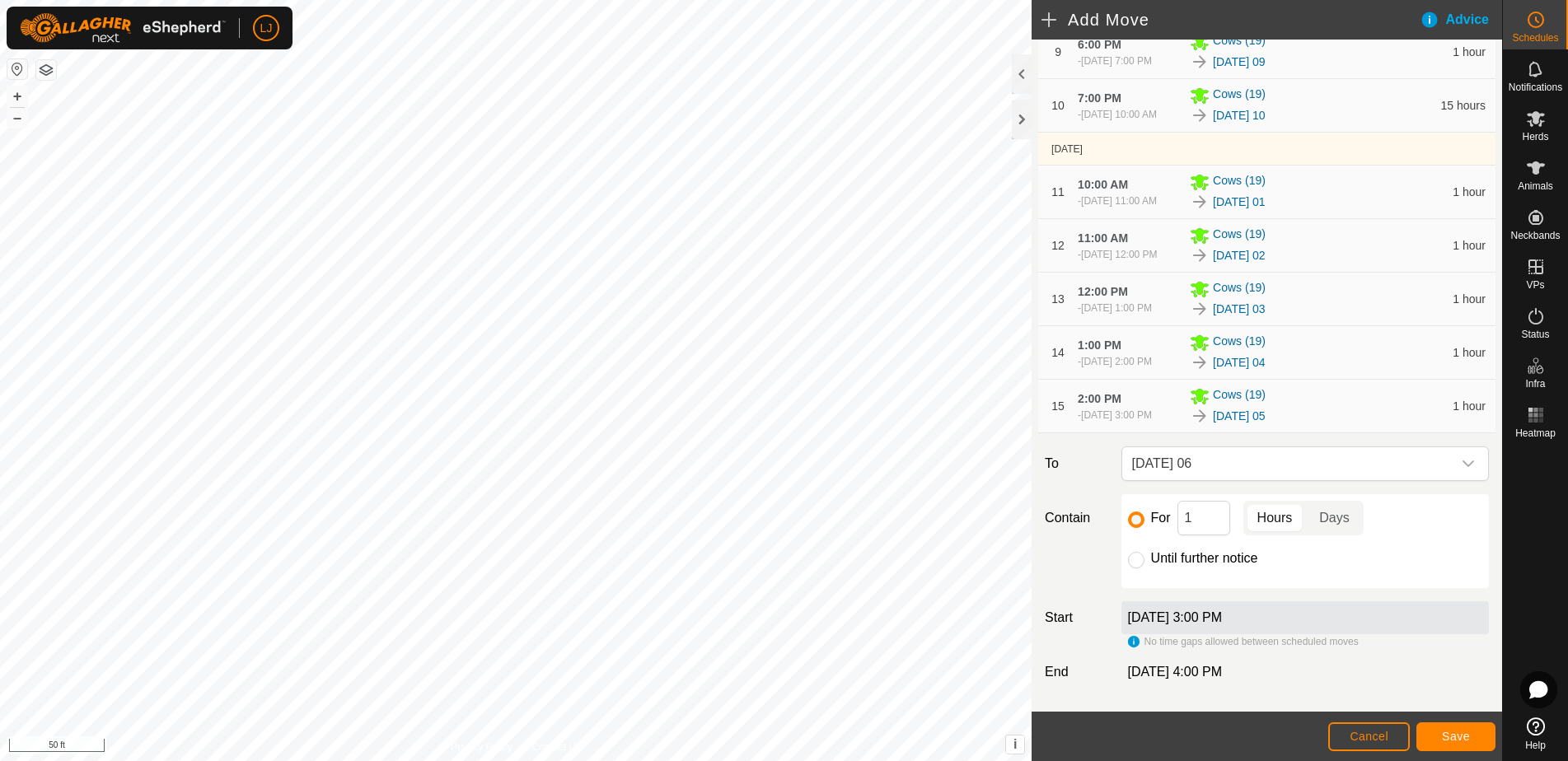
click at [1438, 727] on button "Save" at bounding box center [1455, 737] width 79 height 29
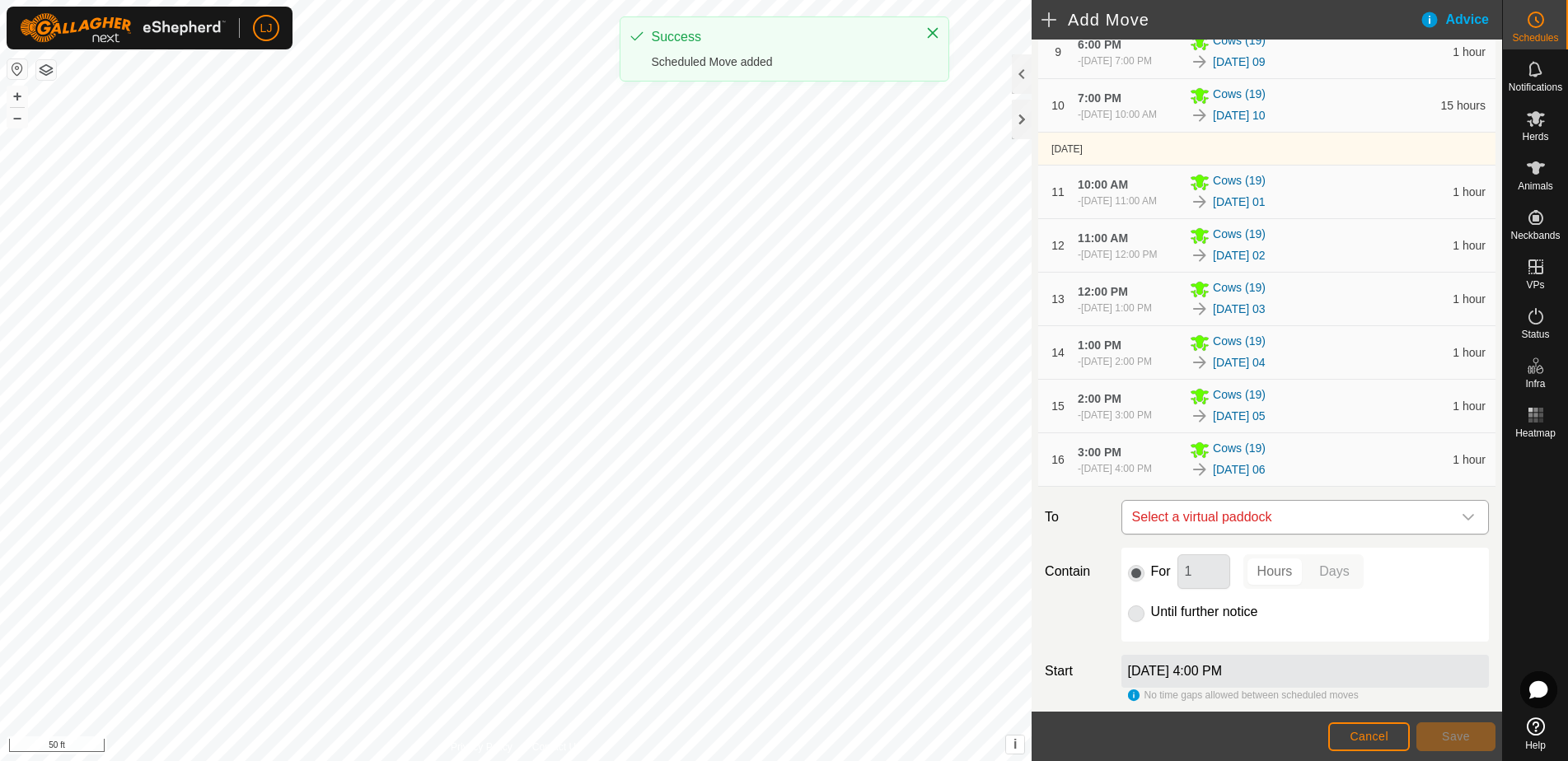
click at [1363, 534] on span "Select a virtual paddock" at bounding box center [1288, 517] width 326 height 33
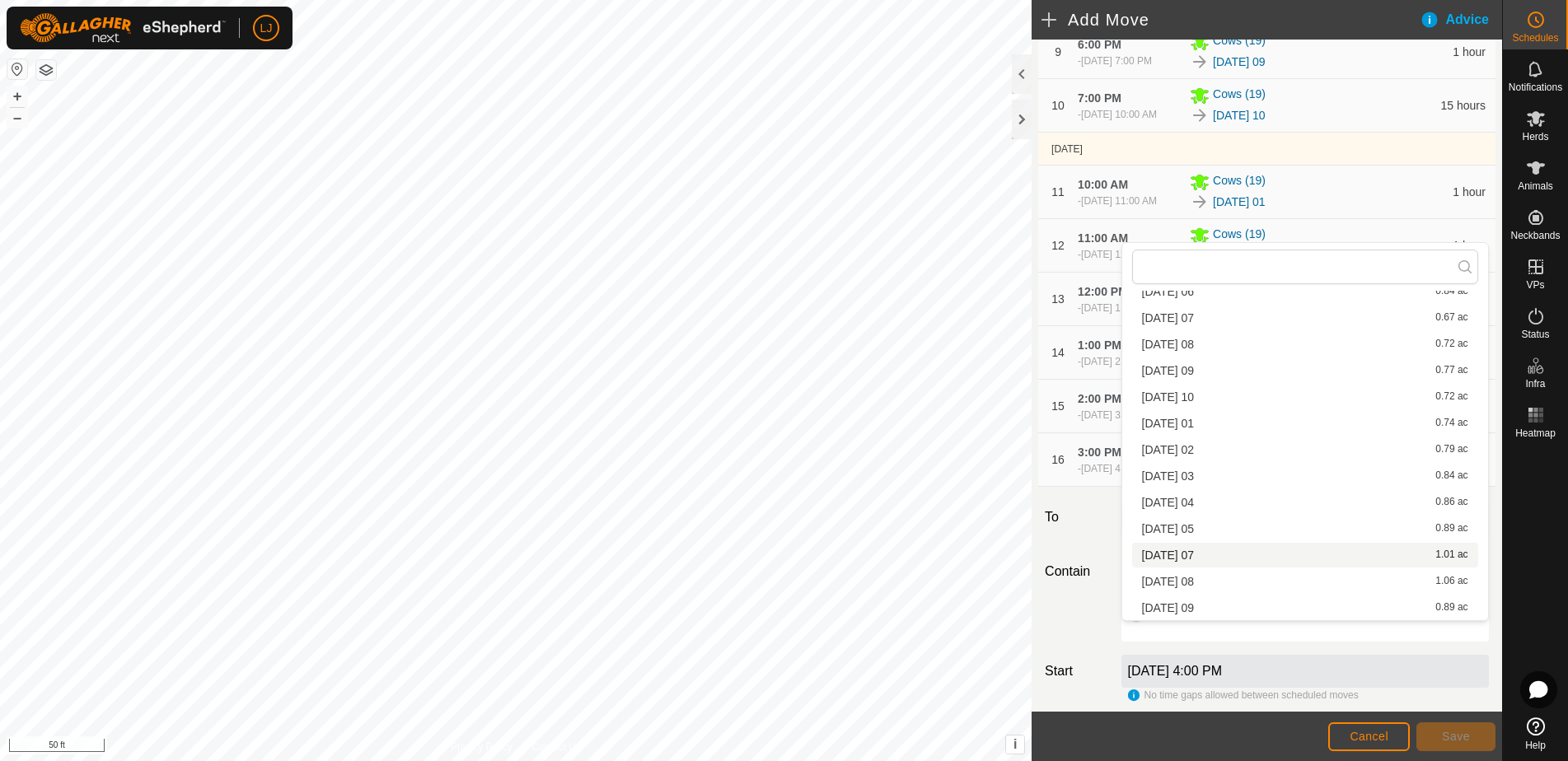
click at [1233, 553] on li "[DATE] 07 1.01 ac" at bounding box center [1305, 555] width 346 height 25
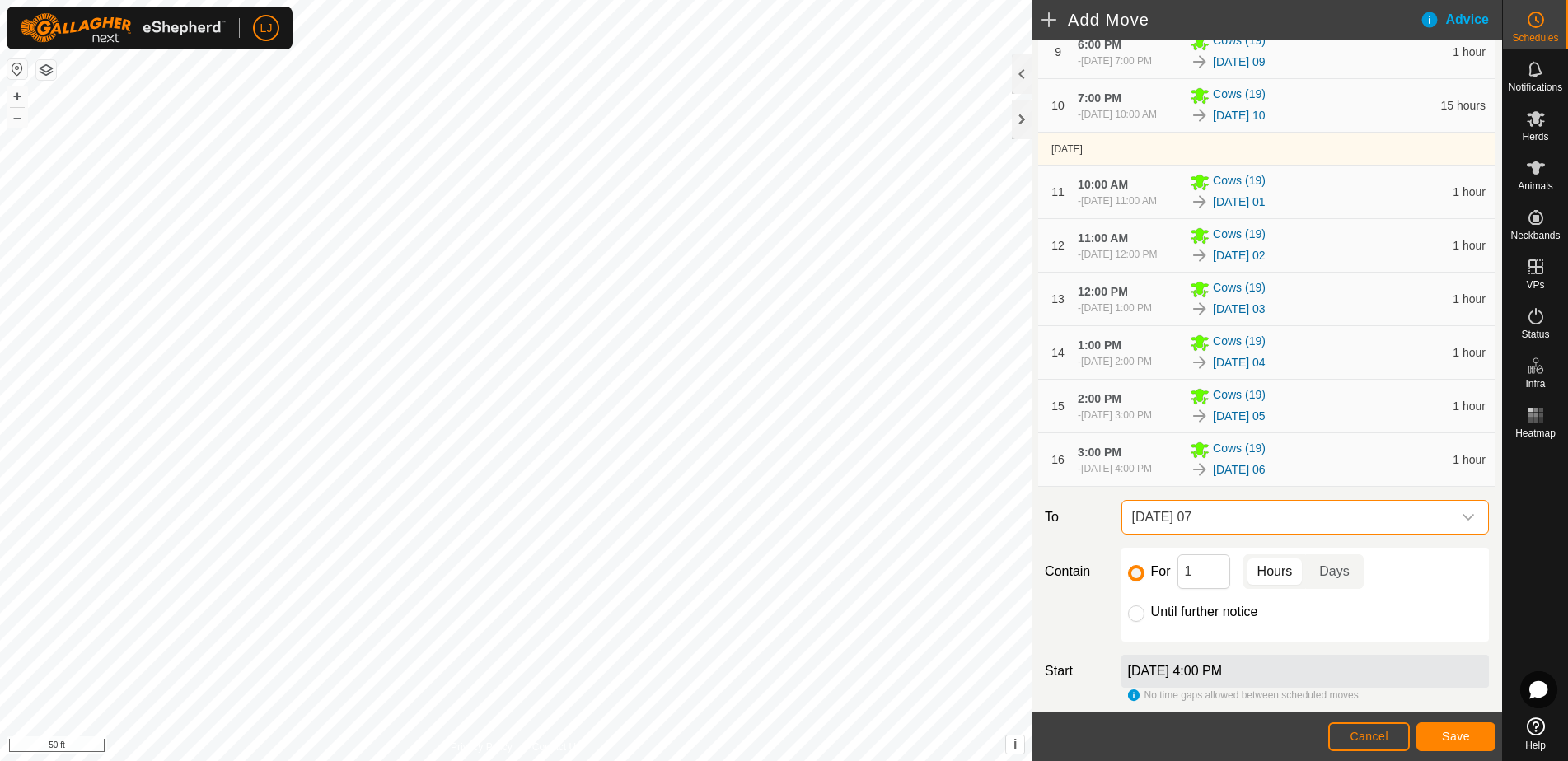
click at [1456, 727] on button "Save" at bounding box center [1455, 737] width 79 height 29
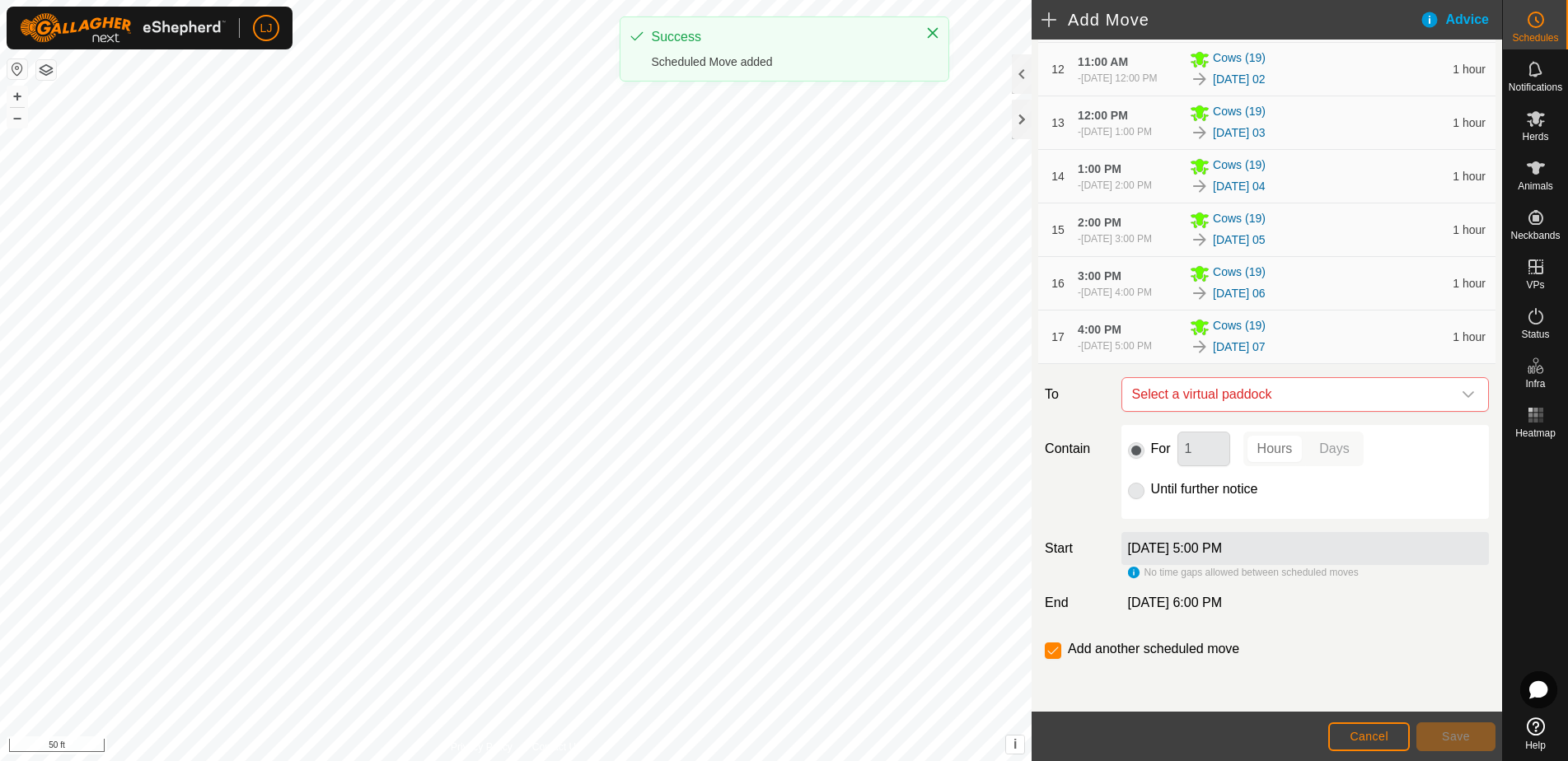
scroll to position [855, 0]
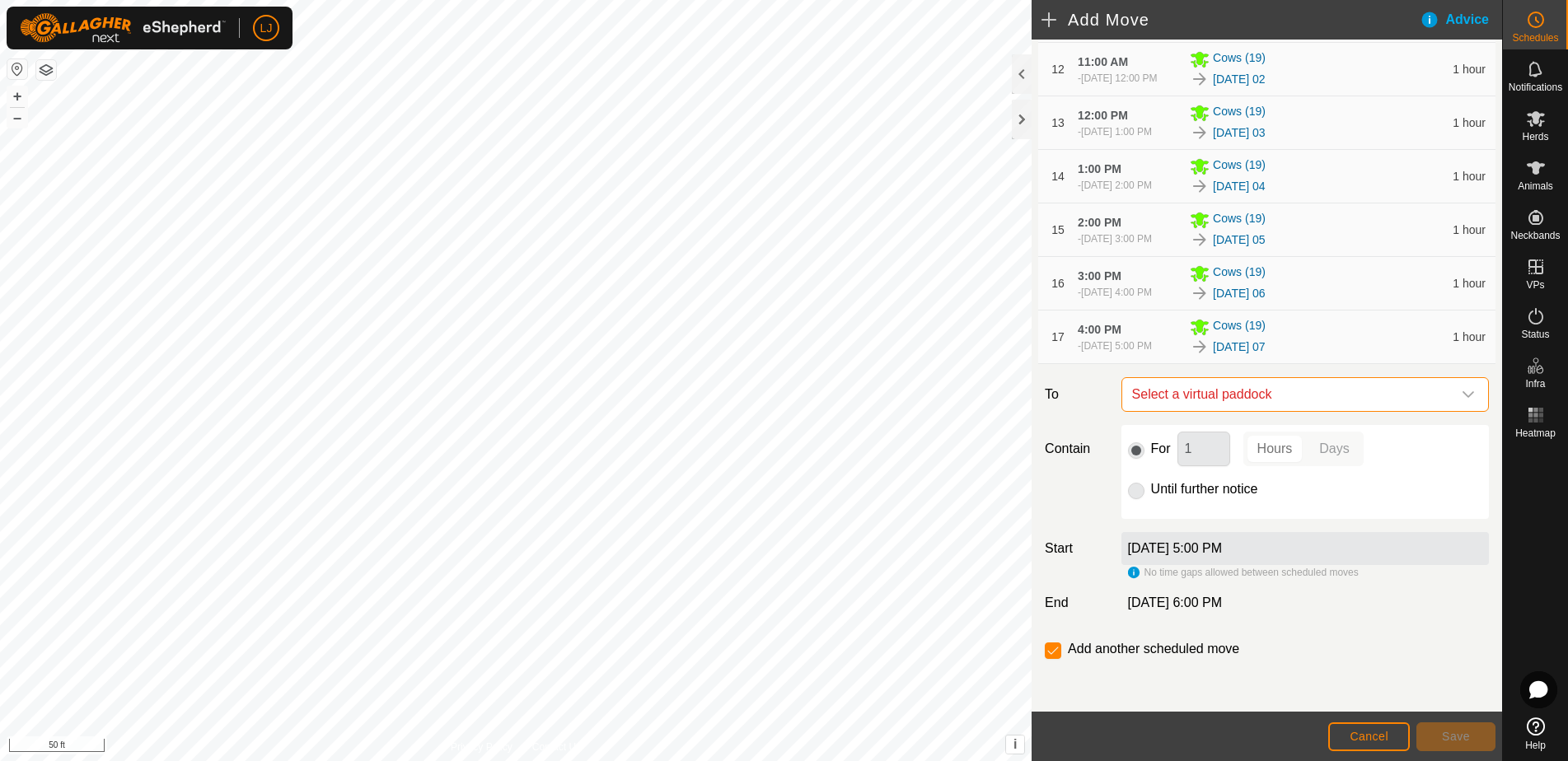
click at [1244, 395] on span "Select a virtual paddock" at bounding box center [1288, 394] width 326 height 33
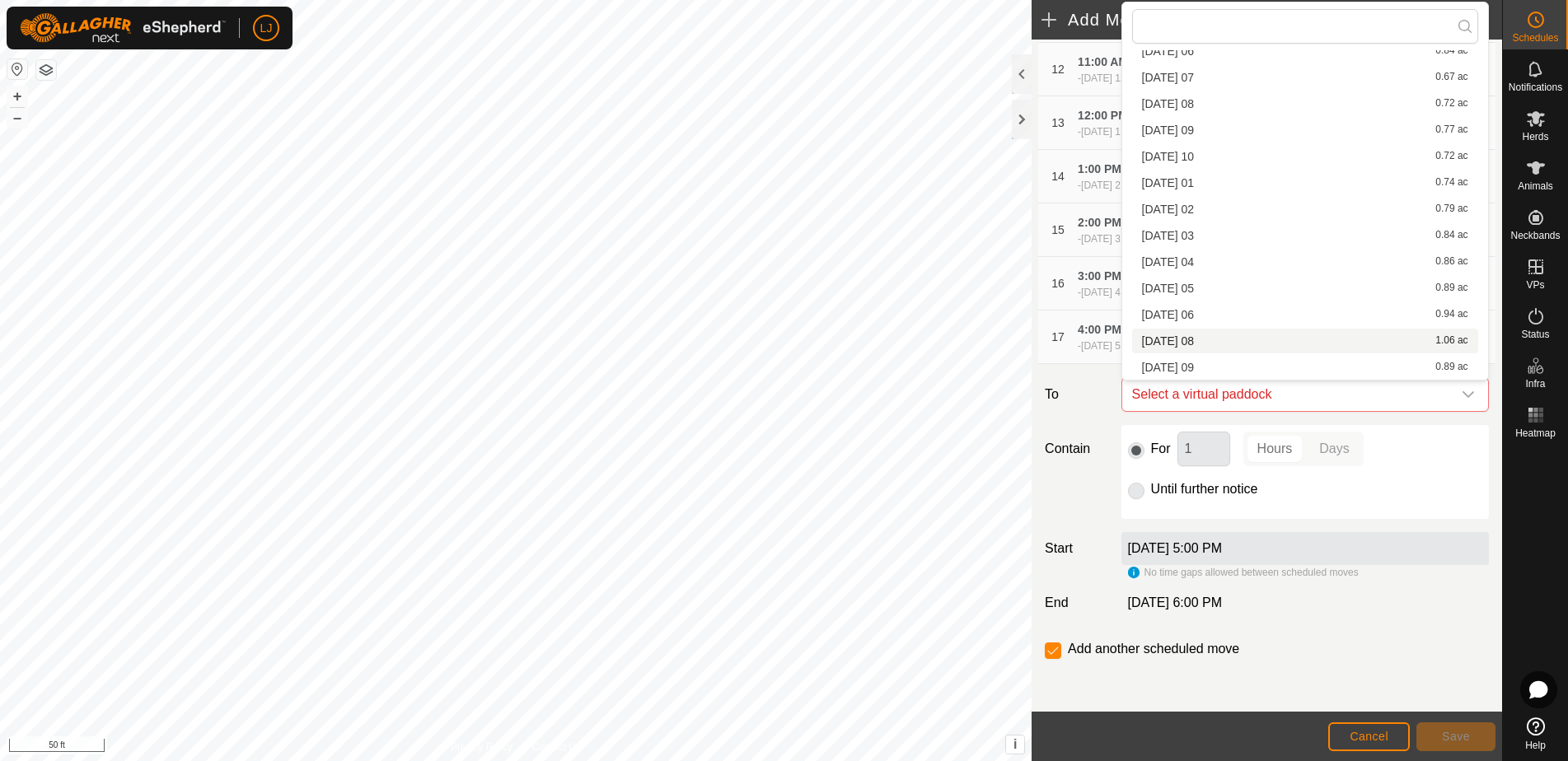
scroll to position [471, 0]
click at [1253, 341] on li "[DATE] 08 1.06 ac" at bounding box center [1305, 341] width 346 height 25
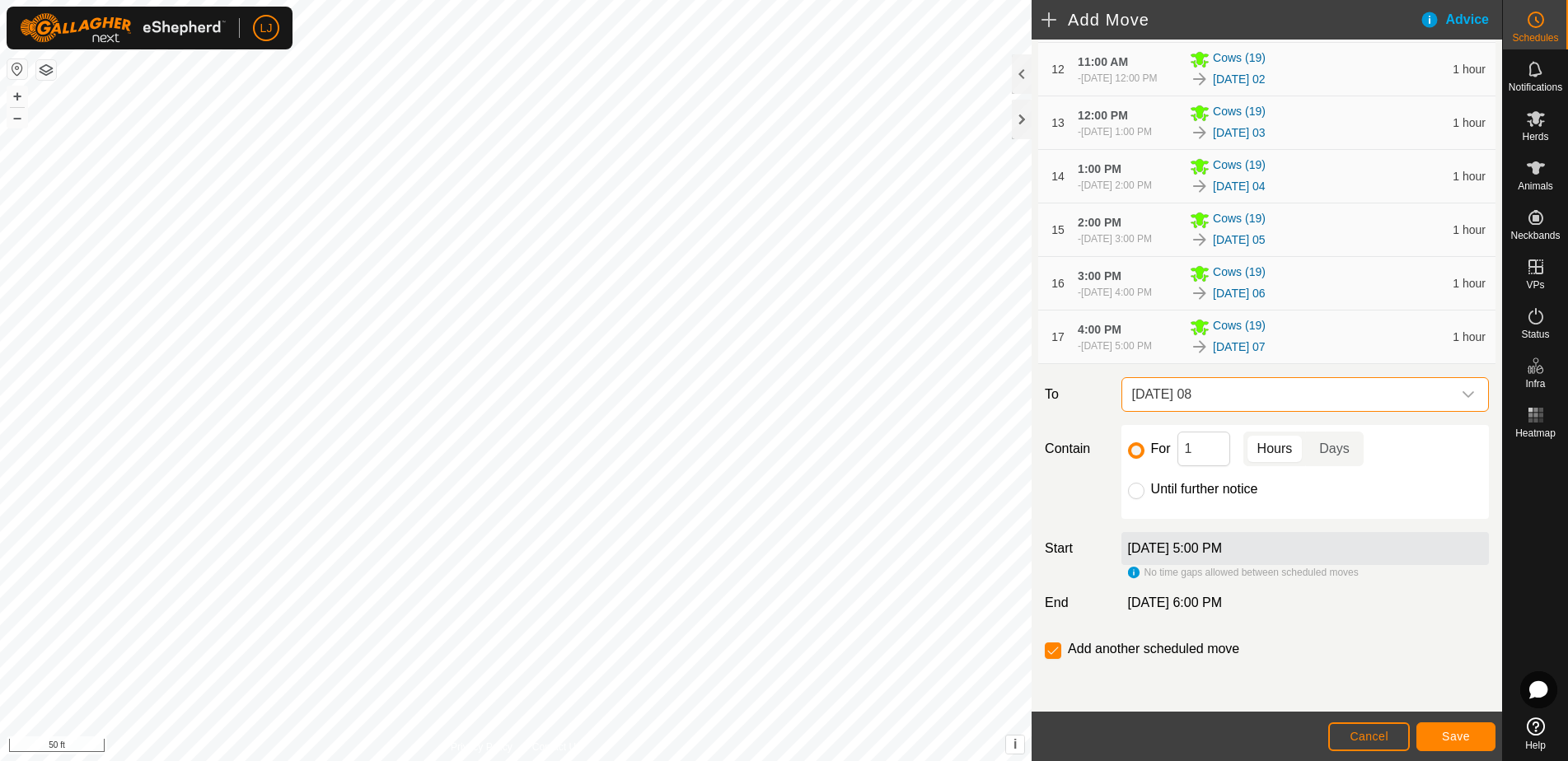
click at [1463, 731] on span "Save" at bounding box center [1455, 737] width 28 height 13
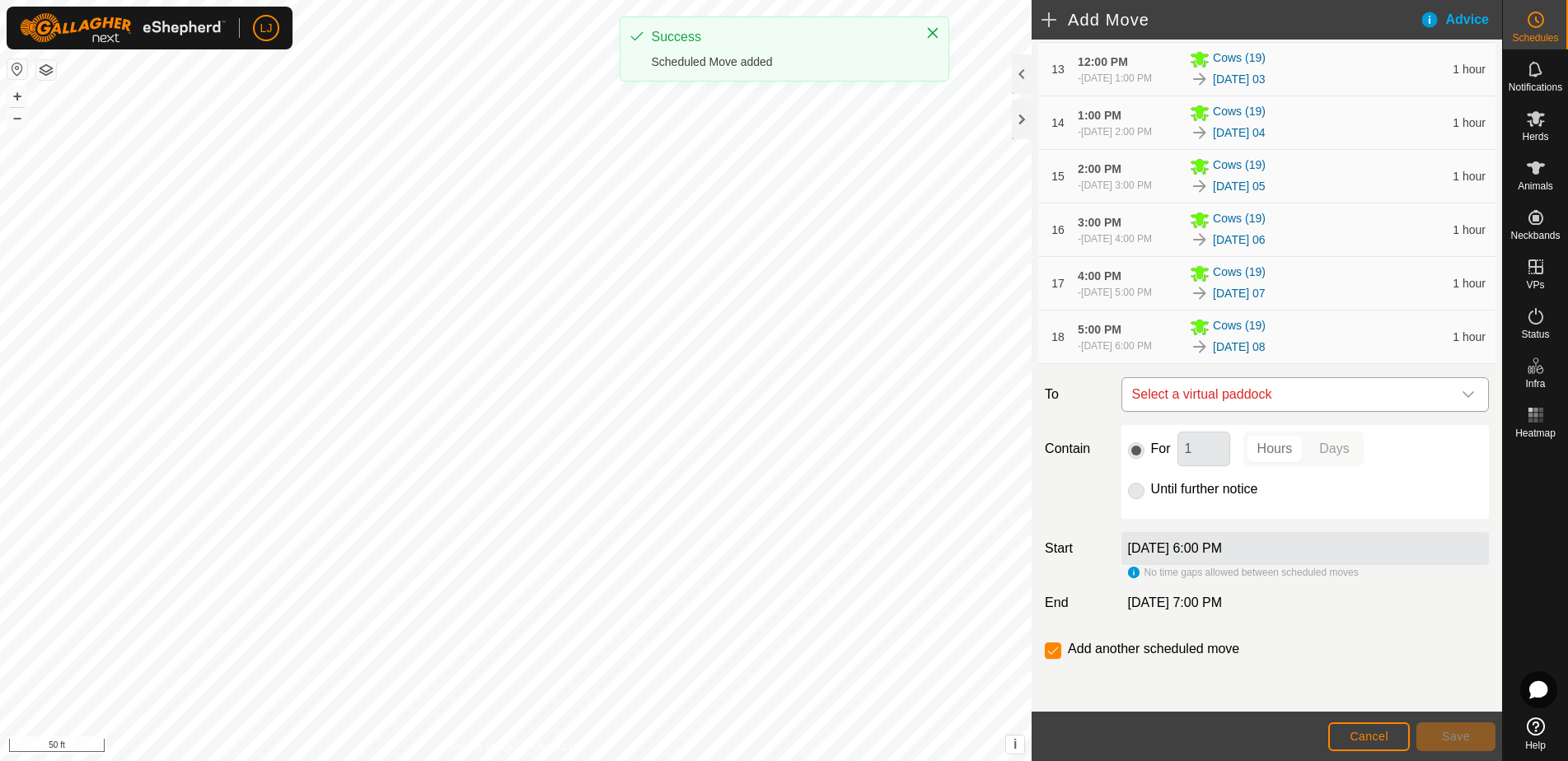
click at [1307, 411] on span "Select a virtual paddock" at bounding box center [1288, 394] width 326 height 33
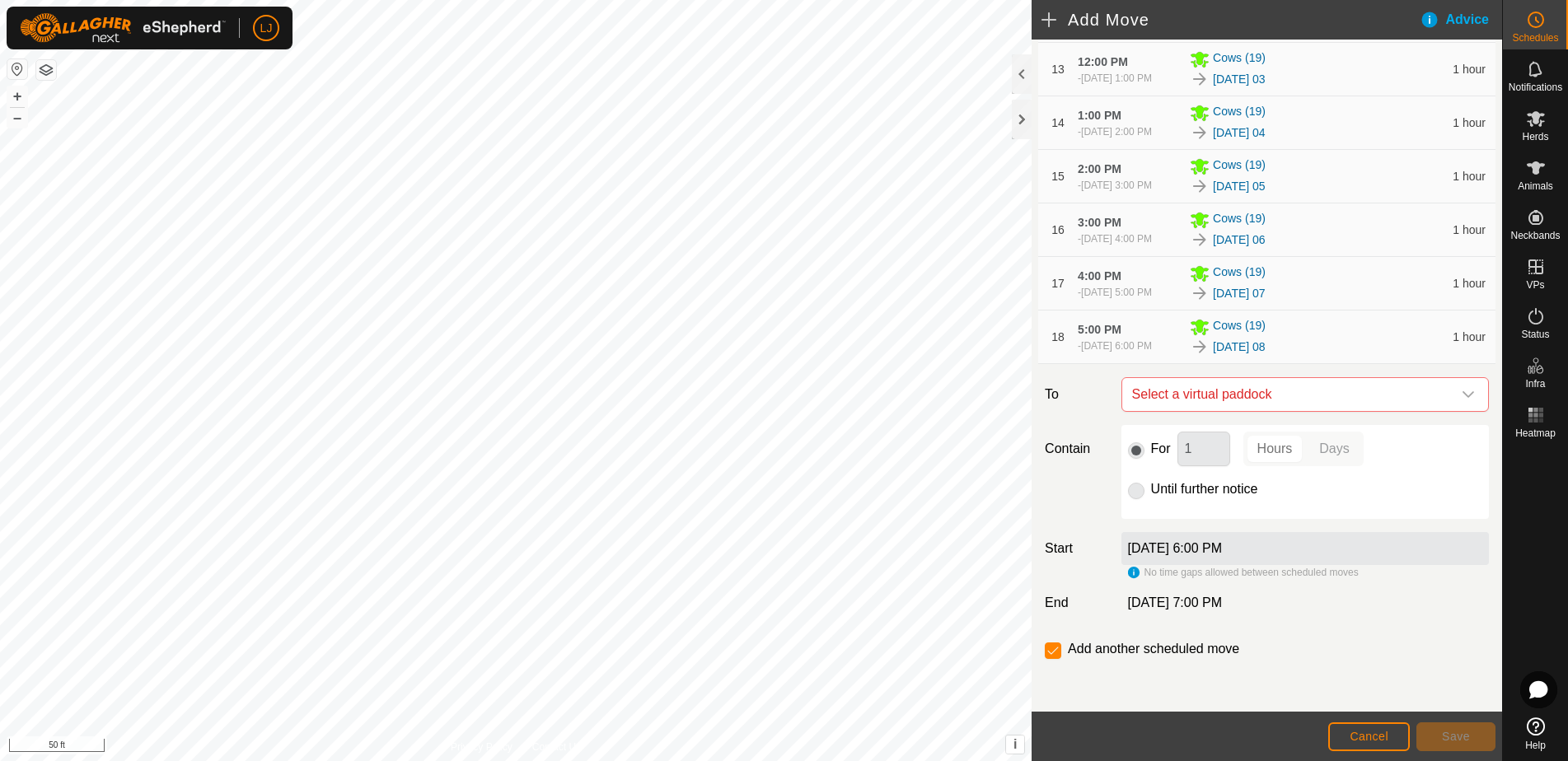
scroll to position [916, 0]
drag, startPoint x: 1293, startPoint y: 396, endPoint x: 1289, endPoint y: 406, distance: 10.8
click at [1292, 396] on span "Select a virtual paddock" at bounding box center [1288, 394] width 326 height 33
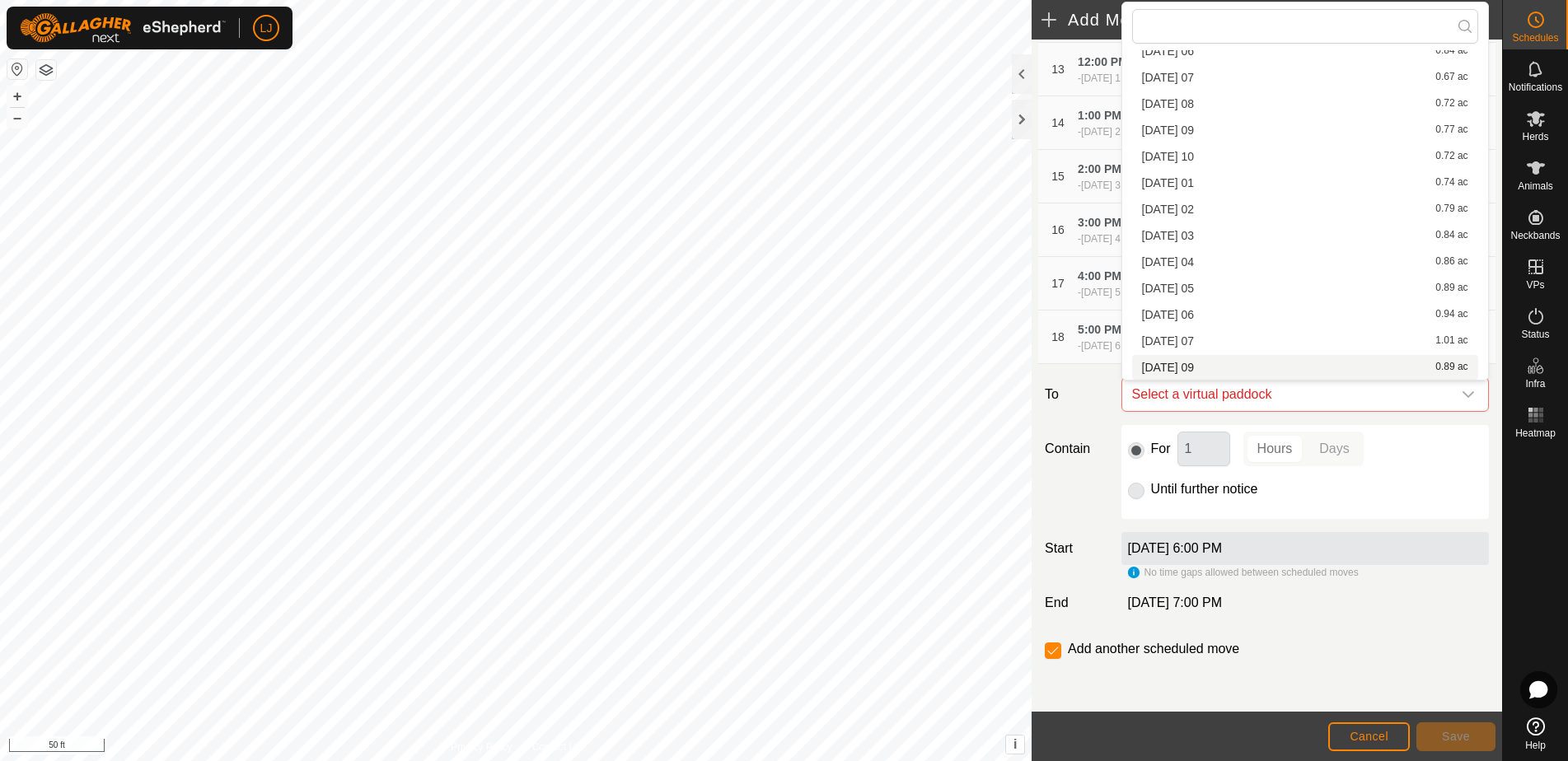
click at [1292, 368] on li "[DATE] 09 0.89 ac" at bounding box center [1305, 368] width 346 height 25
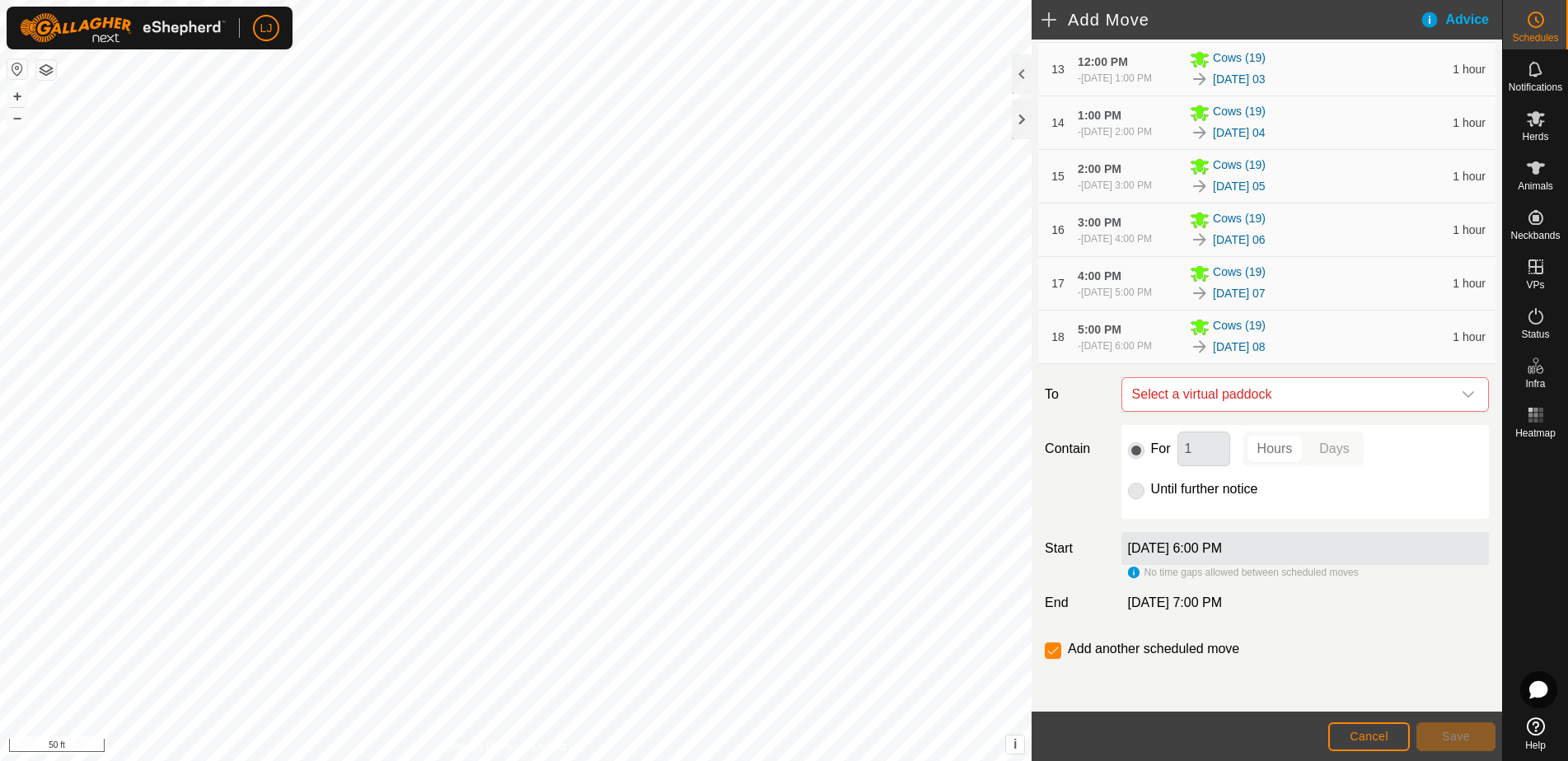
scroll to position [471, 0]
click at [1451, 730] on span "Save" at bounding box center [1455, 737] width 28 height 13
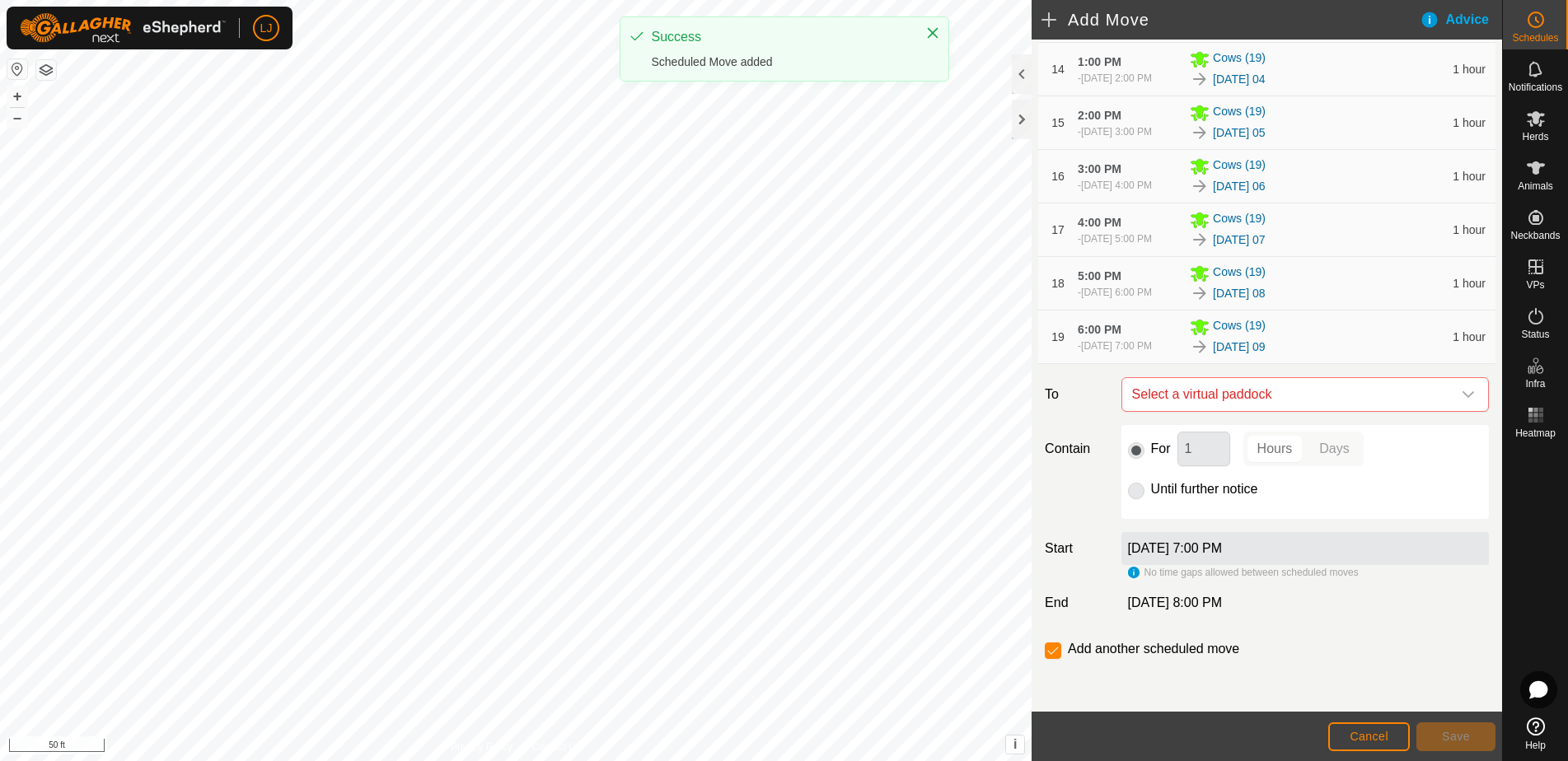
scroll to position [977, 0]
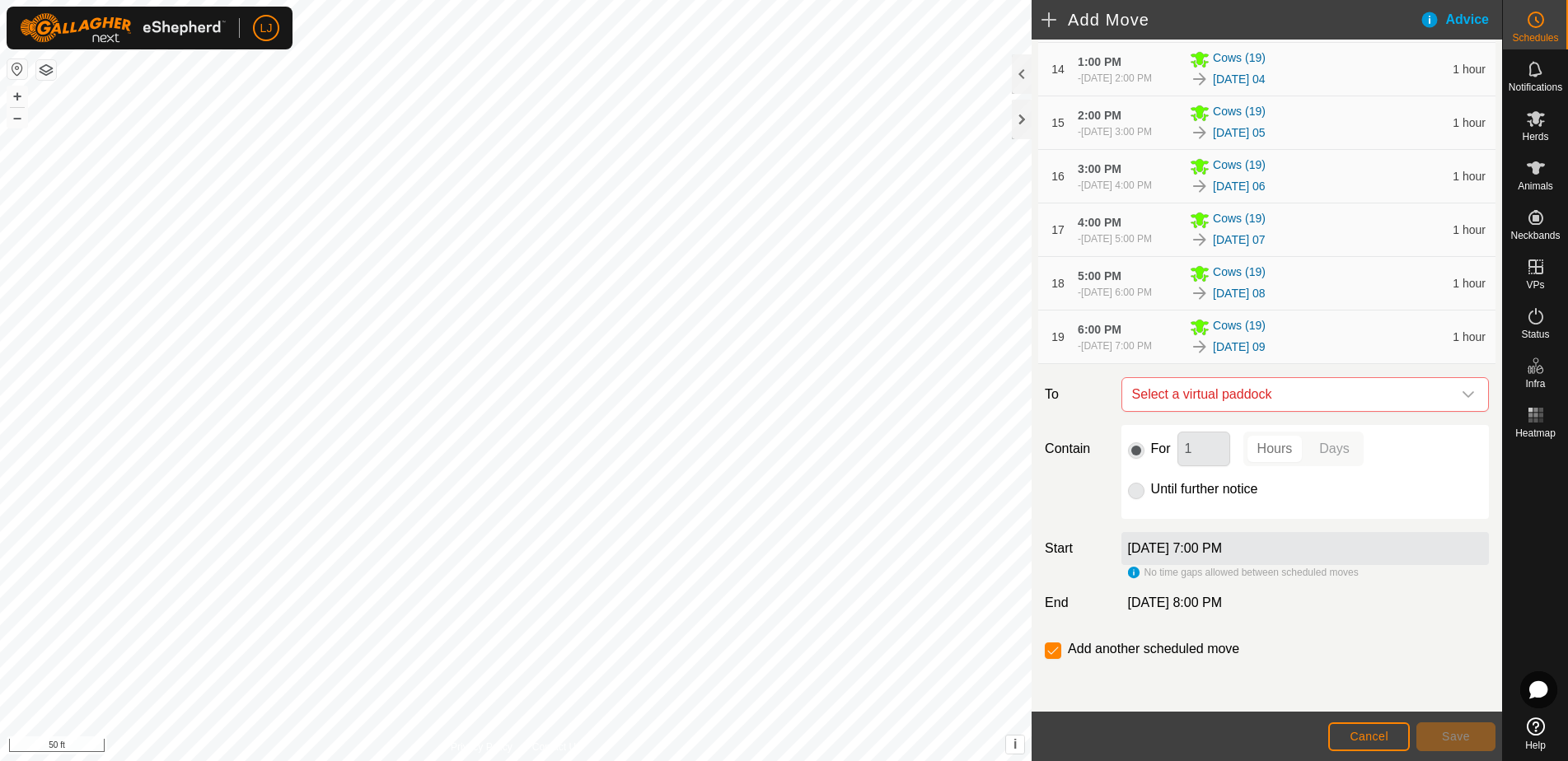
click at [1382, 731] on span "Cancel" at bounding box center [1369, 737] width 38 height 13
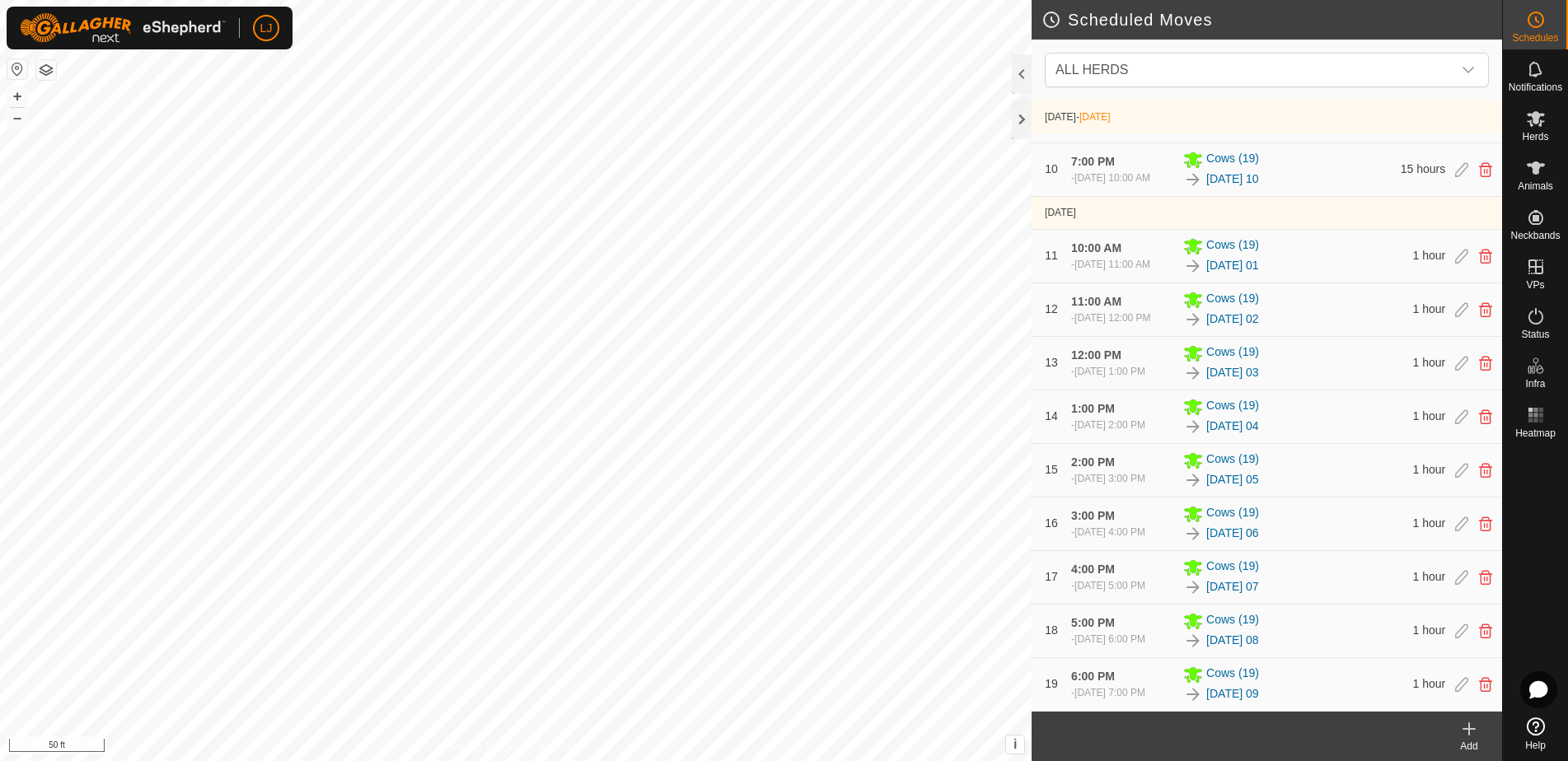
scroll to position [614, 0]
click at [1469, 736] on icon at bounding box center [1468, 728] width 20 height 20
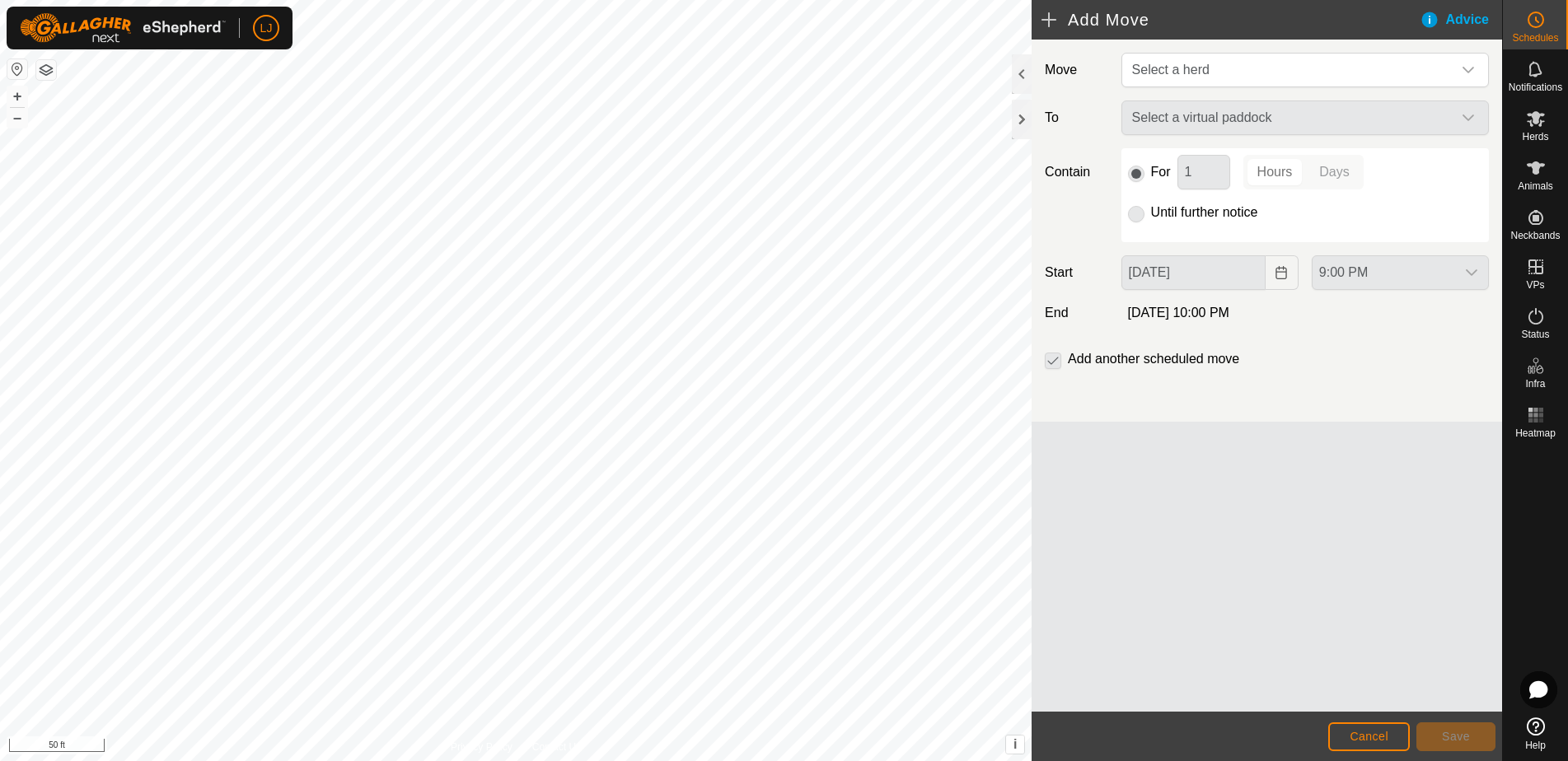
click at [1371, 721] on footer "Cancel Save" at bounding box center [1266, 737] width 470 height 50
click at [1379, 732] on span "Cancel" at bounding box center [1369, 737] width 38 height 13
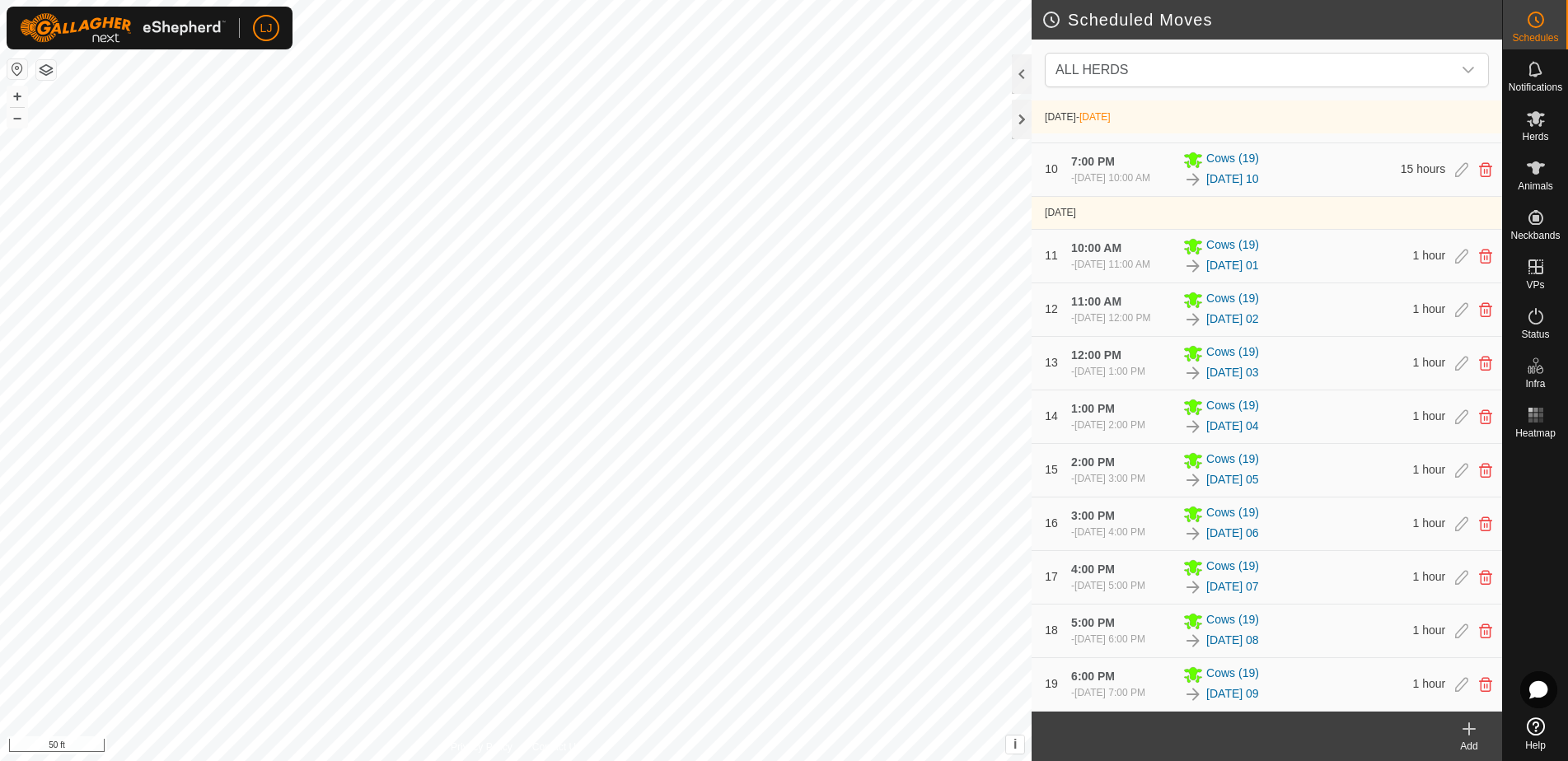
scroll to position [614, 0]
click at [1458, 679] on icon at bounding box center [1462, 683] width 13 height 14
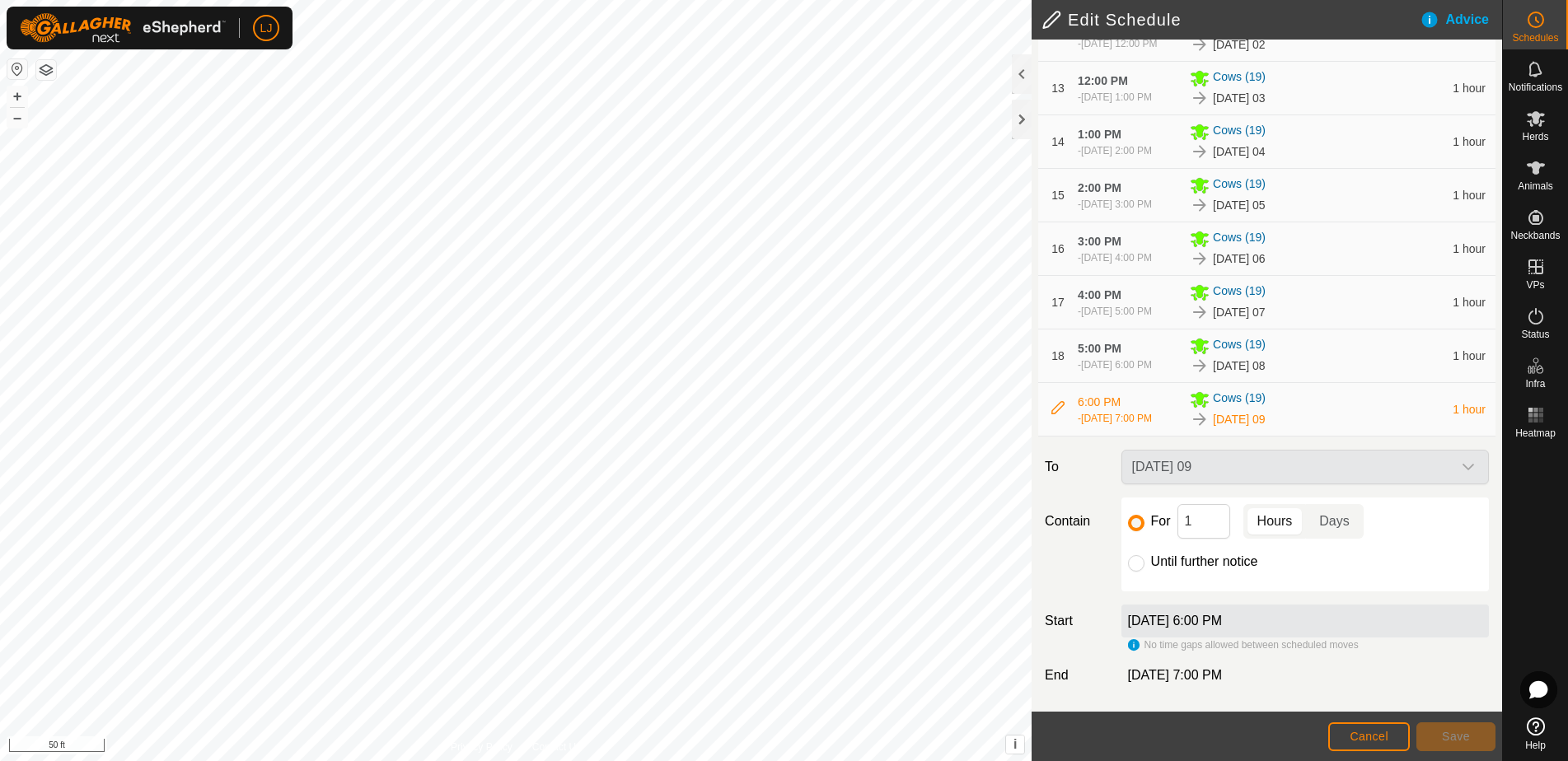
scroll to position [905, 0]
click at [1378, 742] on span "Cancel" at bounding box center [1369, 737] width 38 height 13
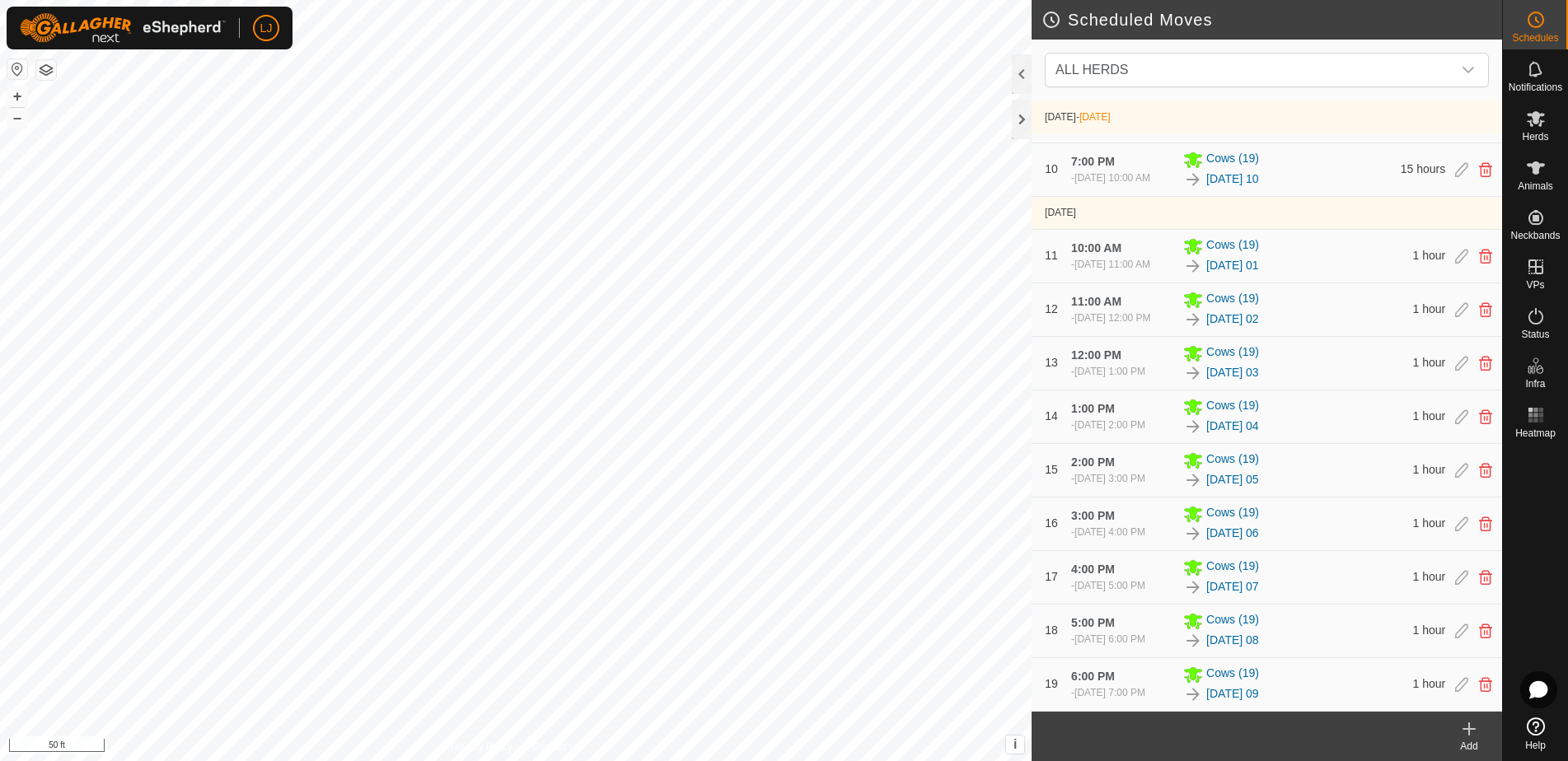
scroll to position [614, 0]
click at [1463, 688] on icon at bounding box center [1462, 683] width 13 height 14
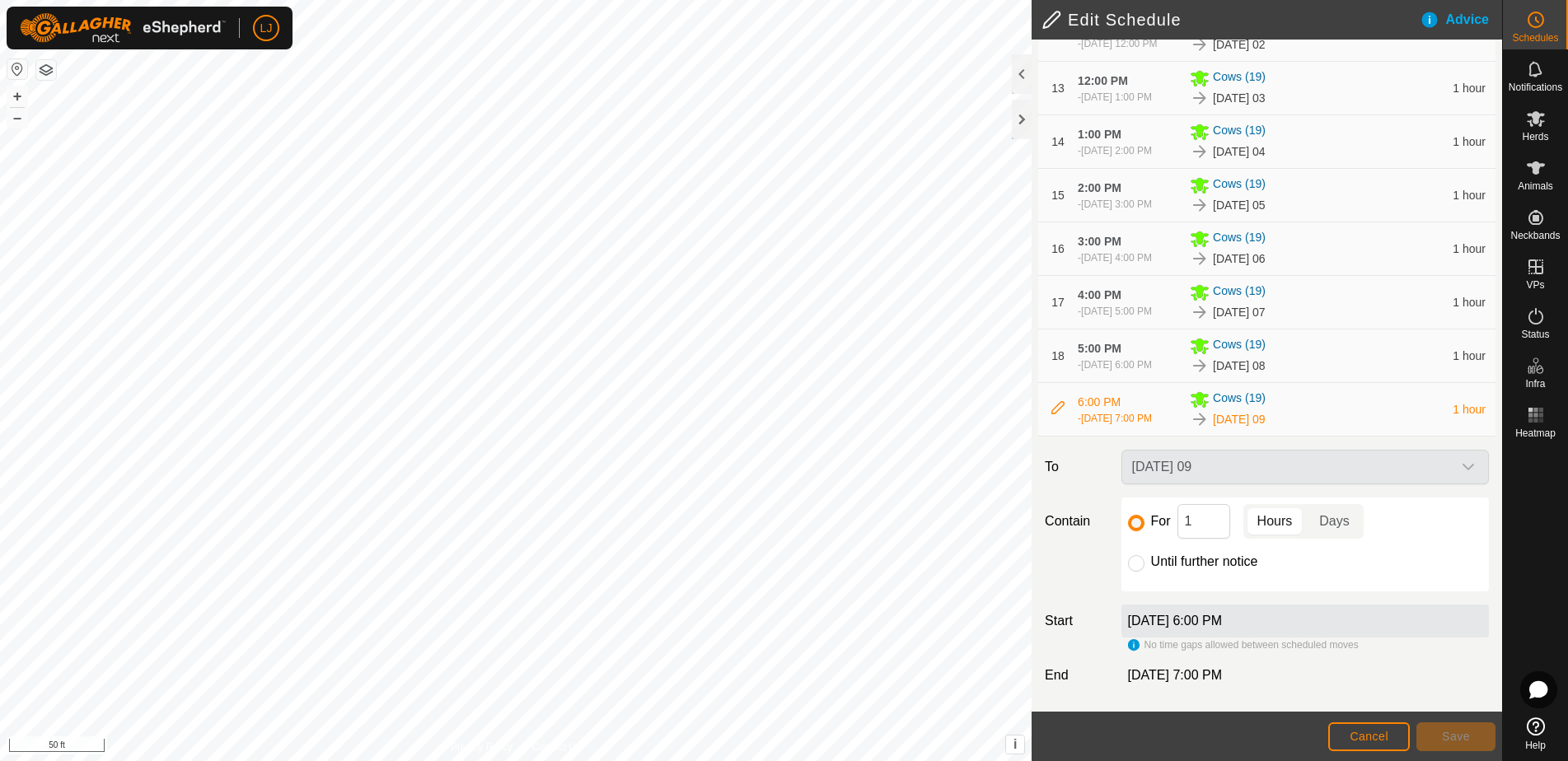
scroll to position [905, 0]
click at [1180, 565] on label "Until further notice" at bounding box center [1204, 562] width 107 height 13
click at [1144, 565] on input "Until further notice" at bounding box center [1135, 563] width 16 height 16
radio input "true"
click at [1440, 738] on button "Save" at bounding box center [1455, 737] width 79 height 29
